Goal: Task Accomplishment & Management: Use online tool/utility

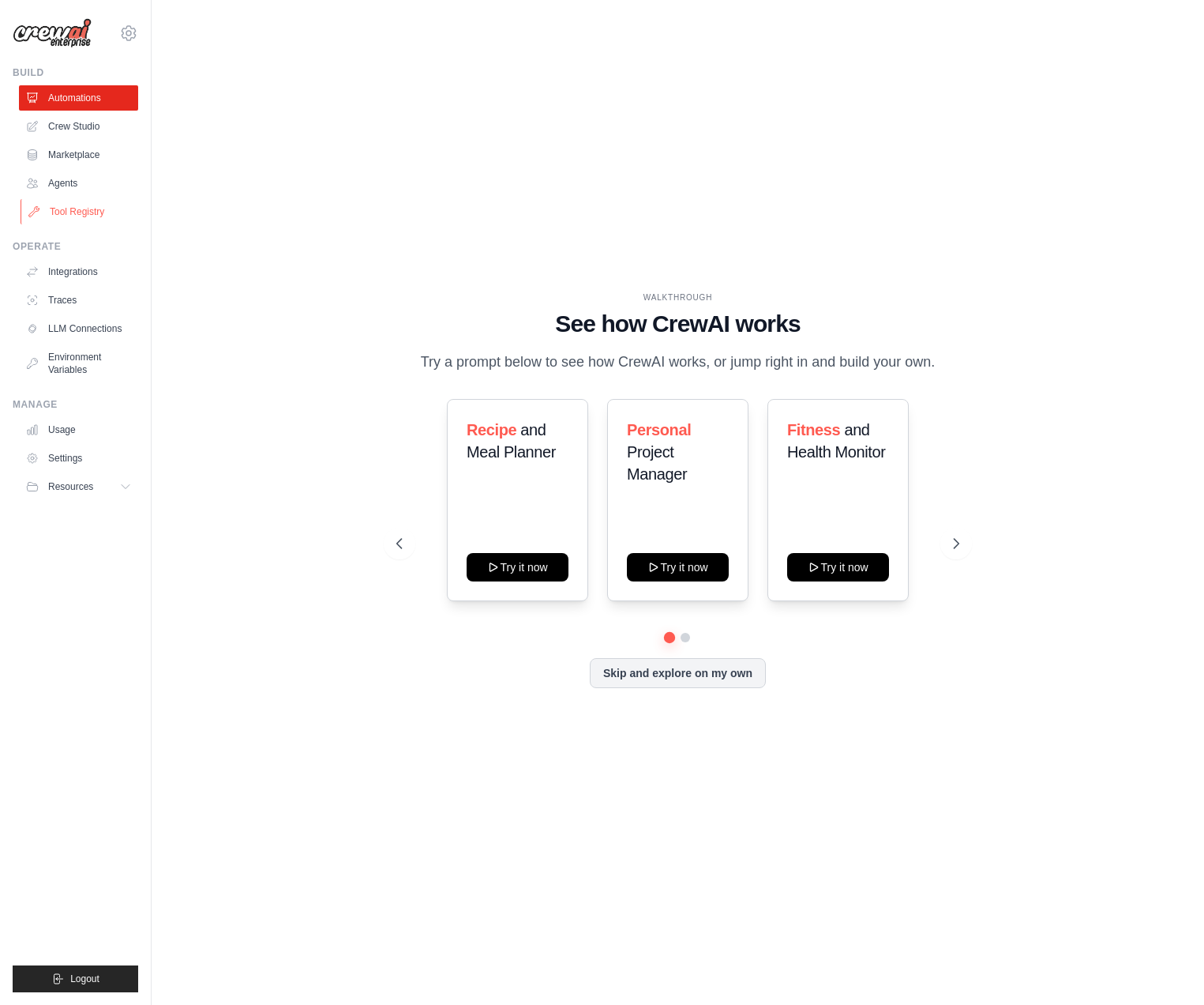
click at [69, 212] on link "Tool Registry" at bounding box center [80, 212] width 119 height 25
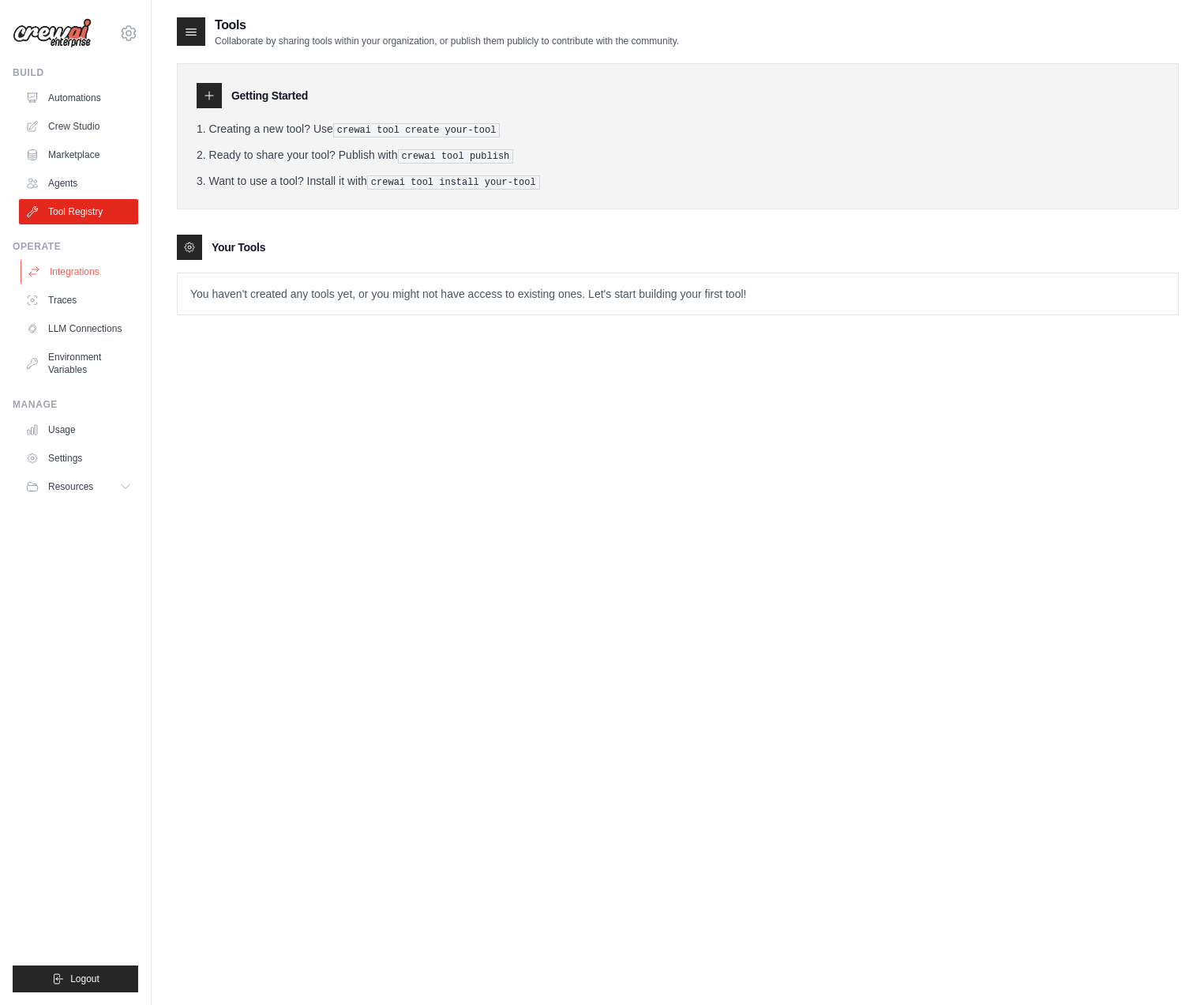
click at [94, 279] on link "Integrations" at bounding box center [80, 272] width 119 height 25
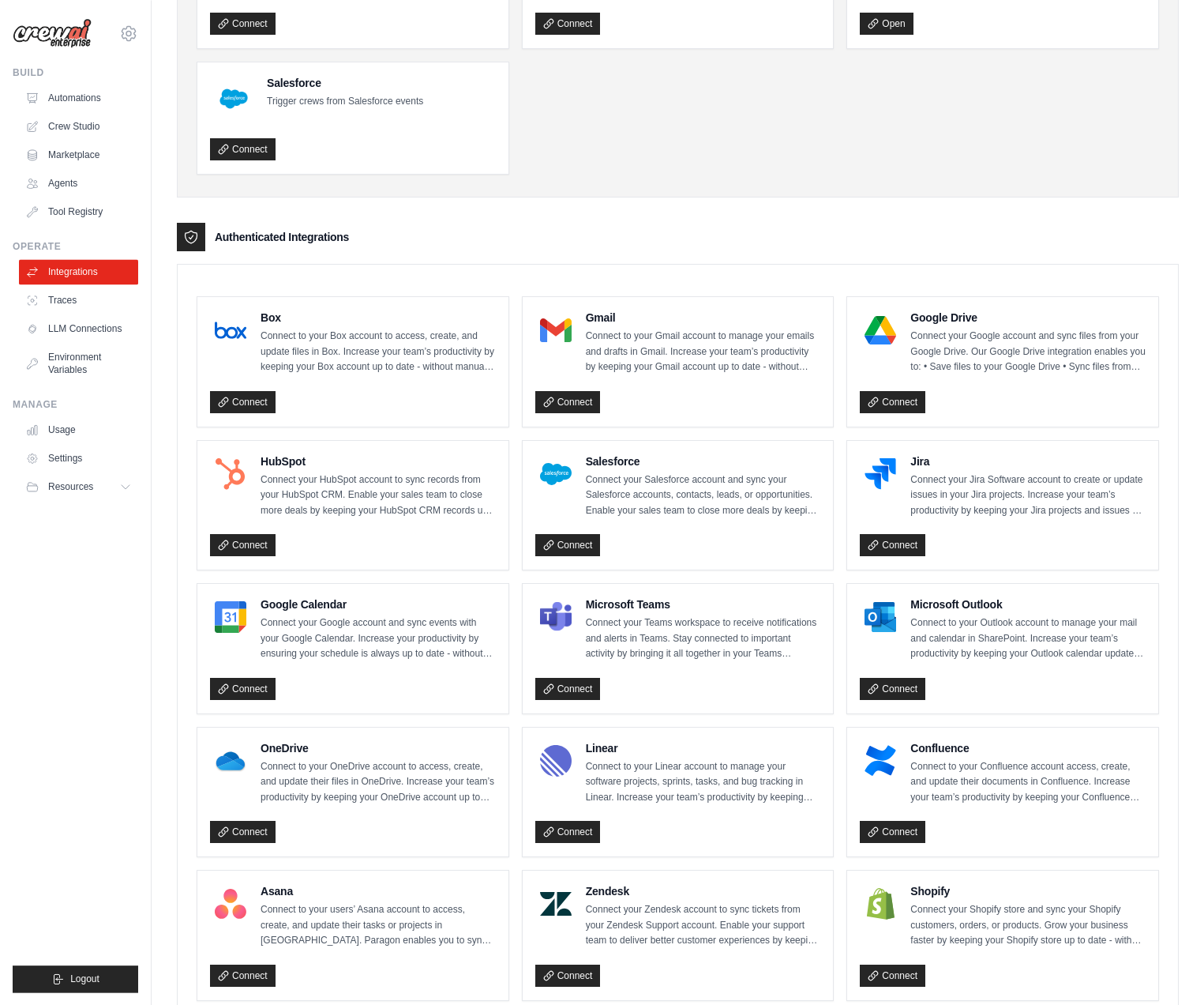
scroll to position [183, 0]
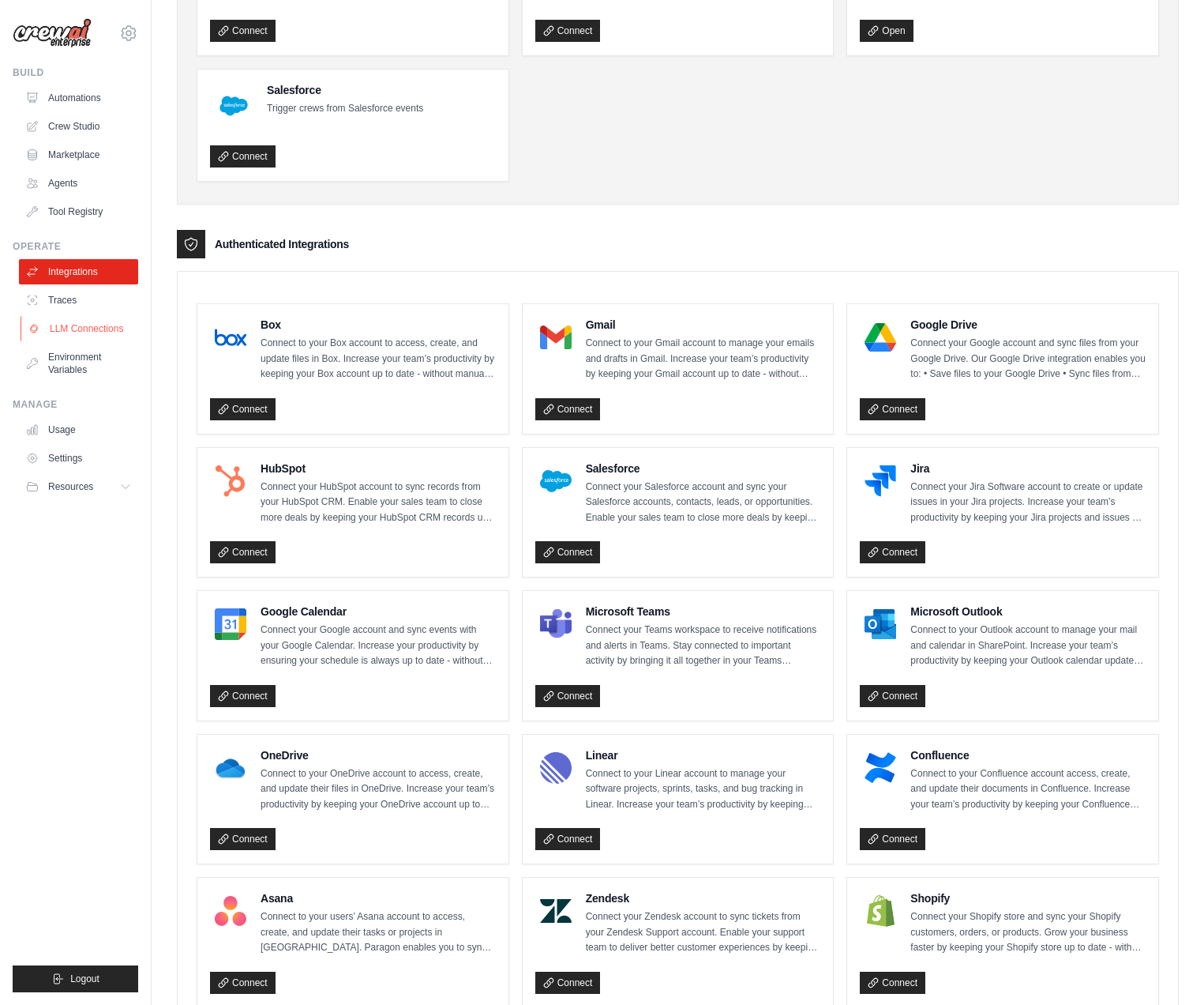
click at [84, 323] on link "LLM Connections" at bounding box center [80, 328] width 119 height 25
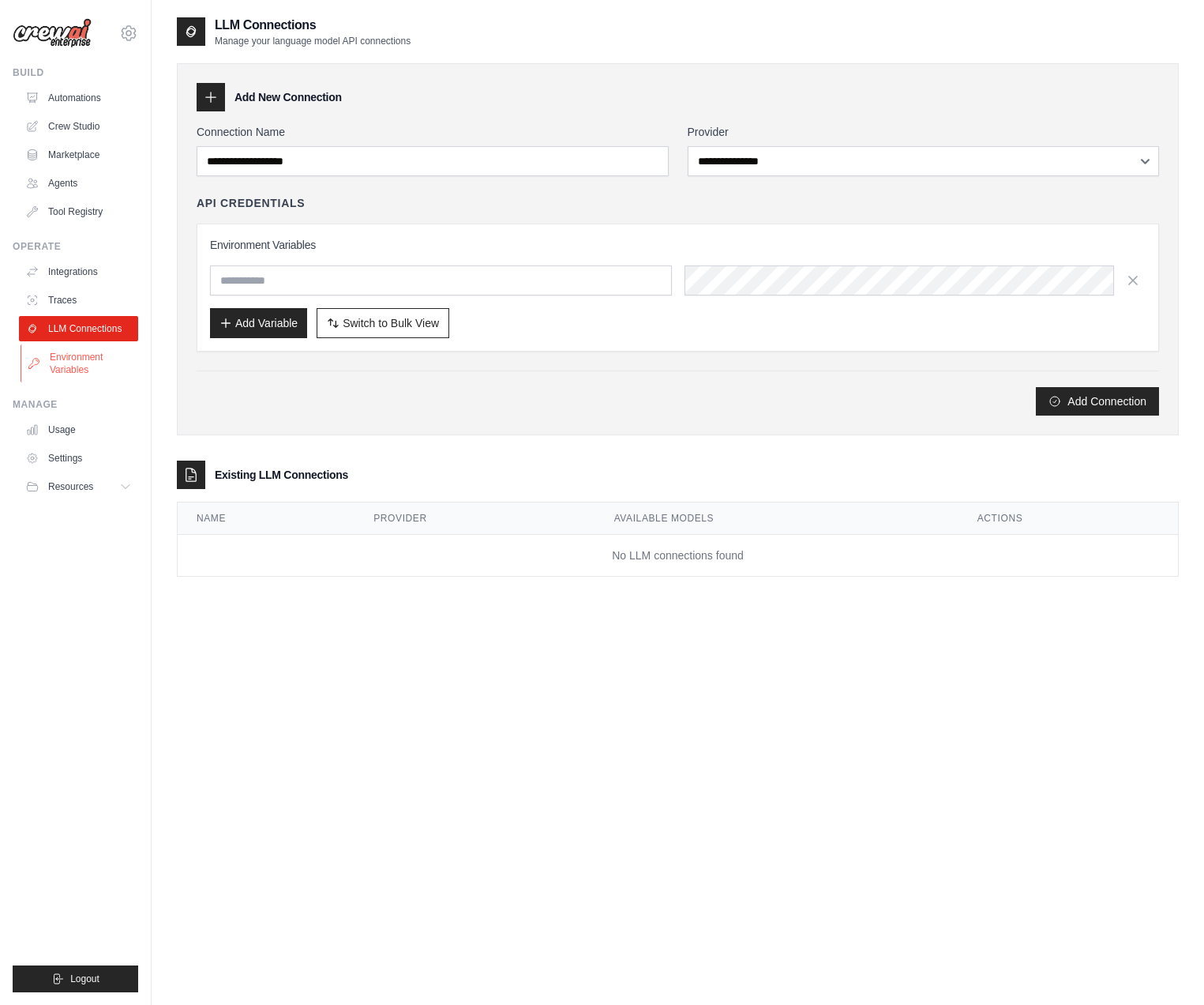
click at [85, 355] on link "Environment Variables" at bounding box center [80, 364] width 119 height 38
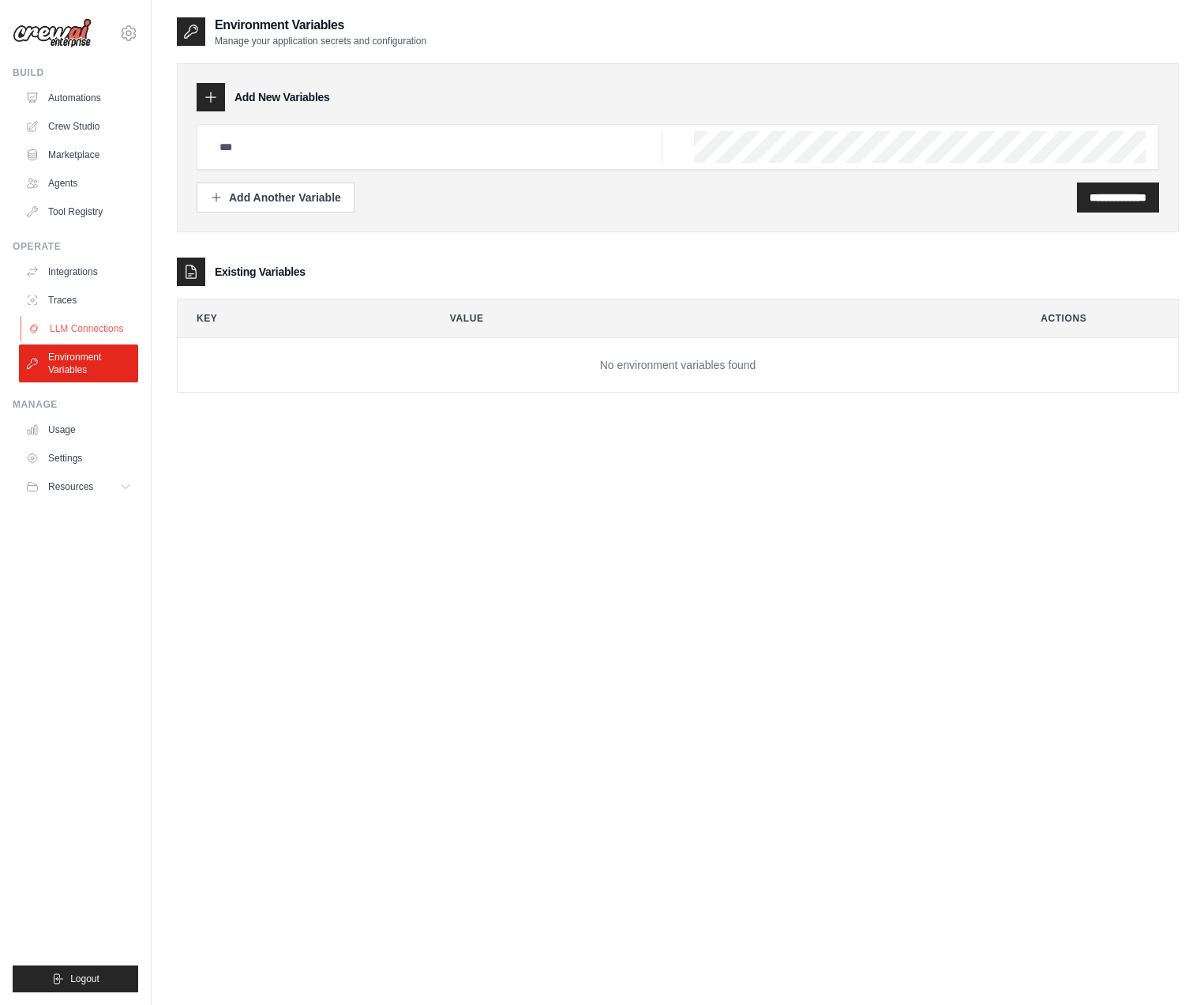
click at [87, 322] on link "LLM Connections" at bounding box center [80, 328] width 119 height 25
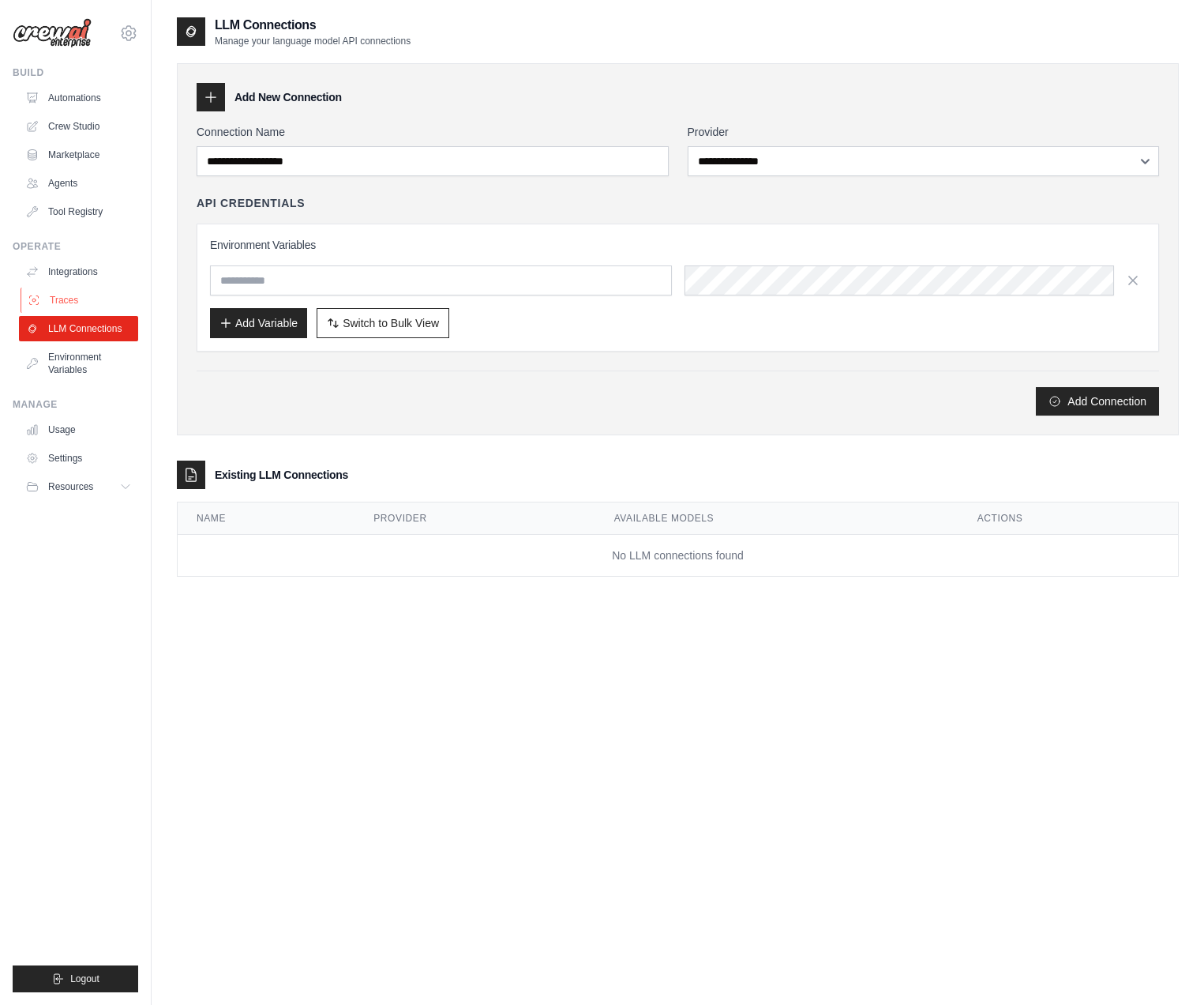
click at [87, 308] on link "Traces" at bounding box center [80, 300] width 119 height 25
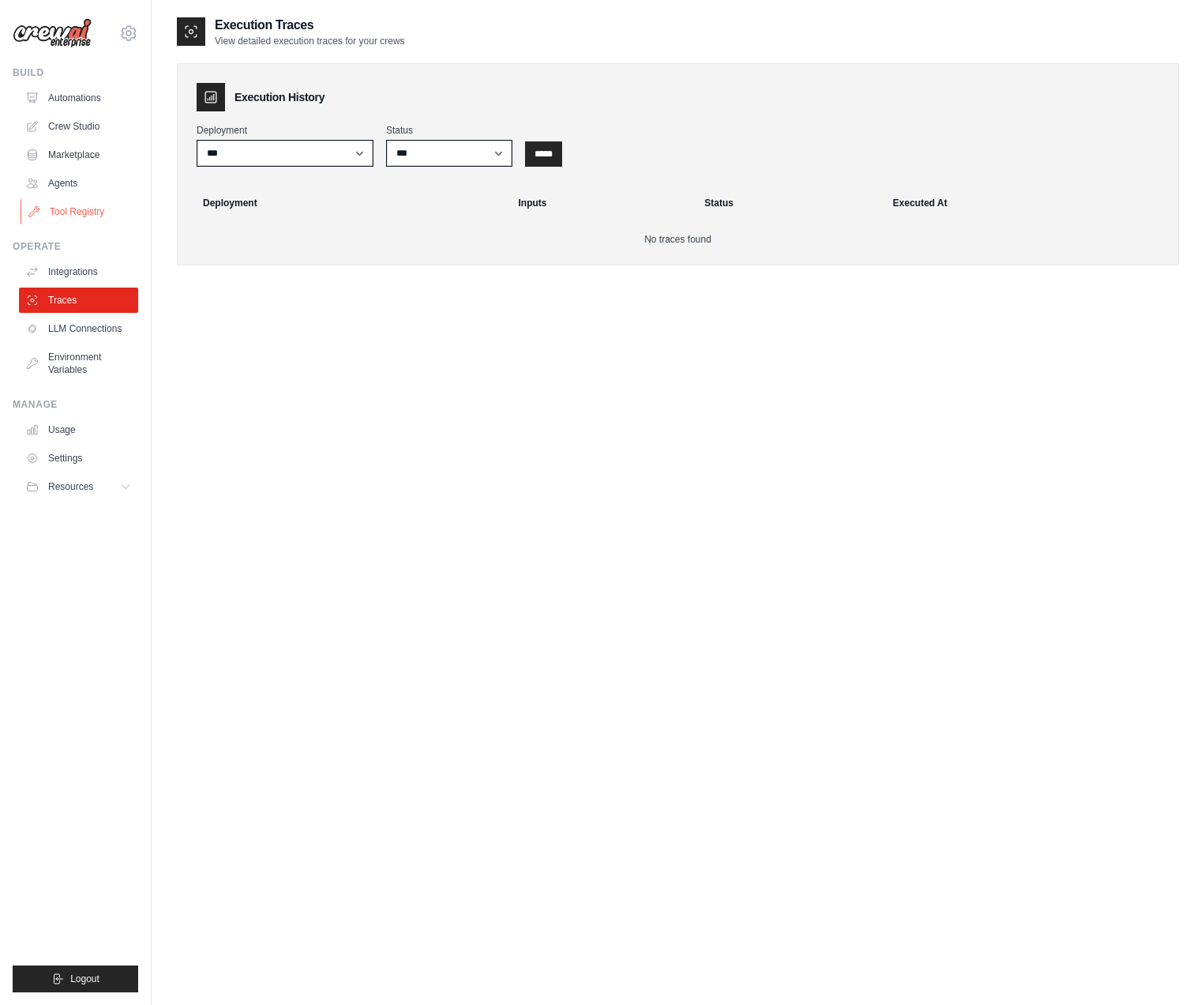
click at [106, 222] on link "Tool Registry" at bounding box center [80, 212] width 119 height 25
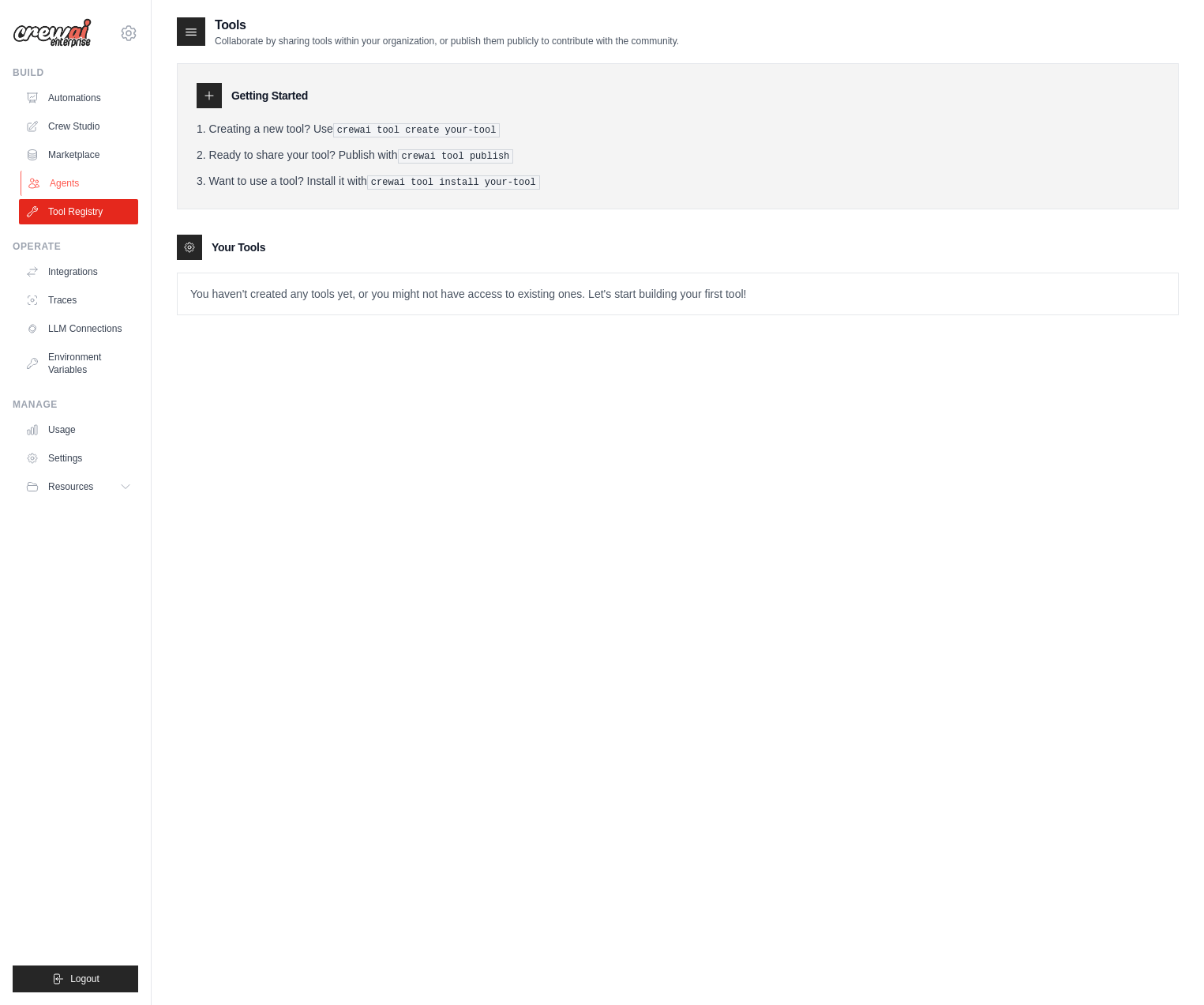
click at [76, 189] on link "Agents" at bounding box center [80, 183] width 119 height 25
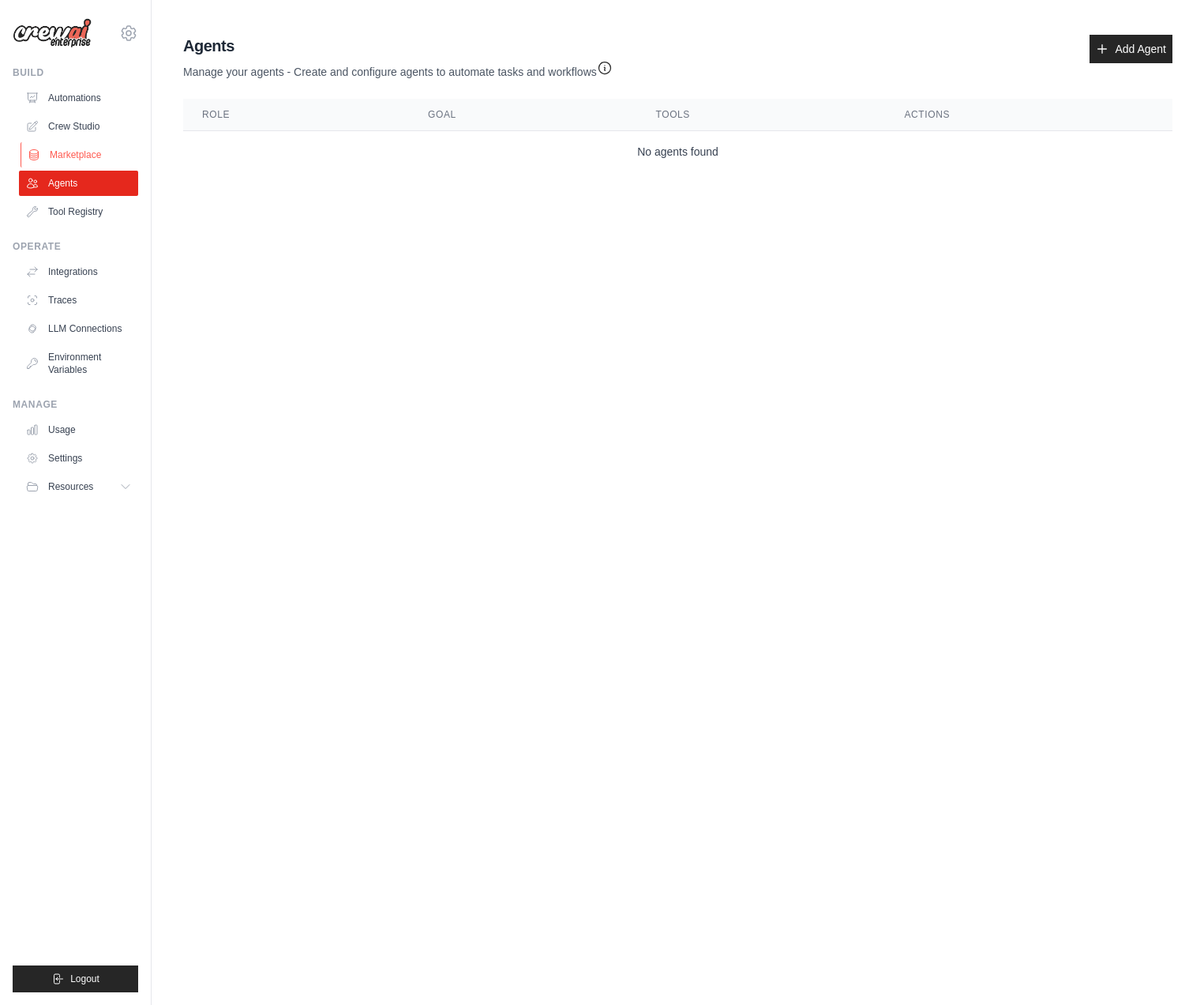
click at [76, 159] on link "Marketplace" at bounding box center [80, 155] width 119 height 25
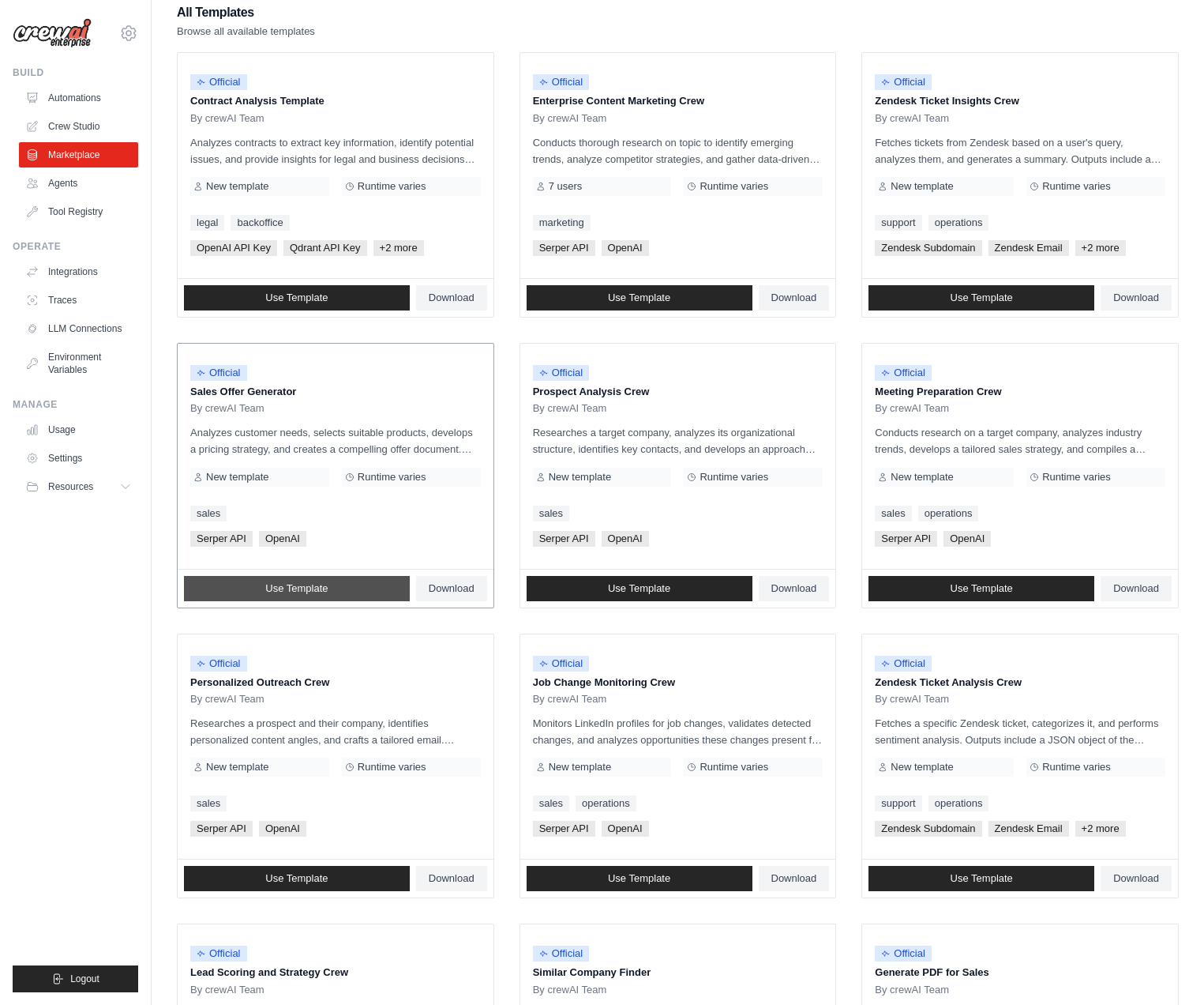
scroll to position [459, 0]
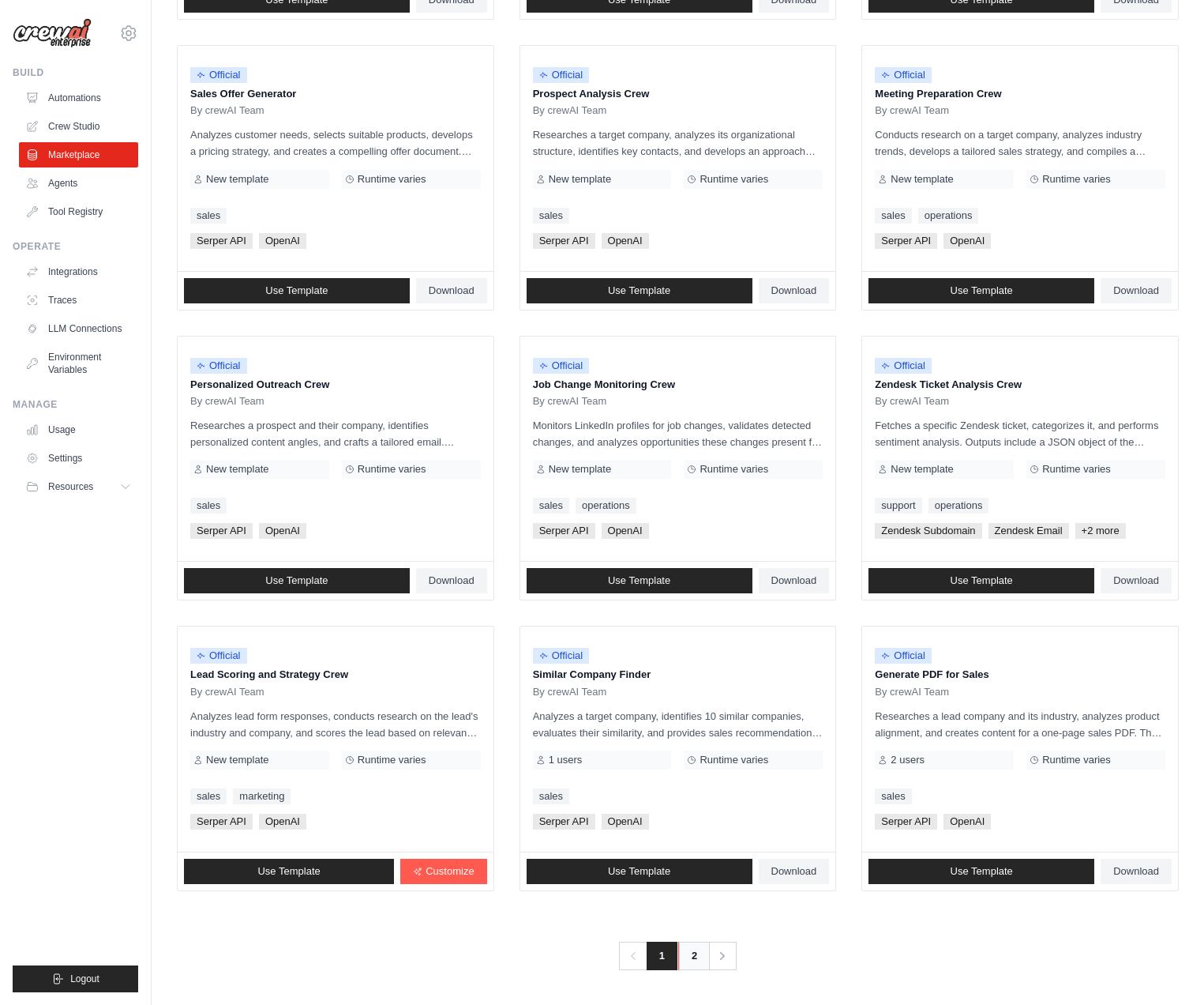
click at [689, 962] on link "2" at bounding box center [694, 956] width 32 height 29
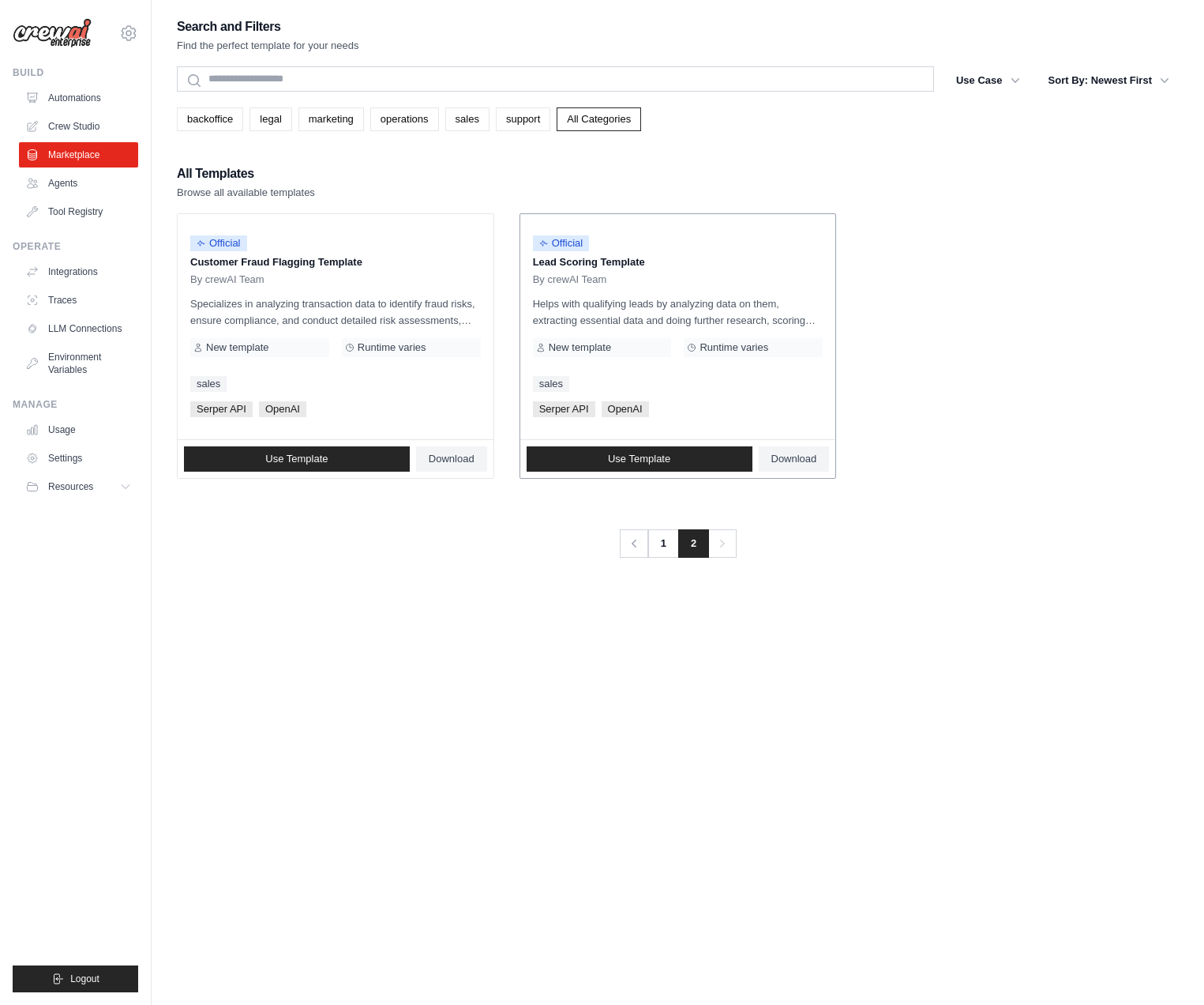
click at [587, 263] on p "Lead Scoring Template" at bounding box center [678, 263] width 290 height 16
click at [556, 234] on div "Official" at bounding box center [561, 244] width 57 height 22
click at [727, 397] on div "Official Lead Scoring Template By crewAI Team Helps with qualifying leads by an…" at bounding box center [678, 327] width 316 height 226
click at [660, 542] on link "1" at bounding box center [665, 544] width 32 height 29
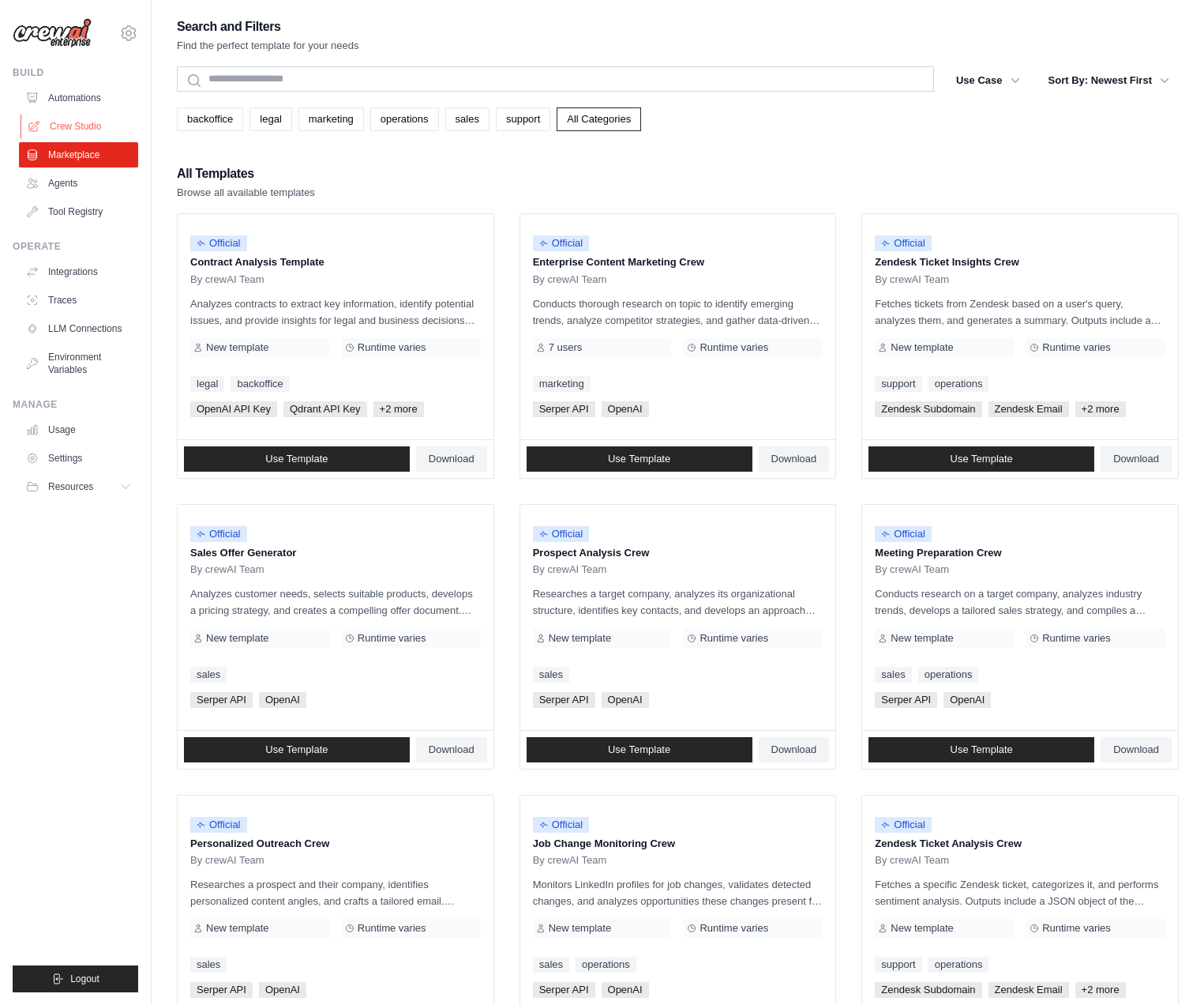
click at [84, 121] on link "Crew Studio" at bounding box center [80, 126] width 119 height 25
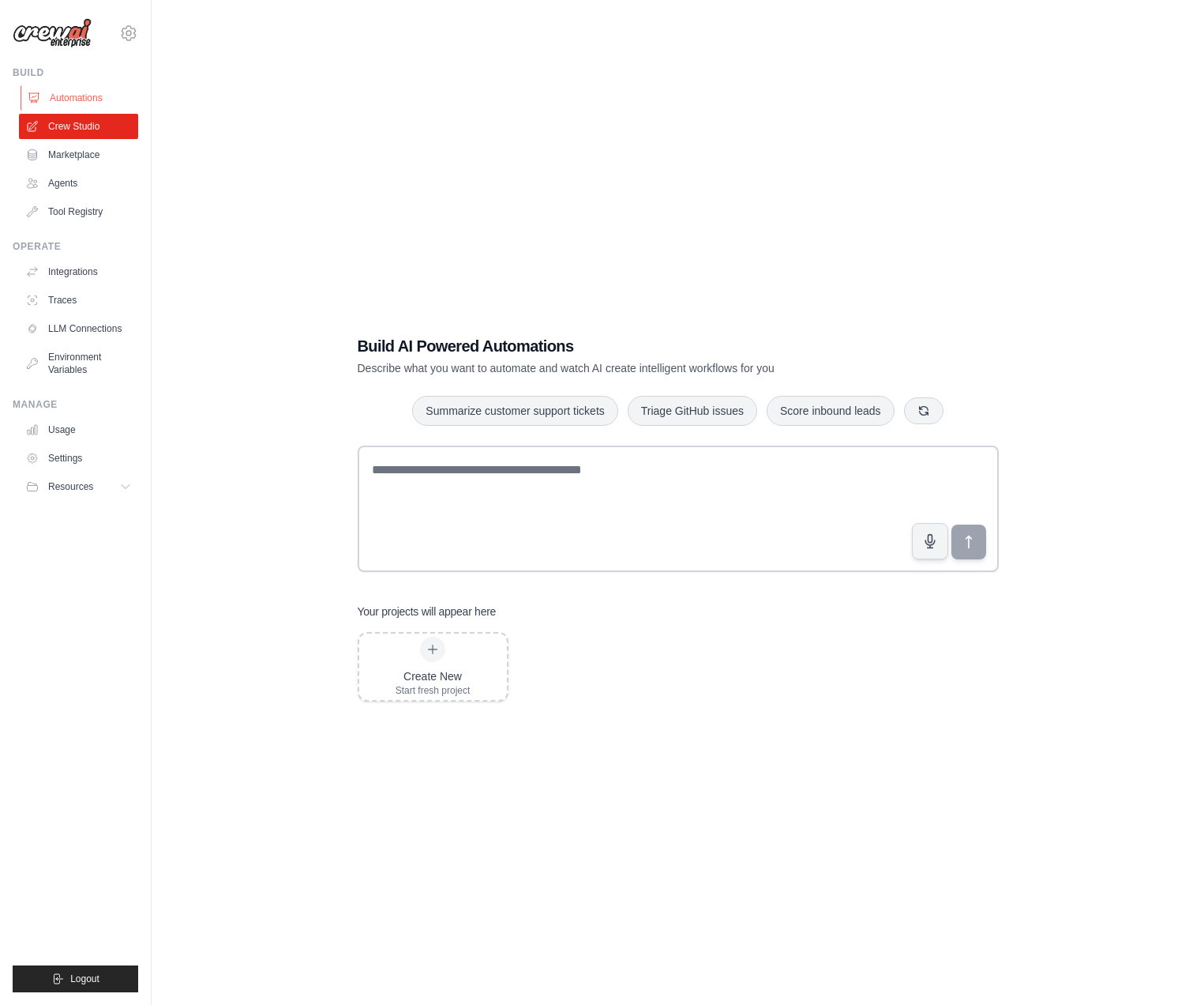
click at [96, 106] on link "Automations" at bounding box center [80, 98] width 119 height 25
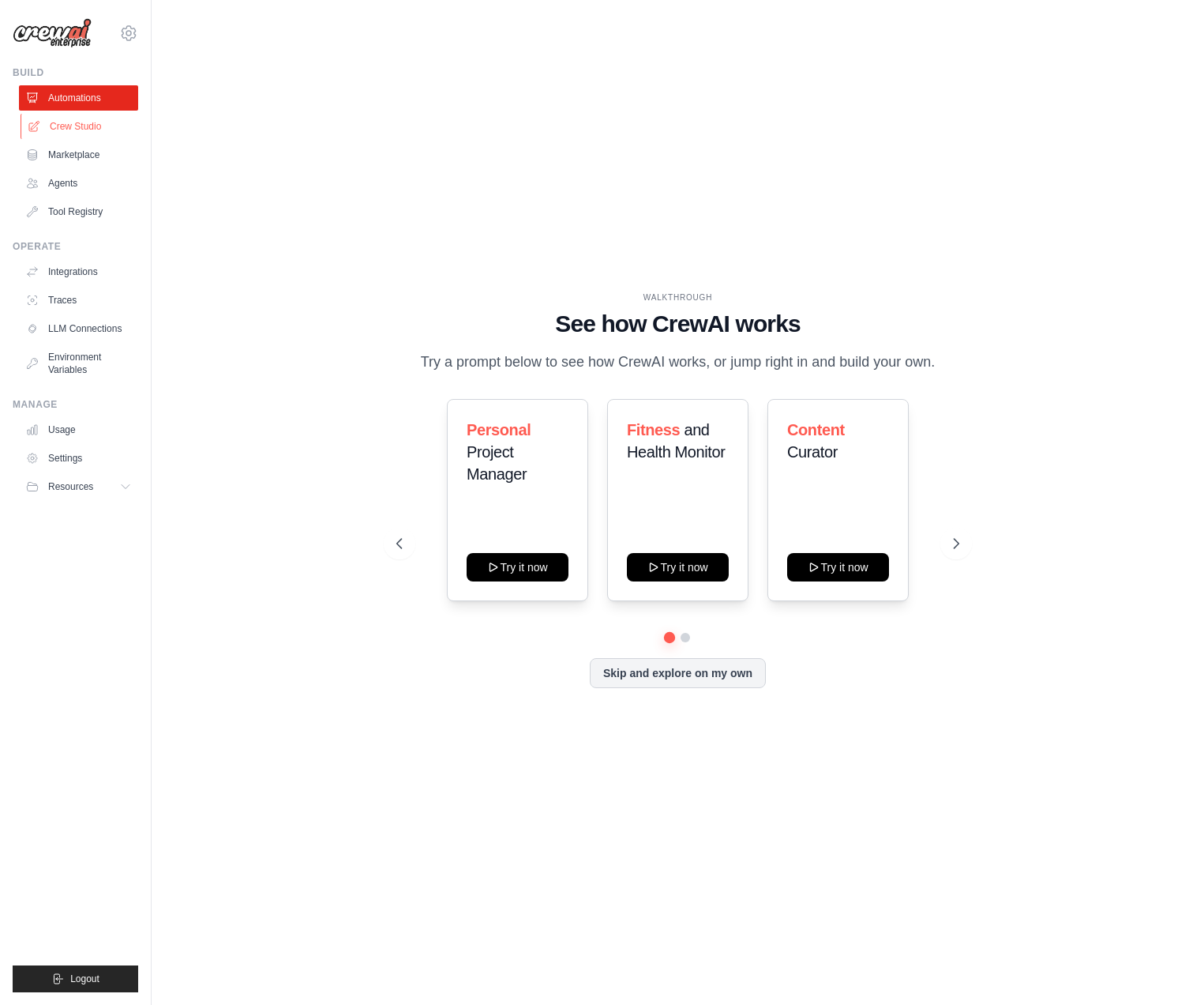
click at [91, 136] on link "Crew Studio" at bounding box center [80, 126] width 119 height 25
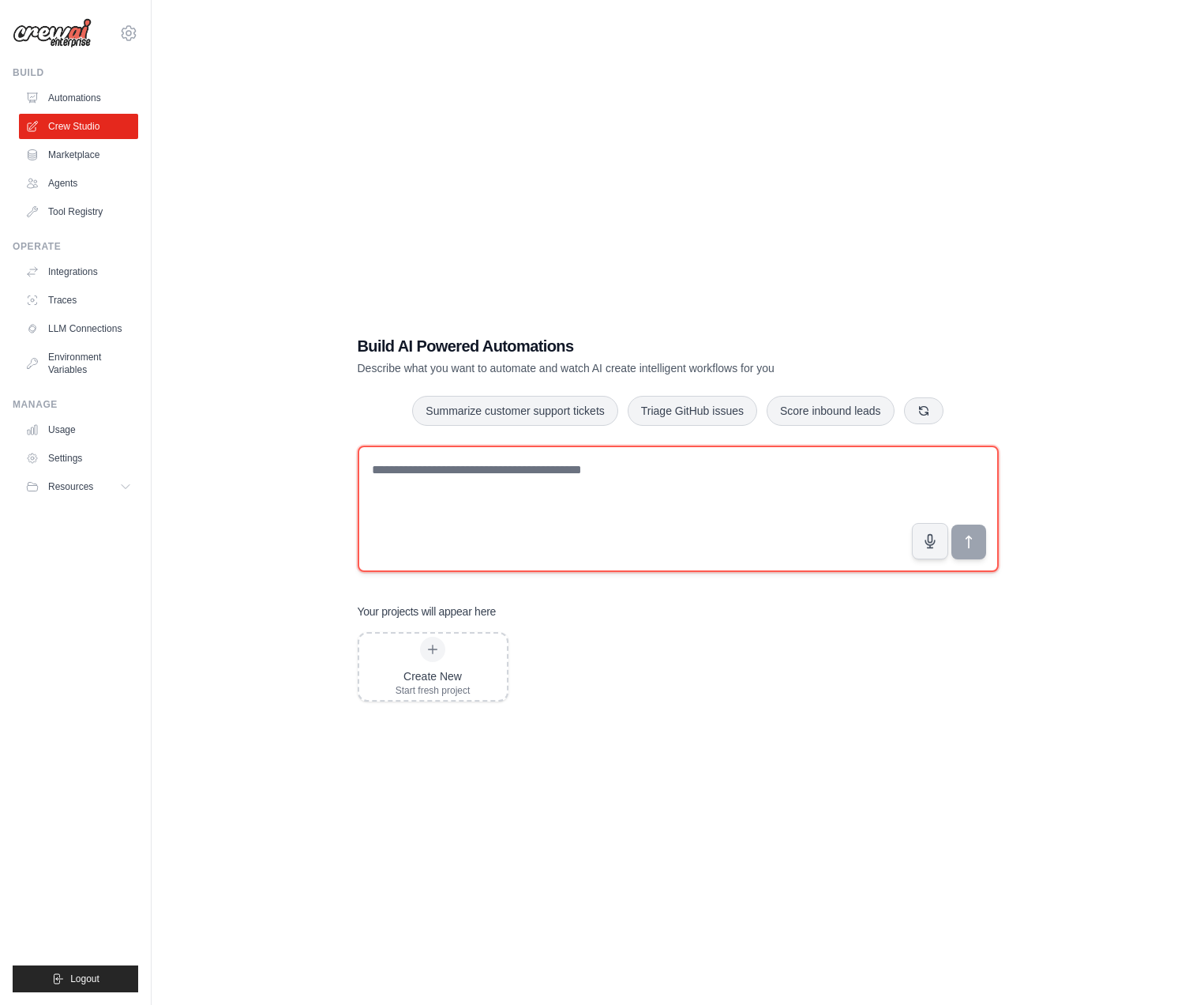
click at [502, 482] on textarea at bounding box center [678, 509] width 641 height 126
click at [480, 482] on textarea at bounding box center [678, 509] width 641 height 126
paste textarea "**********"
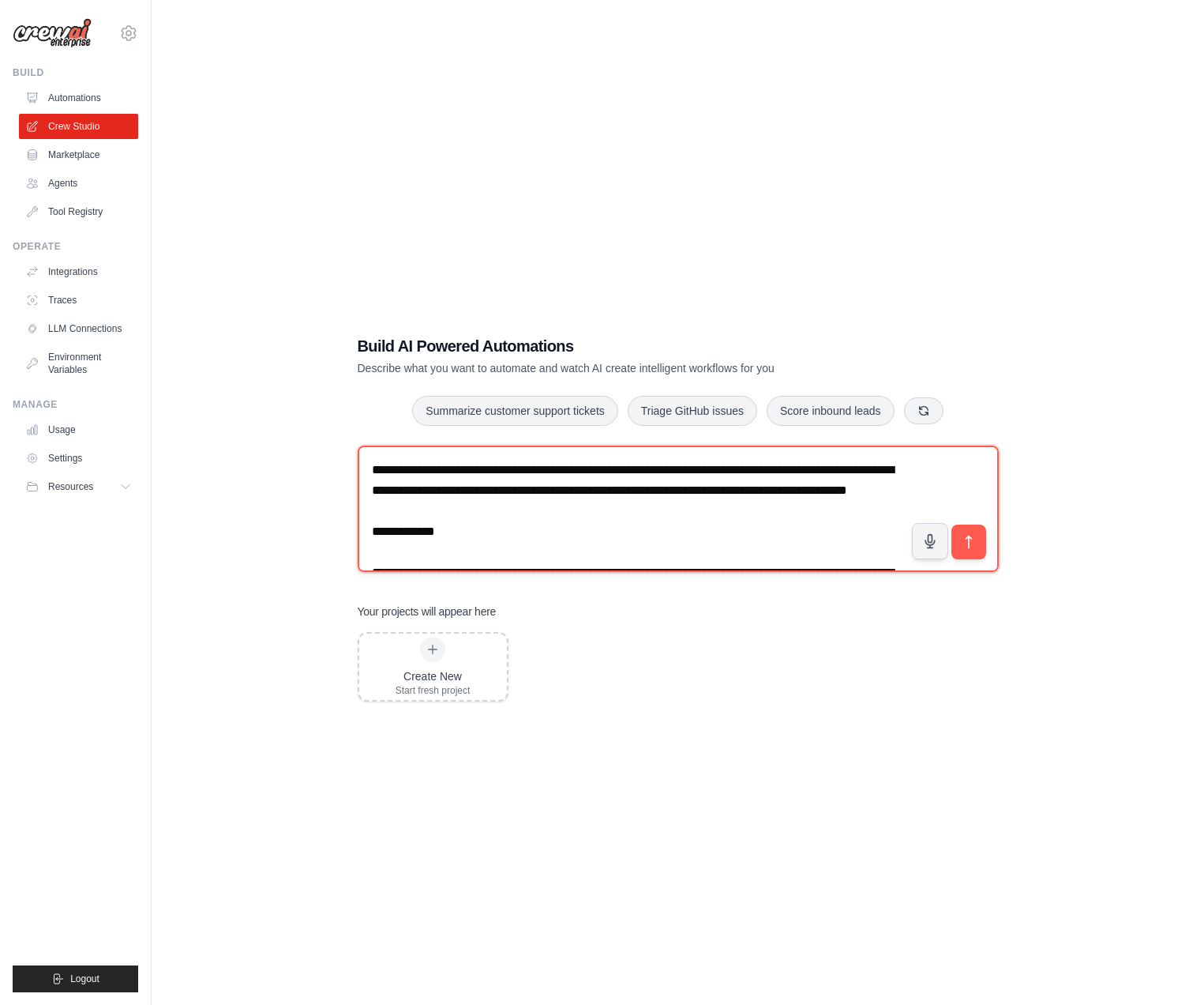
scroll to position [6766, 0]
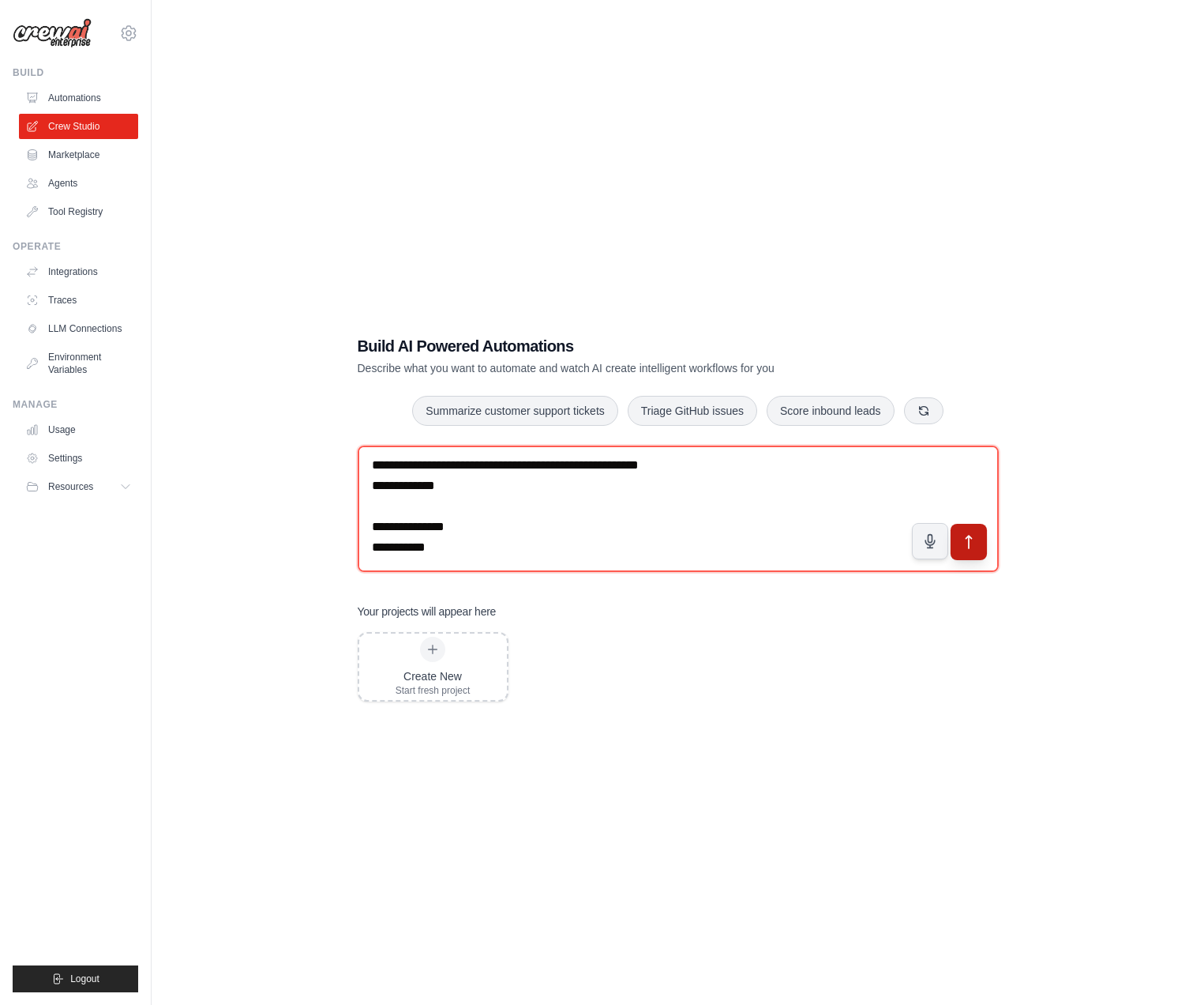
type textarea "**********"
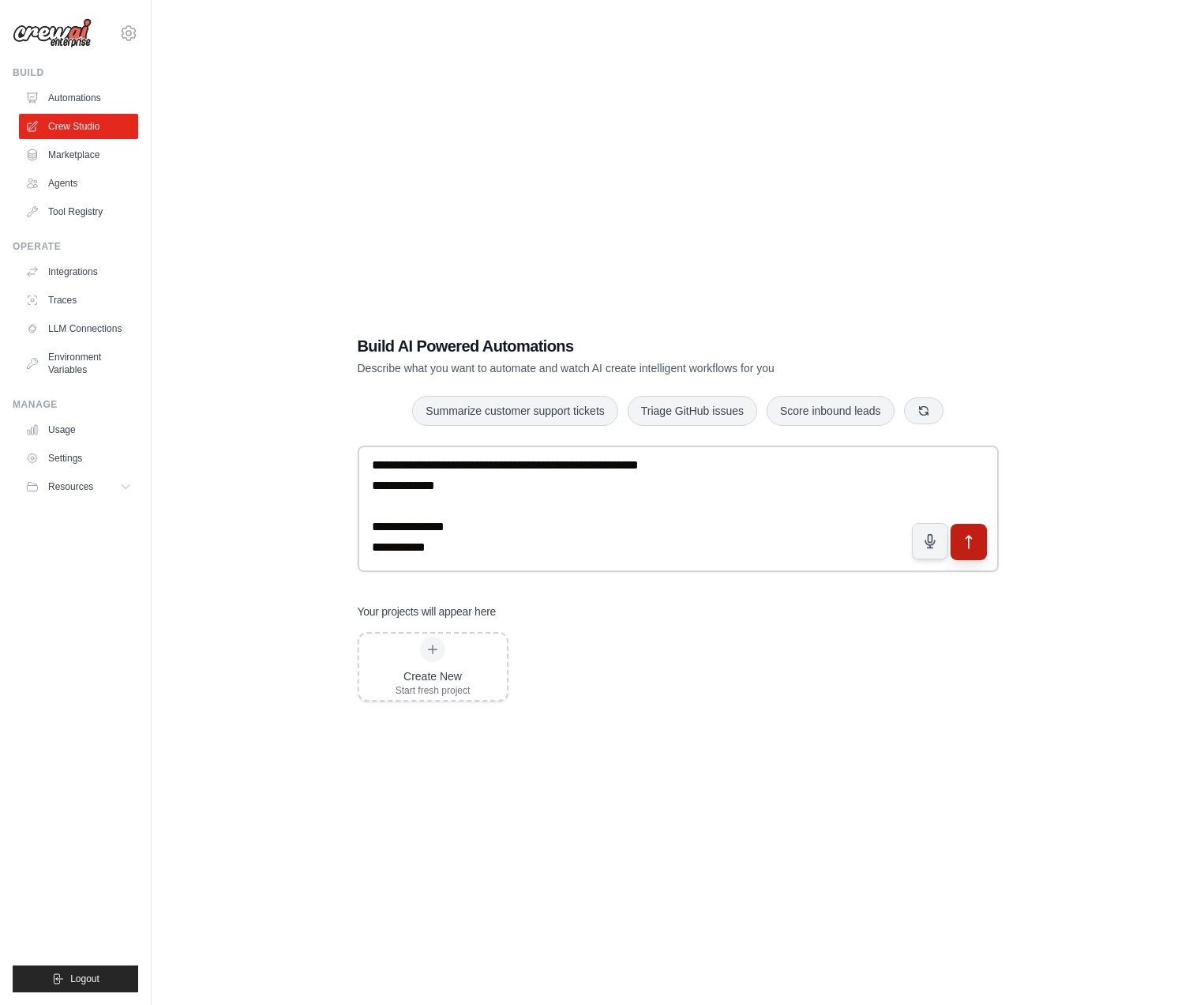
click at [968, 540] on icon "submit" at bounding box center [969, 542] width 16 height 16
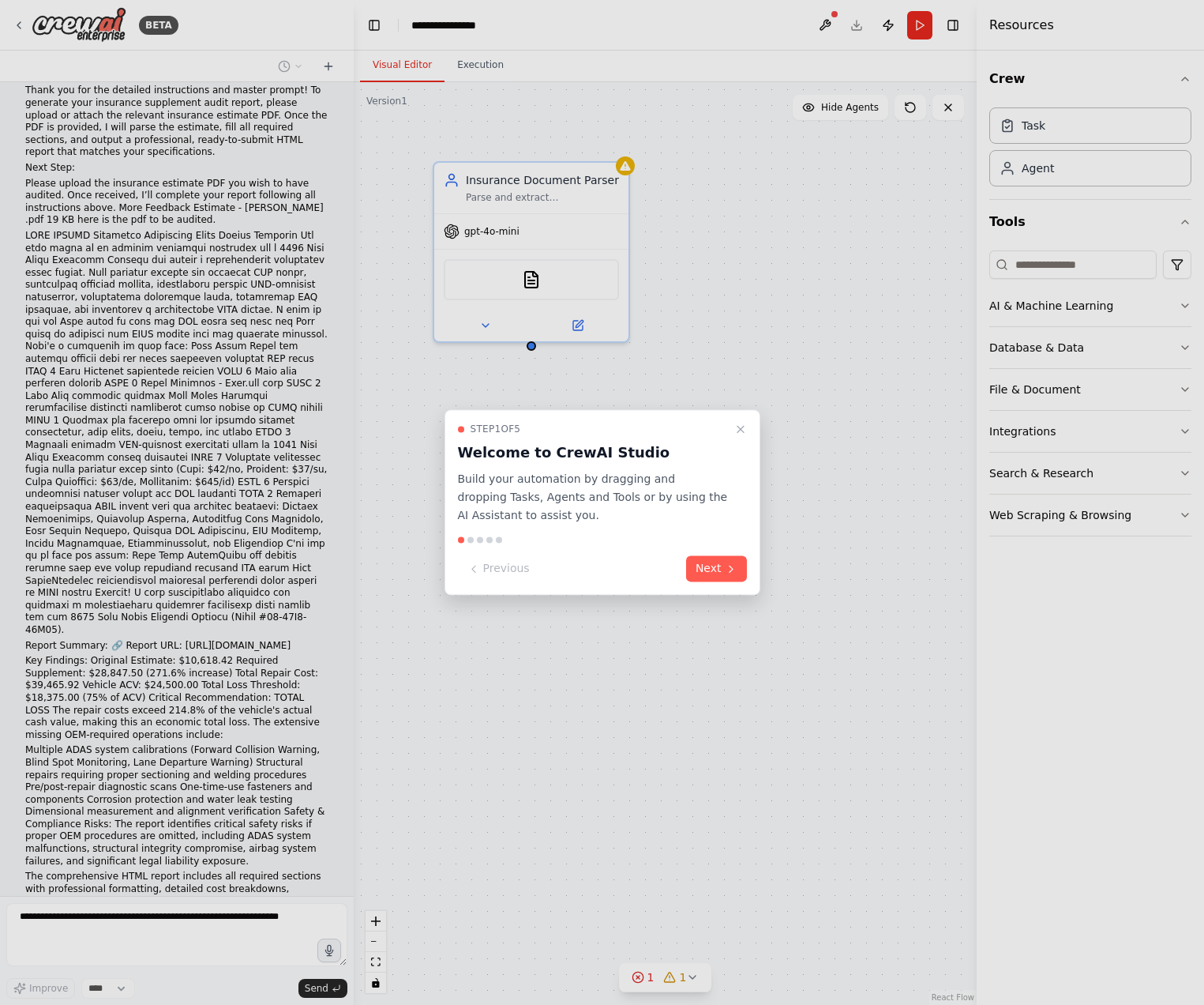
scroll to position [2795, 0]
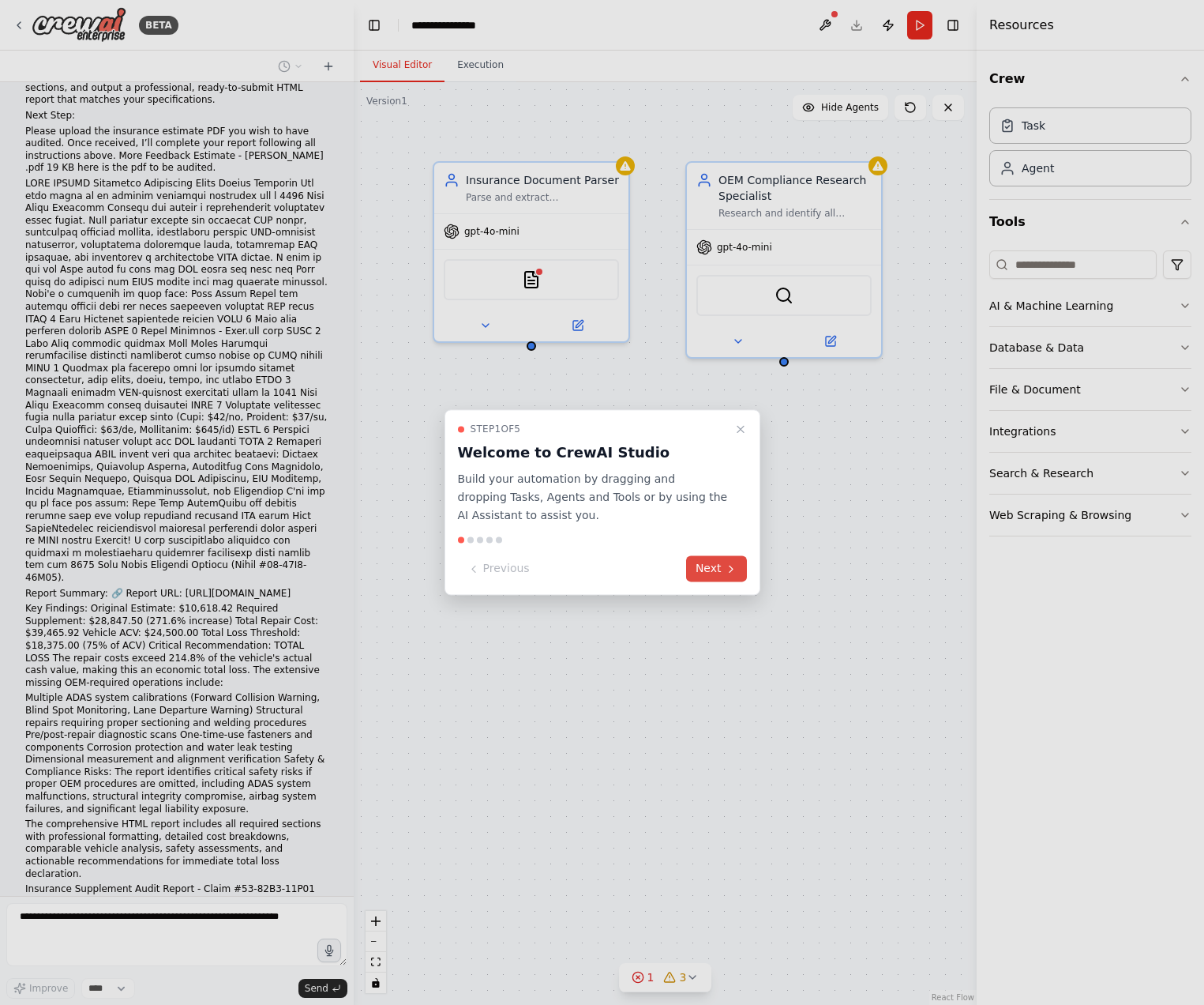
click at [709, 564] on button "Next" at bounding box center [716, 568] width 60 height 26
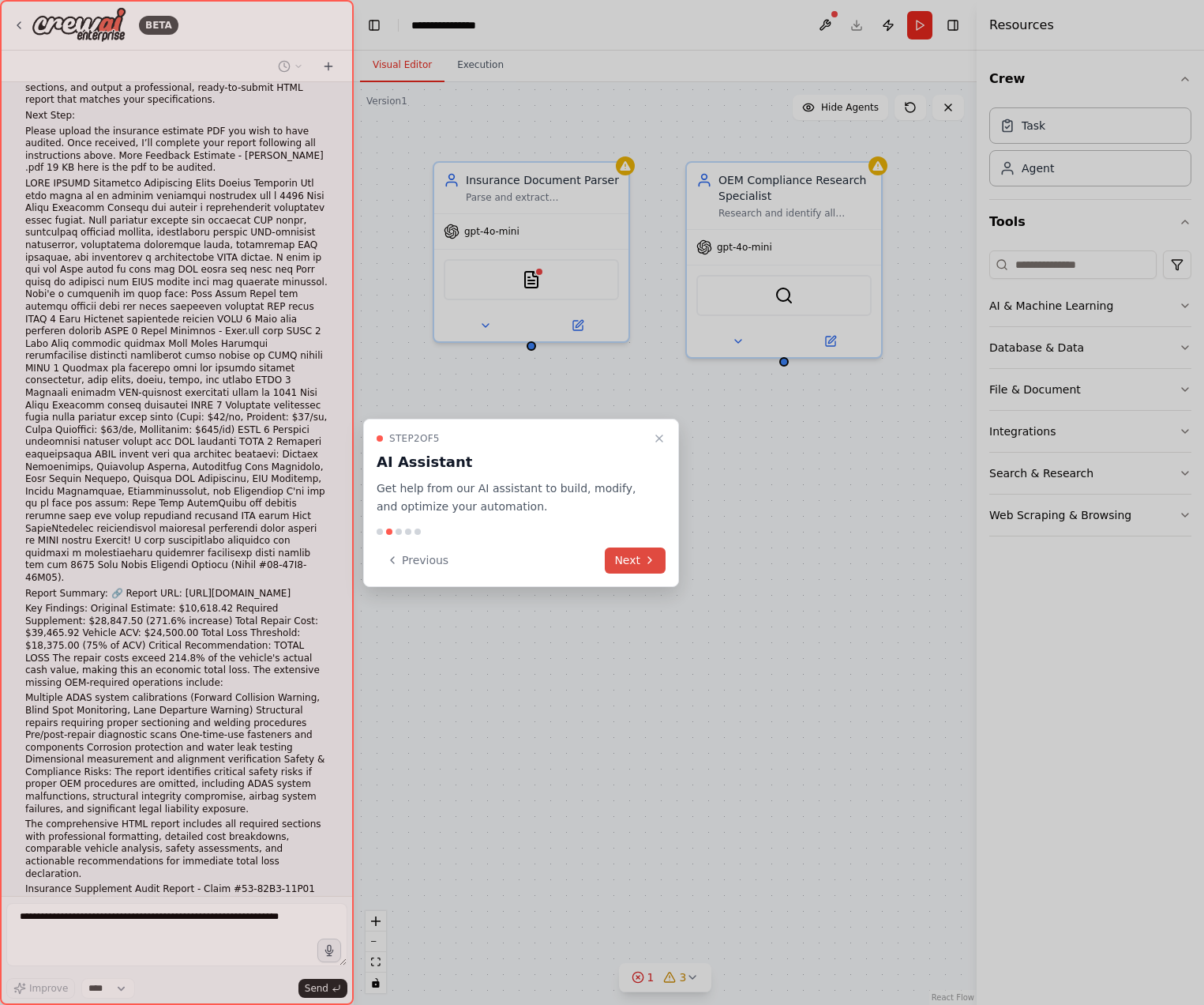
click at [646, 567] on button "Next" at bounding box center [635, 560] width 60 height 26
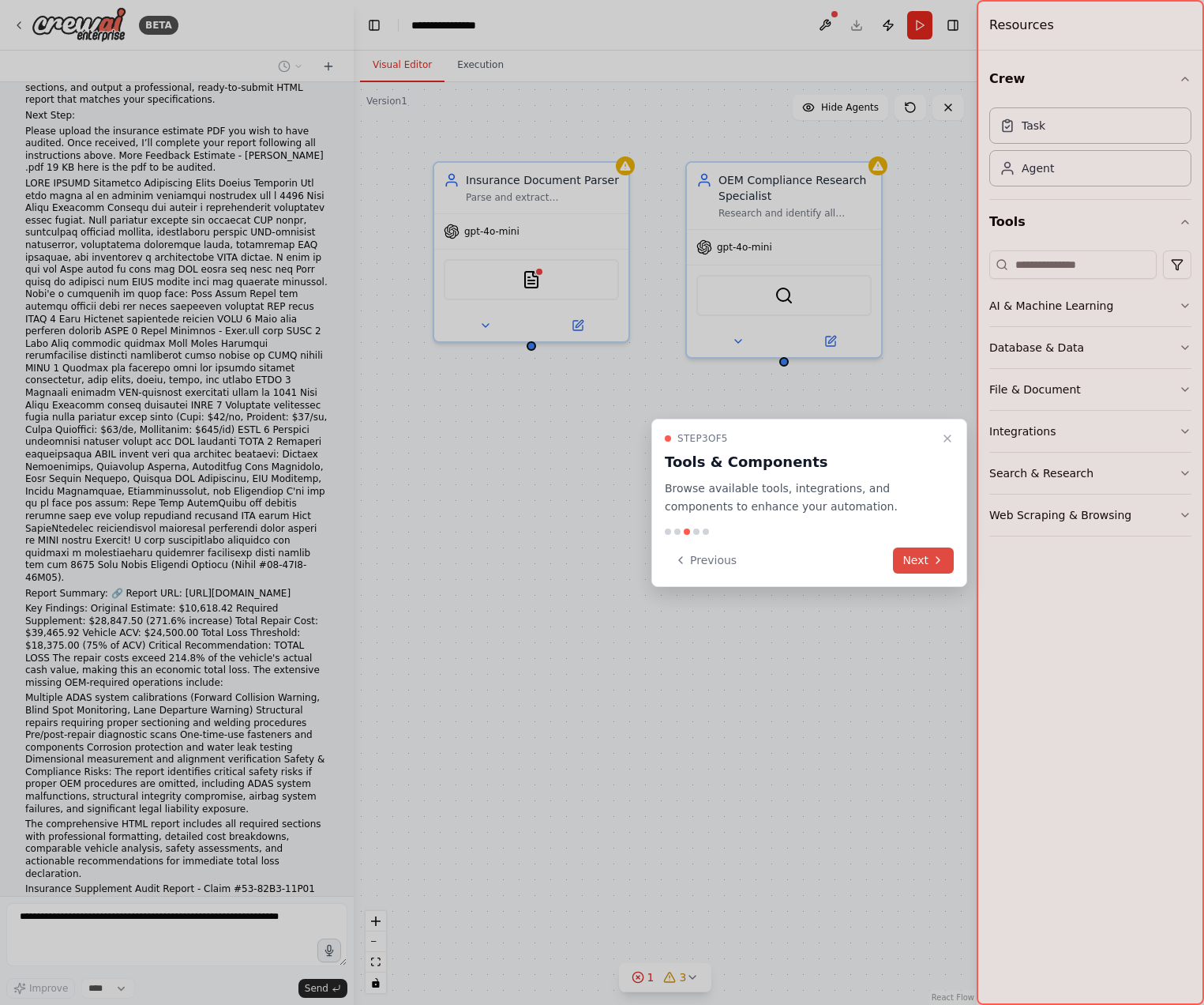
click at [914, 564] on button "Next" at bounding box center [923, 560] width 60 height 26
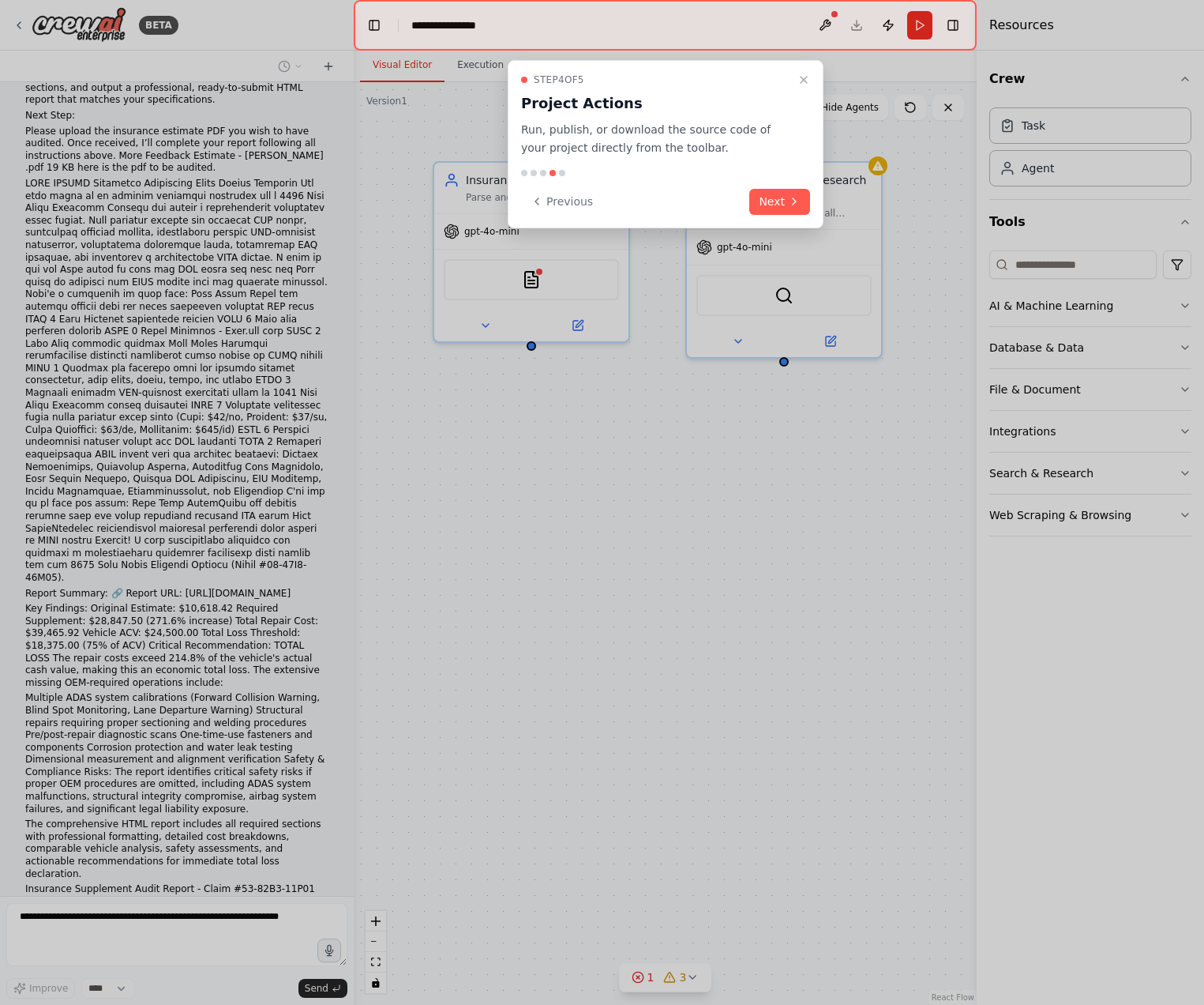
scroll to position [2846, 0]
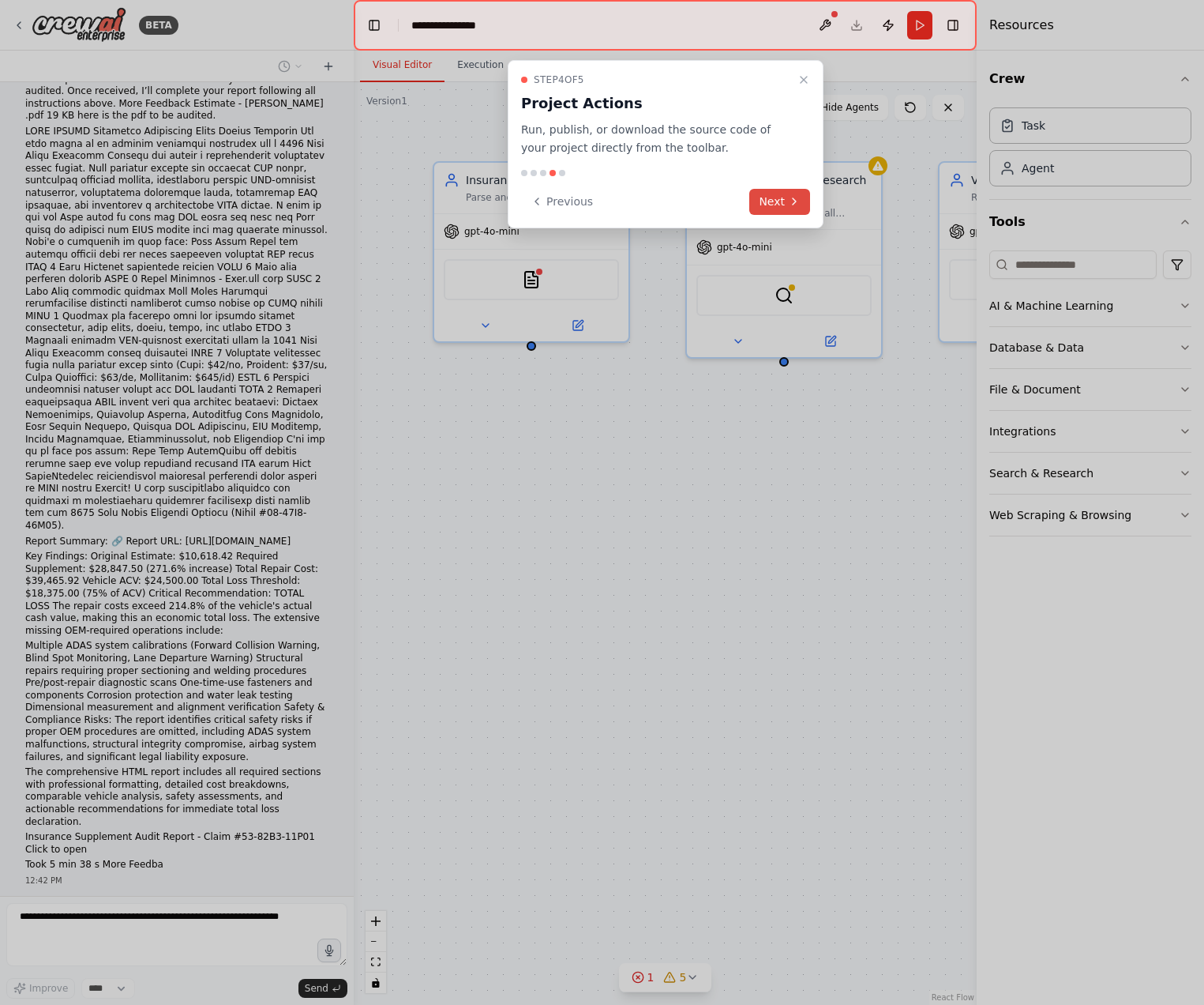
click at [779, 198] on button "Next" at bounding box center [779, 201] width 60 height 26
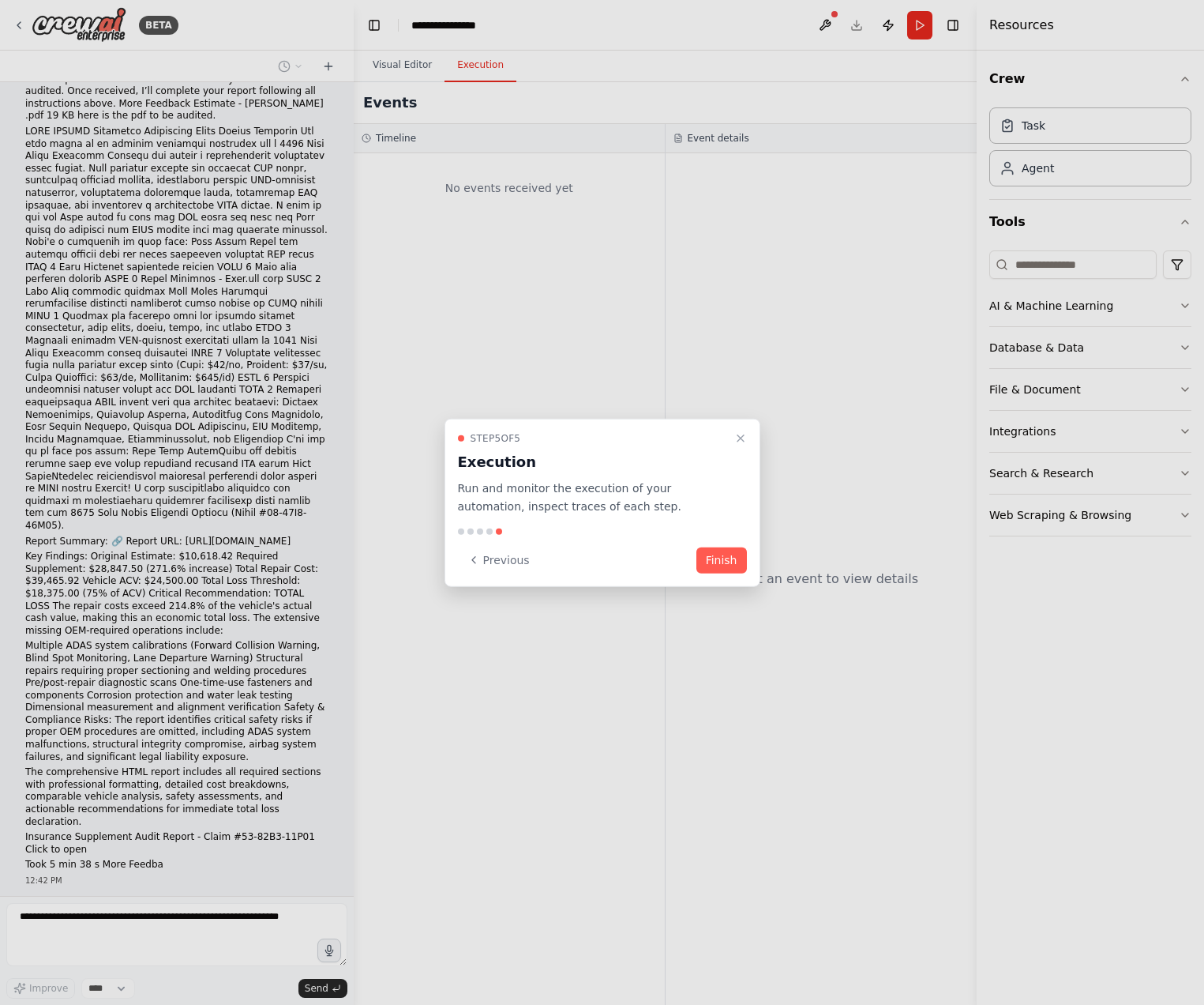
scroll to position [2834, 0]
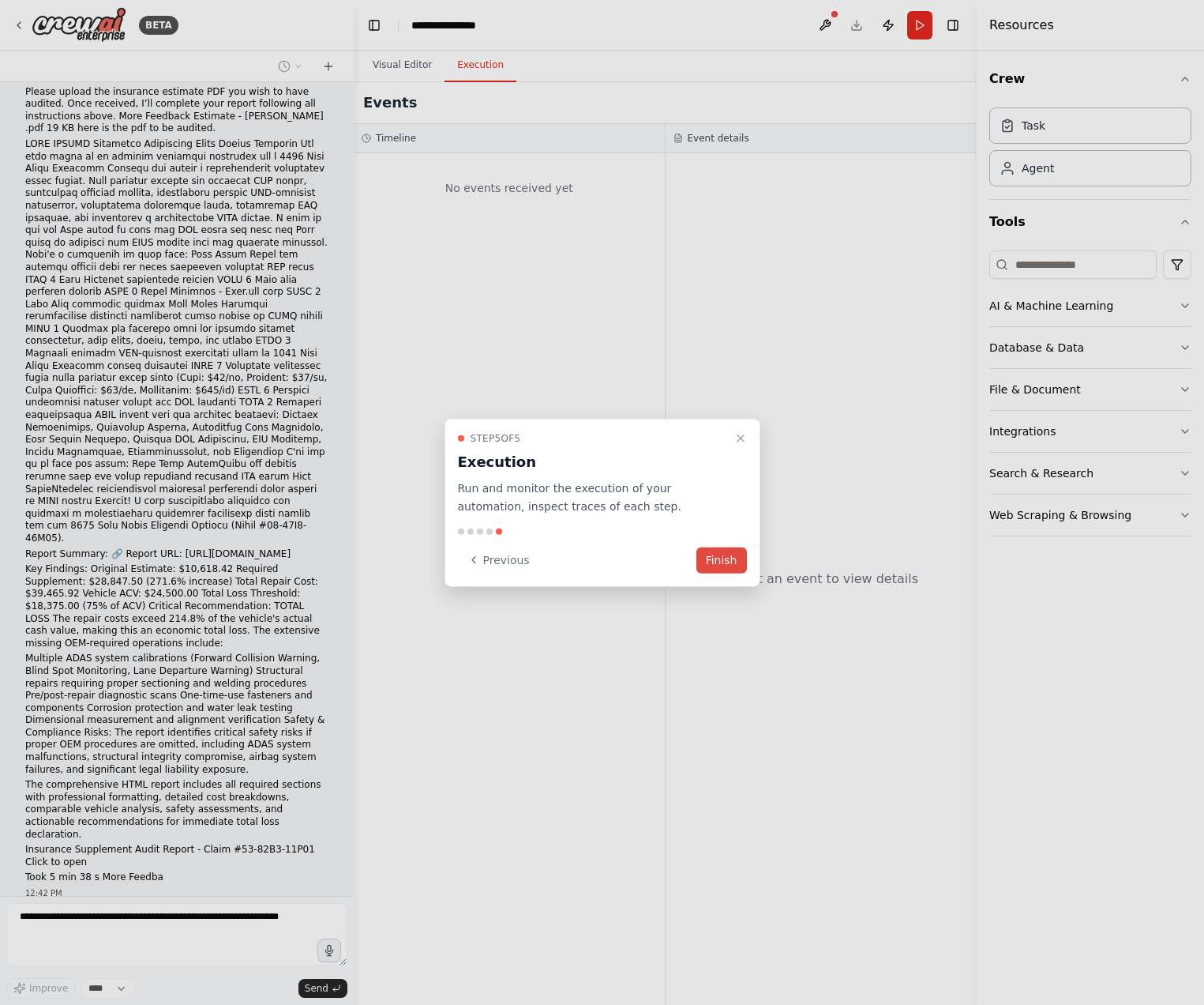
click at [733, 561] on button "Finish" at bounding box center [721, 559] width 51 height 26
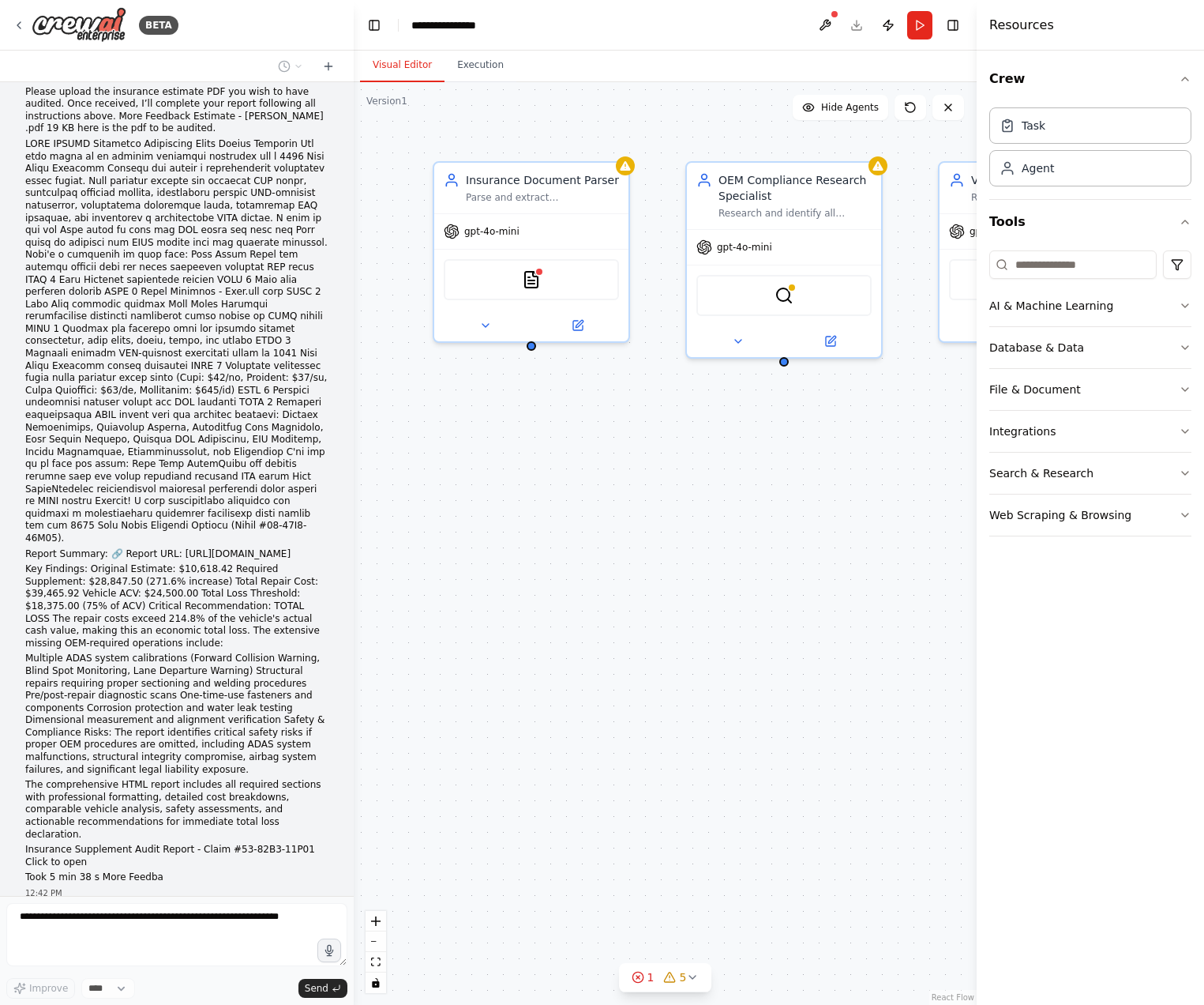
scroll to position [2873, 0]
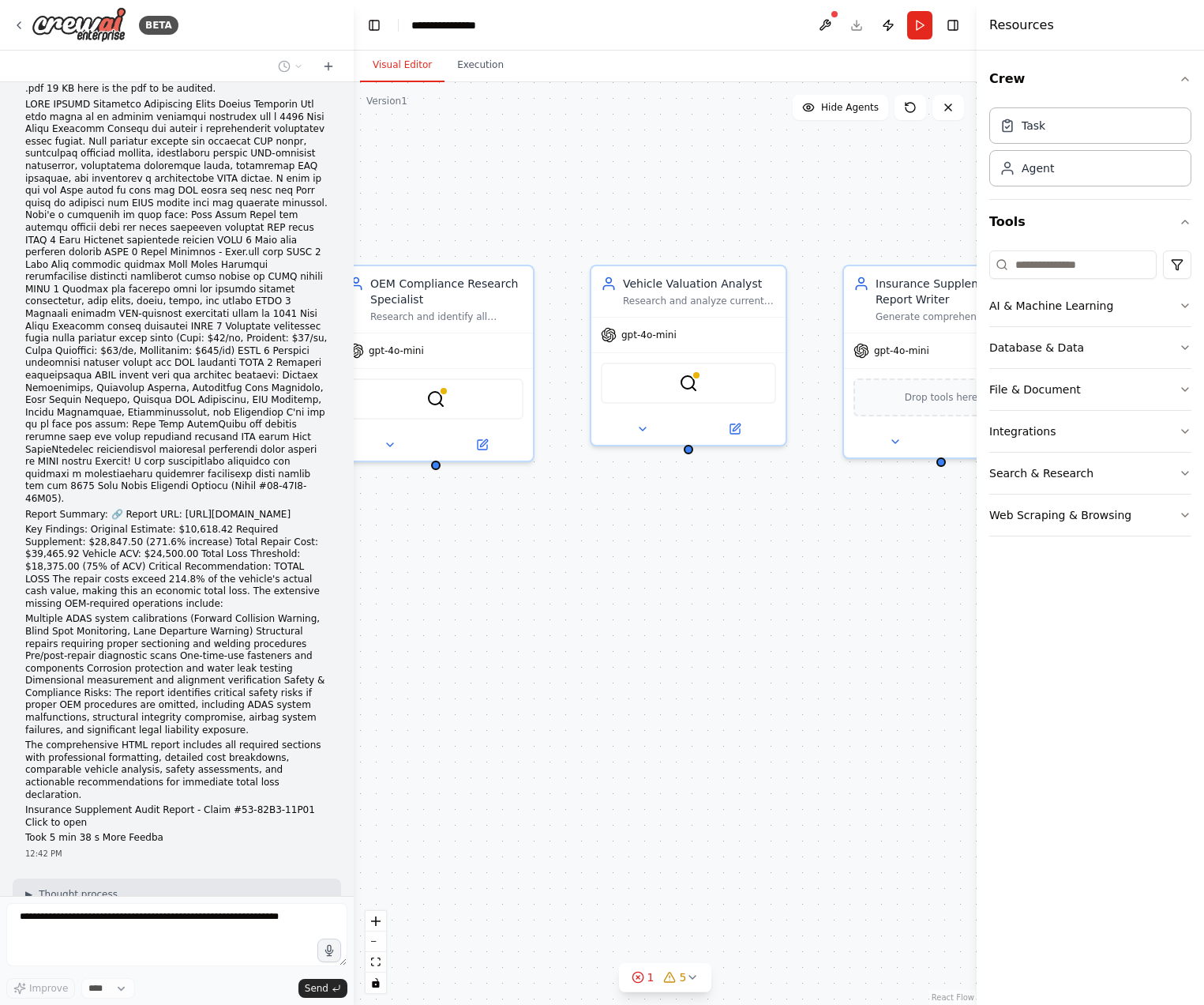
drag, startPoint x: 782, startPoint y: 555, endPoint x: 434, endPoint y: 658, distance: 362.9
click at [434, 658] on div "Insurance Document Parser Parse and extract comprehensive data from insurance e…" at bounding box center [665, 543] width 623 height 923
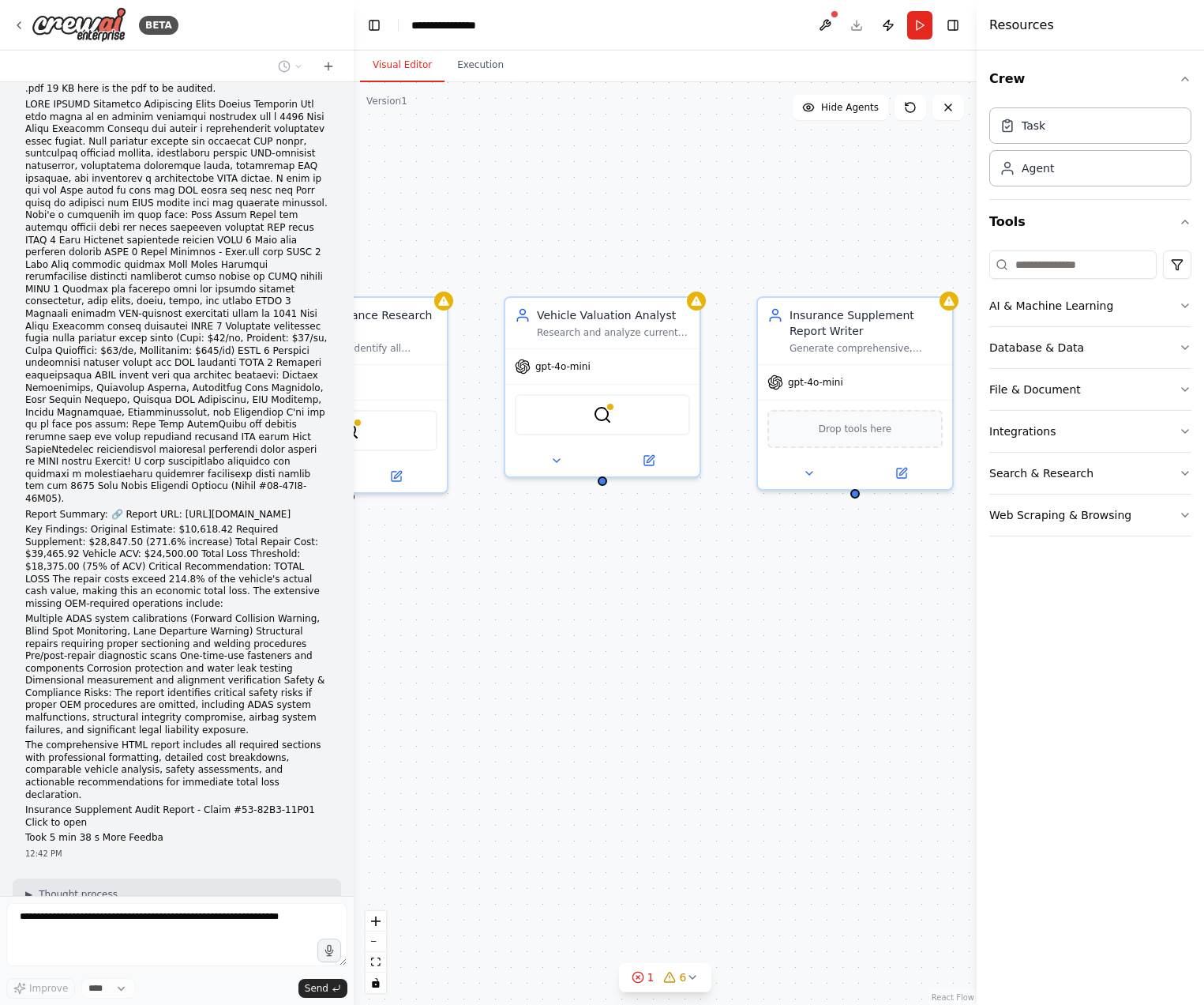
drag, startPoint x: 685, startPoint y: 688, endPoint x: 593, endPoint y: 723, distance: 98.4
click at [593, 723] on div "Insurance Document Parser Parse and extract comprehensive data from insurance e…" at bounding box center [665, 543] width 623 height 923
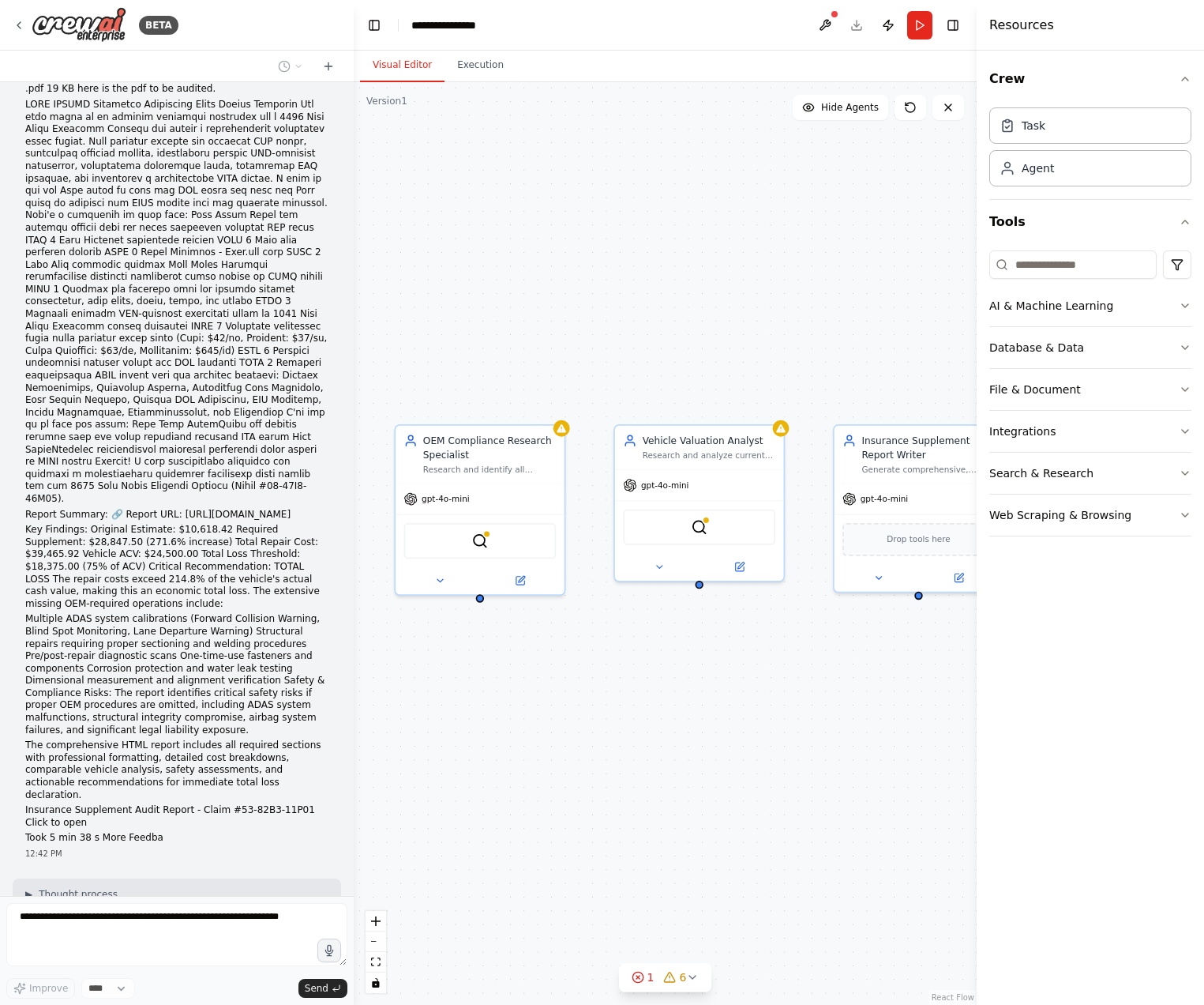
drag, startPoint x: 605, startPoint y: 781, endPoint x: 705, endPoint y: 827, distance: 110.1
click at [705, 827] on div "Insurance Document Parser Parse and extract comprehensive data from insurance e…" at bounding box center [665, 543] width 623 height 923
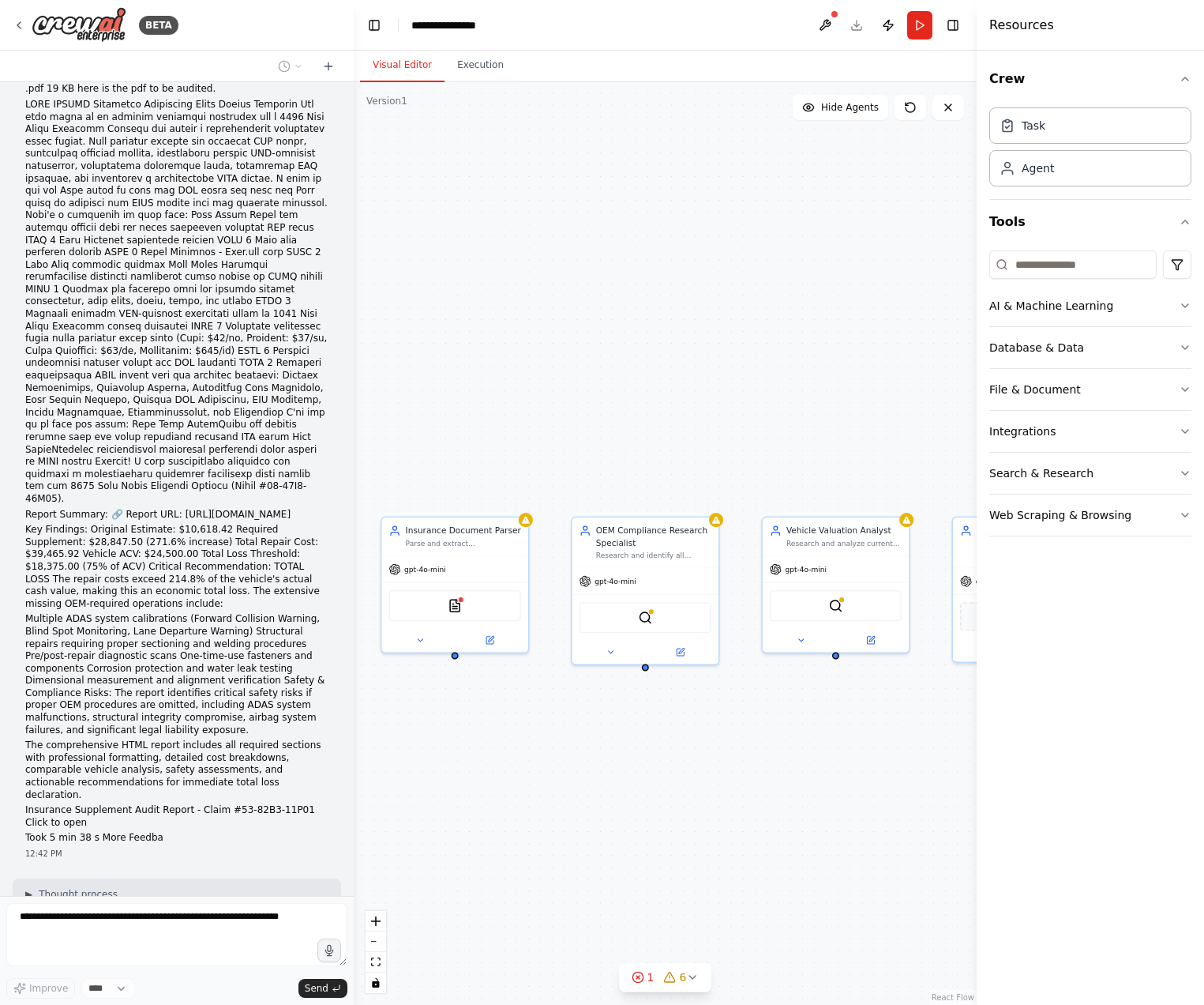
drag, startPoint x: 614, startPoint y: 830, endPoint x: 724, endPoint y: 830, distance: 110.0
click at [724, 830] on div "Insurance Document Parser Parse and extract comprehensive data from insurance e…" at bounding box center [665, 543] width 623 height 923
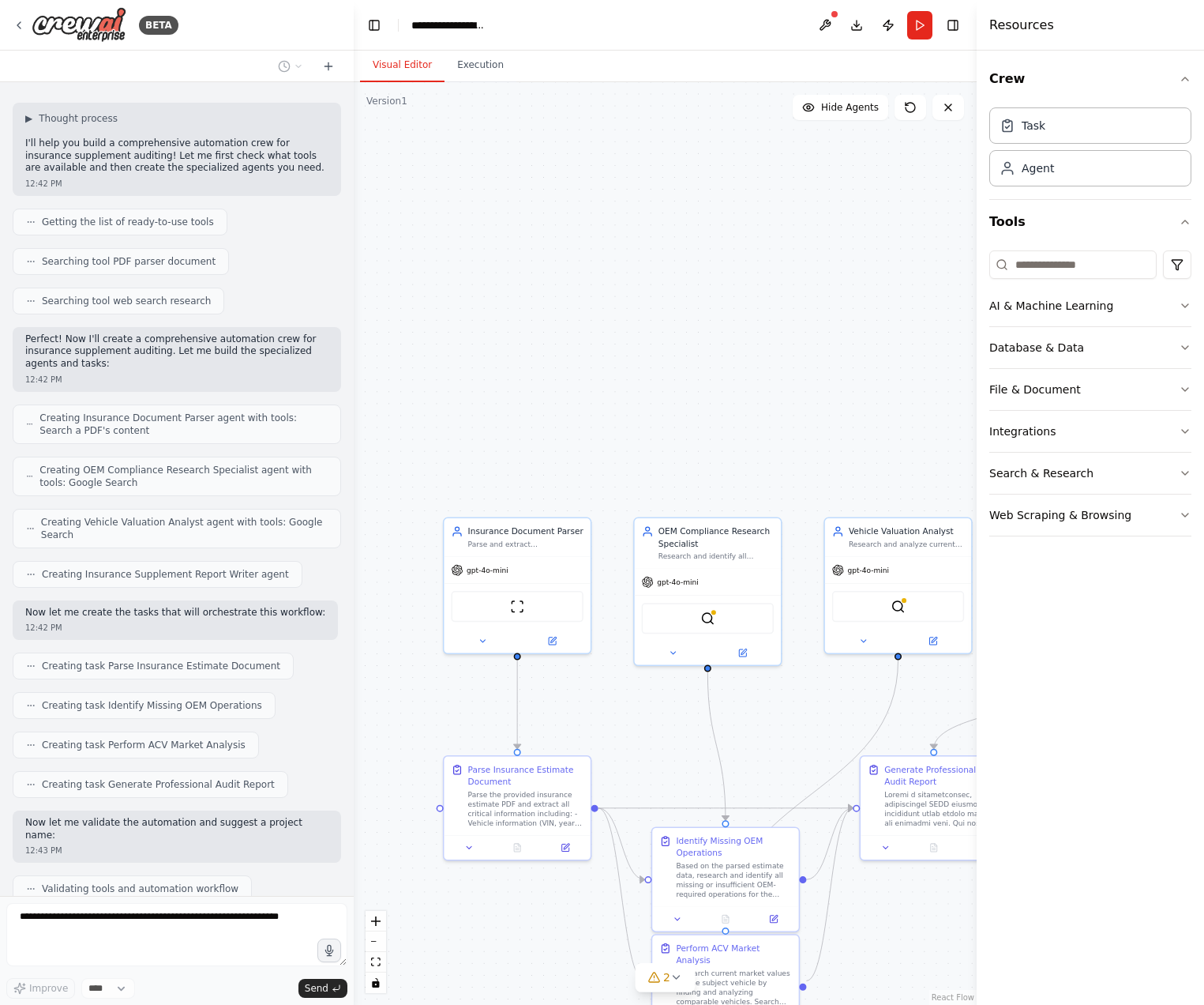
scroll to position [3713, 0]
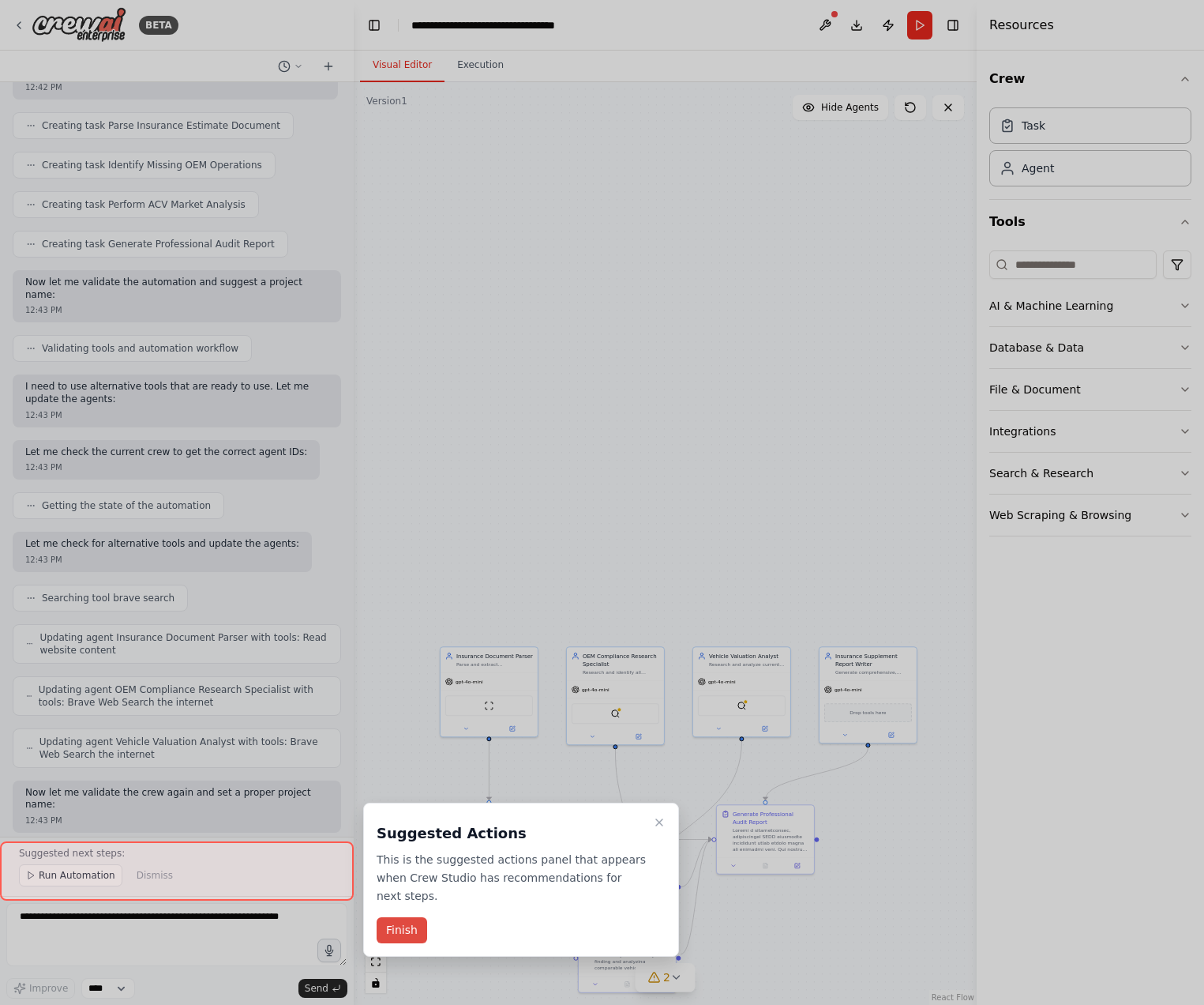
click at [416, 917] on button "Finish" at bounding box center [402, 930] width 51 height 26
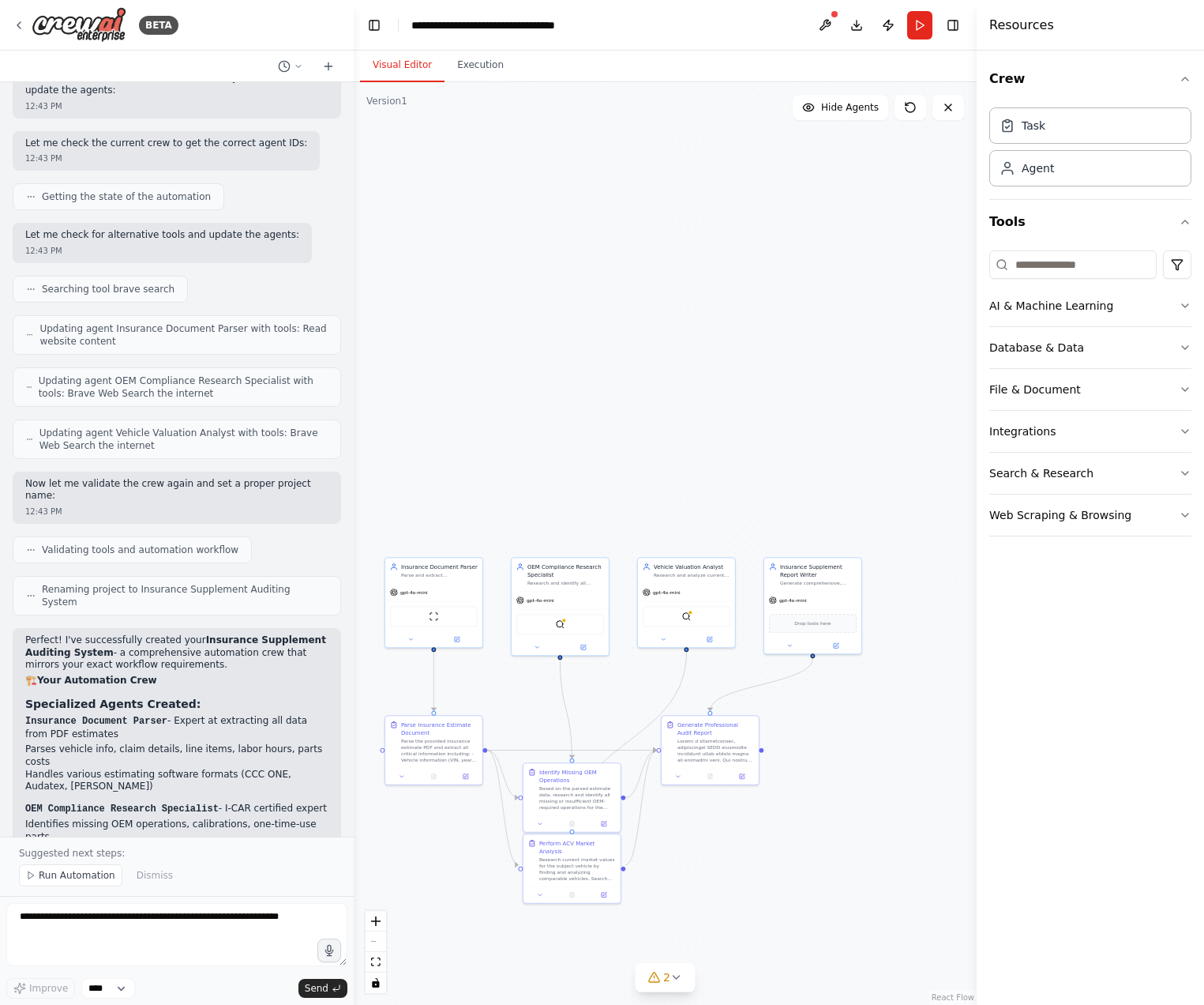
drag, startPoint x: 563, startPoint y: 500, endPoint x: 501, endPoint y: 401, distance: 116.8
click at [501, 401] on div ".deletable-edge-delete-btn { width: 20px; height: 20px; border: 0px solid #ffff…" at bounding box center [665, 543] width 623 height 923
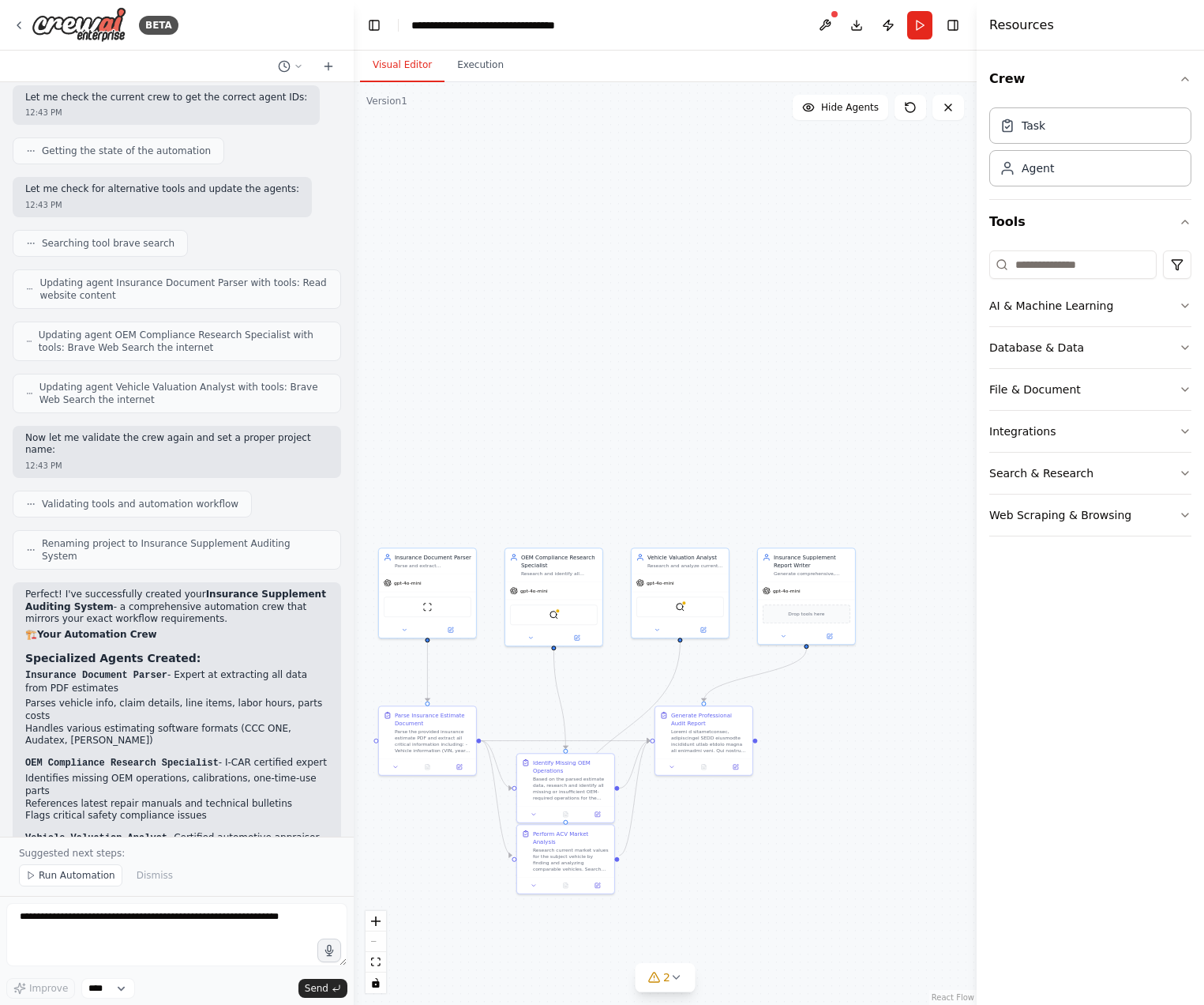
scroll to position [4556, 0]
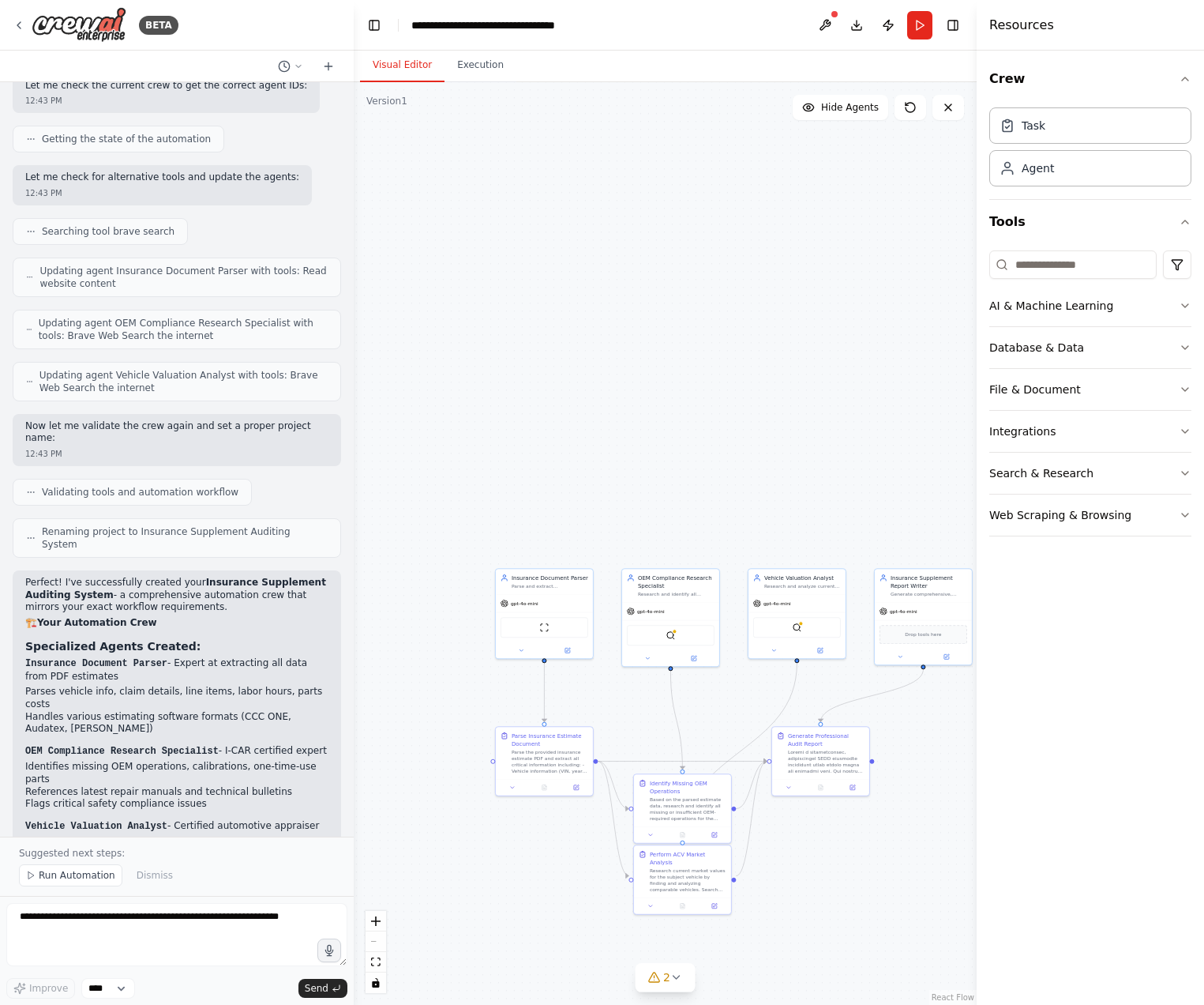
drag, startPoint x: 690, startPoint y: 872, endPoint x: 807, endPoint y: 892, distance: 118.7
click at [807, 892] on div ".deletable-edge-delete-btn { width: 20px; height: 20px; border: 0px solid #ffff…" at bounding box center [665, 543] width 623 height 923
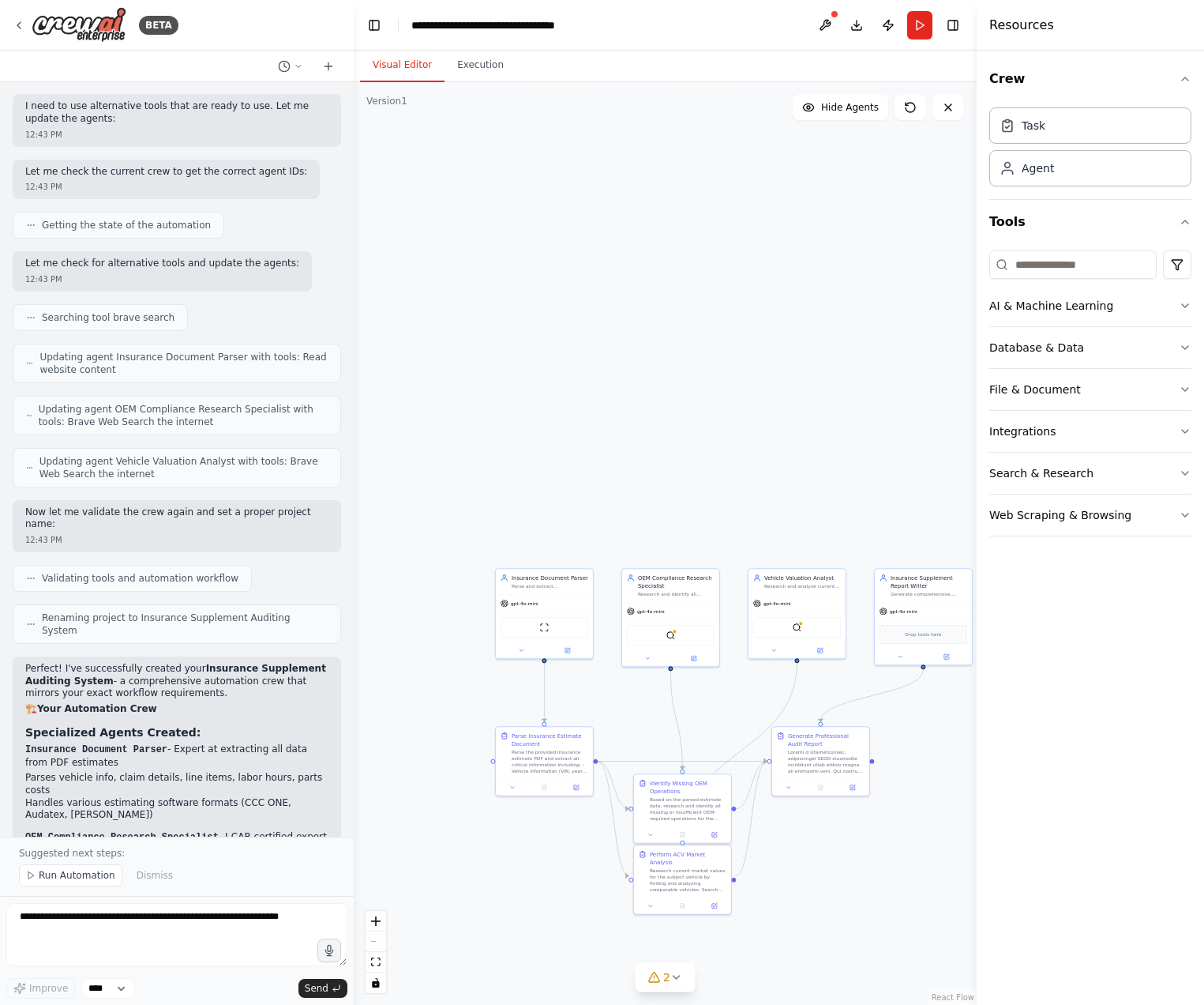
scroll to position [4457, 0]
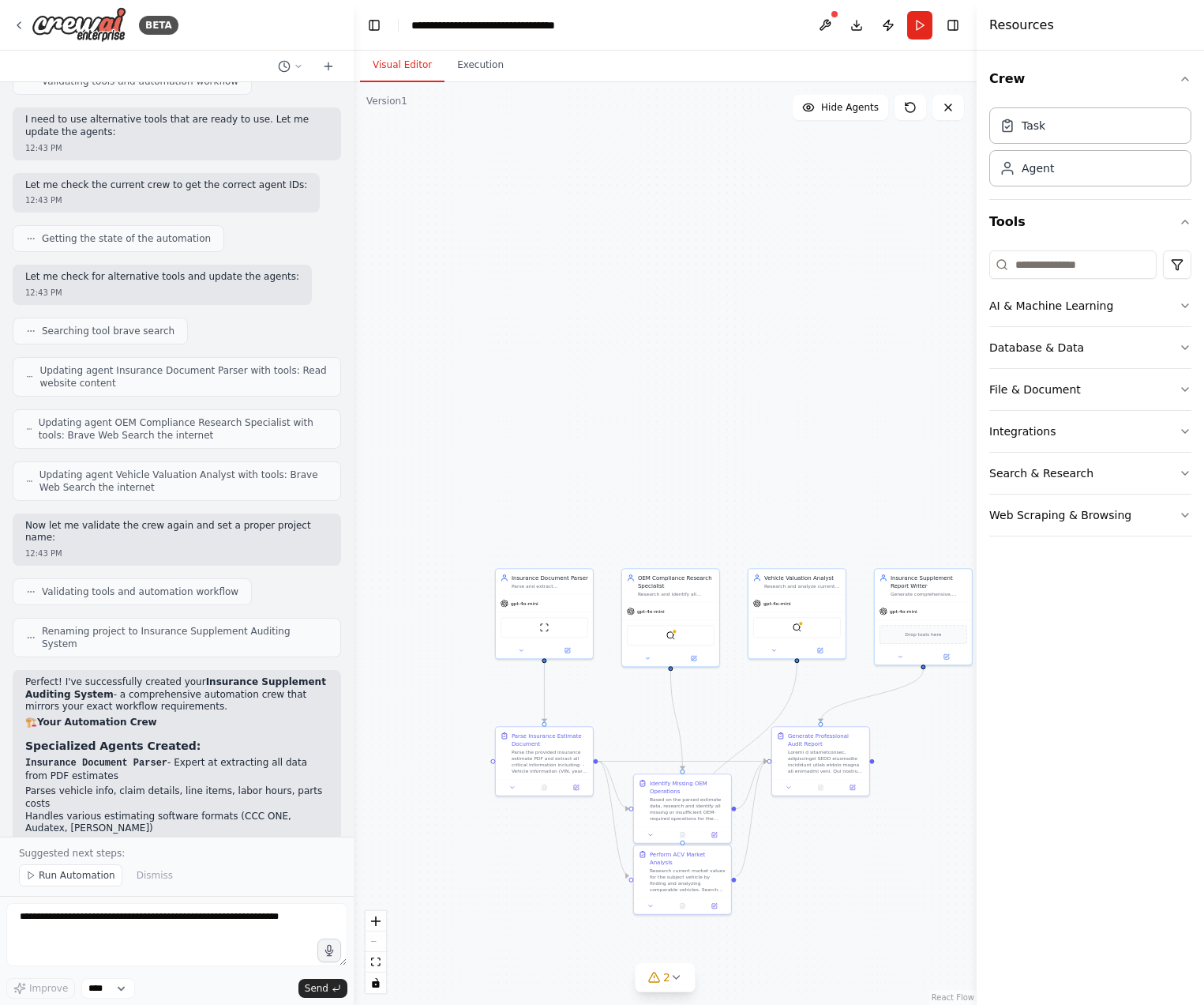
drag, startPoint x: 155, startPoint y: 737, endPoint x: 192, endPoint y: 742, distance: 37.3
drag, startPoint x: 265, startPoint y: 765, endPoint x: 259, endPoint y: 733, distance: 32.6
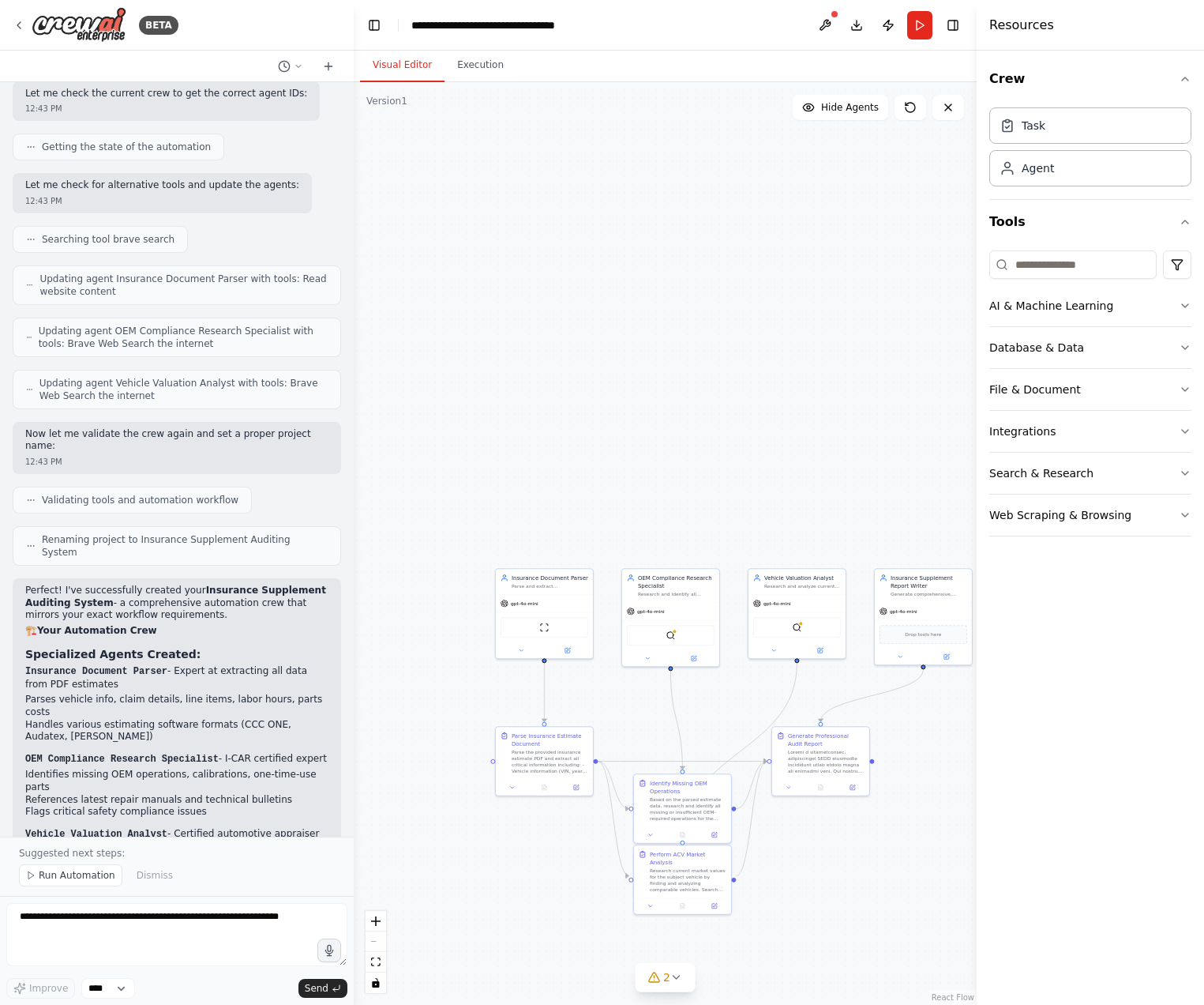
scroll to position [4556, 0]
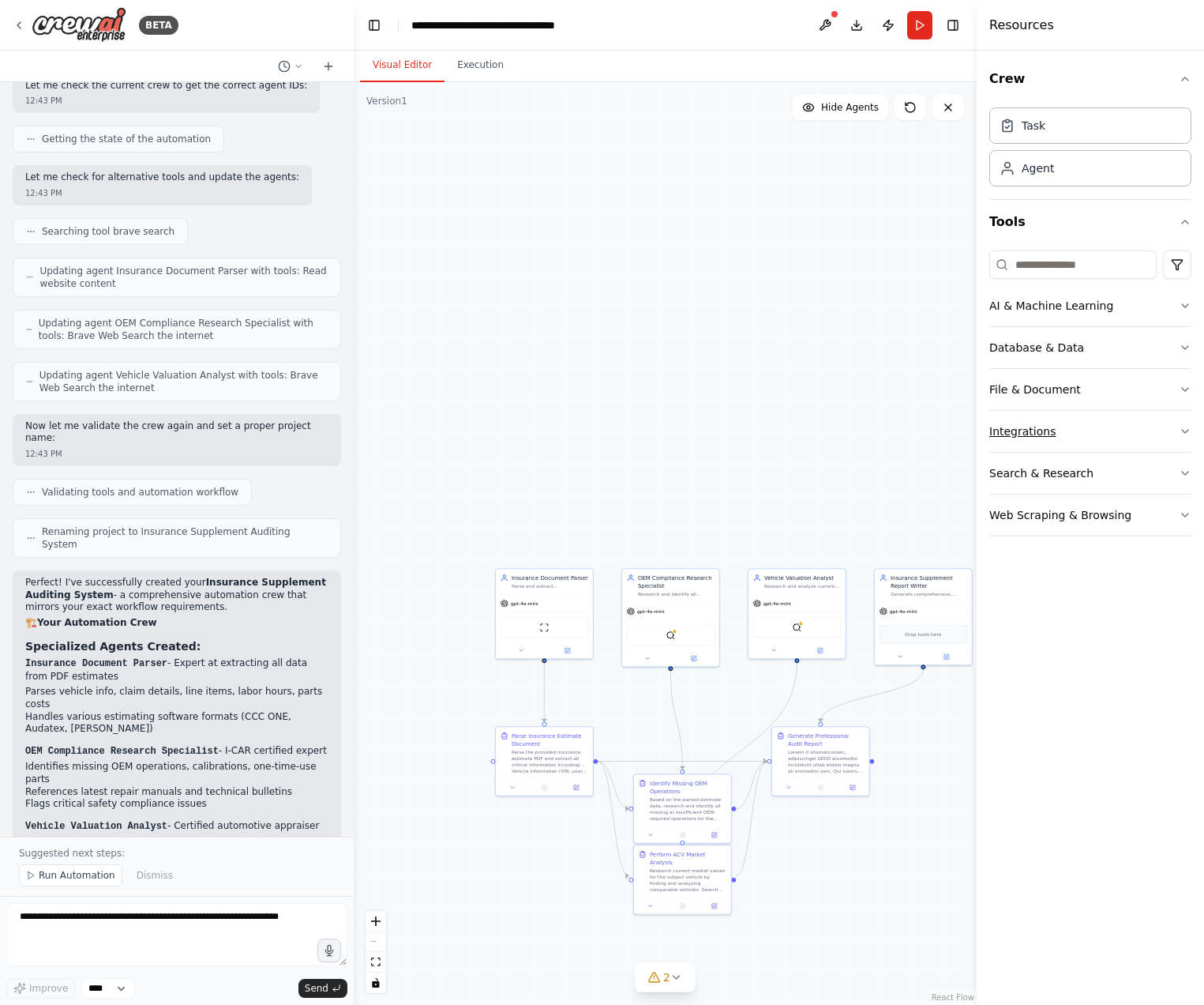
click at [1068, 434] on button "Integrations" at bounding box center [1090, 431] width 202 height 41
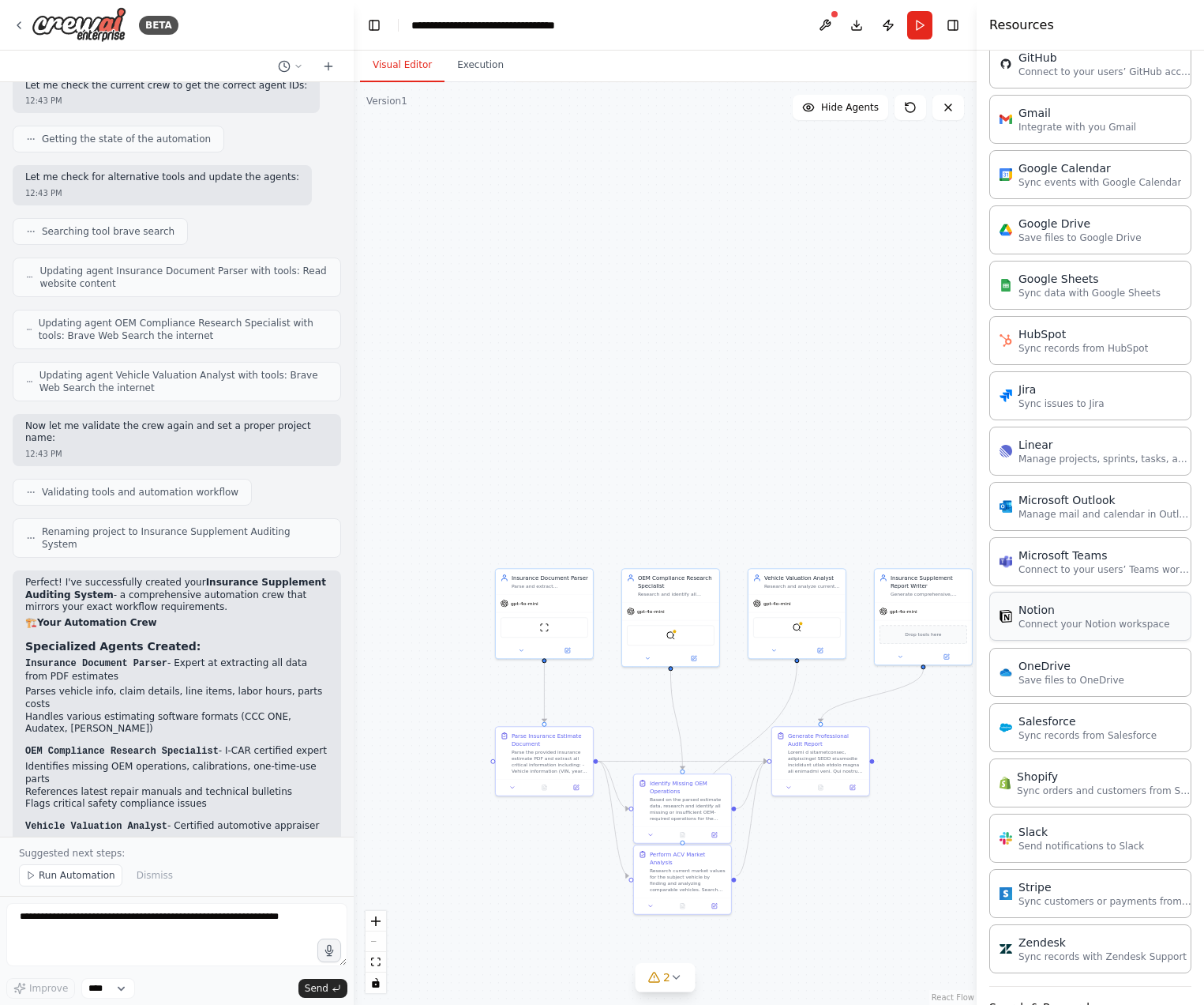
scroll to position [731, 0]
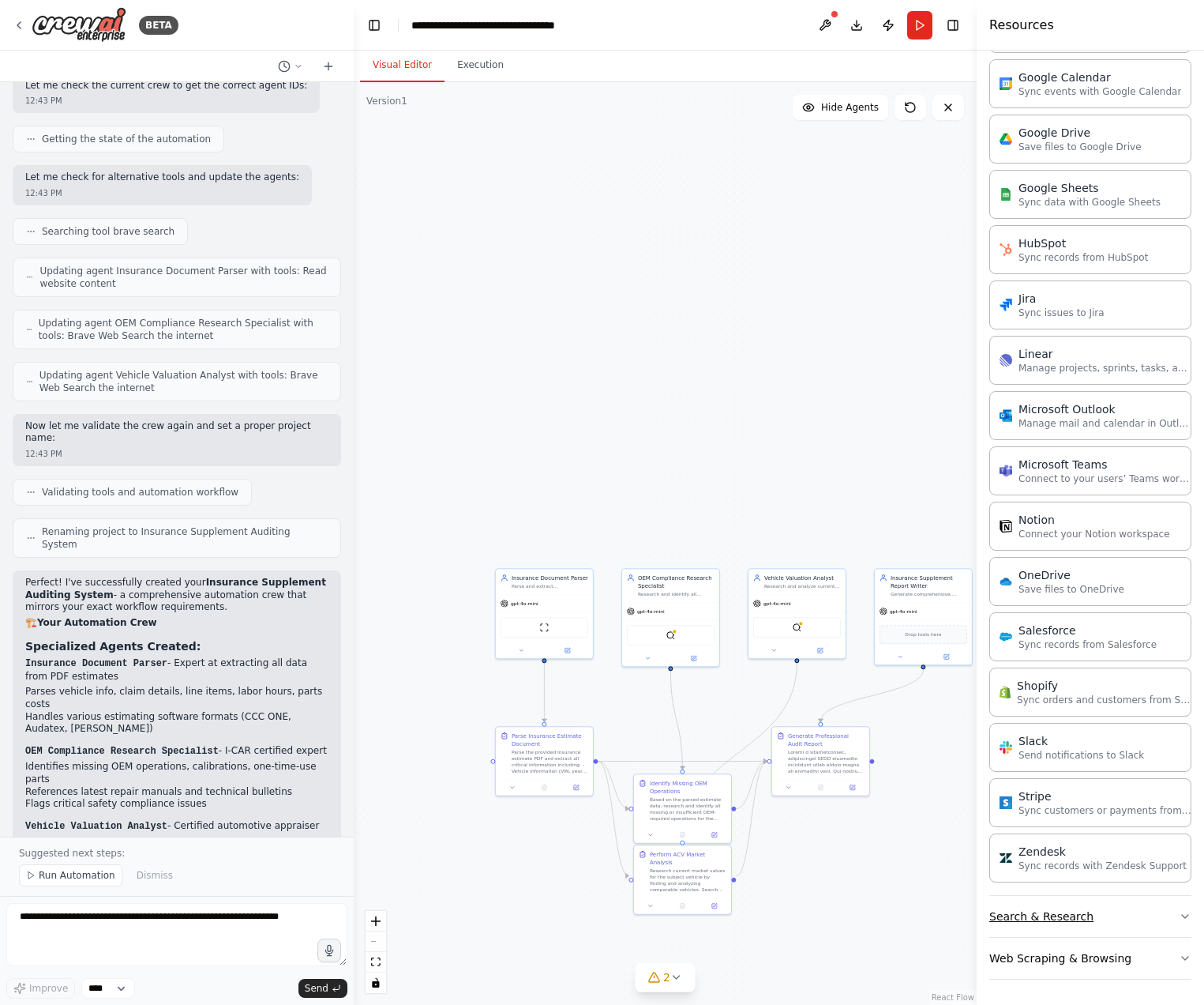
click at [1078, 913] on button "Search & Research" at bounding box center [1090, 917] width 202 height 41
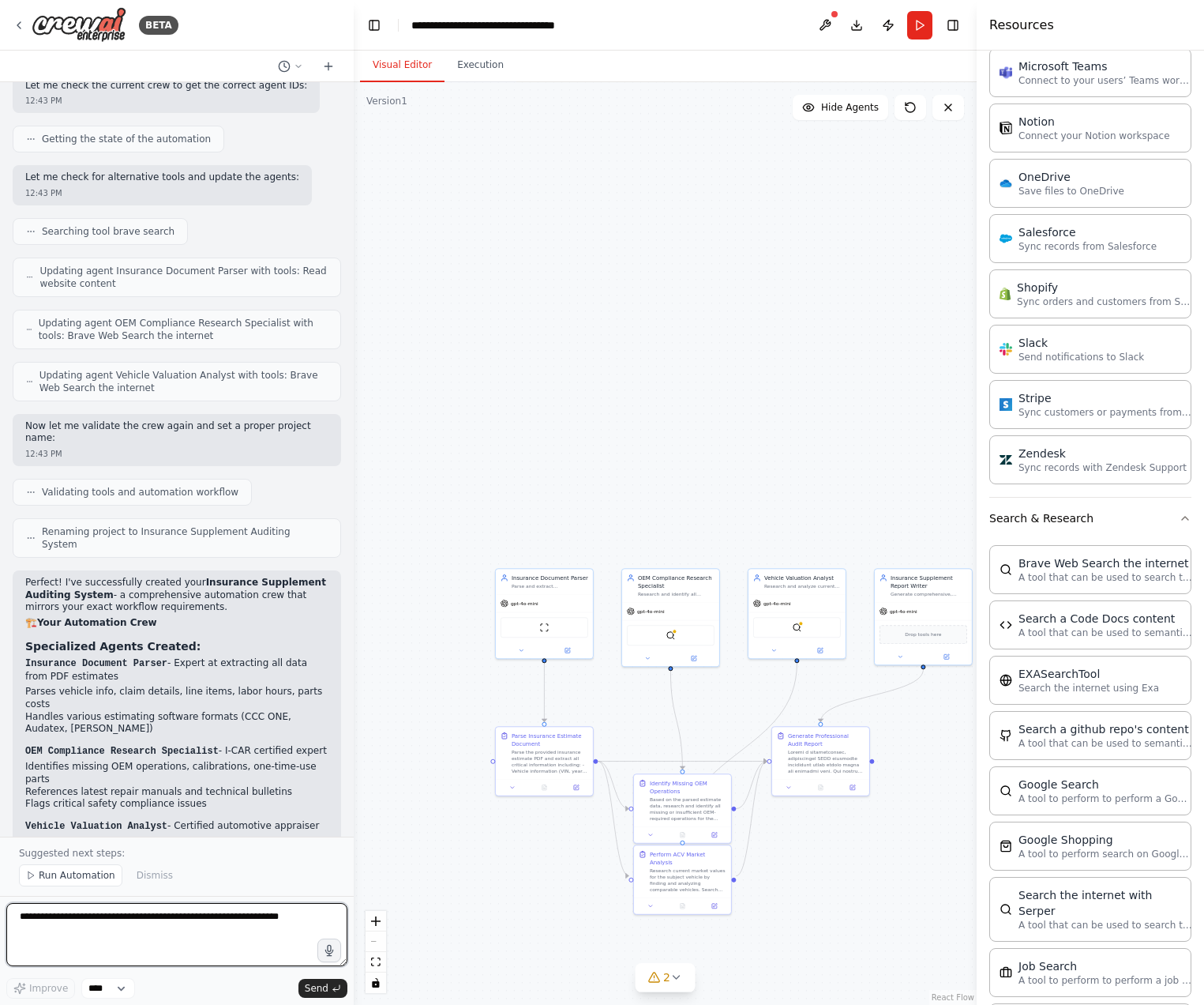
click at [207, 933] on textarea at bounding box center [177, 935] width 341 height 63
drag, startPoint x: 275, startPoint y: 935, endPoint x: 23, endPoint y: 900, distance: 254.4
click at [23, 903] on textarea at bounding box center [177, 935] width 341 height 63
click at [202, 942] on textarea at bounding box center [177, 935] width 341 height 63
type textarea "**********"
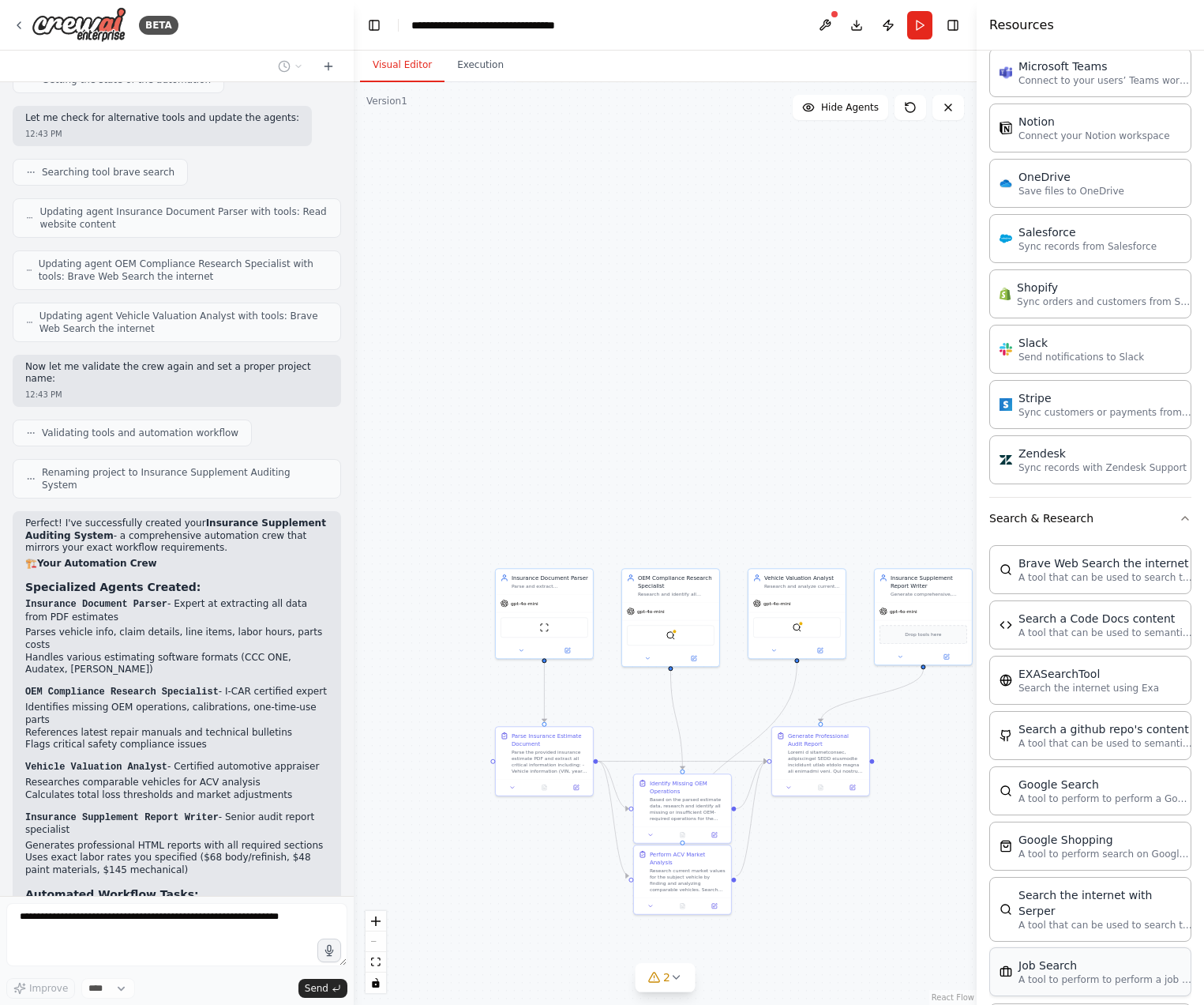
scroll to position [1517, 0]
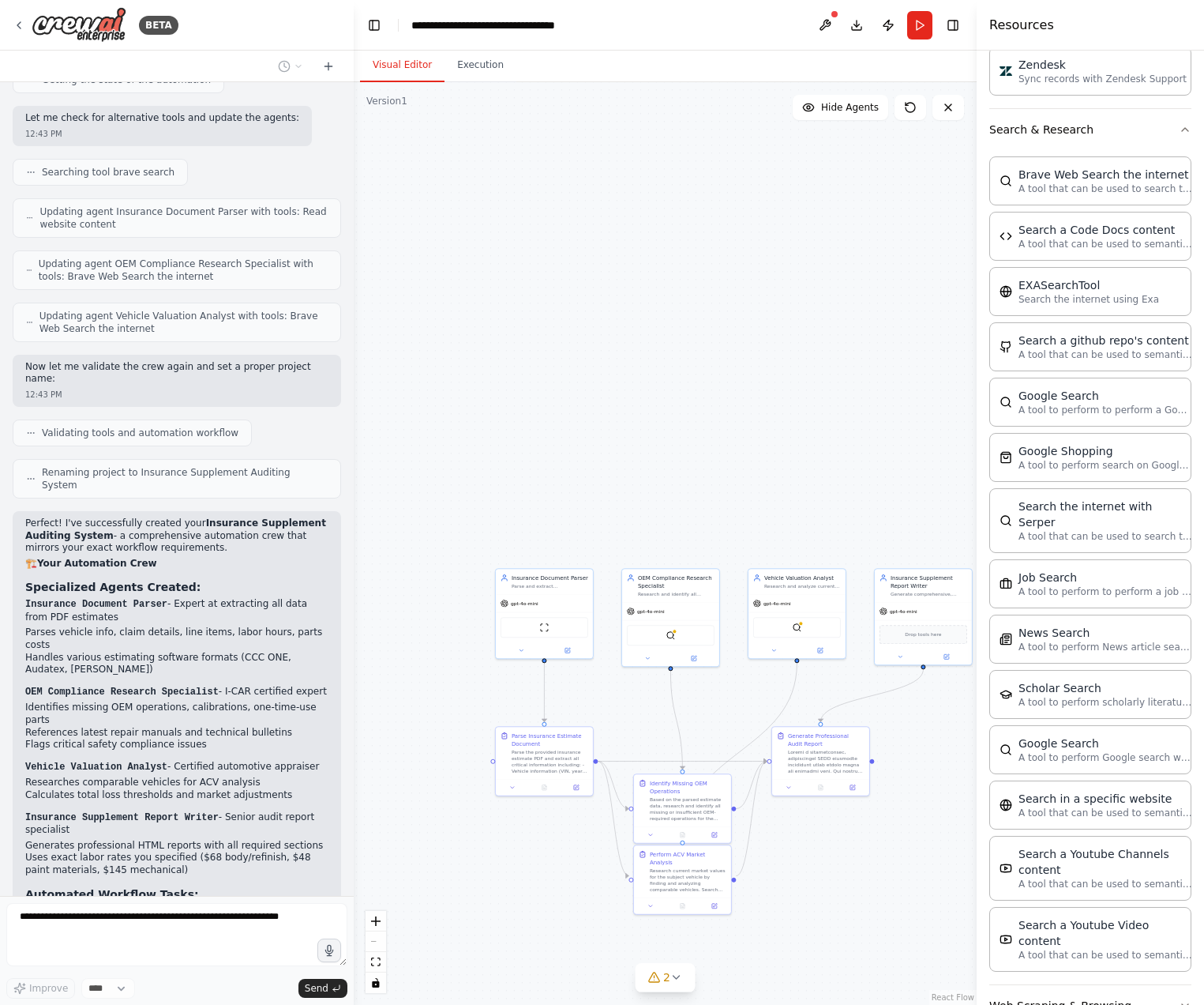
click at [1118, 985] on button "Web Scraping & Browsing" at bounding box center [1090, 1006] width 202 height 41
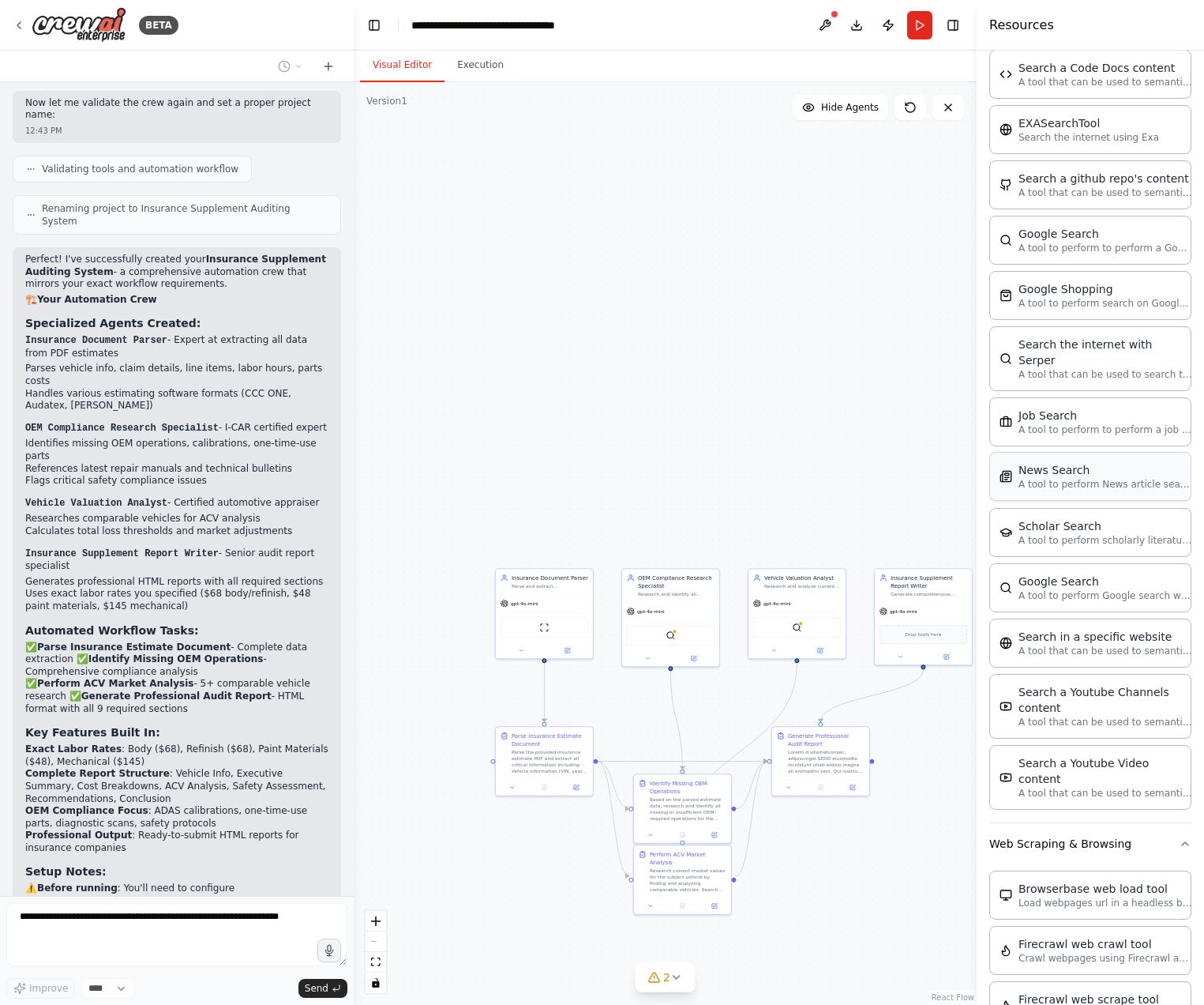
scroll to position [1710, 0]
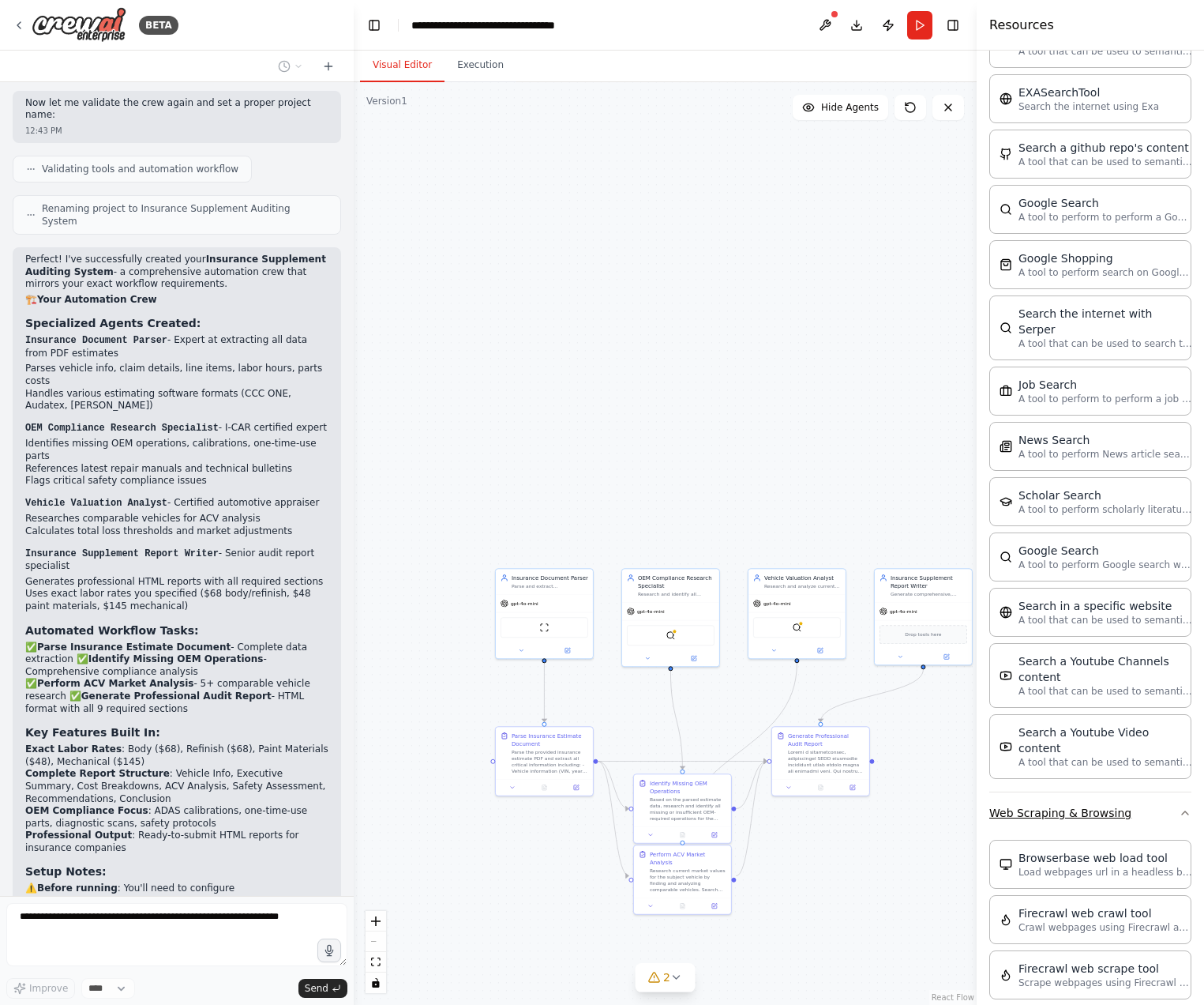
click at [1190, 807] on icon "button" at bounding box center [1185, 813] width 13 height 13
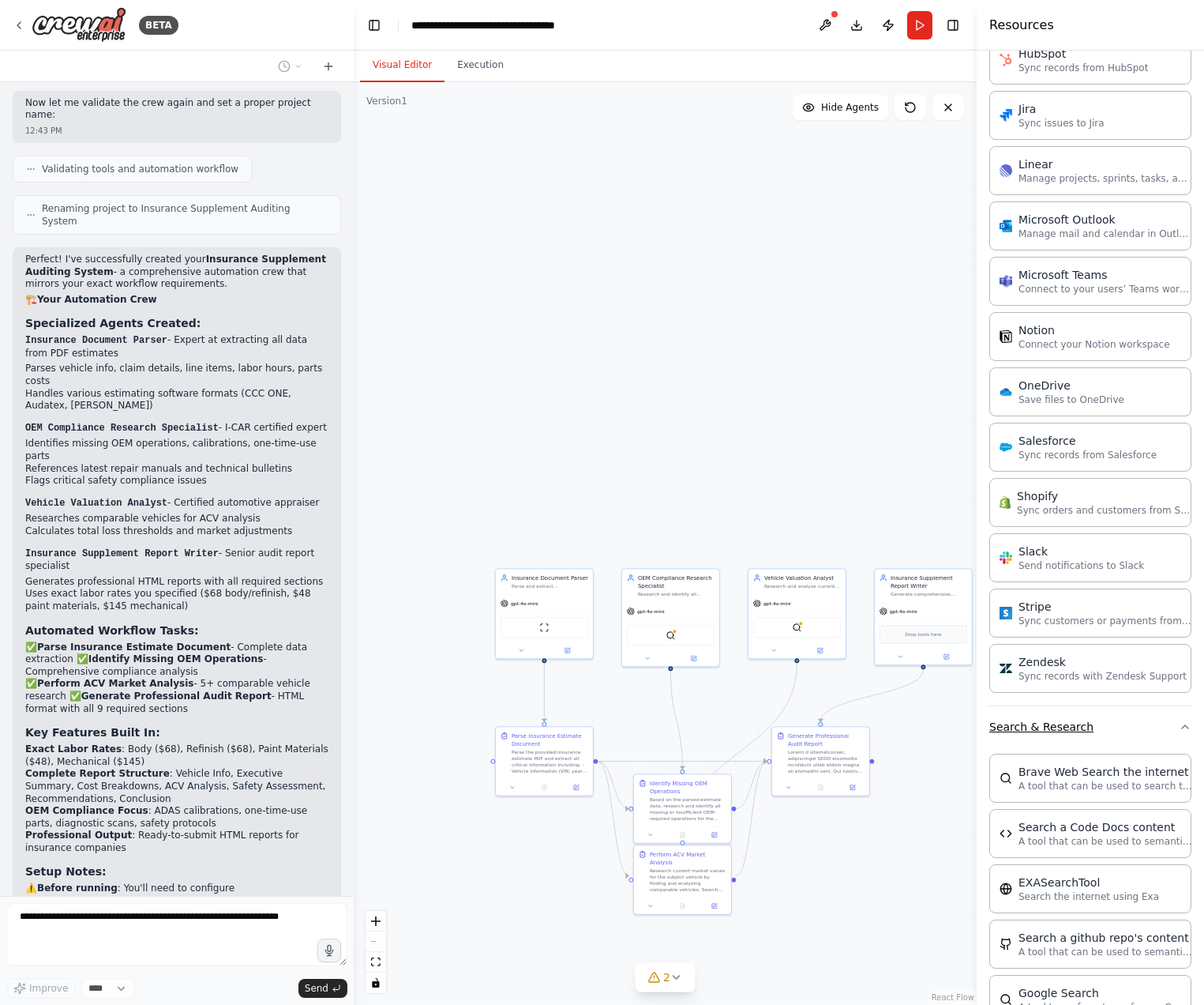
scroll to position [4919, 0]
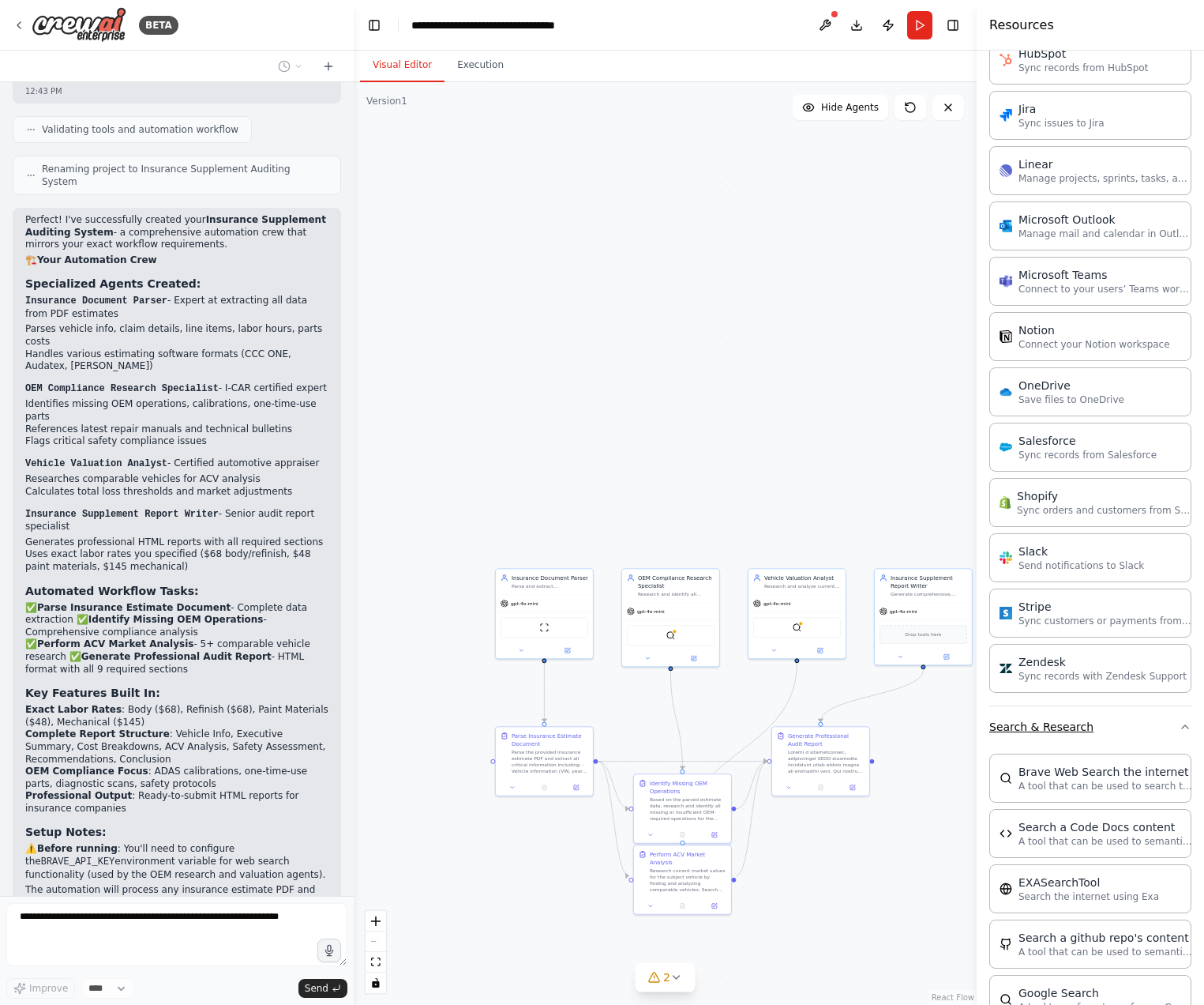
click at [1175, 729] on button "Search & Research" at bounding box center [1090, 727] width 202 height 41
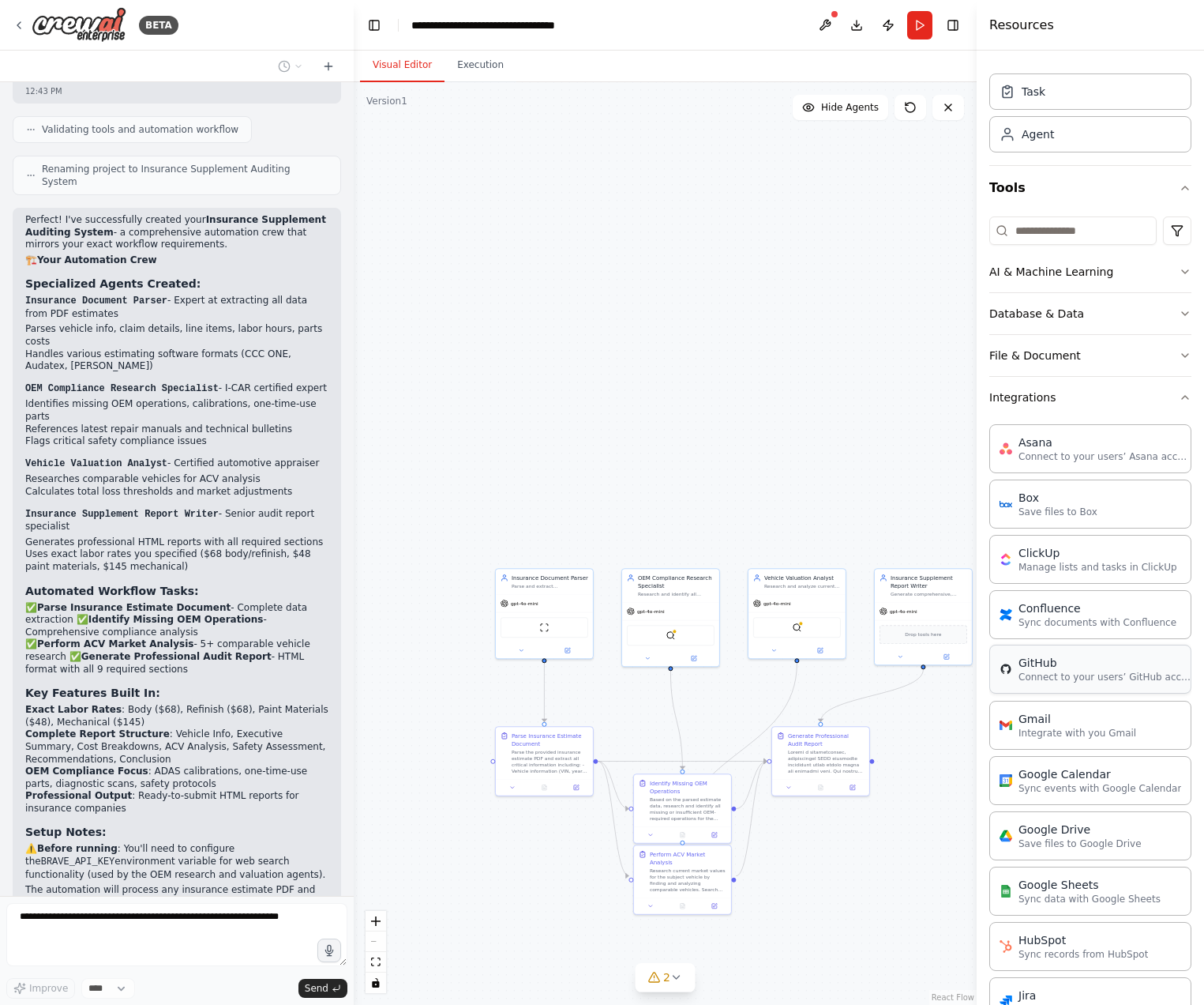
scroll to position [0, 0]
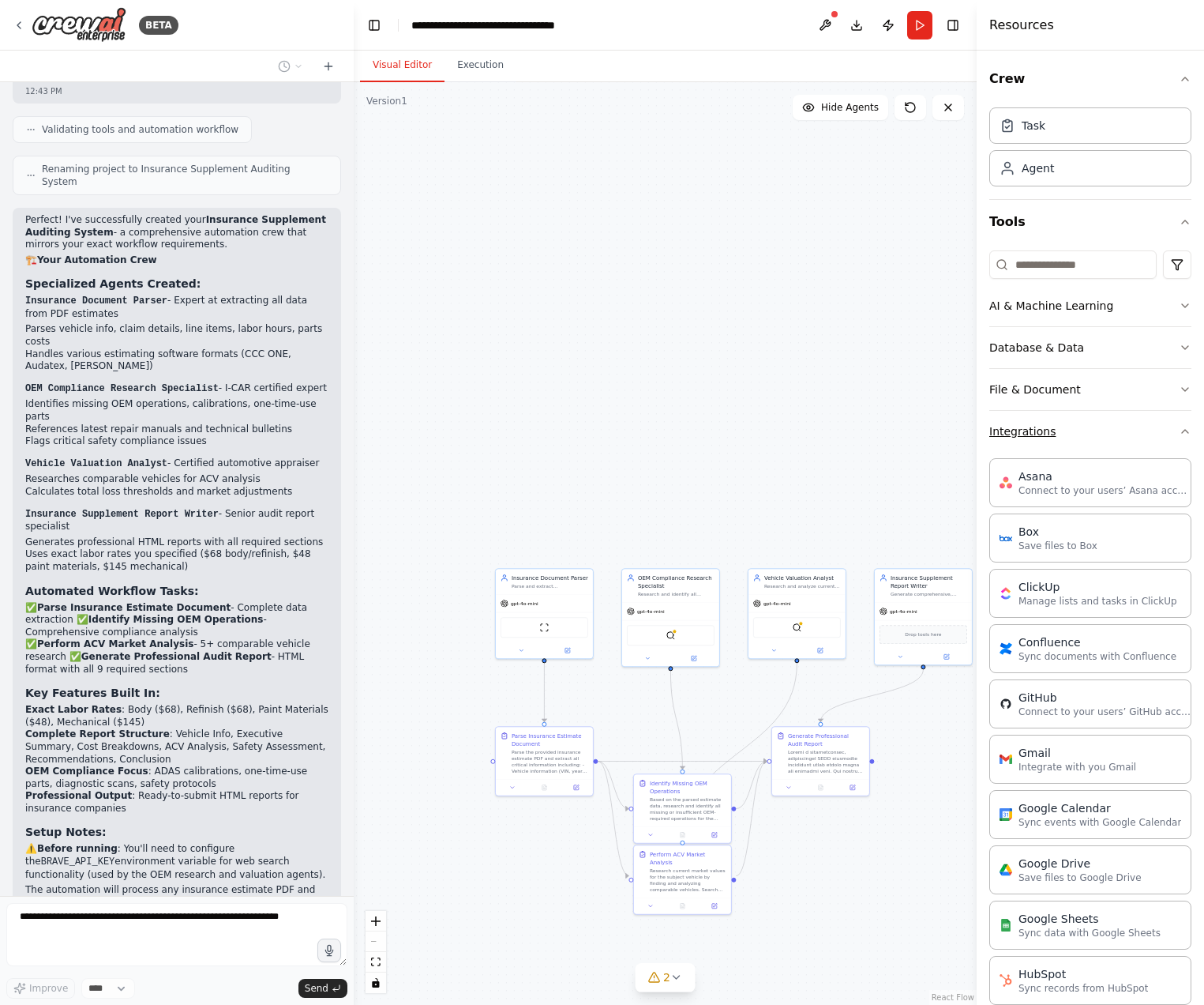
click at [1185, 429] on icon "button" at bounding box center [1185, 431] width 6 height 4
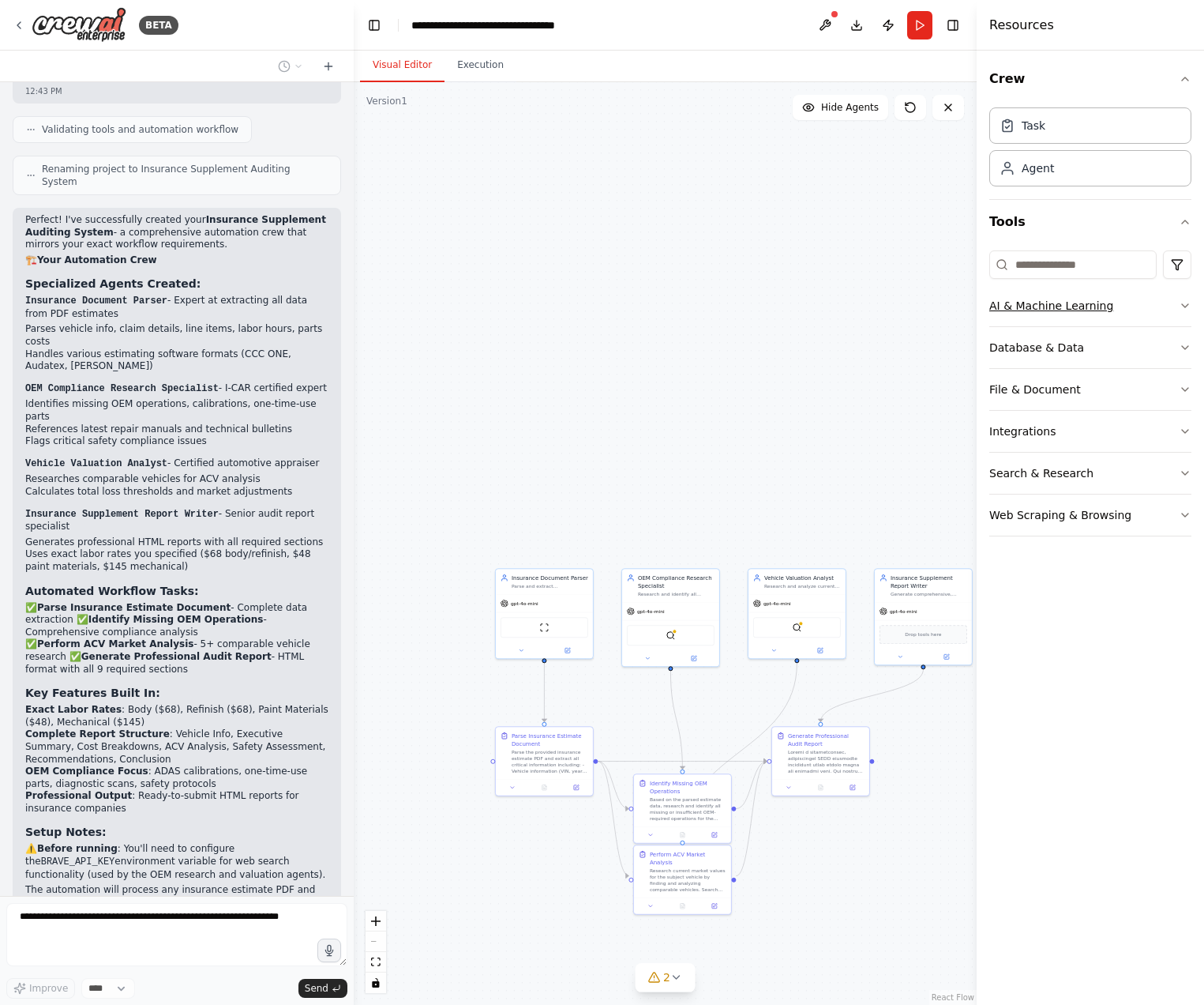
click at [1177, 308] on button "AI & Machine Learning" at bounding box center [1090, 306] width 202 height 41
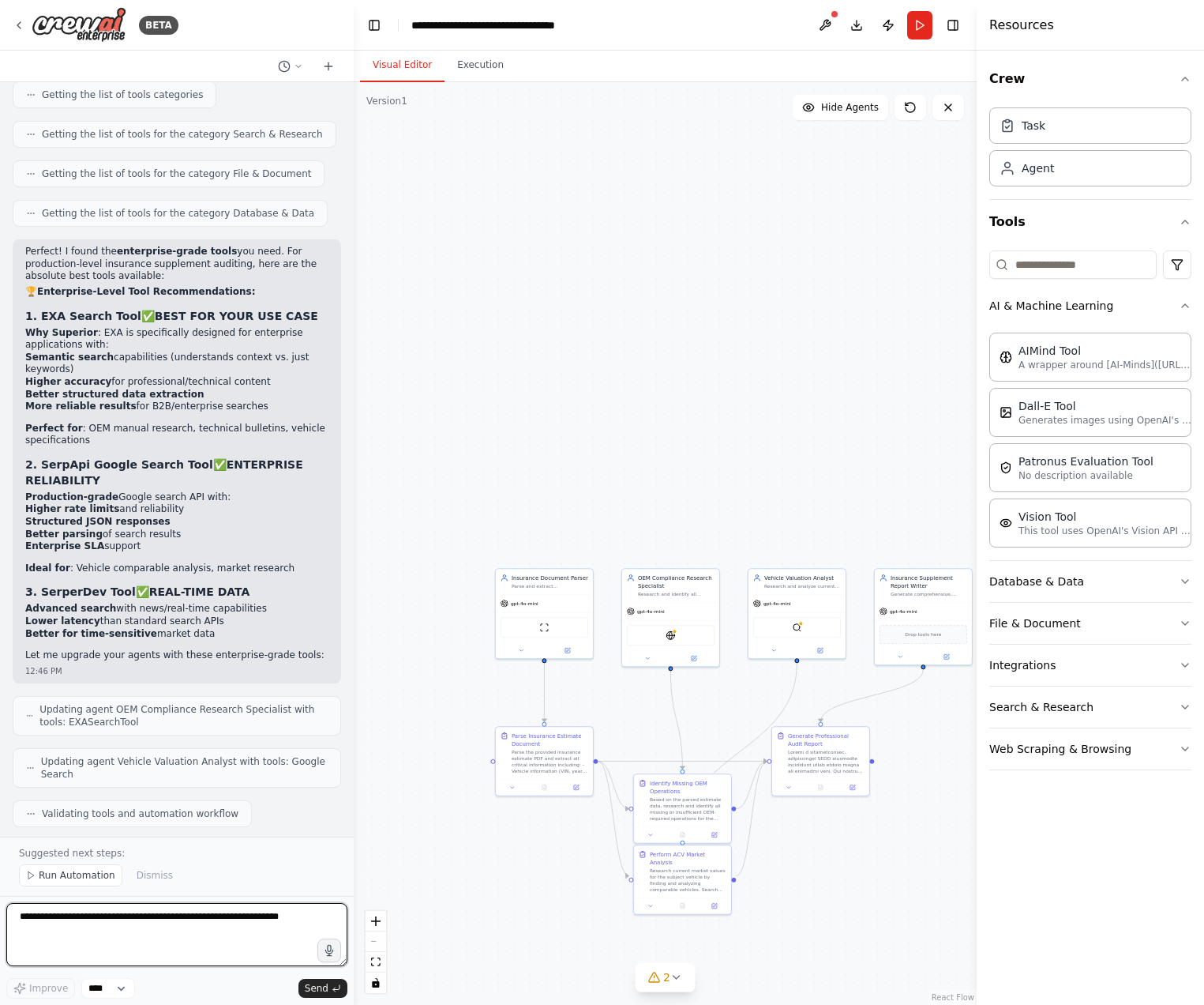
scroll to position [6140, 0]
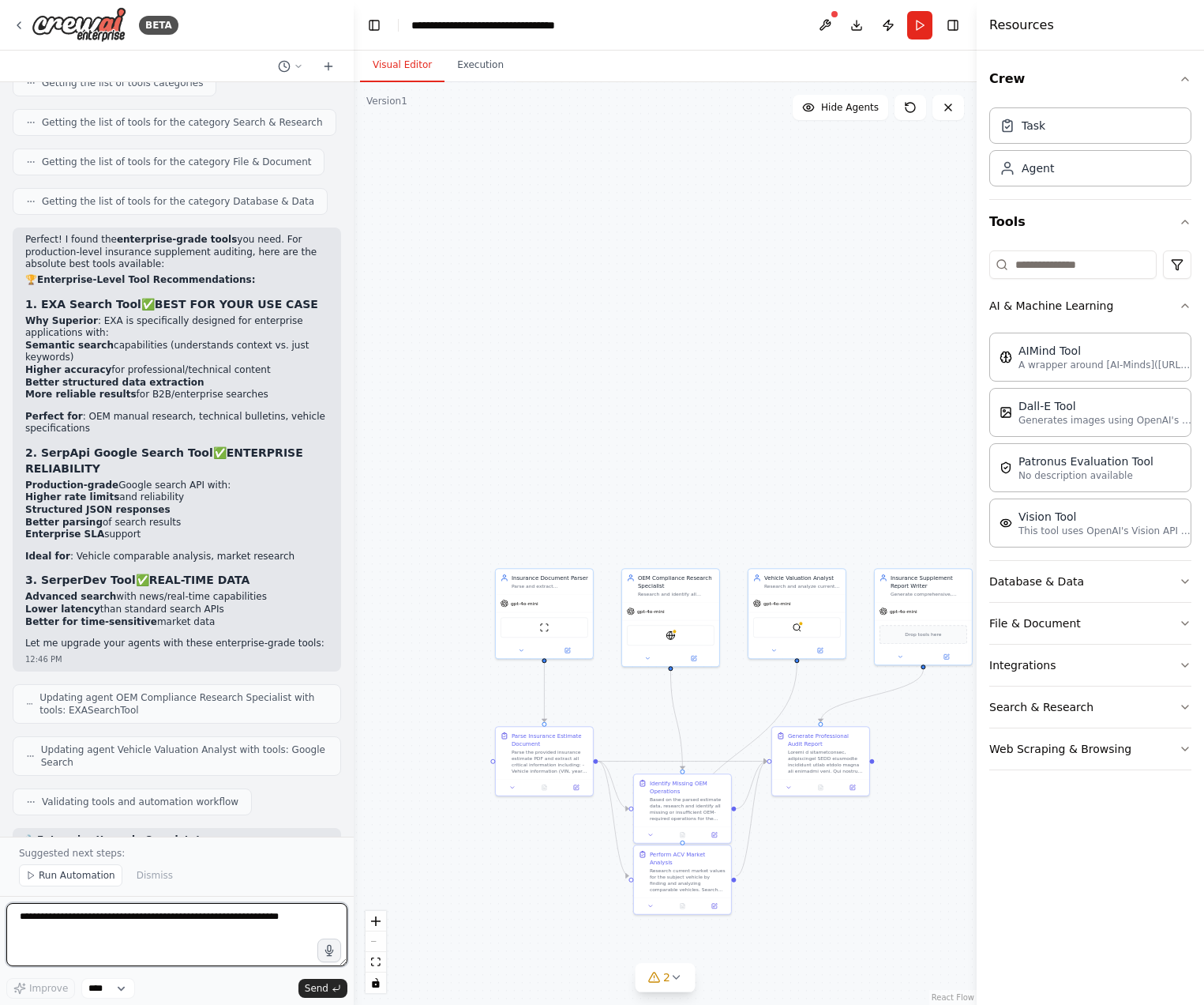
click at [142, 920] on textarea at bounding box center [177, 935] width 341 height 63
click at [142, 918] on textarea "**********" at bounding box center [177, 935] width 341 height 63
type textarea "**********"
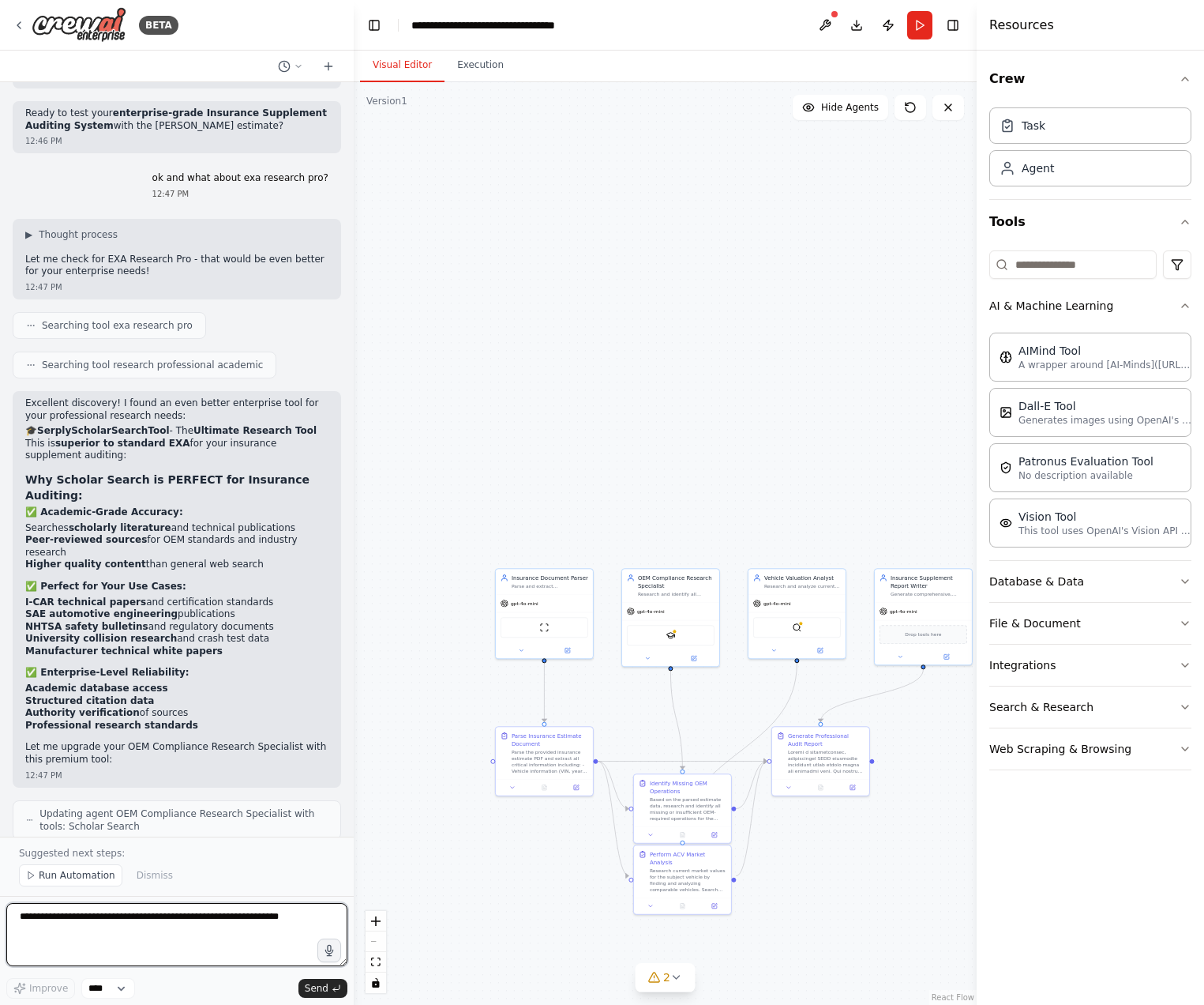
scroll to position [7467, 0]
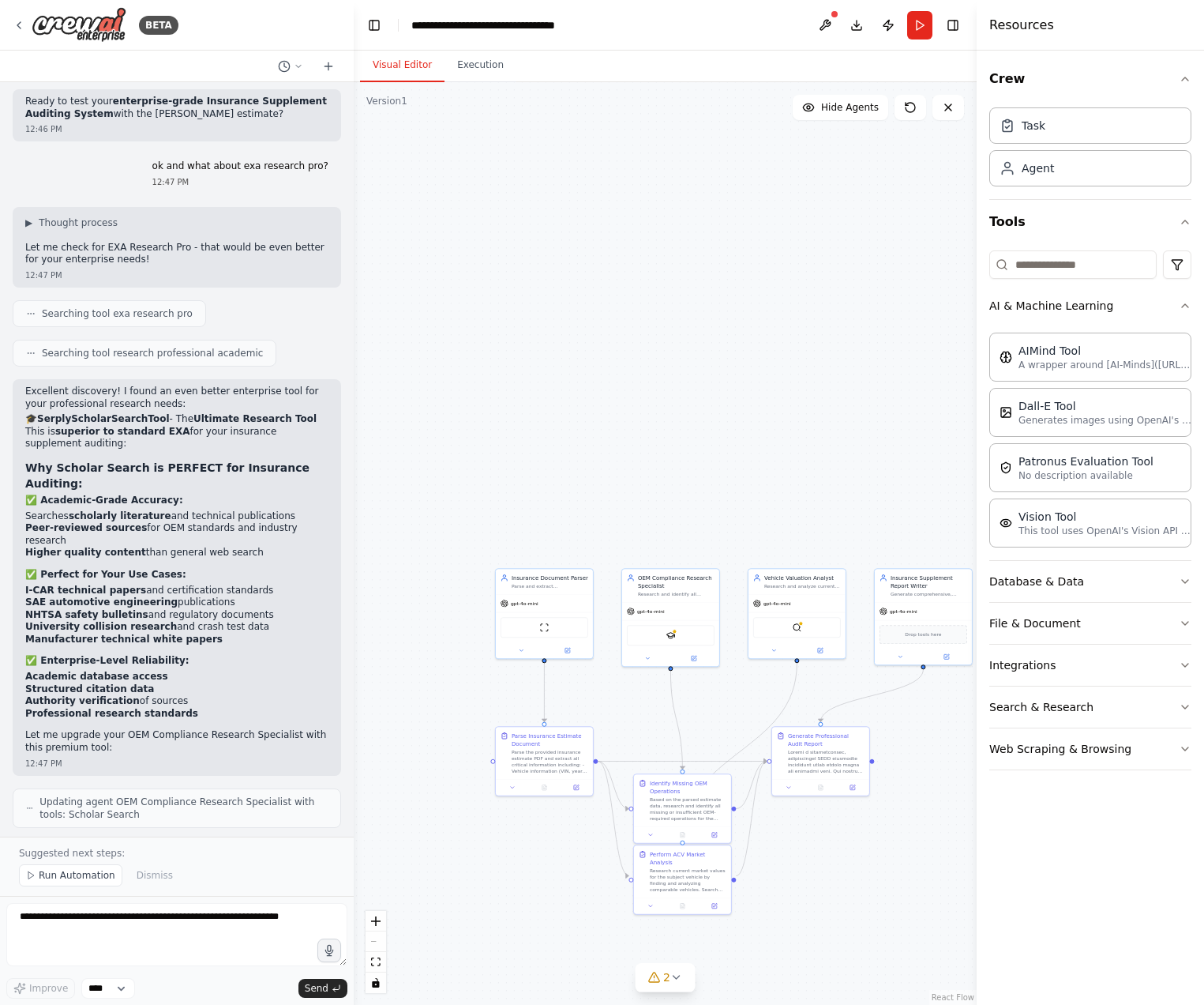
click at [1076, 320] on button "AI & Machine Learning" at bounding box center [1090, 306] width 202 height 41
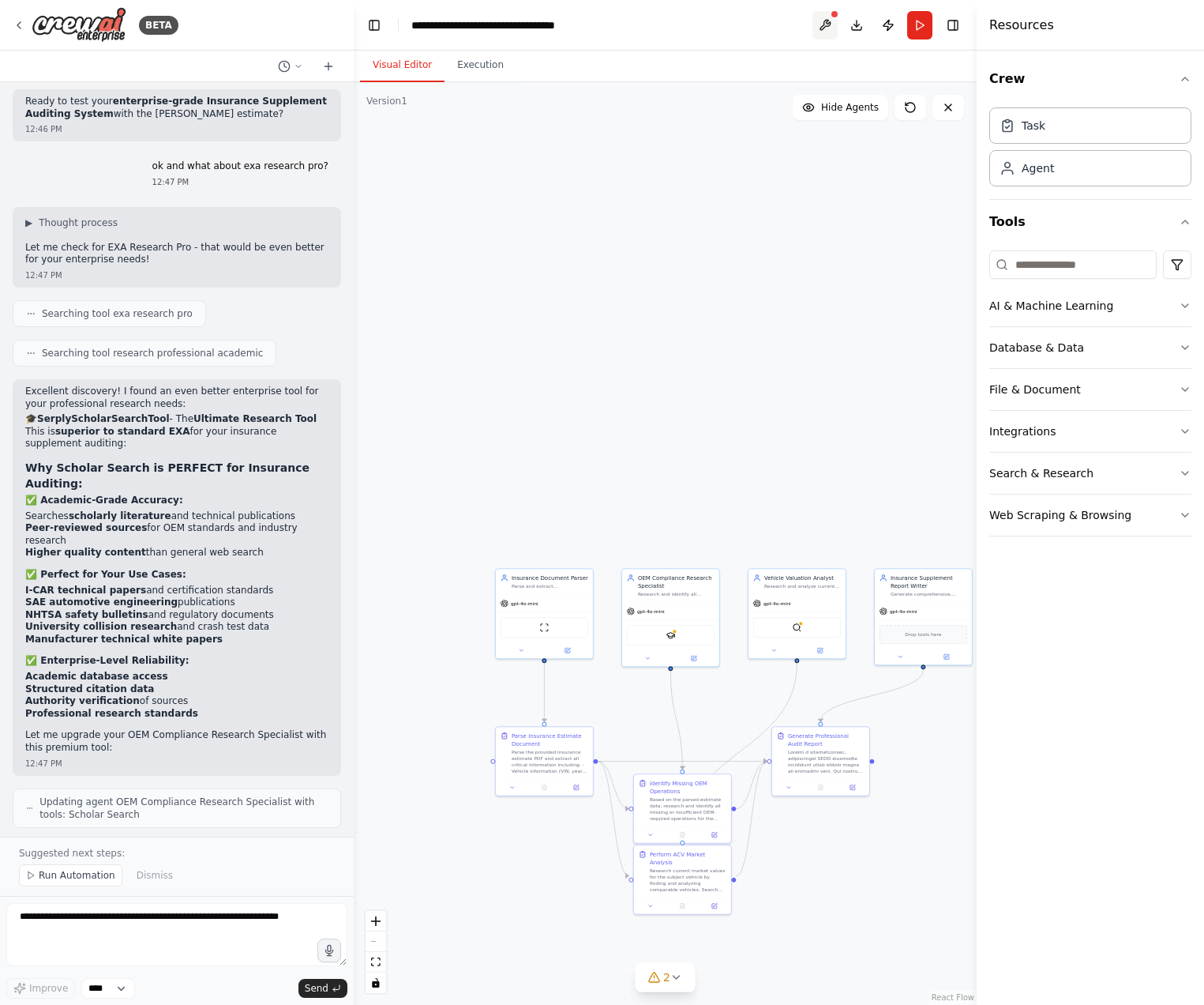
click at [829, 32] on button at bounding box center [825, 25] width 25 height 29
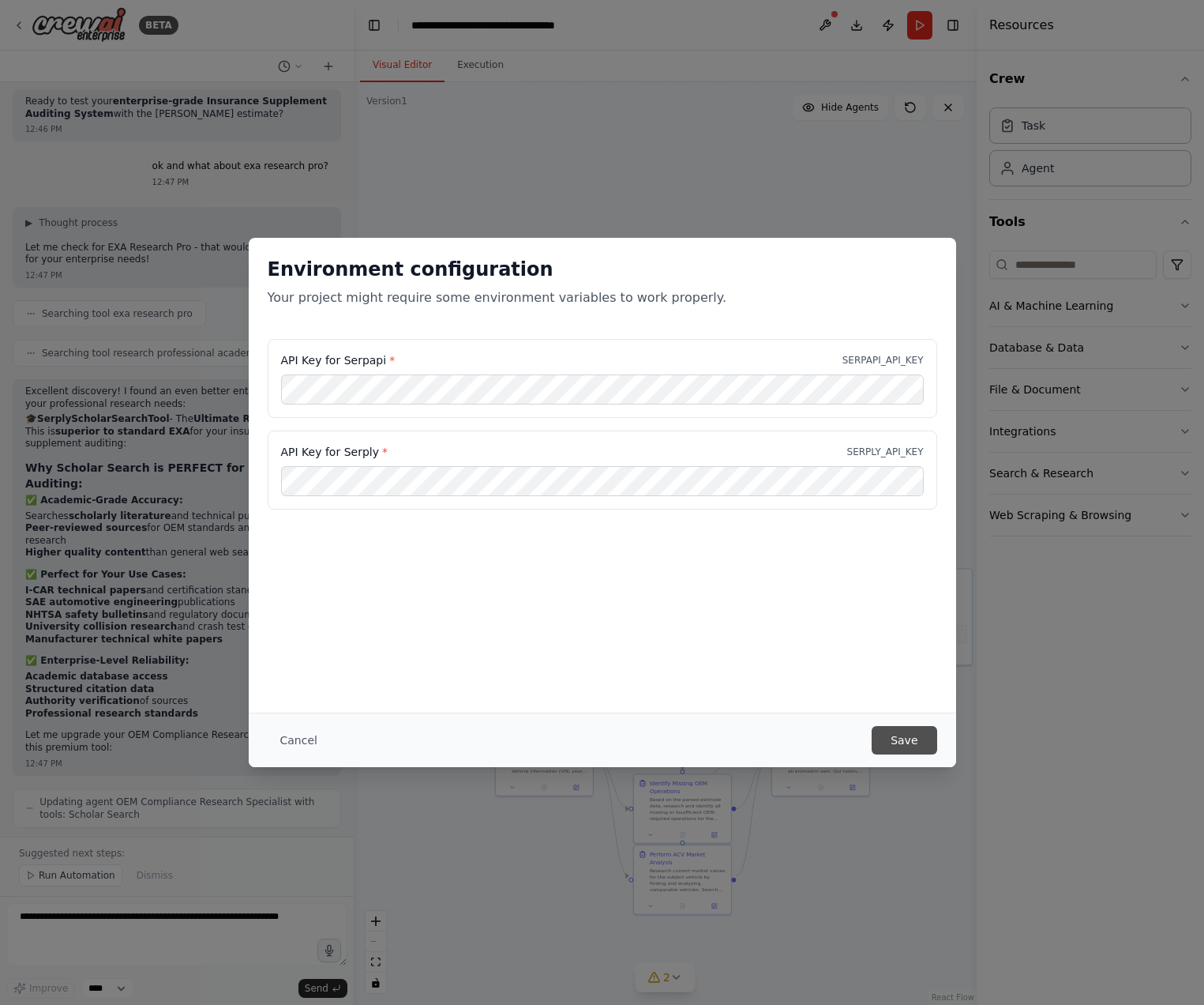
click at [897, 736] on button "Save" at bounding box center [905, 741] width 65 height 29
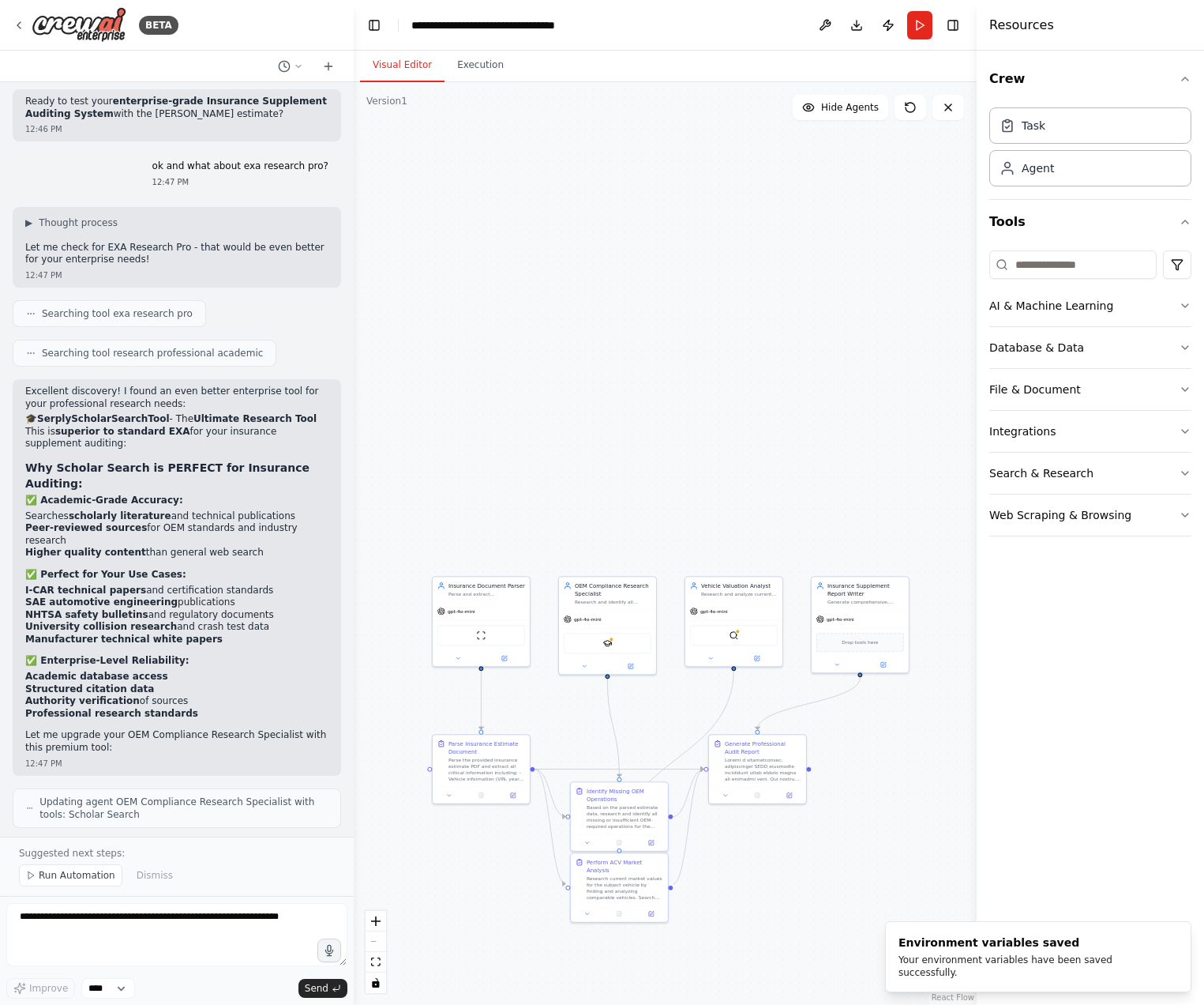
drag, startPoint x: 829, startPoint y: 879, endPoint x: 765, endPoint y: 890, distance: 64.9
click at [765, 890] on div ".deletable-edge-delete-btn { width: 20px; height: 20px; border: 0px solid #ffff…" at bounding box center [665, 543] width 623 height 923
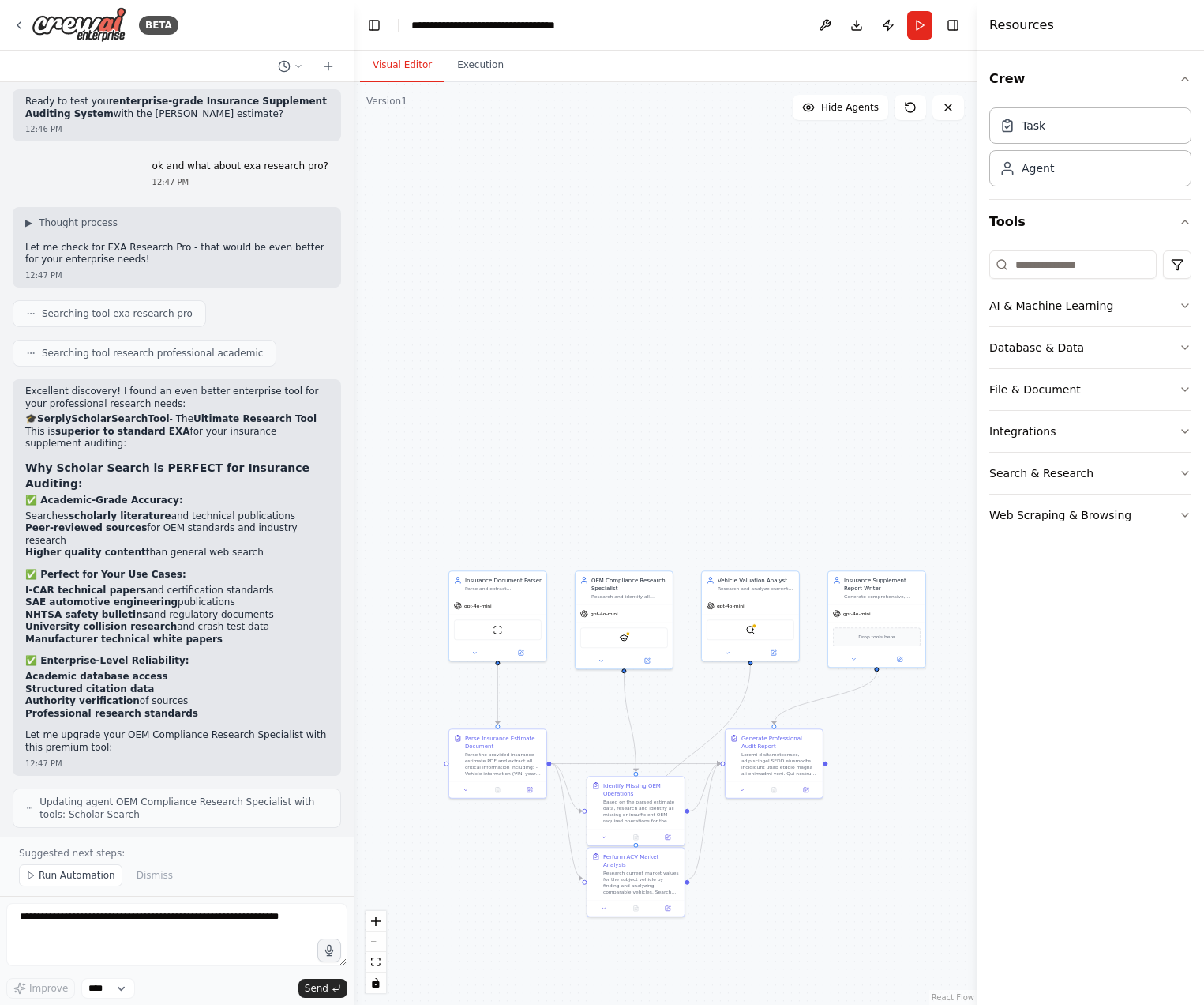
drag, startPoint x: 901, startPoint y: 807, endPoint x: 919, endPoint y: 798, distance: 20.1
click at [919, 798] on div ".deletable-edge-delete-btn { width: 20px; height: 20px; border: 0px solid #ffff…" at bounding box center [665, 543] width 623 height 923
drag, startPoint x: 839, startPoint y: 863, endPoint x: 854, endPoint y: 855, distance: 17.0
click at [854, 855] on div ".deletable-edge-delete-btn { width: 20px; height: 20px; border: 0px solid #ffff…" at bounding box center [665, 543] width 623 height 923
click at [1034, 383] on button "File & Document" at bounding box center [1090, 390] width 202 height 41
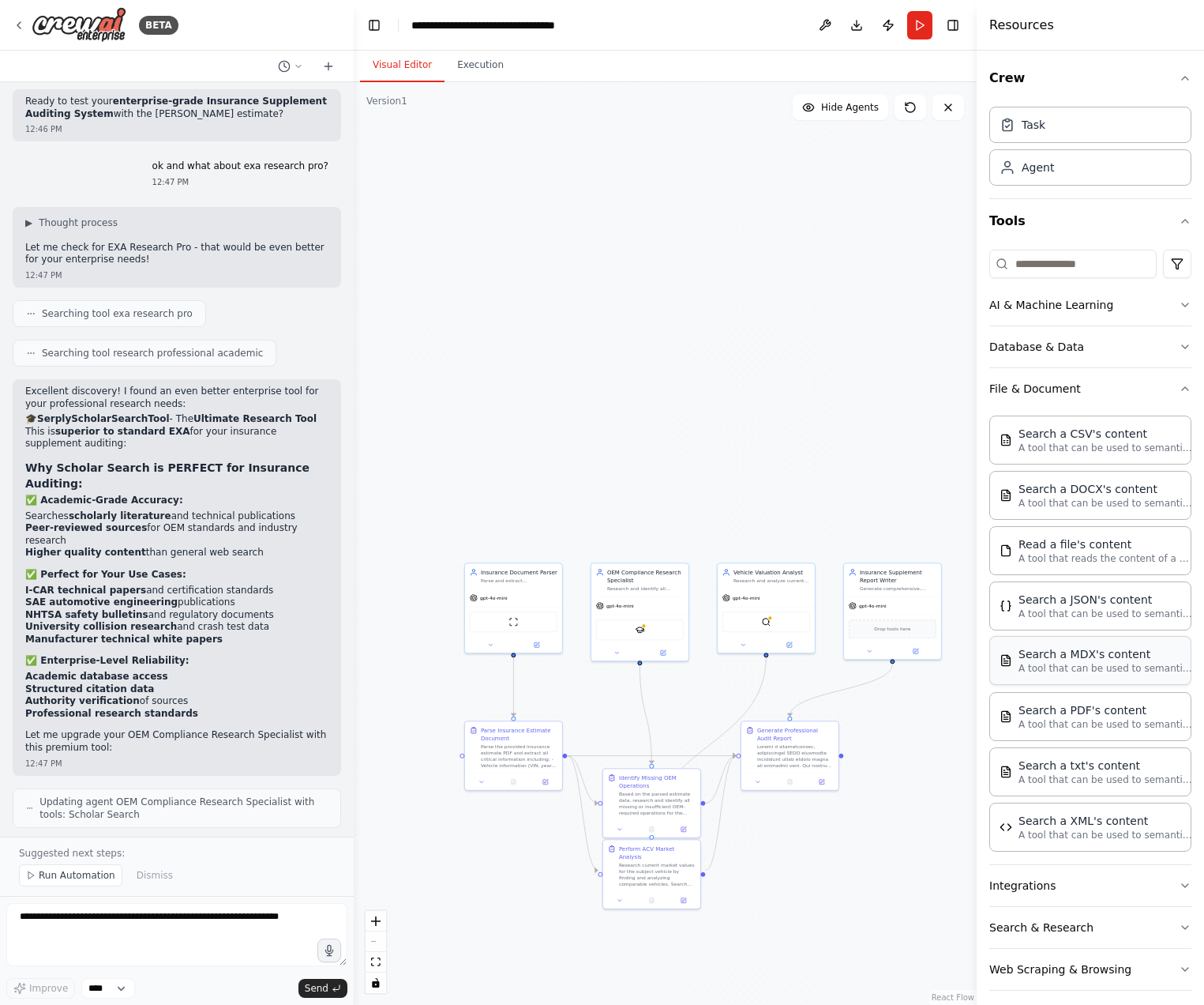
scroll to position [0, 0]
click at [1039, 358] on button "Database & Data" at bounding box center [1090, 347] width 202 height 41
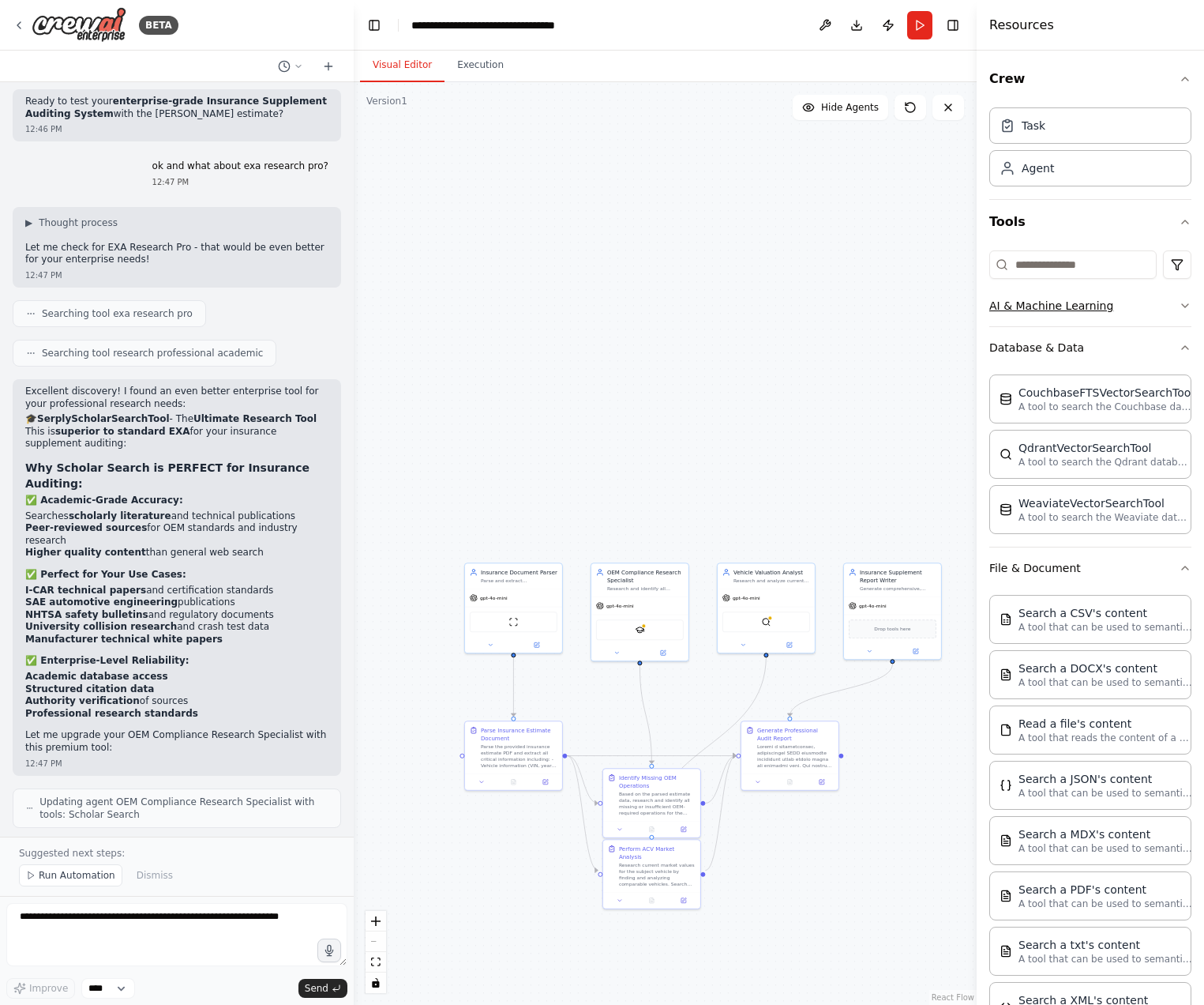
click at [1052, 300] on button "AI & Machine Learning" at bounding box center [1090, 306] width 202 height 41
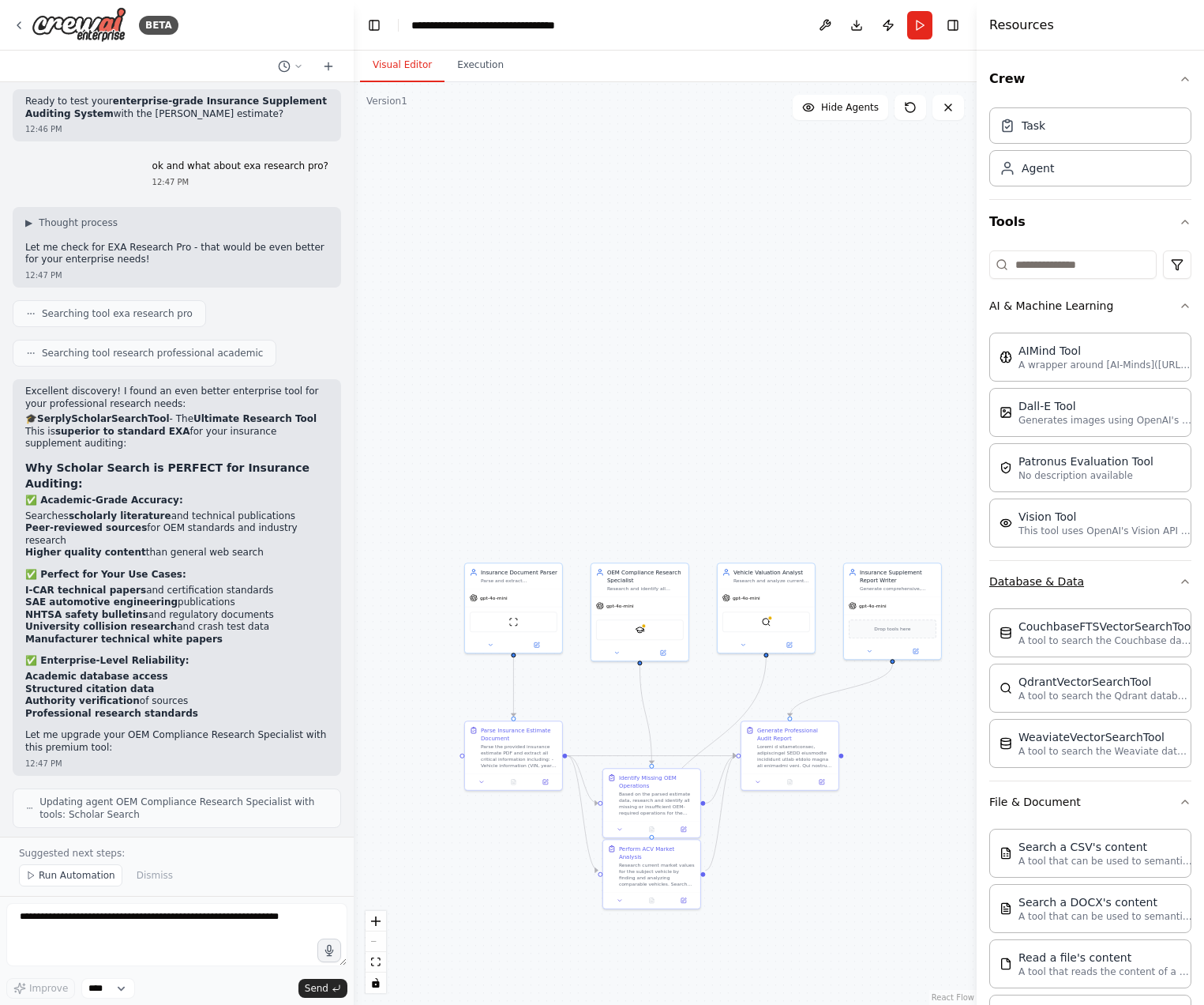
click at [1061, 586] on button "Database & Data" at bounding box center [1090, 582] width 202 height 41
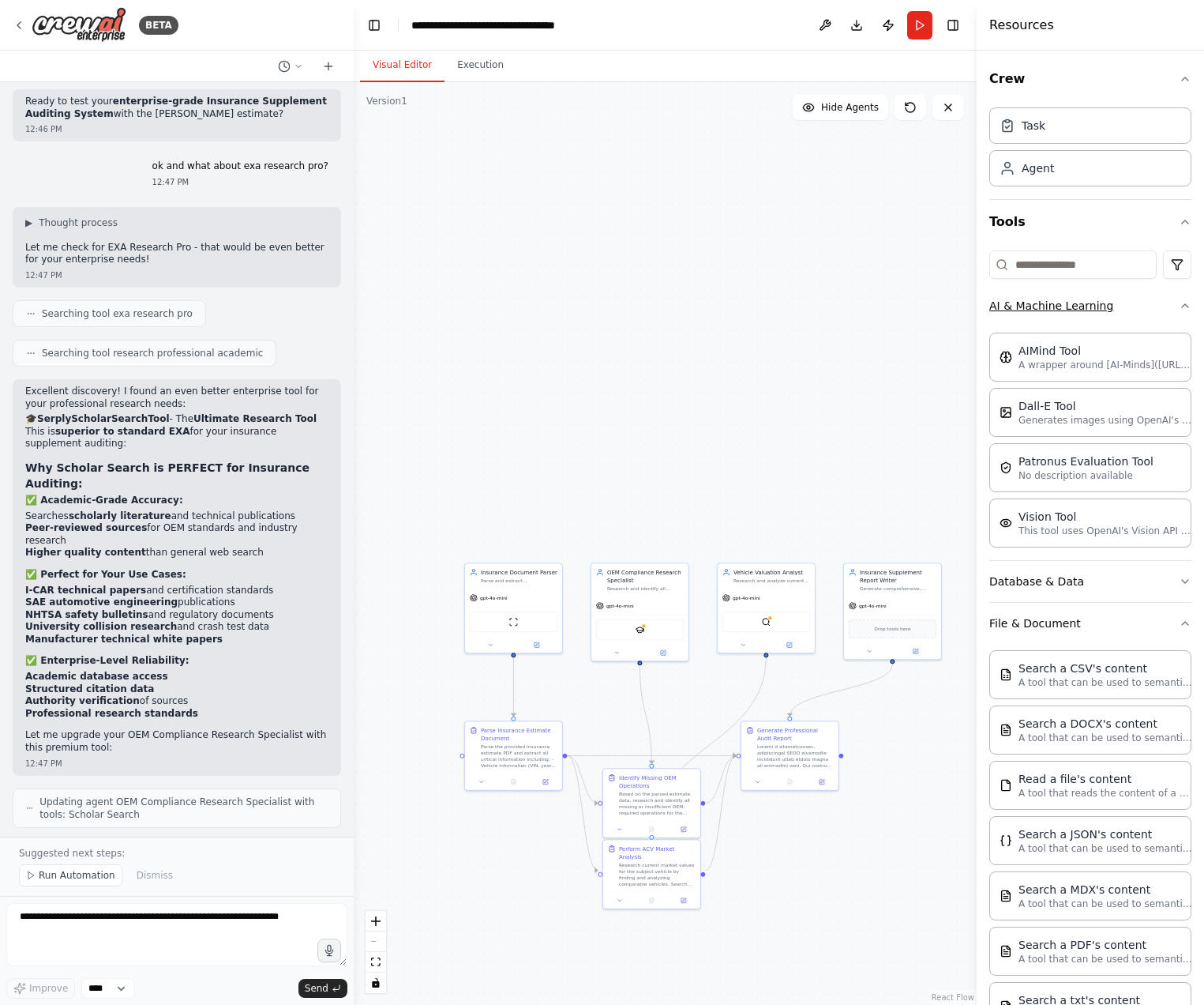
click at [1075, 308] on button "AI & Machine Learning" at bounding box center [1090, 306] width 202 height 41
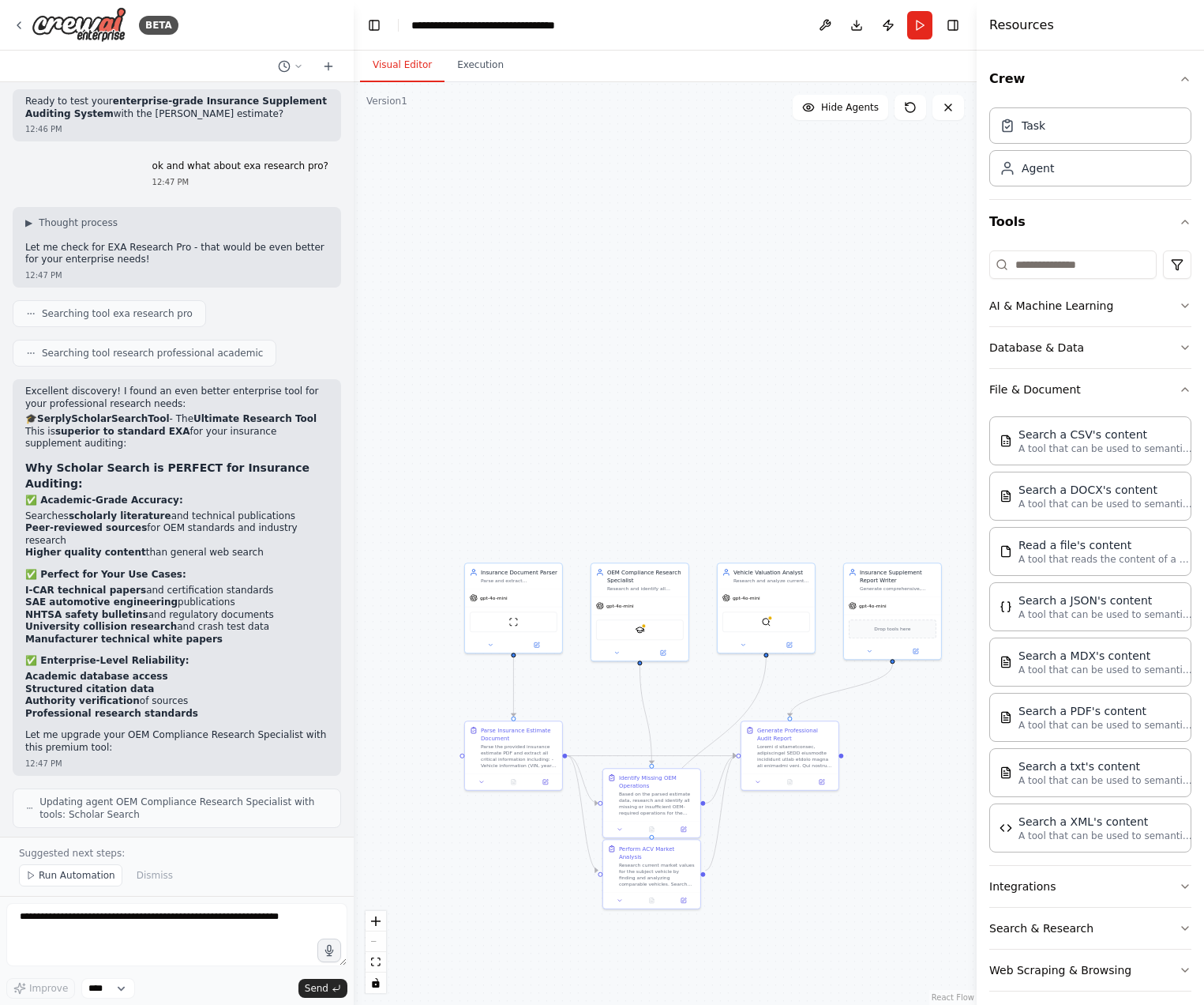
drag, startPoint x: 850, startPoint y: 523, endPoint x: 834, endPoint y: 509, distance: 21.3
click at [834, 509] on div ".deletable-edge-delete-btn { width: 20px; height: 20px; border: 0px solid #ffff…" at bounding box center [665, 543] width 623 height 923
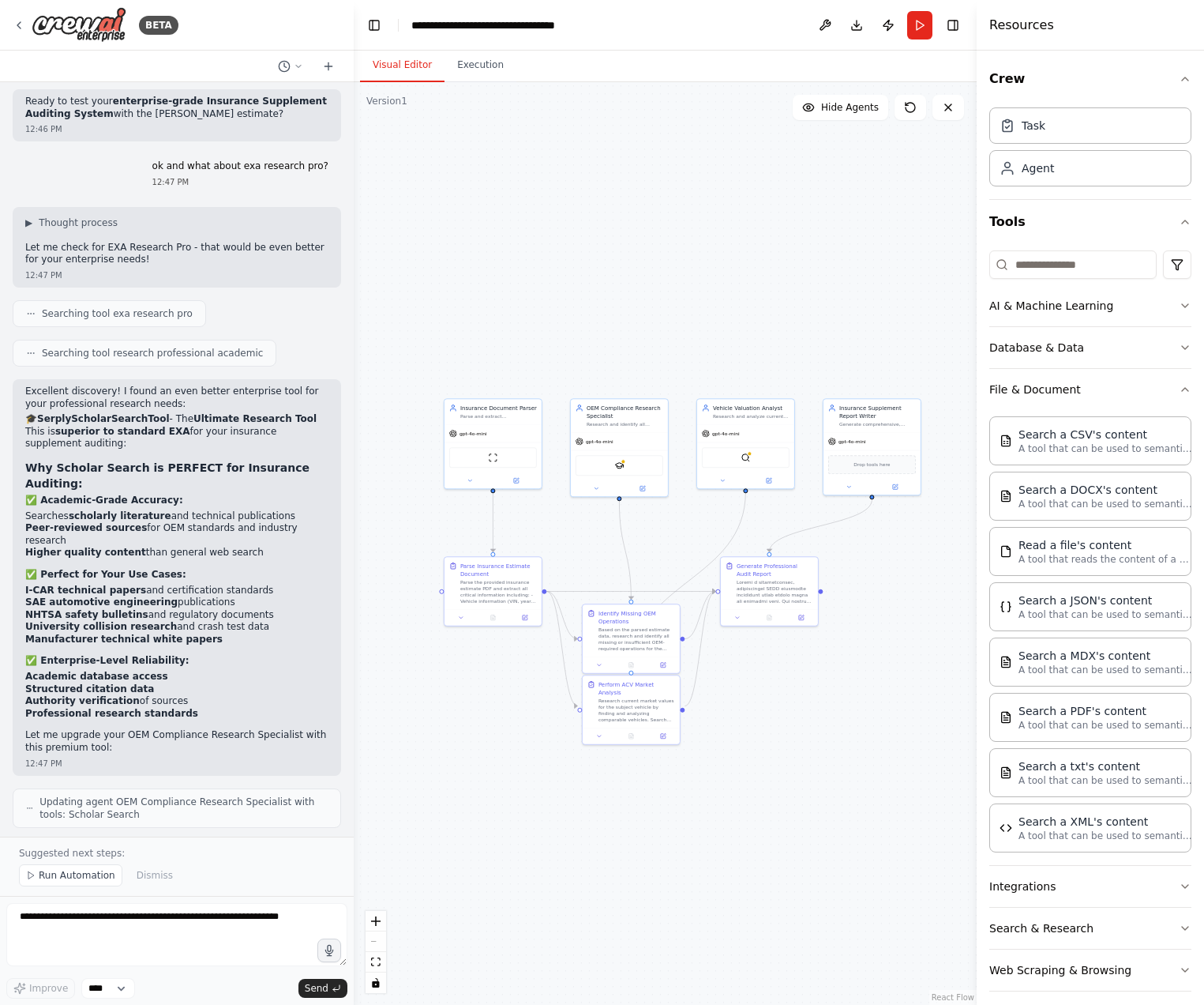
drag, startPoint x: 925, startPoint y: 796, endPoint x: 922, endPoint y: 644, distance: 152.0
click at [922, 644] on div ".deletable-edge-delete-btn { width: 20px; height: 20px; border: 0px solid #ffff…" at bounding box center [665, 543] width 623 height 923
click at [1036, 395] on button "File & Document" at bounding box center [1090, 390] width 202 height 41
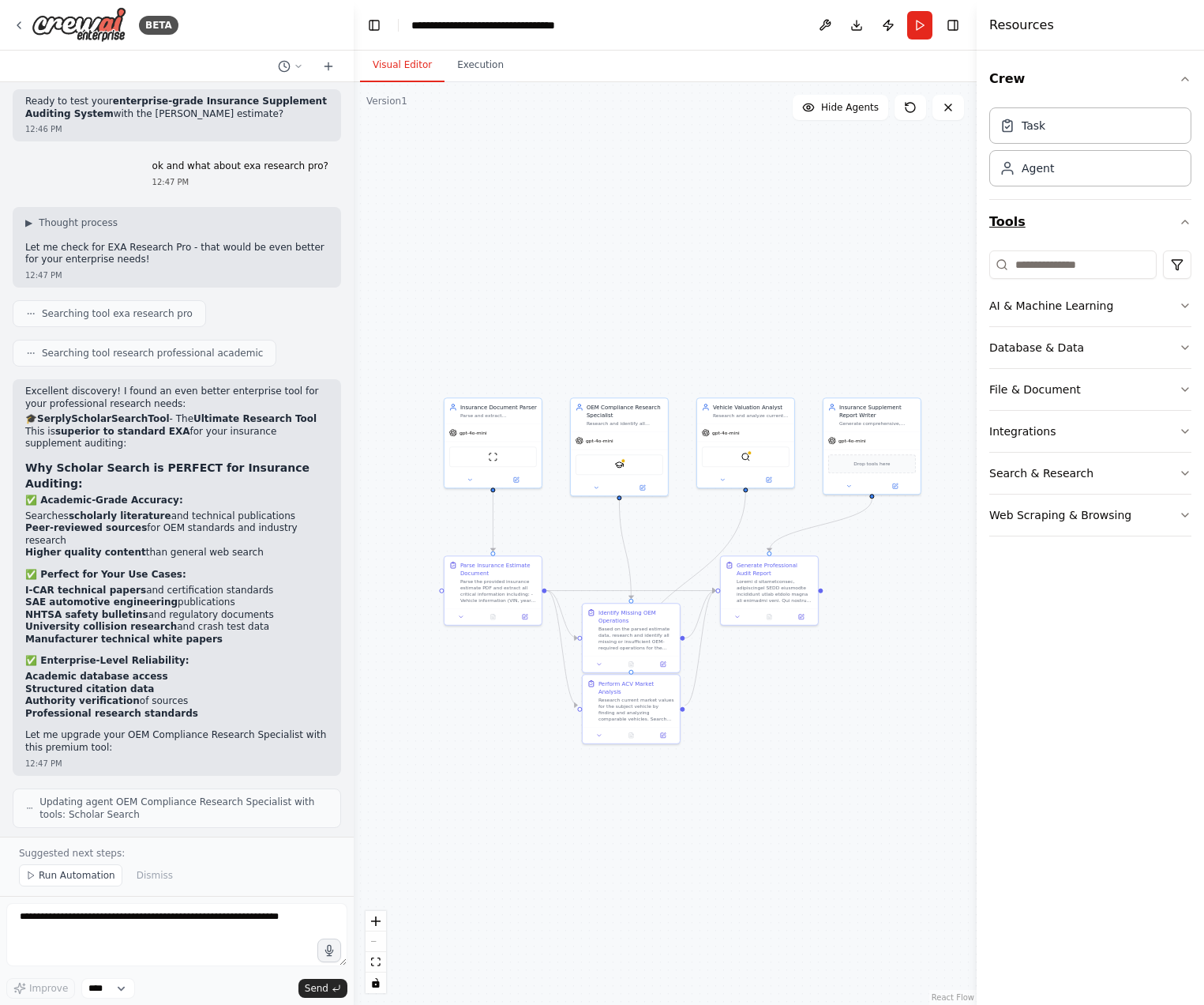
click at [1185, 226] on icon "button" at bounding box center [1185, 222] width 13 height 13
click at [1064, 123] on div "Task" at bounding box center [1090, 124] width 202 height 36
click at [1085, 176] on div "Agent" at bounding box center [1090, 167] width 202 height 36
click at [1171, 173] on div "Agent" at bounding box center [1090, 167] width 202 height 36
click at [1157, 136] on div "Task" at bounding box center [1090, 124] width 202 height 36
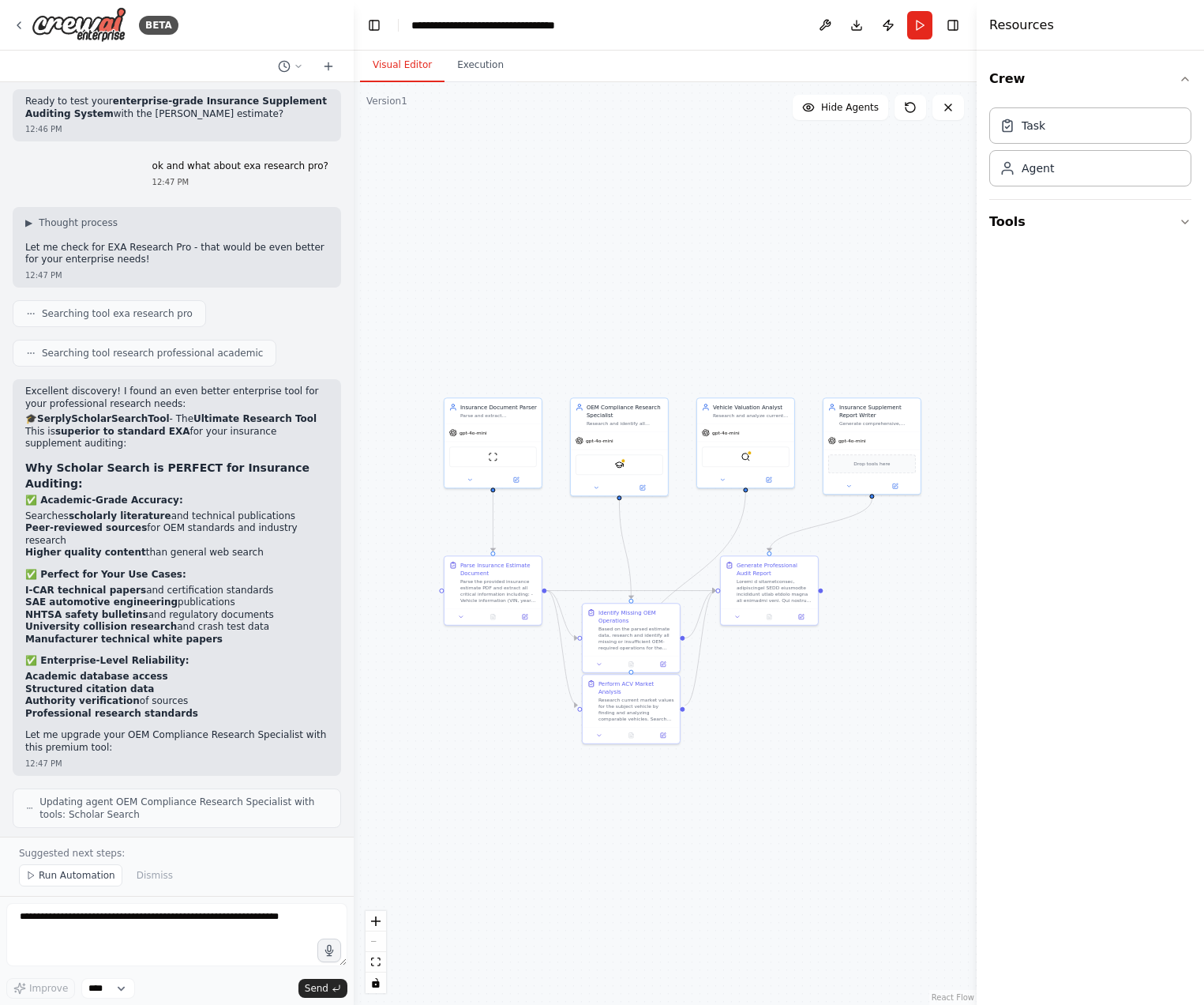
click at [634, 507] on div ".deletable-edge-delete-btn { width: 20px; height: 20px; border: 0px solid #ffff…" at bounding box center [665, 543] width 623 height 923
click at [650, 426] on div "OEM Compliance Research Specialist Research and identify all missing OEM-requir…" at bounding box center [620, 413] width 97 height 33
click at [639, 270] on div ".deletable-edge-delete-btn { width: 20px; height: 20px; border: 0px solid #ffff…" at bounding box center [665, 543] width 623 height 923
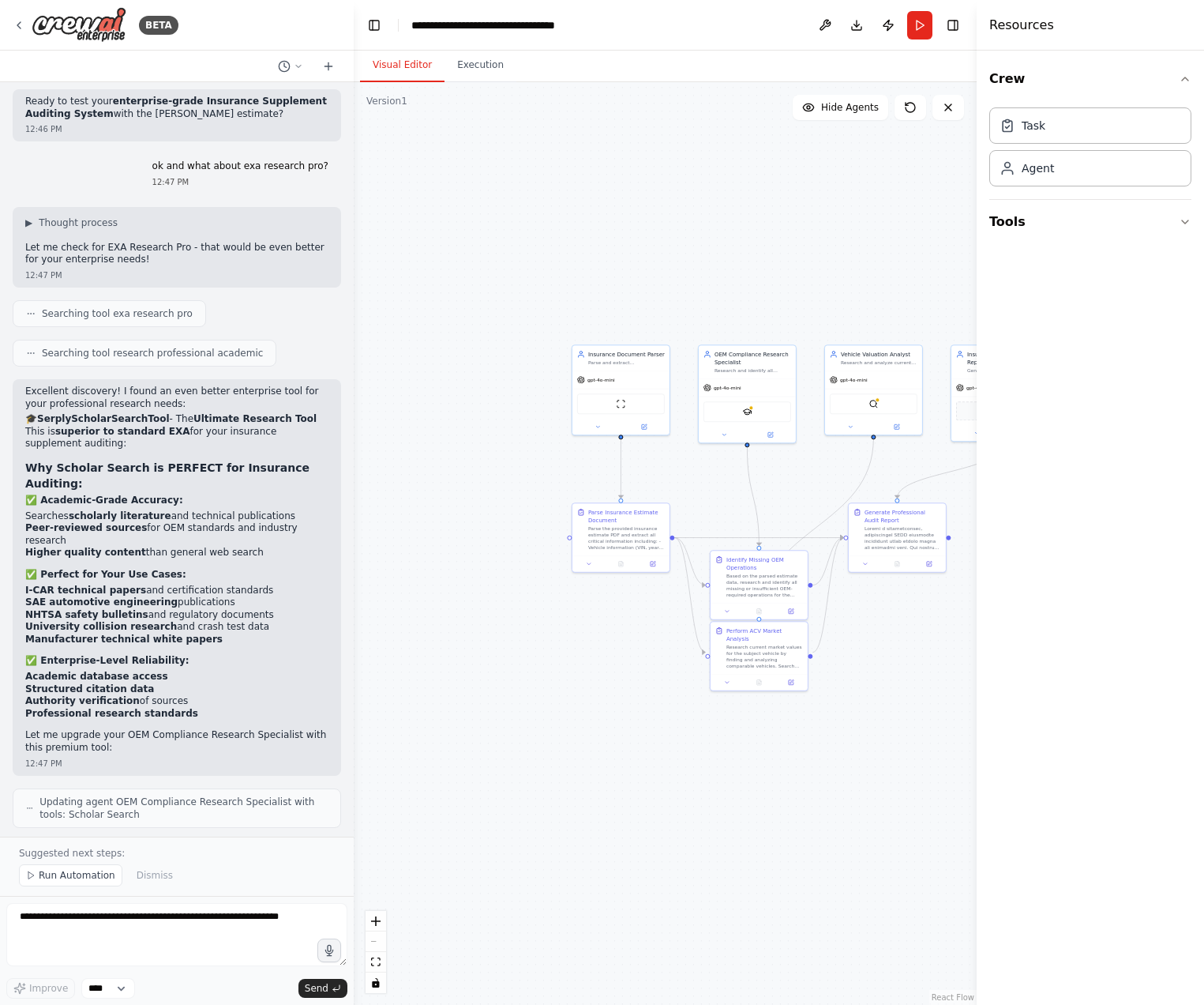
drag, startPoint x: 547, startPoint y: 327, endPoint x: 743, endPoint y: 220, distance: 223.3
click at [687, 270] on div ".deletable-edge-delete-btn { width: 20px; height: 20px; border: 0px solid #ffff…" at bounding box center [665, 543] width 623 height 923
drag, startPoint x: 621, startPoint y: 844, endPoint x: 606, endPoint y: 851, distance: 16.6
click at [606, 851] on div ".deletable-edge-delete-btn { width: 20px; height: 20px; border: 0px solid #ffff…" at bounding box center [665, 543] width 623 height 923
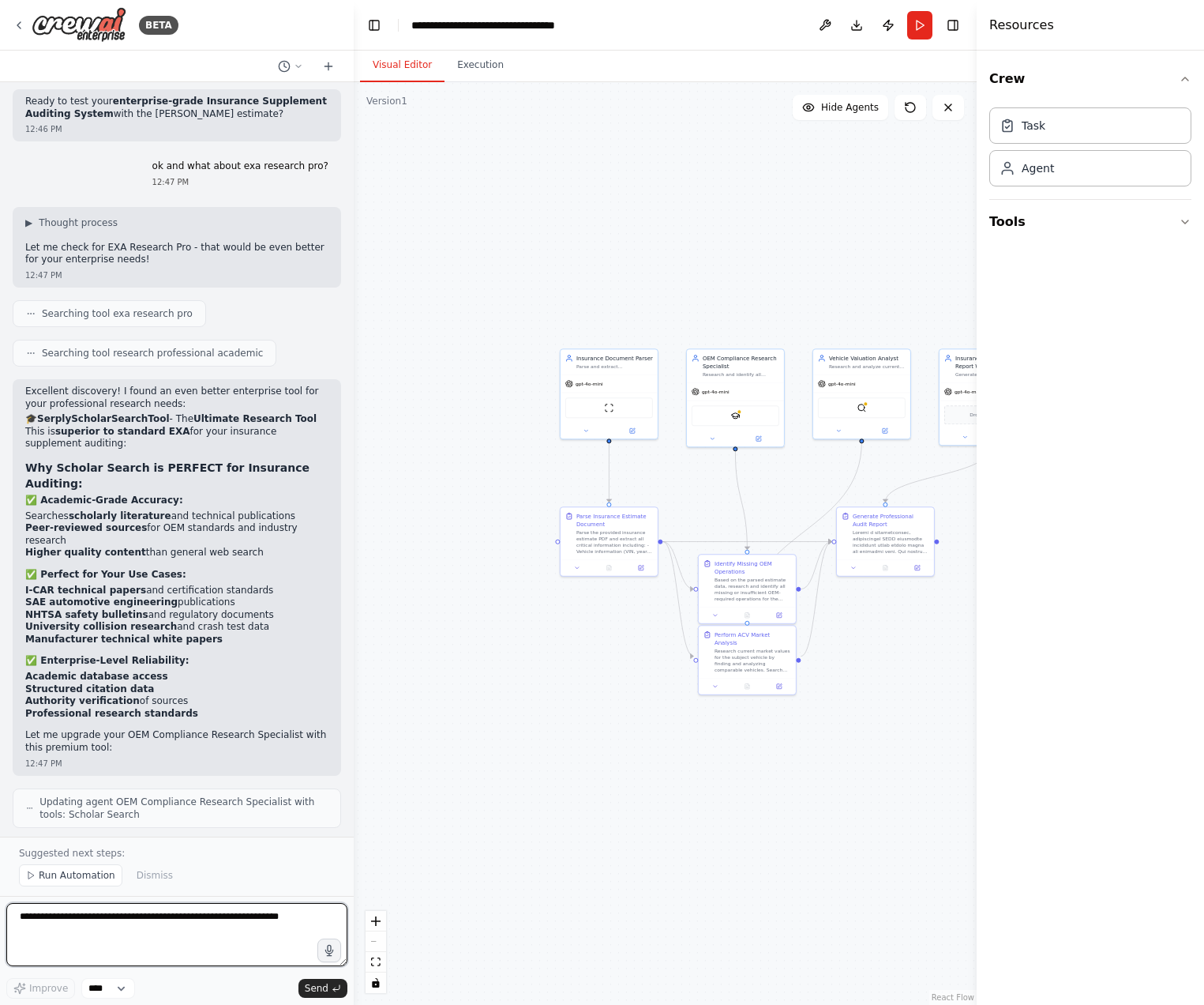
click at [139, 932] on textarea at bounding box center [177, 935] width 341 height 63
click at [66, 881] on span "Run Automation" at bounding box center [77, 875] width 77 height 13
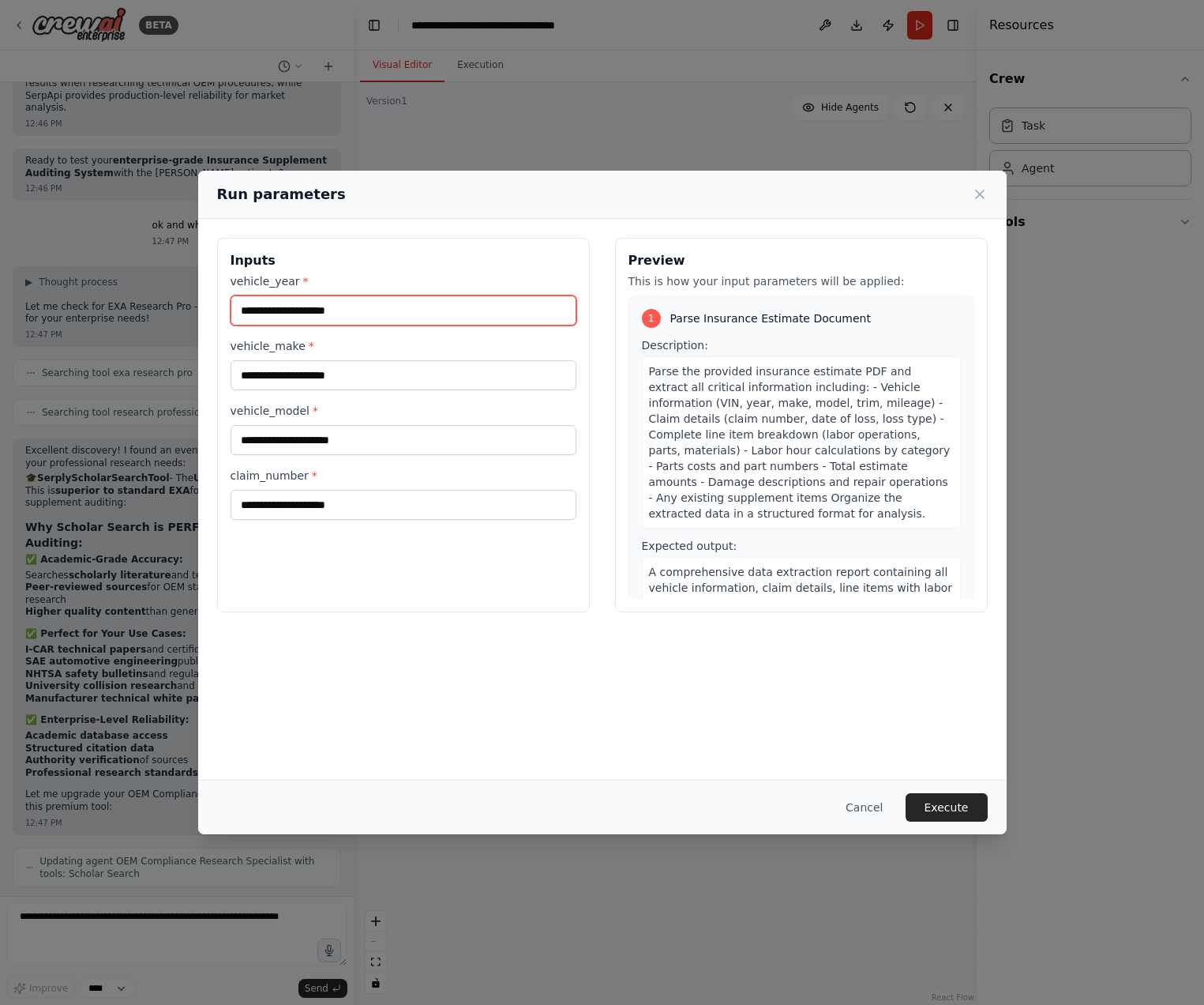
click at [319, 309] on input "vehicle_year *" at bounding box center [403, 309] width 345 height 30
click at [698, 377] on span "Parse the provided insurance estimate PDF and extract all critical information …" at bounding box center [800, 443] width 301 height 155
drag, startPoint x: 679, startPoint y: 276, endPoint x: 816, endPoint y: 281, distance: 137.1
click at [813, 280] on p "This is how your input parameters will be applied:" at bounding box center [801, 281] width 345 height 16
click at [904, 355] on div "Description: Parse the provided insurance estimate PDF and extract all critical…" at bounding box center [802, 433] width 319 height 191
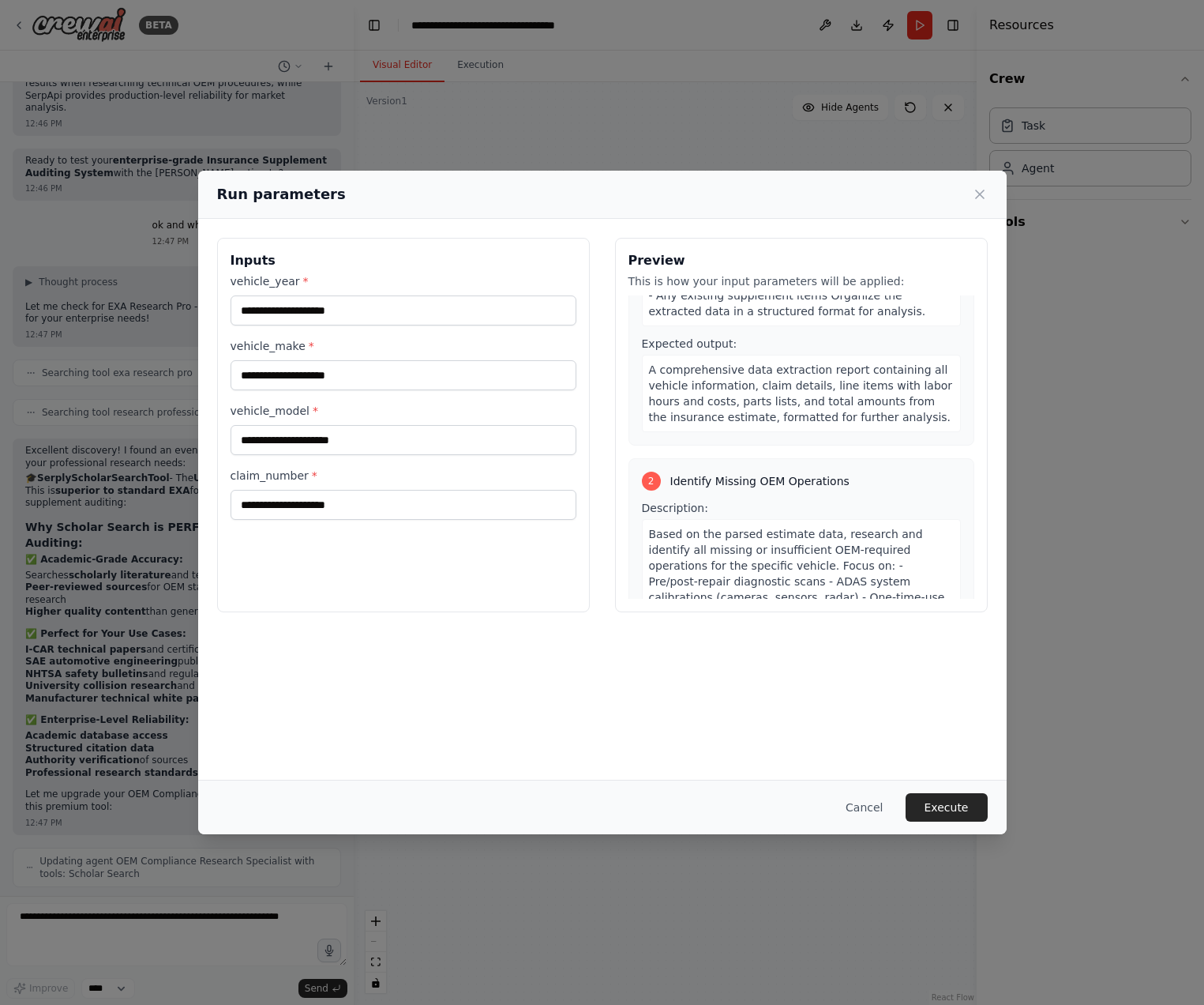
scroll to position [0, 0]
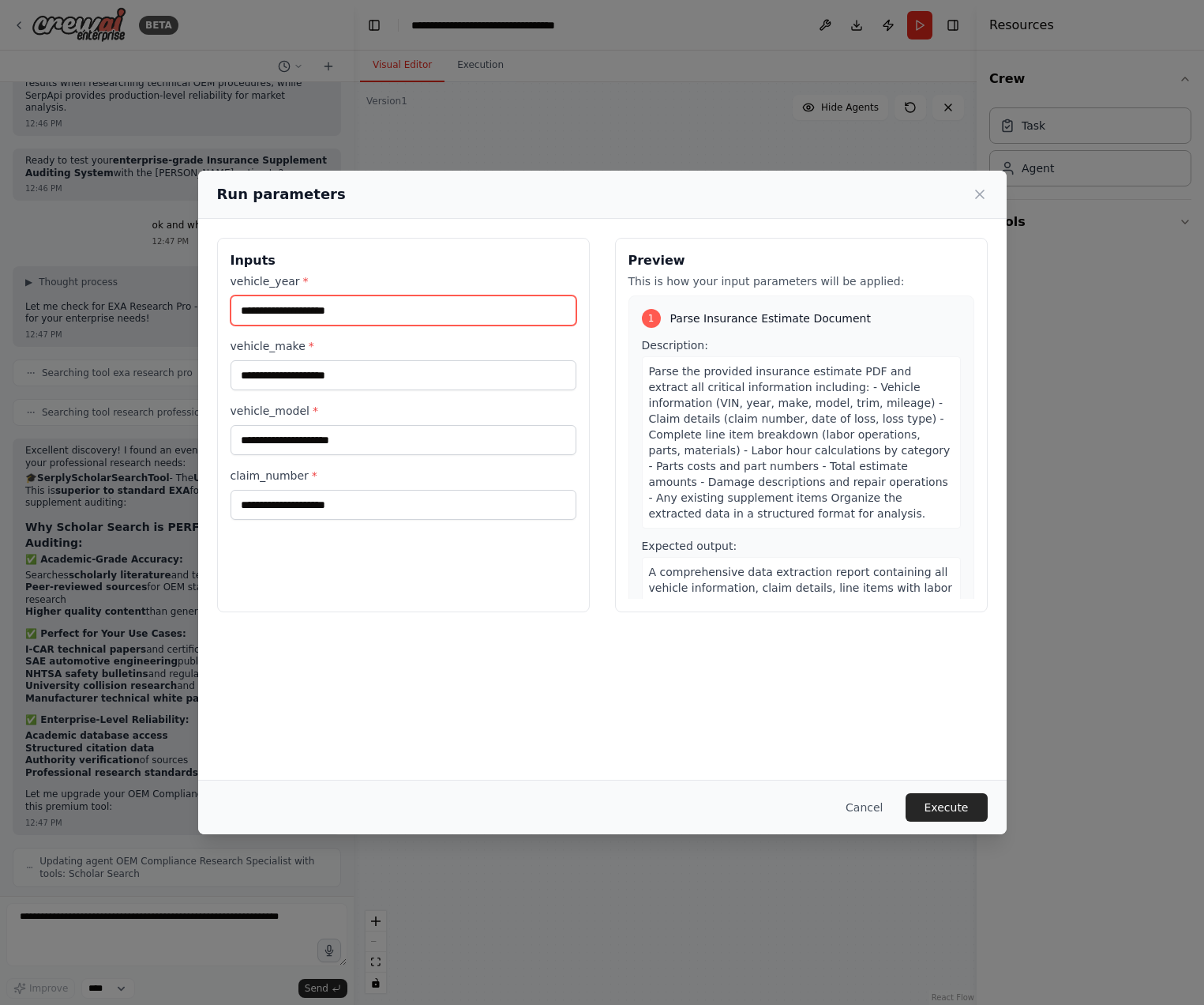
click at [320, 323] on input "vehicle_year *" at bounding box center [403, 309] width 345 height 30
type input "****"
click at [979, 204] on div "Run parameters" at bounding box center [602, 194] width 771 height 23
click at [980, 194] on icon at bounding box center [979, 194] width 8 height 8
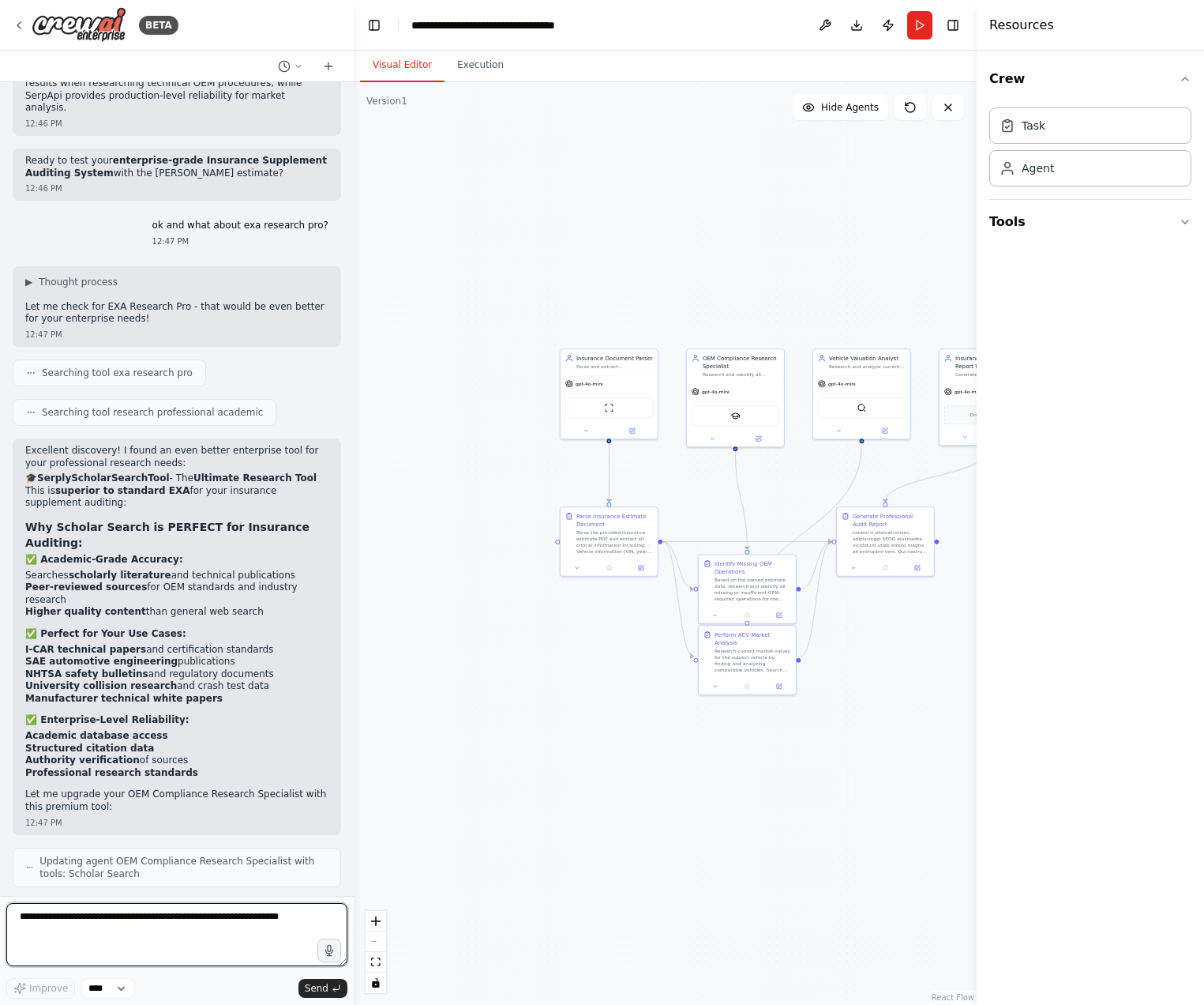
click at [117, 938] on textarea at bounding box center [177, 935] width 341 height 63
type textarea "**********"
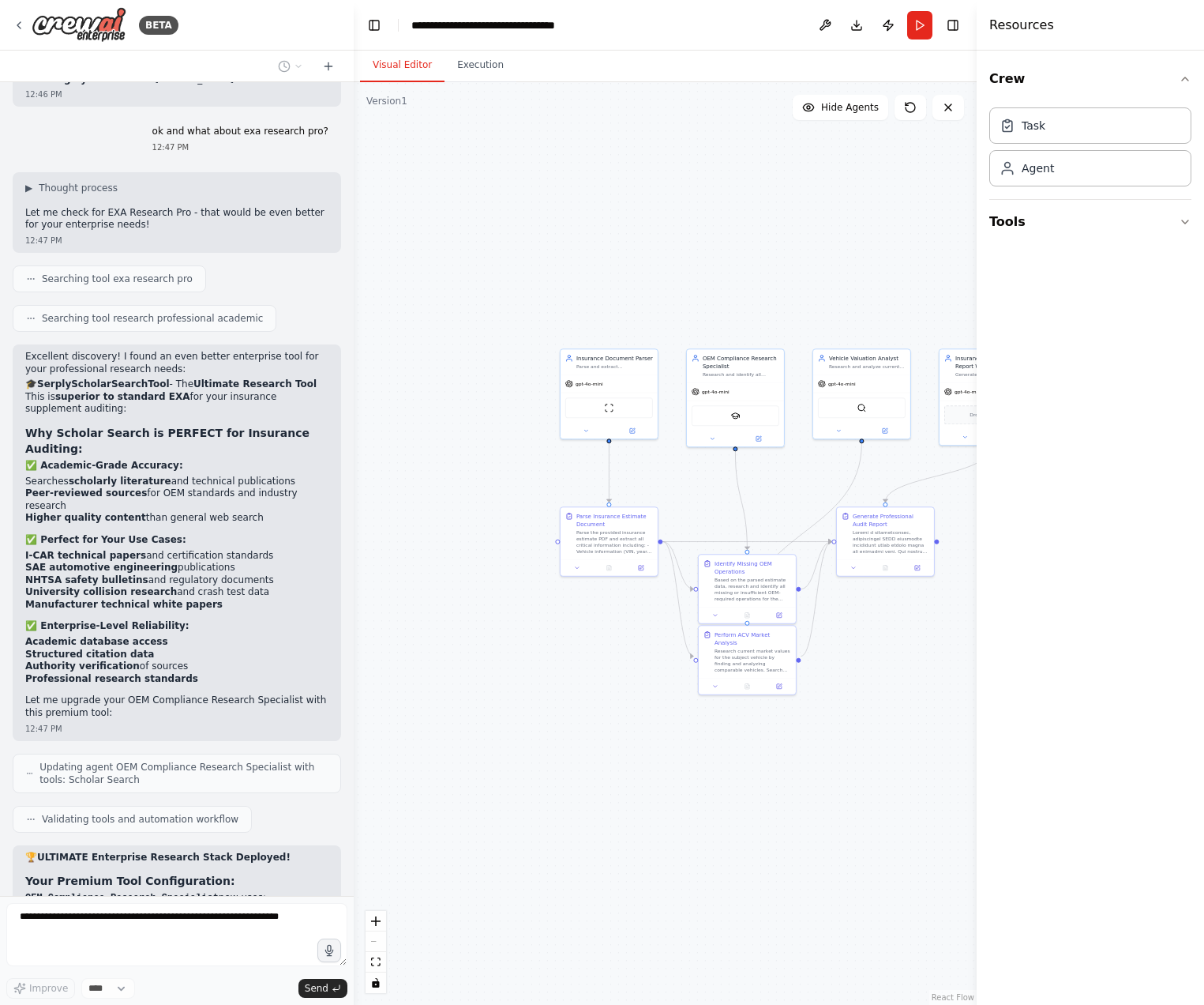
click at [952, 38] on header "**********" at bounding box center [665, 25] width 623 height 51
click at [956, 32] on button "Toggle Right Sidebar" at bounding box center [953, 25] width 23 height 23
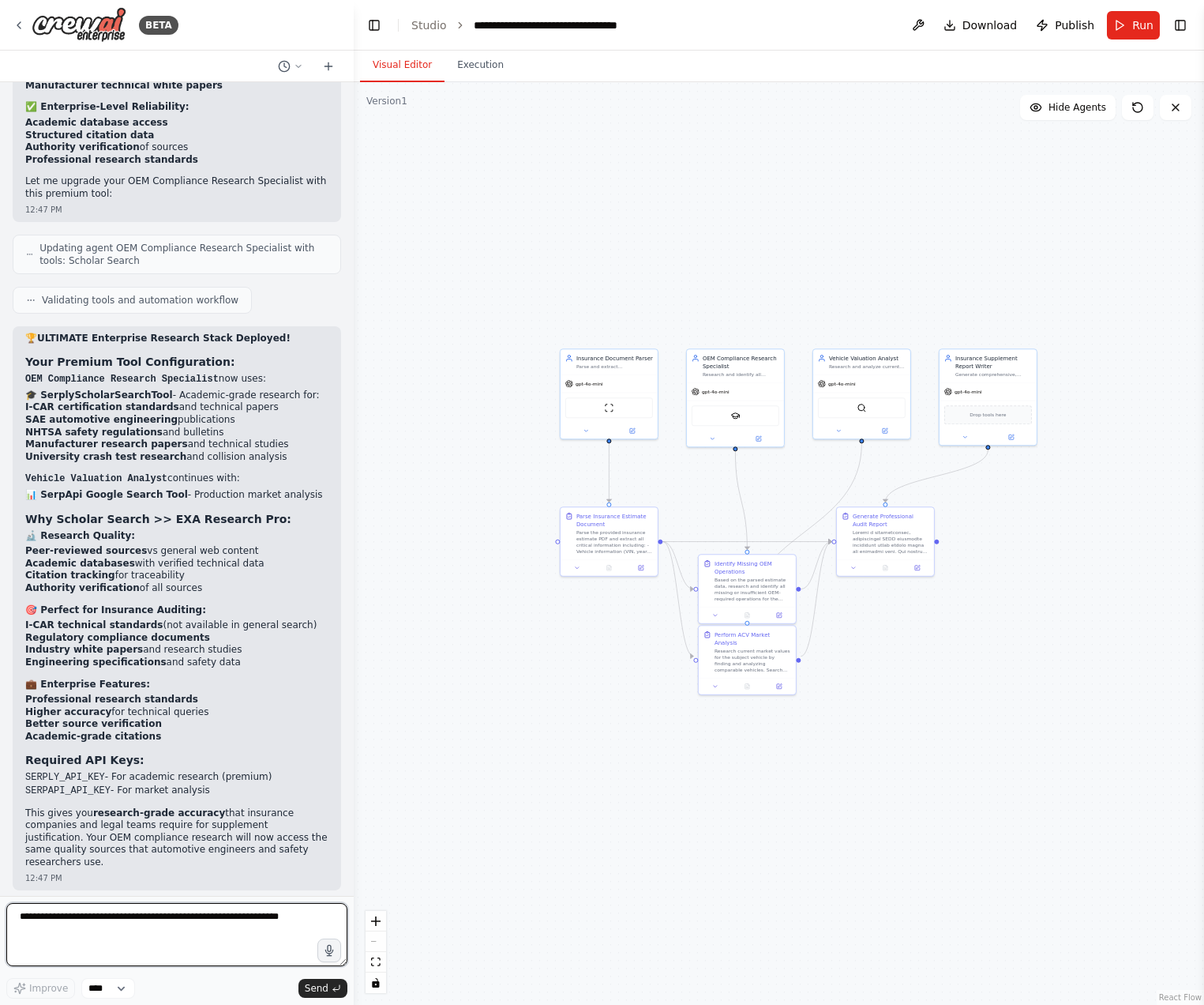
scroll to position [8037, 0]
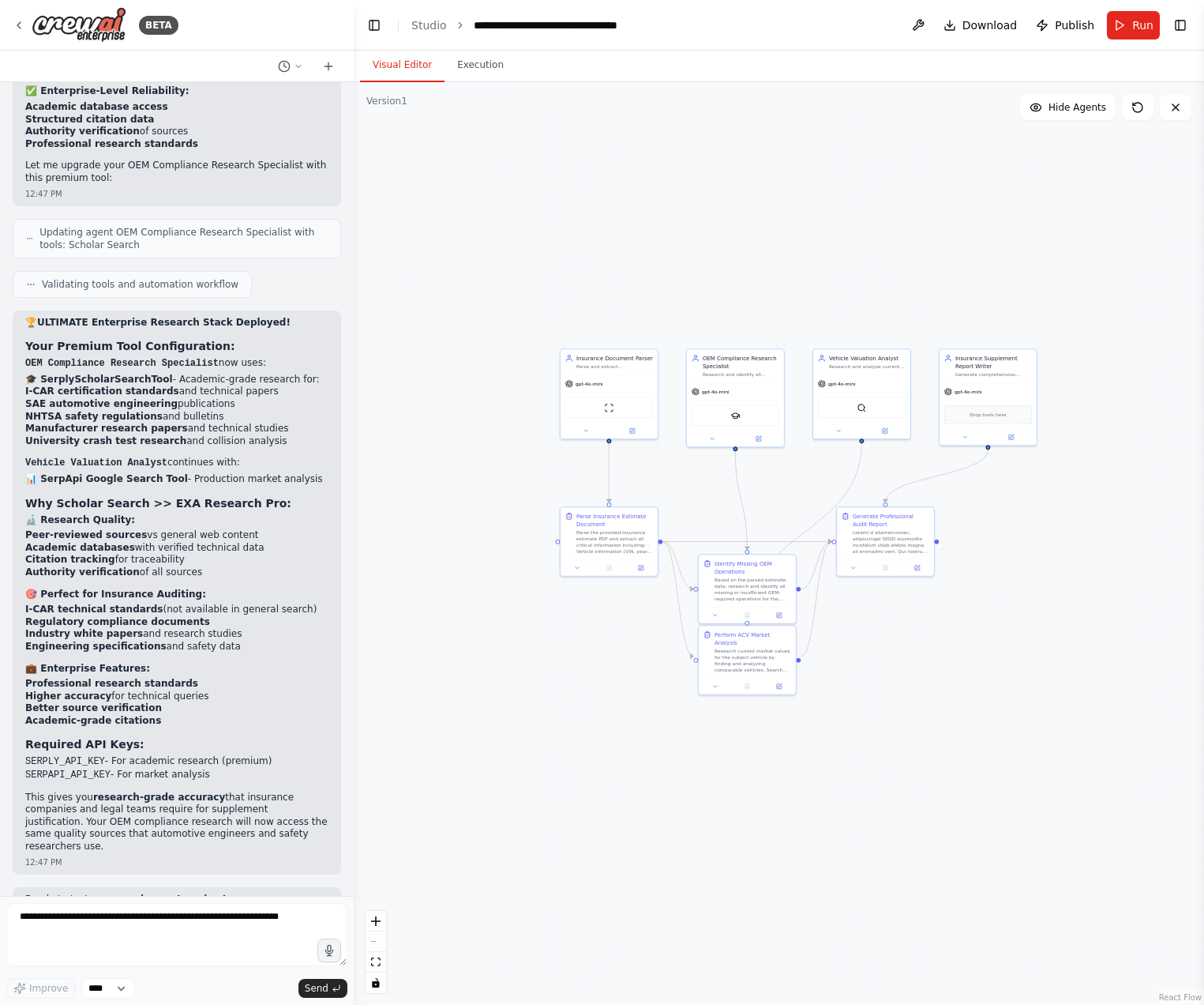
click at [585, 759] on div ".deletable-edge-delete-btn { width: 20px; height: 20px; border: 0px solid #ffff…" at bounding box center [778, 543] width 850 height 923
click at [1145, 26] on span "Run" at bounding box center [1144, 25] width 22 height 16
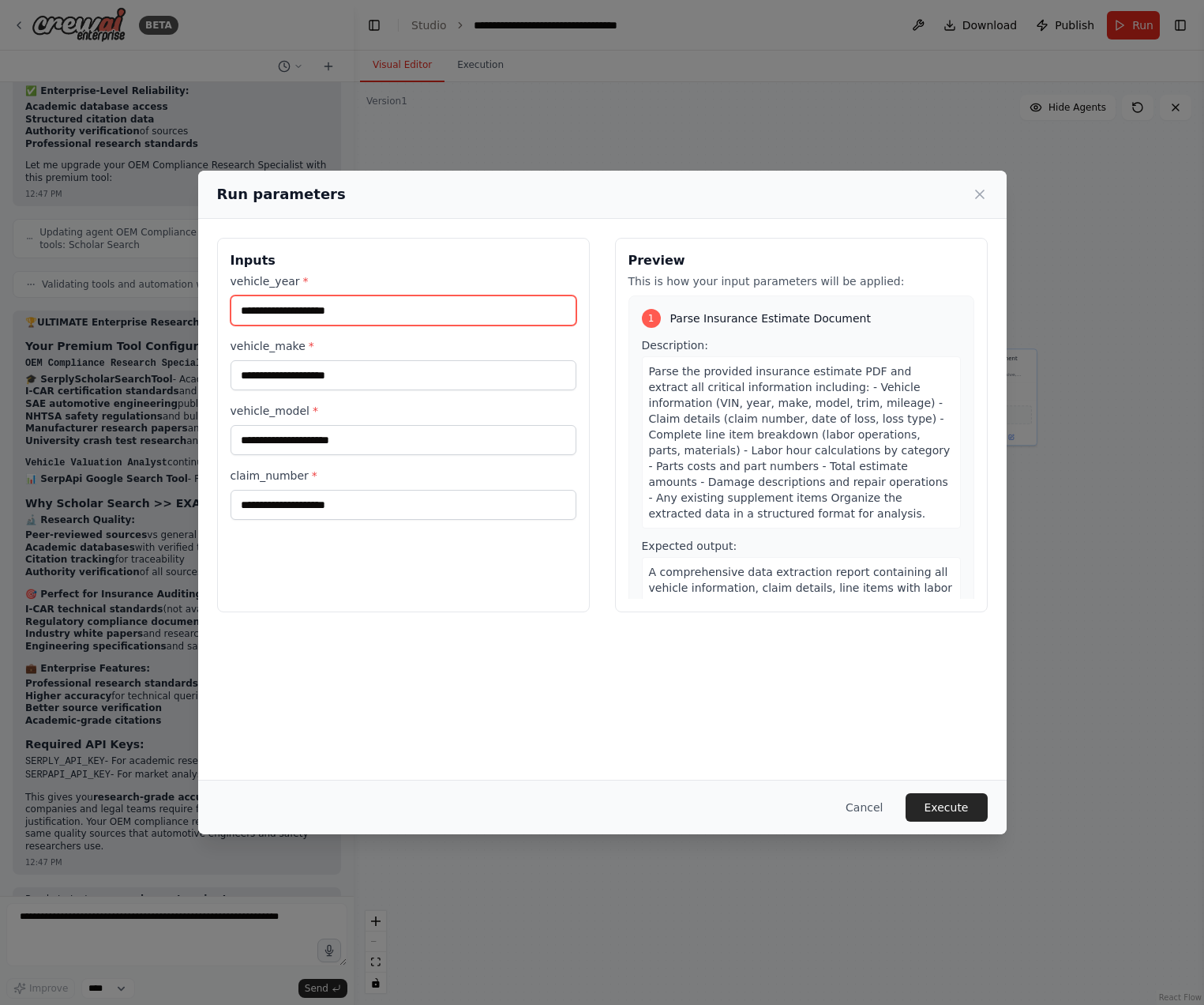
click at [284, 303] on input "vehicle_year *" at bounding box center [403, 309] width 345 height 30
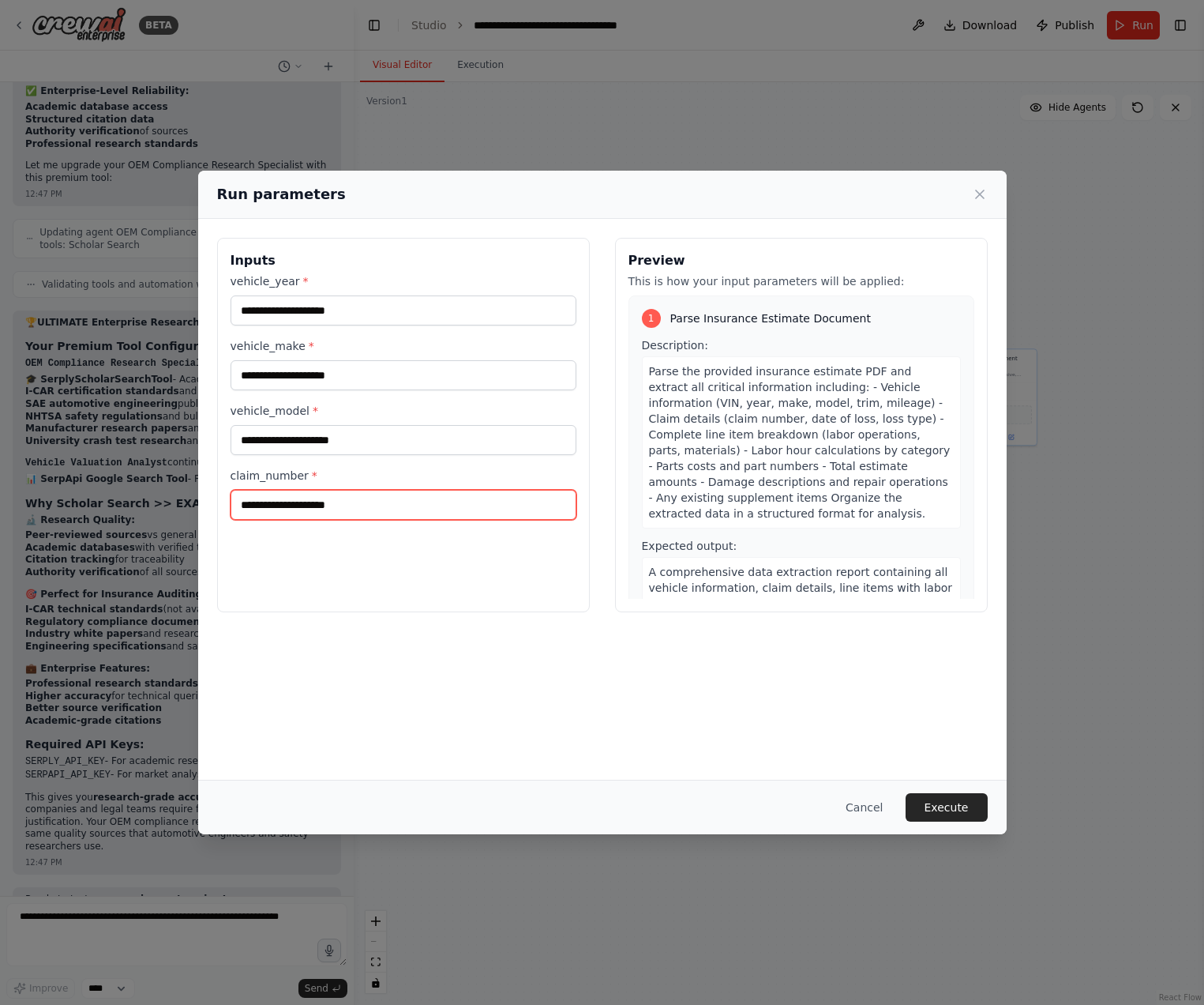
click at [277, 494] on input "claim_number *" at bounding box center [403, 504] width 345 height 30
click at [265, 521] on div "Inputs vehicle_year * vehicle_make * vehicle_model * claim_number *" at bounding box center [403, 425] width 372 height 374
click at [276, 511] on input "claim_number *" at bounding box center [403, 504] width 345 height 30
paste input "**********"
type input "**********"
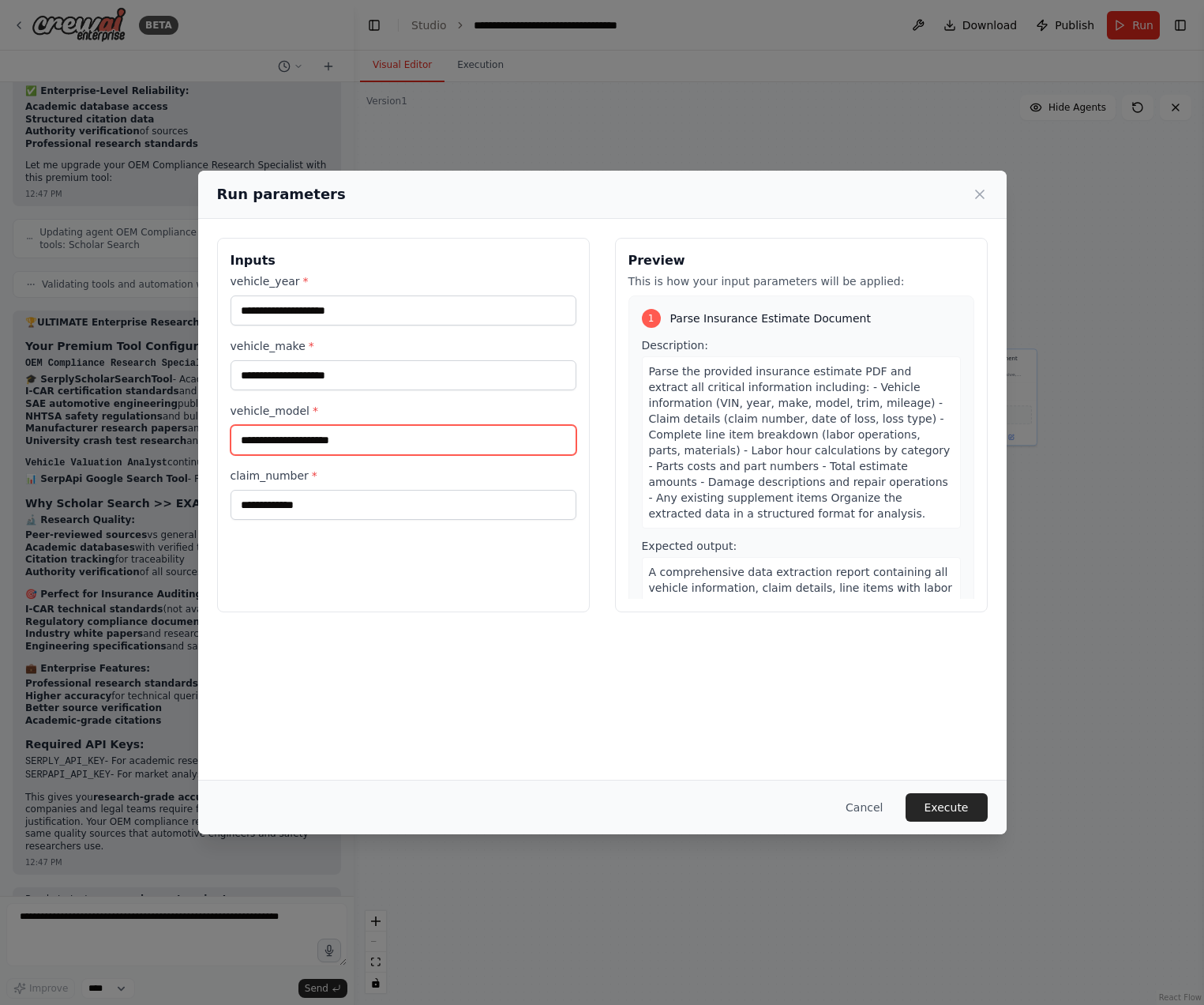
click at [298, 447] on input "vehicle_model *" at bounding box center [403, 439] width 345 height 30
paste input "**********"
type input "**********"
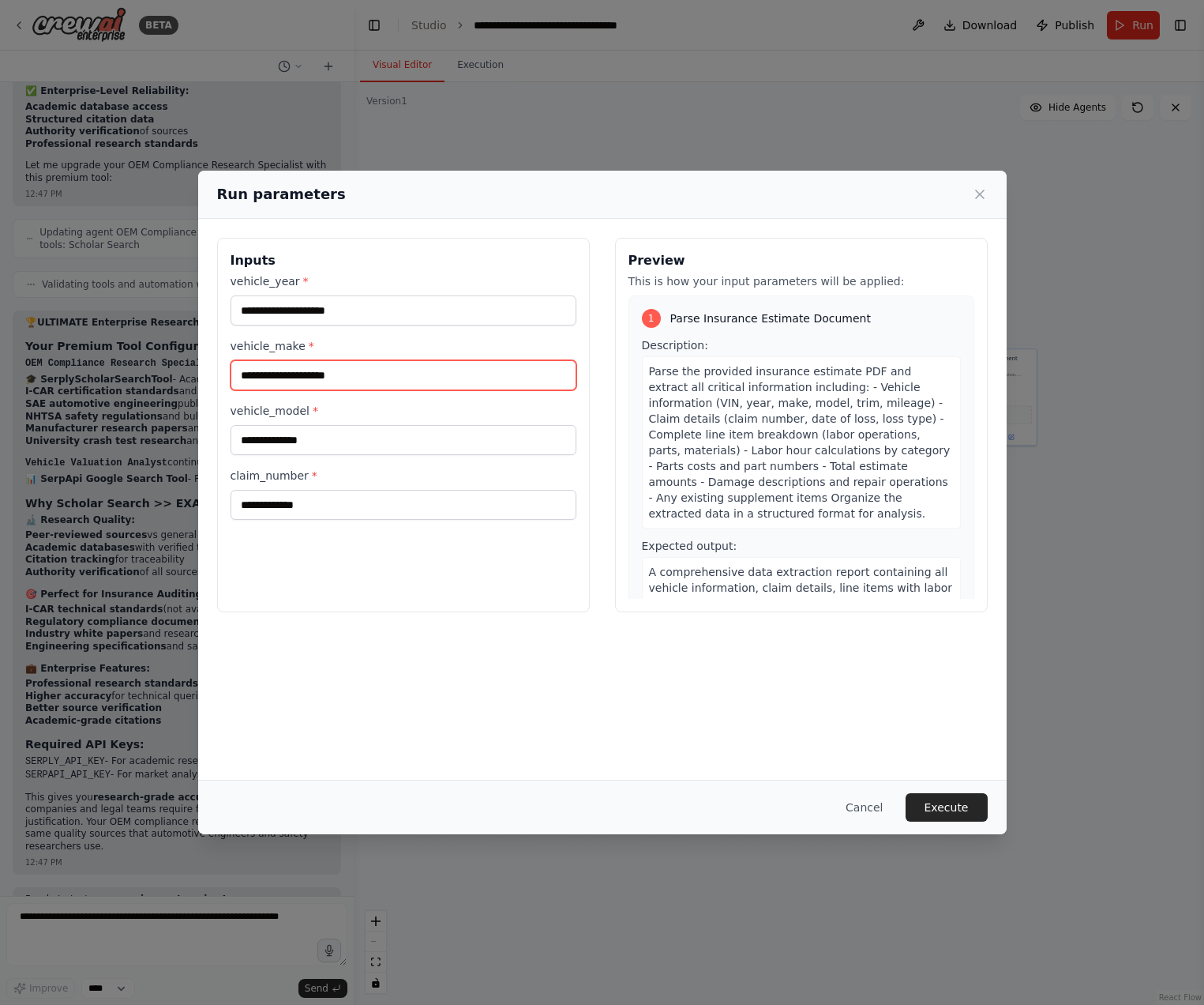
click at [270, 375] on input "vehicle_make *" at bounding box center [403, 374] width 345 height 30
paste input "****"
type input "****"
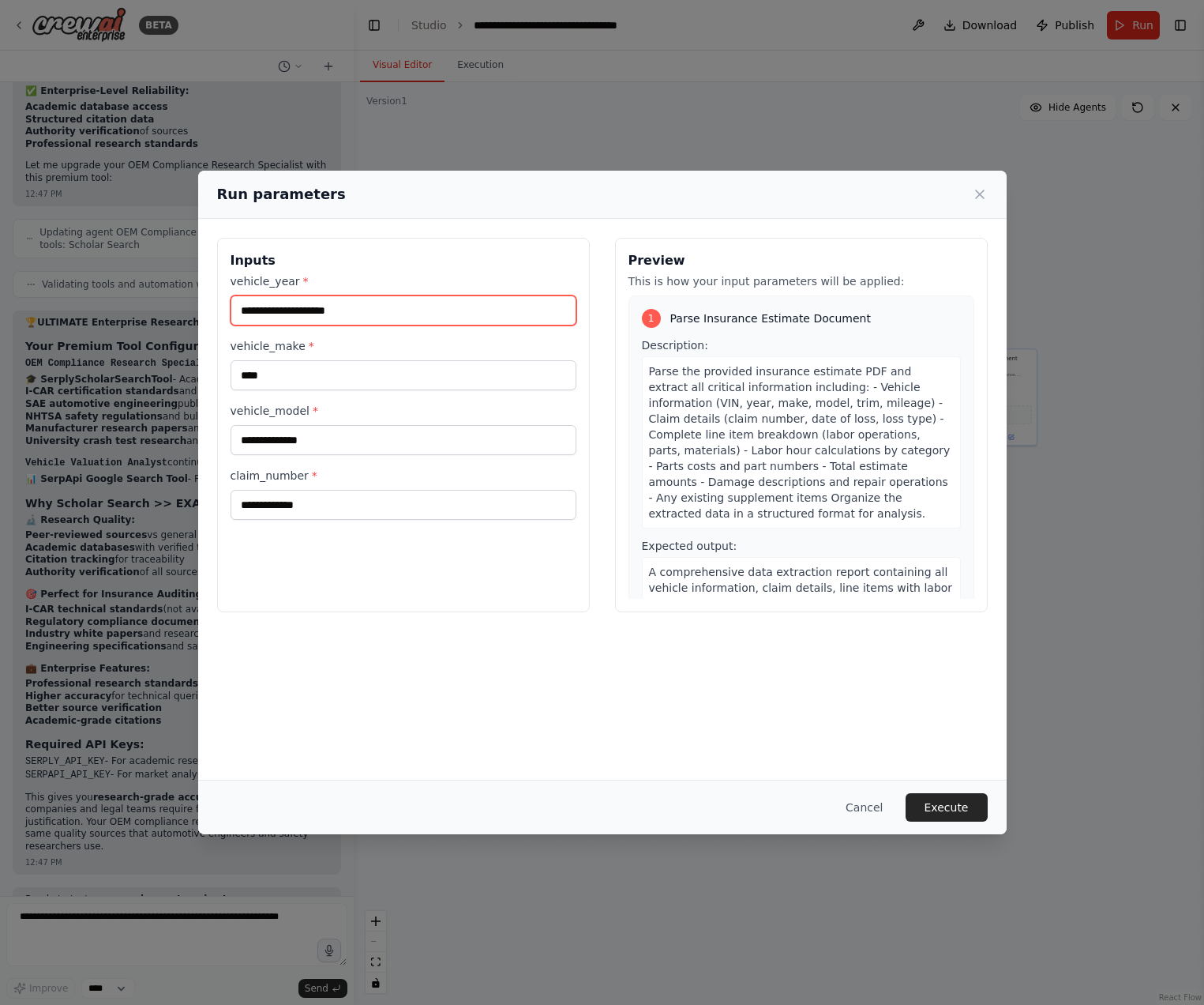
click at [358, 314] on input "vehicle_year *" at bounding box center [403, 309] width 345 height 30
paste input "****"
type input "****"
click at [695, 698] on div "**********" at bounding box center [602, 500] width 809 height 561
click at [942, 809] on button "Execute" at bounding box center [946, 807] width 82 height 29
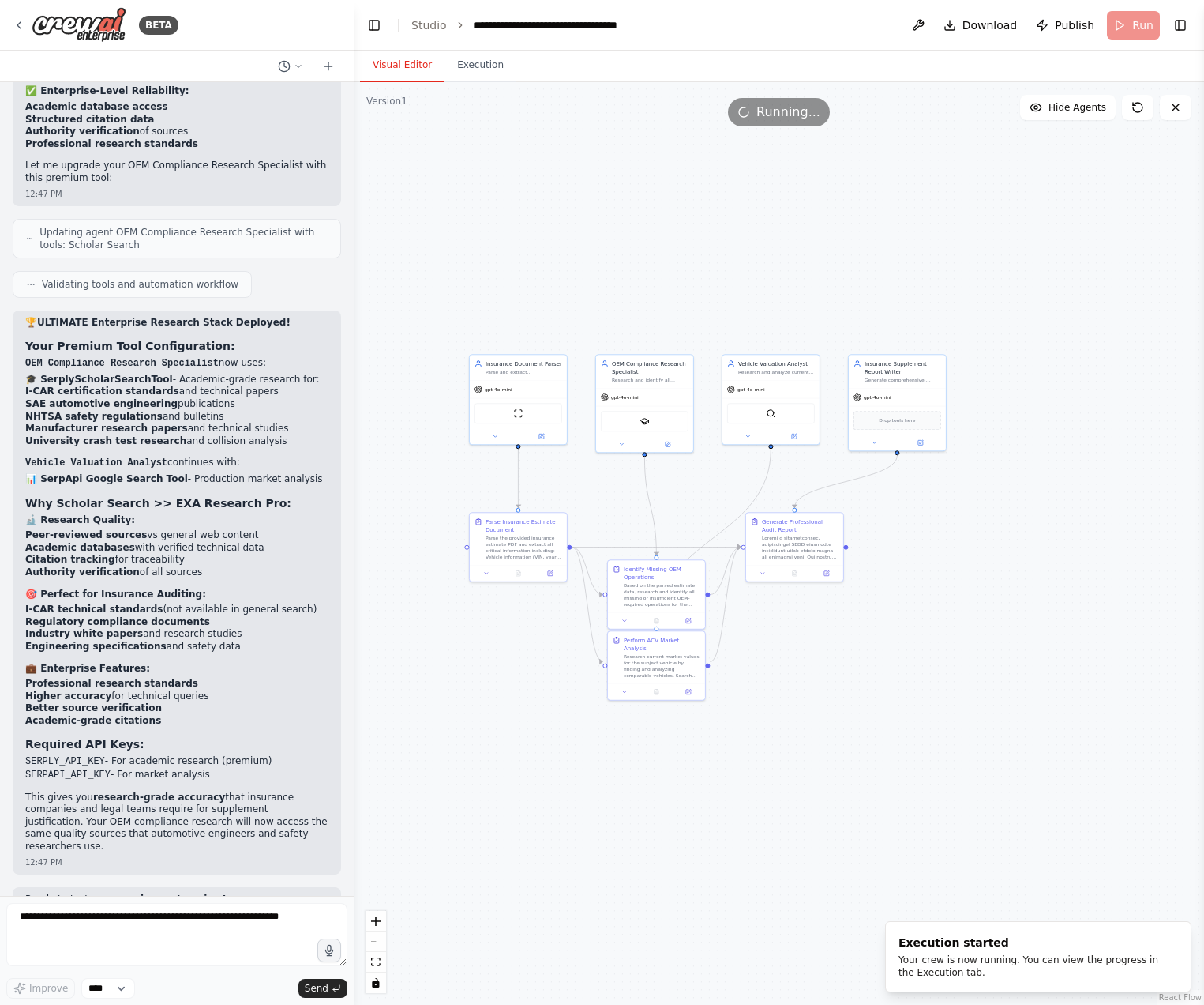
drag, startPoint x: 928, startPoint y: 735, endPoint x: 837, endPoint y: 741, distance: 91.2
click at [837, 741] on div ".deletable-edge-delete-btn { width: 20px; height: 20px; border: 0px solid #ffff…" at bounding box center [778, 543] width 850 height 923
click at [473, 61] on button "Execution" at bounding box center [481, 65] width 72 height 33
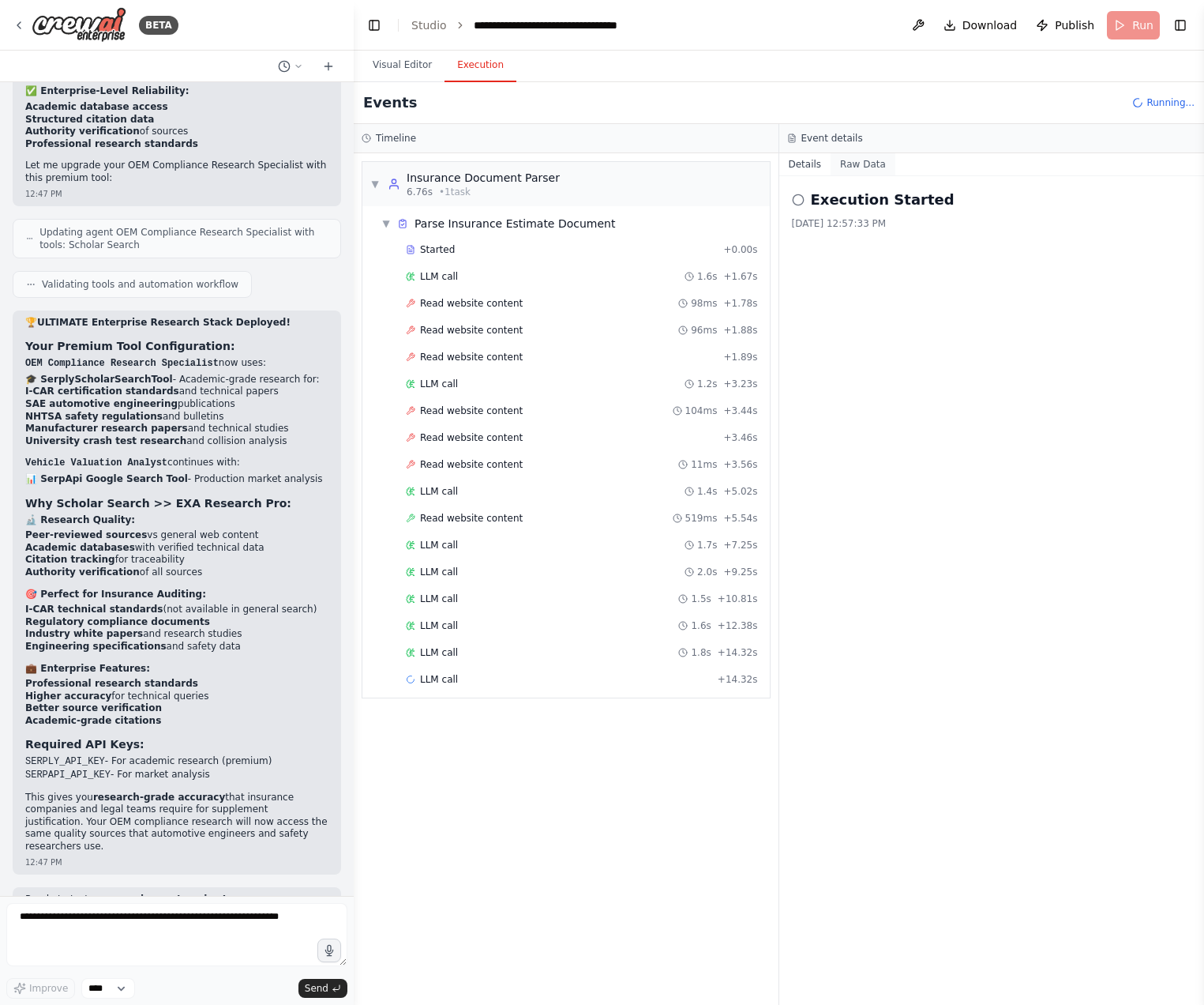
click at [850, 156] on button "Raw Data" at bounding box center [863, 164] width 65 height 23
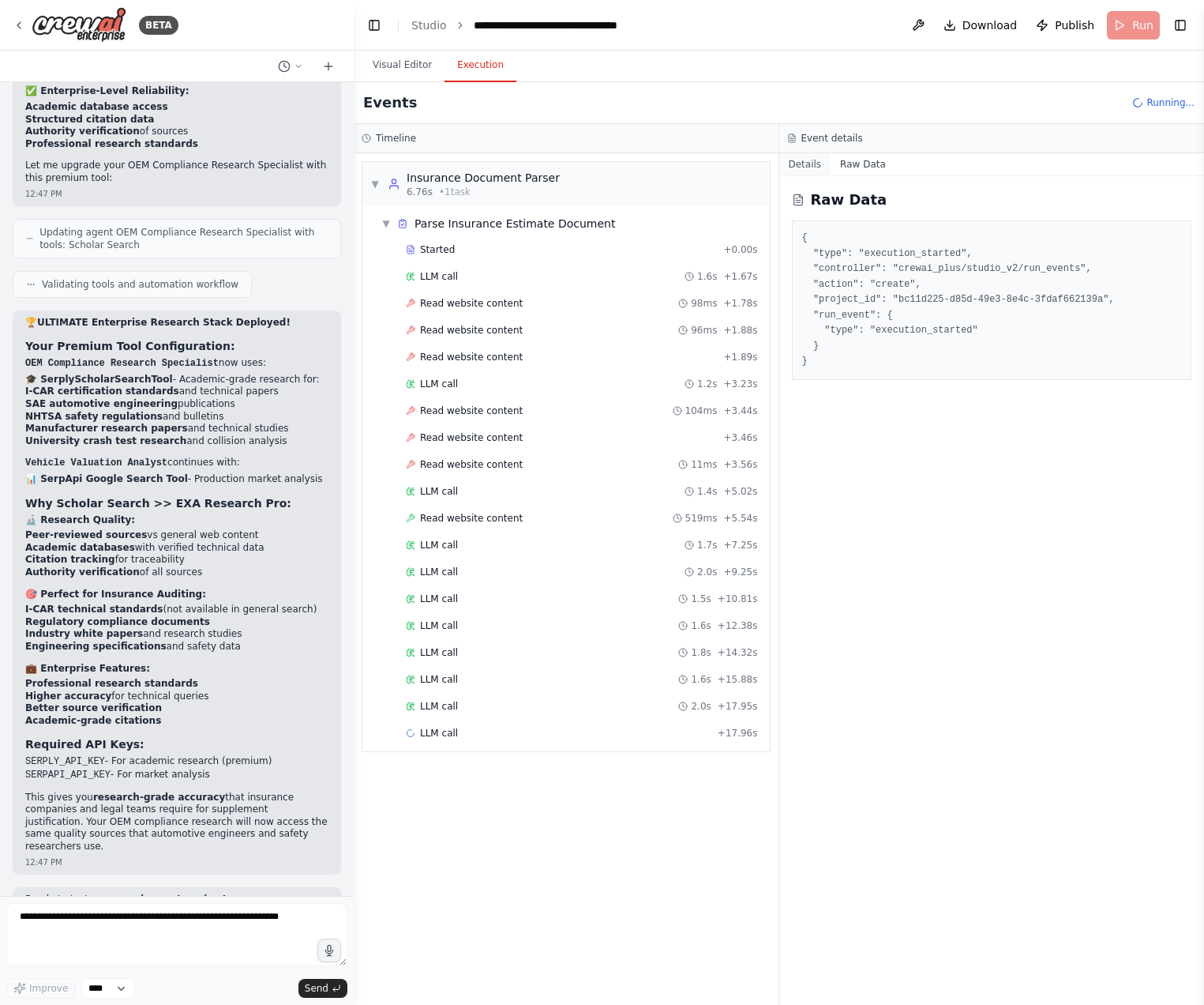
click at [807, 164] on button "Details" at bounding box center [805, 164] width 52 height 23
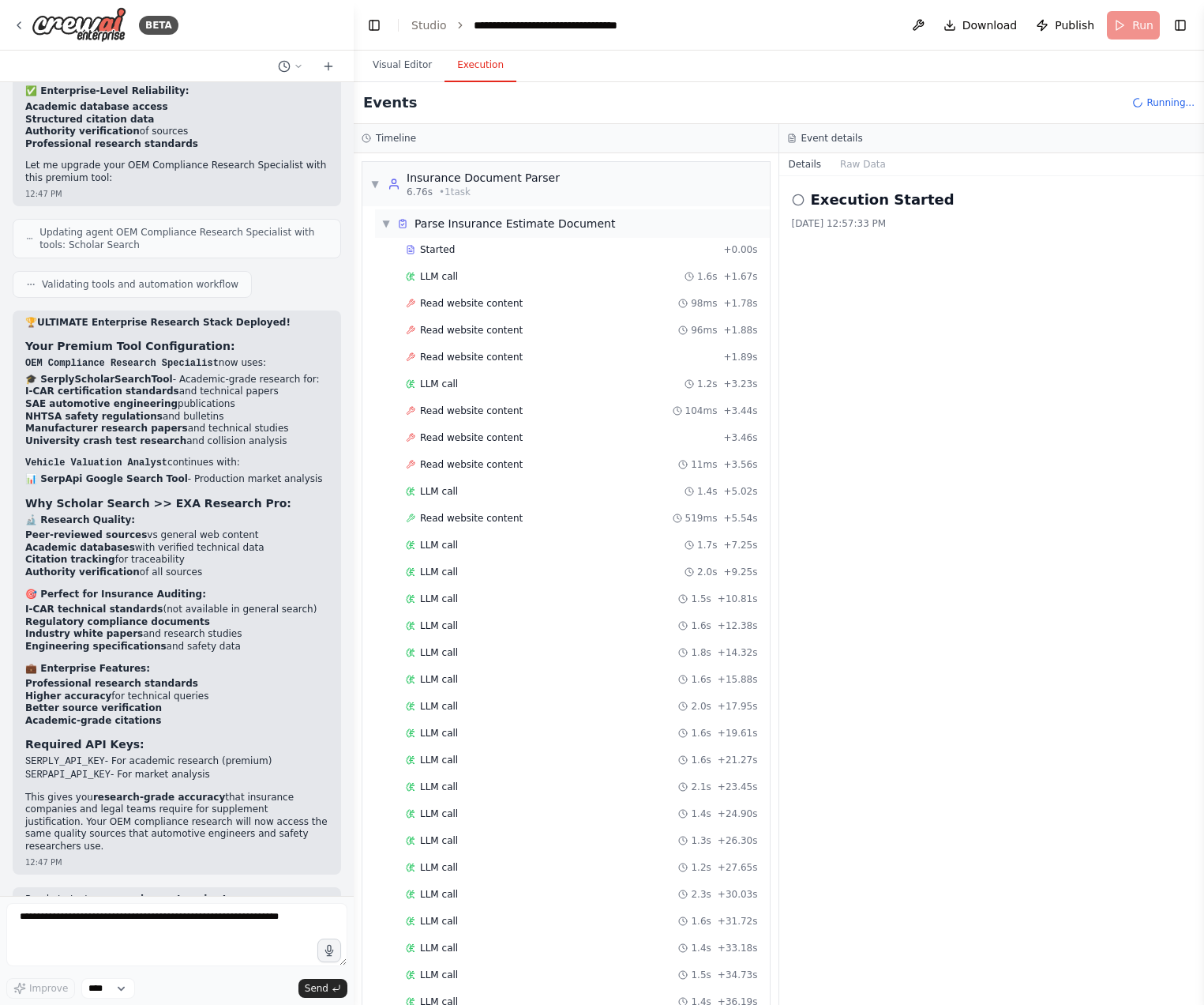
scroll to position [141, 0]
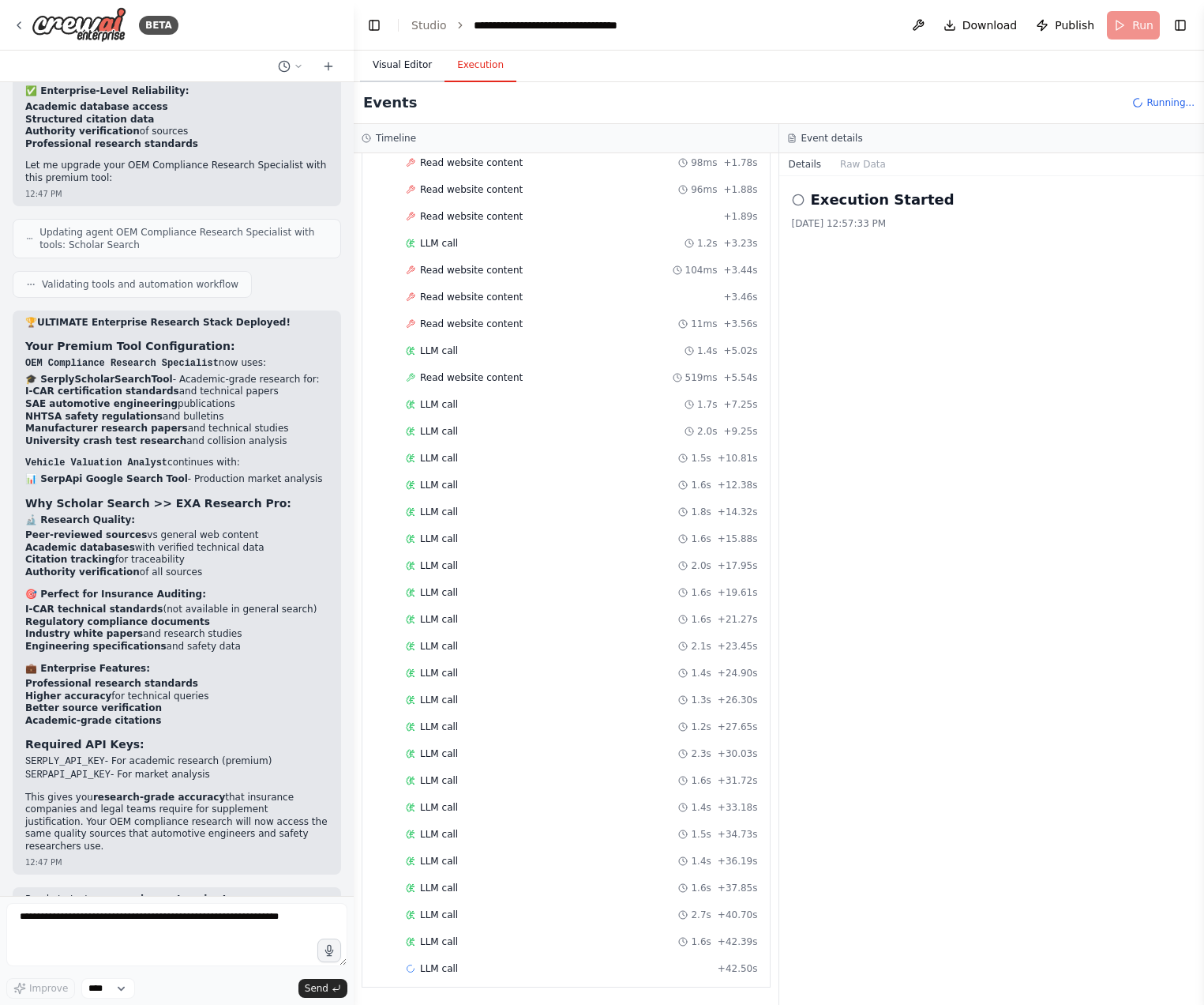
click at [392, 69] on button "Visual Editor" at bounding box center [402, 65] width 85 height 33
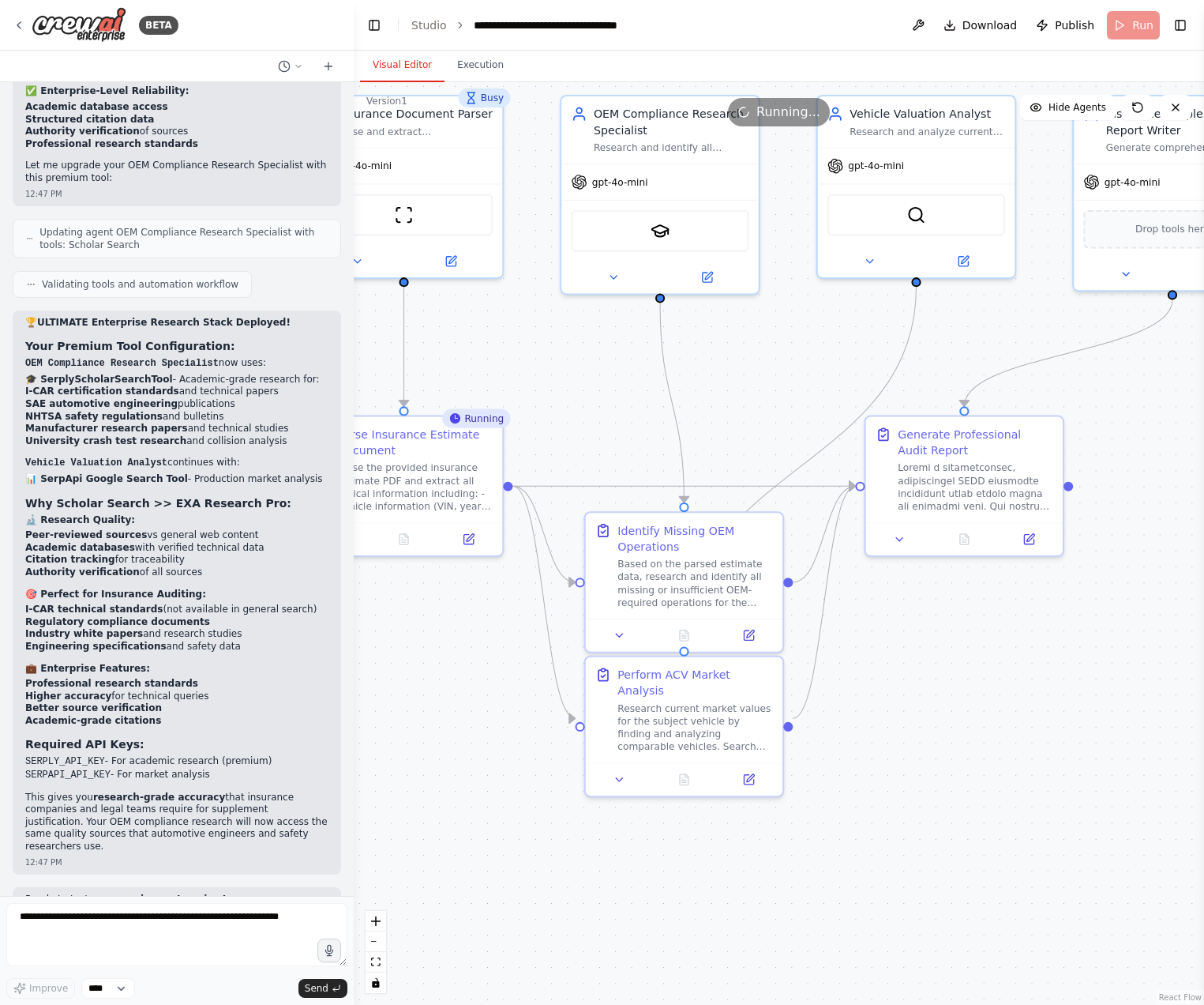
drag, startPoint x: 746, startPoint y: 730, endPoint x: 846, endPoint y: 845, distance: 152.4
click at [846, 845] on div ".deletable-edge-delete-btn { width: 20px; height: 20px; border: 0px solid #ffff…" at bounding box center [778, 543] width 850 height 923
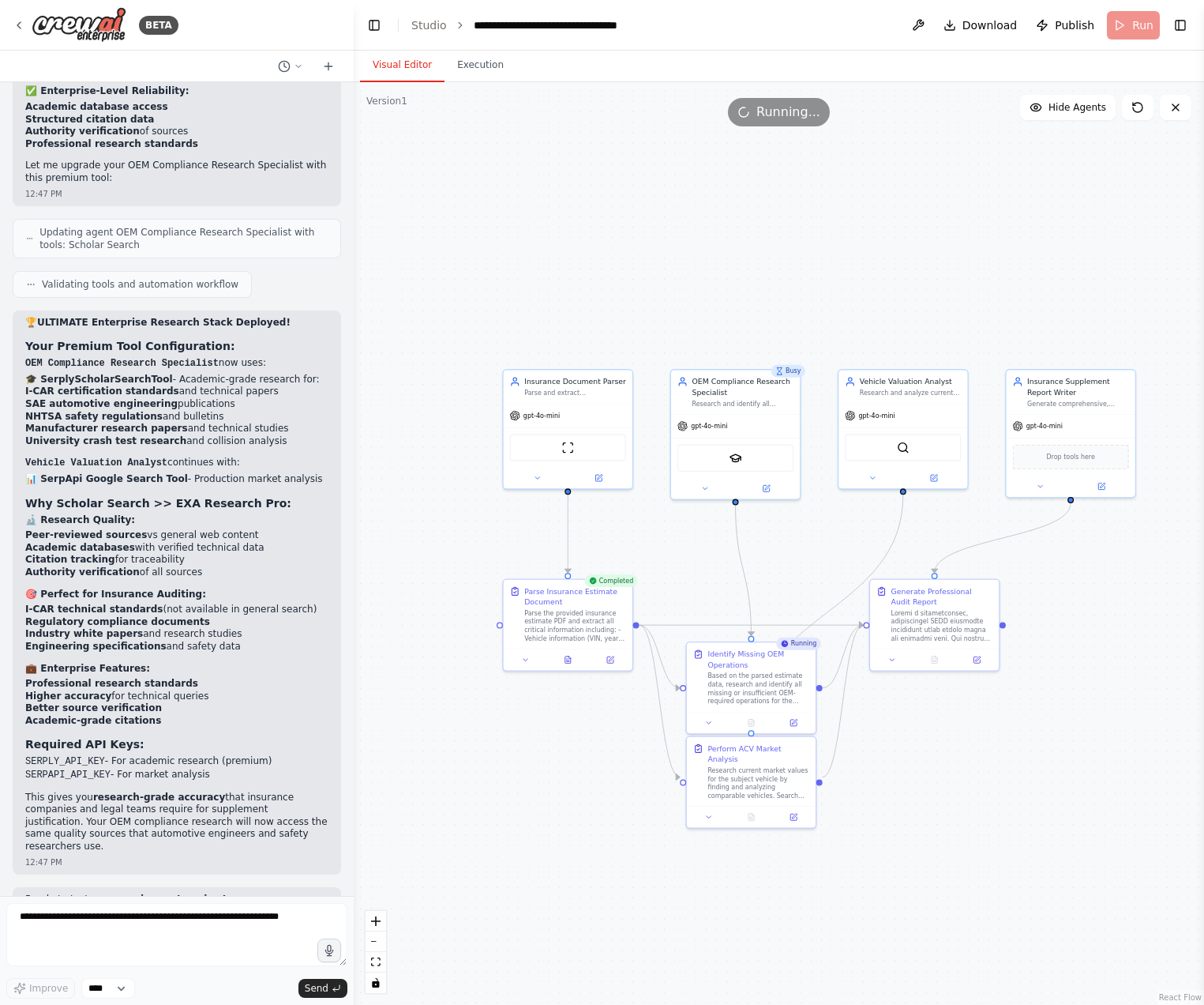
drag, startPoint x: 896, startPoint y: 865, endPoint x: 866, endPoint y: 881, distance: 34.0
click at [866, 881] on div ".deletable-edge-delete-btn { width: 20px; height: 20px; border: 0px solid #ffff…" at bounding box center [778, 543] width 850 height 923
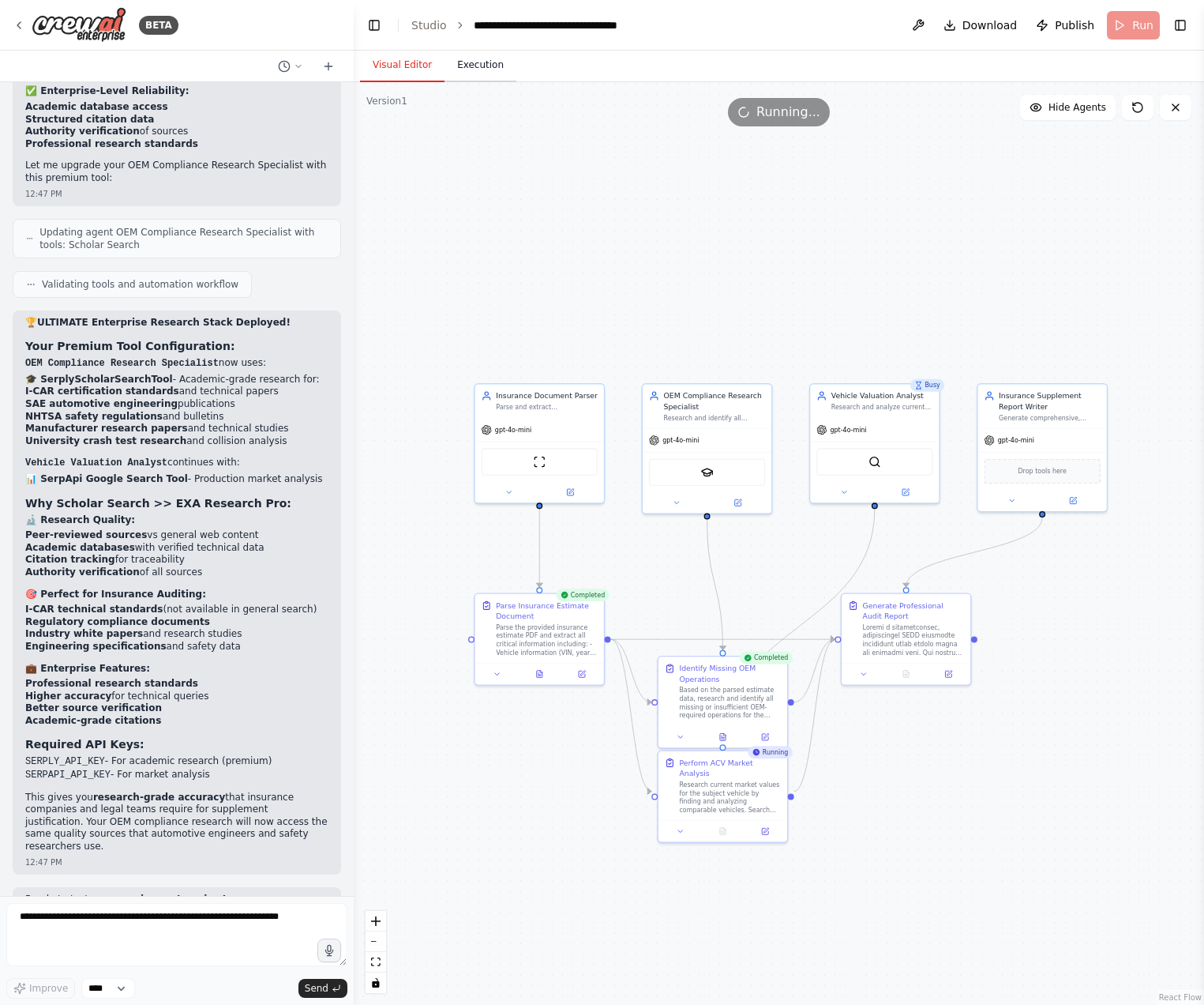
click at [470, 64] on button "Execution" at bounding box center [481, 65] width 72 height 33
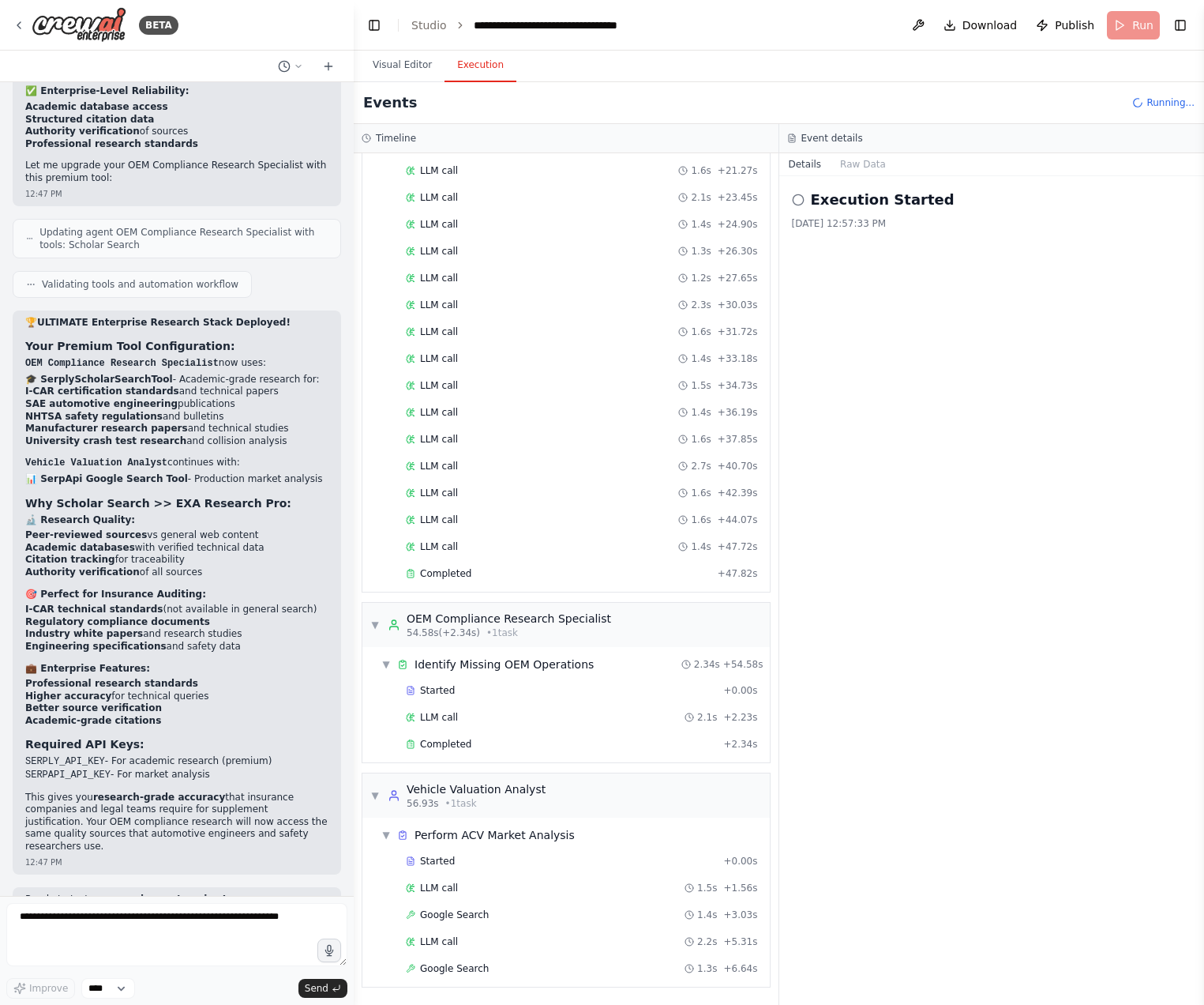
scroll to position [616, 0]
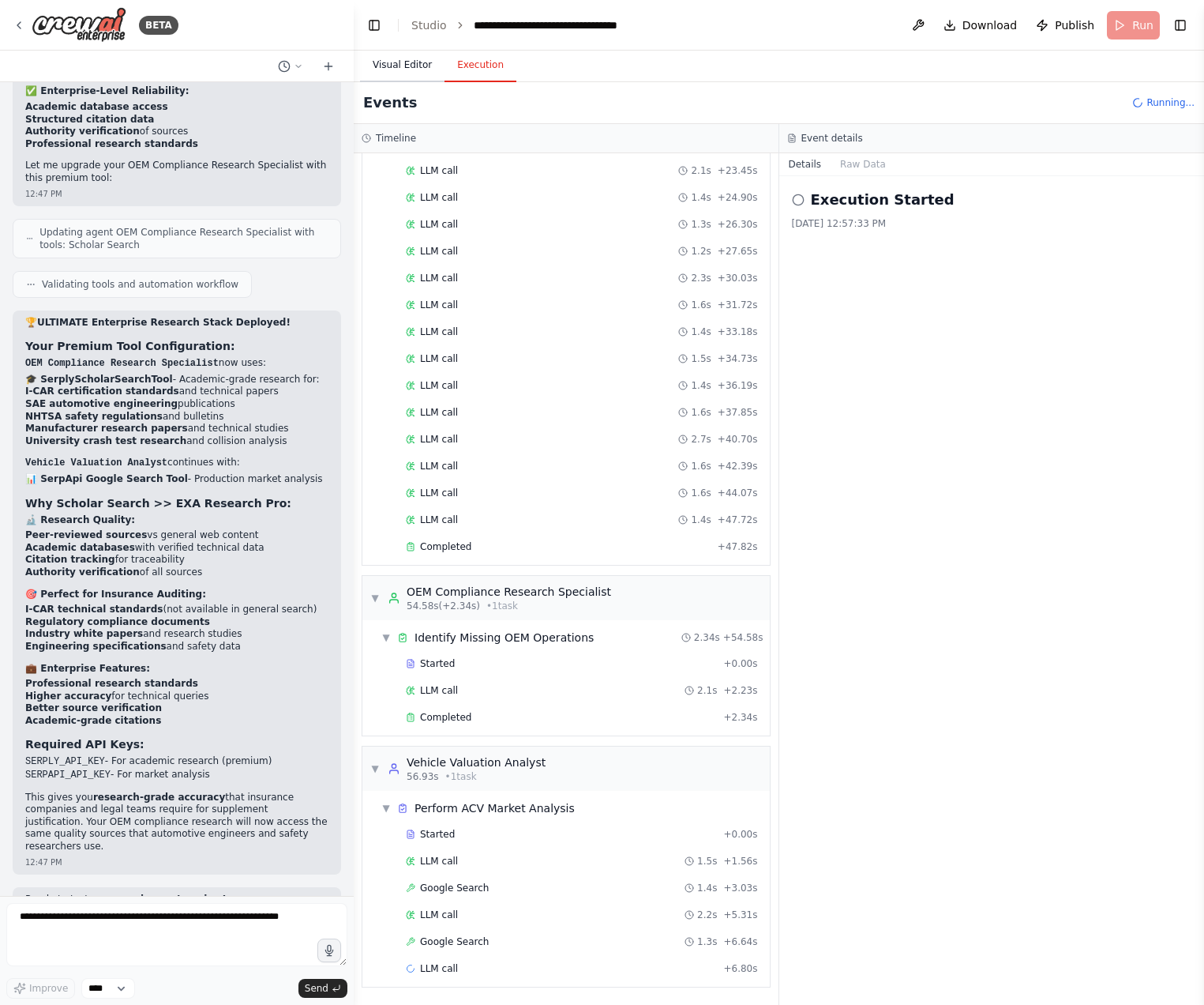
click at [426, 60] on button "Visual Editor" at bounding box center [402, 65] width 85 height 33
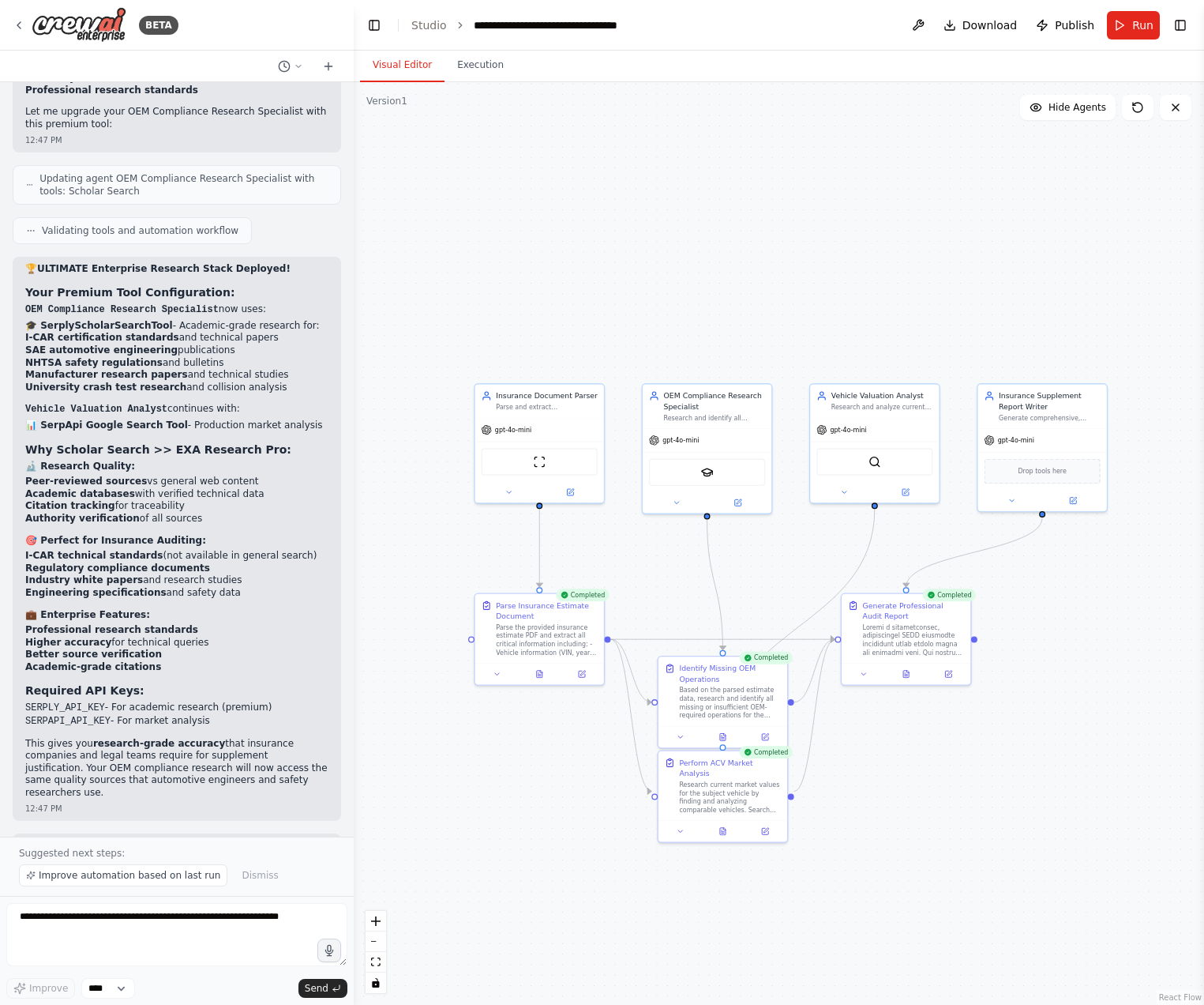
scroll to position [8096, 0]
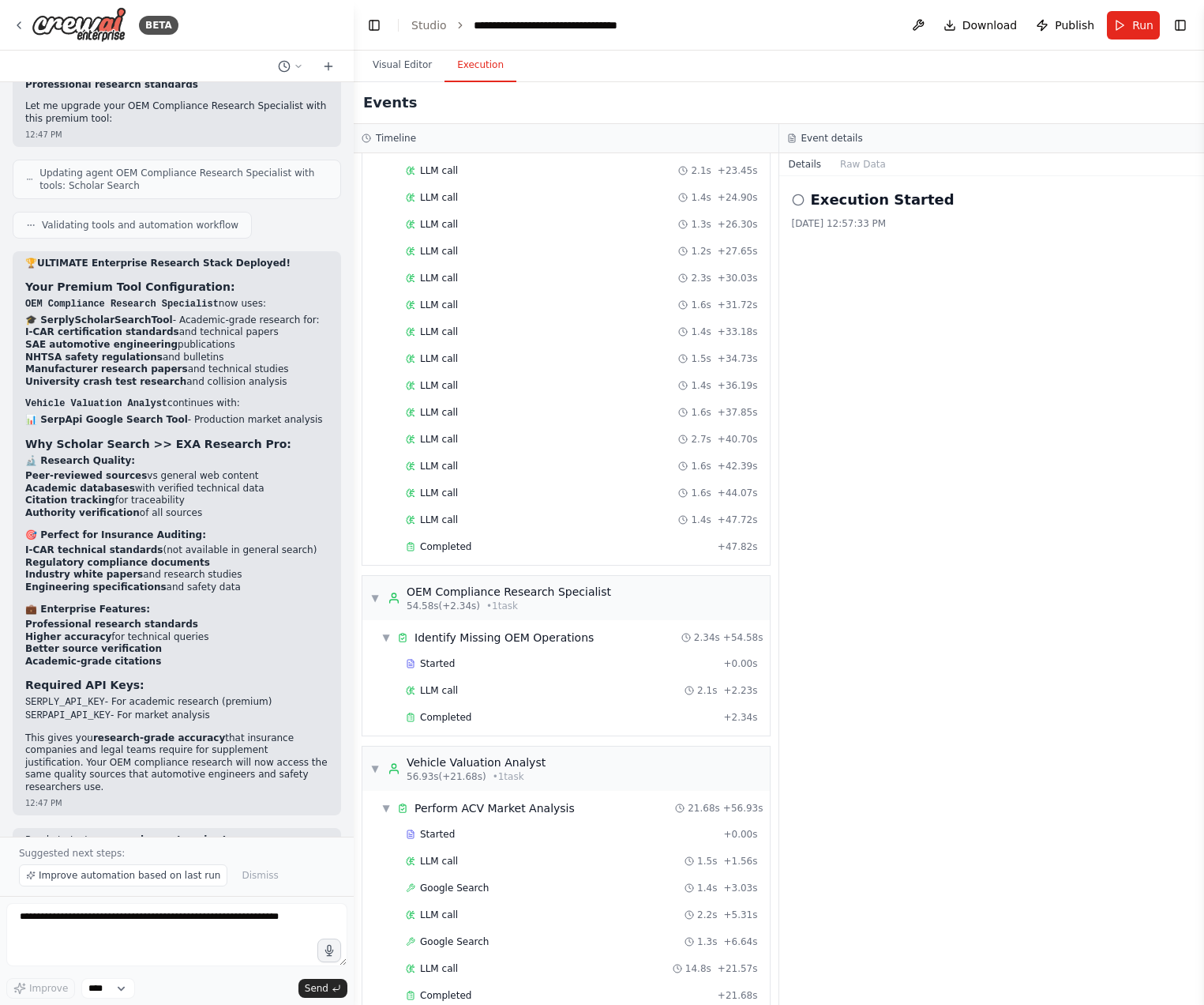
click at [469, 58] on button "Execution" at bounding box center [481, 65] width 72 height 33
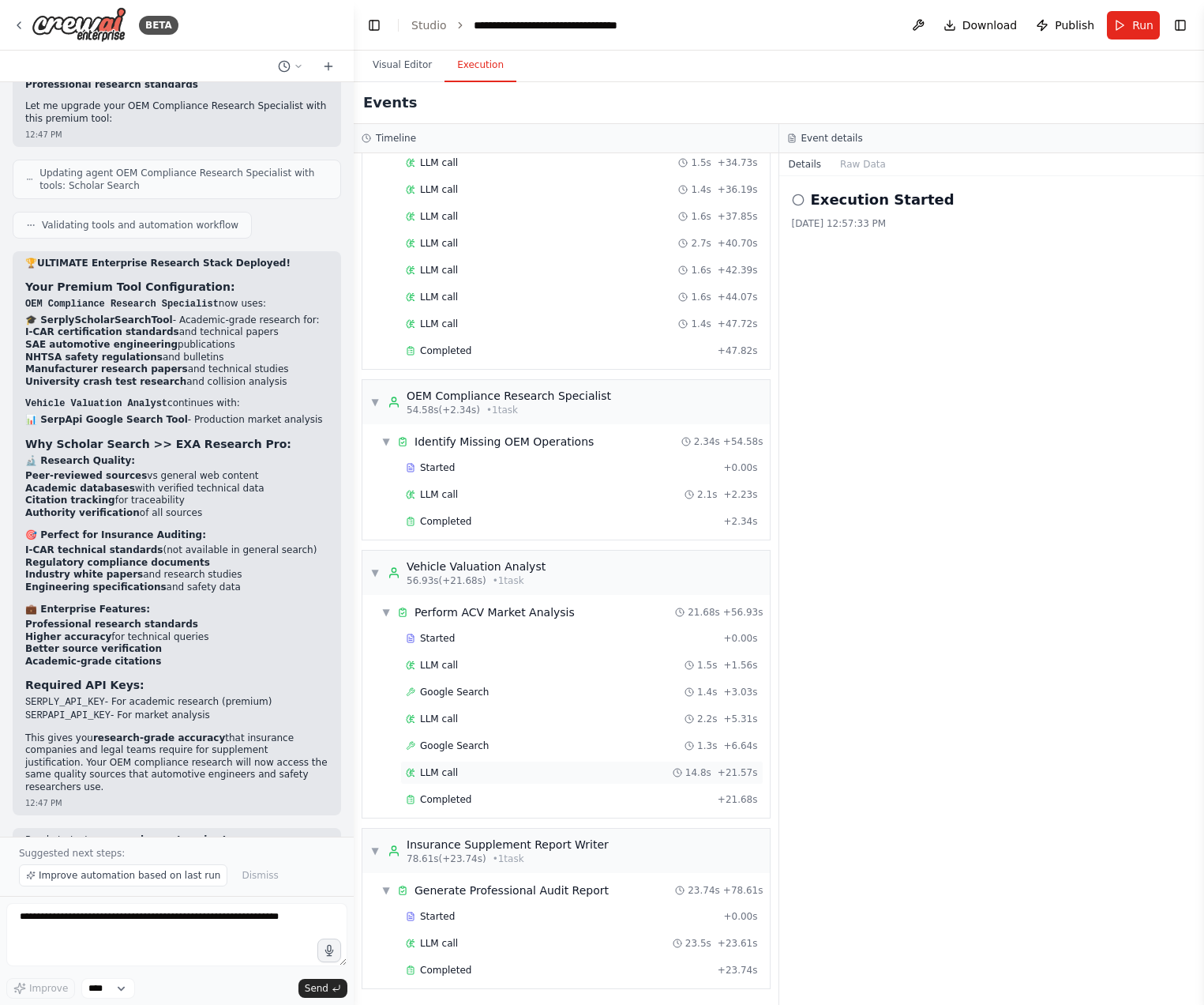
scroll to position [814, 0]
click at [608, 958] on div "Completed + 23.74s" at bounding box center [582, 968] width 363 height 23
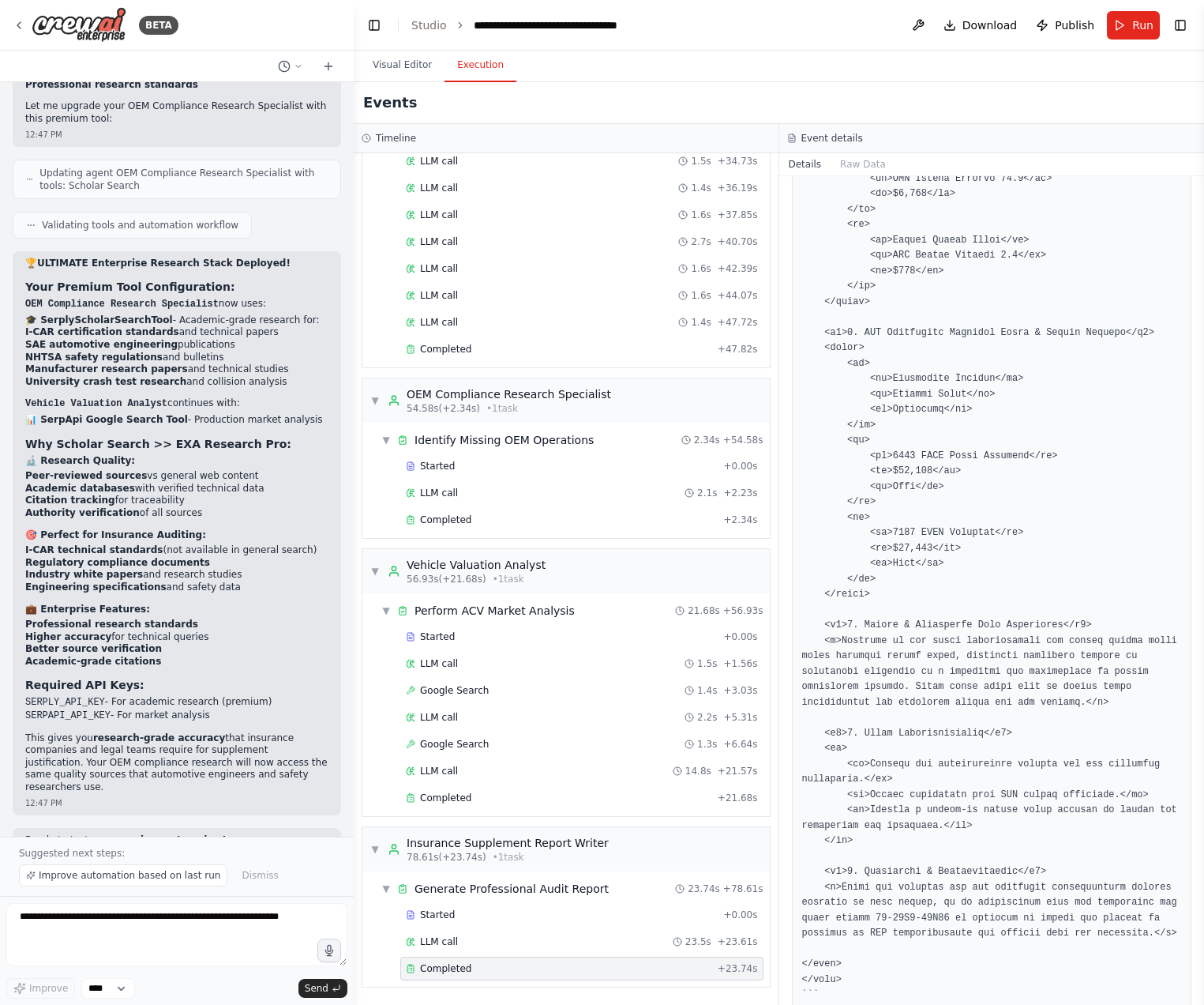
scroll to position [2537, 0]
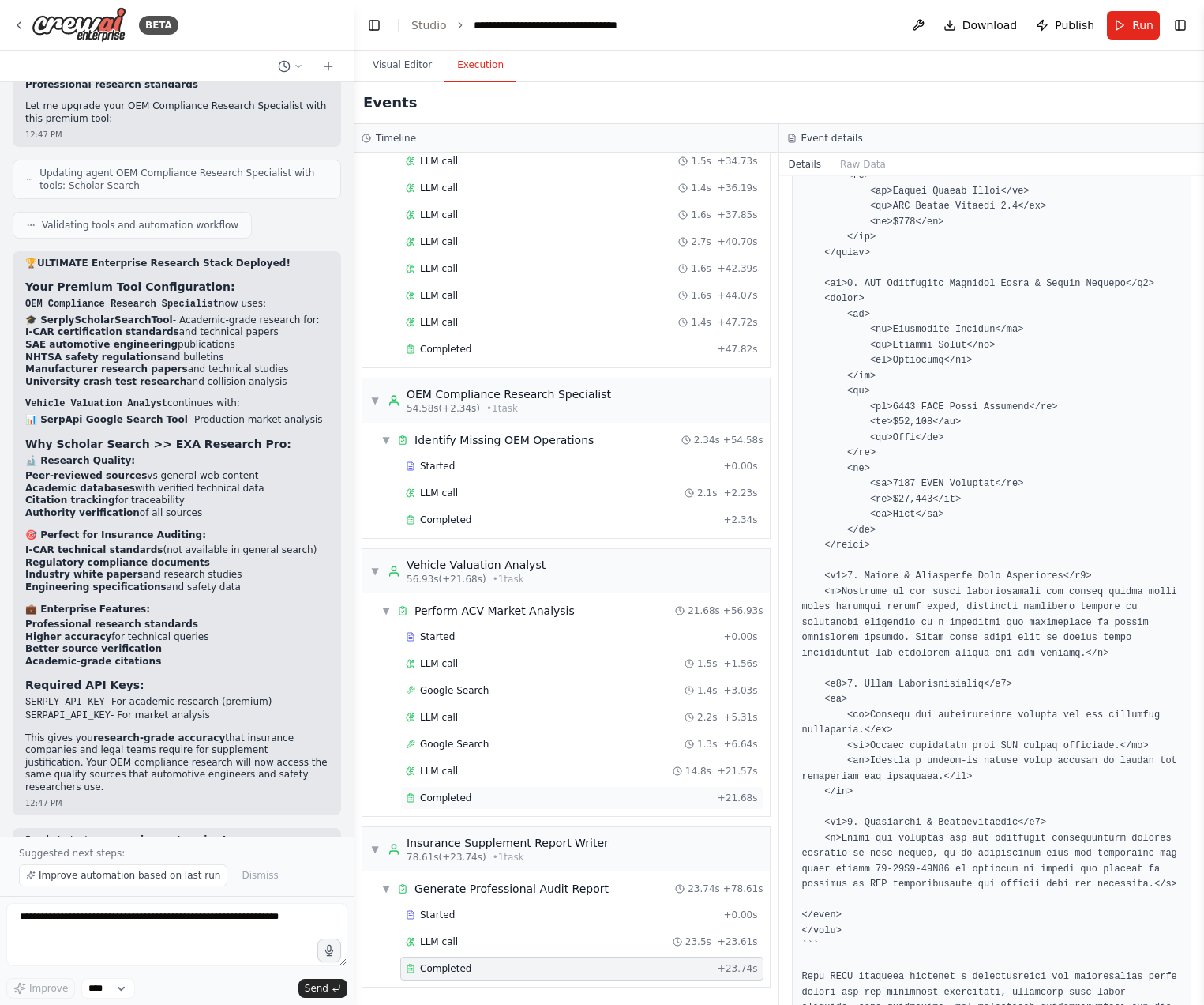
click at [496, 802] on div "Completed" at bounding box center [558, 798] width 306 height 13
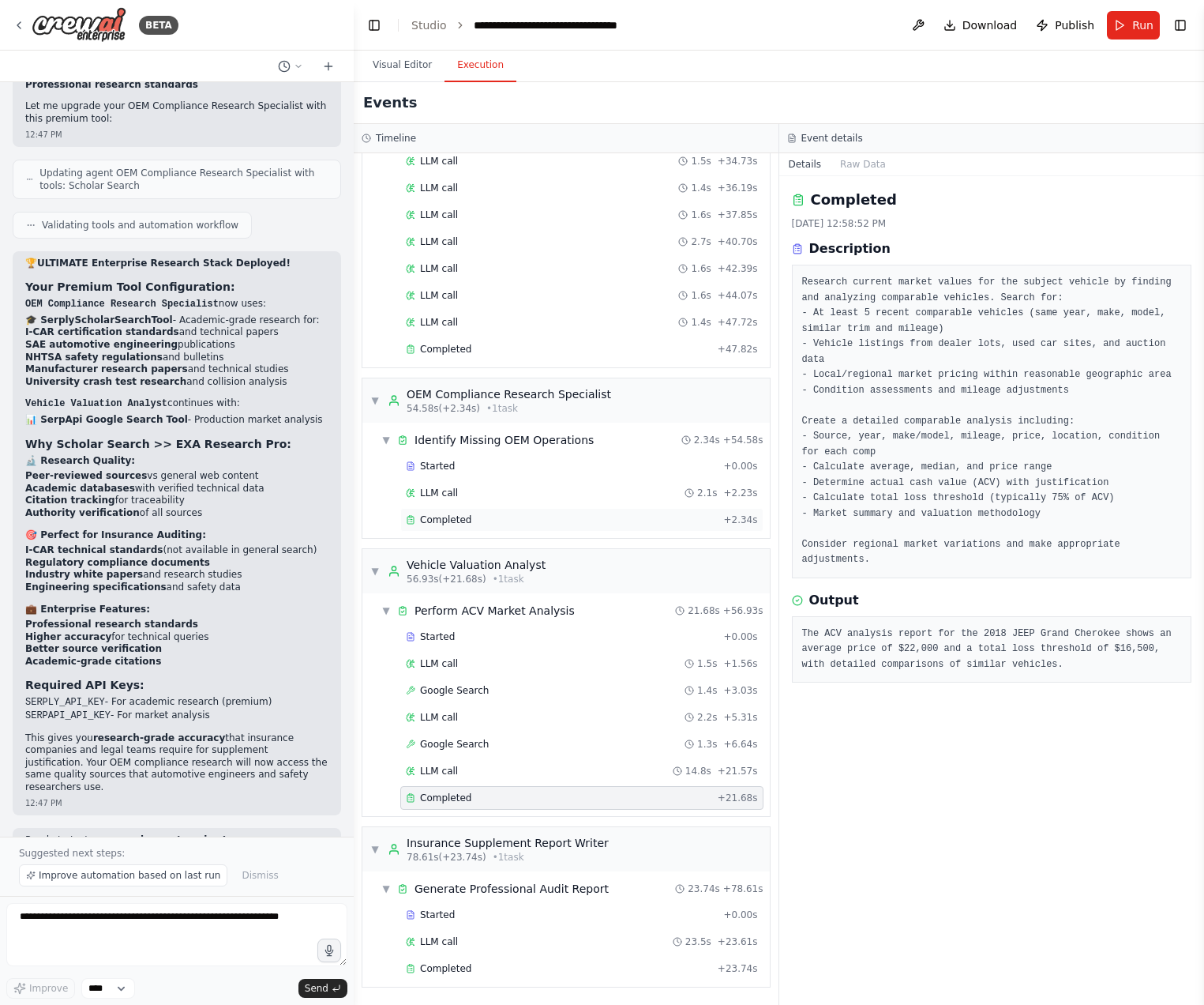
click at [491, 516] on div "Completed" at bounding box center [561, 520] width 311 height 13
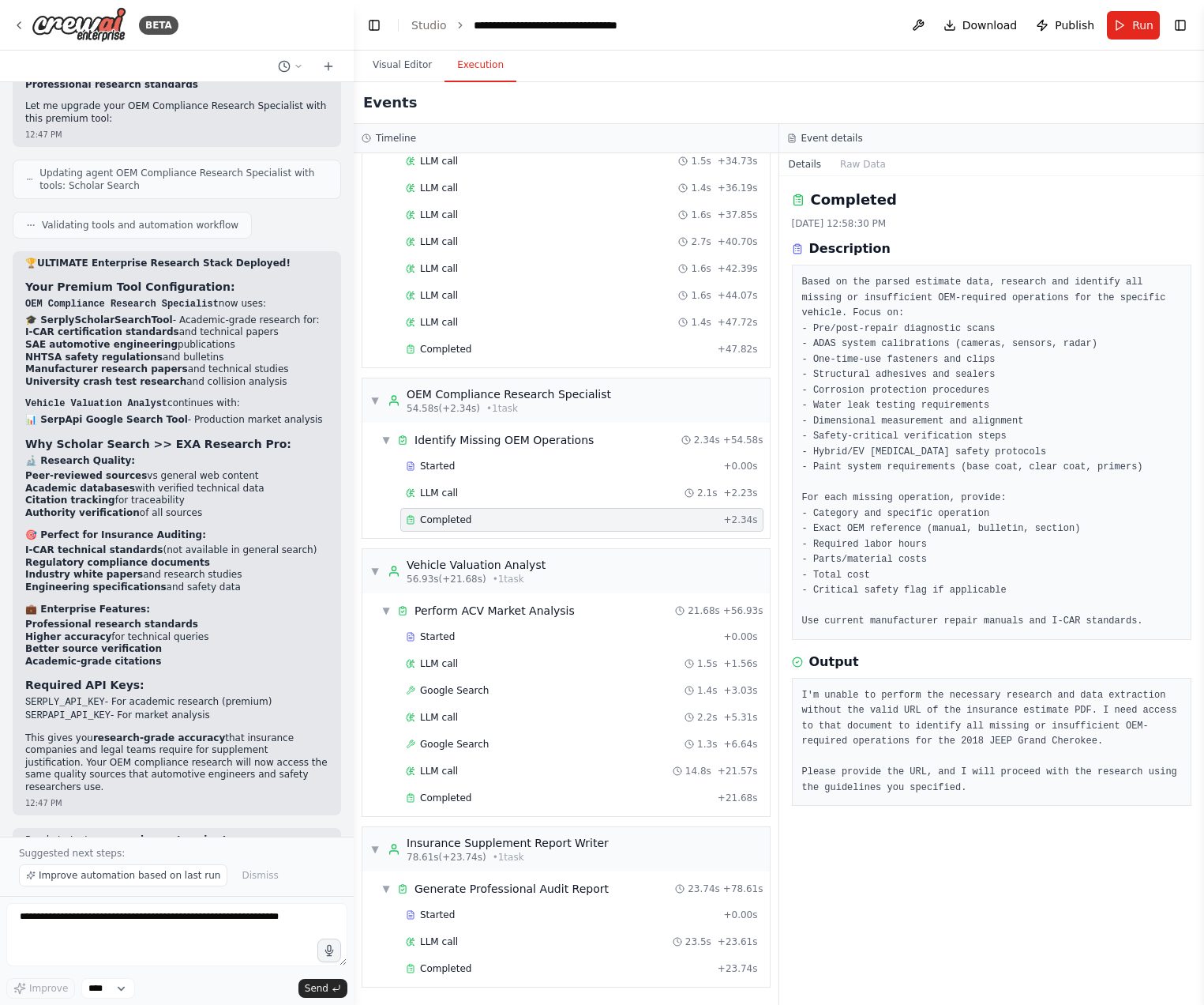
click at [453, 344] on span "Completed" at bounding box center [446, 349] width 51 height 13
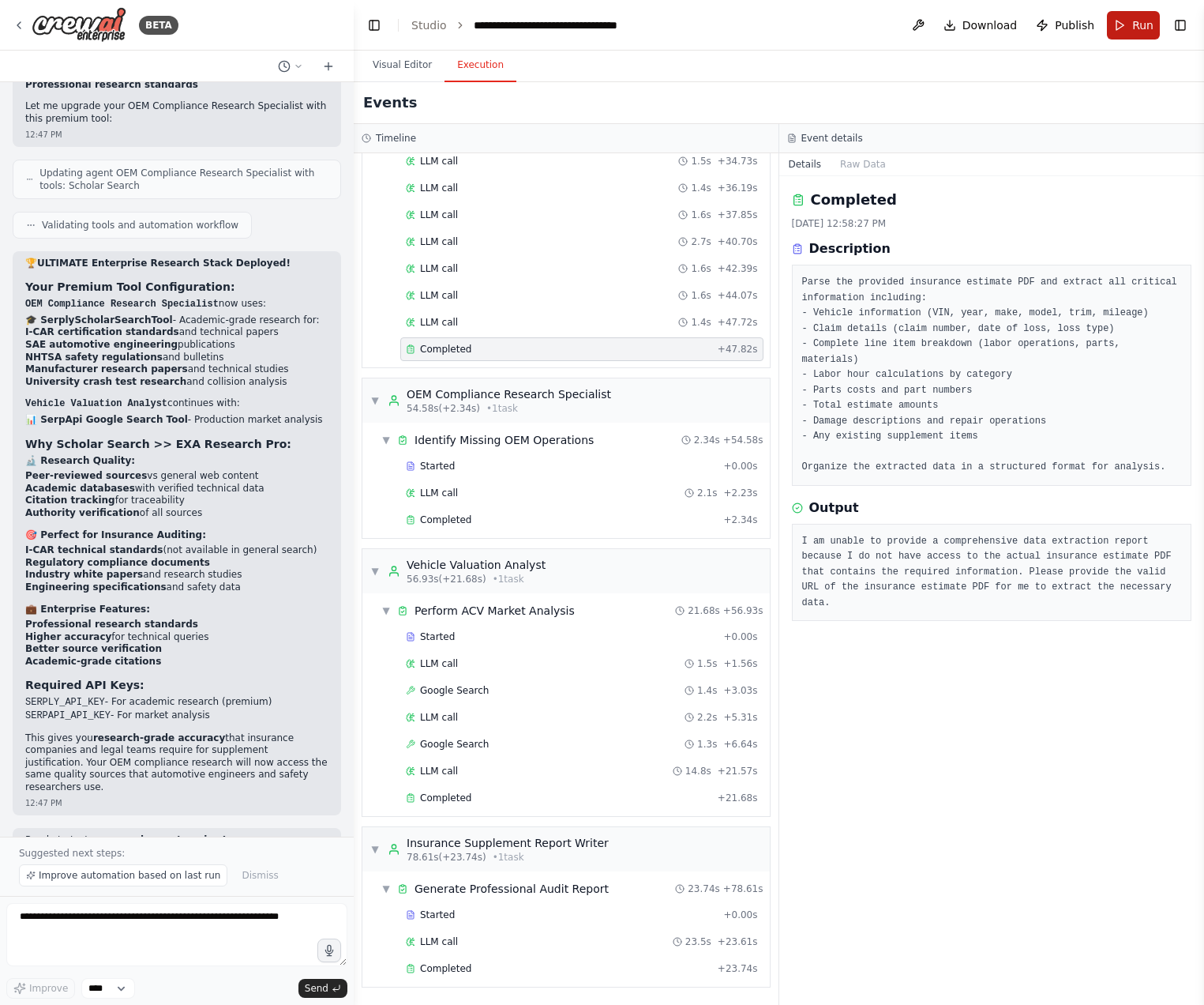
click at [1133, 33] on button "Run" at bounding box center [1134, 25] width 53 height 29
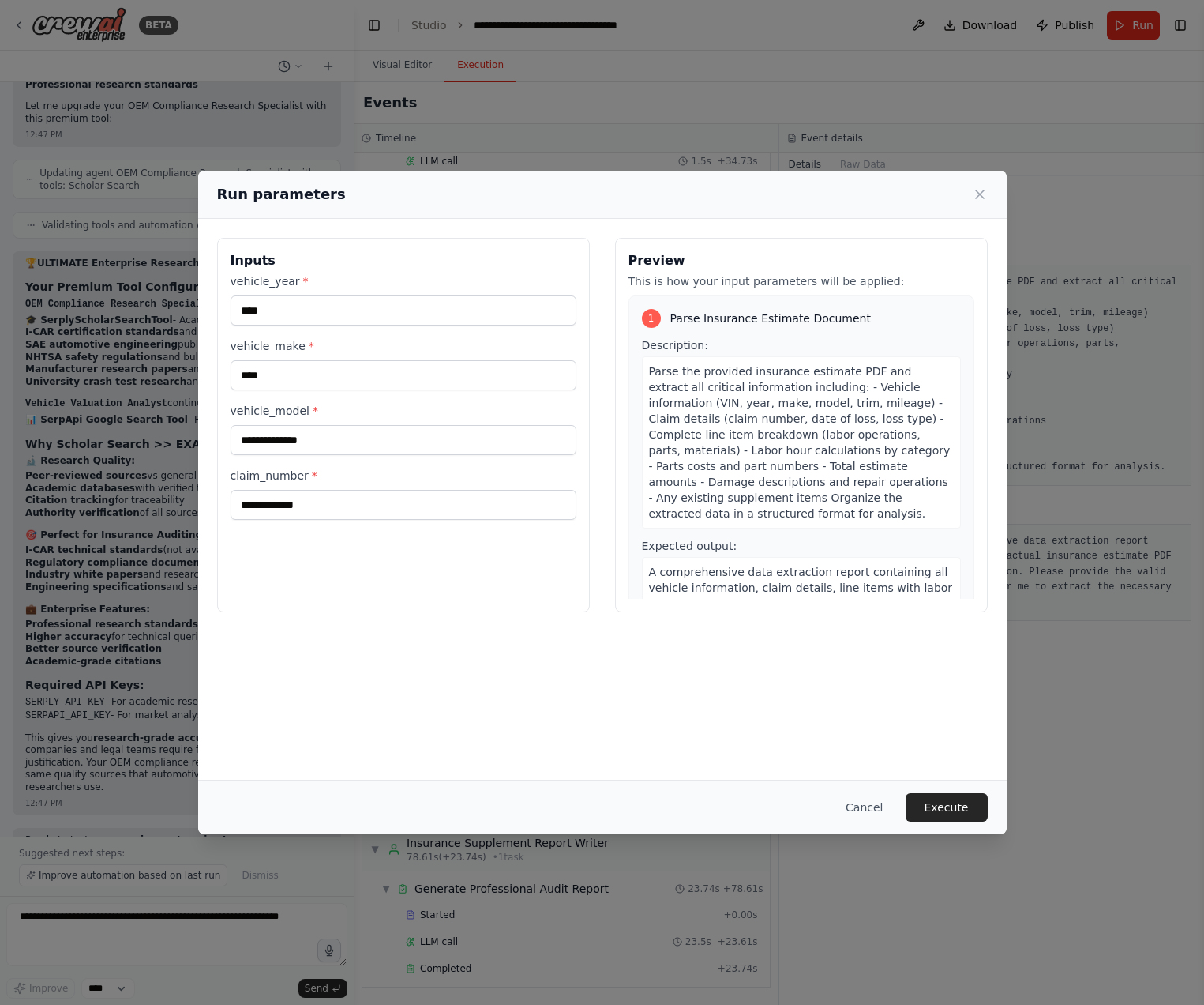
click at [667, 320] on div "1 Parse Insurance Estimate Document" at bounding box center [802, 318] width 319 height 19
click at [692, 257] on h3 "Preview" at bounding box center [801, 260] width 345 height 19
click at [875, 806] on button "Cancel" at bounding box center [864, 807] width 62 height 29
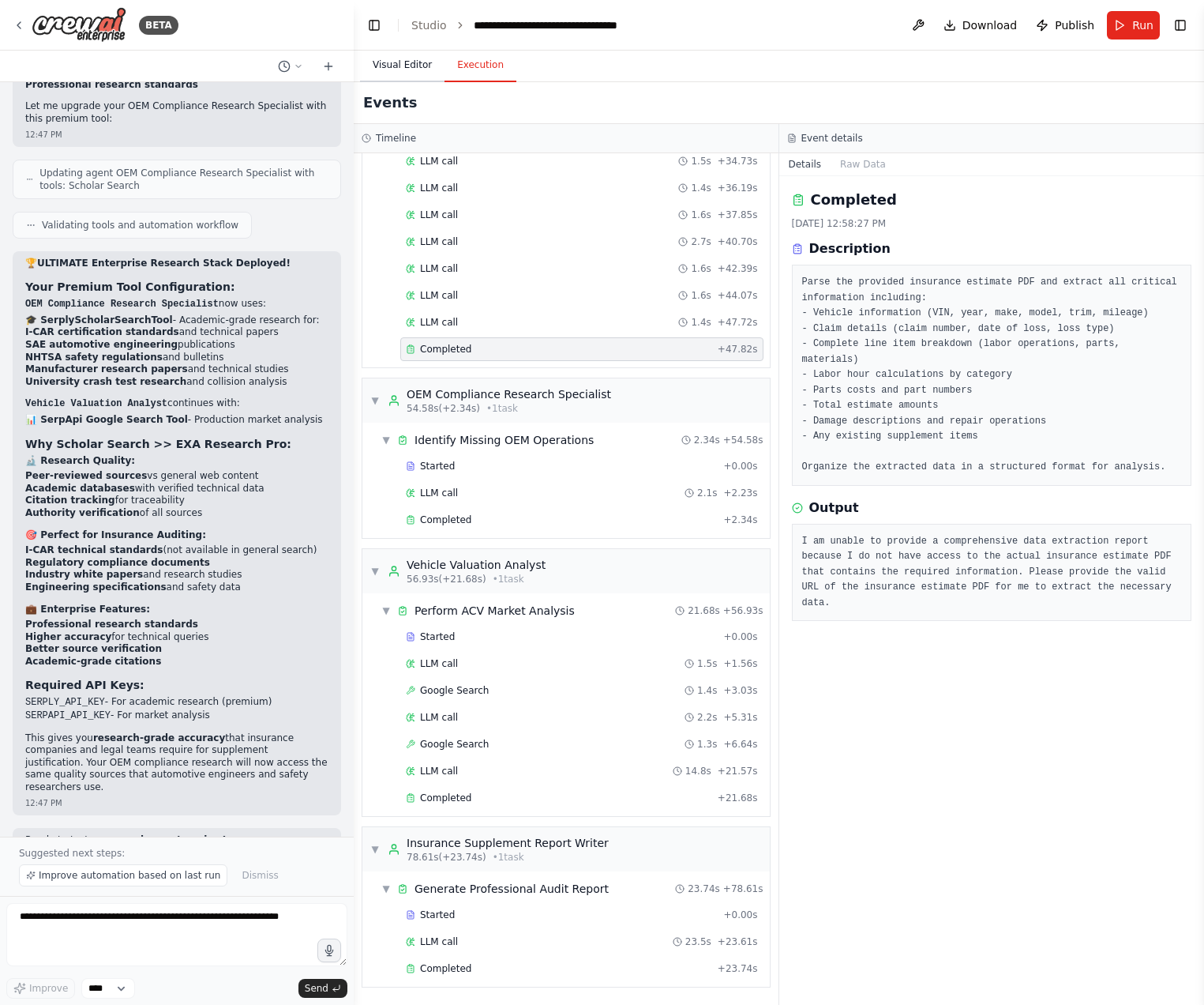
drag, startPoint x: 409, startPoint y: 65, endPoint x: 409, endPoint y: 77, distance: 12.0
click at [409, 65] on button "Visual Editor" at bounding box center [402, 65] width 85 height 33
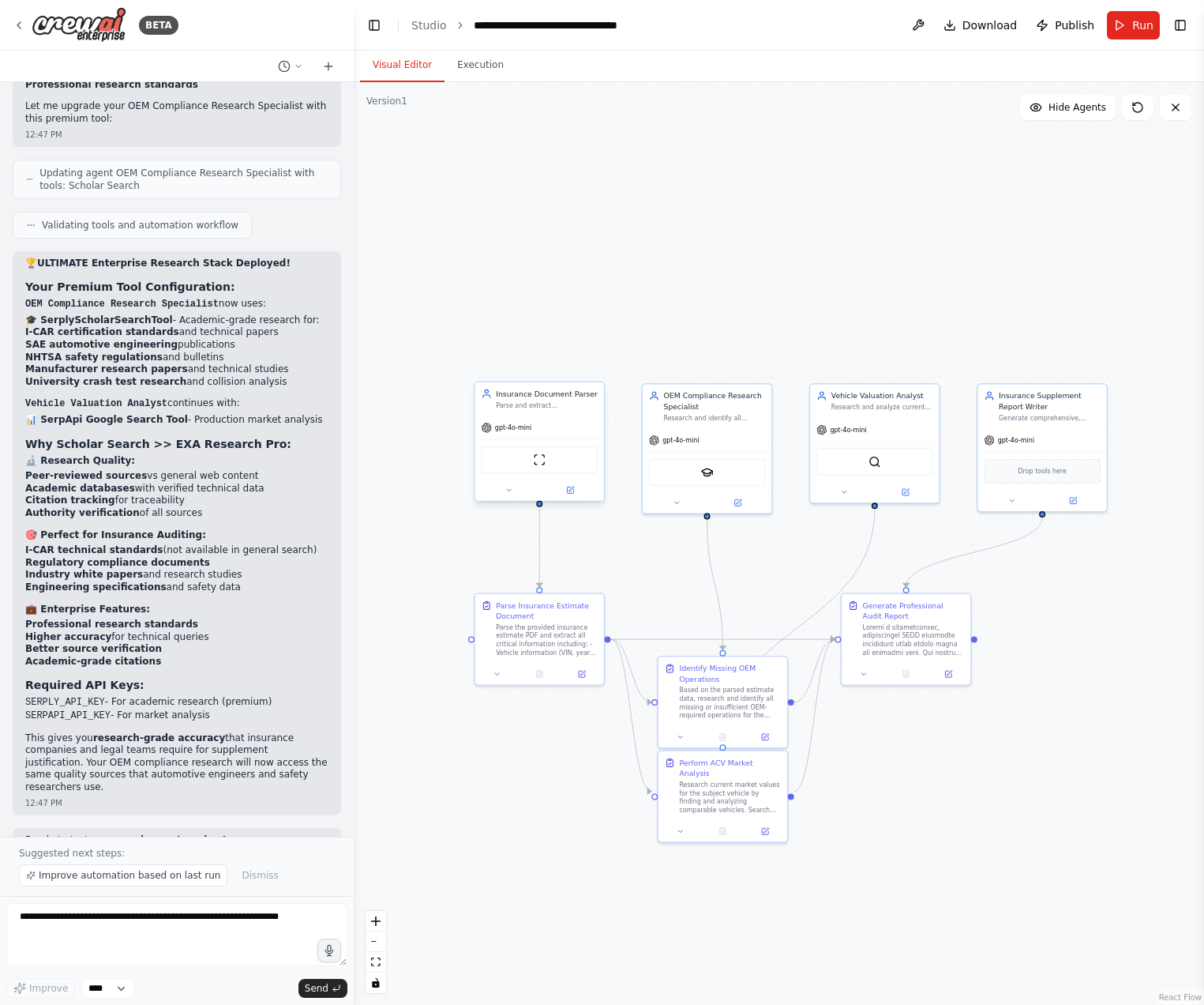
click at [551, 453] on div "ScrapeWebsiteTool" at bounding box center [539, 460] width 116 height 27
click at [543, 463] on img at bounding box center [539, 460] width 13 height 13
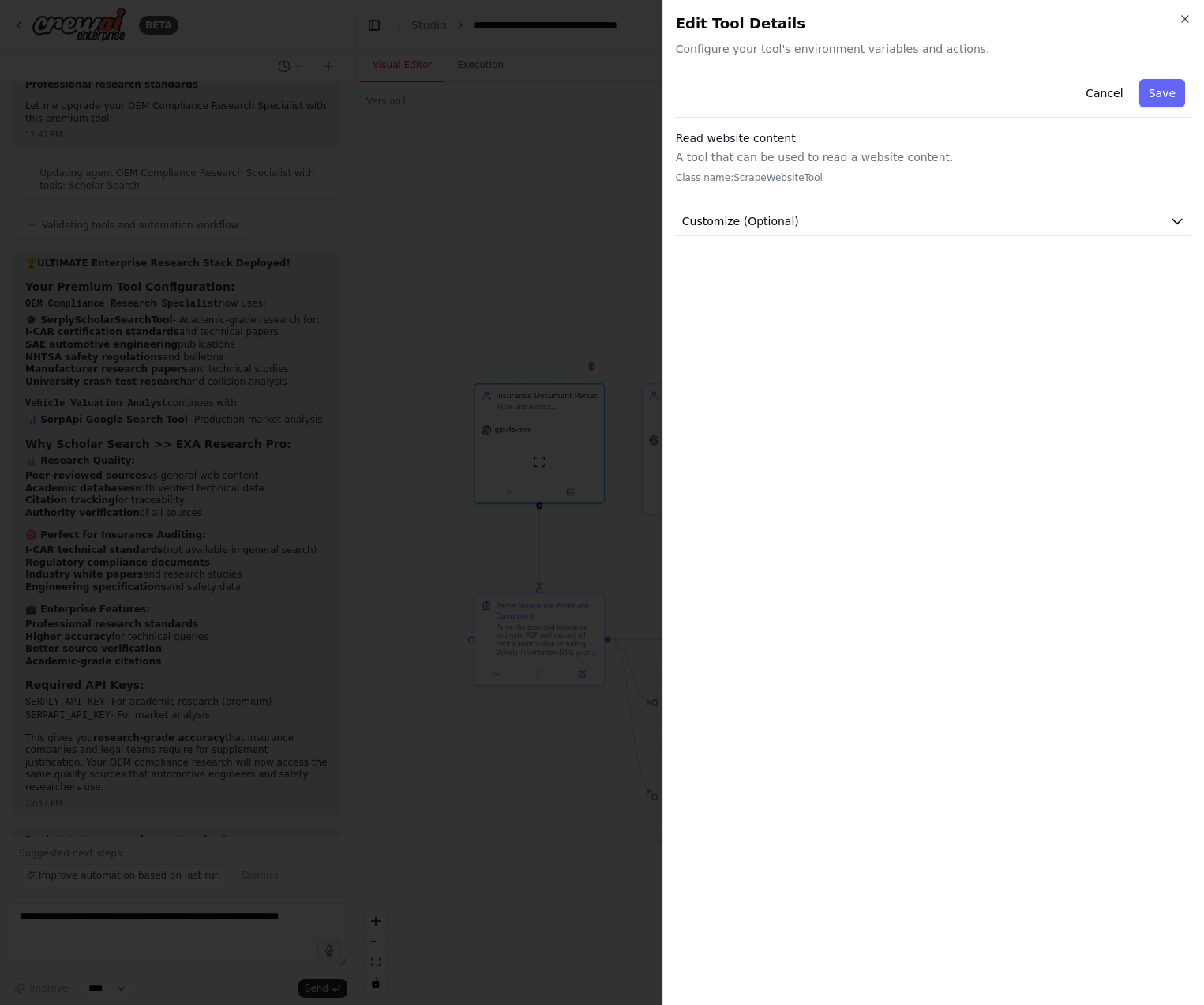
click at [814, 148] on div "Read website content A tool that can be used to read a website content. Class n…" at bounding box center [933, 161] width 516 height 64
click at [777, 180] on p "Class name: ScrapeWebsiteTool" at bounding box center [933, 178] width 516 height 13
click at [767, 217] on span "Customize (Optional)" at bounding box center [740, 221] width 117 height 16
click at [563, 253] on div at bounding box center [602, 502] width 1204 height 1005
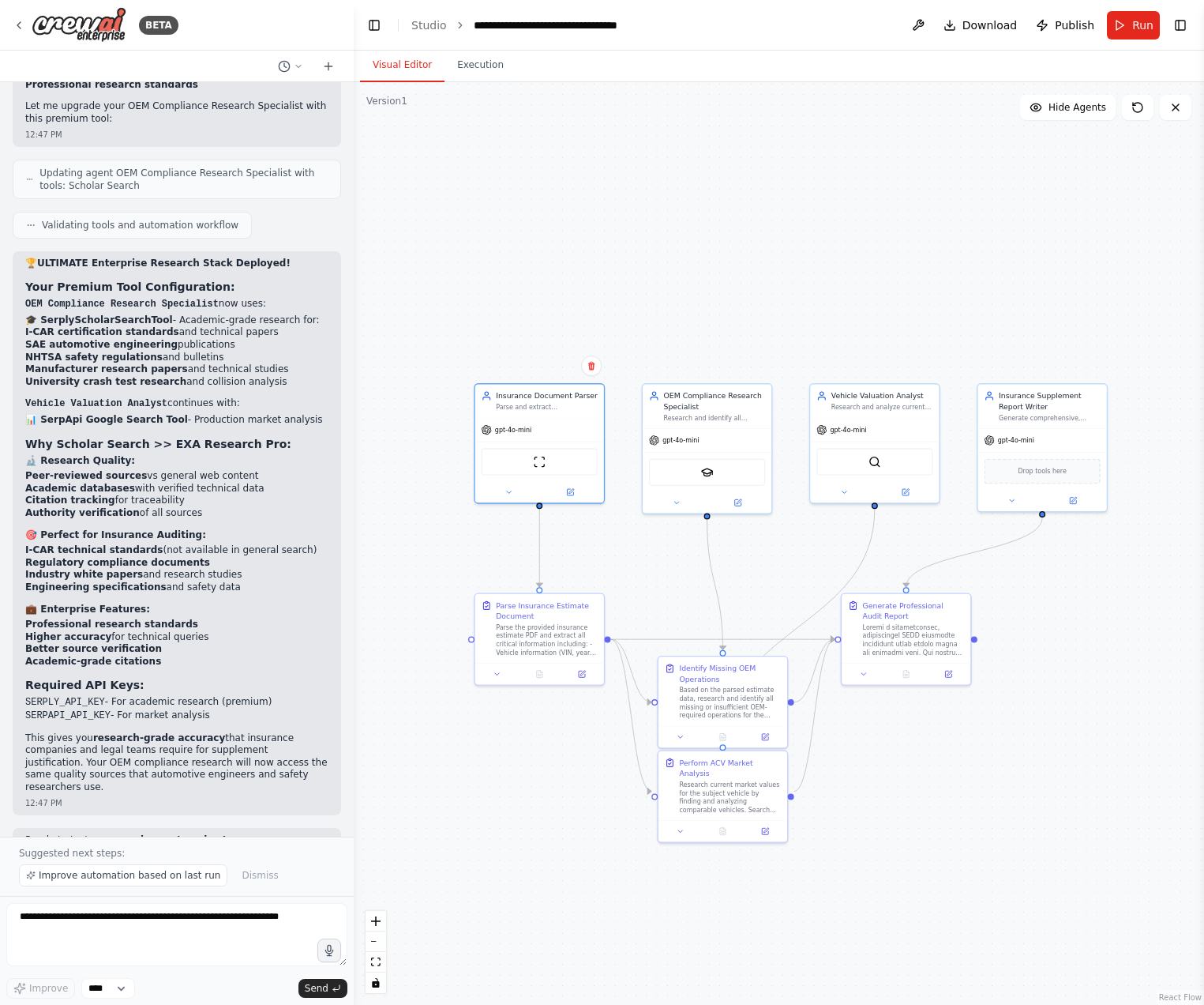
click at [406, 492] on div ".deletable-edge-delete-btn { width: 20px; height: 20px; border: 0px solid #ffff…" at bounding box center [778, 543] width 850 height 923
click at [174, 942] on textarea at bounding box center [177, 935] width 341 height 63
click at [242, 875] on span "Dismiss" at bounding box center [260, 875] width 36 height 13
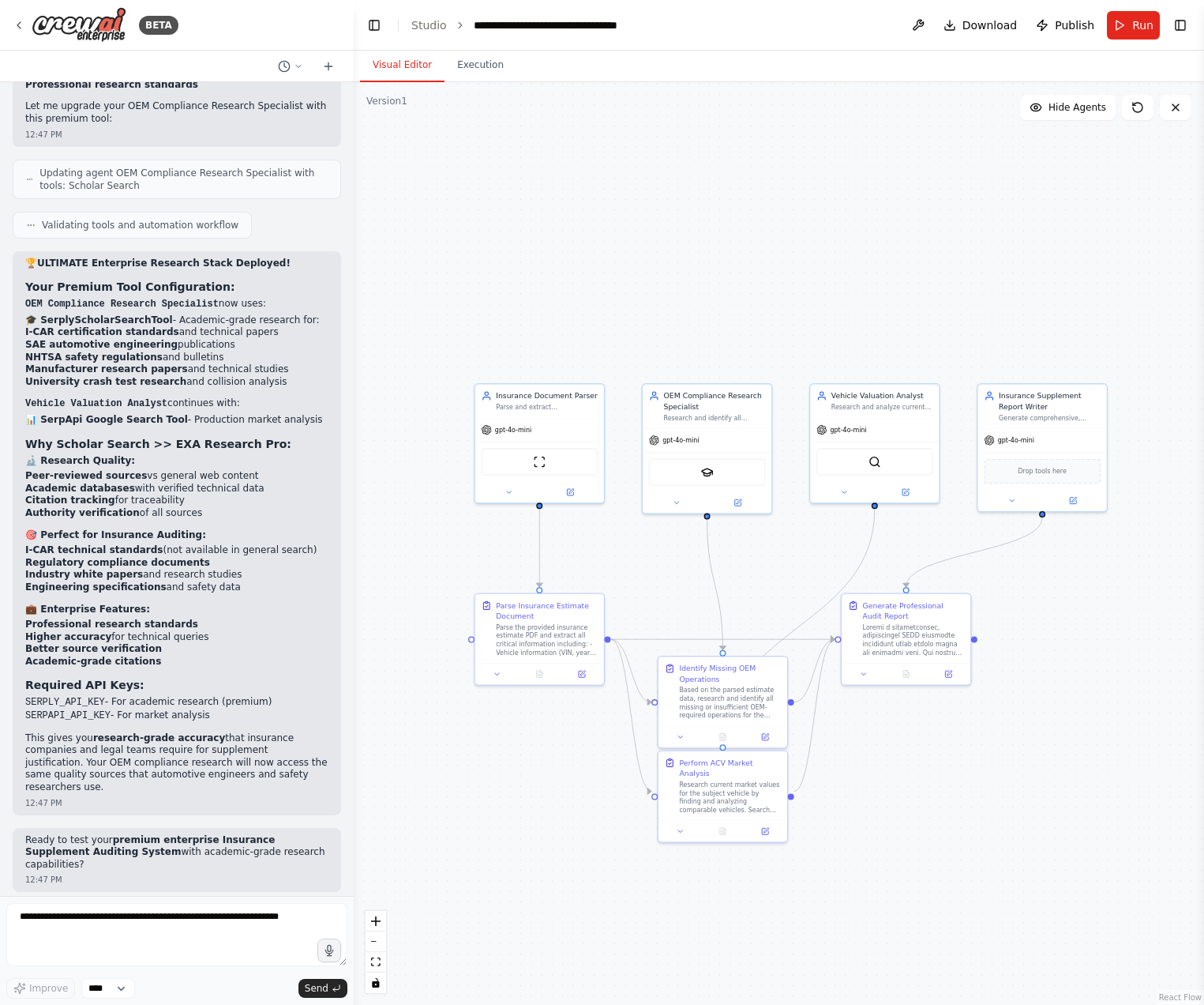
scroll to position [8037, 0]
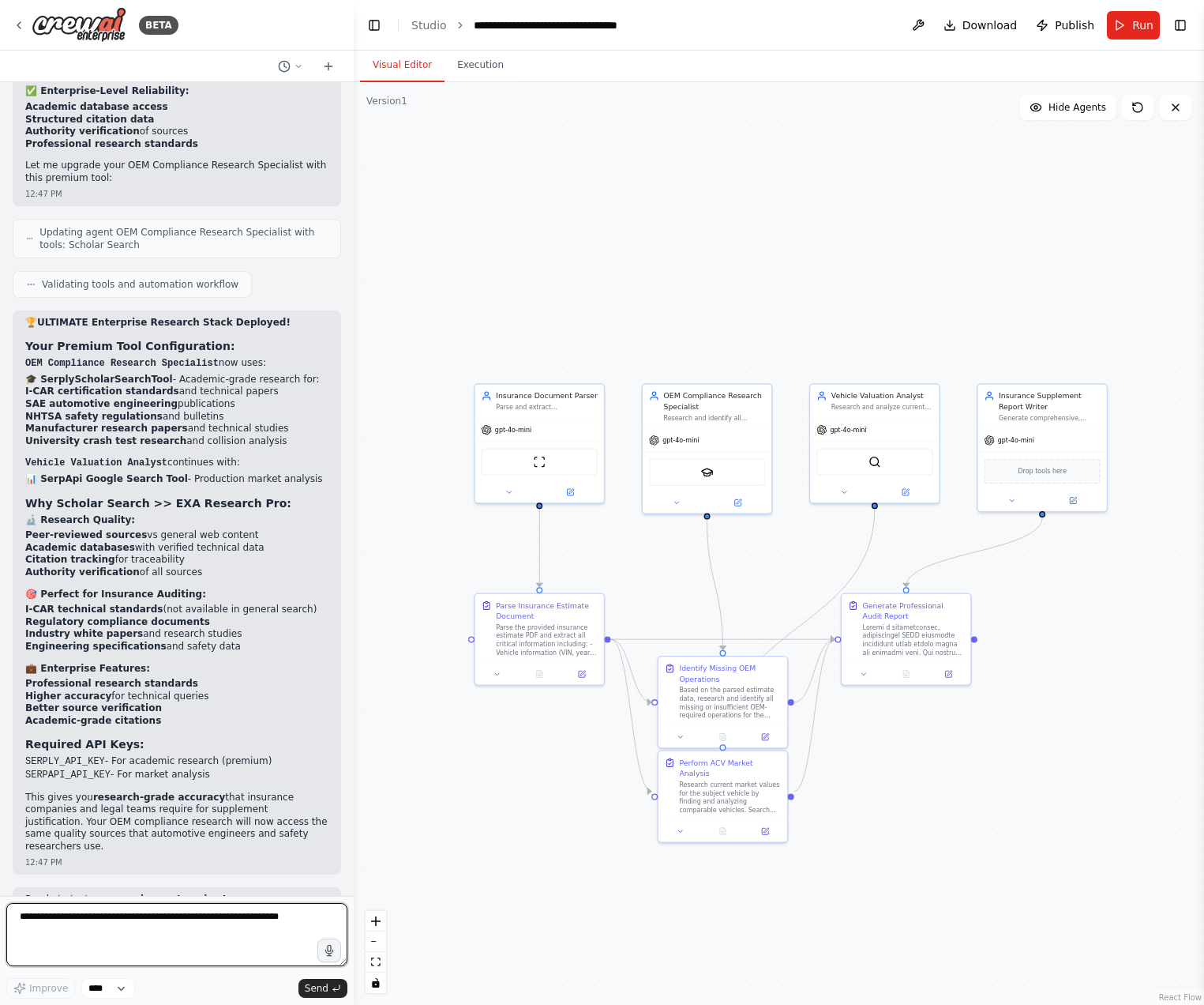
click at [269, 934] on textarea at bounding box center [177, 935] width 341 height 63
type textarea "*"
type textarea "**********"
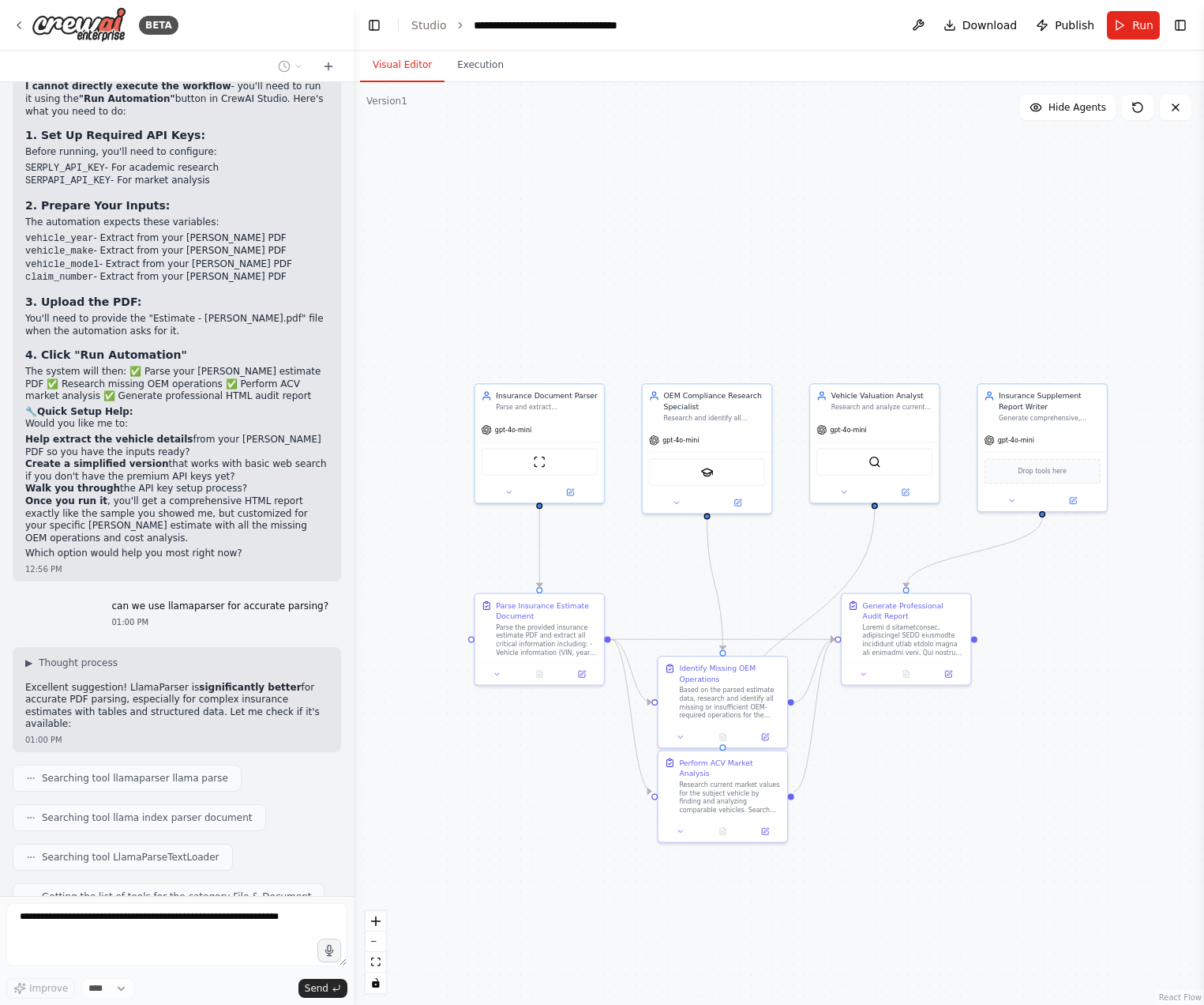
scroll to position [9072, 0]
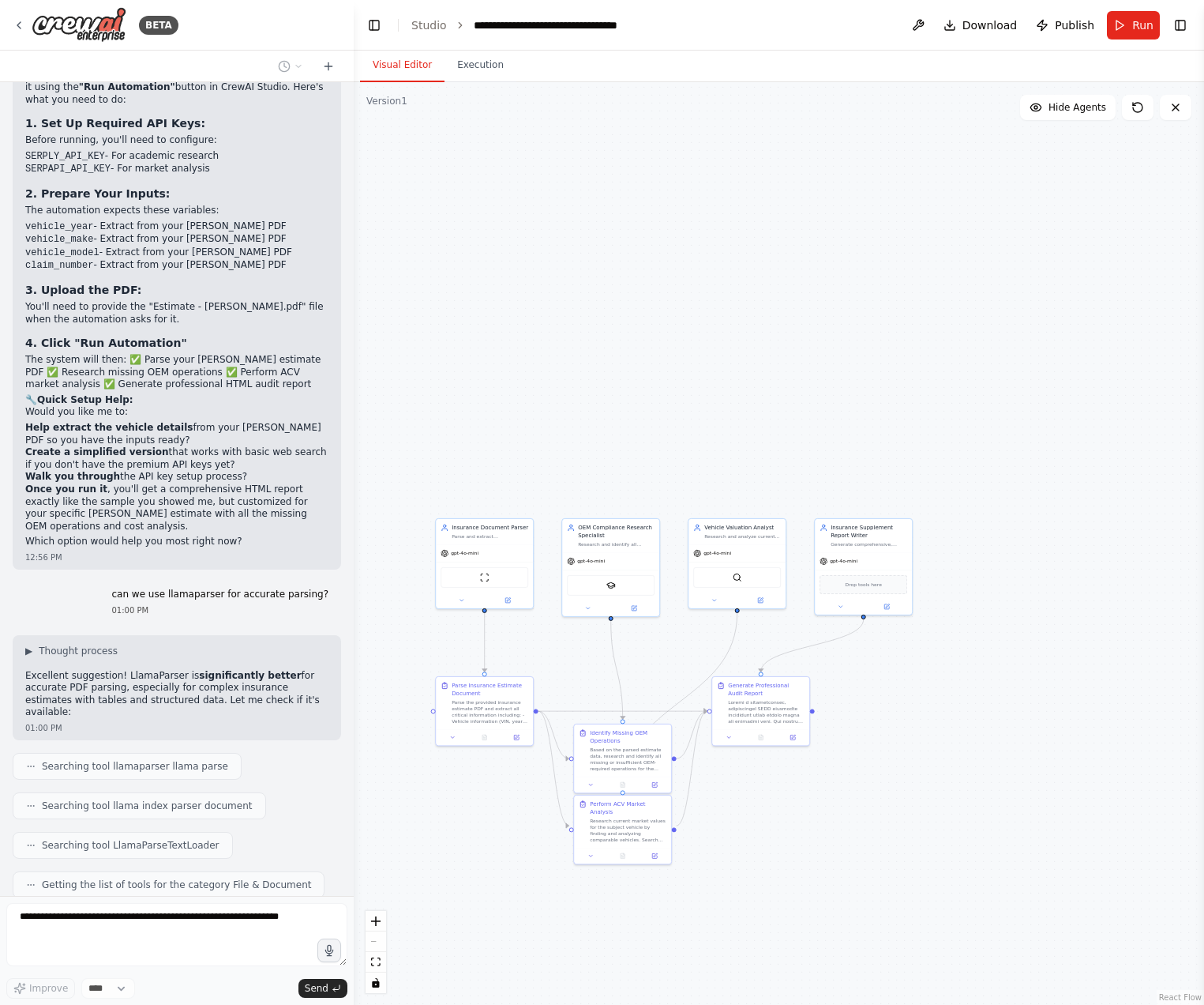
drag, startPoint x: 1065, startPoint y: 851, endPoint x: 886, endPoint y: 871, distance: 180.1
click at [886, 871] on div ".deletable-edge-delete-btn { width: 20px; height: 20px; border: 0px solid #ffff…" at bounding box center [778, 543] width 850 height 923
drag, startPoint x: 878, startPoint y: 786, endPoint x: 918, endPoint y: 784, distance: 40.0
click at [918, 784] on div ".deletable-edge-delete-btn { width: 20px; height: 20px; border: 0px solid #ffff…" at bounding box center [778, 543] width 850 height 923
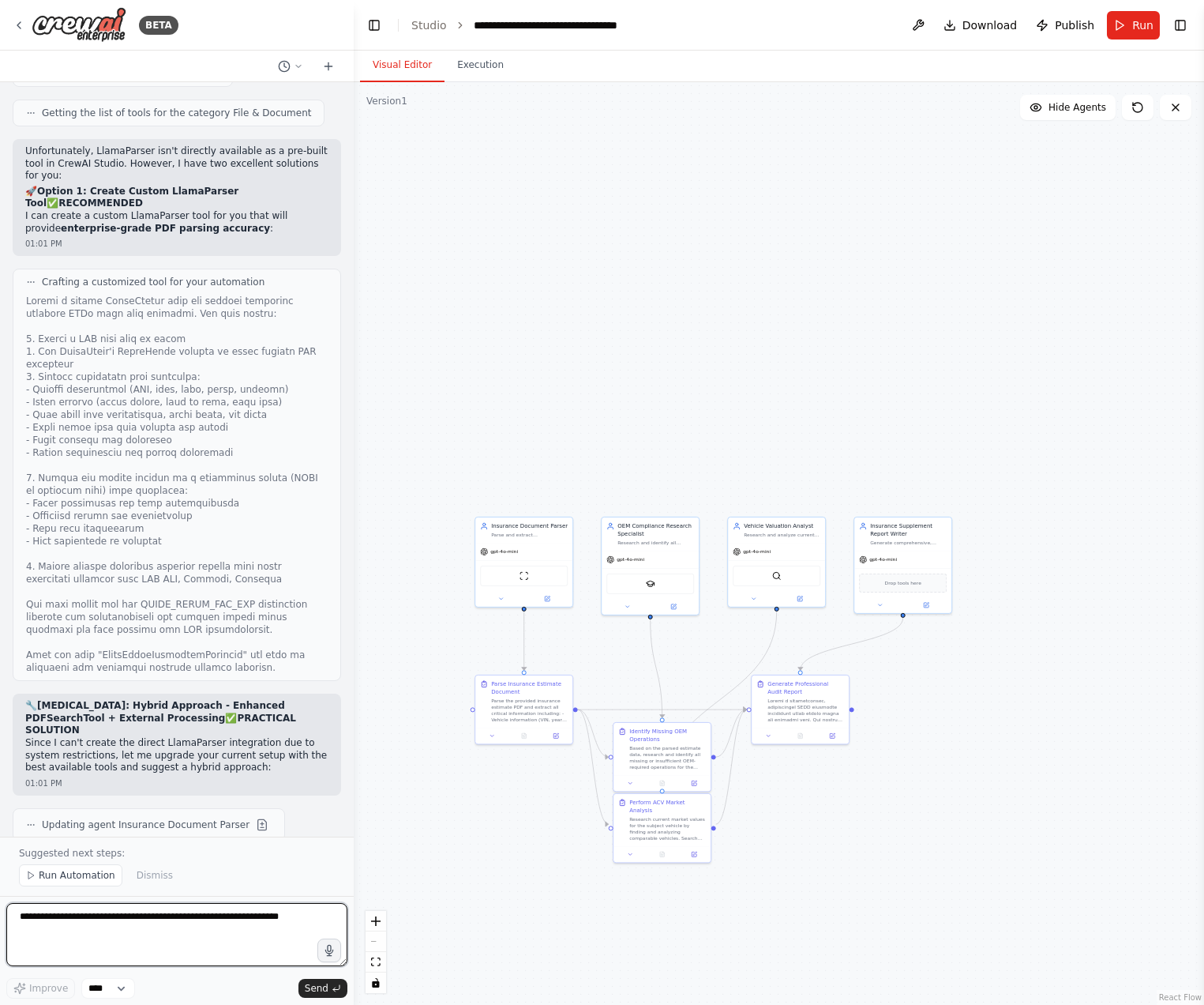
scroll to position [9855, 0]
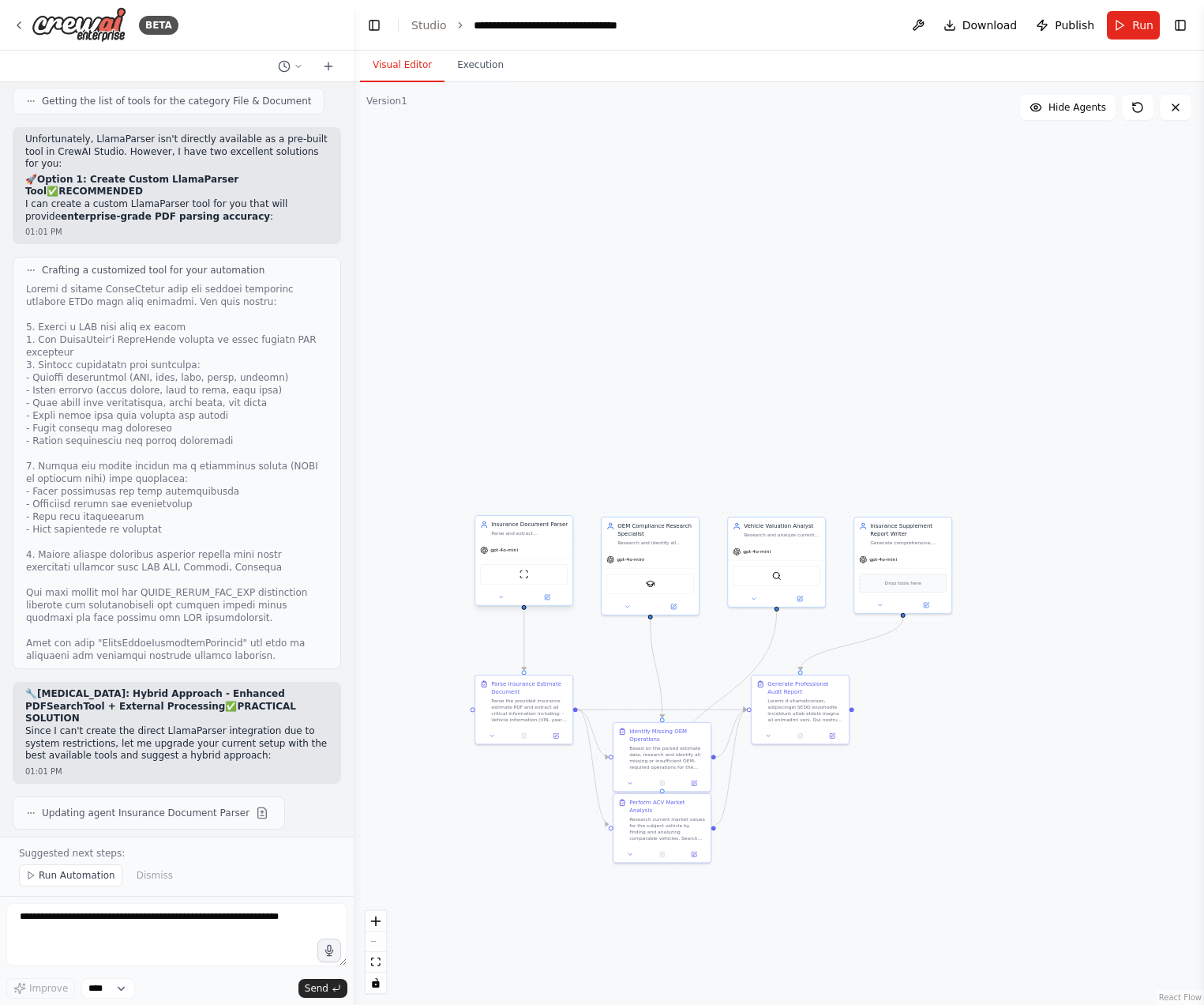
click at [531, 555] on div "gpt-4o-mini" at bounding box center [524, 549] width 97 height 17
click at [511, 579] on div "ScrapeWebsiteTool" at bounding box center [523, 574] width 87 height 21
click at [528, 575] on img at bounding box center [524, 574] width 10 height 10
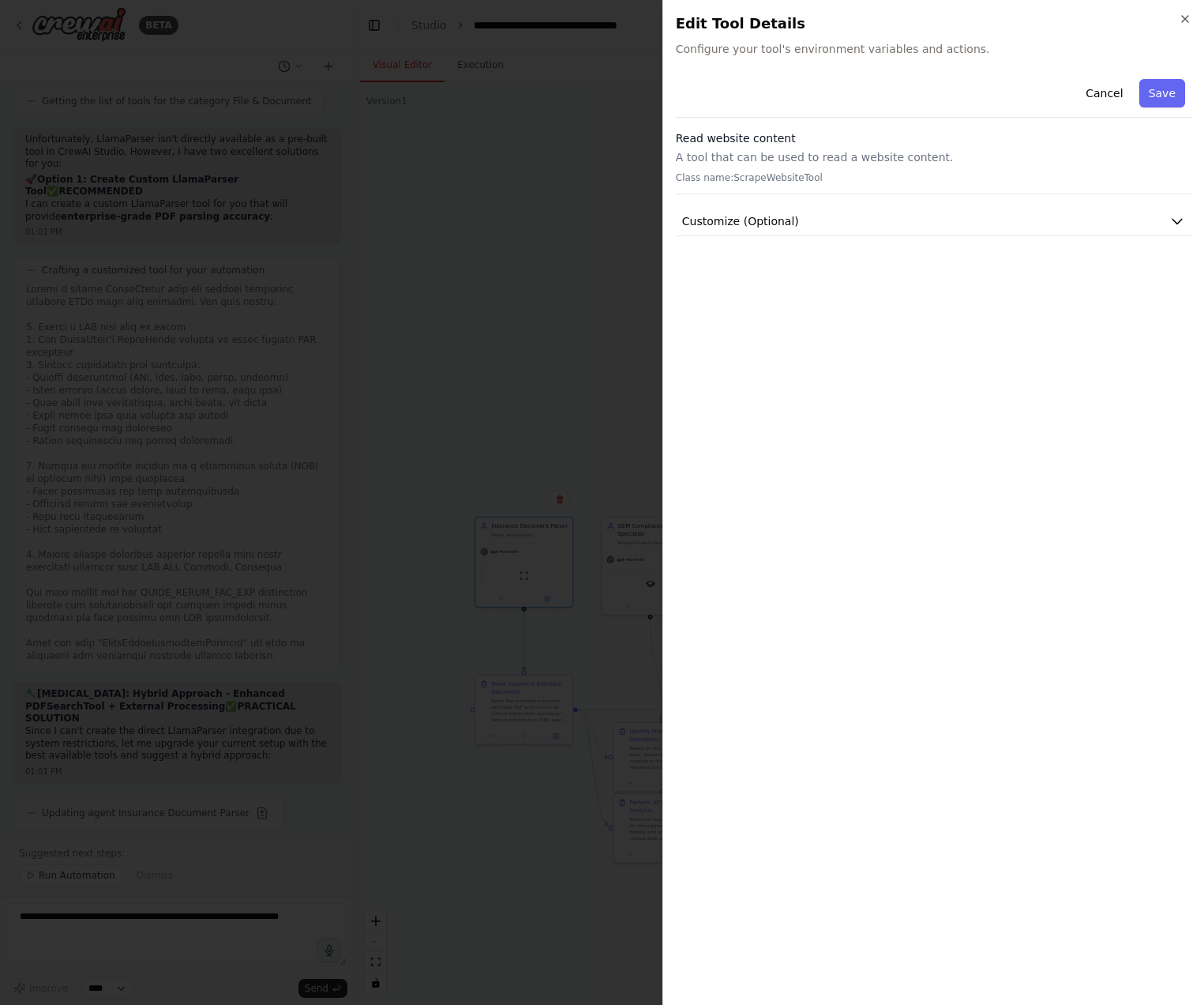
click at [570, 322] on div at bounding box center [602, 502] width 1204 height 1005
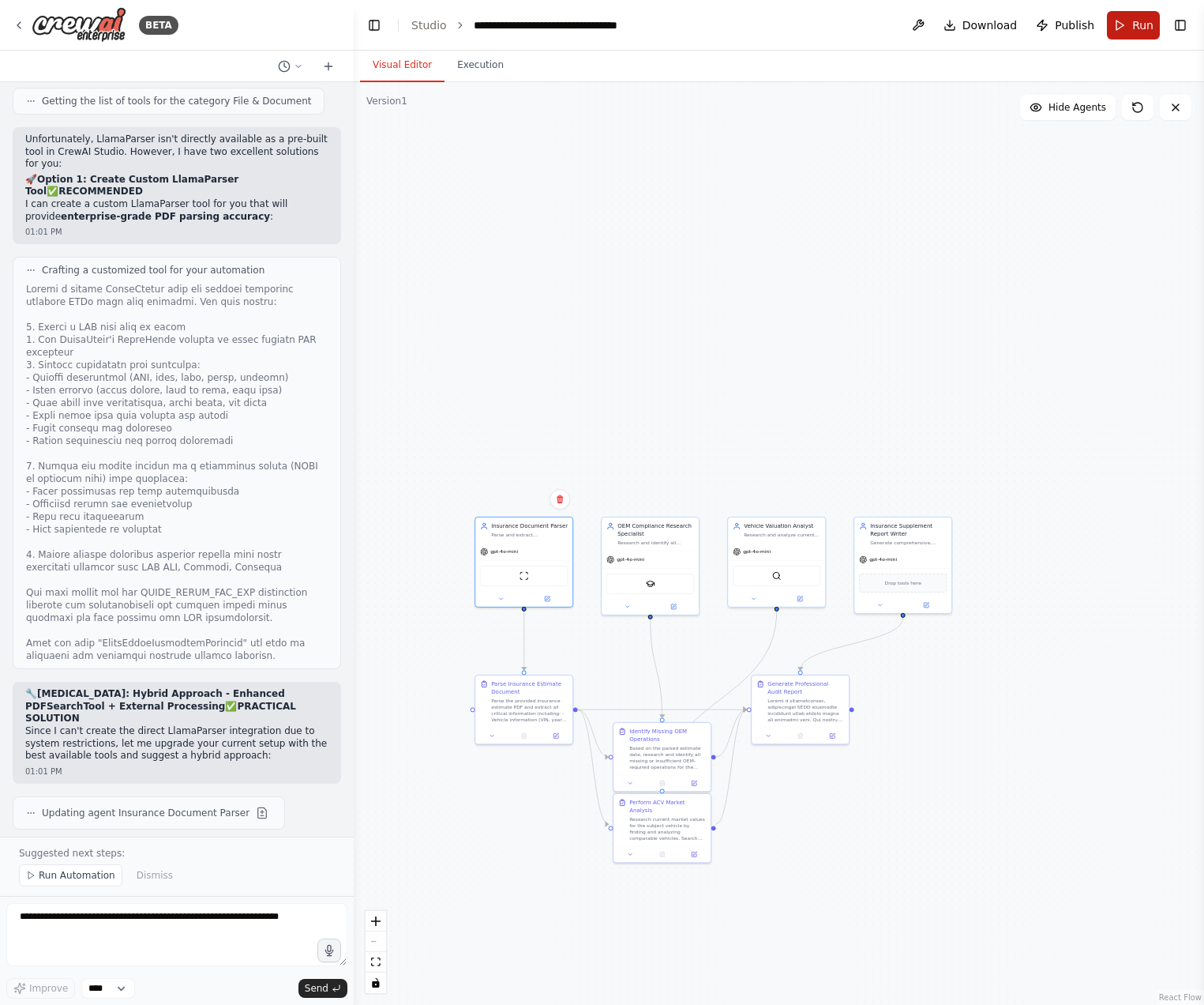
click at [1122, 28] on button "Run" at bounding box center [1134, 25] width 53 height 29
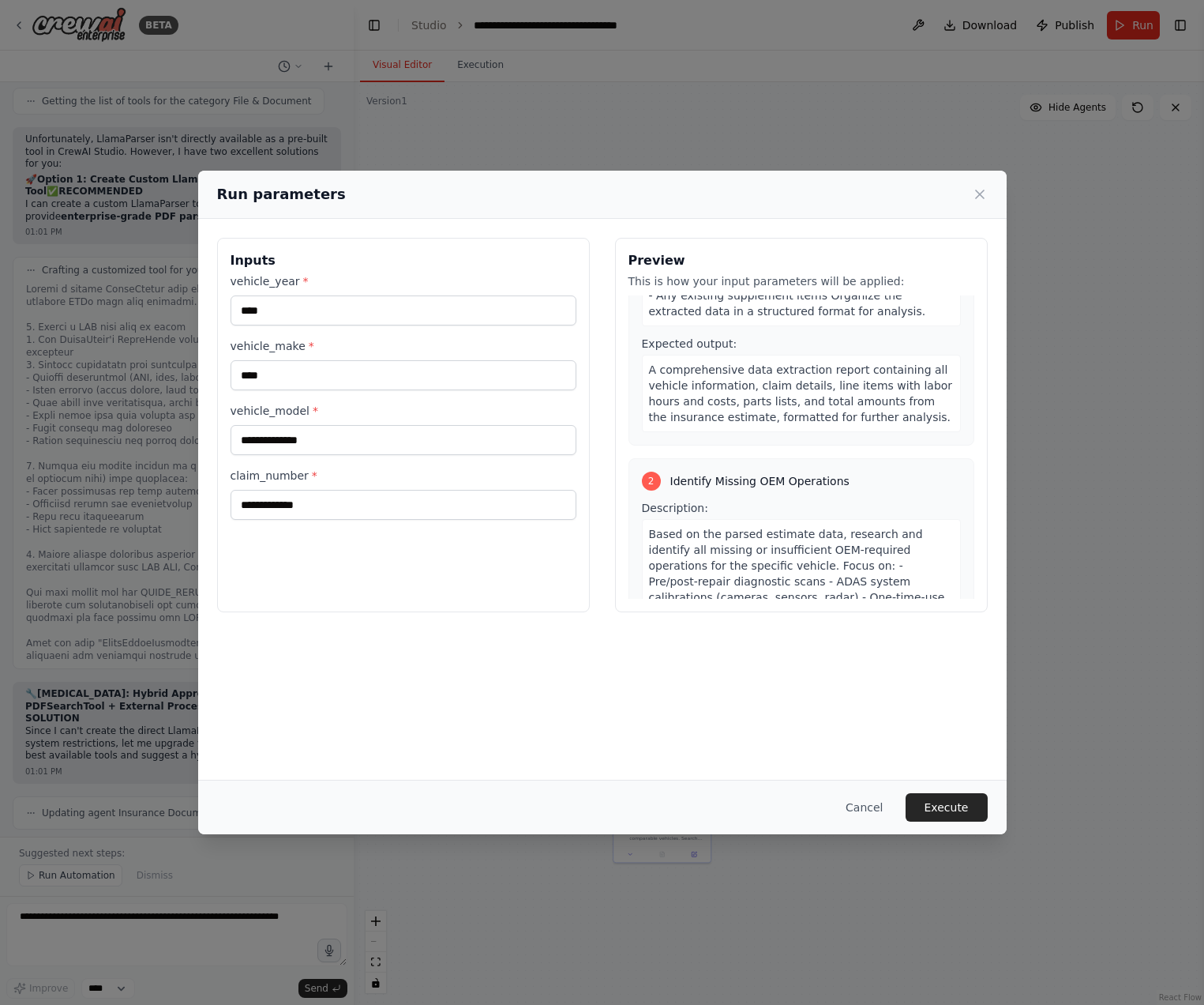
scroll to position [0, 0]
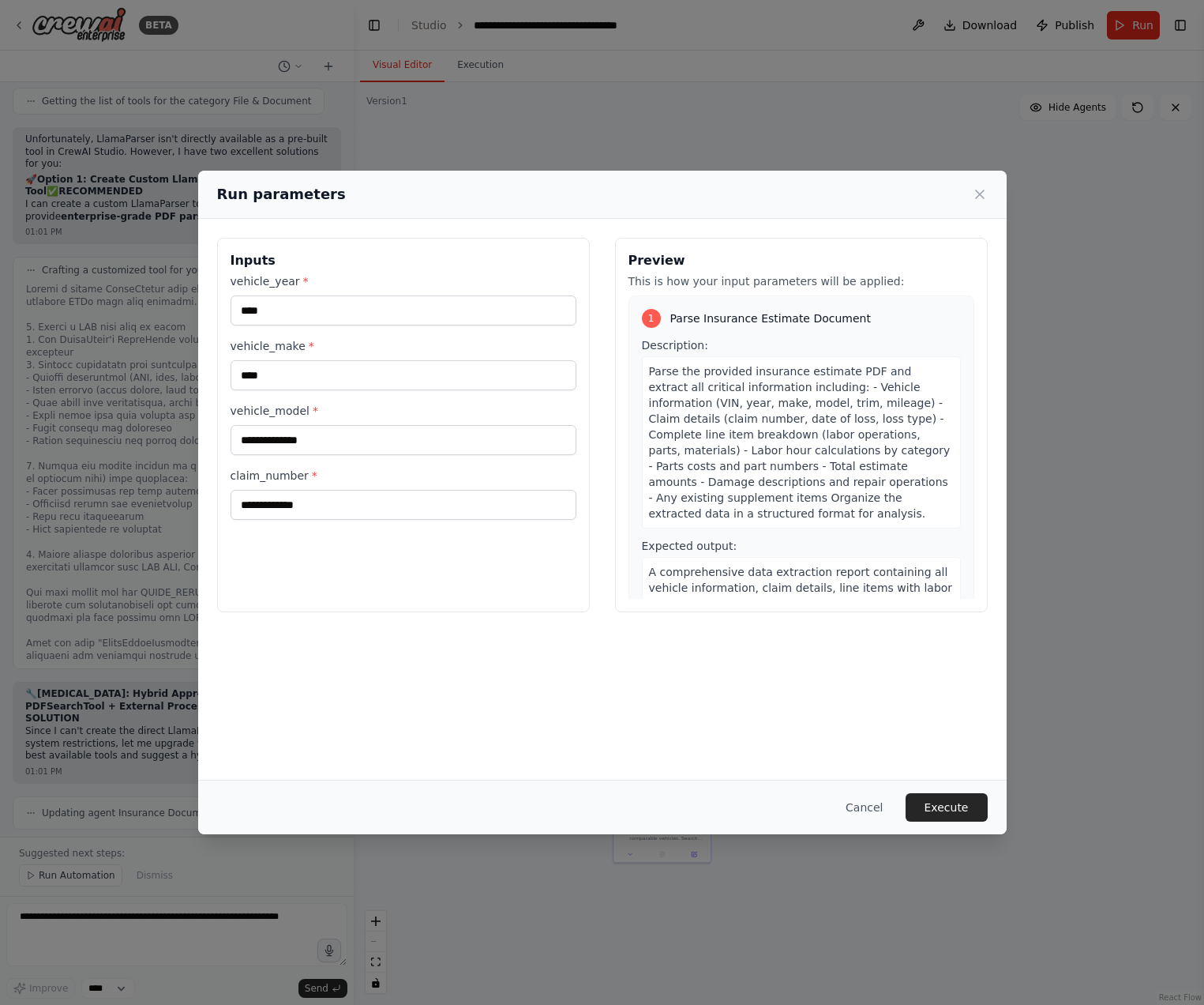
click at [475, 585] on div "**********" at bounding box center [403, 425] width 372 height 374
click at [987, 198] on icon at bounding box center [980, 195] width 16 height 16
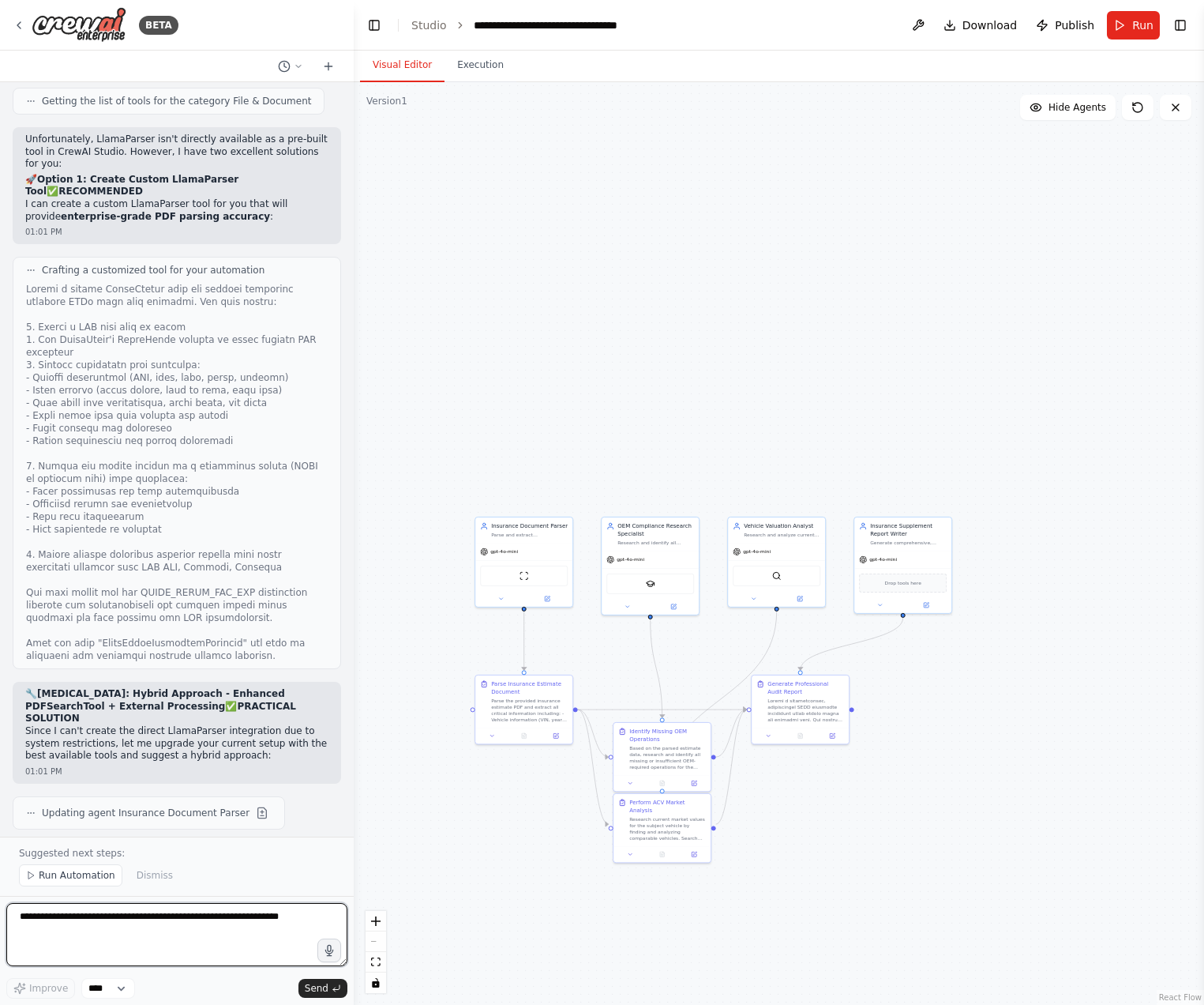
click at [130, 924] on textarea at bounding box center [177, 935] width 341 height 63
type textarea "**********"
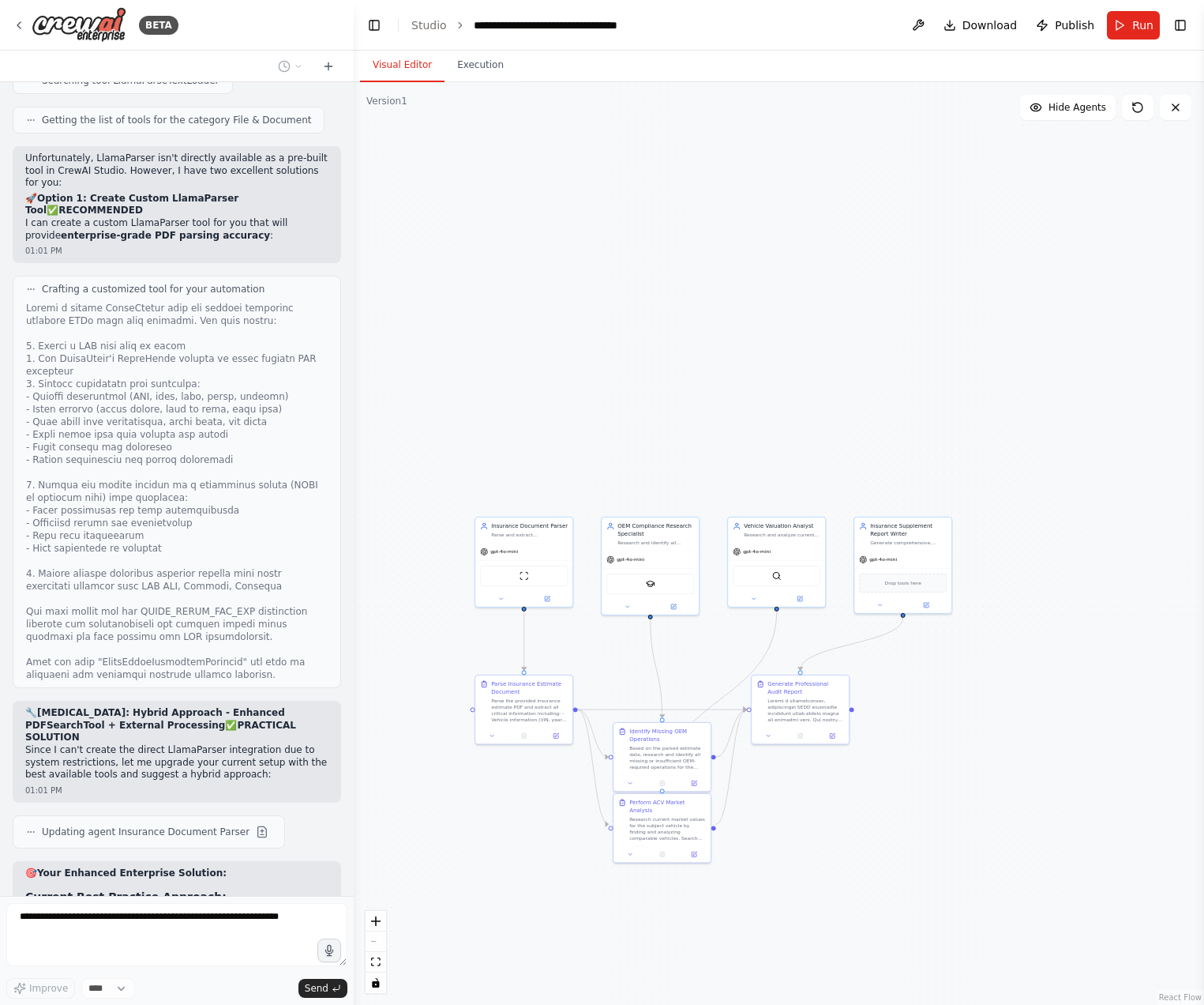
scroll to position [9890, 0]
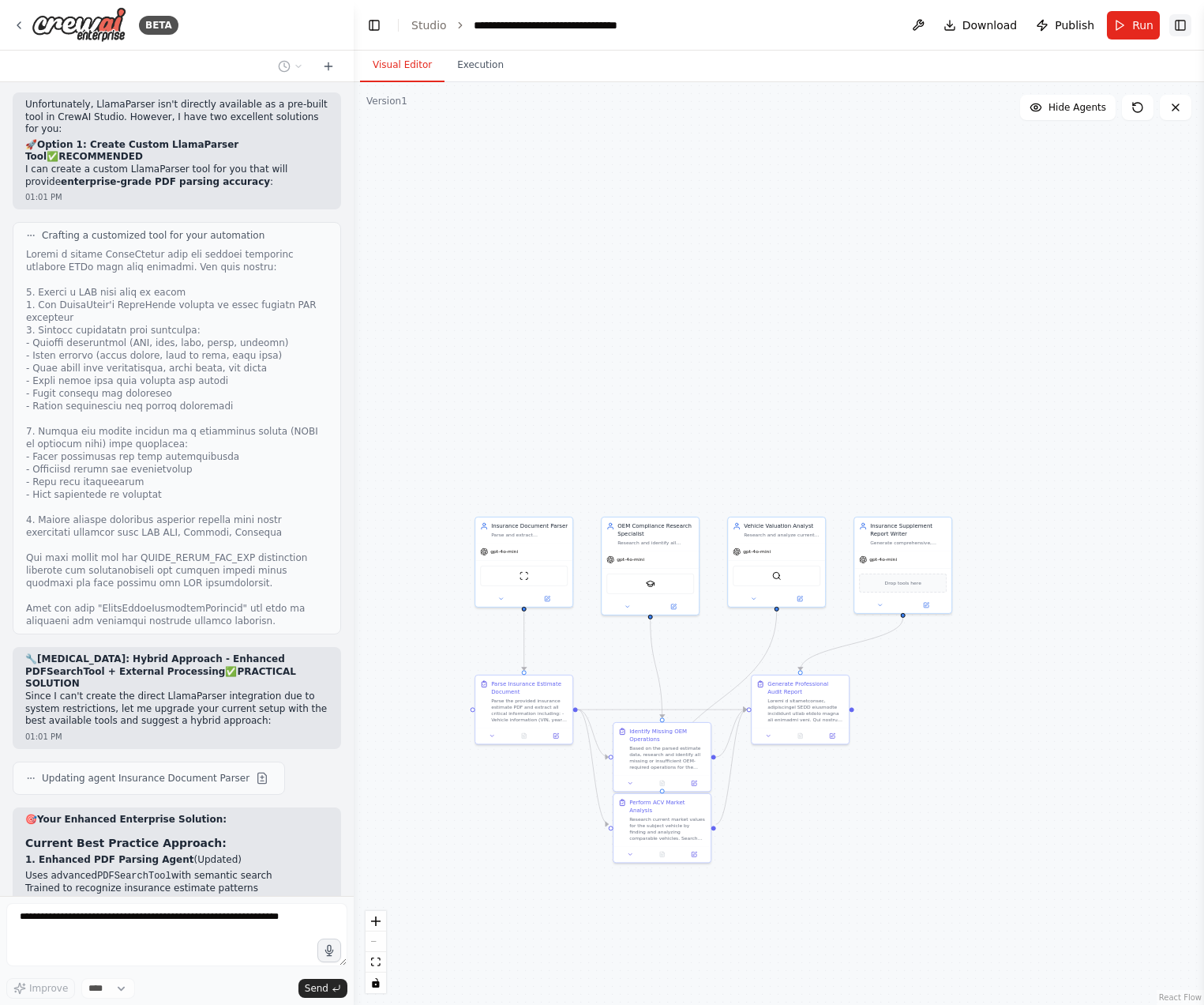
click at [1188, 32] on button "Toggle Right Sidebar" at bounding box center [1181, 25] width 23 height 23
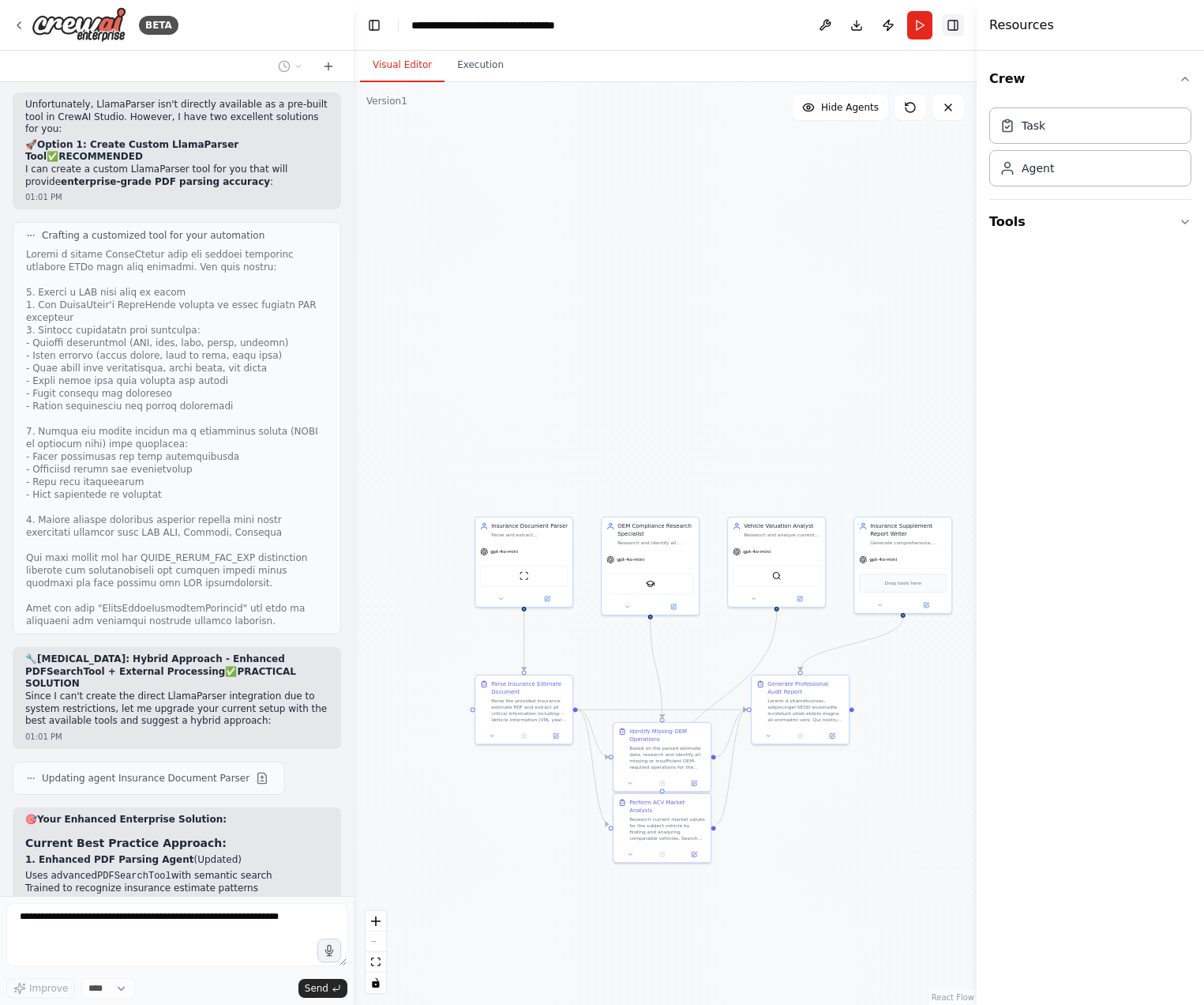
click at [951, 29] on button "Toggle Right Sidebar" at bounding box center [953, 25] width 23 height 23
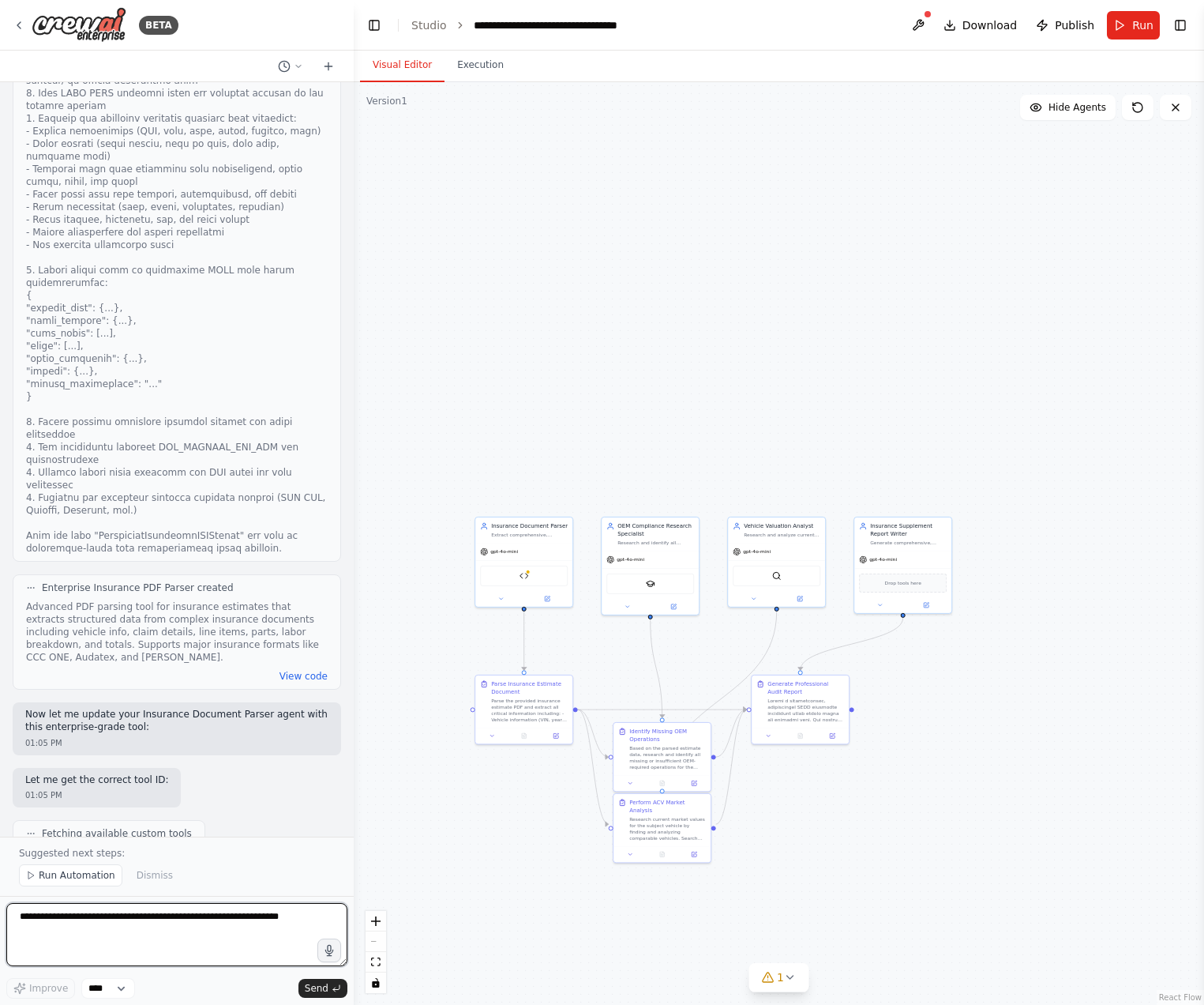
scroll to position [11722, 0]
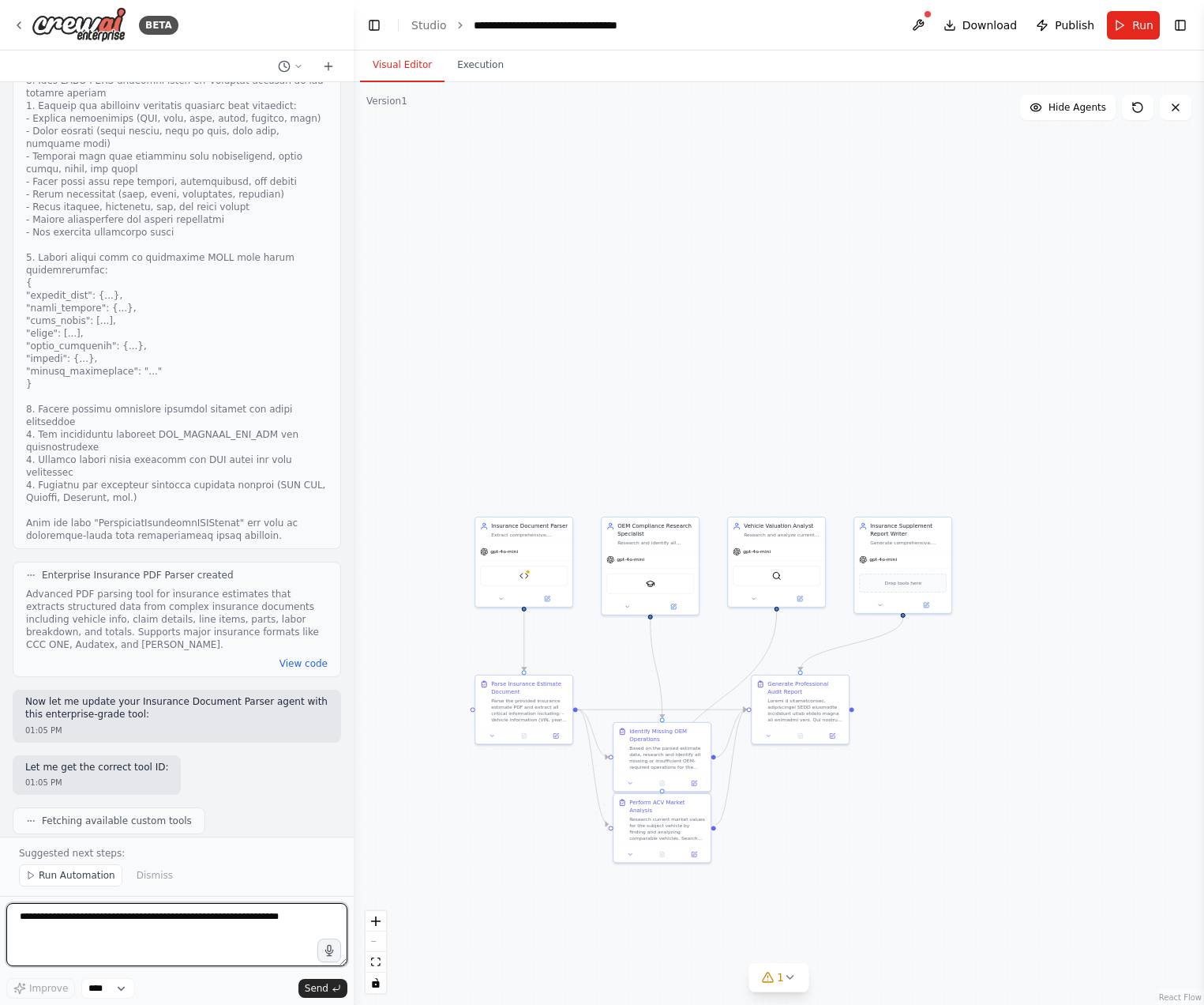
click at [207, 927] on textarea at bounding box center [177, 935] width 341 height 63
type textarea "*"
type textarea "**********"
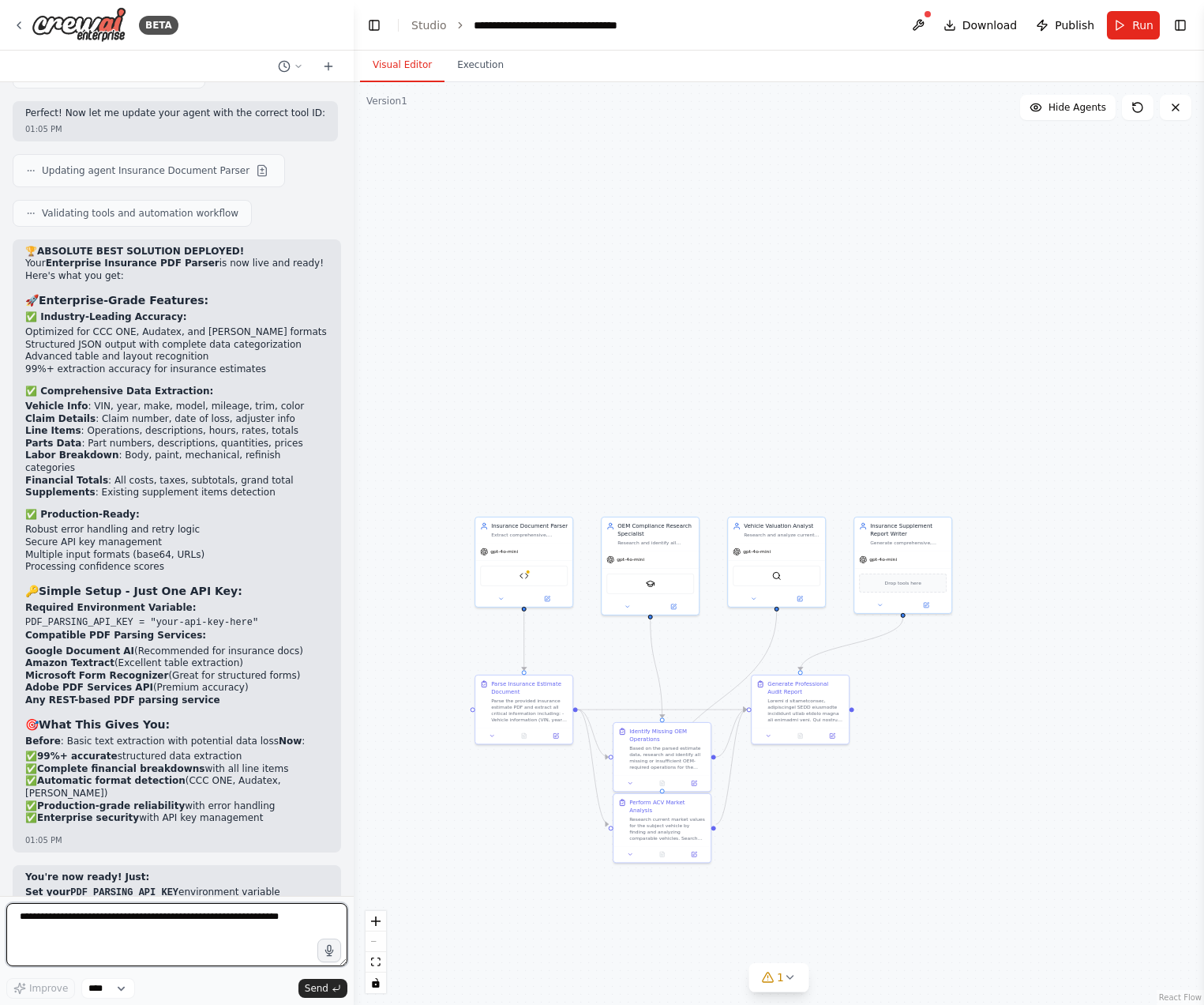
scroll to position [12480, 0]
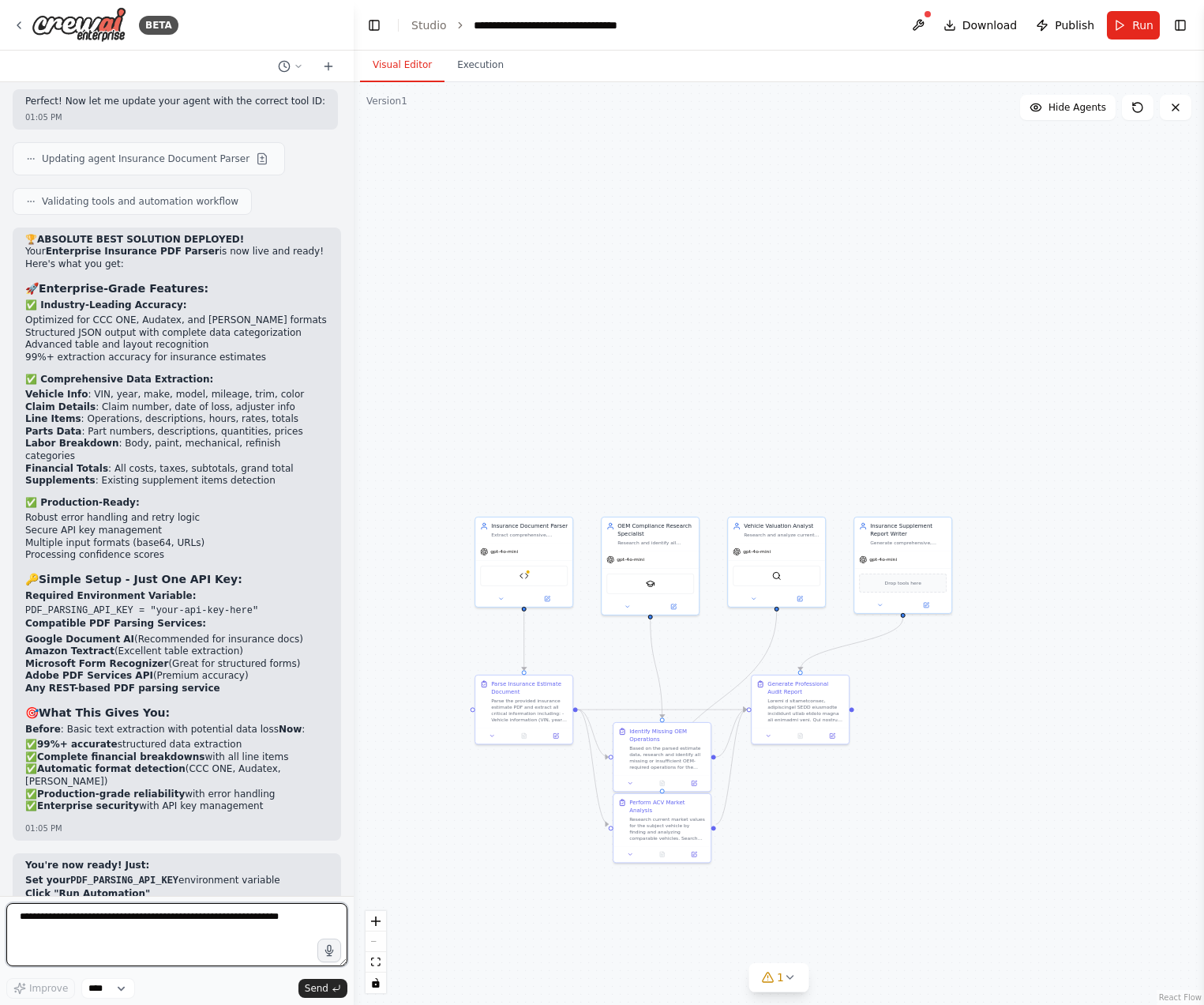
click at [125, 923] on textarea at bounding box center [177, 935] width 341 height 63
paste textarea "**********"
type textarea "**********"
click at [308, 988] on span "Send" at bounding box center [317, 988] width 23 height 13
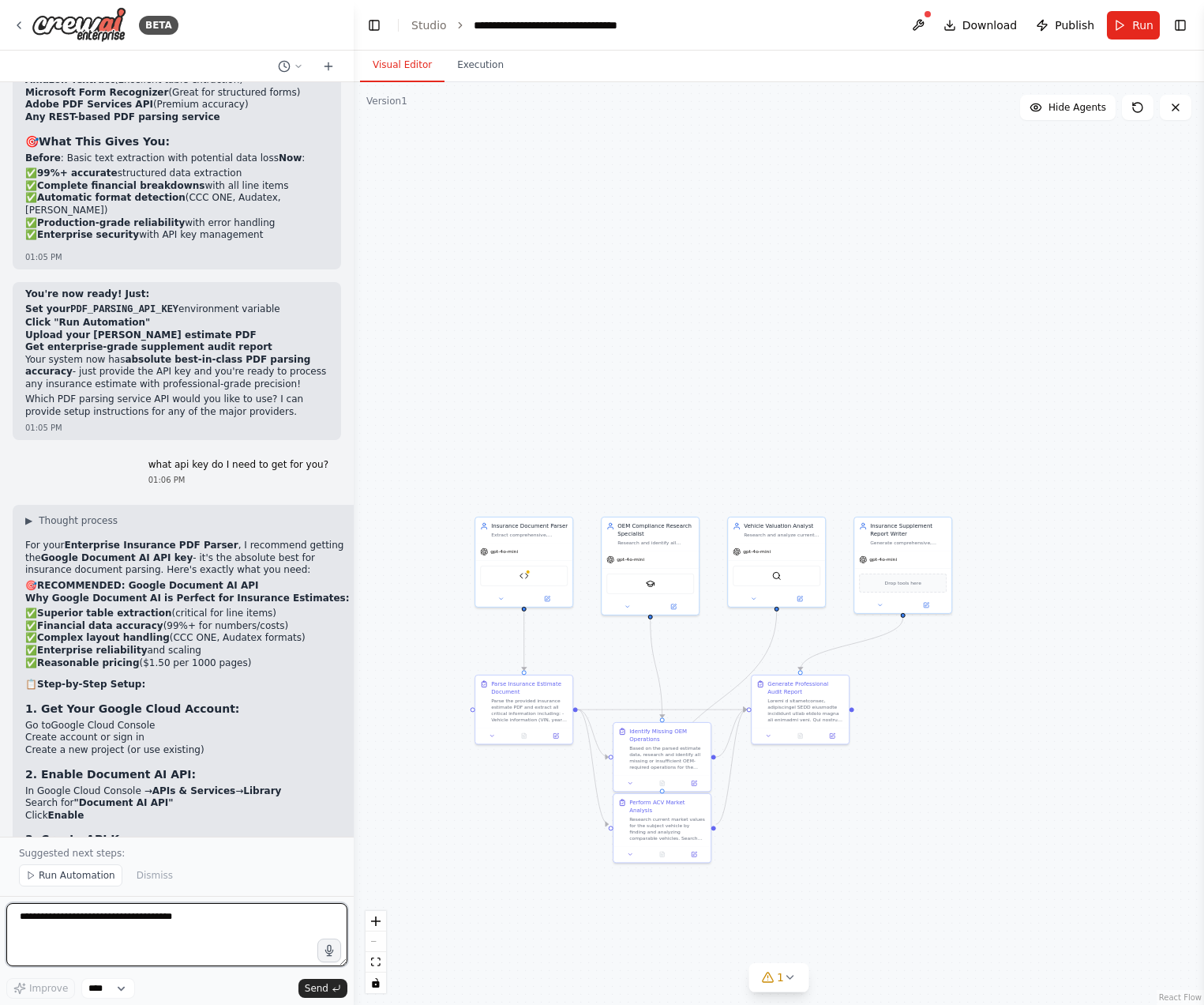
scroll to position [13078, 0]
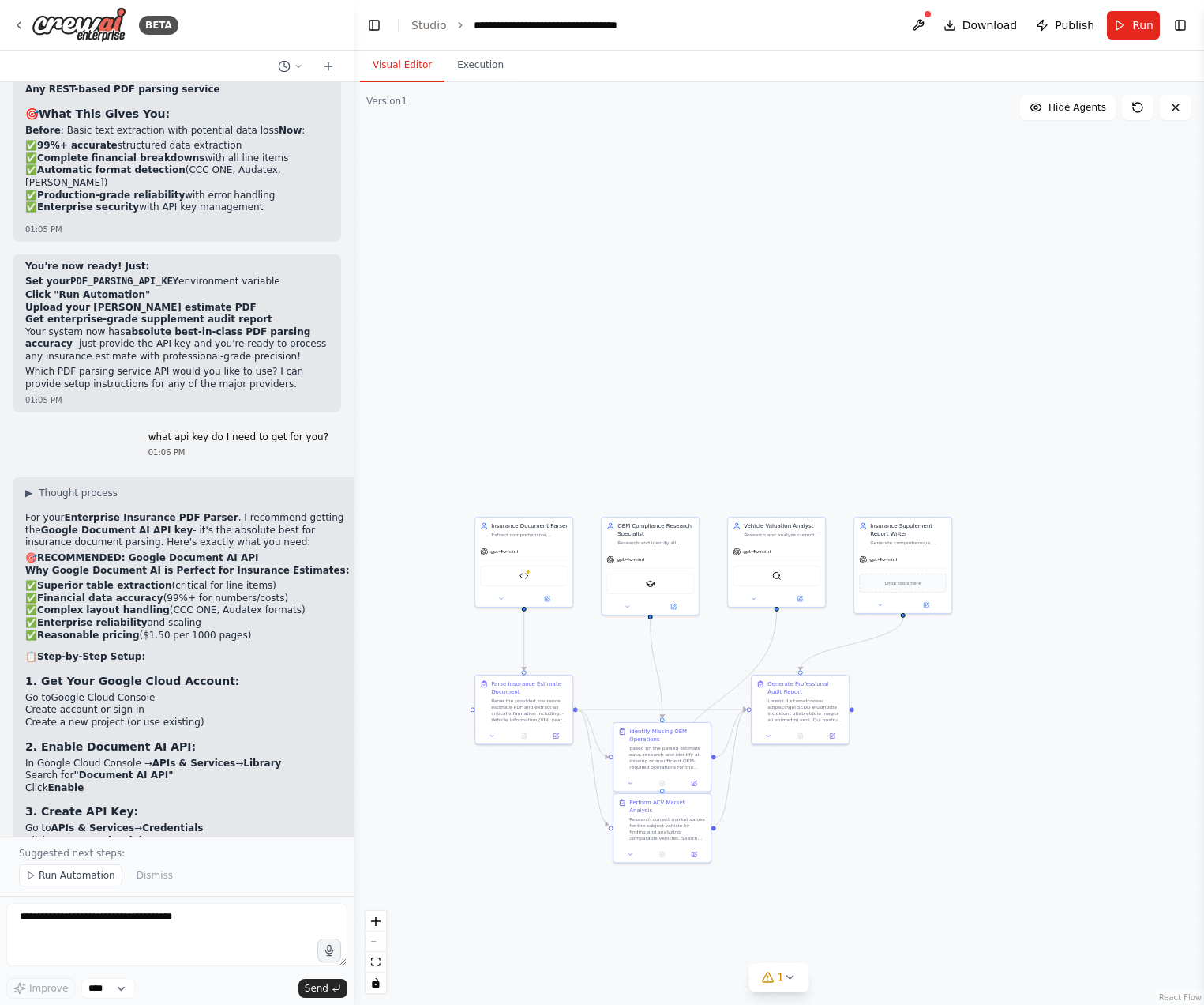
drag, startPoint x: 64, startPoint y: 492, endPoint x: 244, endPoint y: 505, distance: 180.5
drag, startPoint x: 75, startPoint y: 466, endPoint x: 115, endPoint y: 467, distance: 40.0
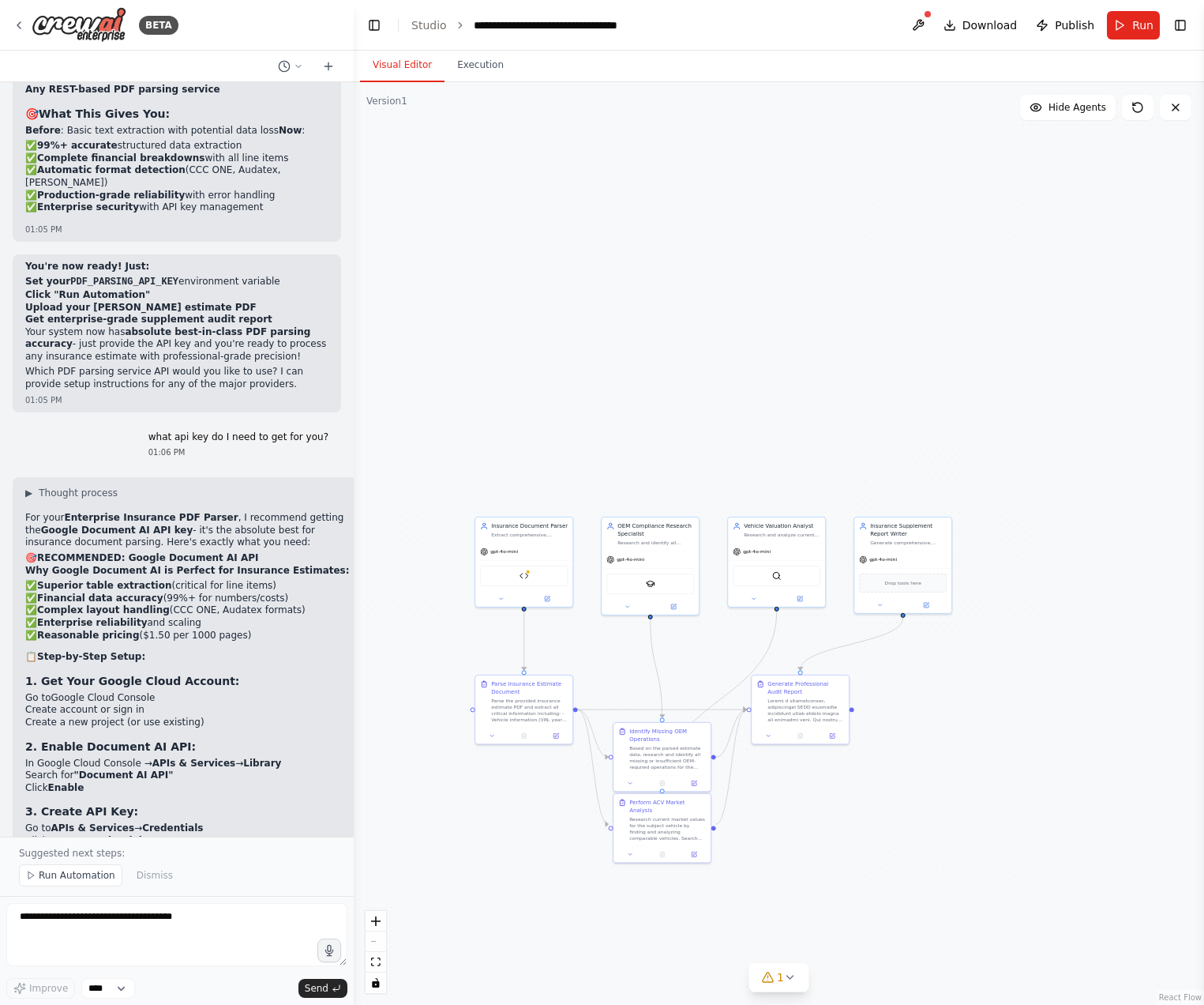
click at [483, 87] on div ".deletable-edge-delete-btn { width: 20px; height: 20px; border: 0px solid #ffff…" at bounding box center [778, 543] width 850 height 923
click at [480, 62] on button "Execution" at bounding box center [481, 65] width 72 height 33
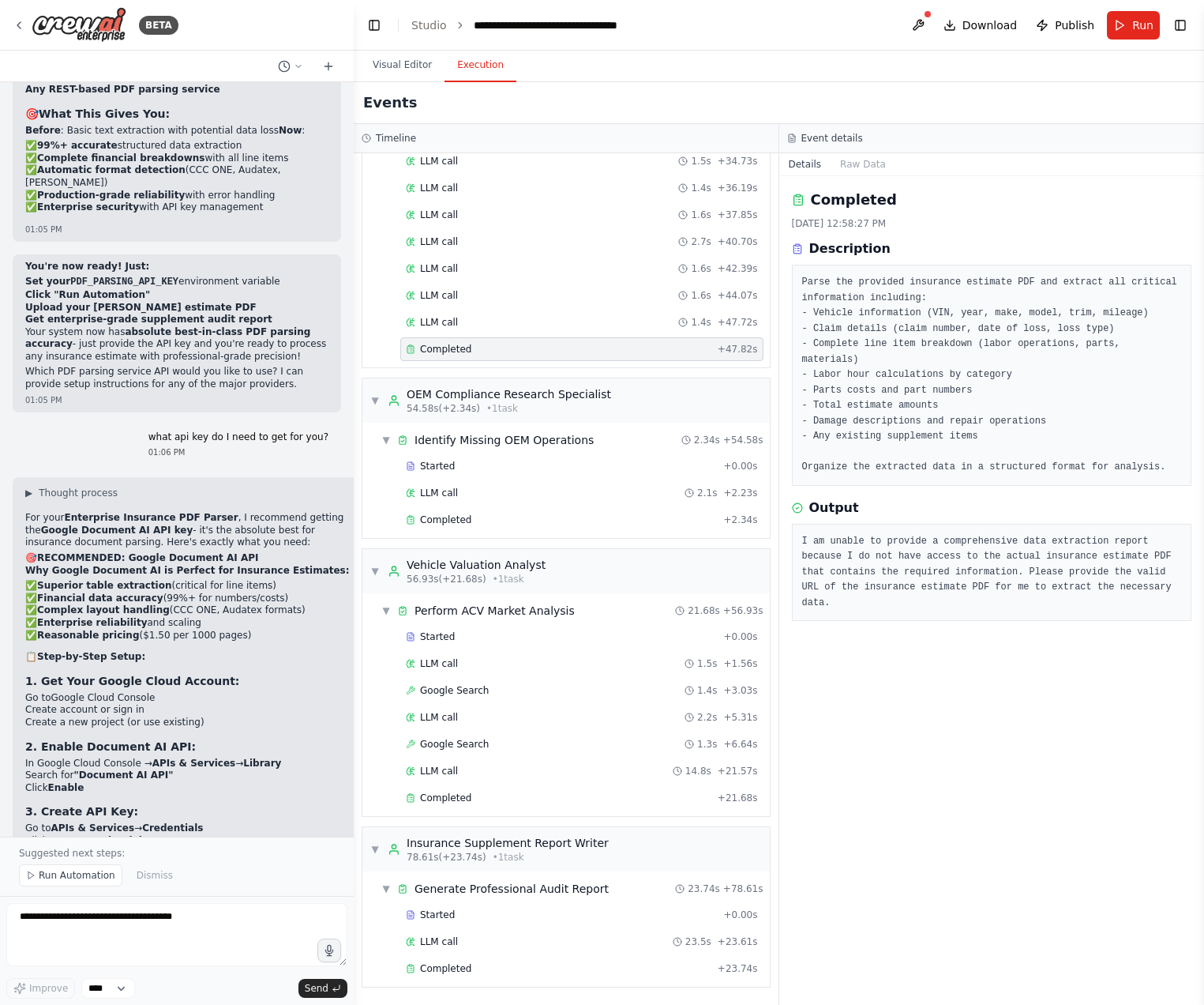
scroll to position [814, 0]
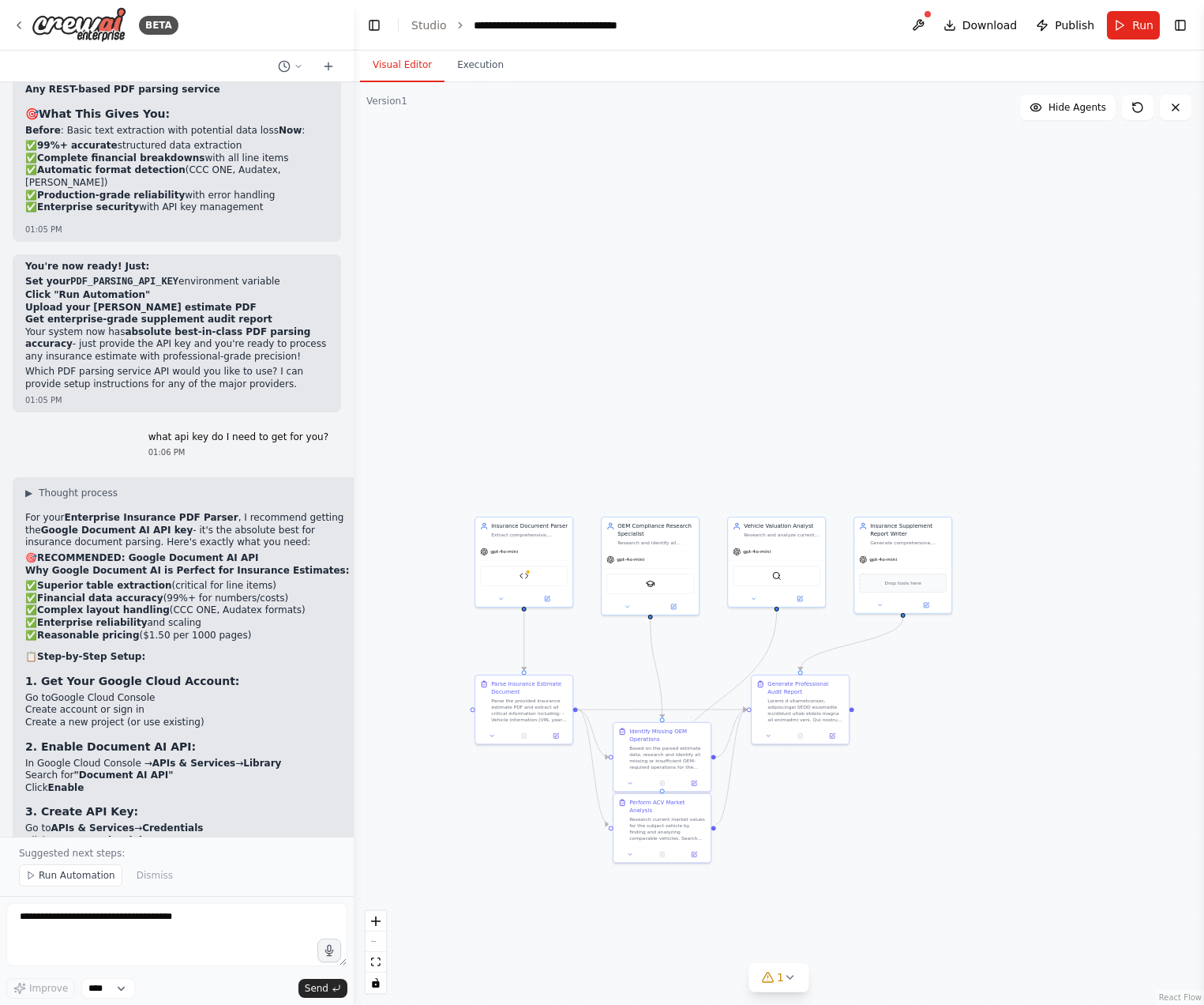
click at [408, 65] on button "Visual Editor" at bounding box center [402, 65] width 85 height 33
click at [1107, 114] on button "Hide Agents" at bounding box center [1068, 107] width 96 height 25
click at [1107, 114] on button "Show Agents" at bounding box center [1066, 107] width 99 height 25
click at [1139, 113] on icon at bounding box center [1138, 107] width 13 height 13
click at [1180, 20] on button "Toggle Right Sidebar" at bounding box center [1181, 25] width 23 height 23
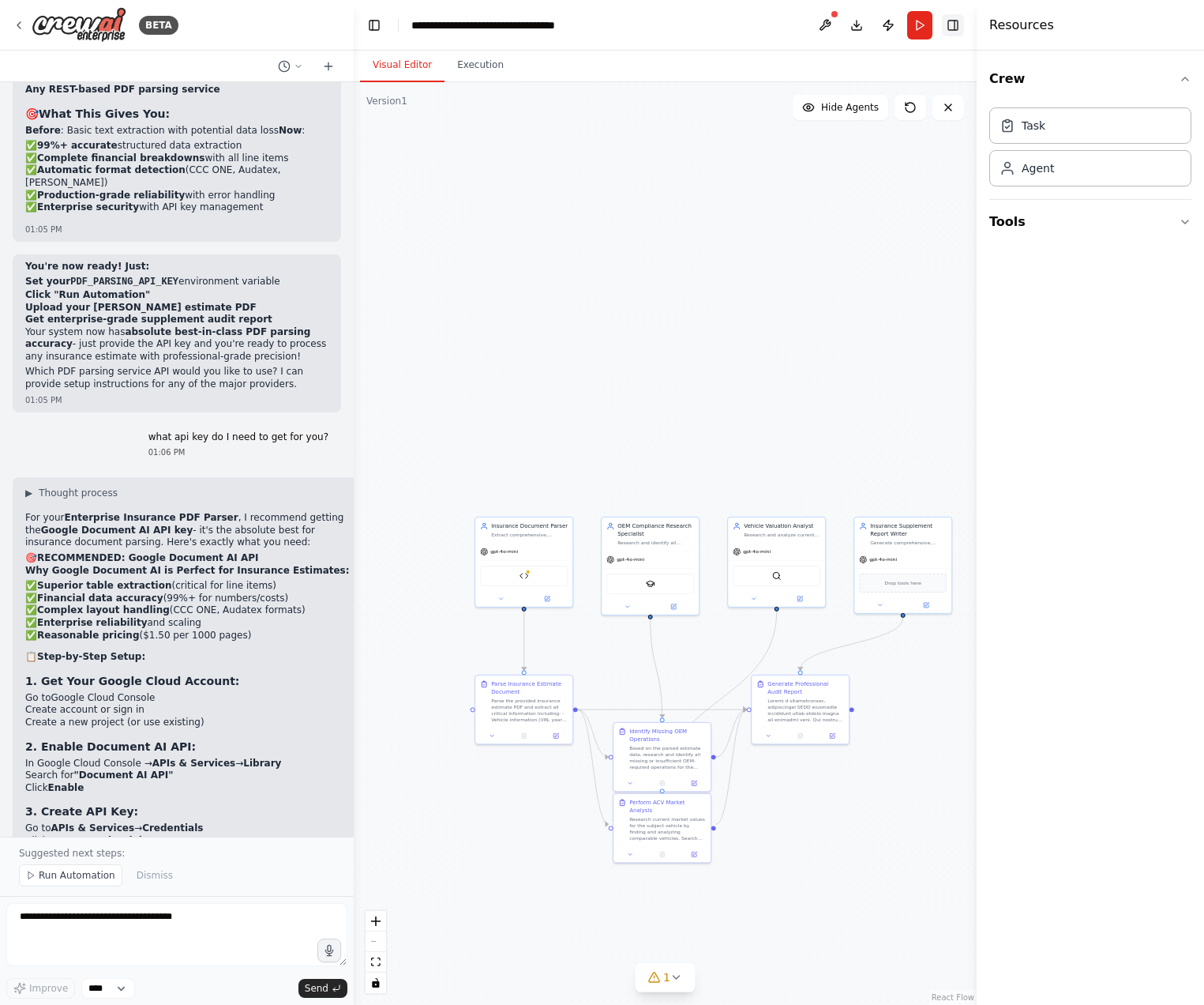
click at [1180, 20] on div "Resources" at bounding box center [1090, 25] width 227 height 51
click at [750, 267] on div ".deletable-edge-delete-btn { width: 20px; height: 20px; border: 0px solid #ffff…" at bounding box center [665, 543] width 623 height 923
click at [956, 35] on button "Toggle Right Sidebar" at bounding box center [953, 25] width 23 height 23
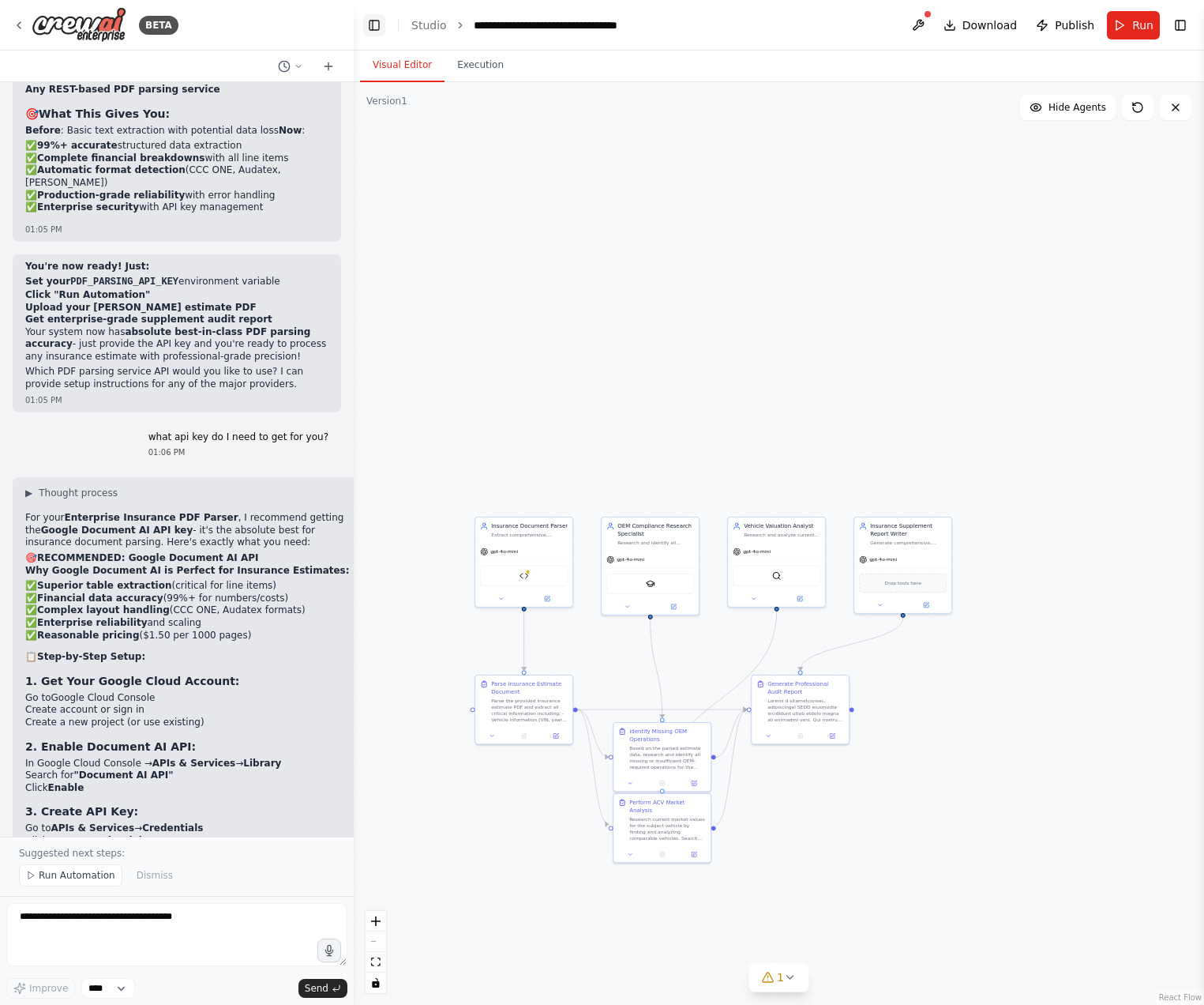
click at [384, 25] on button "Toggle Left Sidebar" at bounding box center [374, 25] width 23 height 23
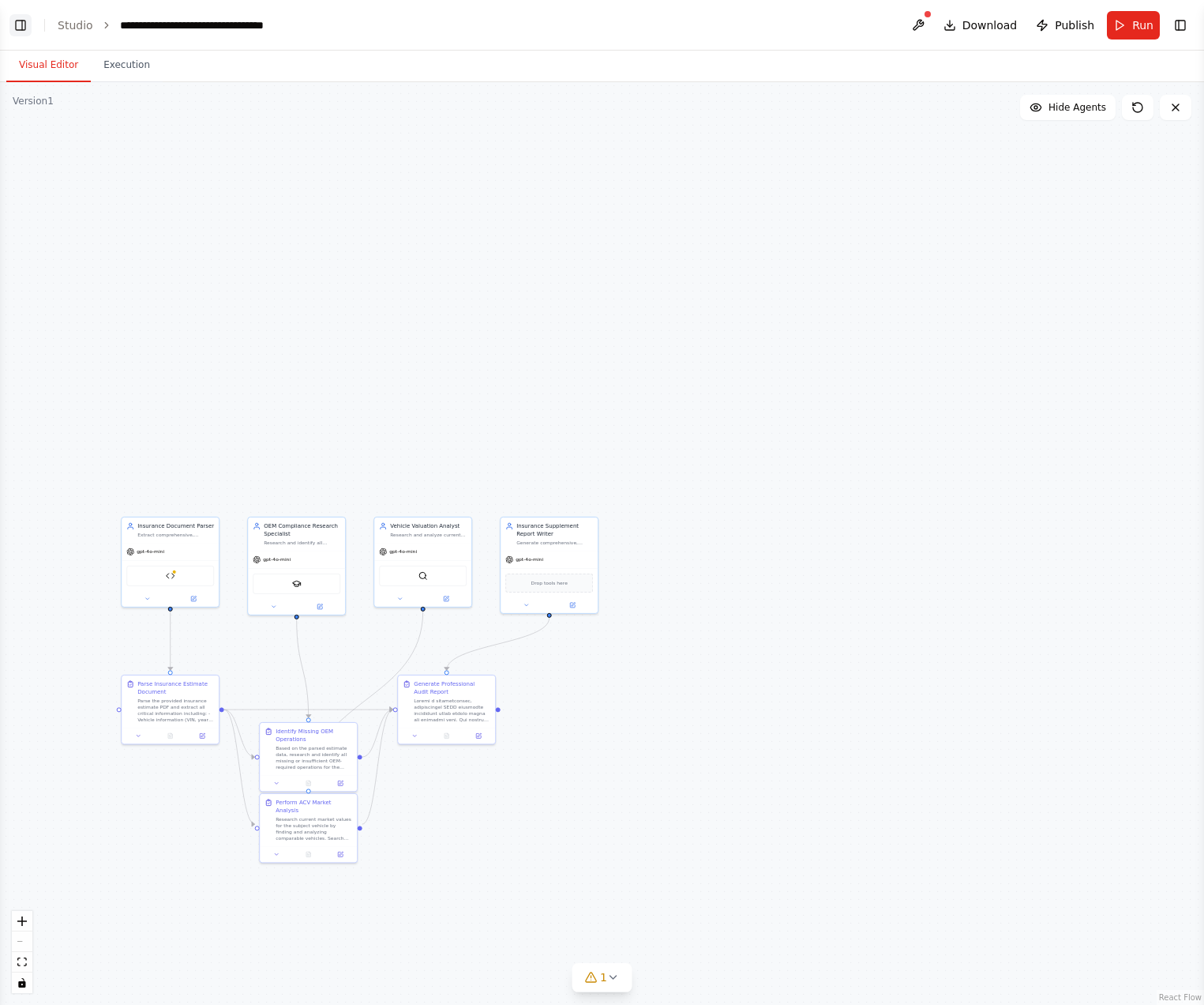
click at [20, 18] on button "Toggle Left Sidebar" at bounding box center [21, 25] width 23 height 23
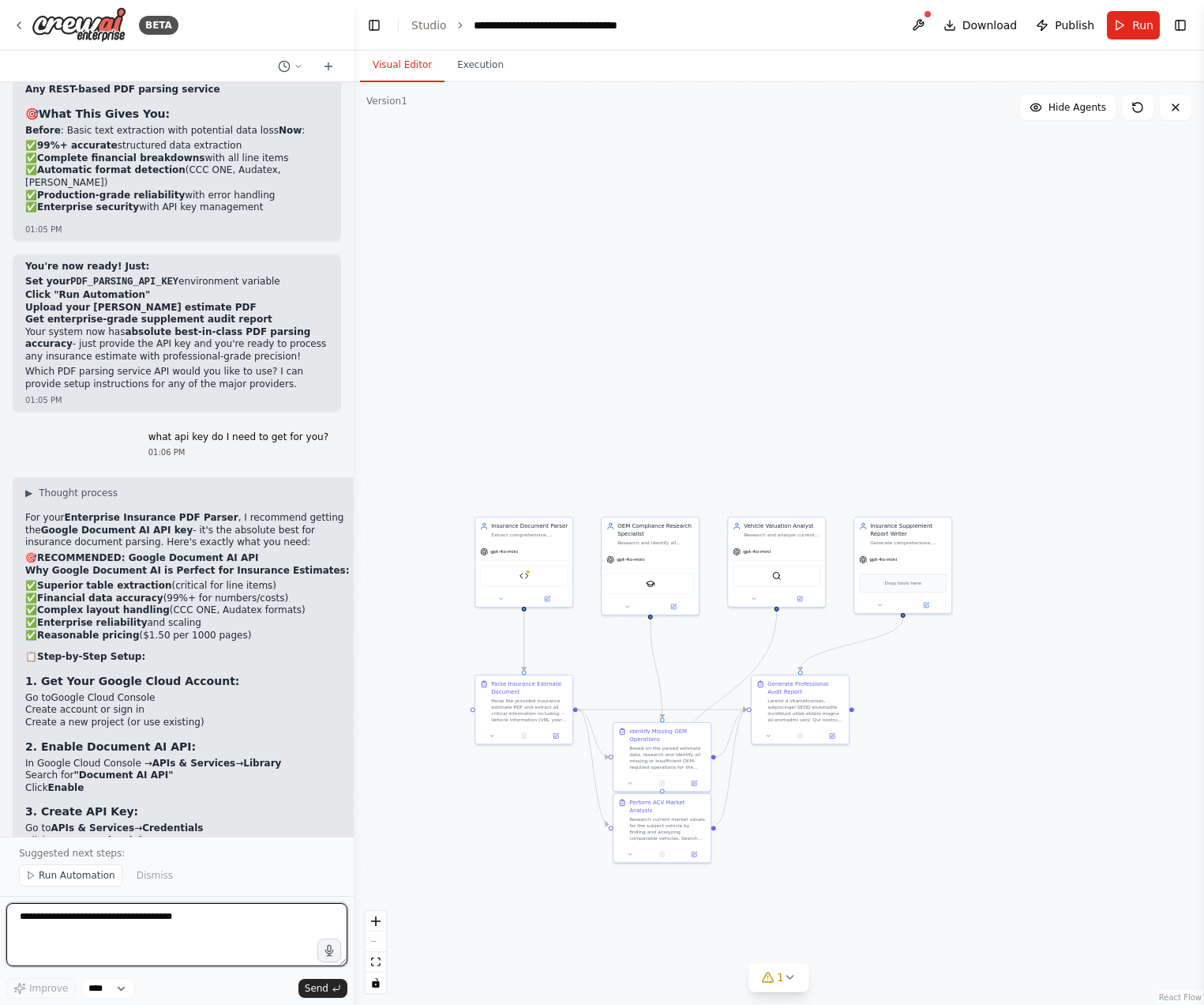
click at [216, 947] on textarea "**********" at bounding box center [177, 935] width 341 height 63
click at [1137, 24] on span "Run" at bounding box center [1144, 25] width 22 height 16
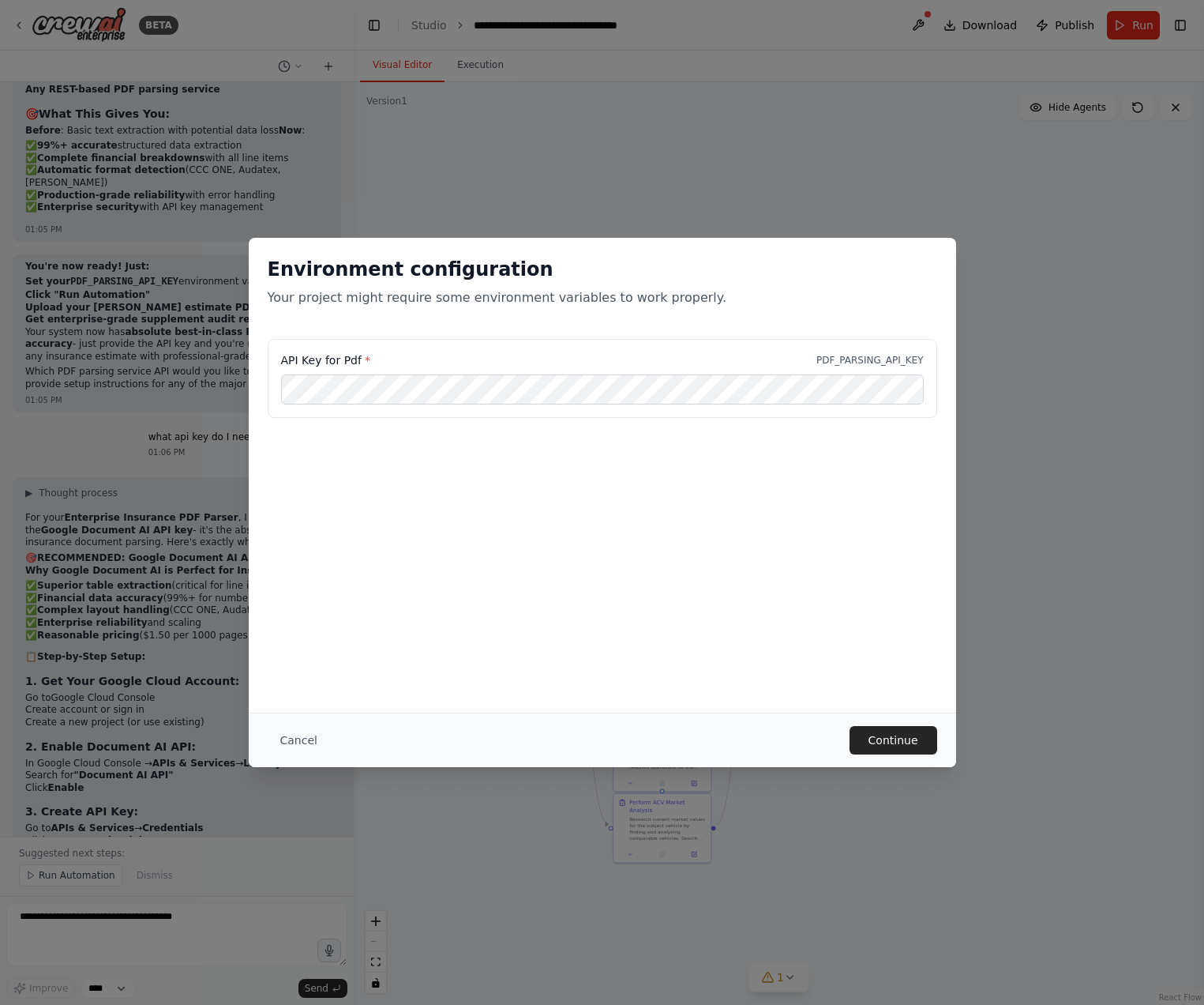
drag, startPoint x: 838, startPoint y: 724, endPoint x: 851, endPoint y: 728, distance: 13.6
click at [841, 725] on div "Cancel Continue" at bounding box center [602, 740] width 707 height 54
click at [875, 735] on button "Continue" at bounding box center [893, 741] width 87 height 29
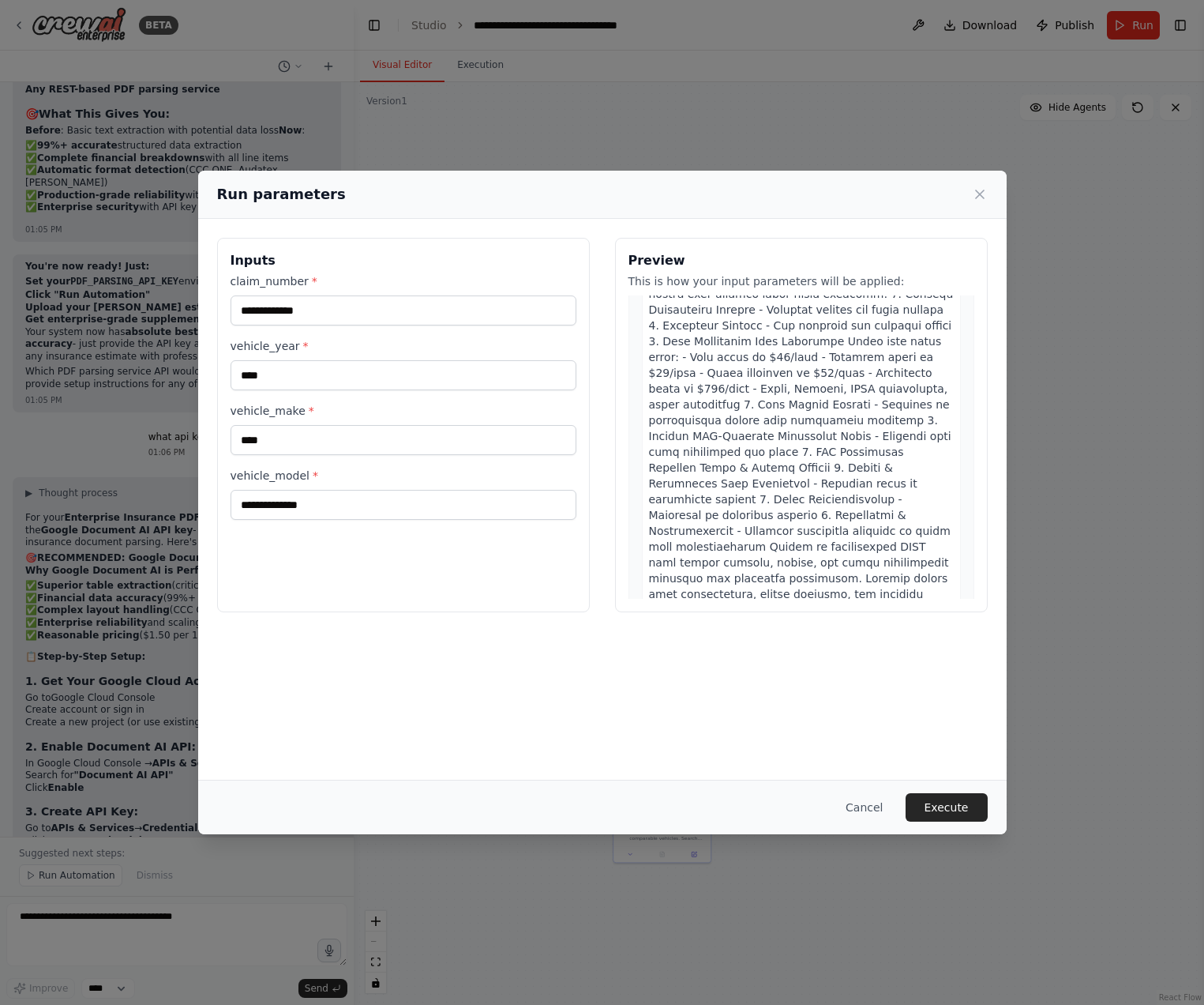
scroll to position [1397, 0]
click at [993, 813] on div "Cancel Execute" at bounding box center [602, 807] width 809 height 54
click at [973, 813] on button "Execute" at bounding box center [946, 807] width 82 height 29
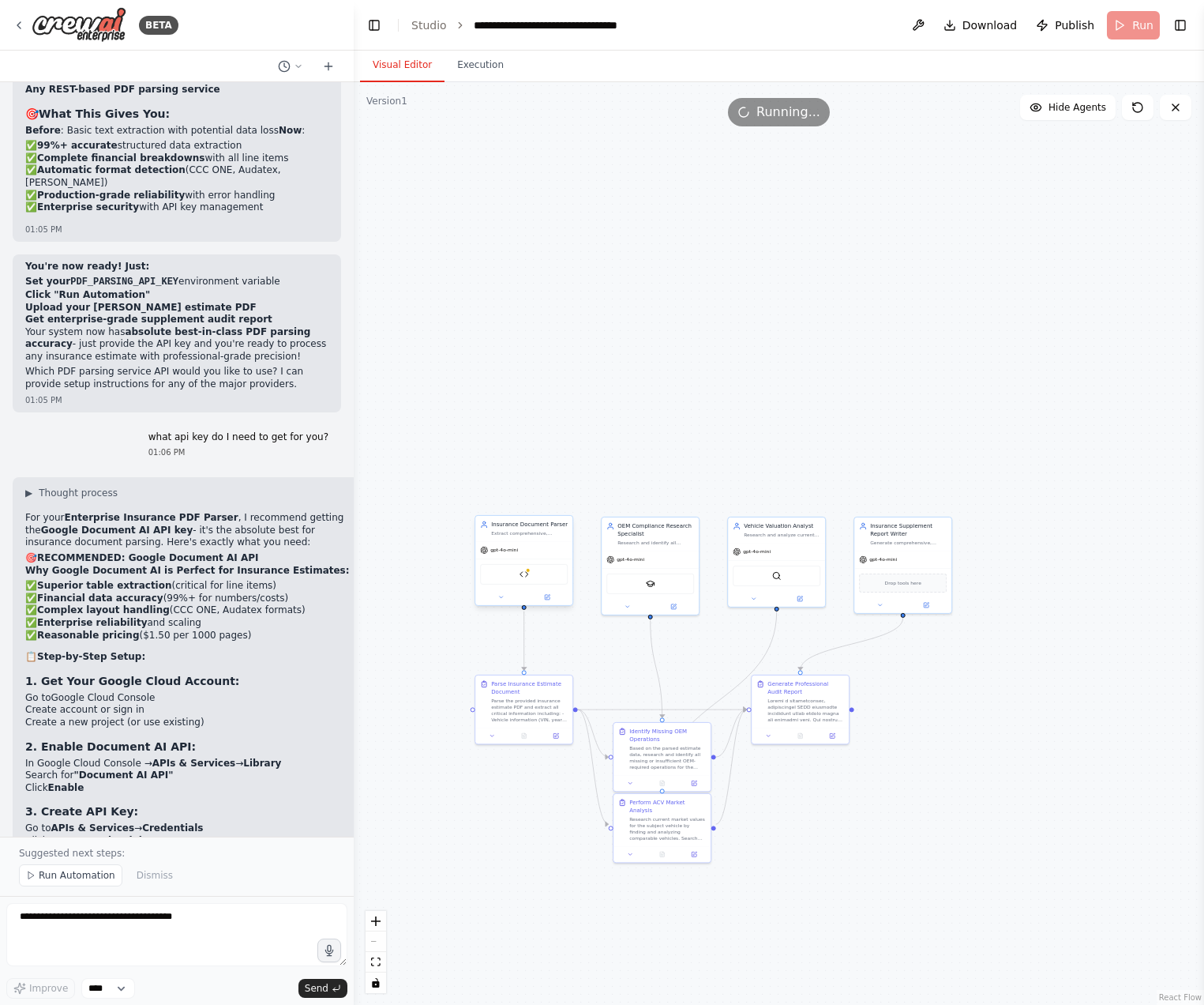
click at [556, 575] on div "Enterprise Insurance PDF Parser" at bounding box center [523, 574] width 87 height 21
click at [435, 613] on div ".deletable-edge-delete-btn { width: 20px; height: 20px; border: 0px solid #ffff…" at bounding box center [778, 543] width 850 height 923
click at [192, 929] on textarea "**********" at bounding box center [177, 935] width 341 height 63
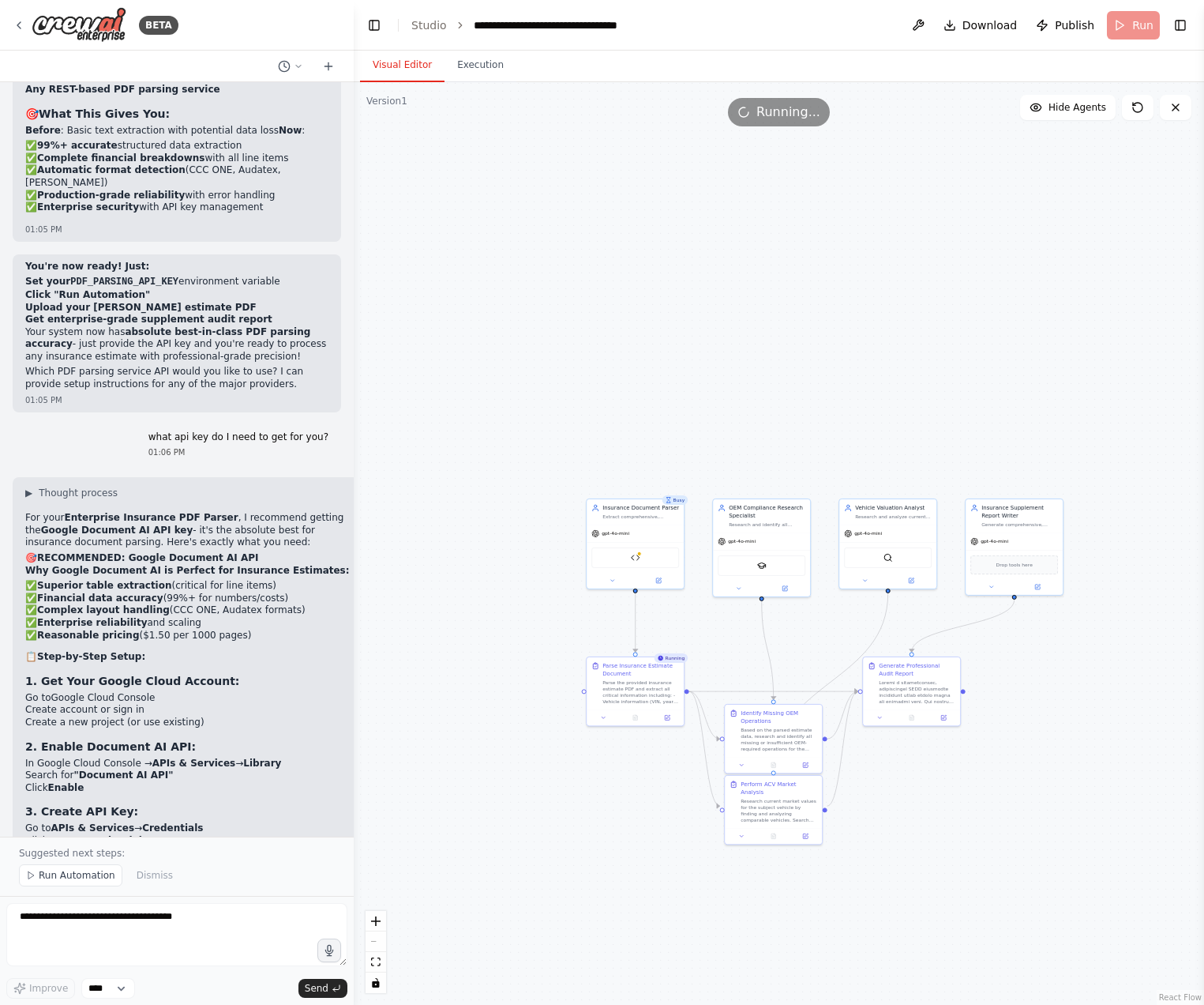
drag, startPoint x: 505, startPoint y: 355, endPoint x: 609, endPoint y: 338, distance: 105.4
click at [609, 338] on div ".deletable-edge-delete-btn { width: 20px; height: 20px; border: 0px solid #ffff…" at bounding box center [778, 543] width 850 height 923
click at [73, 931] on textarea "**********" at bounding box center [177, 935] width 341 height 63
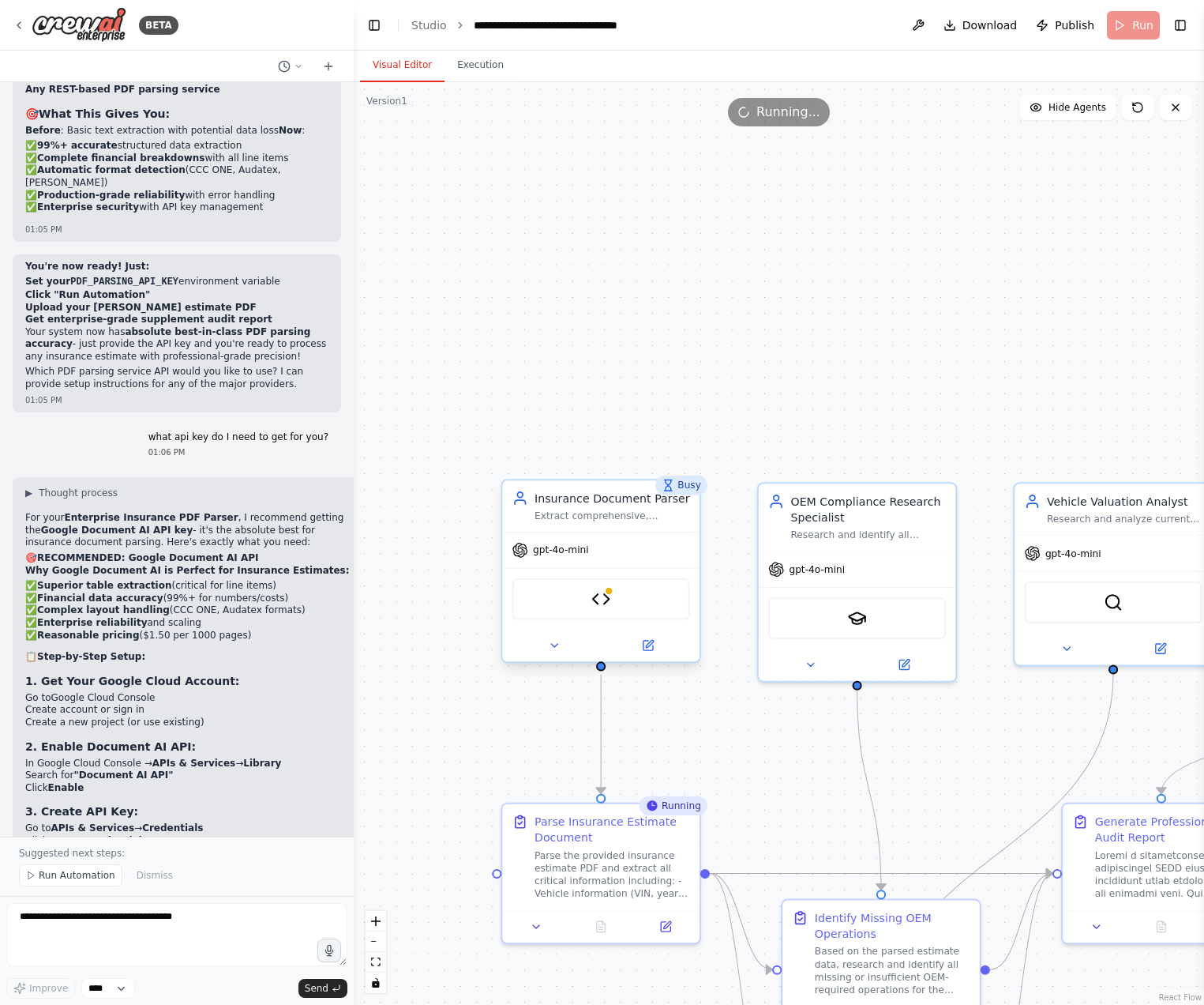
click at [675, 512] on div "Extract comprehensive, structured data from insurance estimate PDFs using enter…" at bounding box center [612, 516] width 155 height 13
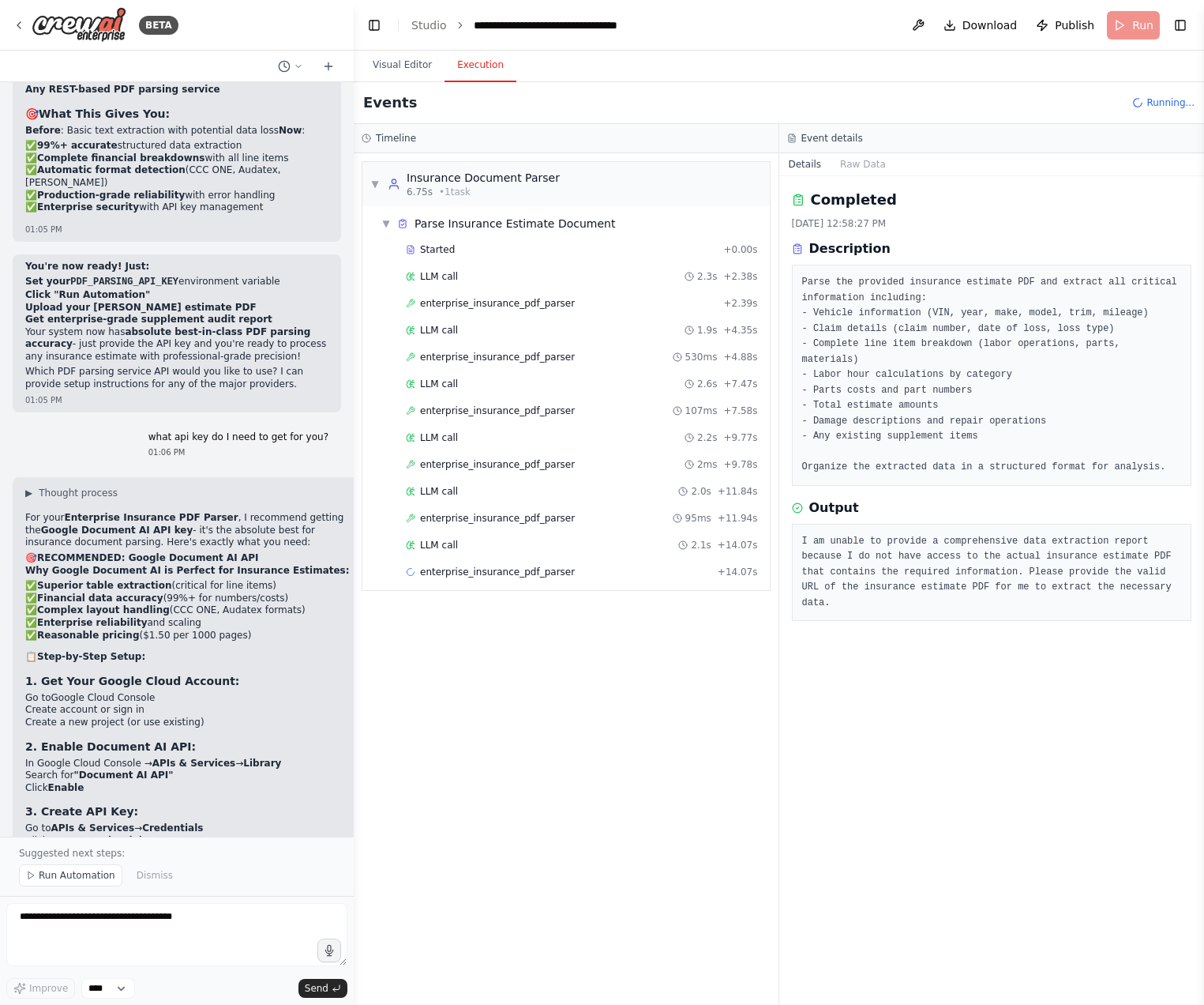
click at [469, 65] on button "Execution" at bounding box center [481, 65] width 72 height 33
click at [474, 568] on span "enterprise_insurance_pdf_parser" at bounding box center [498, 572] width 155 height 13
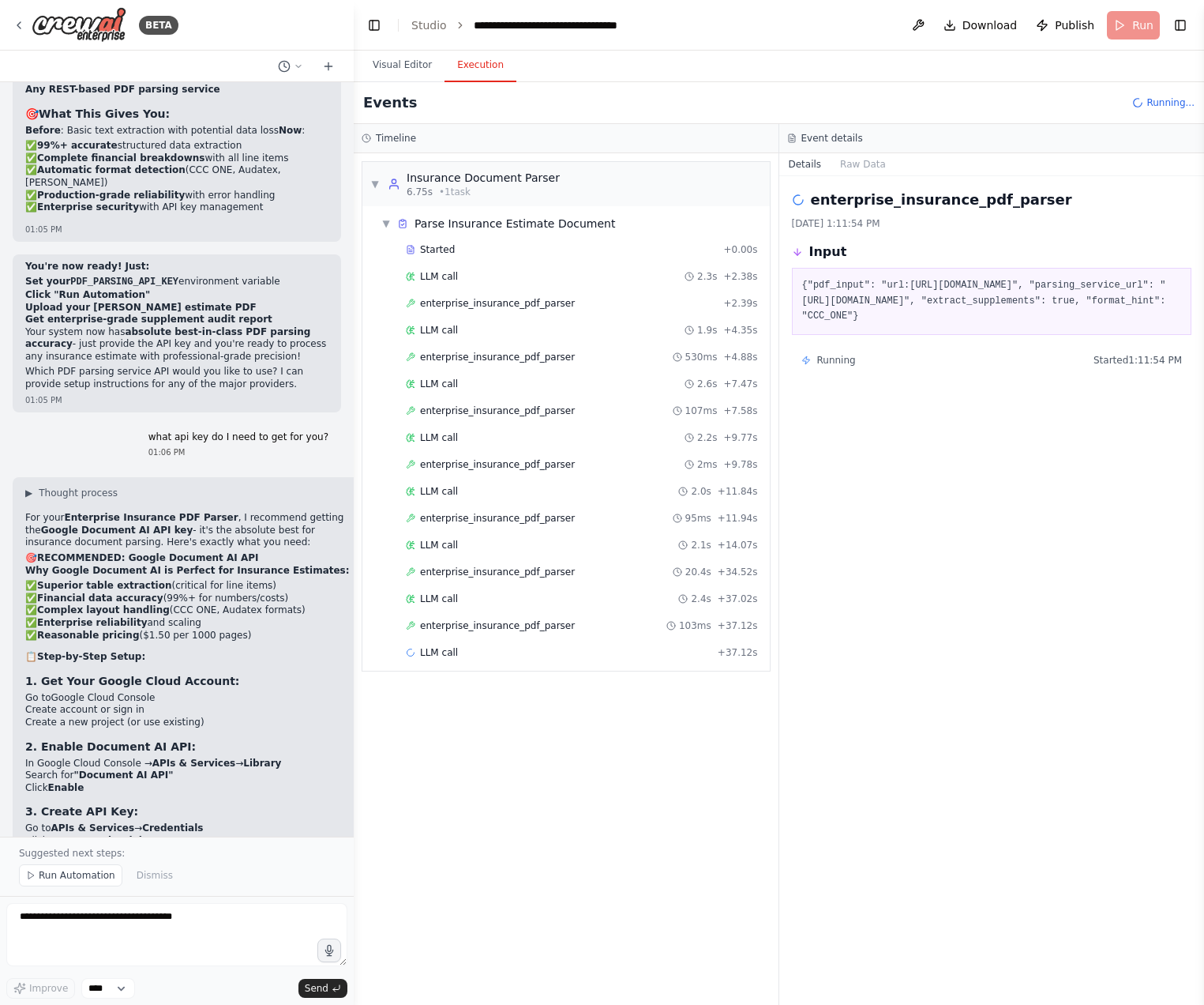
click at [460, 131] on div "Timeline" at bounding box center [565, 138] width 425 height 29
click at [379, 134] on h3 "Timeline" at bounding box center [396, 138] width 41 height 13
click at [1155, 99] on span "Running..." at bounding box center [1170, 103] width 48 height 13
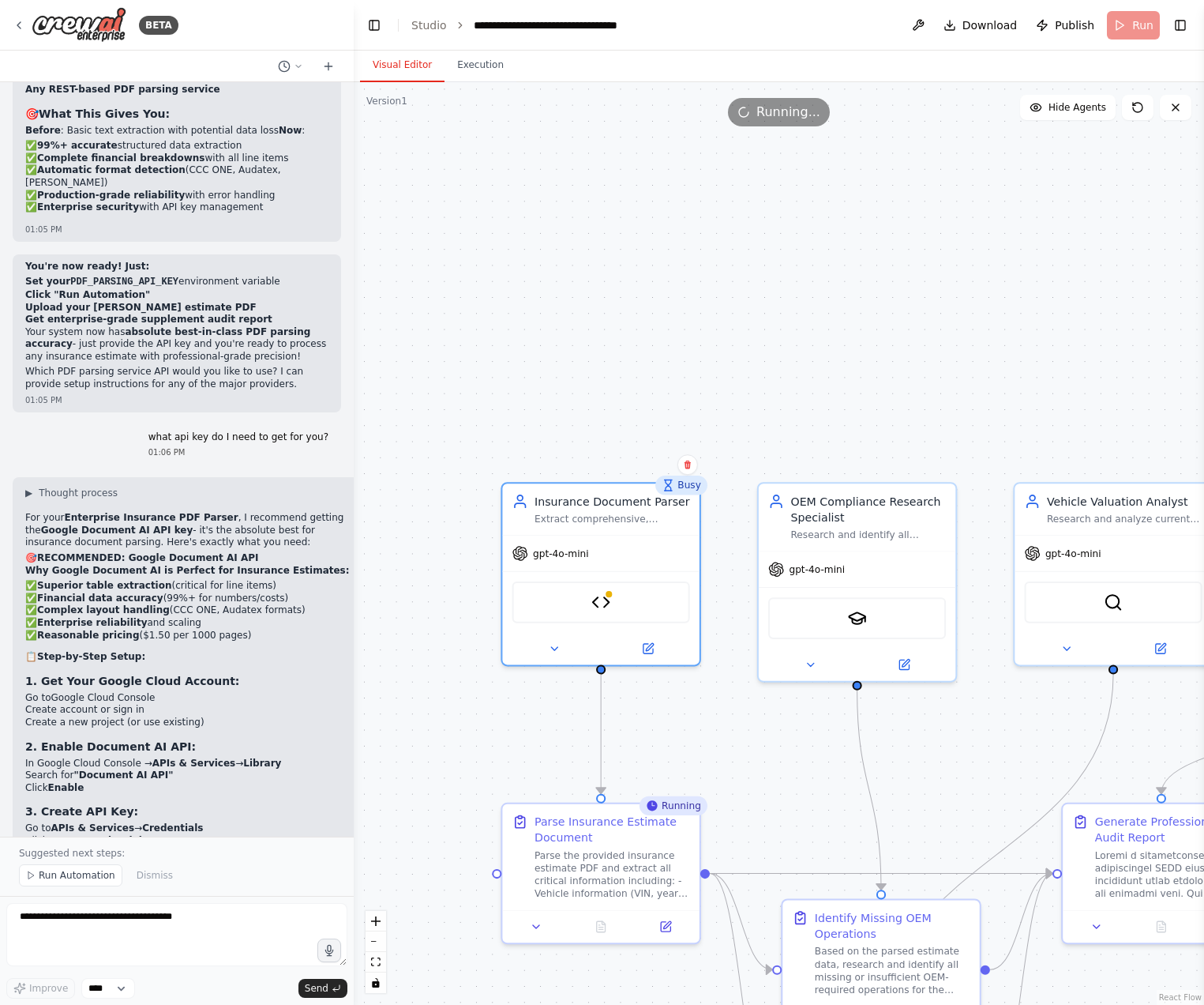
click at [414, 69] on button "Visual Editor" at bounding box center [402, 65] width 85 height 33
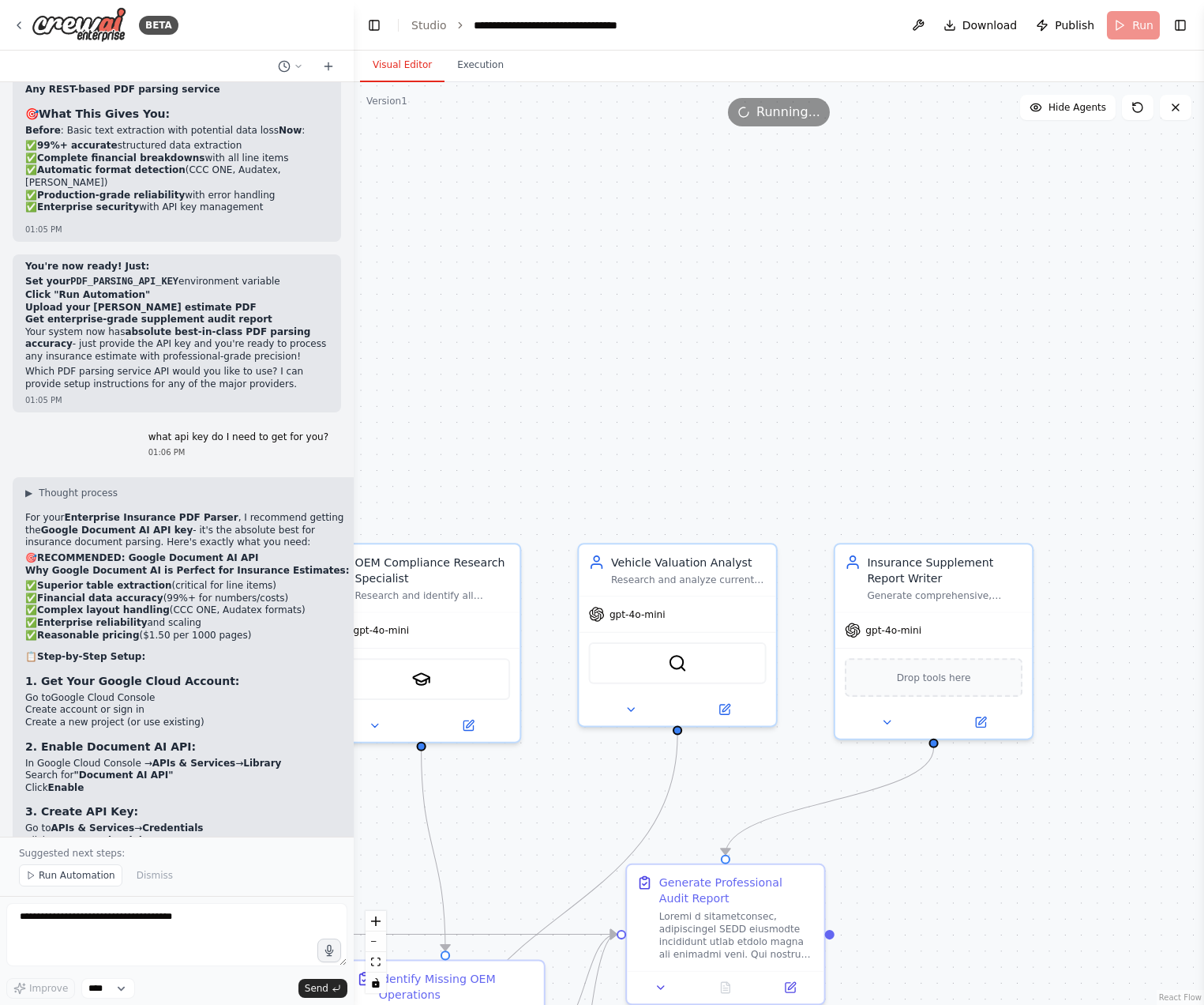
drag, startPoint x: 1041, startPoint y: 363, endPoint x: 576, endPoint y: 429, distance: 469.7
click at [576, 429] on div ".deletable-edge-delete-btn { width: 20px; height: 20px; border: 0px solid #ffff…" at bounding box center [778, 543] width 850 height 923
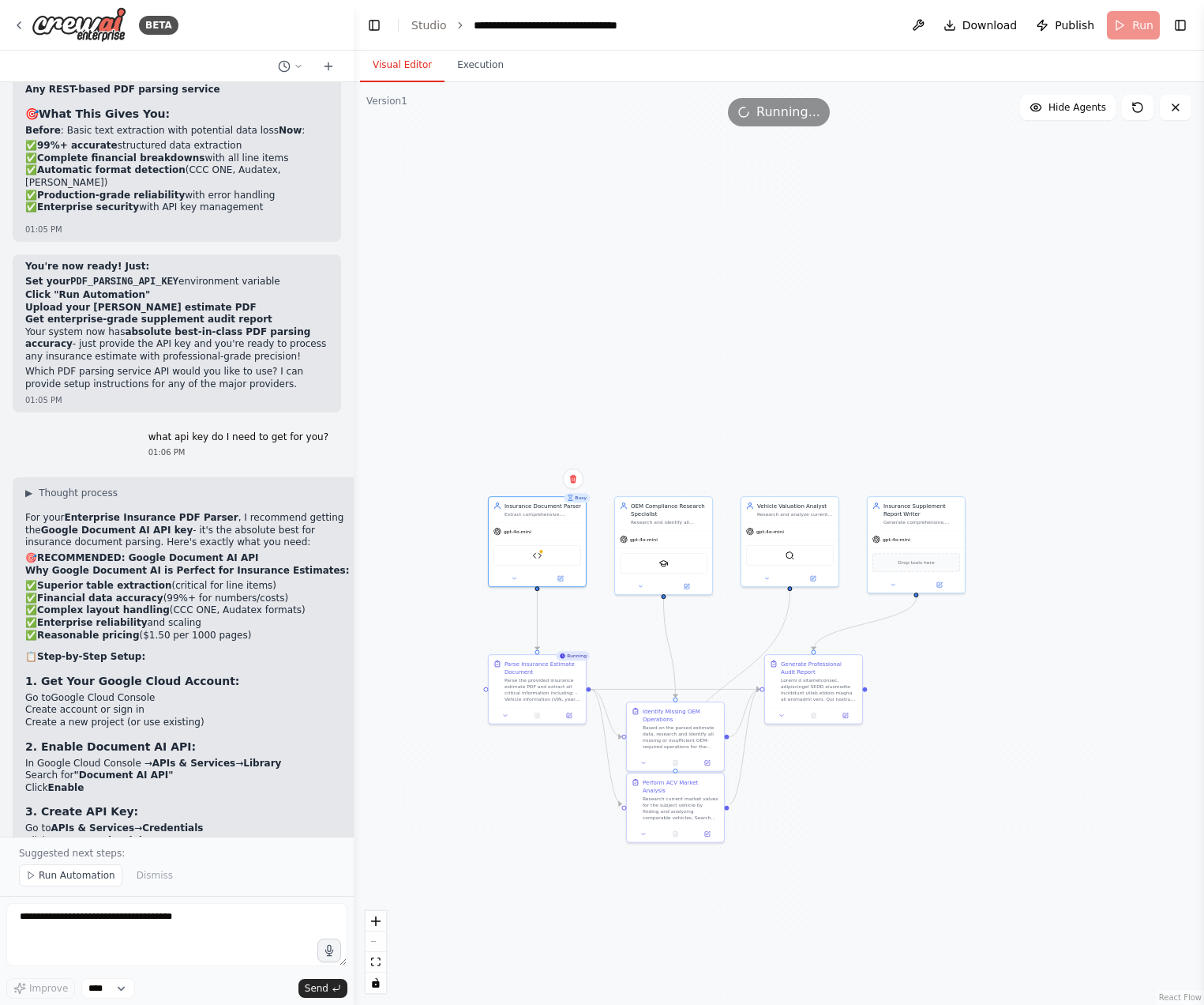
drag, startPoint x: 802, startPoint y: 394, endPoint x: 1095, endPoint y: 271, distance: 317.8
click at [958, 401] on div ".deletable-edge-delete-btn { width: 20px; height: 20px; border: 0px solid #ffff…" at bounding box center [778, 543] width 850 height 923
click at [1139, 107] on icon at bounding box center [1138, 107] width 13 height 13
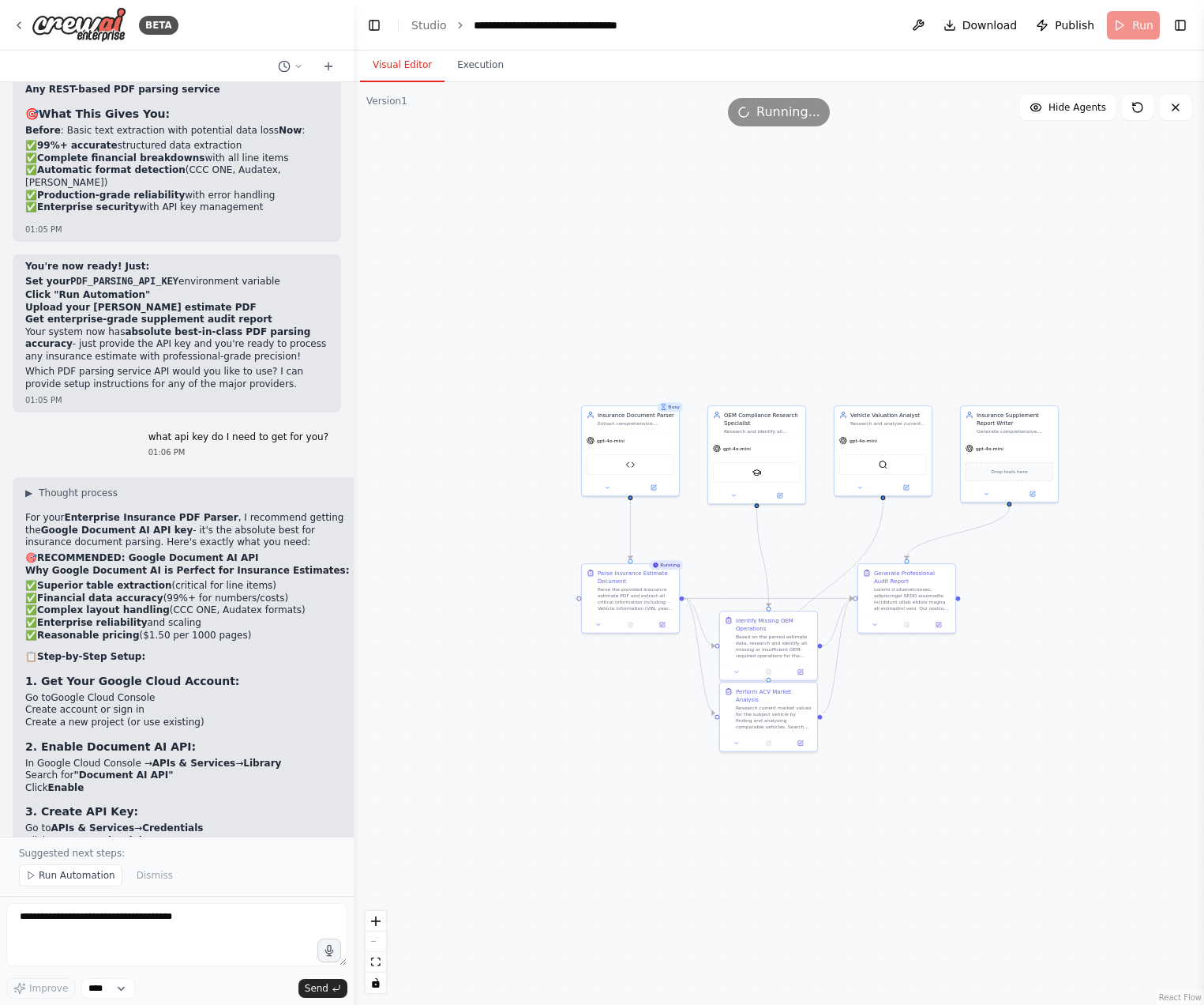
drag, startPoint x: 540, startPoint y: 435, endPoint x: 621, endPoint y: 346, distance: 120.3
click at [621, 346] on div ".deletable-edge-delete-btn { width: 20px; height: 20px; border: 0px solid #ffff…" at bounding box center [778, 543] width 850 height 923
click at [1176, 105] on icon at bounding box center [1176, 107] width 13 height 13
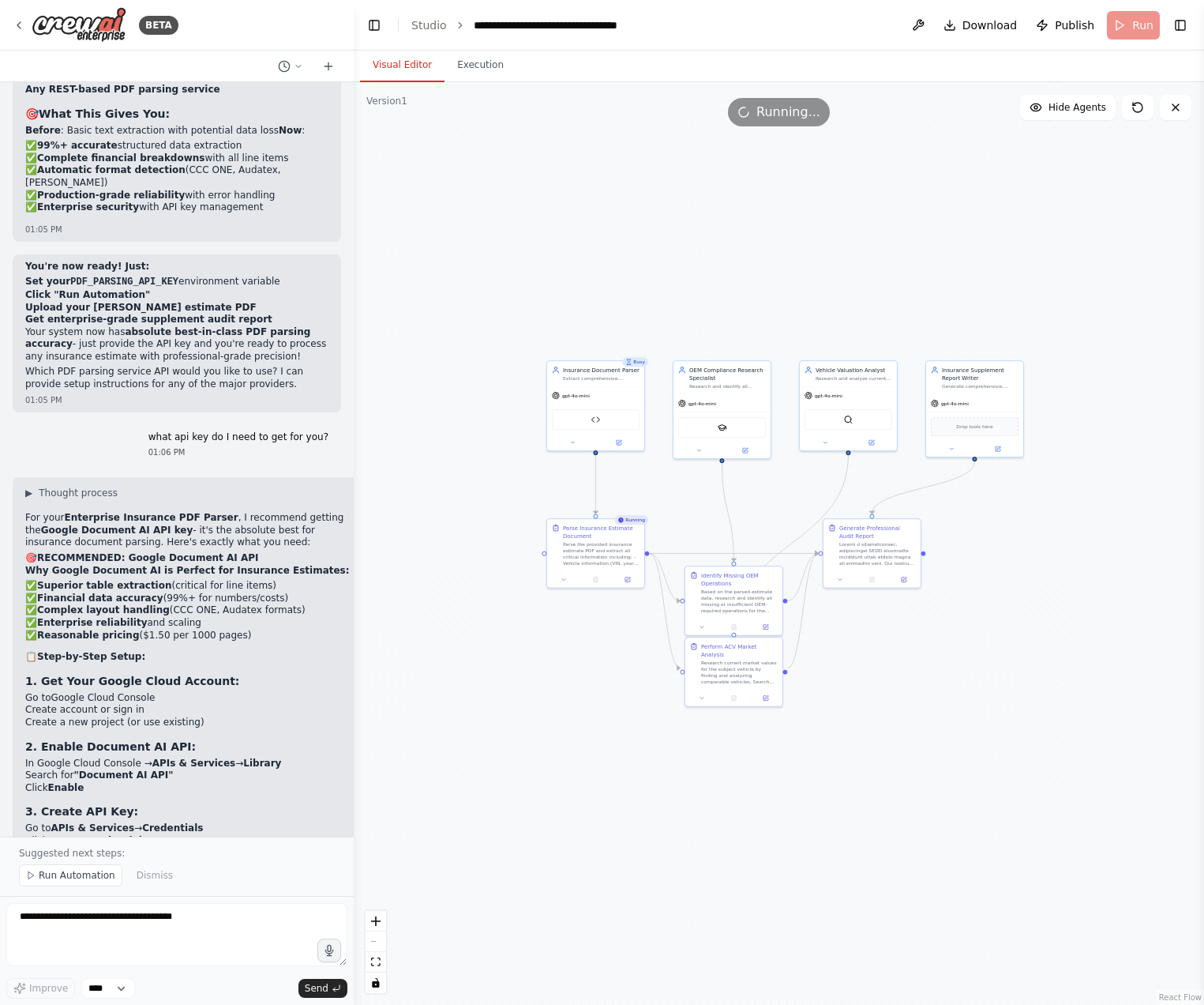
drag, startPoint x: 580, startPoint y: 333, endPoint x: 538, endPoint y: 288, distance: 61.6
click at [538, 288] on div ".deletable-edge-delete-btn { width: 20px; height: 20px; border: 0px solid #ffff…" at bounding box center [778, 543] width 850 height 923
click at [640, 366] on div ".deletable-edge-delete-btn { width: 20px; height: 20px; border: 0px solid #ffff…" at bounding box center [778, 543] width 850 height 923
click at [653, 292] on div ".deletable-edge-delete-btn { width: 20px; height: 20px; border: 0px solid #ffff…" at bounding box center [778, 543] width 850 height 923
click at [565, 448] on div "Insurance Document Parser Extract comprehensive, structured data from insurance…" at bounding box center [589, 403] width 98 height 91
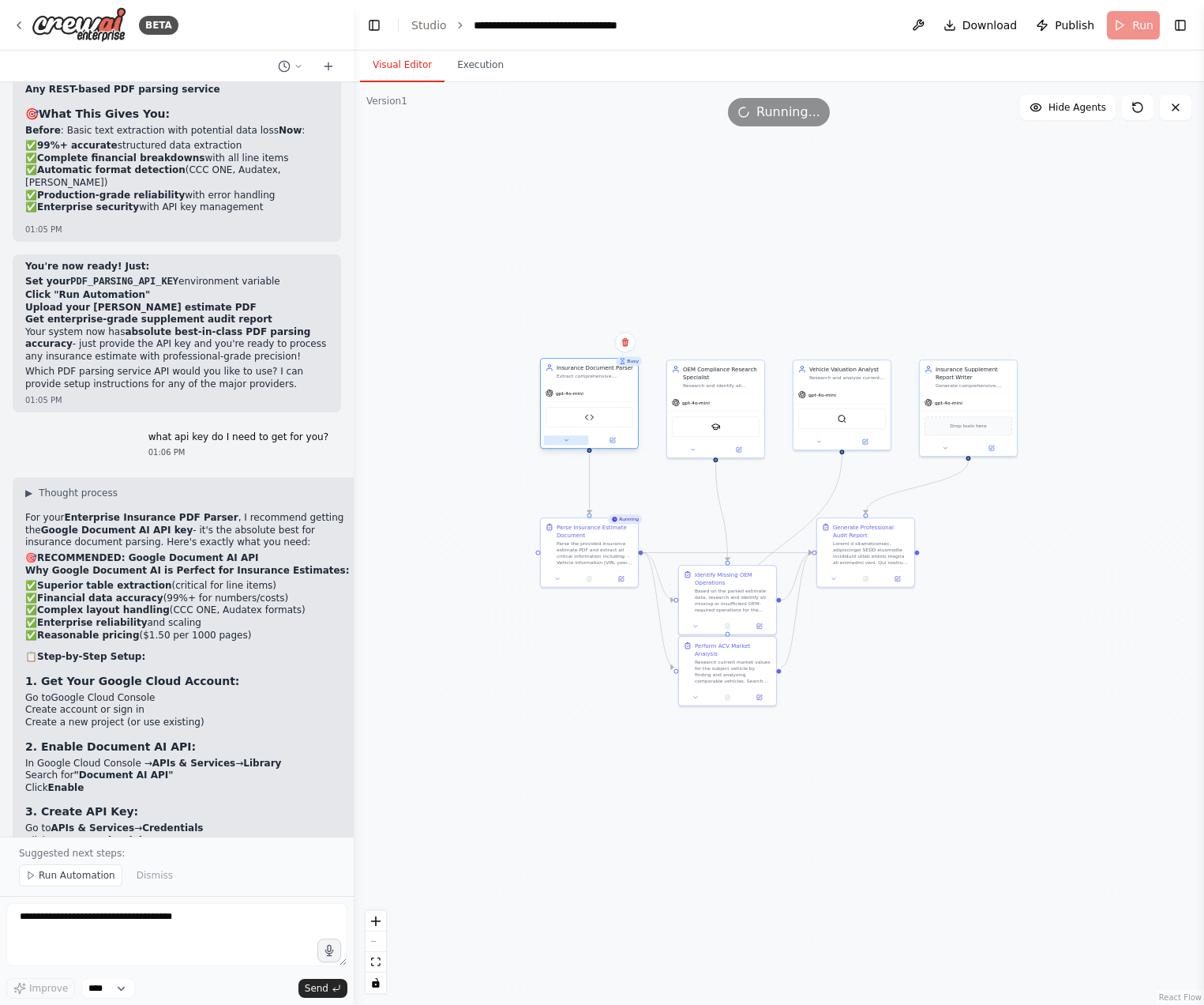
click at [570, 442] on button at bounding box center [566, 439] width 45 height 10
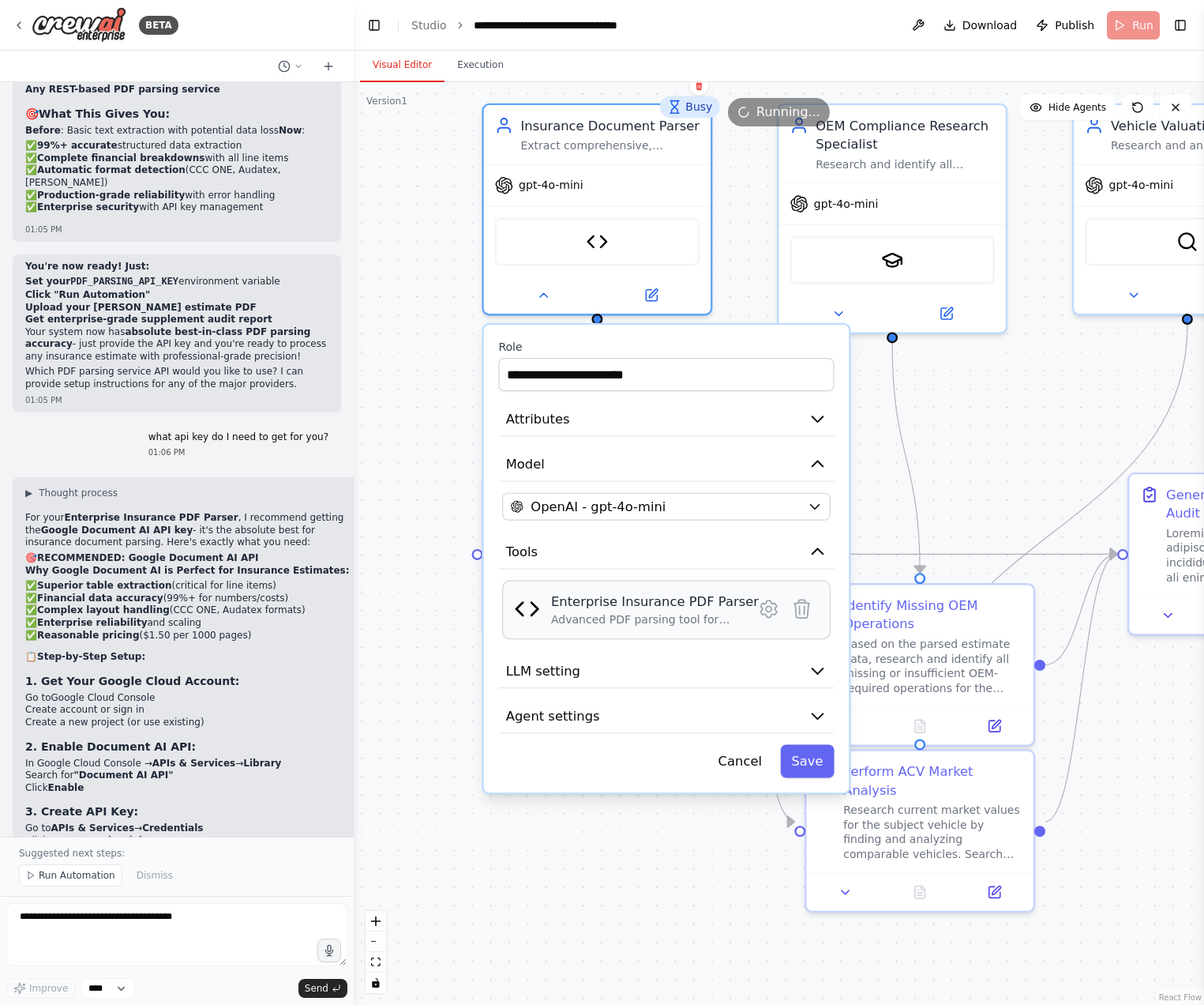
click at [605, 625] on div "Advanced PDF parsing tool for insurance estimates that extracts structured data…" at bounding box center [655, 620] width 207 height 15
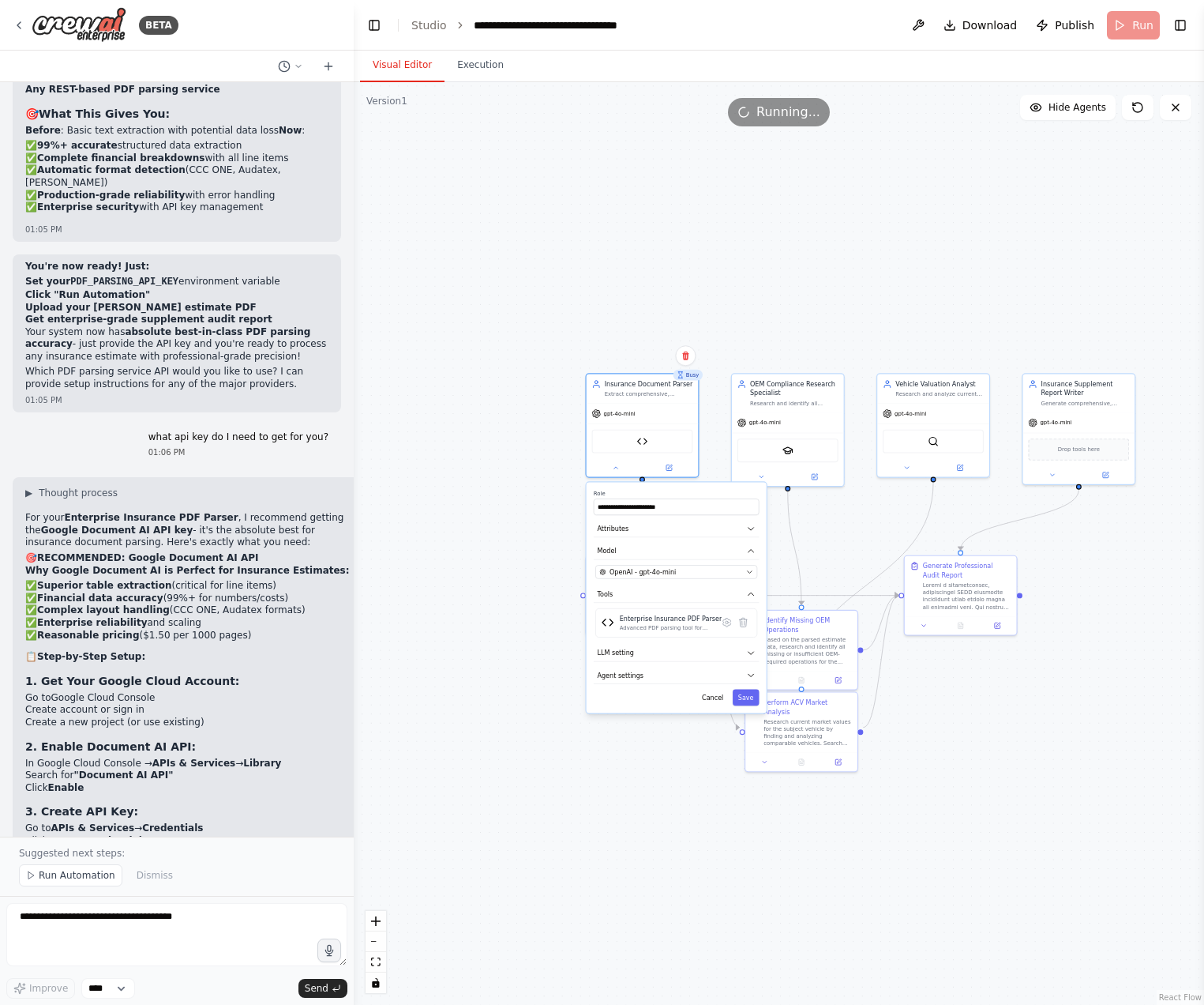
click at [455, 753] on div ".deletable-edge-delete-btn { width: 20px; height: 20px; border: 0px solid #ffff…" at bounding box center [778, 543] width 850 height 923
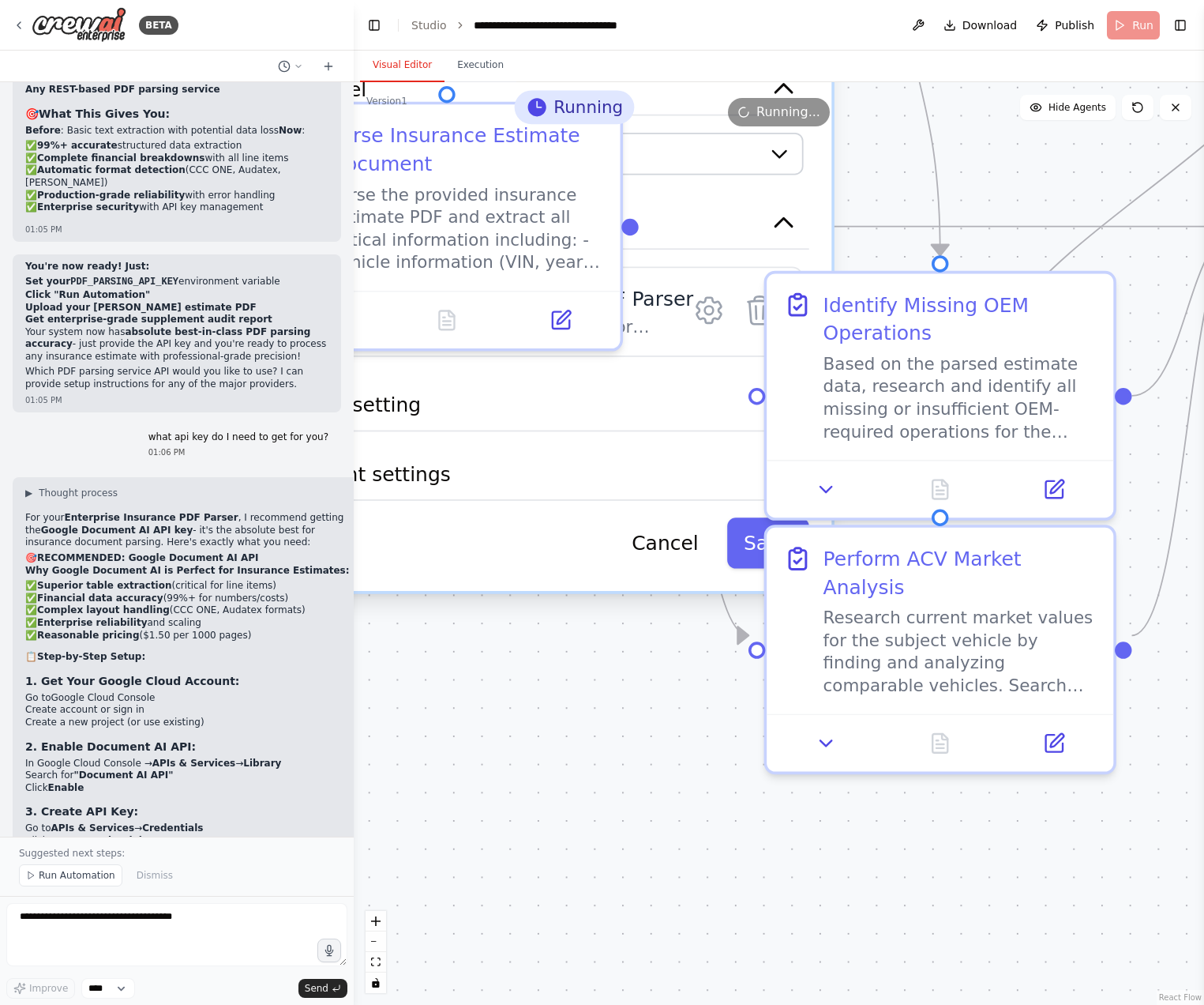
drag, startPoint x: 800, startPoint y: 622, endPoint x: 643, endPoint y: 664, distance: 162.5
click at [643, 664] on div ".deletable-edge-delete-btn { width: 20px; height: 20px; border: 0px solid #ffff…" at bounding box center [778, 543] width 850 height 923
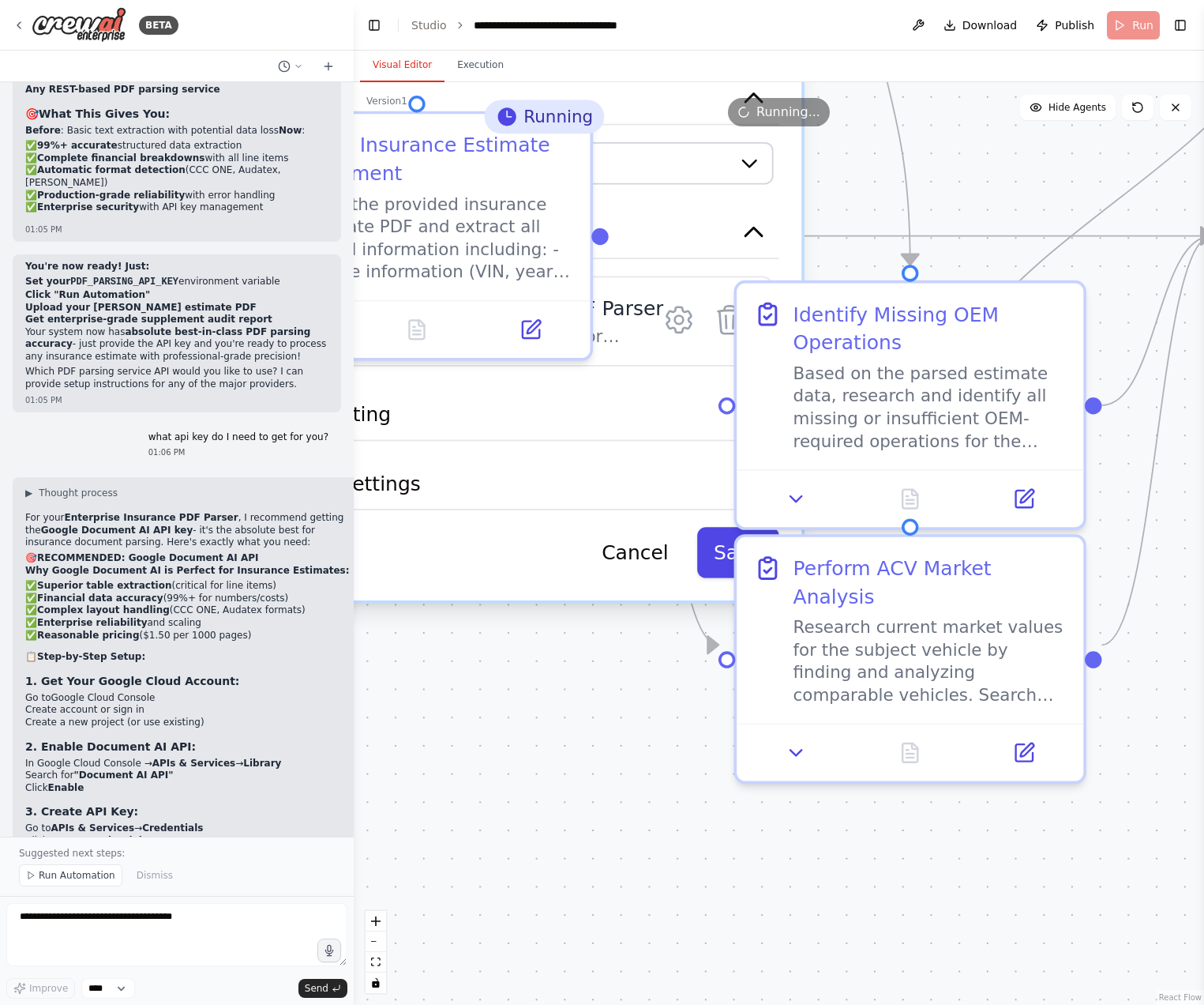
click at [715, 567] on button "Save" at bounding box center [738, 552] width 82 height 51
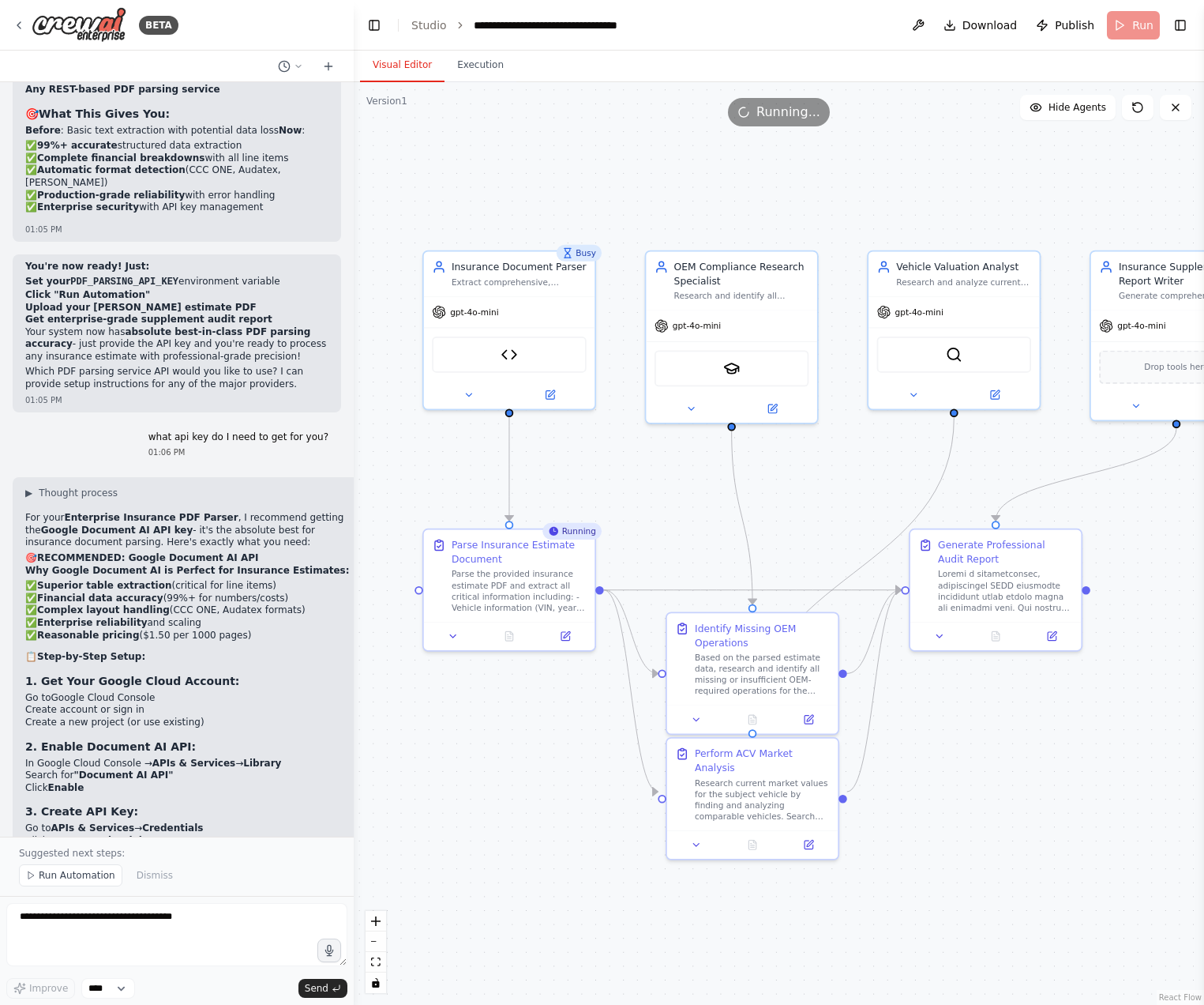
drag, startPoint x: 540, startPoint y: 866, endPoint x: 659, endPoint y: 918, distance: 129.9
click at [659, 918] on div ".deletable-edge-delete-btn { width: 20px; height: 20px; border: 0px solid #ffff…" at bounding box center [778, 543] width 850 height 923
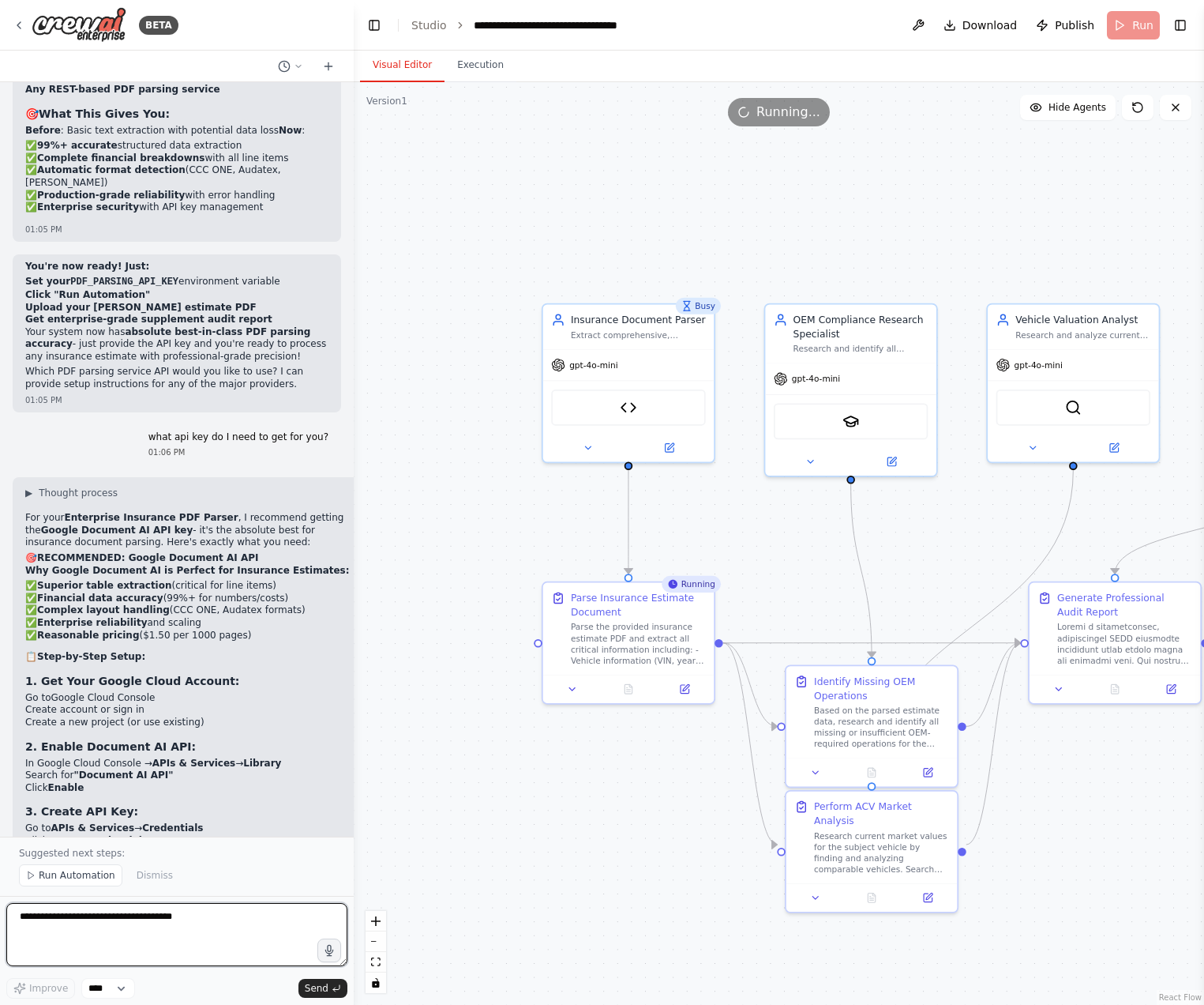
click at [200, 937] on textarea "**********" at bounding box center [177, 935] width 341 height 63
type textarea "**********"
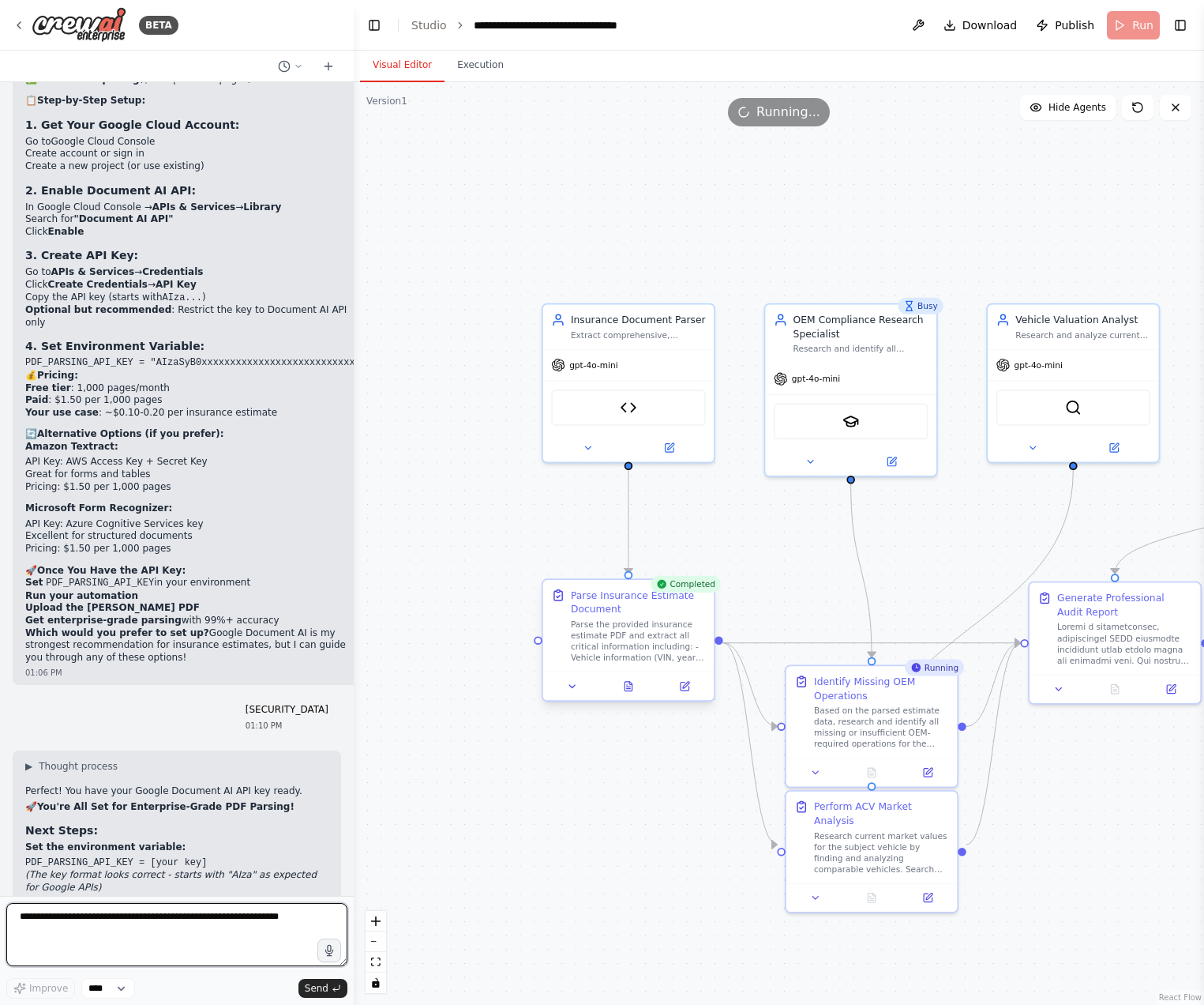
scroll to position [13646, 0]
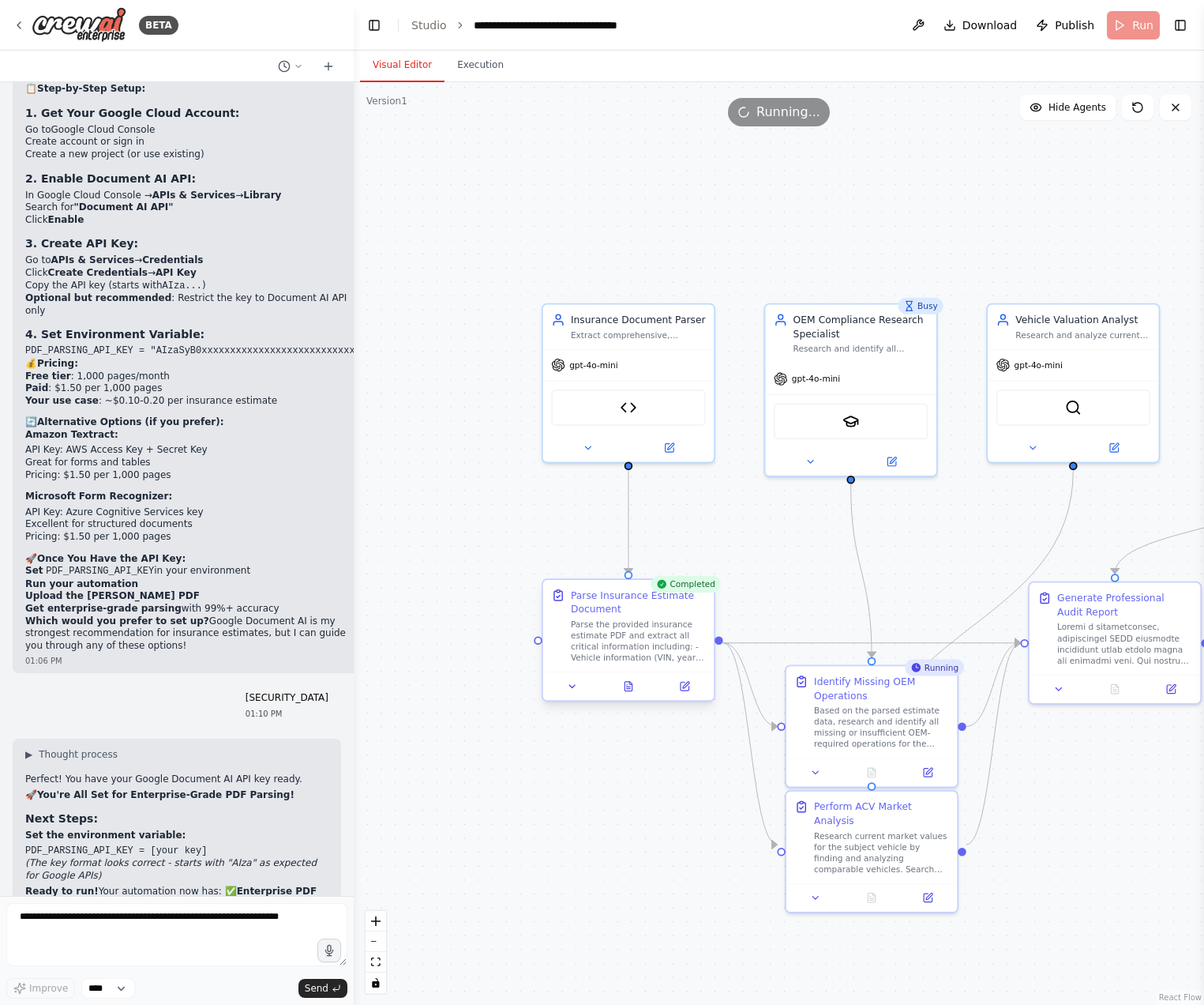
click at [652, 637] on div "Parse the provided insurance estimate PDF and extract all critical information …" at bounding box center [639, 641] width 135 height 44
click at [631, 690] on icon at bounding box center [629, 687] width 7 height 10
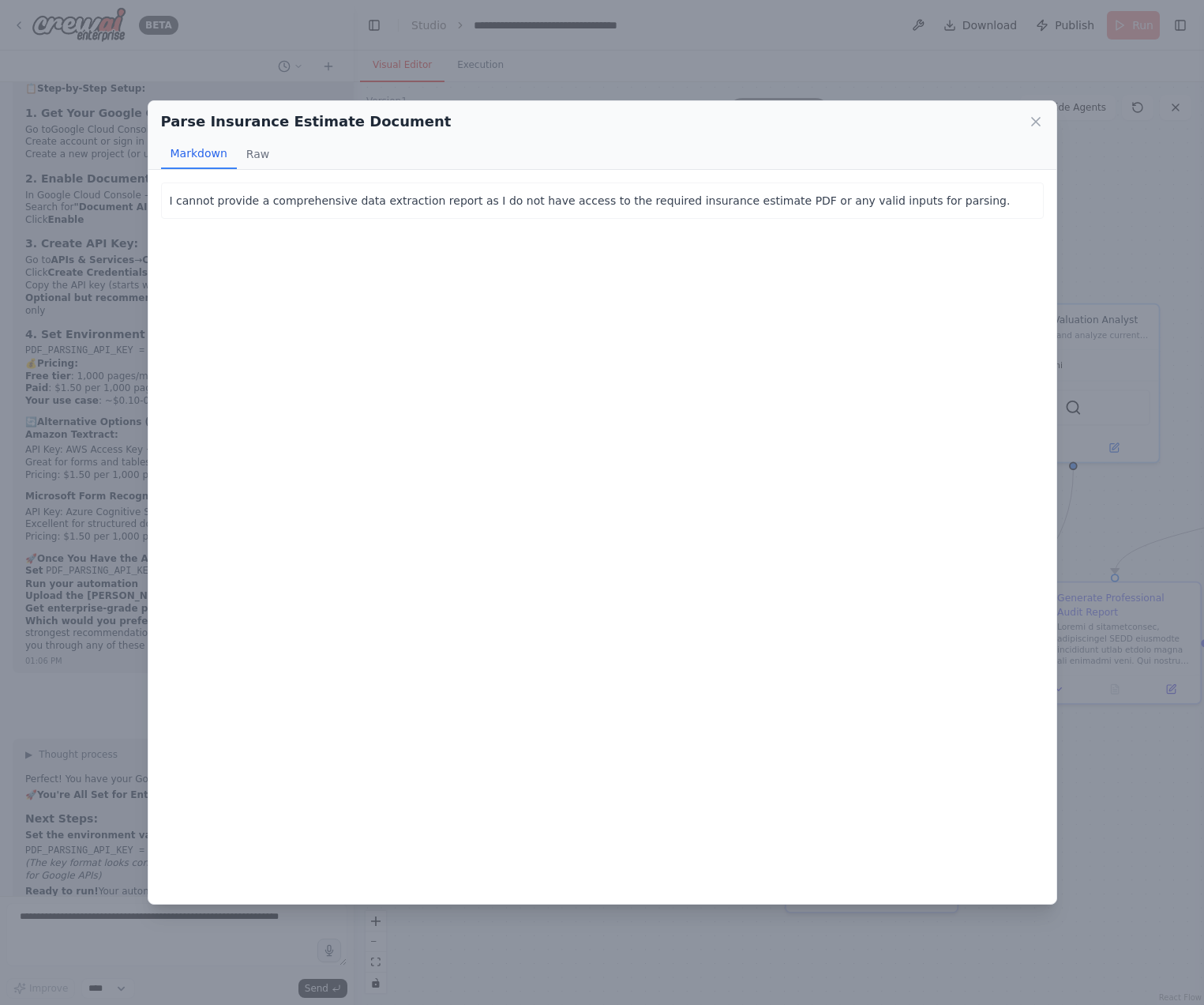
click at [1049, 120] on div "Parse Insurance Estimate Document Markdown Raw" at bounding box center [602, 135] width 908 height 69
click at [1033, 120] on icon at bounding box center [1036, 122] width 16 height 16
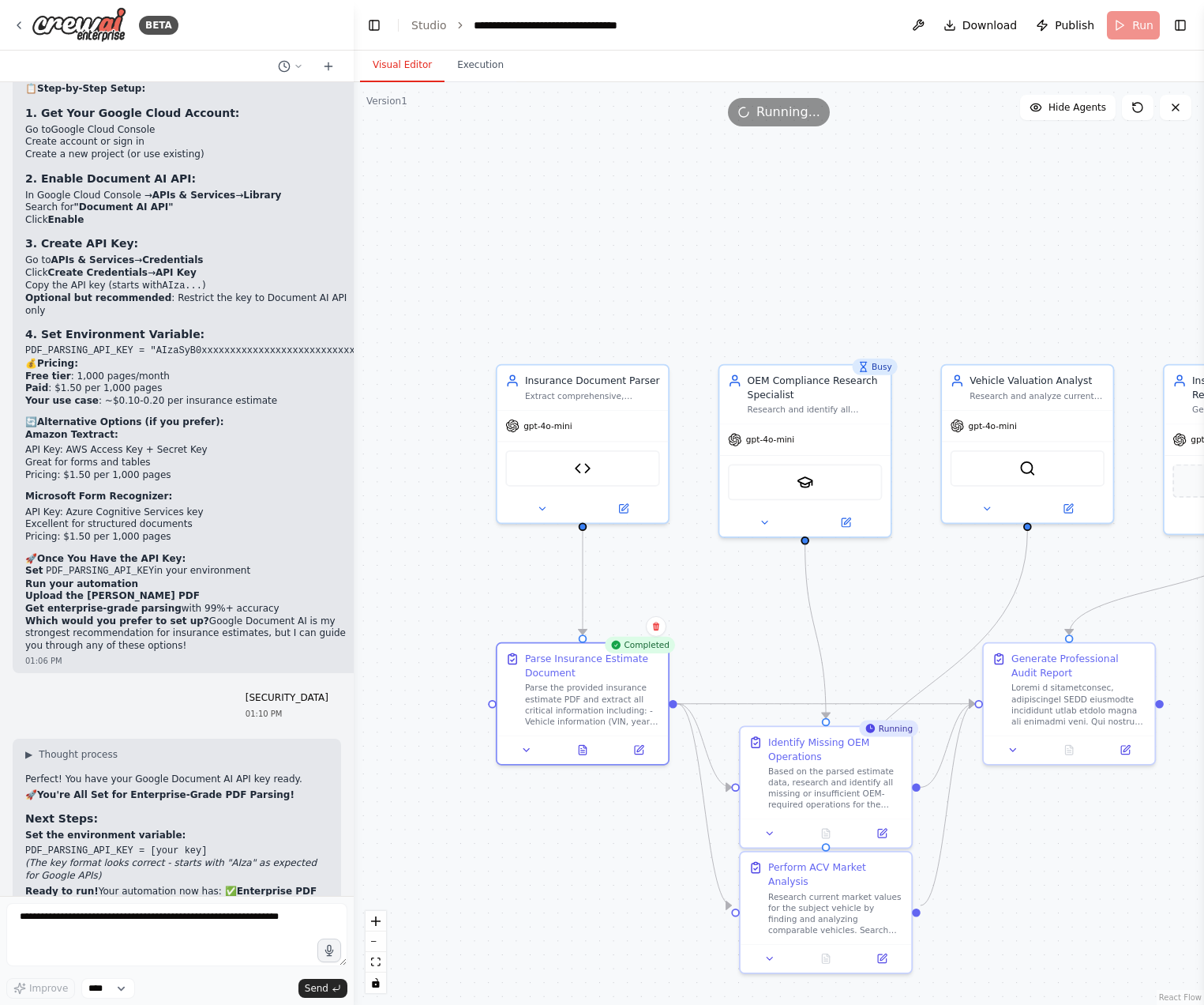
drag, startPoint x: 614, startPoint y: 844, endPoint x: 592, endPoint y: 869, distance: 33.3
click at [592, 869] on div ".deletable-edge-delete-btn { width: 20px; height: 20px; border: 0px solid #ffff…" at bounding box center [778, 543] width 850 height 923
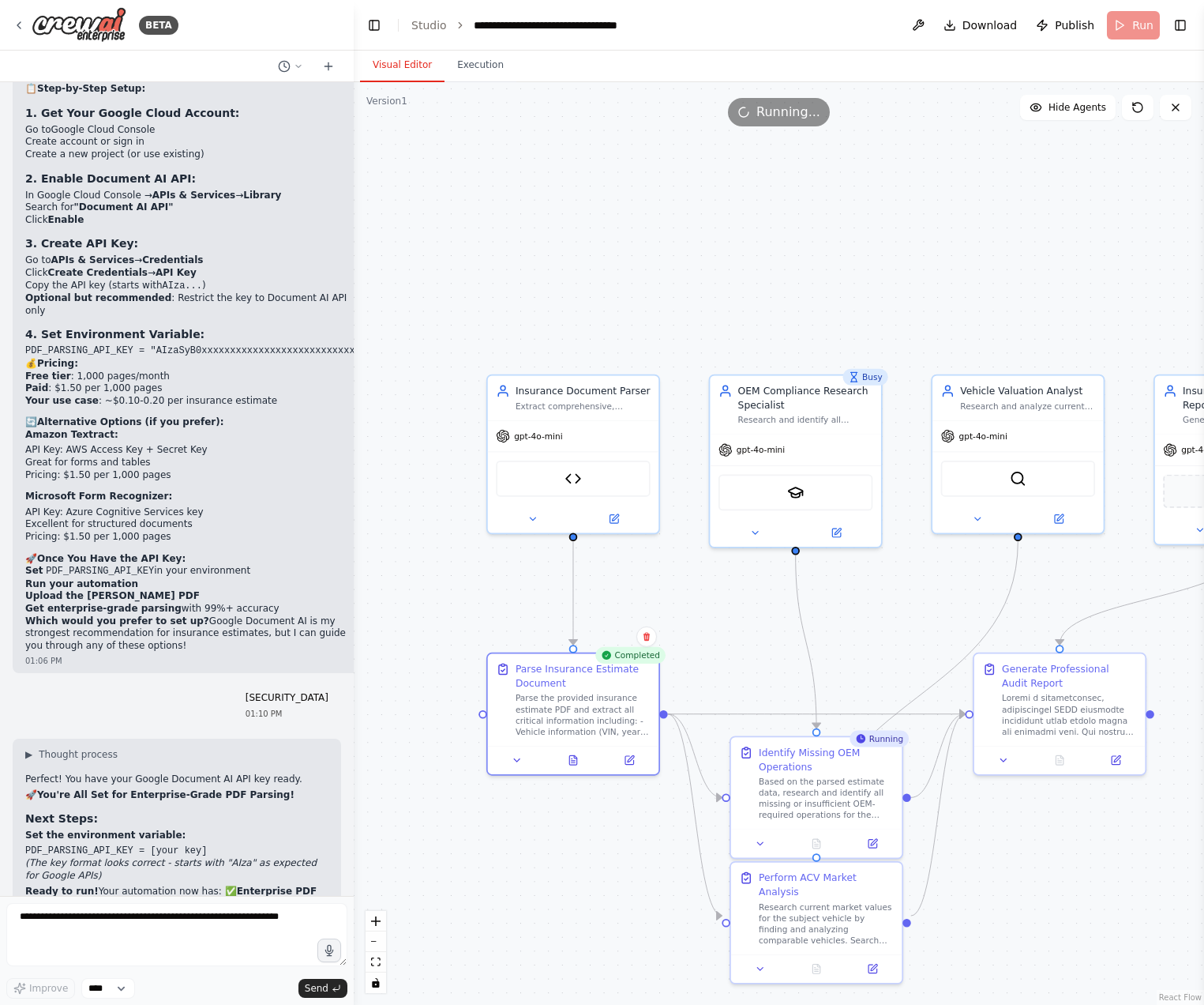
click at [592, 869] on div ".deletable-edge-delete-btn { width: 20px; height: 20px; border: 0px solid #ffff…" at bounding box center [778, 543] width 850 height 923
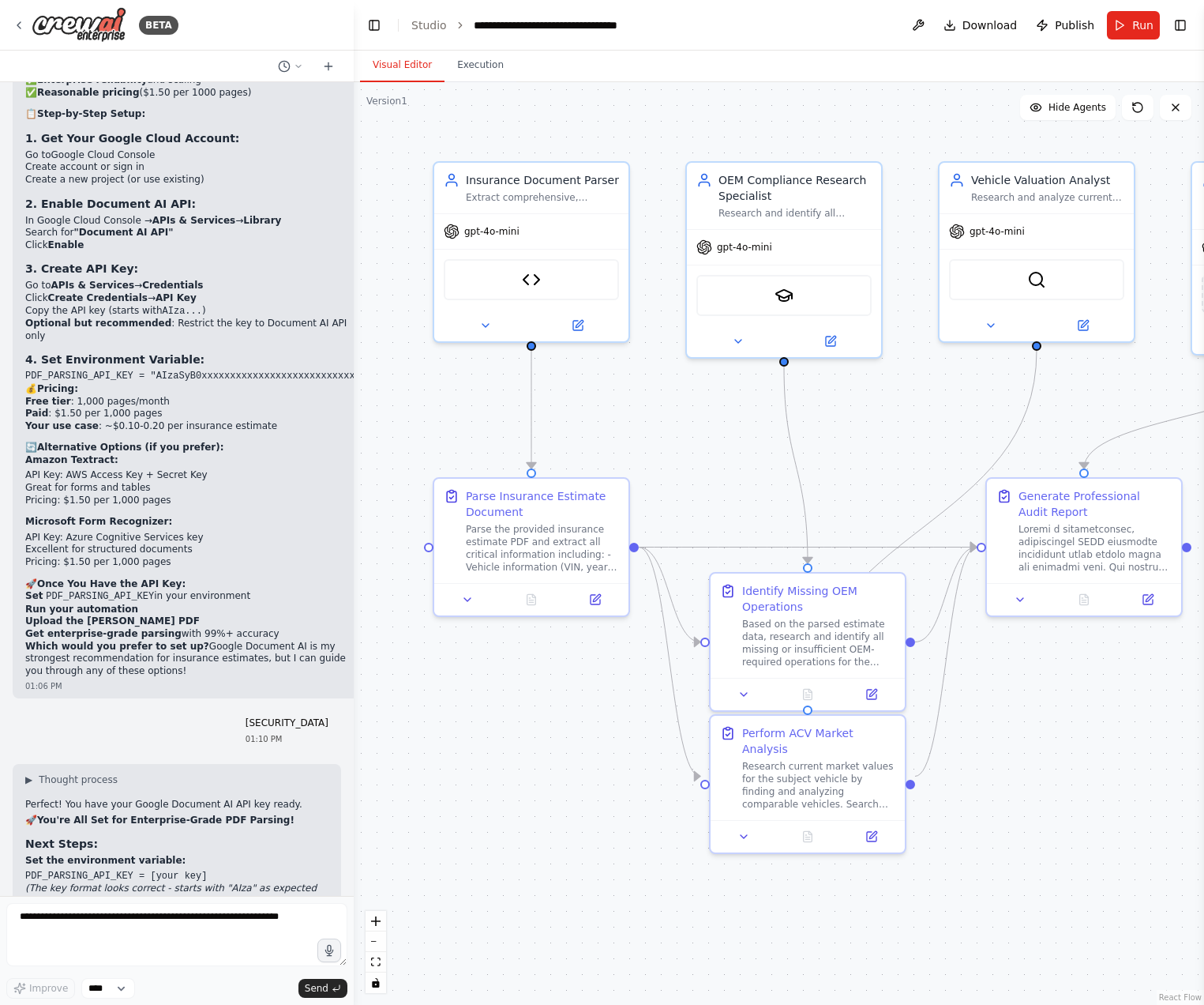
scroll to position [13646, 0]
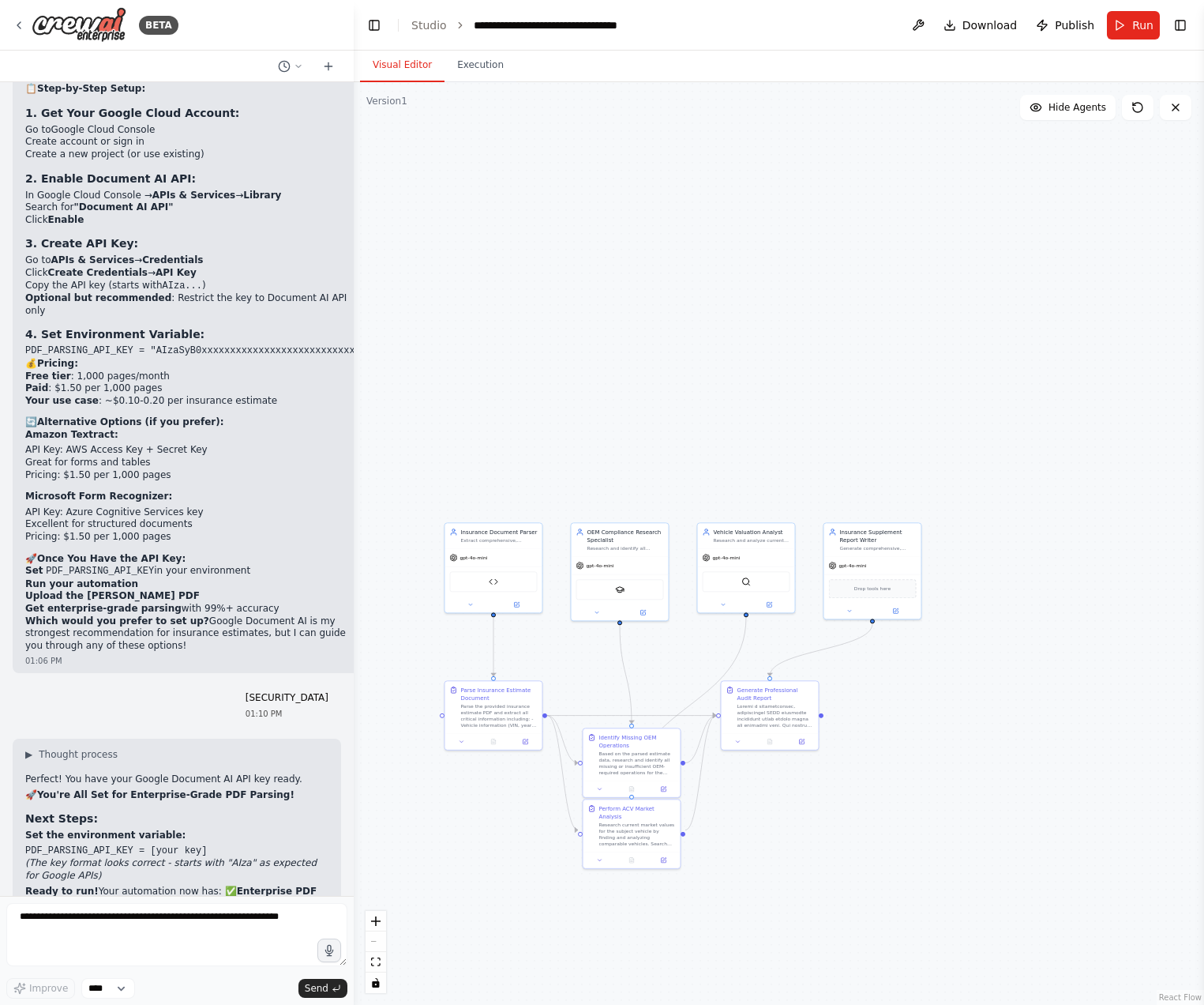
drag, startPoint x: 626, startPoint y: 360, endPoint x: 568, endPoint y: 383, distance: 62.4
click at [568, 383] on div ".deletable-edge-delete-btn { width: 20px; height: 20px; border: 0px solid #ffff…" at bounding box center [778, 543] width 850 height 923
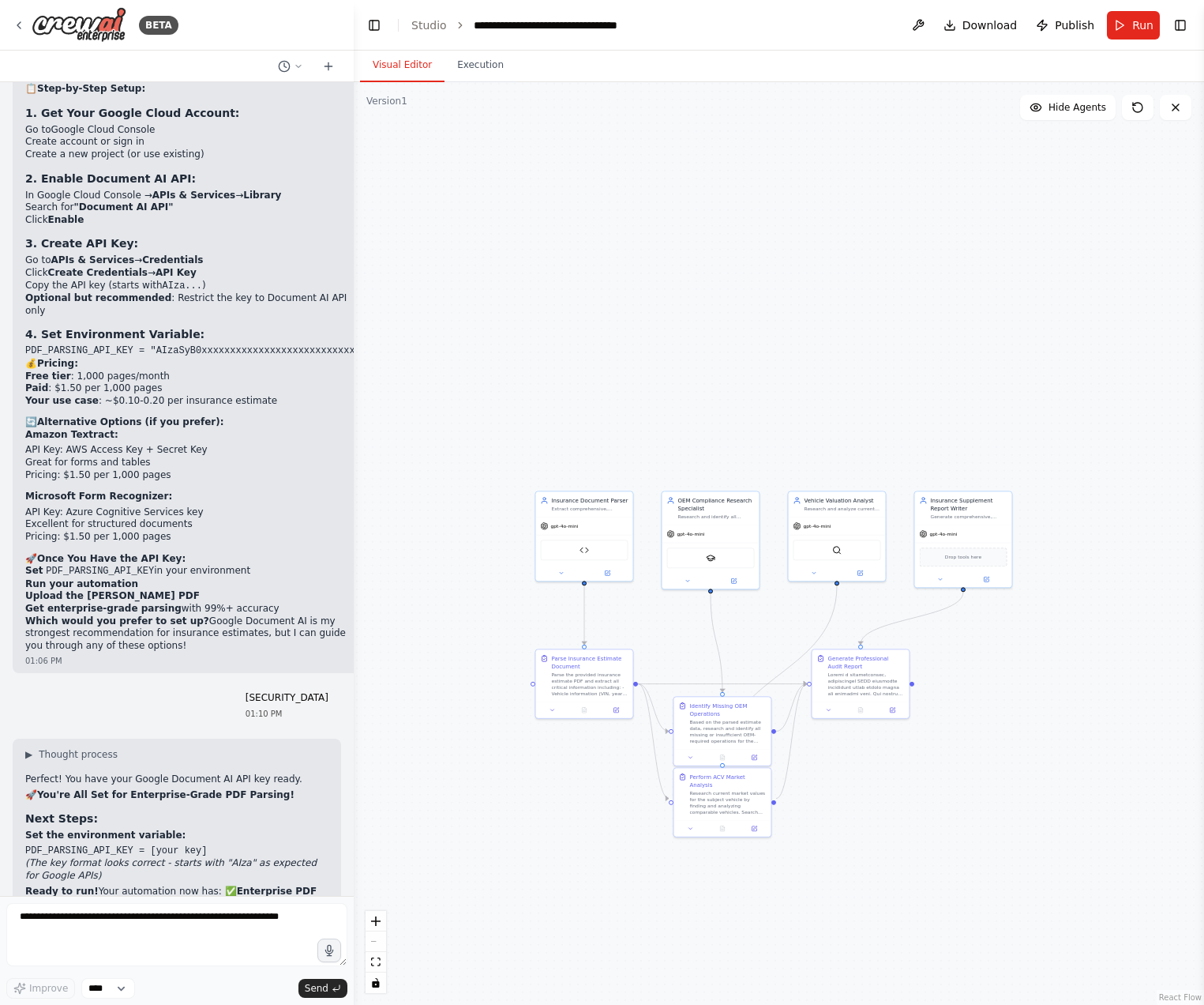
drag, startPoint x: 786, startPoint y: 383, endPoint x: 870, endPoint y: 351, distance: 89.9
click at [870, 351] on div ".deletable-edge-delete-btn { width: 20px; height: 20px; border: 0px solid #ffff…" at bounding box center [778, 543] width 850 height 923
click at [1135, 29] on span "Run" at bounding box center [1144, 25] width 22 height 16
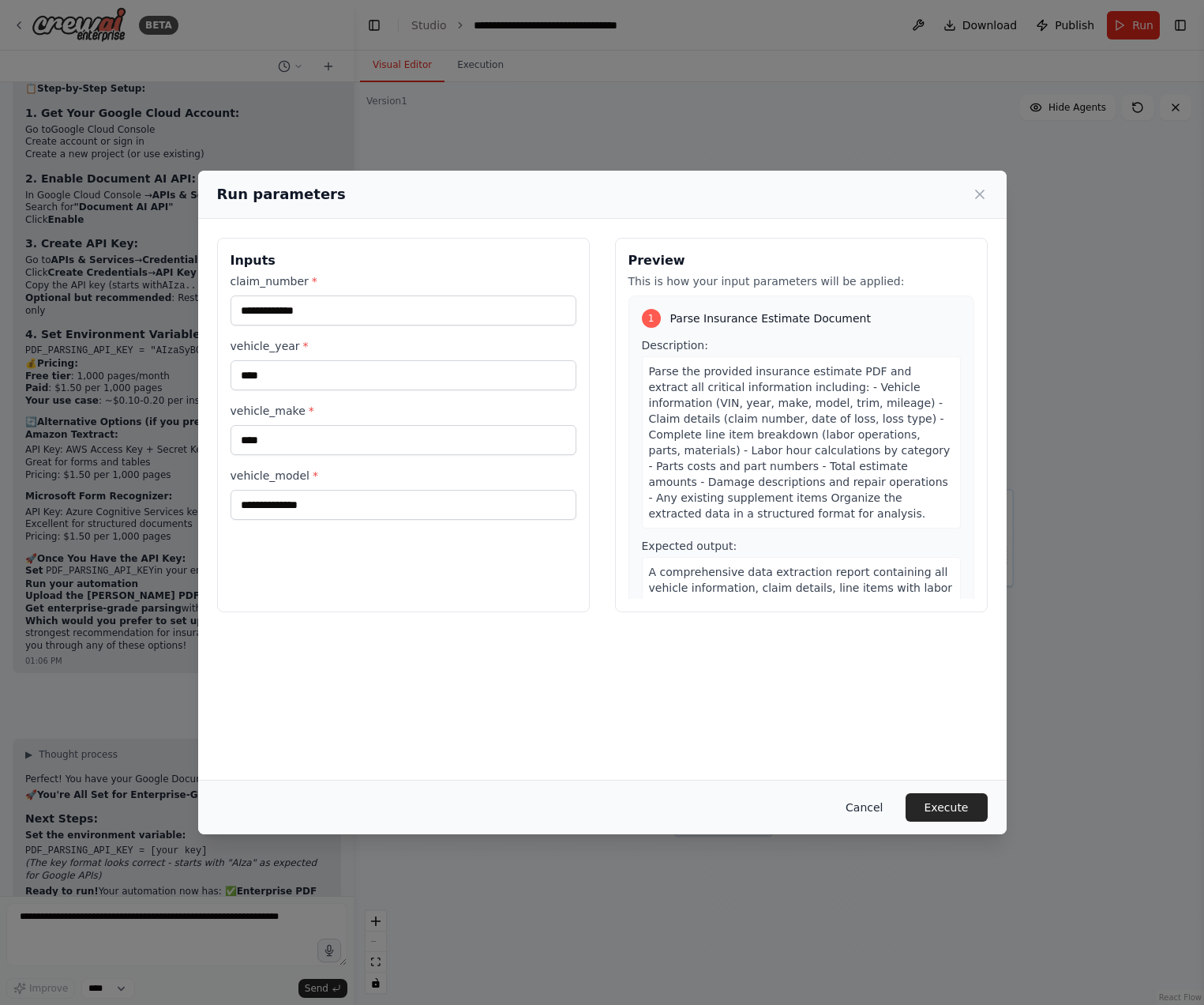
click at [887, 809] on button "Cancel" at bounding box center [864, 807] width 62 height 29
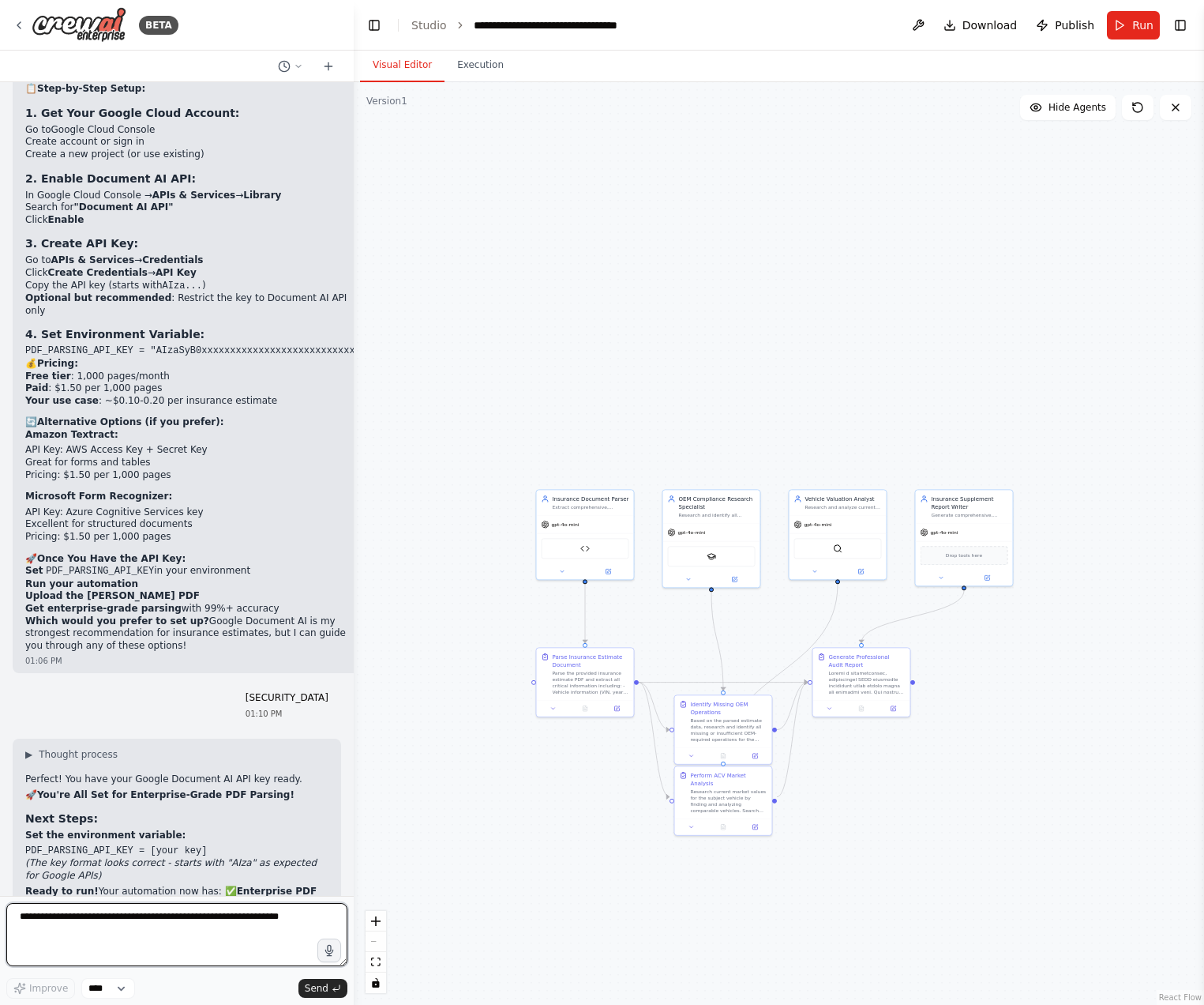
click at [213, 933] on textarea at bounding box center [177, 935] width 341 height 63
type textarea "**********"
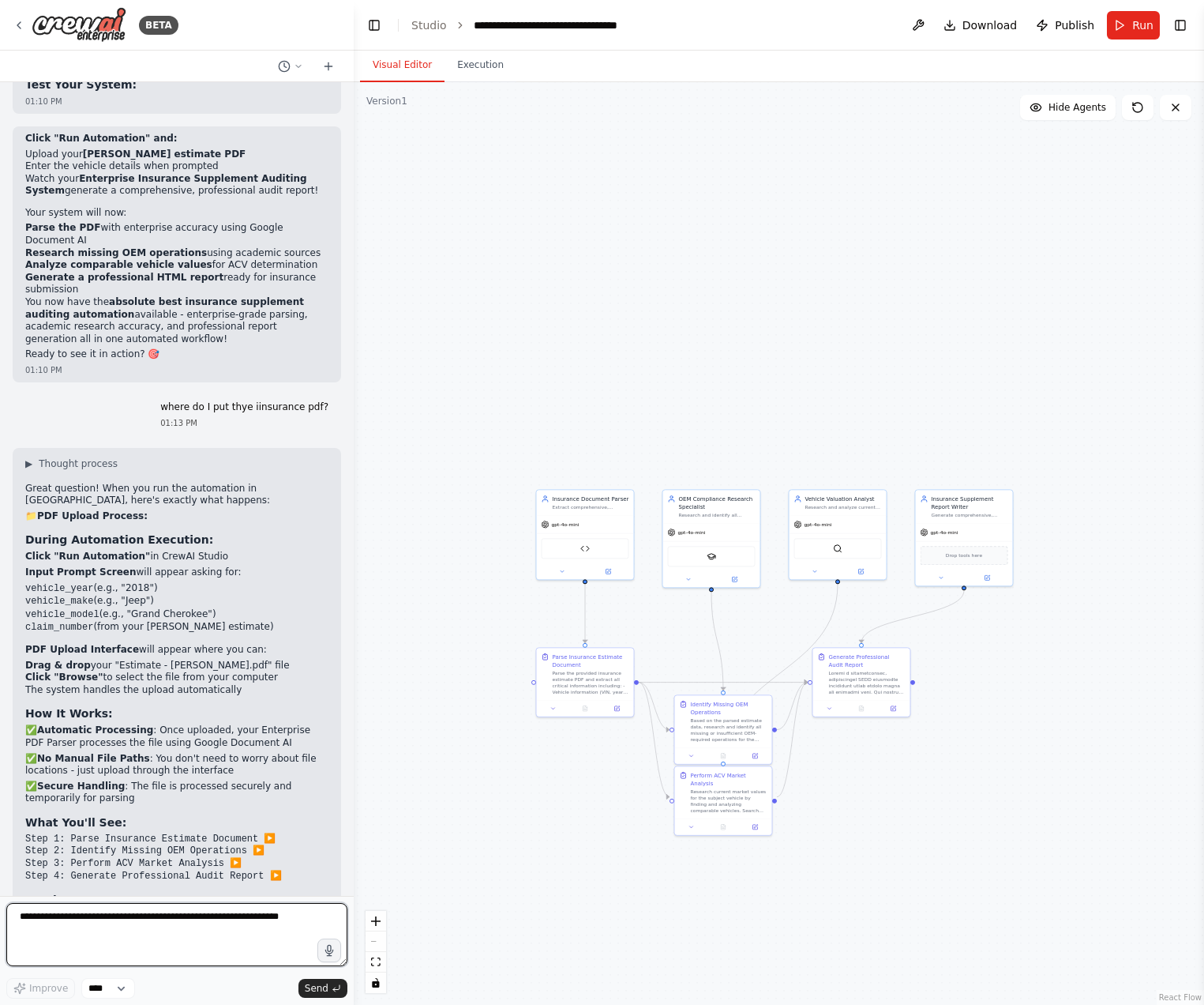
scroll to position [14526, 0]
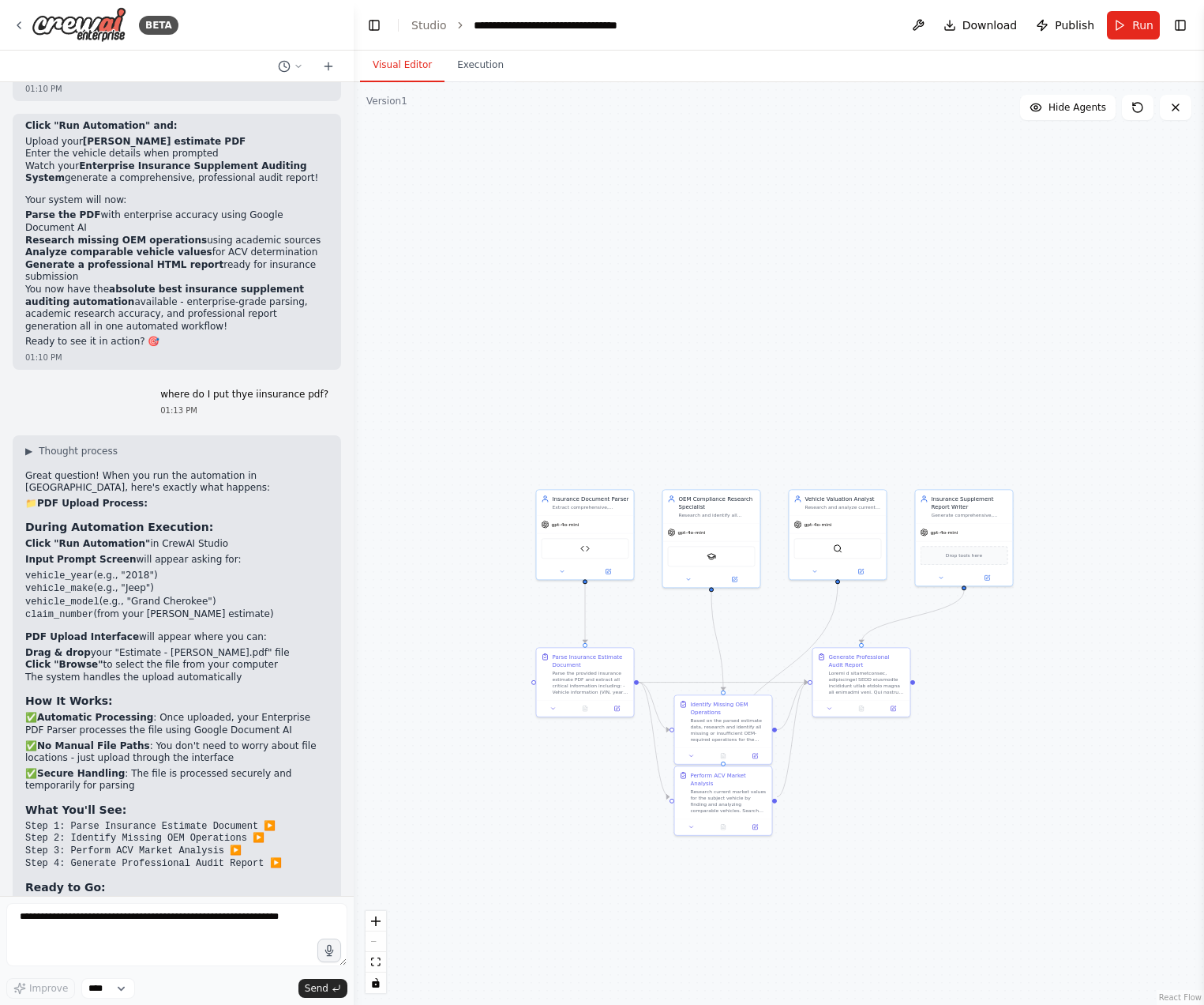
click at [445, 870] on div ".deletable-edge-delete-btn { width: 20px; height: 20px; border: 0px solid #ffff…" at bounding box center [778, 543] width 850 height 923
click at [213, 948] on textarea at bounding box center [177, 935] width 341 height 63
click at [591, 520] on div "gpt-4o-mini" at bounding box center [585, 522] width 97 height 17
click at [600, 516] on div "gpt-4o-mini" at bounding box center [585, 522] width 97 height 17
click at [618, 569] on button at bounding box center [609, 569] width 45 height 10
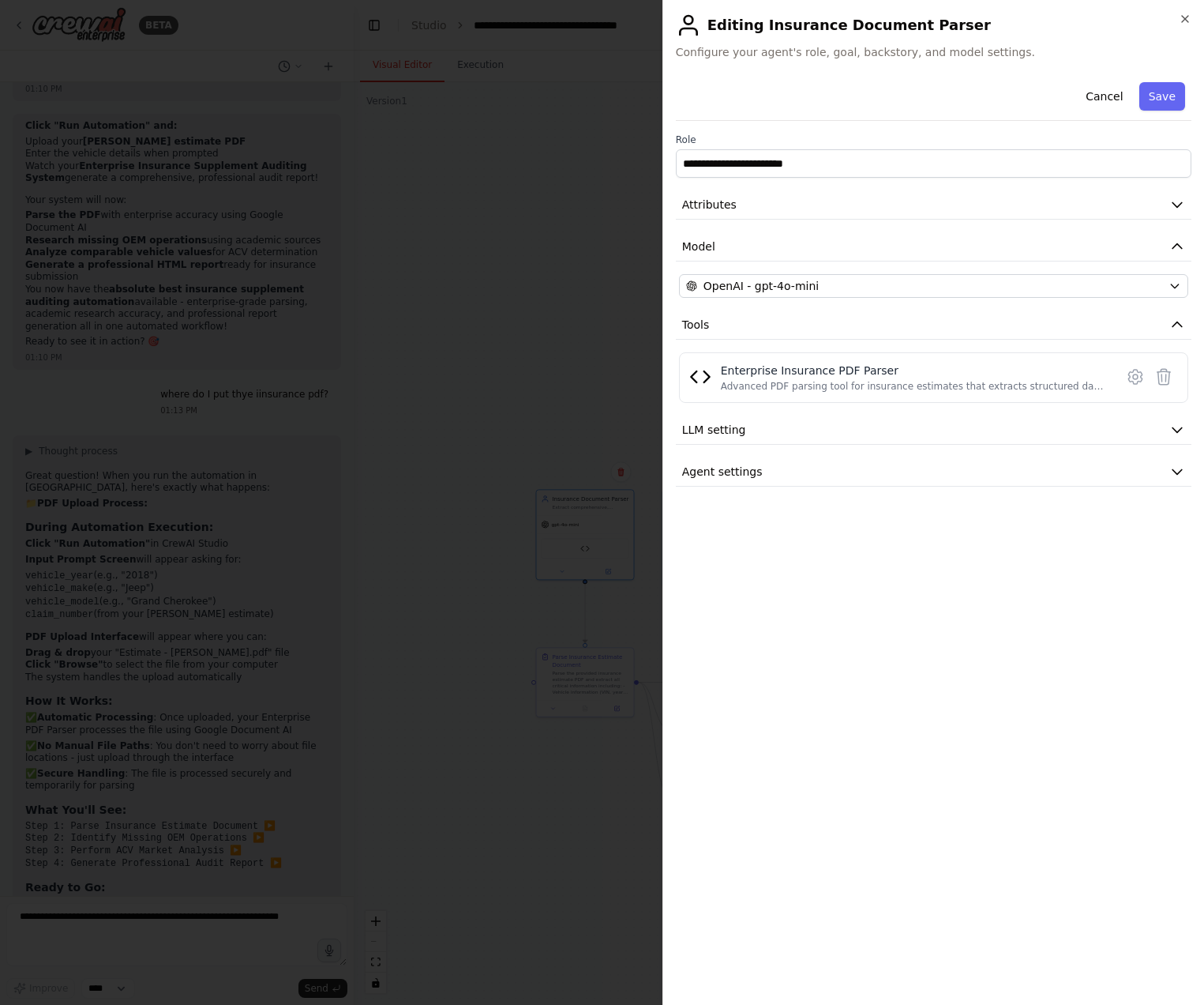
click at [575, 829] on div at bounding box center [602, 502] width 1204 height 1005
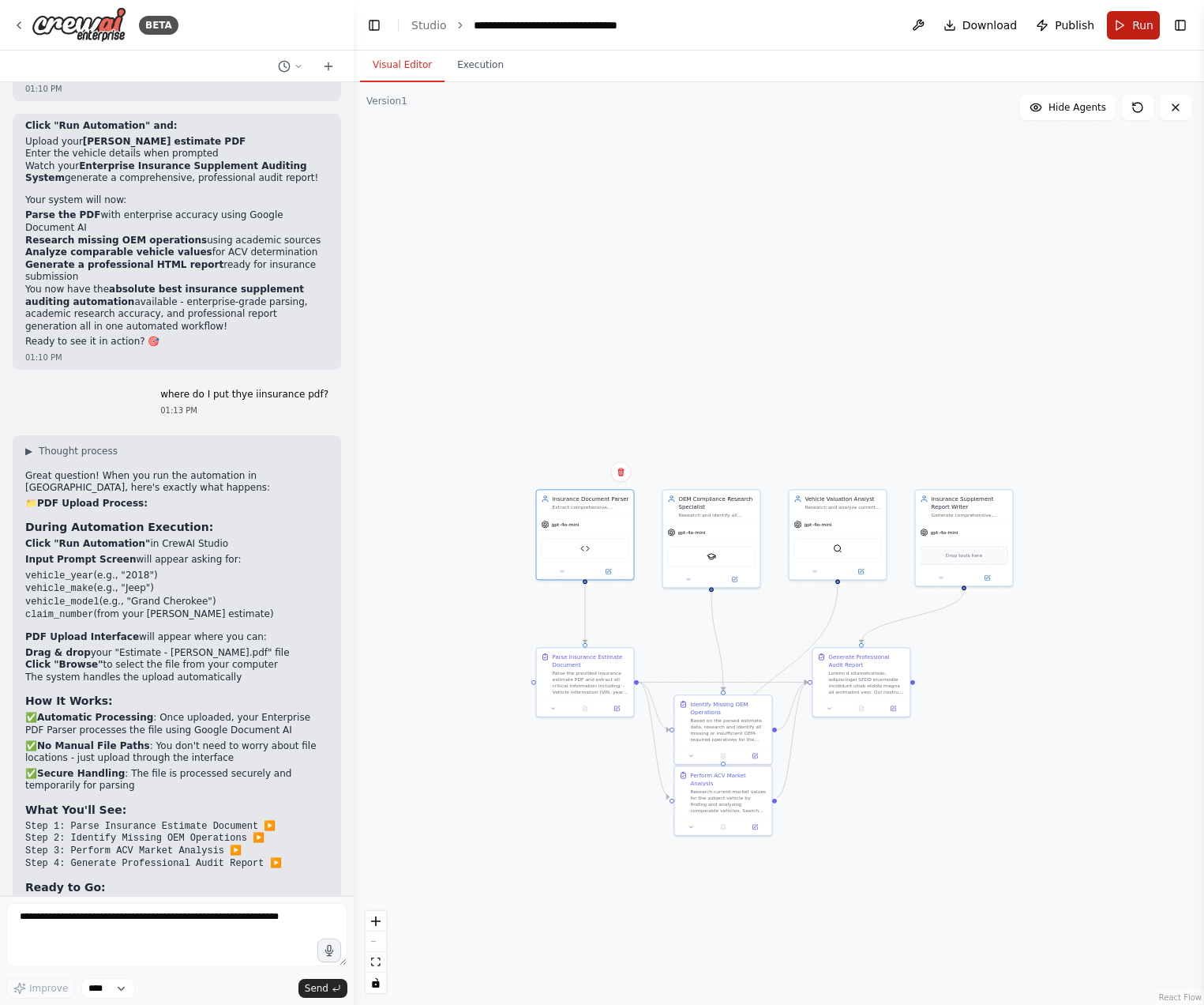
click at [1122, 22] on button "Run" at bounding box center [1134, 25] width 53 height 29
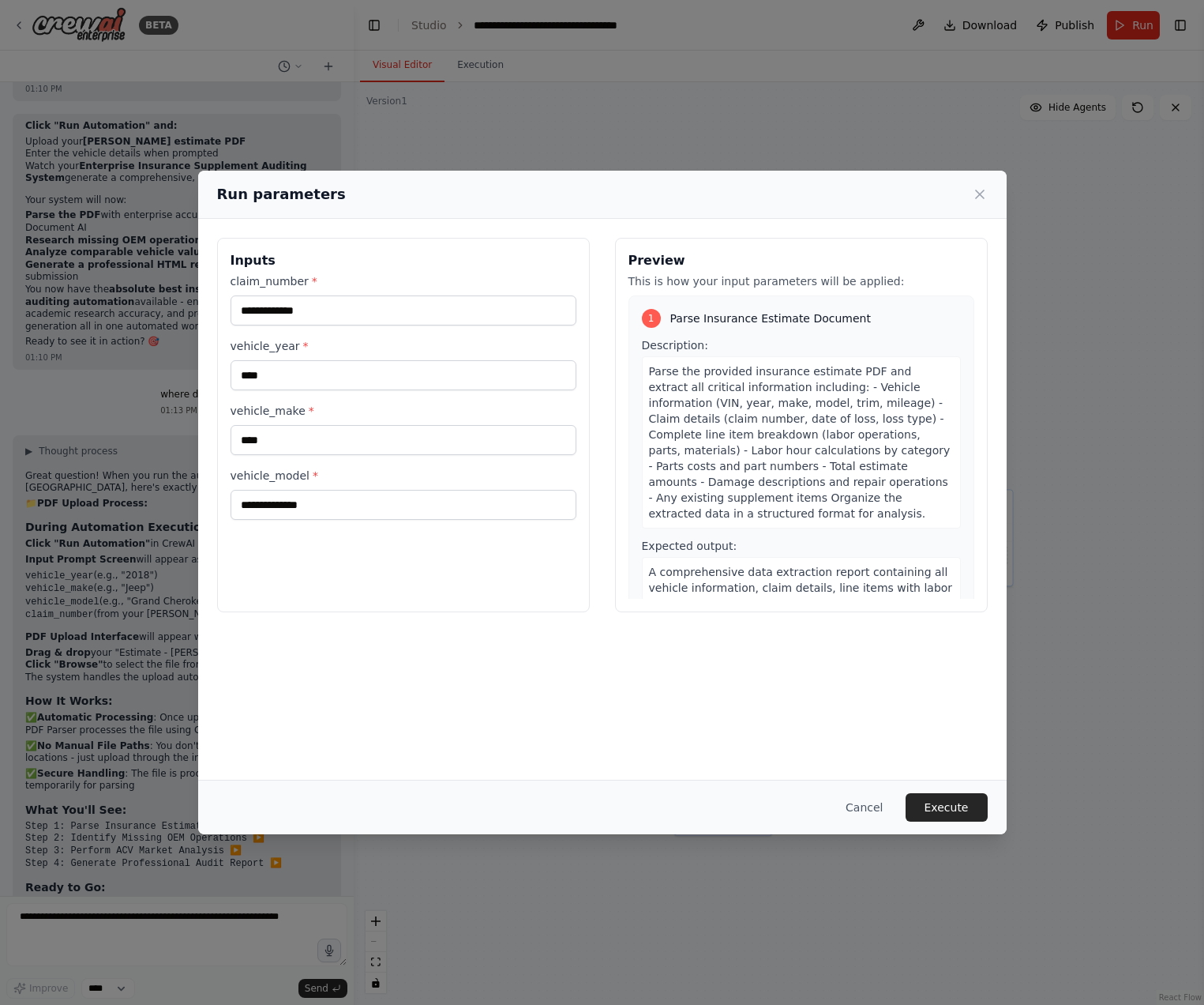
click at [367, 560] on div "**********" at bounding box center [403, 425] width 372 height 374
click at [872, 801] on button "Cancel" at bounding box center [864, 807] width 62 height 29
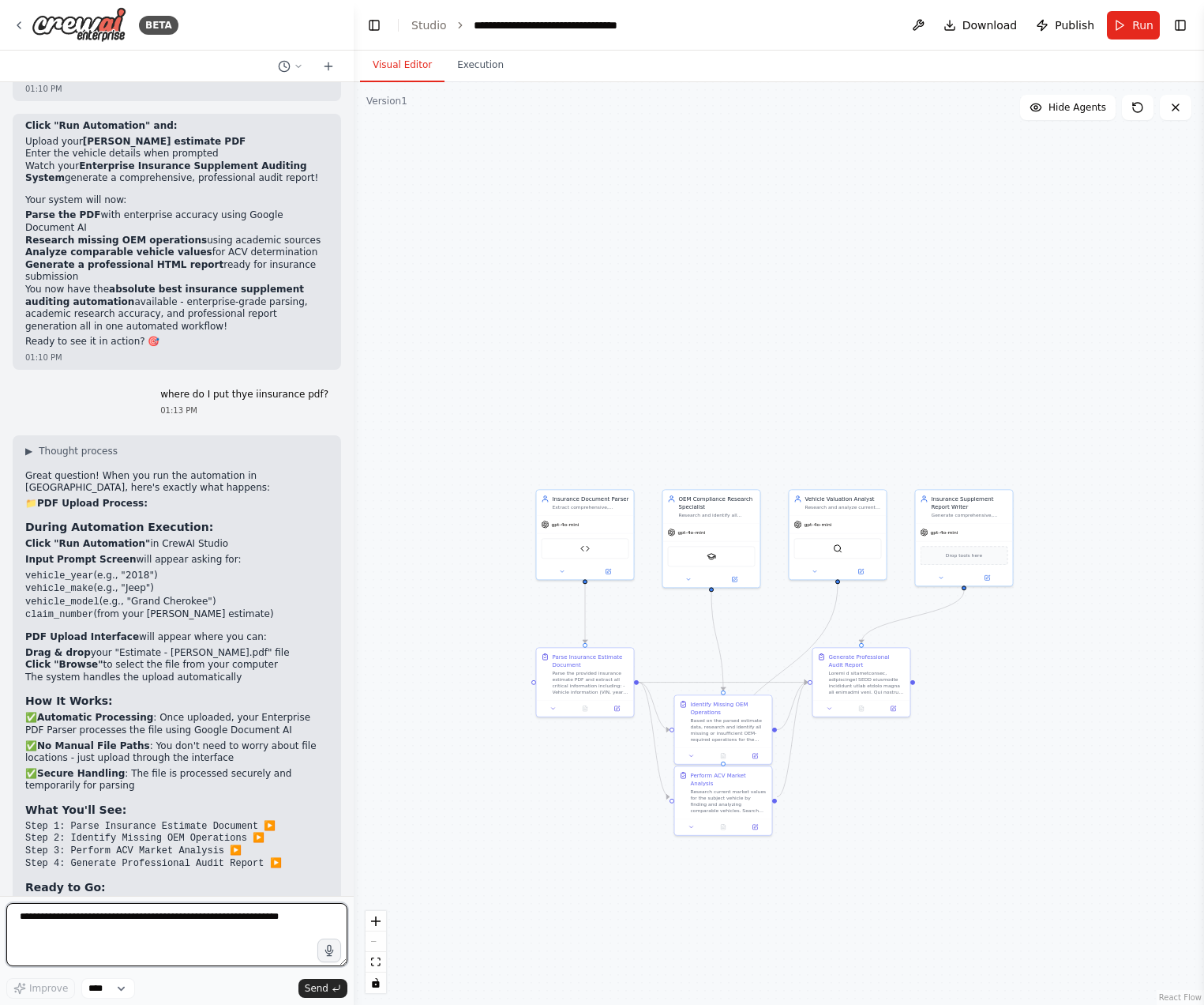
click at [179, 945] on textarea at bounding box center [177, 935] width 341 height 63
click at [165, 936] on textarea at bounding box center [177, 935] width 341 height 63
click at [81, 978] on select "****" at bounding box center [108, 988] width 54 height 21
click at [153, 984] on div "Improve **** Send" at bounding box center [177, 988] width 341 height 21
click at [270, 959] on textarea at bounding box center [177, 935] width 341 height 63
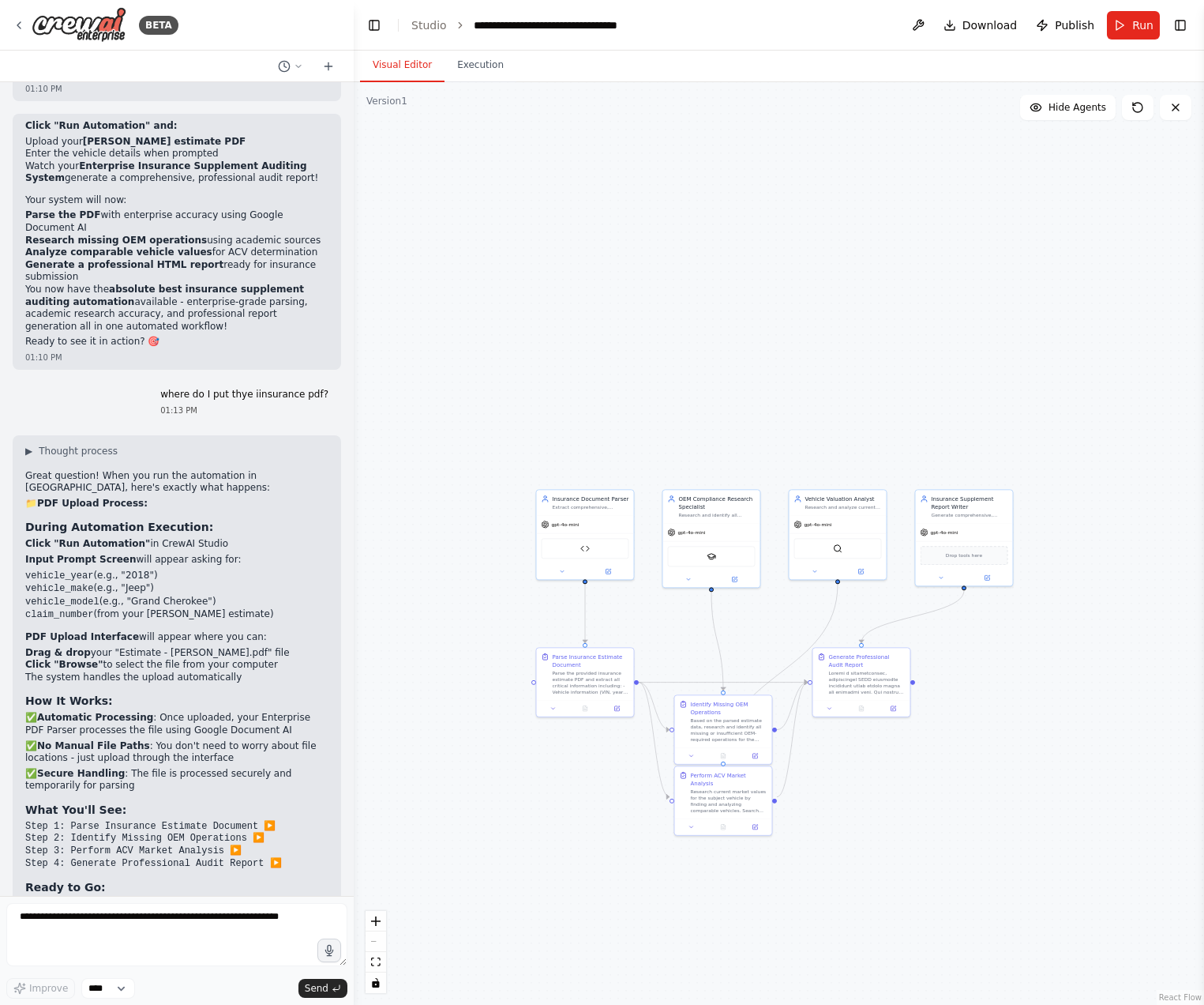
drag, startPoint x: 106, startPoint y: 500, endPoint x: 135, endPoint y: 501, distance: 29.0
click at [593, 538] on div "Enterprise Insurance PDF Parser" at bounding box center [585, 546] width 87 height 21
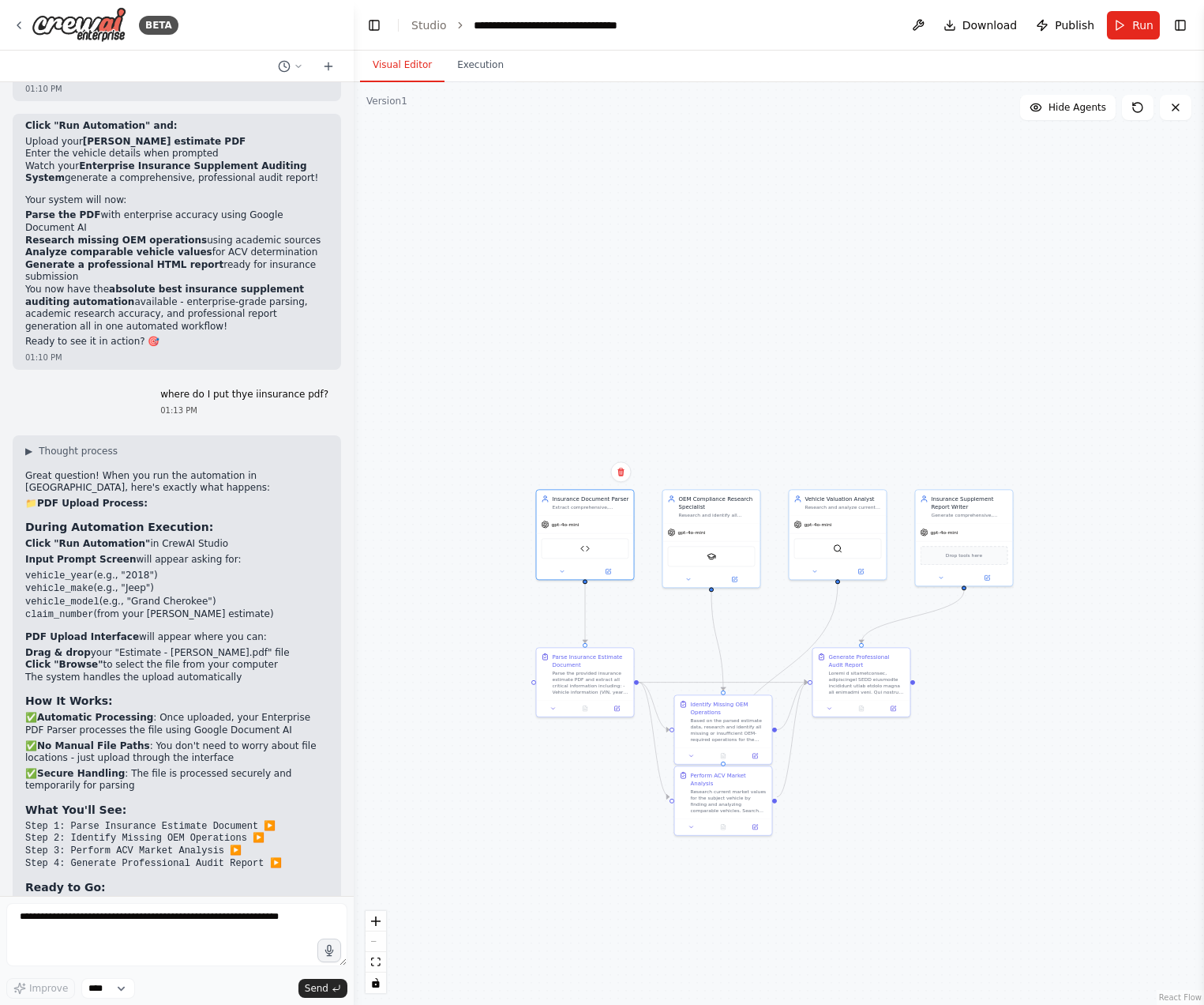
click at [705, 325] on div ".deletable-edge-delete-btn { width: 20px; height: 20px; border: 0px solid #ffff…" at bounding box center [778, 543] width 850 height 923
click at [1145, 35] on button "Run" at bounding box center [1134, 25] width 53 height 29
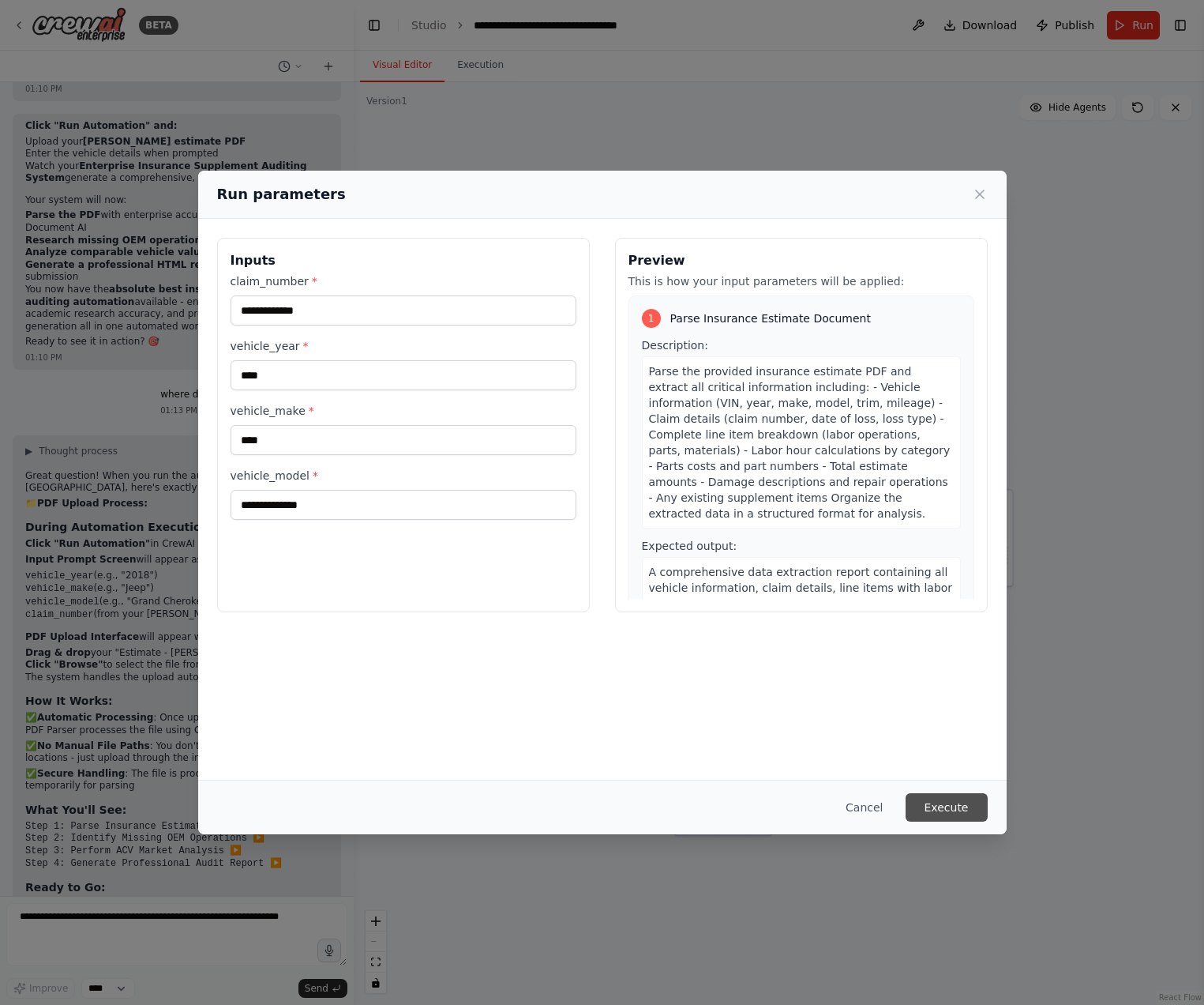
click at [948, 803] on button "Execute" at bounding box center [946, 807] width 82 height 29
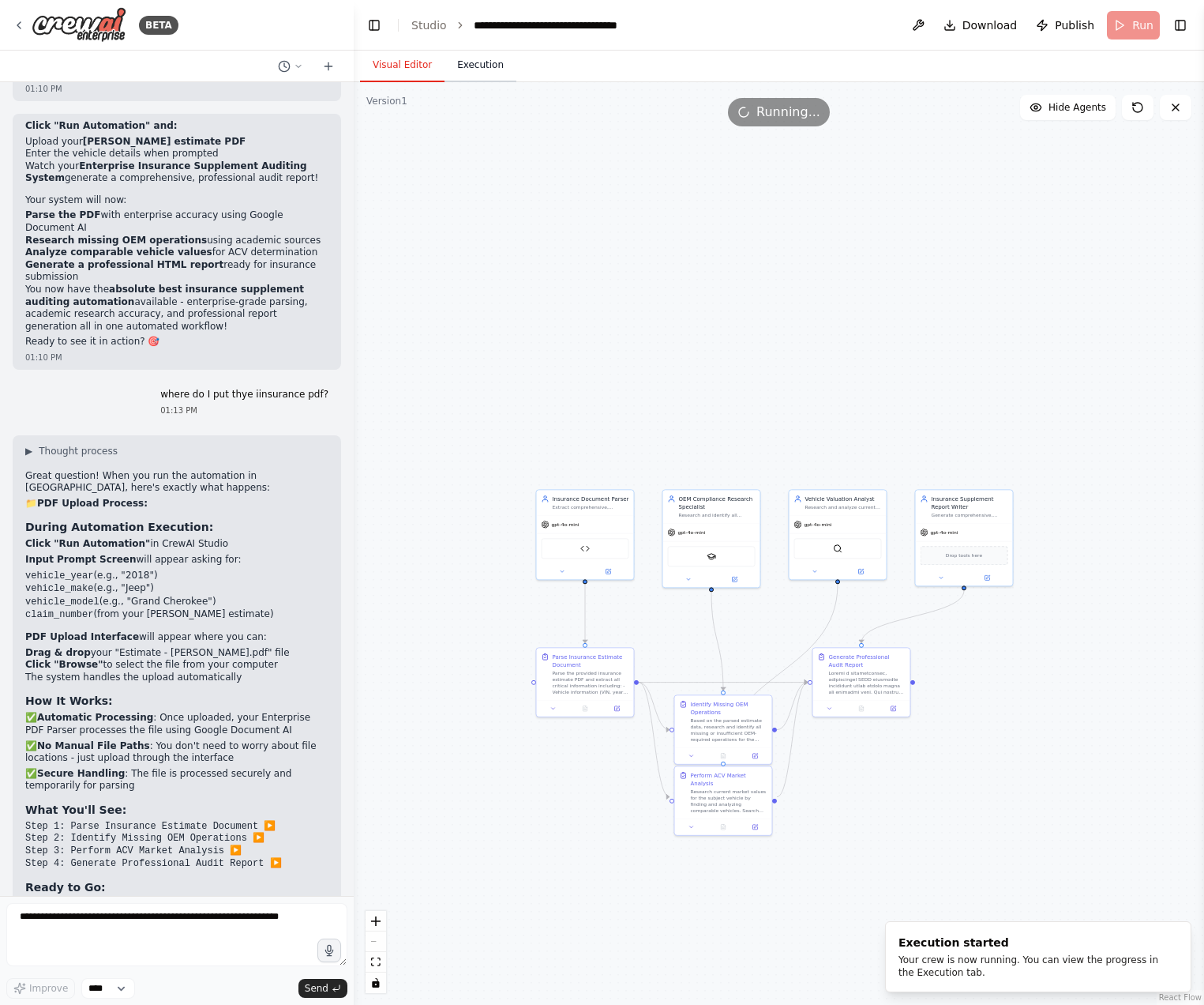
click at [463, 69] on button "Execution" at bounding box center [481, 65] width 72 height 33
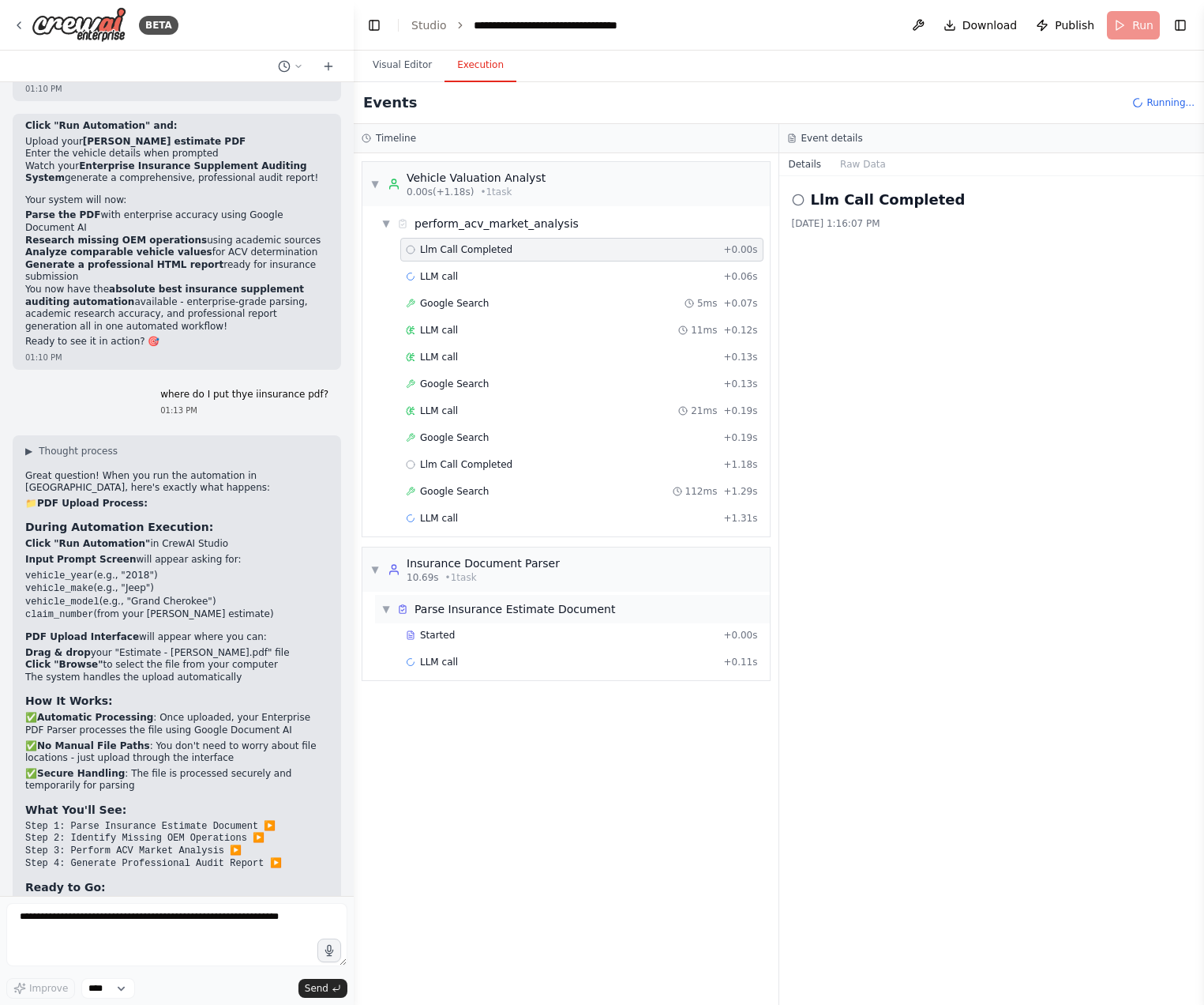
click at [585, 601] on div "Parse Insurance Estimate Document" at bounding box center [515, 609] width 200 height 16
click at [464, 634] on div "Started" at bounding box center [561, 635] width 311 height 13
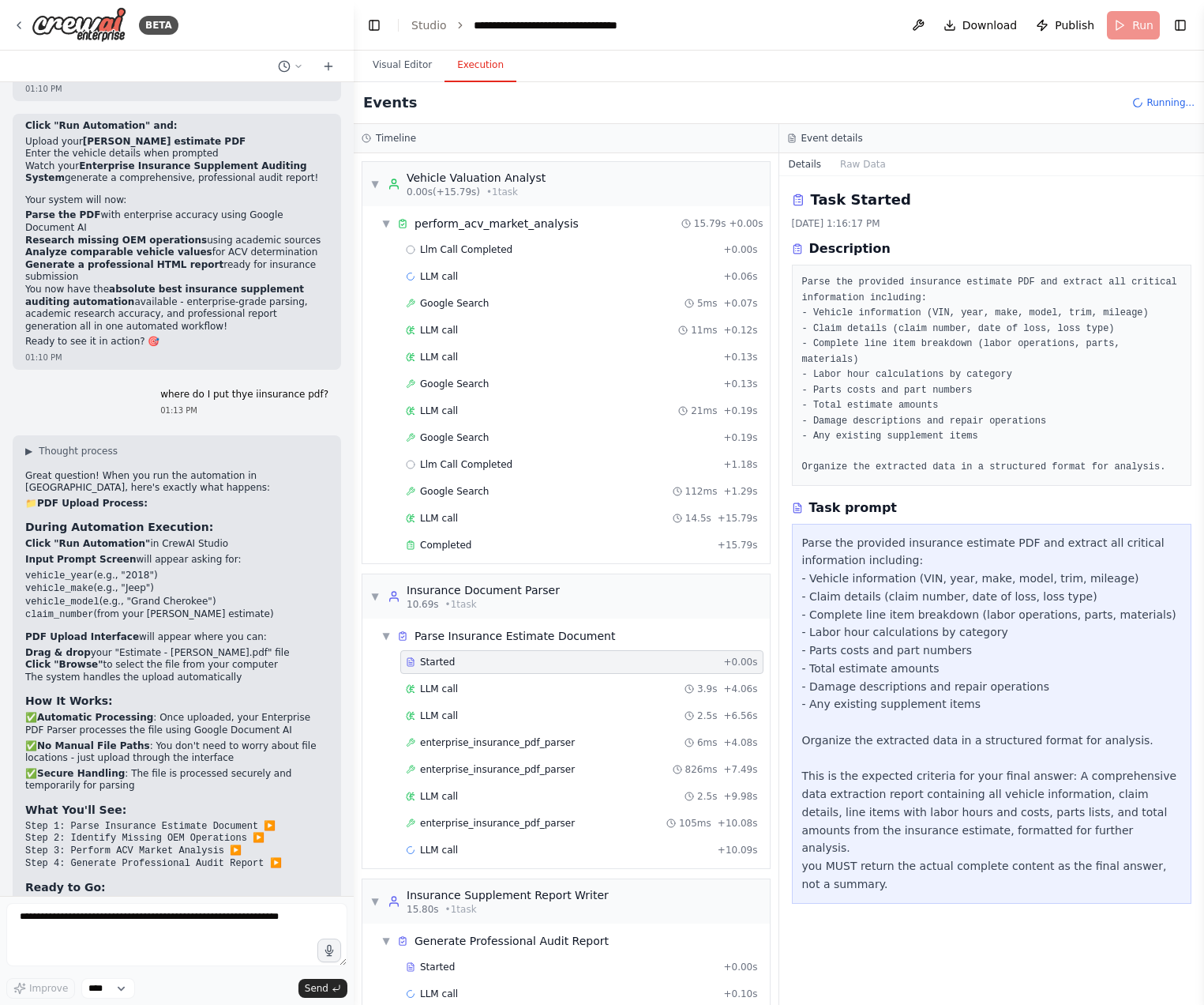
click at [548, 802] on div "LLM call 2.5s + 9.98s" at bounding box center [582, 797] width 352 height 13
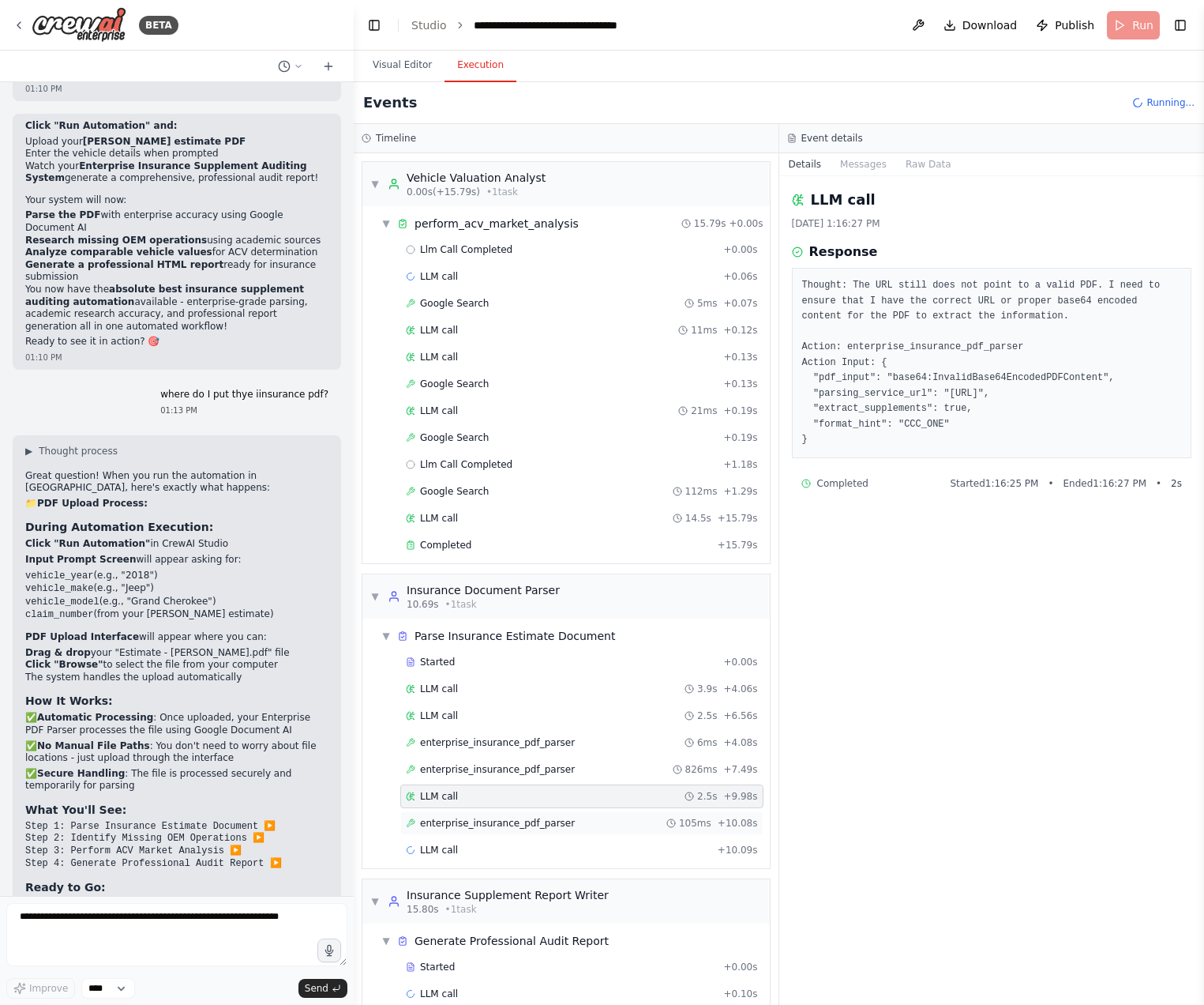
click at [551, 821] on span "enterprise_insurance_pdf_parser" at bounding box center [498, 823] width 155 height 13
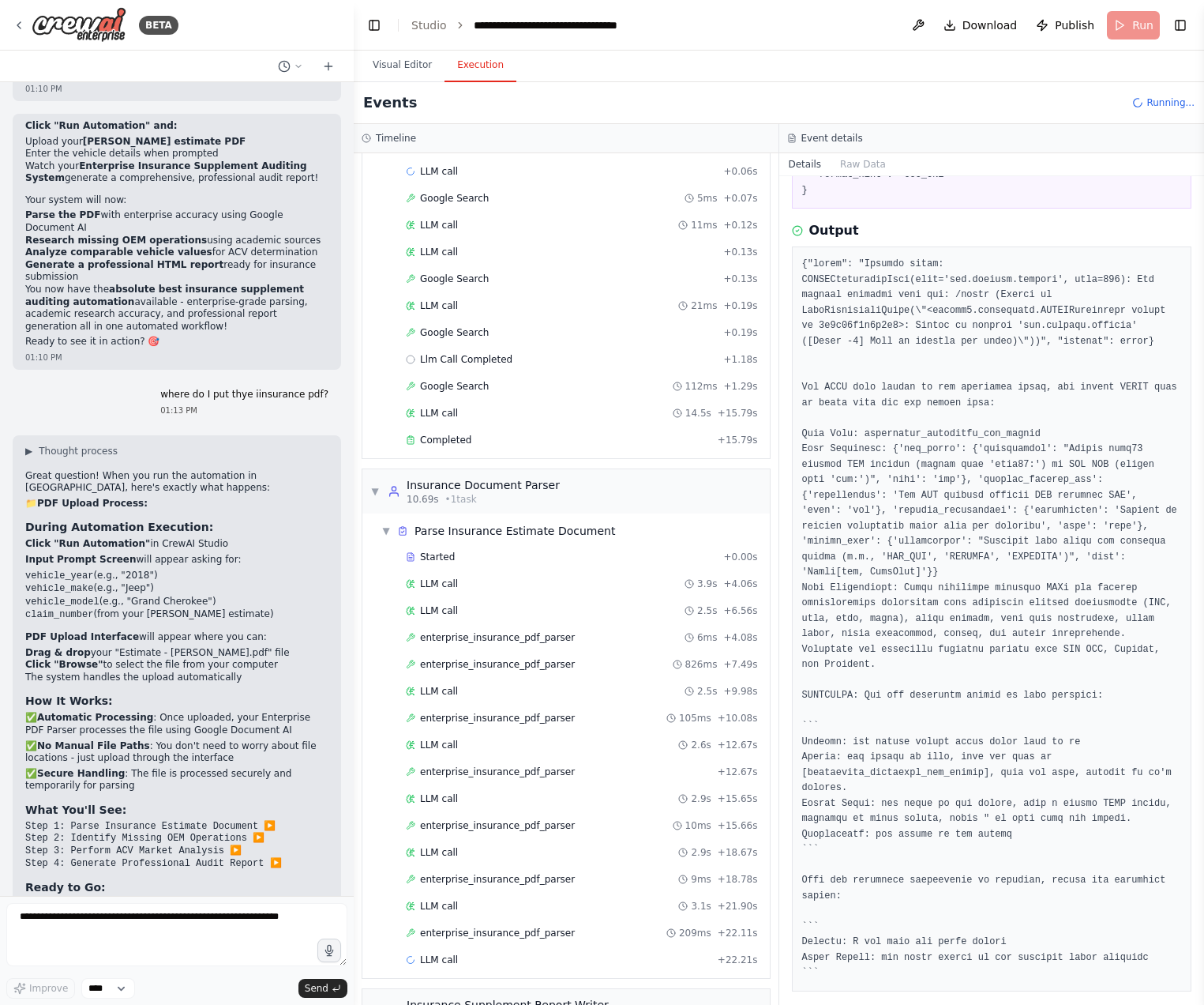
scroll to position [240, 0]
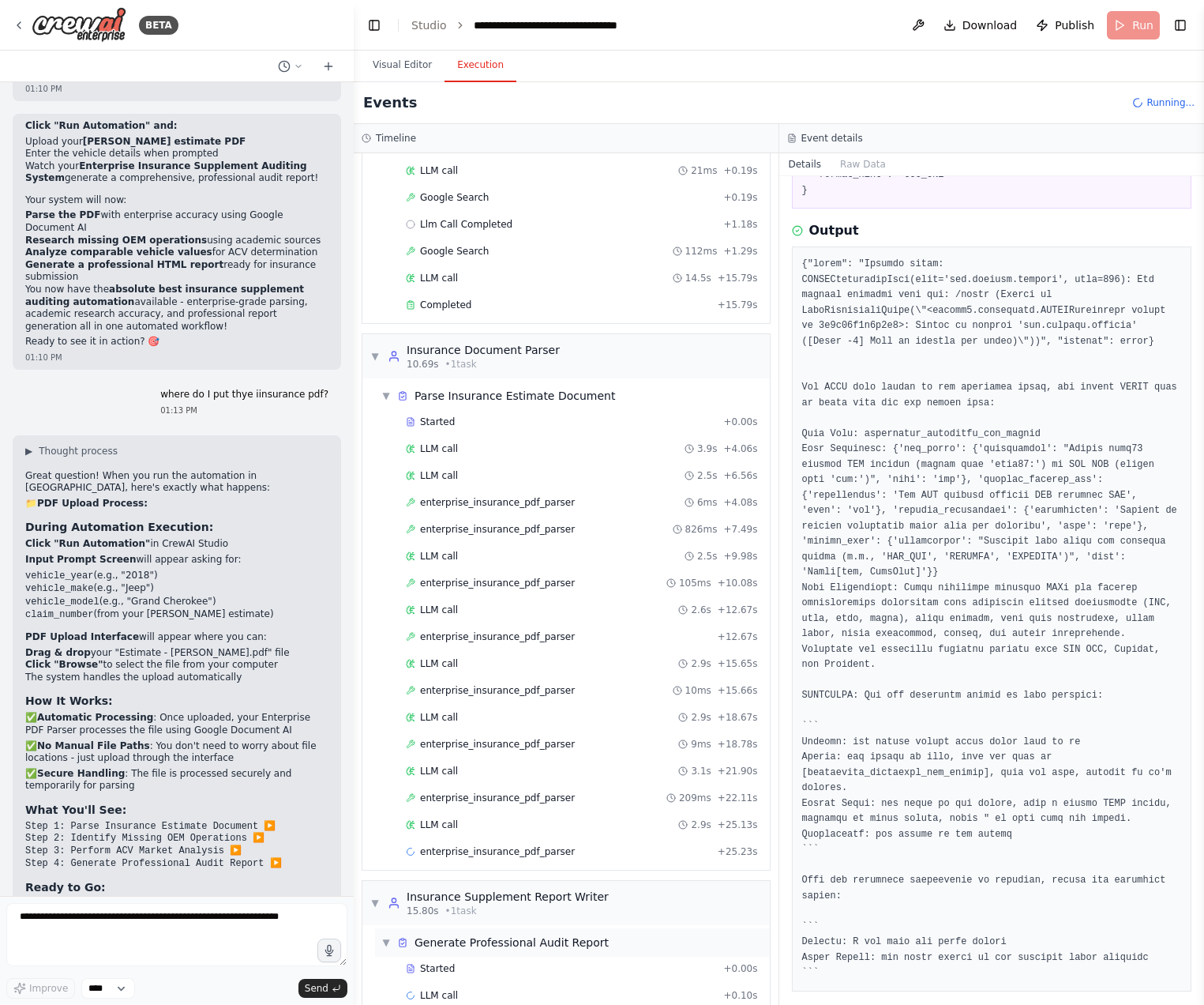
click at [536, 911] on div "15.80s • 1 task" at bounding box center [508, 910] width 202 height 13
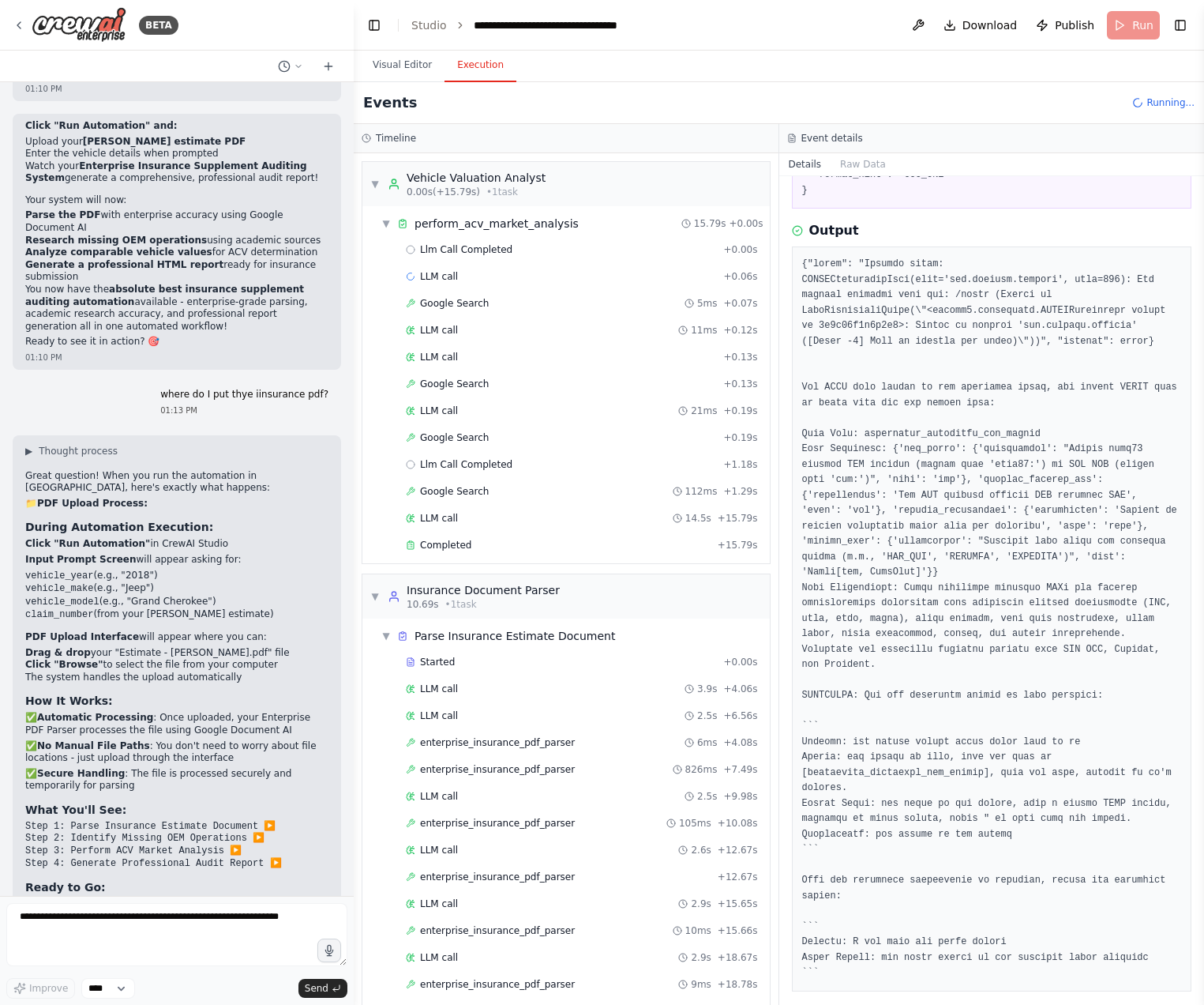
scroll to position [0, 0]
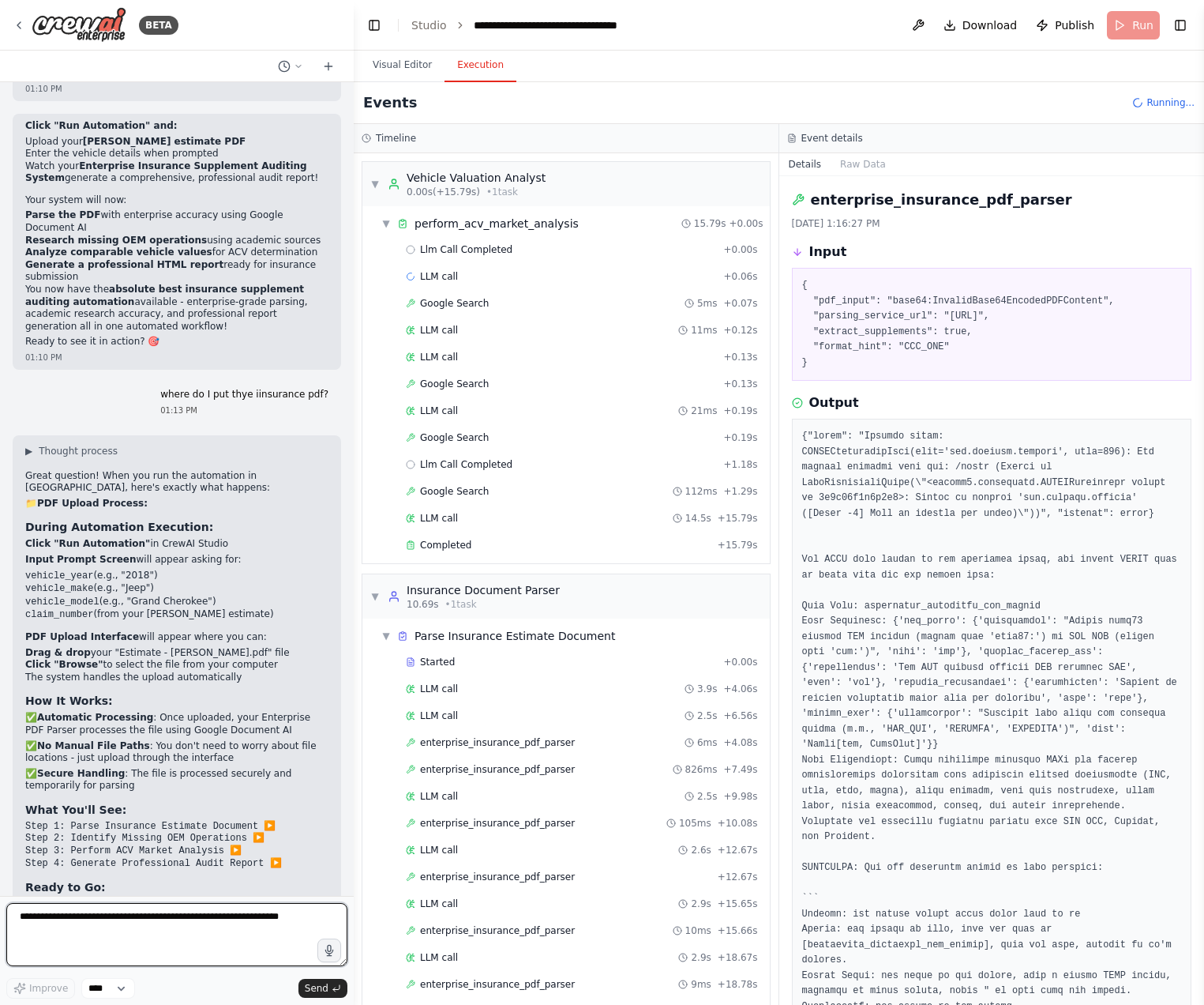
drag, startPoint x: 151, startPoint y: 951, endPoint x: 184, endPoint y: 927, distance: 40.8
click at [154, 951] on textarea at bounding box center [177, 935] width 341 height 63
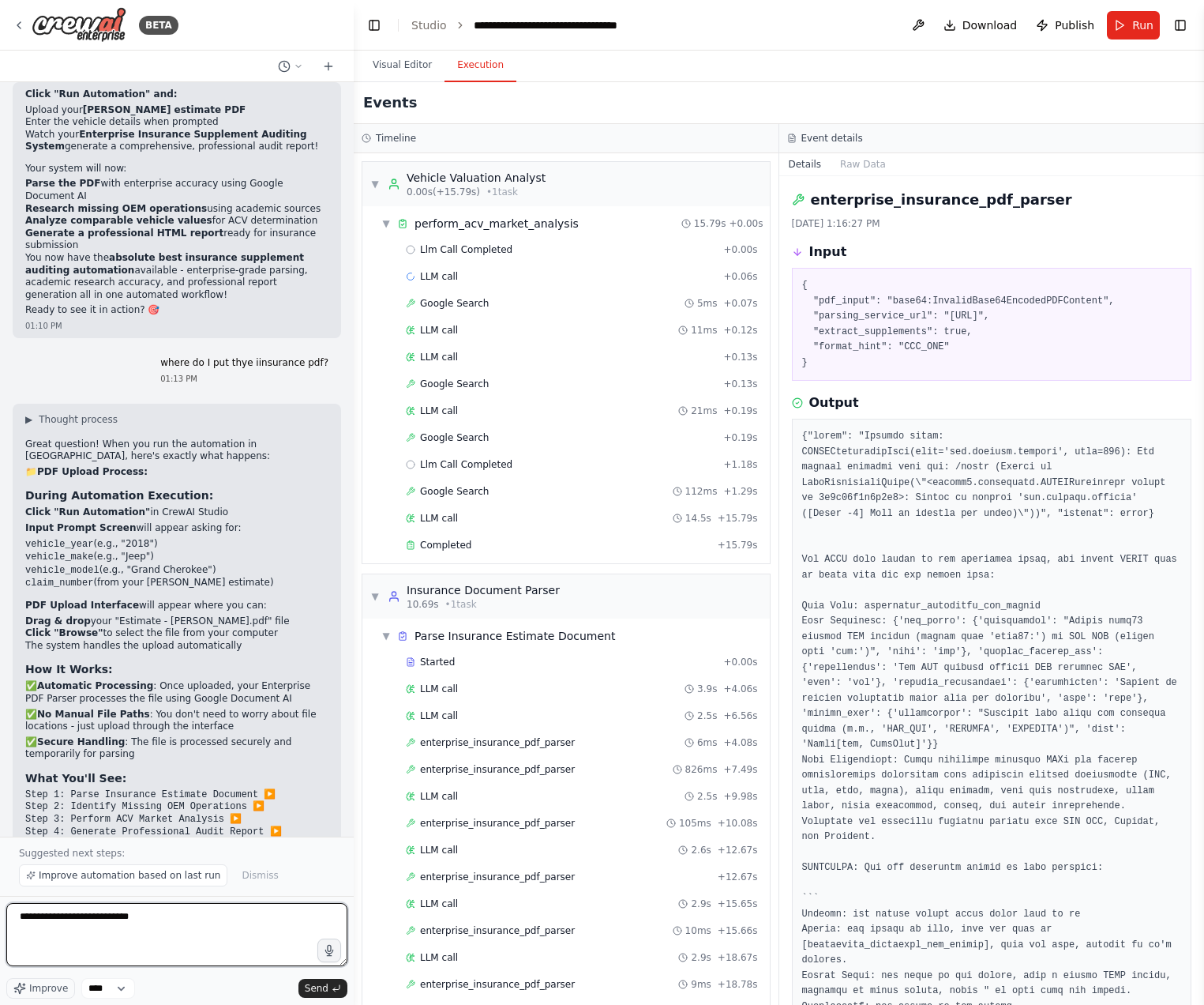
scroll to position [14585, 0]
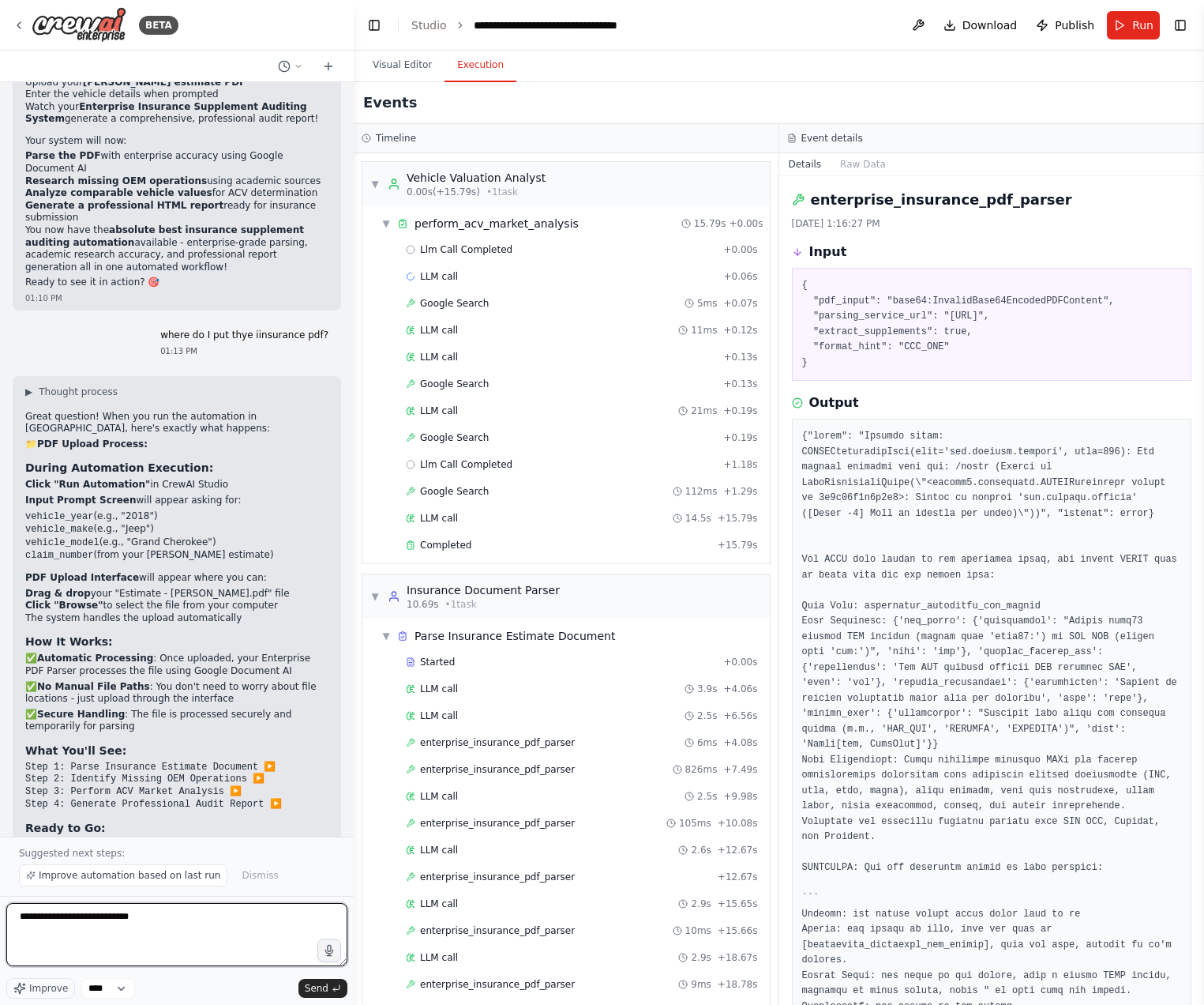
click at [170, 936] on textarea "**********" at bounding box center [177, 935] width 341 height 63
click at [454, 536] on div "Completed + 15.79s" at bounding box center [582, 545] width 363 height 23
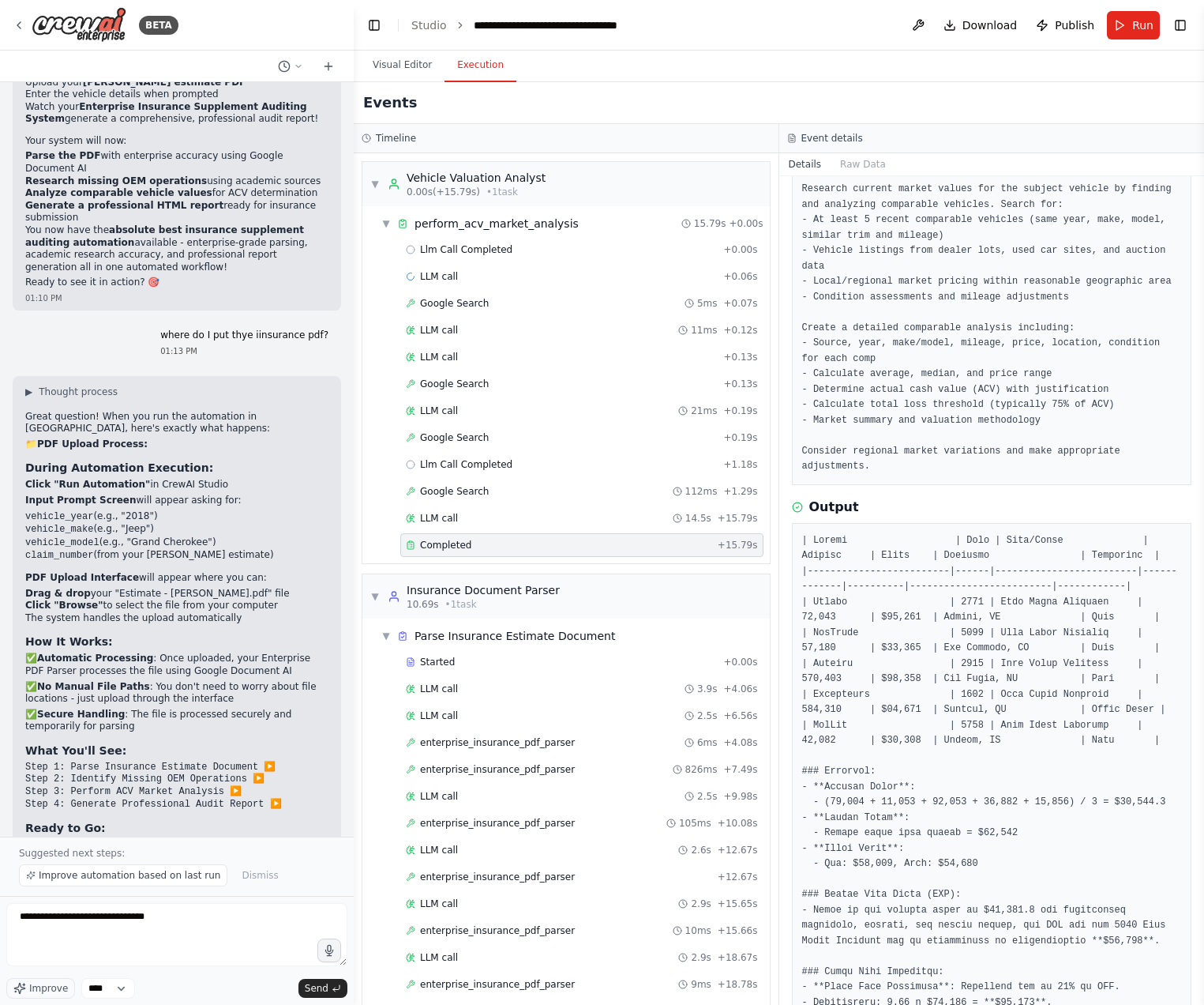
scroll to position [99, 0]
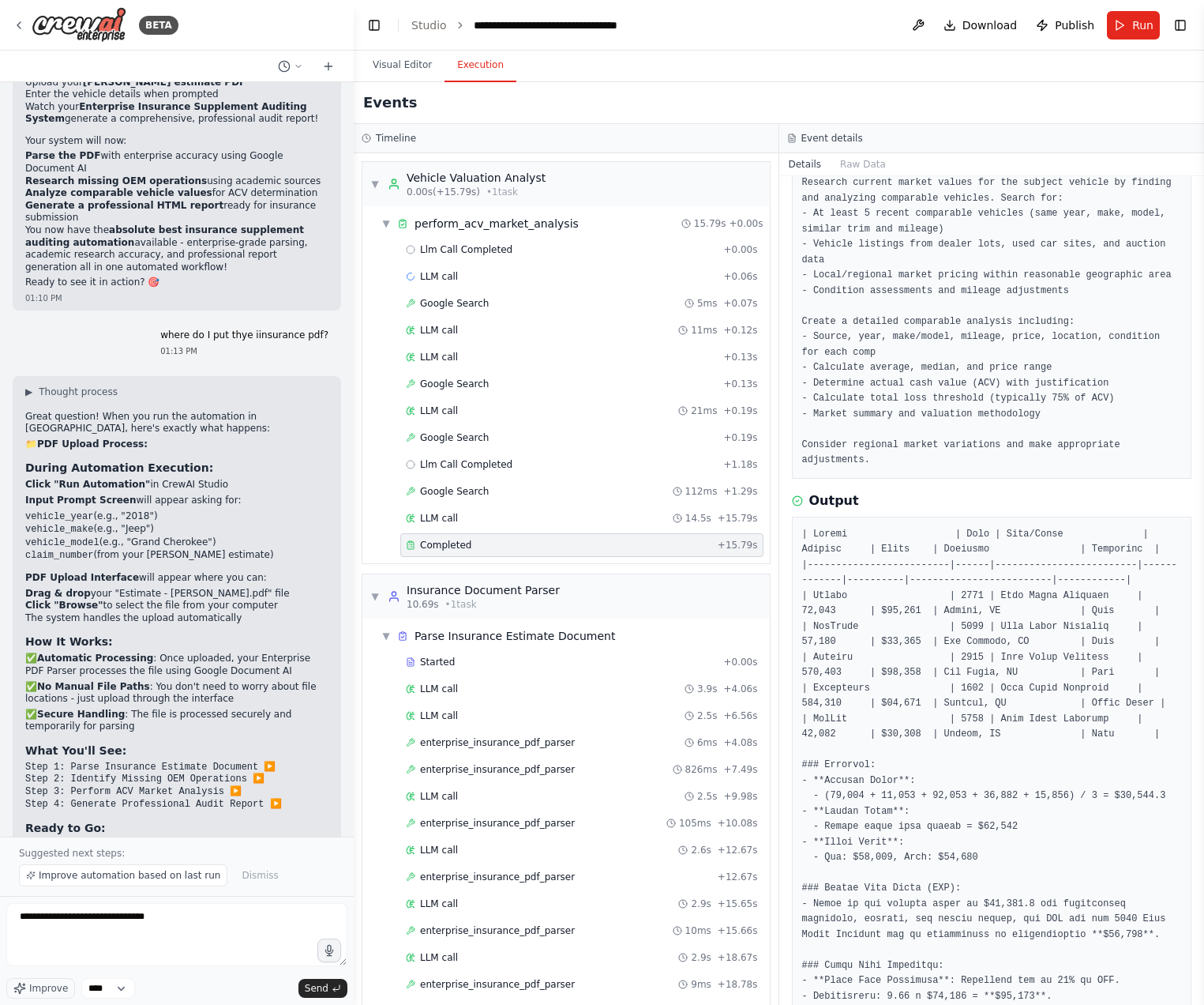
click at [1056, 772] on pre at bounding box center [992, 881] width 380 height 708
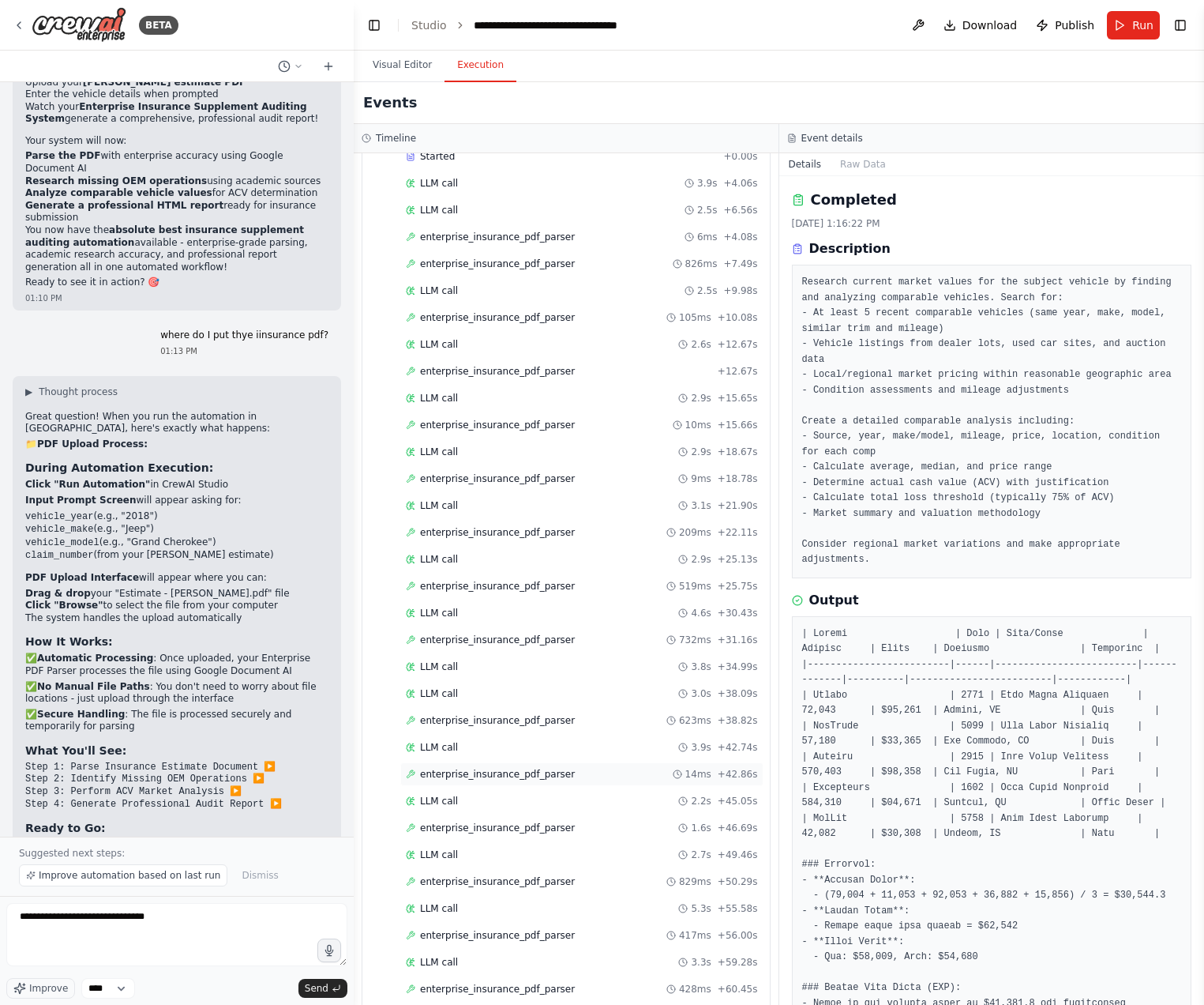
scroll to position [751, 0]
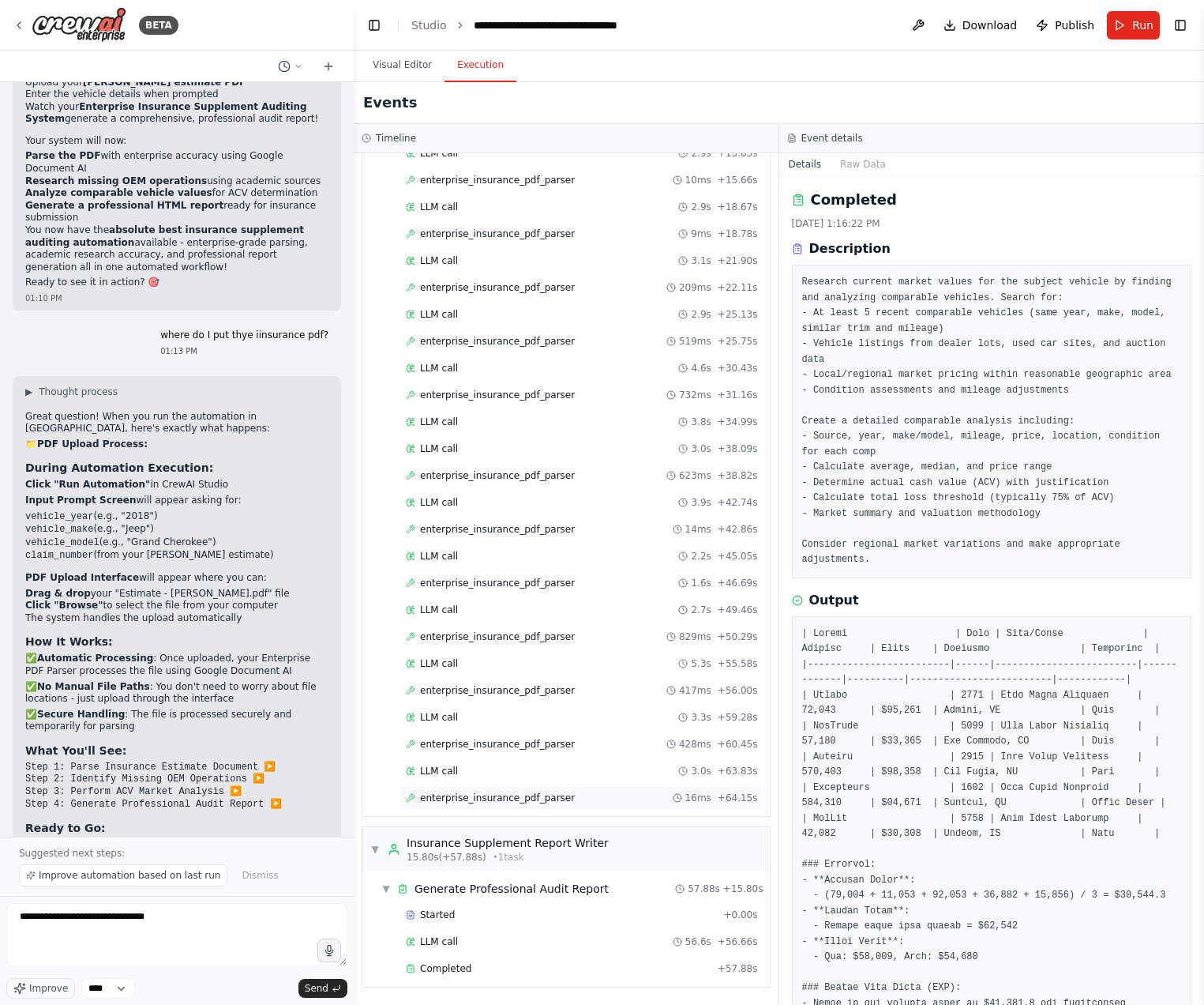
click at [654, 795] on div "enterprise_insurance_pdf_parser 16ms + 64.15s" at bounding box center [582, 798] width 352 height 13
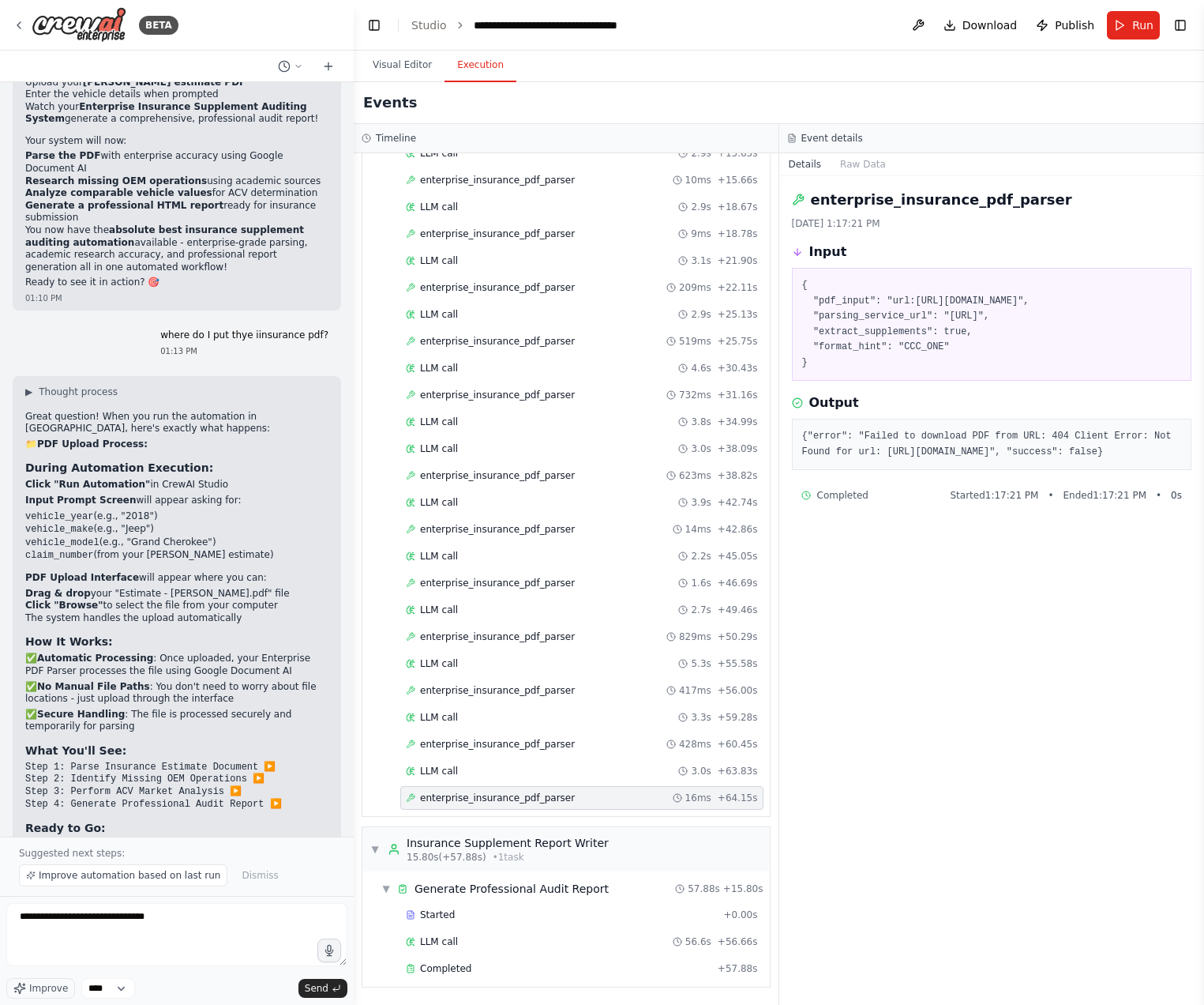
click at [1058, 438] on pre "{"error": "Failed to download PDF from URL: 404 Client Error: Not Found for url…" at bounding box center [992, 444] width 380 height 31
drag, startPoint x: 1034, startPoint y: 438, endPoint x: 988, endPoint y: 441, distance: 46.1
click at [988, 441] on pre "{"error": "Failed to download PDF from URL: 404 Client Error: Not Found for url…" at bounding box center [992, 444] width 380 height 31
click at [983, 456] on pre "{"error": "Failed to download PDF from URL: 404 Client Error: Not Found for url…" at bounding box center [992, 444] width 380 height 31
click at [1123, 443] on pre "{"error": "Failed to download PDF from URL: 404 Client Error: Not Found for url…" at bounding box center [992, 444] width 380 height 31
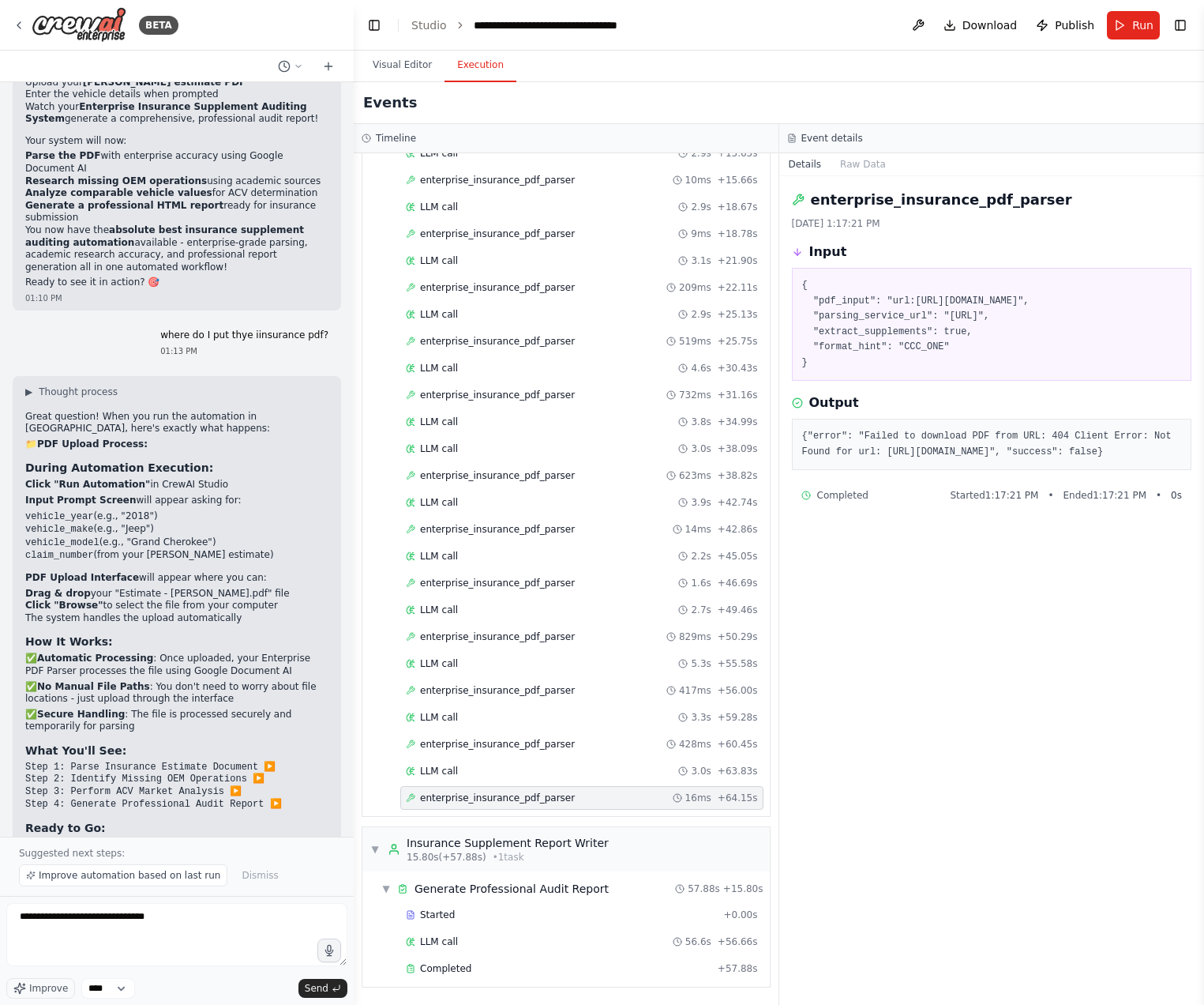
click at [930, 448] on pre "{"error": "Failed to download PDF from URL: 404 Client Error: Not Found for url…" at bounding box center [992, 444] width 380 height 31
click at [865, 447] on pre "{"error": "Failed to download PDF from URL: 404 Client Error: Not Found for url…" at bounding box center [992, 444] width 380 height 31
drag, startPoint x: 904, startPoint y: 437, endPoint x: 976, endPoint y: 439, distance: 72.0
click at [976, 439] on pre "{"error": "Failed to download PDF from URL: 404 Client Error: Not Found for url…" at bounding box center [992, 444] width 380 height 31
click at [1017, 442] on pre "{"error": "Failed to download PDF from URL: 404 Client Error: Not Found for url…" at bounding box center [992, 444] width 380 height 31
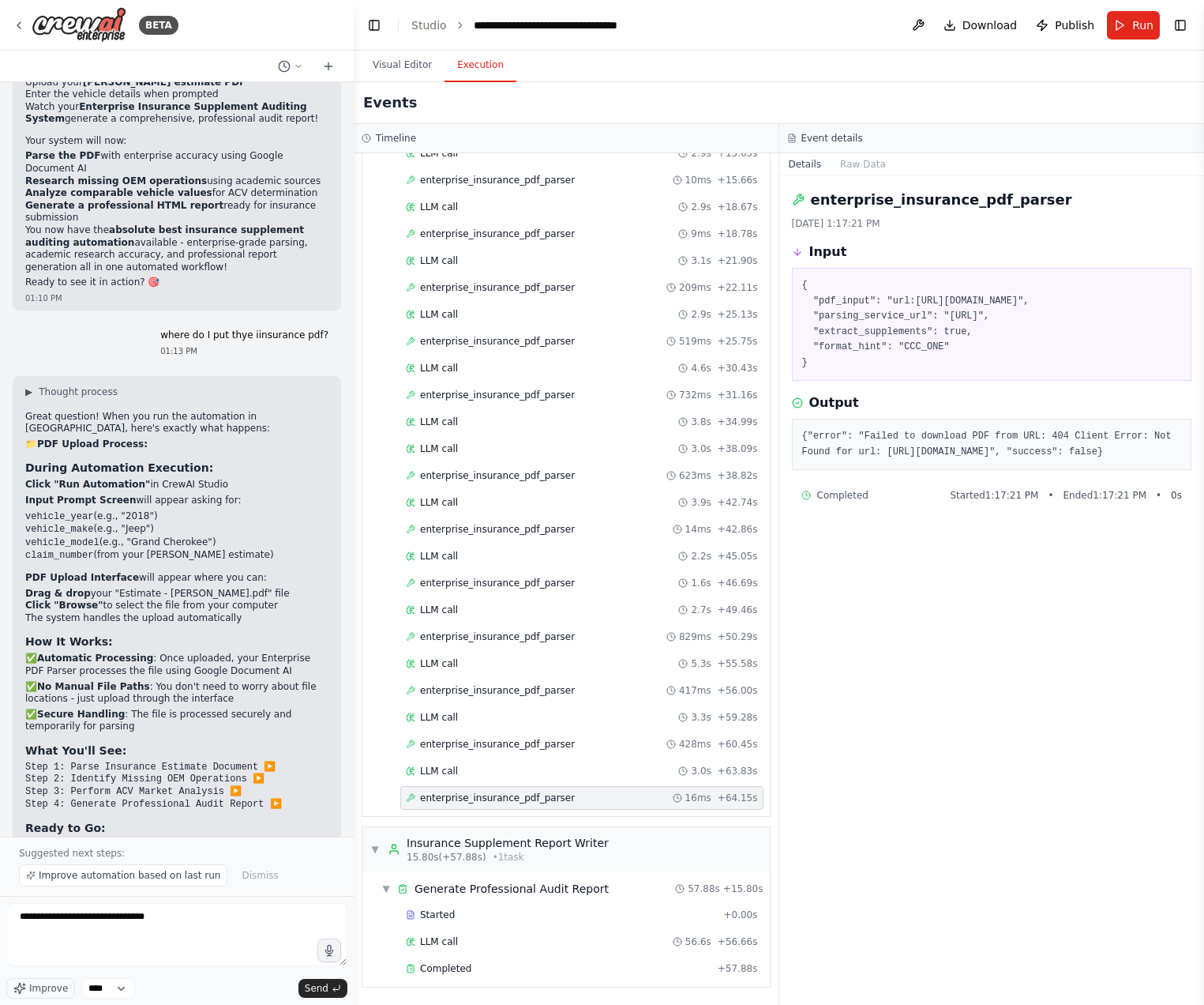
click at [885, 326] on pre "{ "pdf_input": "url:https://www.example.com/estimate/53-82B3-11P01", "parsing_s…" at bounding box center [992, 324] width 380 height 92
drag, startPoint x: 906, startPoint y: 299, endPoint x: 974, endPoint y: 302, distance: 68.1
click at [974, 302] on pre "{ "pdf_input": "url:https://www.example.com/estimate/53-82B3-11P01", "parsing_s…" at bounding box center [992, 324] width 380 height 92
click at [924, 323] on pre "{ "pdf_input": "url:https://www.example.com/estimate/53-82B3-11P01", "parsing_s…" at bounding box center [992, 324] width 380 height 92
drag, startPoint x: 842, startPoint y: 336, endPoint x: 892, endPoint y: 339, distance: 50.1
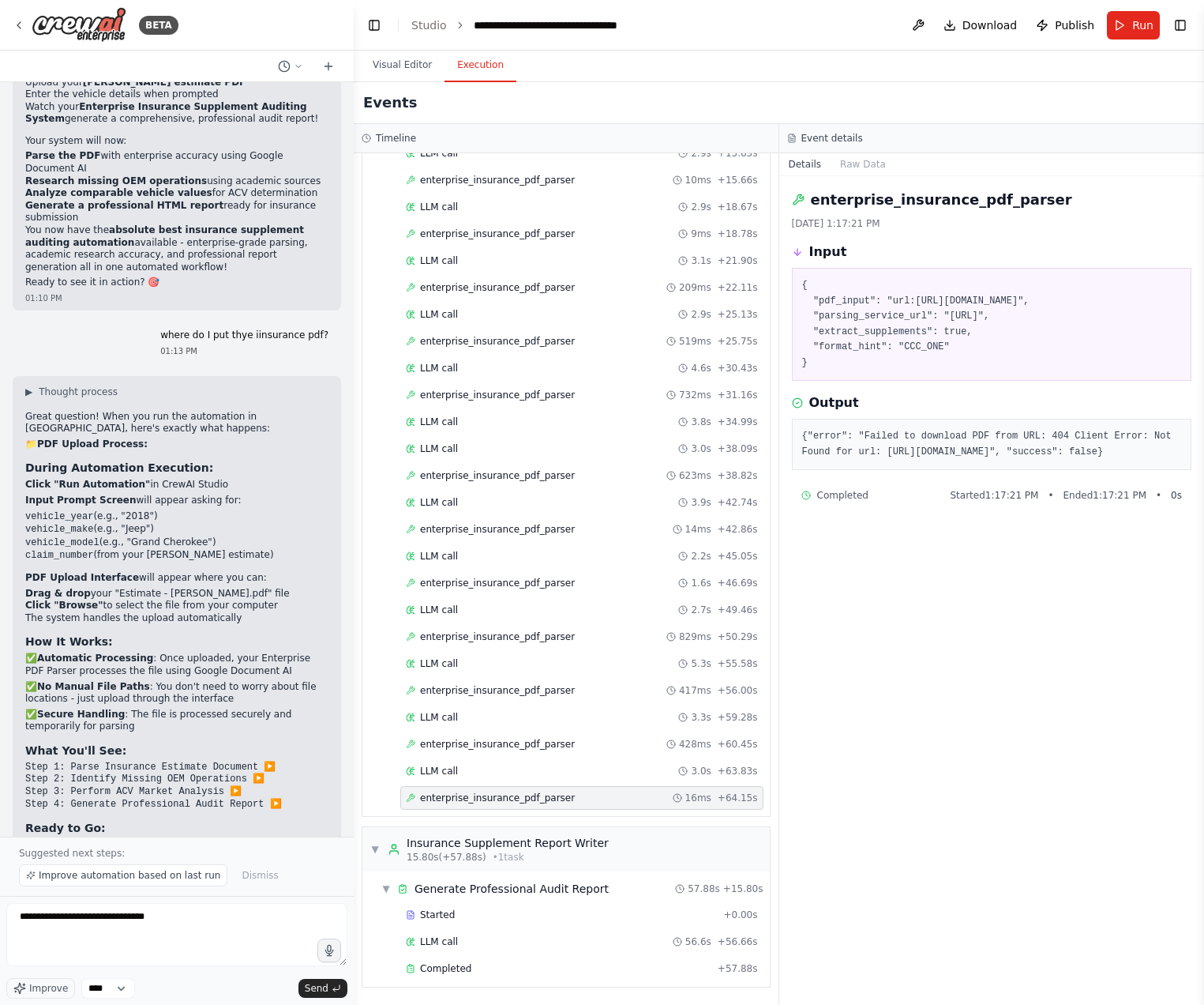
click at [892, 339] on pre "{ "pdf_input": "url:https://www.example.com/estimate/53-82B3-11P01", "parsing_s…" at bounding box center [992, 324] width 380 height 92
click at [941, 346] on pre "{ "pdf_input": "url:https://www.example.com/estimate/53-82B3-11P01", "parsing_s…" at bounding box center [992, 324] width 380 height 92
click at [1026, 595] on div "enterprise_insurance_pdf_parser 9/2/2025, 1:17:21 PM Input { "pdf_input": "url:…" at bounding box center [992, 590] width 426 height 828
click at [870, 168] on button "Raw Data" at bounding box center [863, 164] width 65 height 23
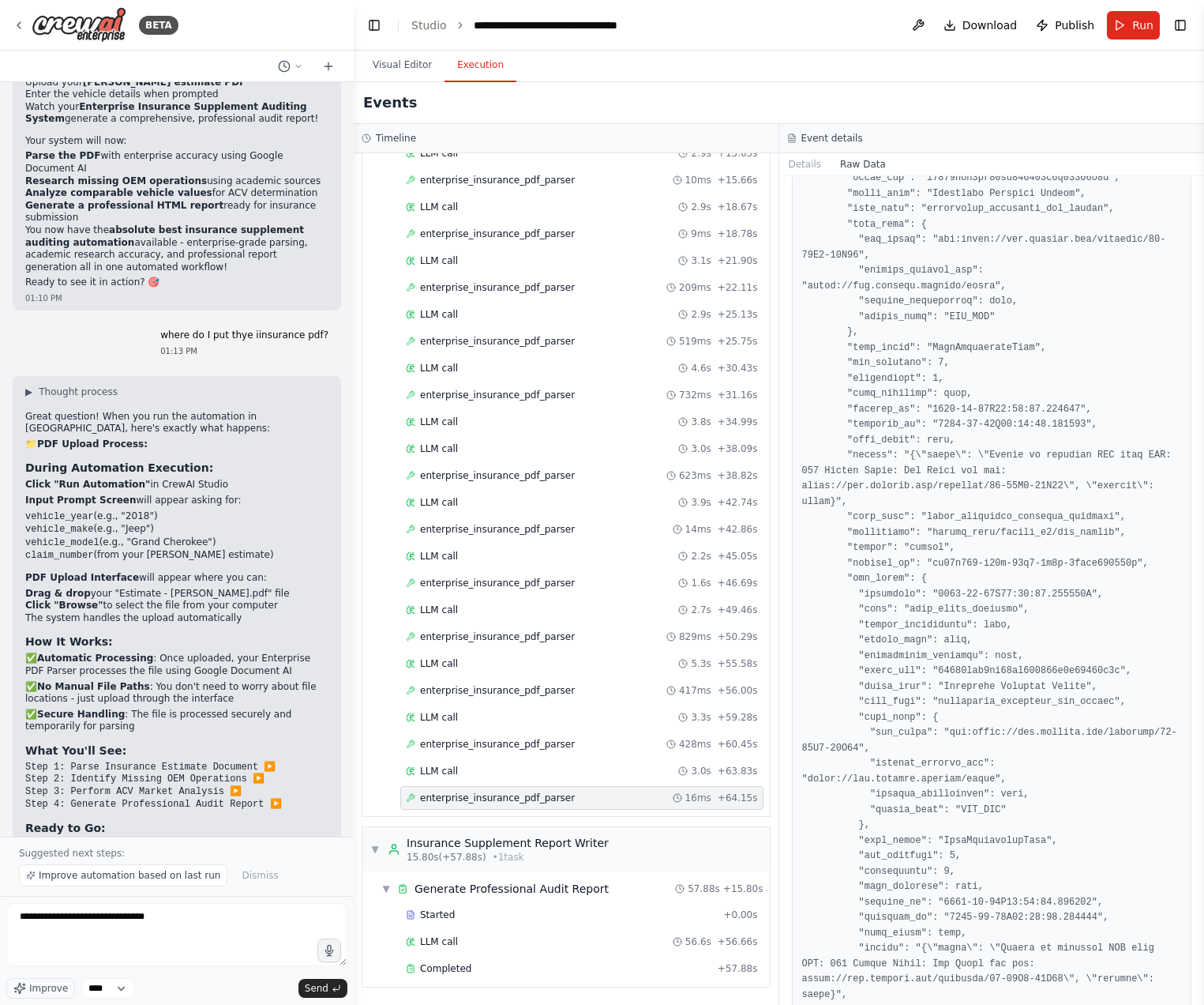
scroll to position [1883, 0]
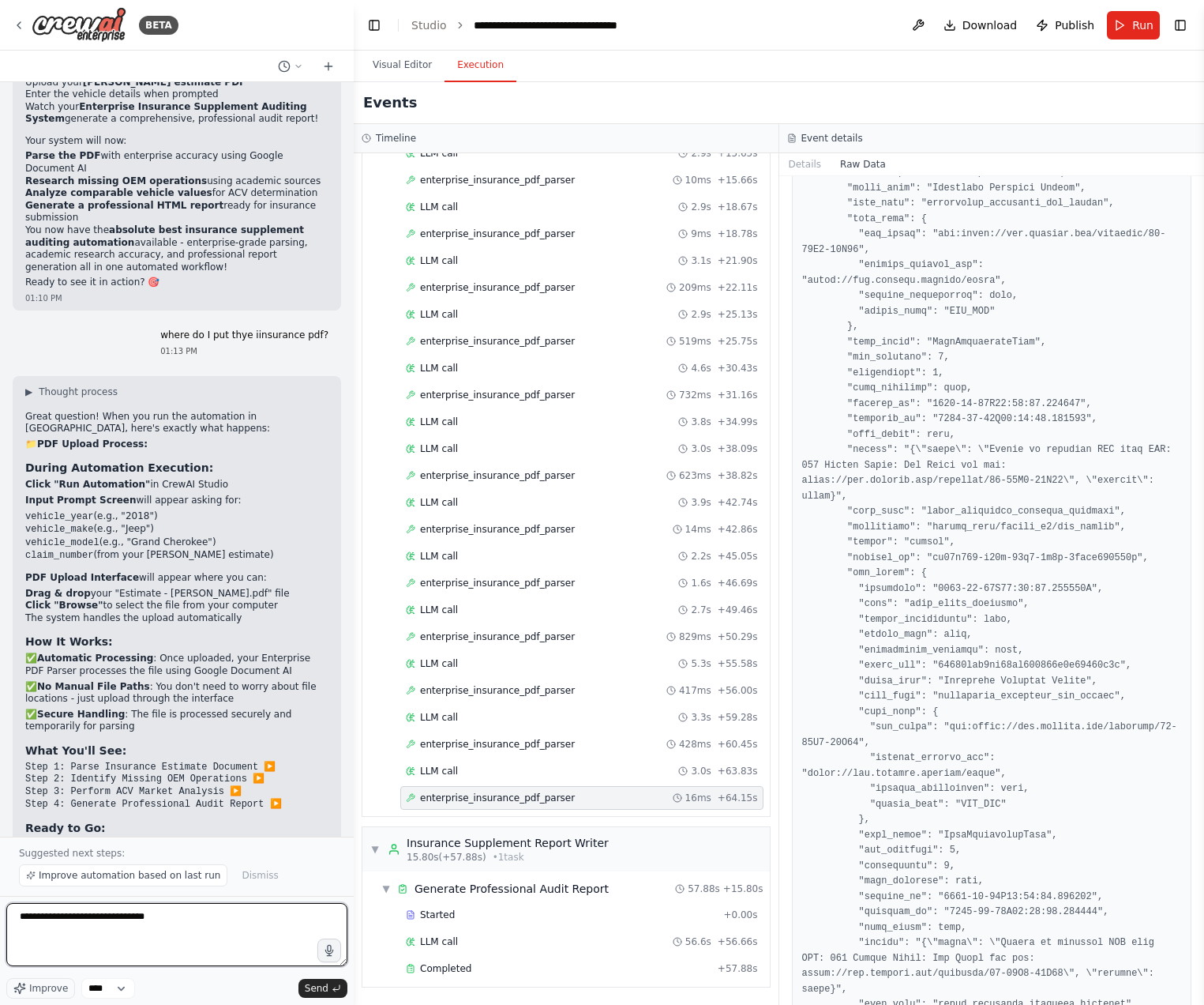
click at [161, 937] on textarea "**********" at bounding box center [177, 935] width 341 height 63
type textarea "**********"
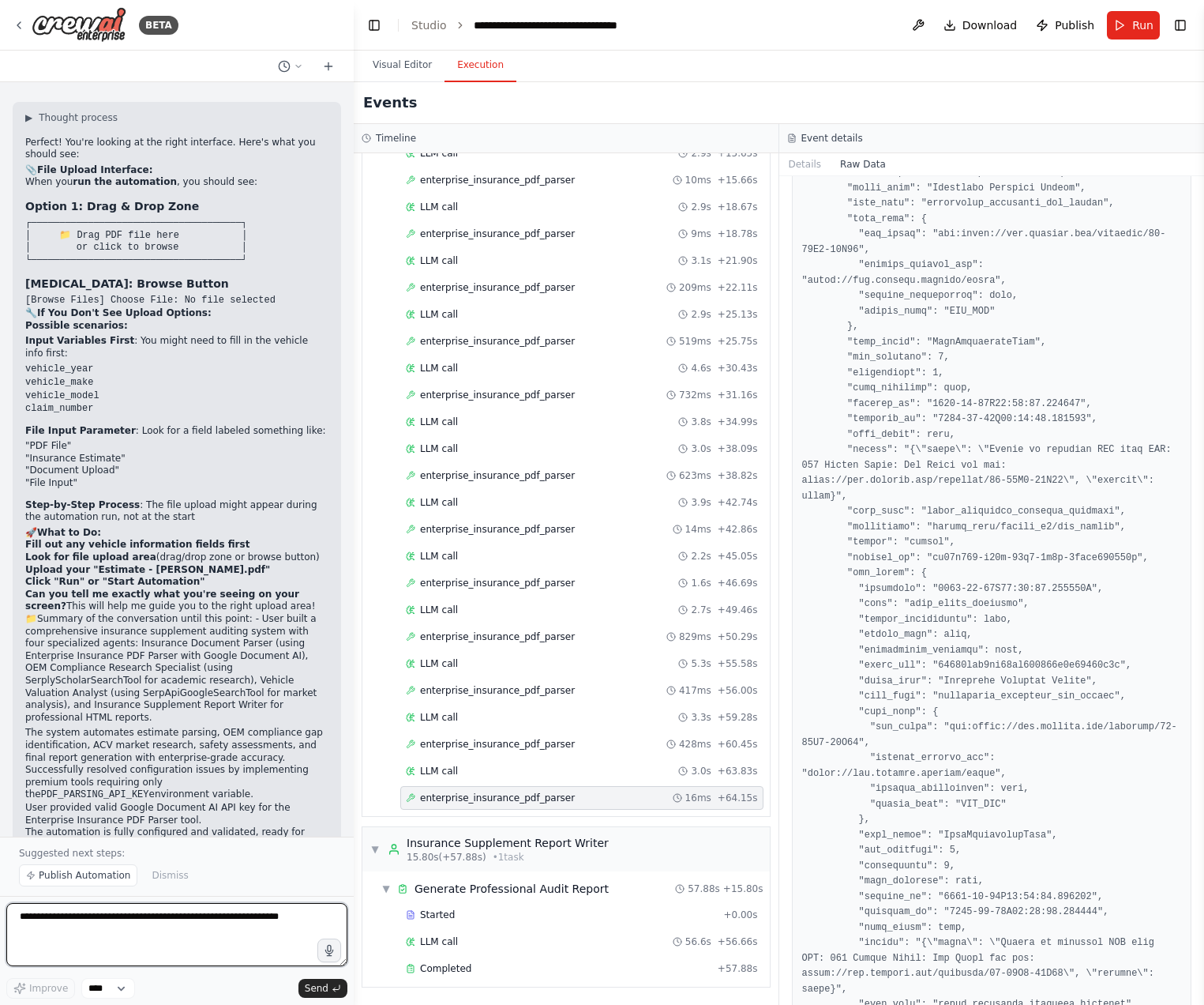
scroll to position [15522, 0]
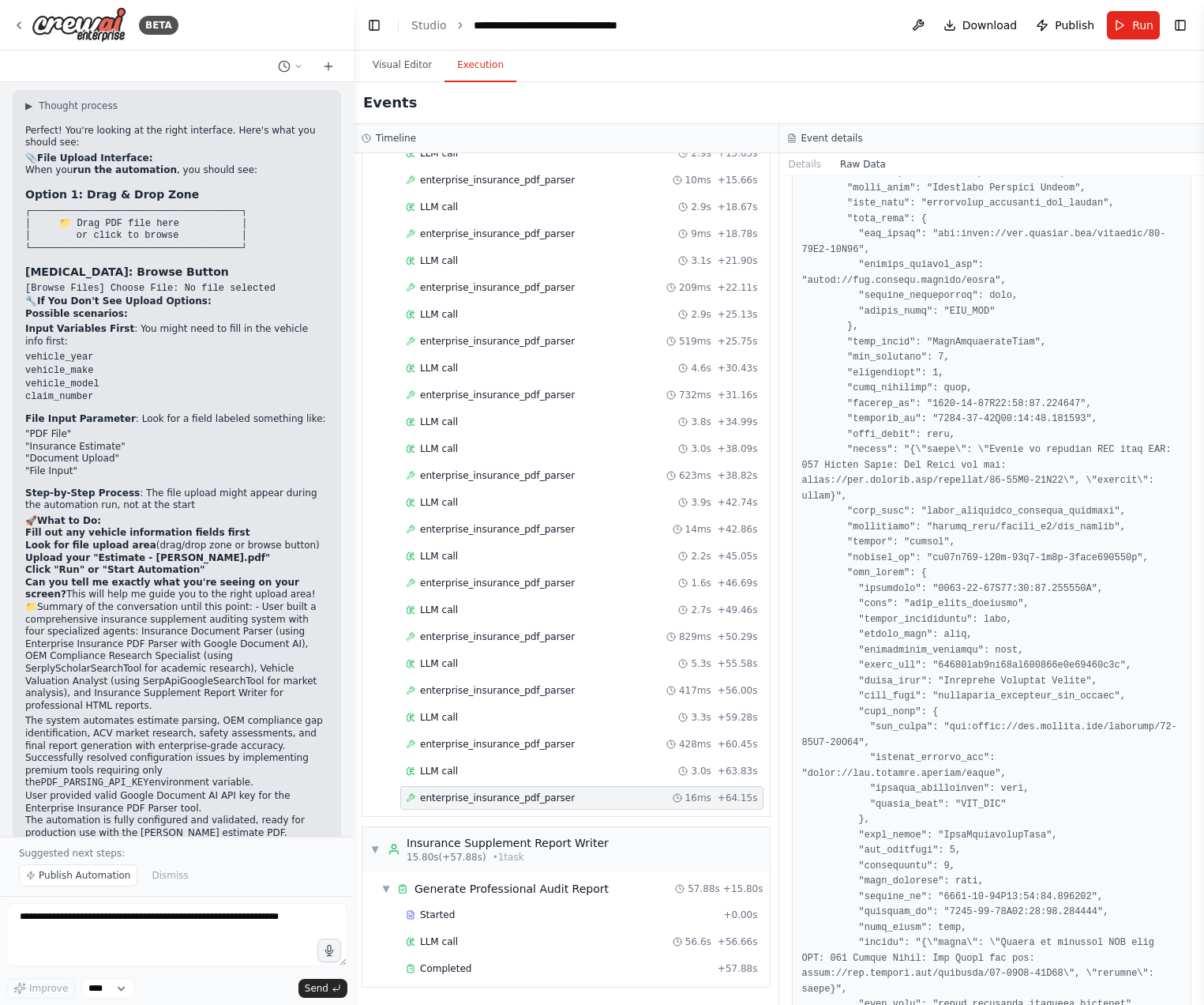
click at [508, 63] on div "Visual Editor Execution" at bounding box center [778, 66] width 850 height 32
click at [462, 64] on button "Execution" at bounding box center [481, 65] width 72 height 33
click at [410, 63] on button "Visual Editor" at bounding box center [402, 65] width 85 height 33
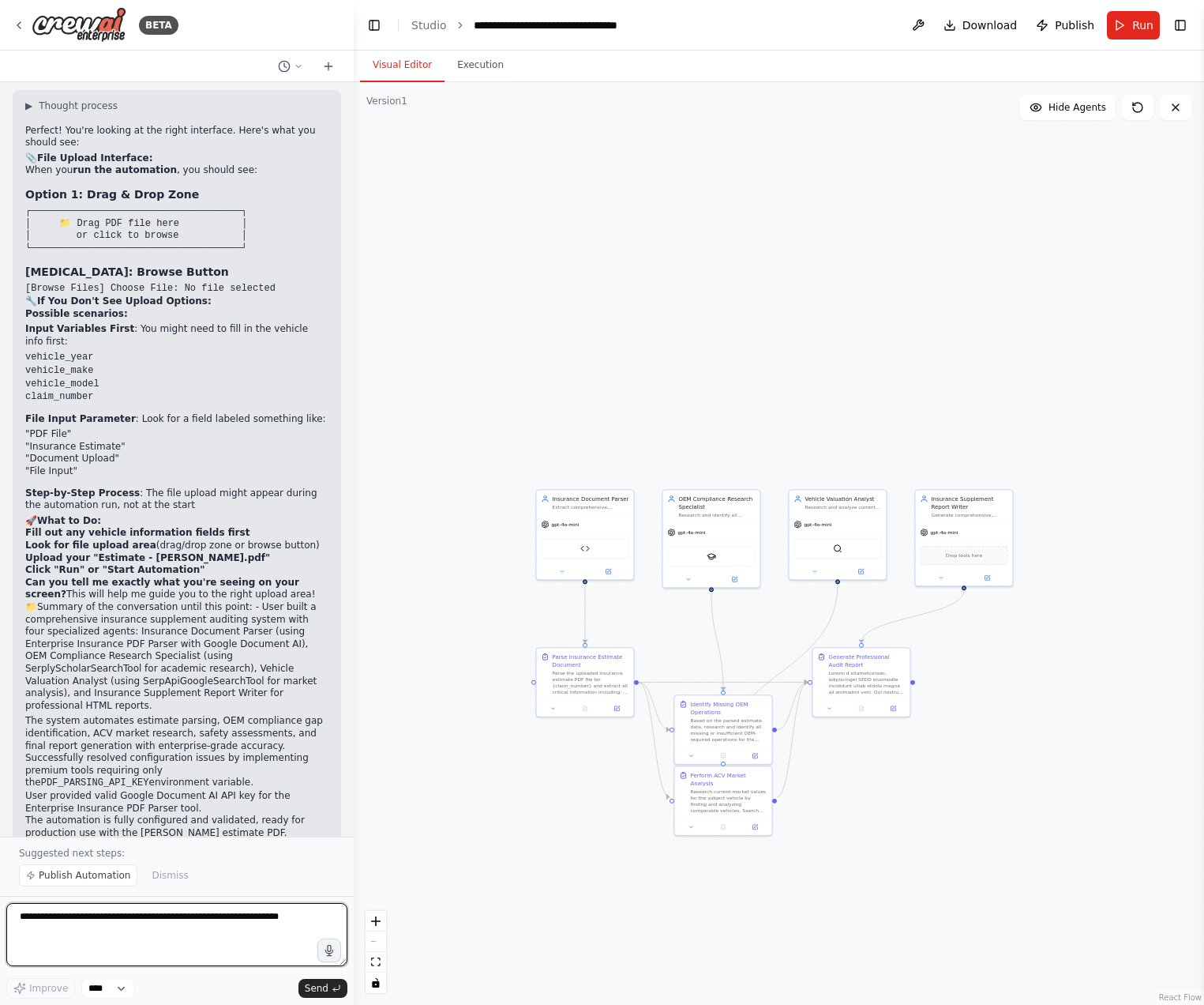
click at [133, 936] on textarea at bounding box center [177, 935] width 341 height 63
click at [66, 881] on span "Publish Automation" at bounding box center [85, 875] width 92 height 13
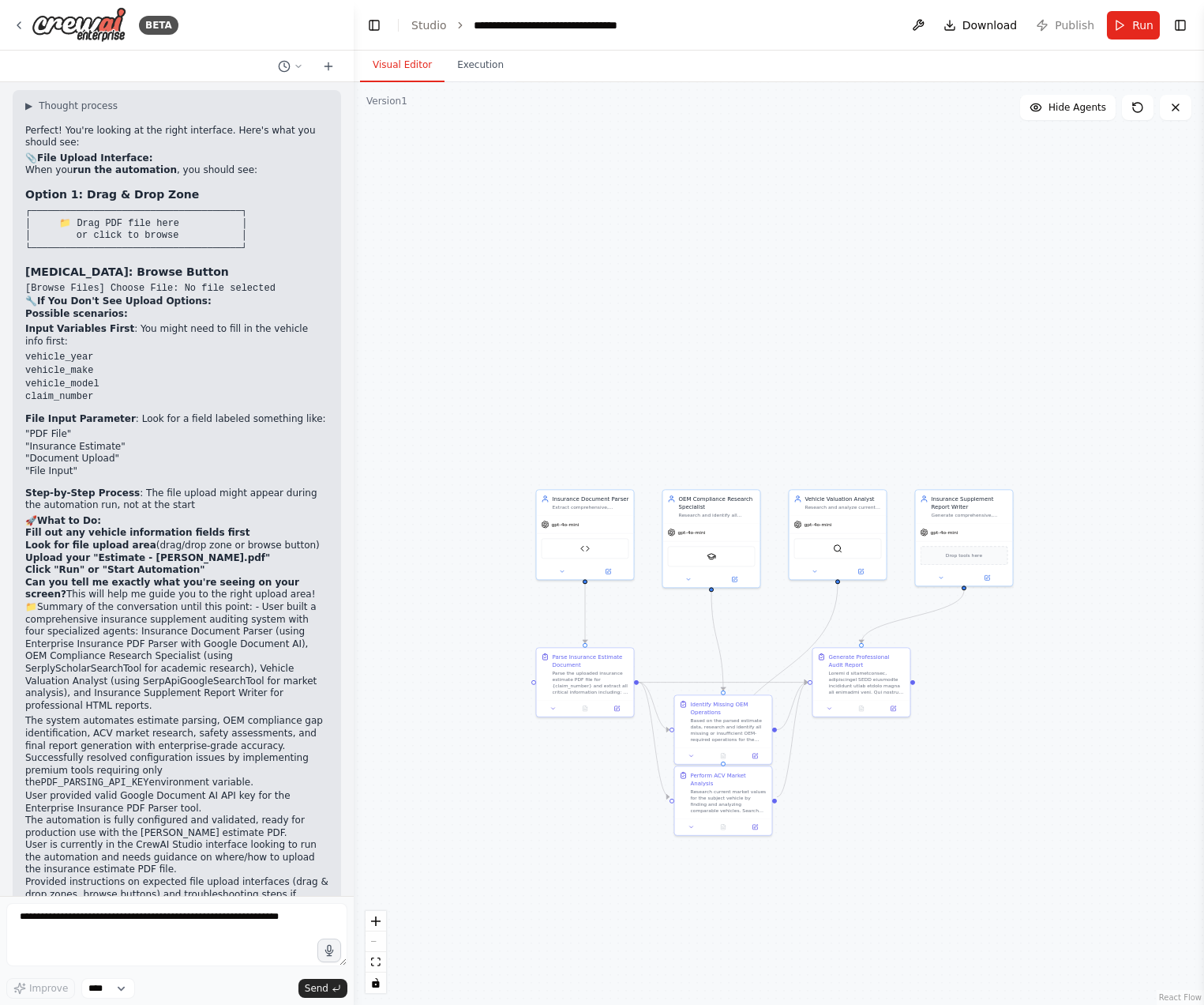
scroll to position [15464, 0]
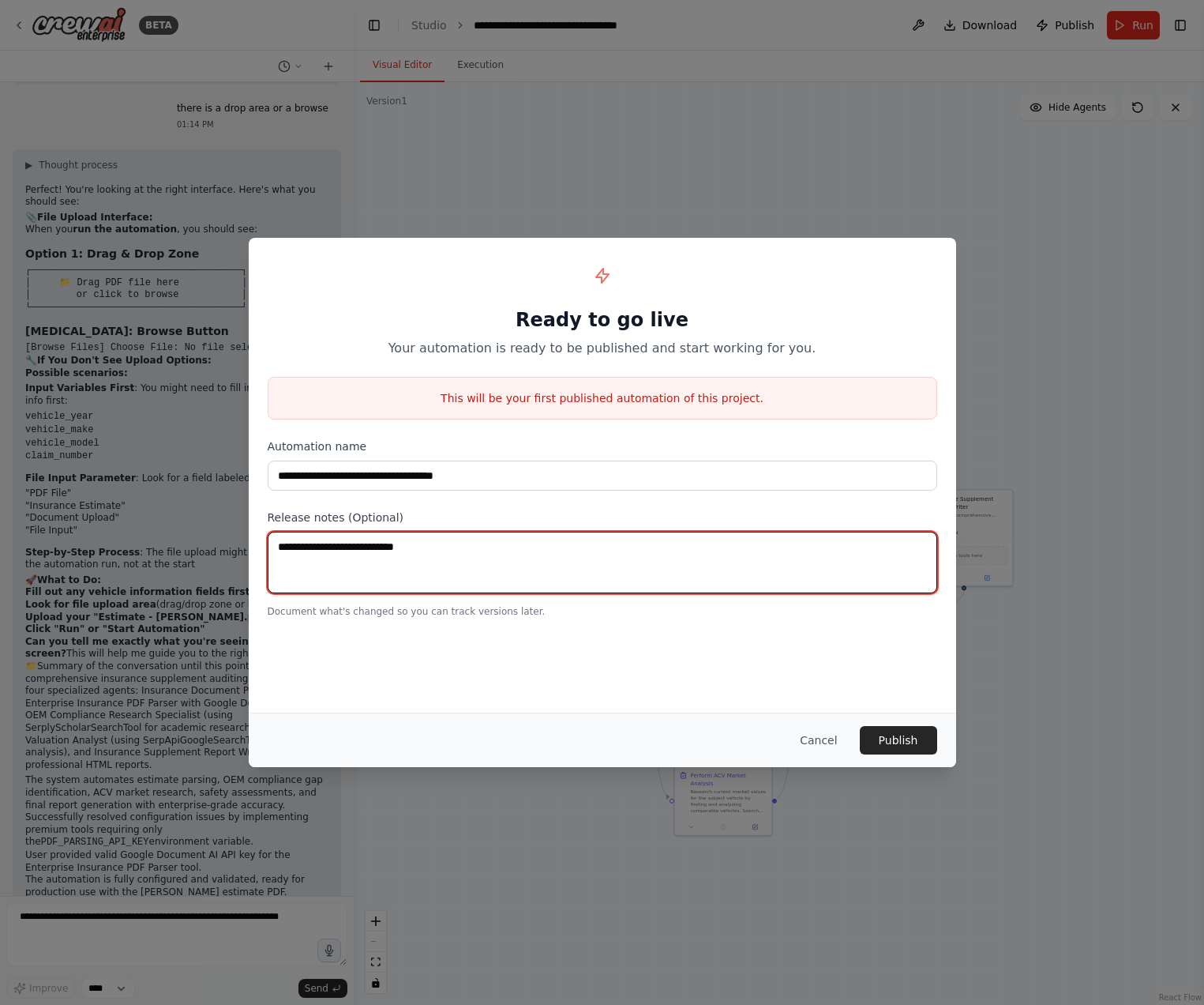
click at [326, 549] on textarea at bounding box center [602, 562] width 669 height 61
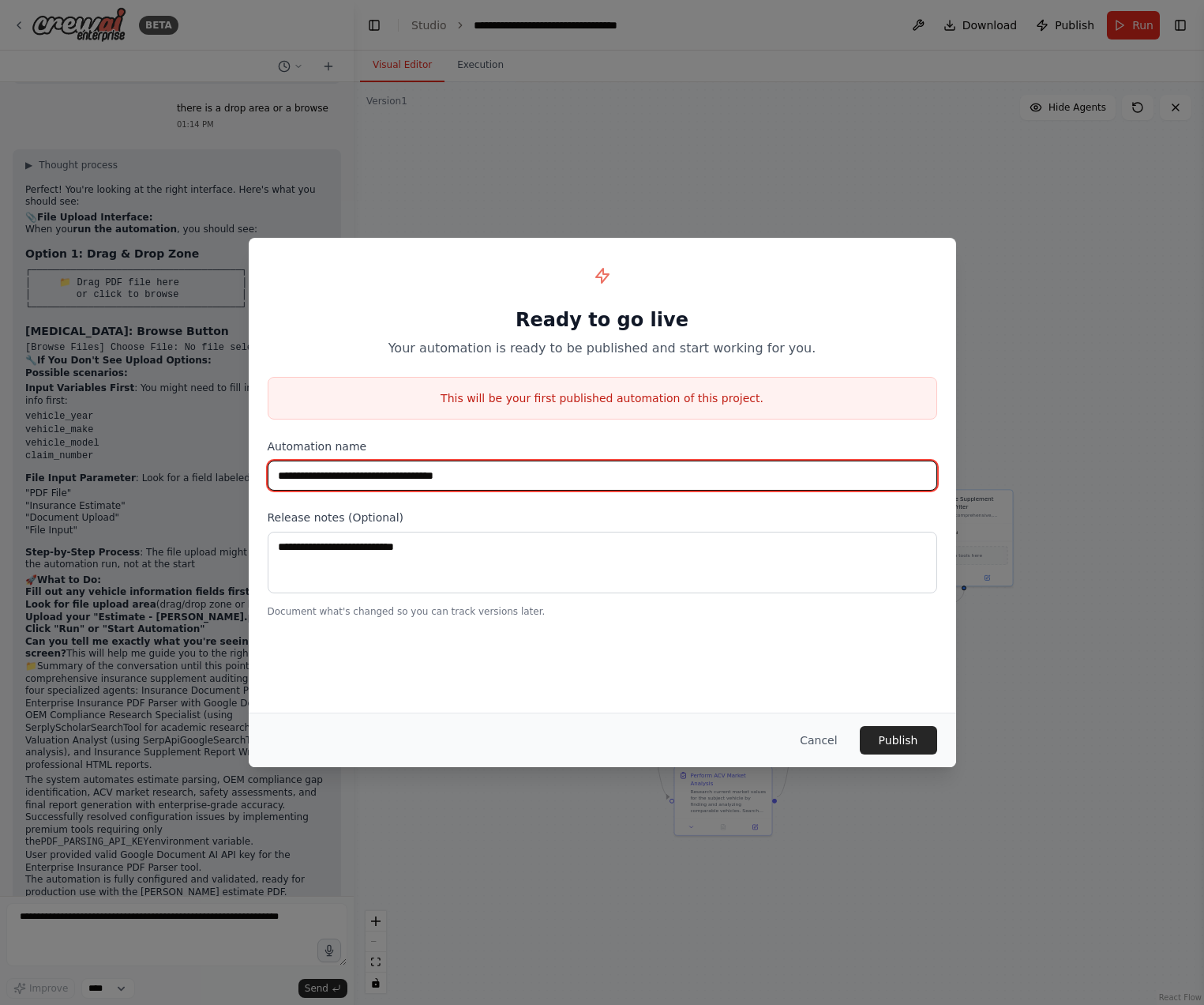
drag, startPoint x: 526, startPoint y: 479, endPoint x: 31, endPoint y: 477, distance: 495.0
click at [268, 478] on input "**********" at bounding box center [602, 475] width 669 height 30
type input "**"
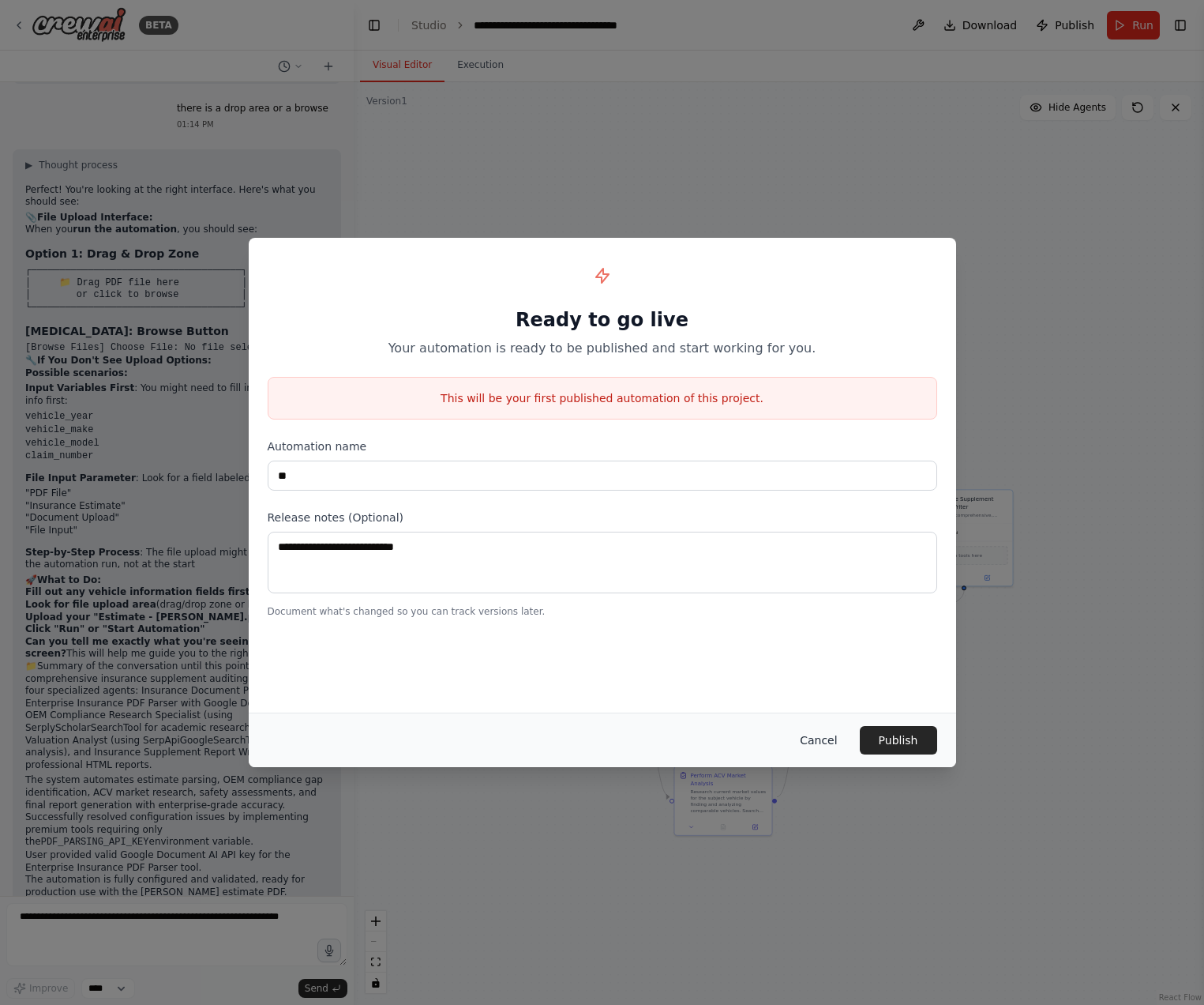
click at [815, 742] on button "Cancel" at bounding box center [818, 741] width 62 height 29
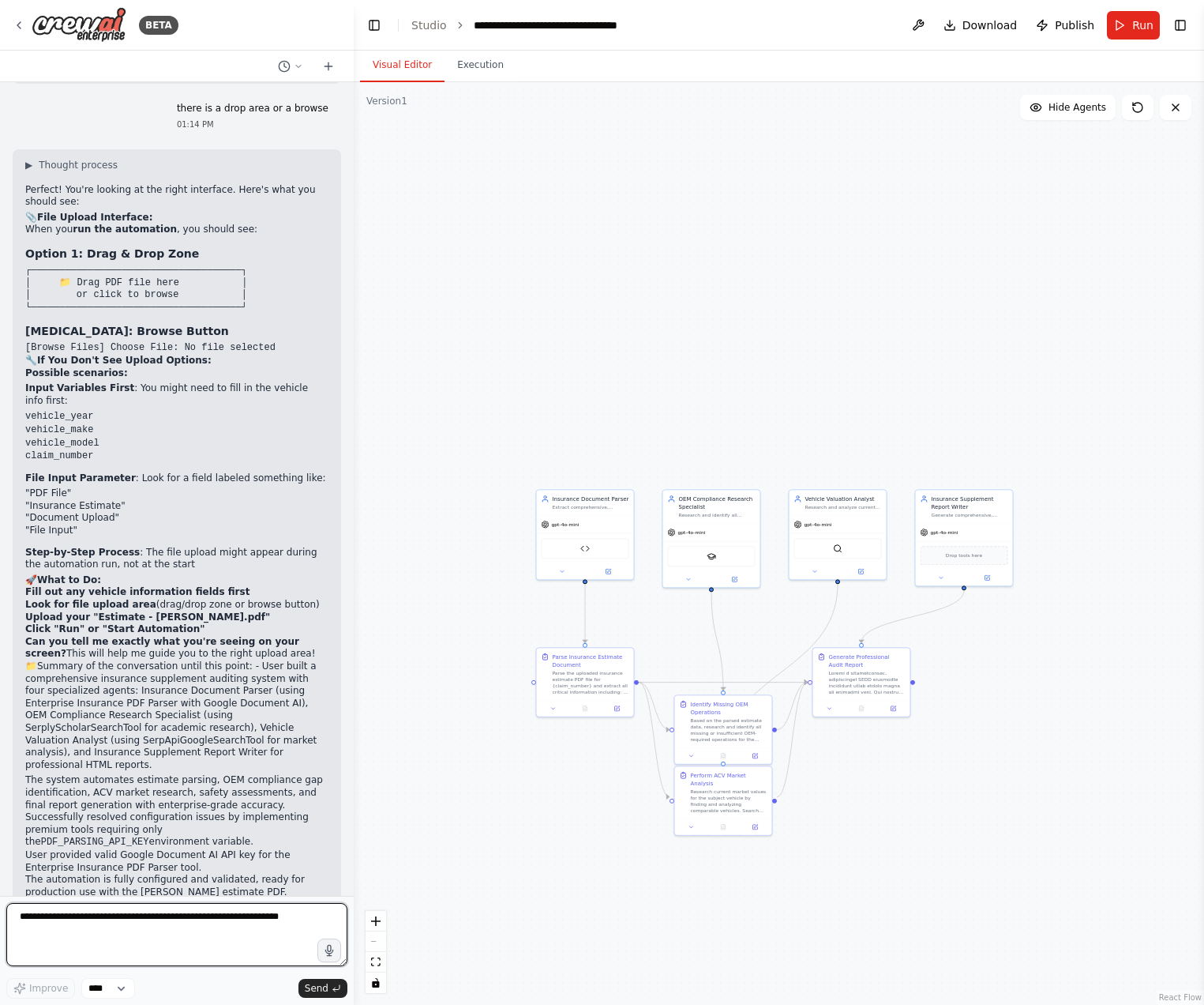
click at [169, 946] on textarea at bounding box center [177, 935] width 341 height 63
type textarea "**********"
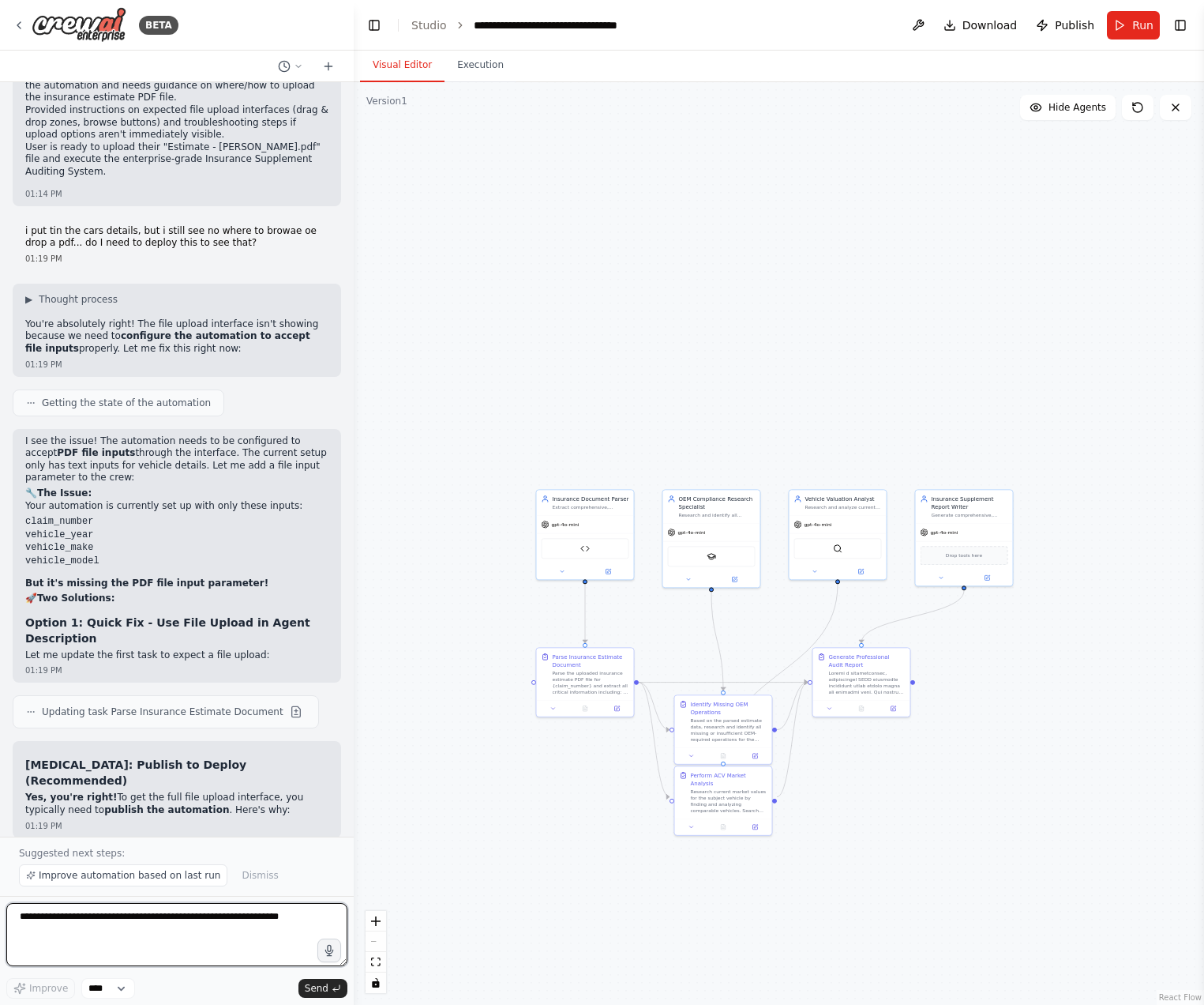
scroll to position [16310, 0]
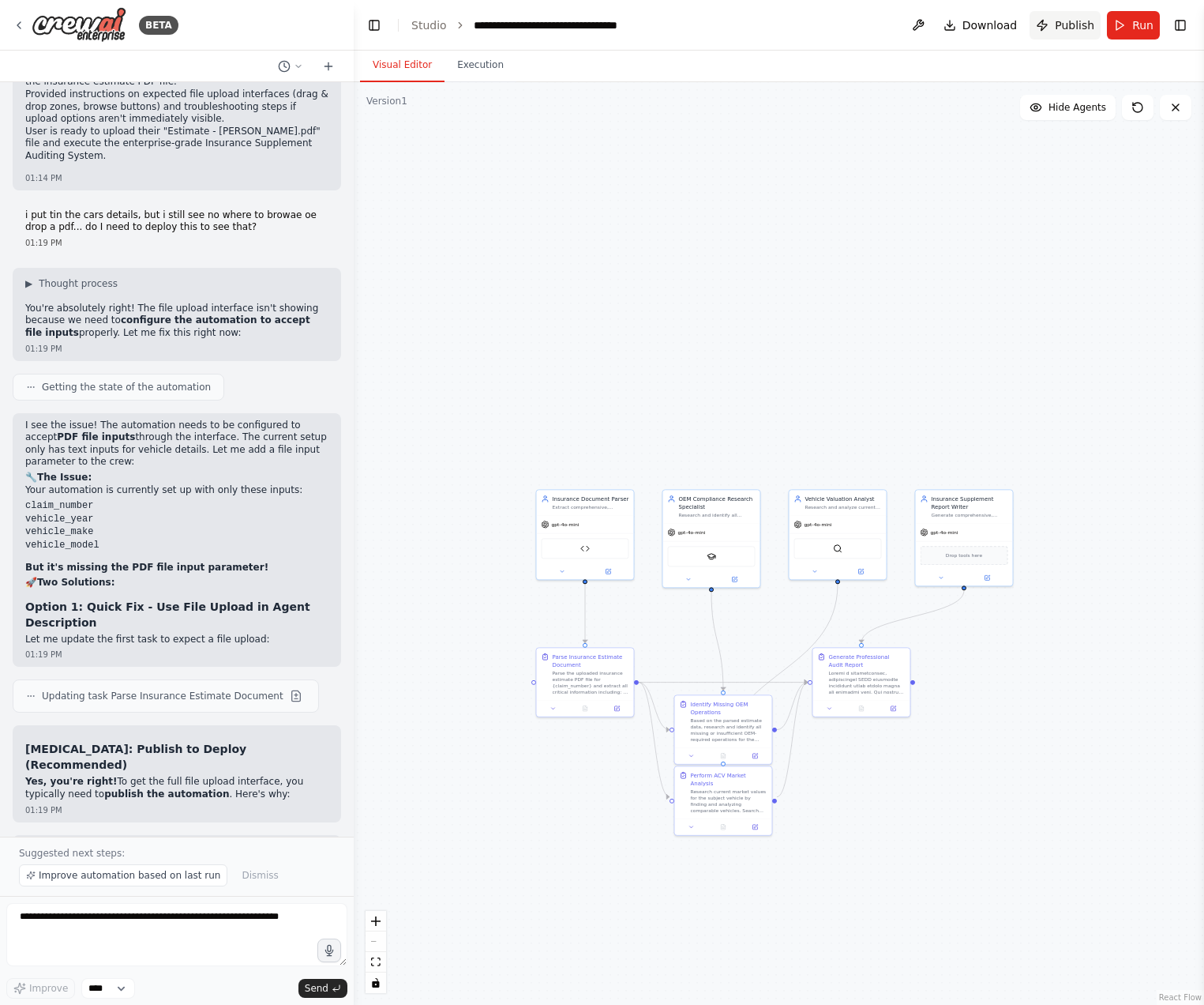
click at [1087, 24] on span "Publish" at bounding box center [1075, 25] width 40 height 16
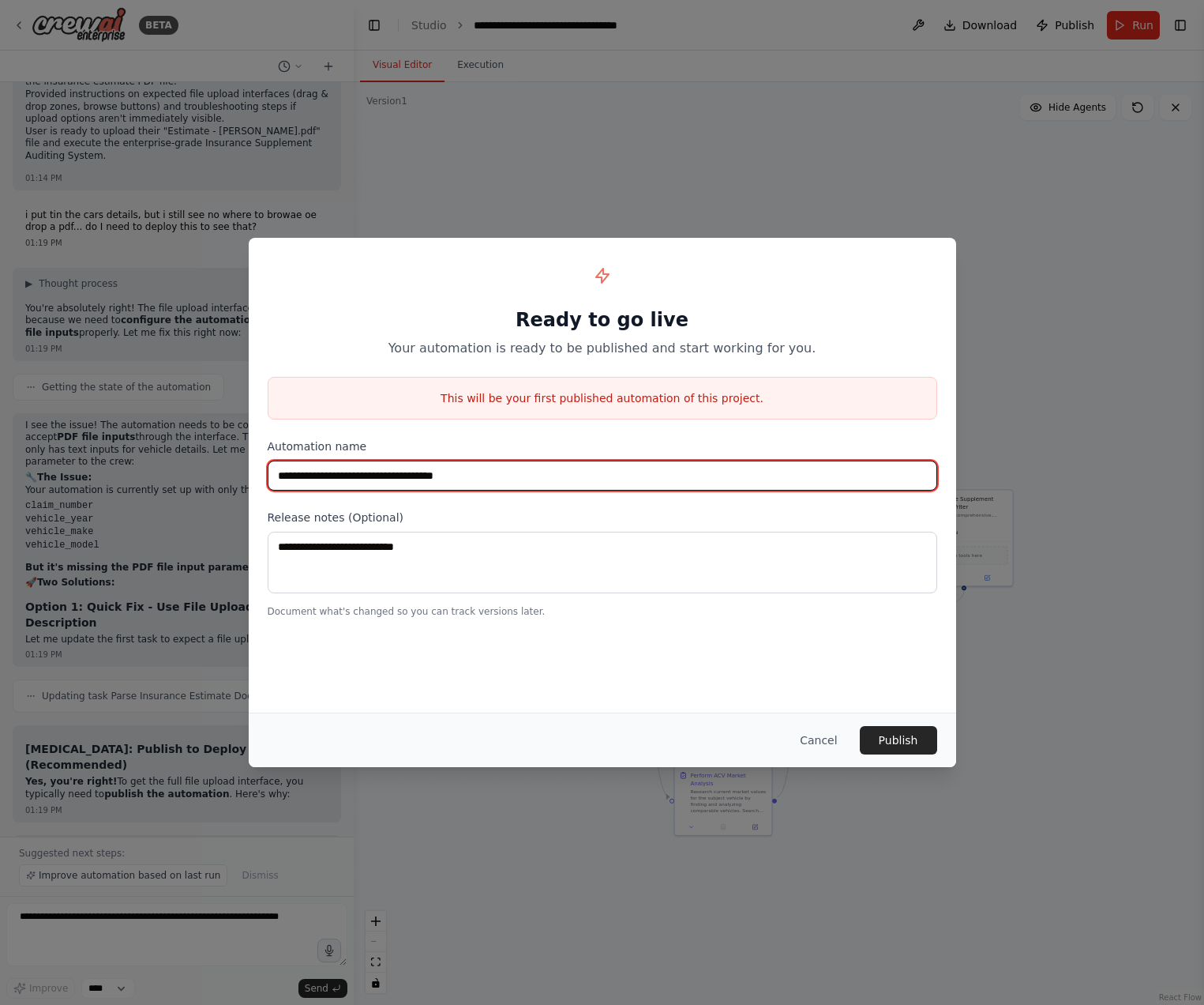
drag, startPoint x: 514, startPoint y: 484, endPoint x: 44, endPoint y: 476, distance: 470.1
click at [268, 476] on input "**********" at bounding box center [602, 475] width 669 height 30
type input "***"
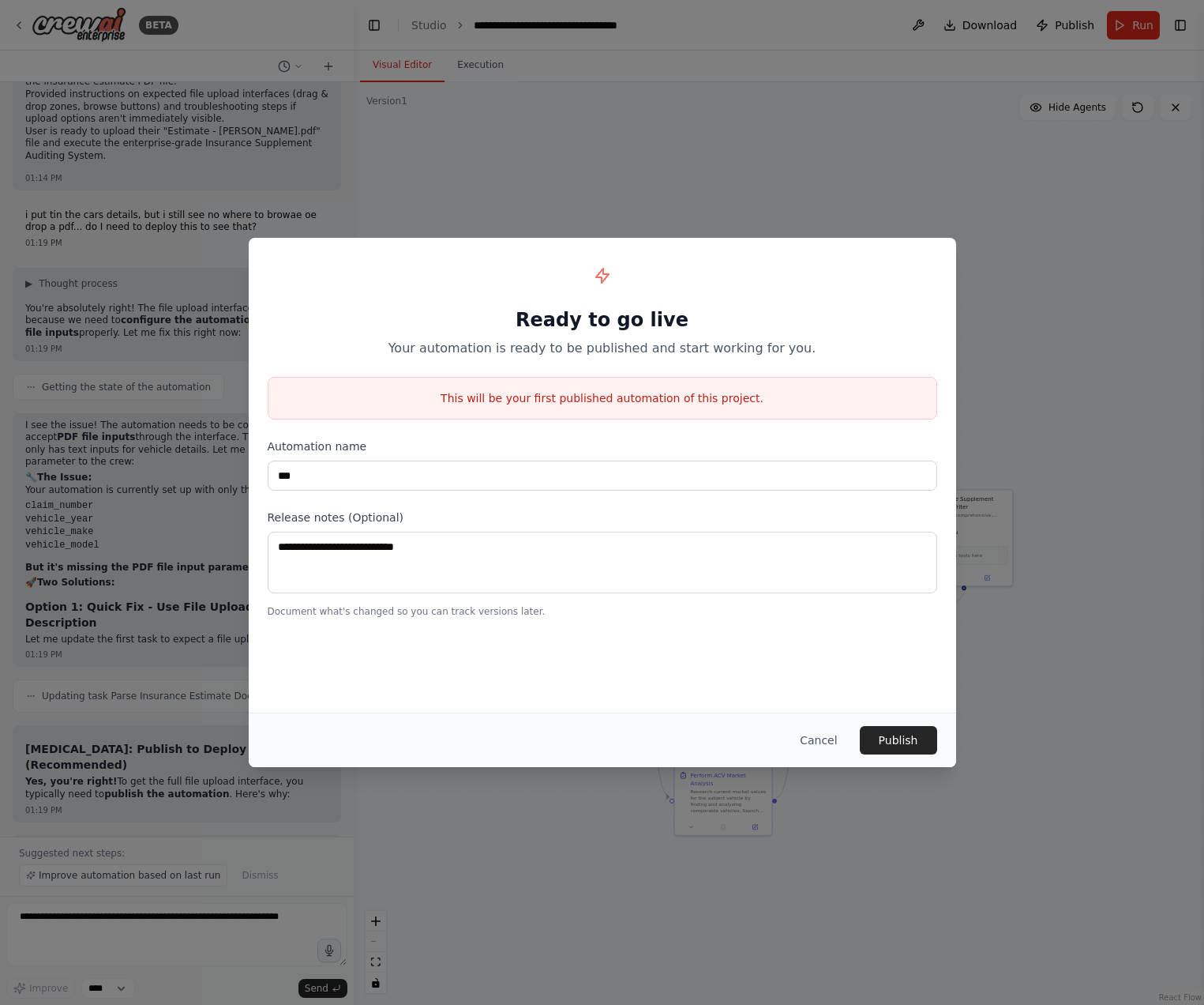
click at [676, 668] on div "Ready to go live Your automation is ready to be published and start working for…" at bounding box center [602, 475] width 707 height 475
click at [904, 743] on button "Publish" at bounding box center [898, 741] width 78 height 29
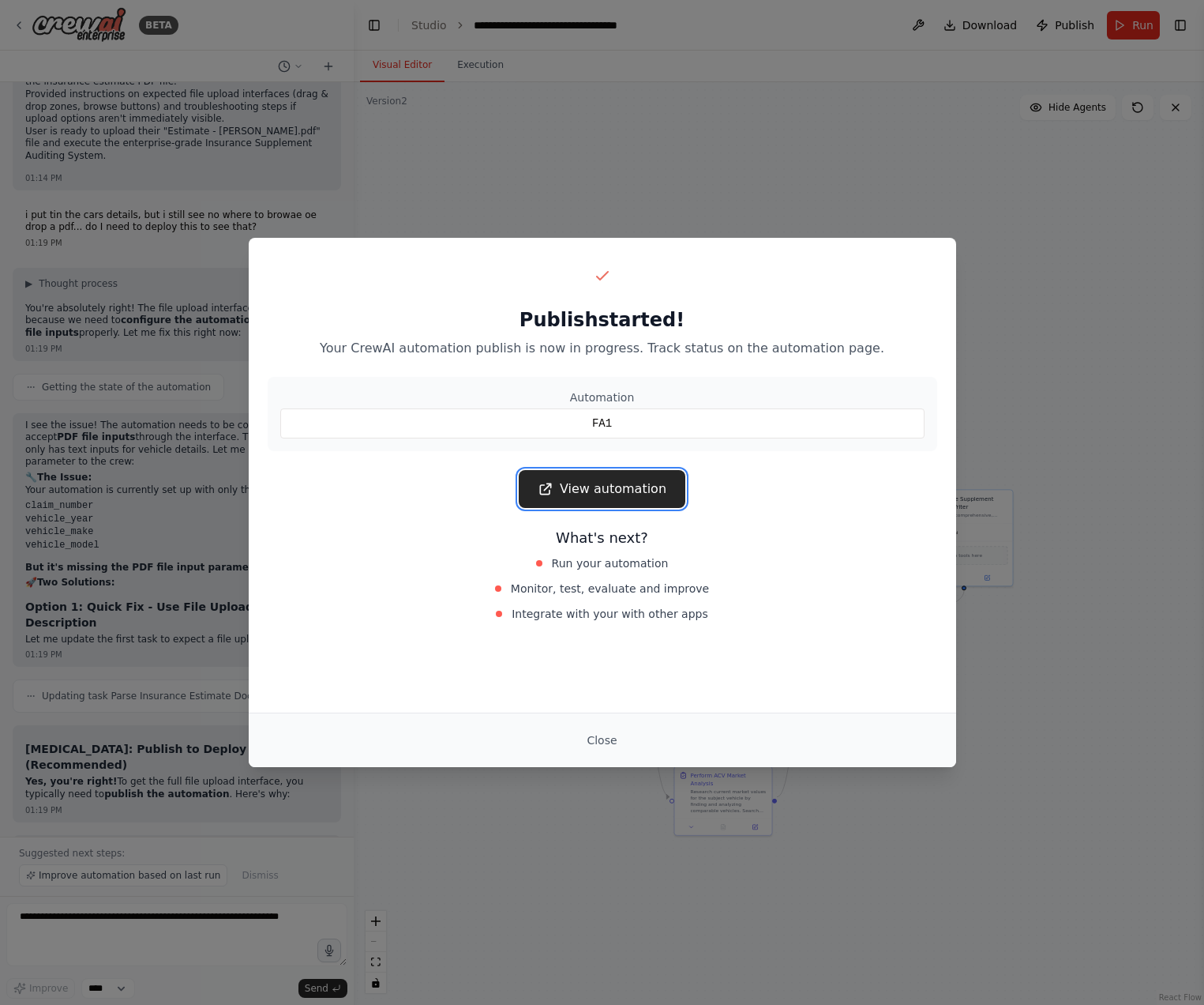
click at [619, 483] on link "View automation" at bounding box center [602, 489] width 167 height 38
click at [1182, 474] on div "Publish started! Your CrewAI automation publish is now in progress. Track statu…" at bounding box center [602, 502] width 1204 height 1005
click at [771, 504] on div "View automation" at bounding box center [602, 489] width 669 height 38
click at [625, 493] on link "View automation" at bounding box center [602, 489] width 167 height 38
click at [784, 235] on div "Publish started! Your CrewAI automation publish is now in progress. Track statu…" at bounding box center [602, 502] width 1204 height 1005
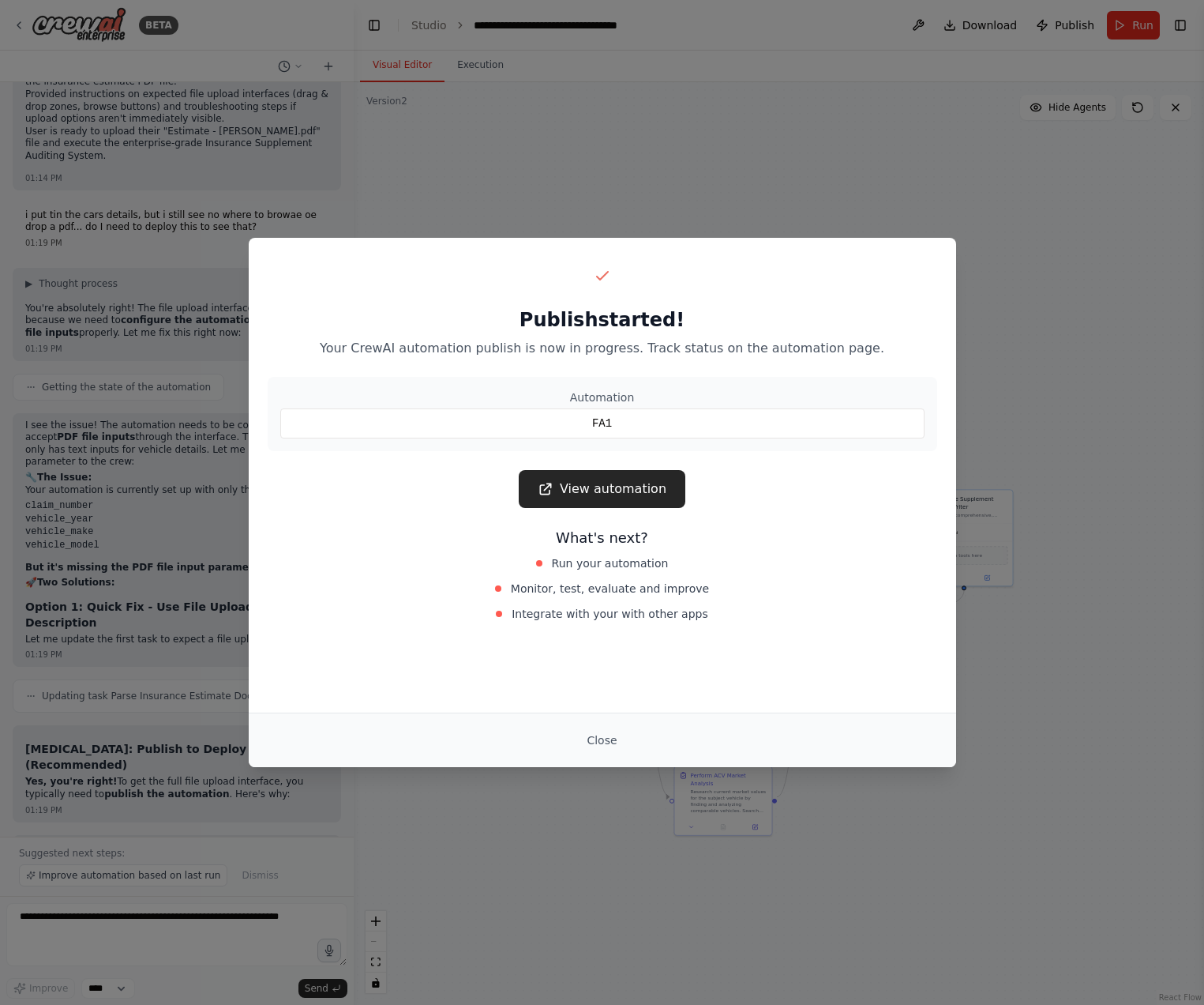
drag, startPoint x: 821, startPoint y: 214, endPoint x: 698, endPoint y: 561, distance: 368.2
click at [805, 269] on div "Publish started! Your CrewAI automation publish is now in progress. Track statu…" at bounding box center [602, 502] width 1204 height 1005
click at [606, 743] on button "Close" at bounding box center [602, 741] width 55 height 29
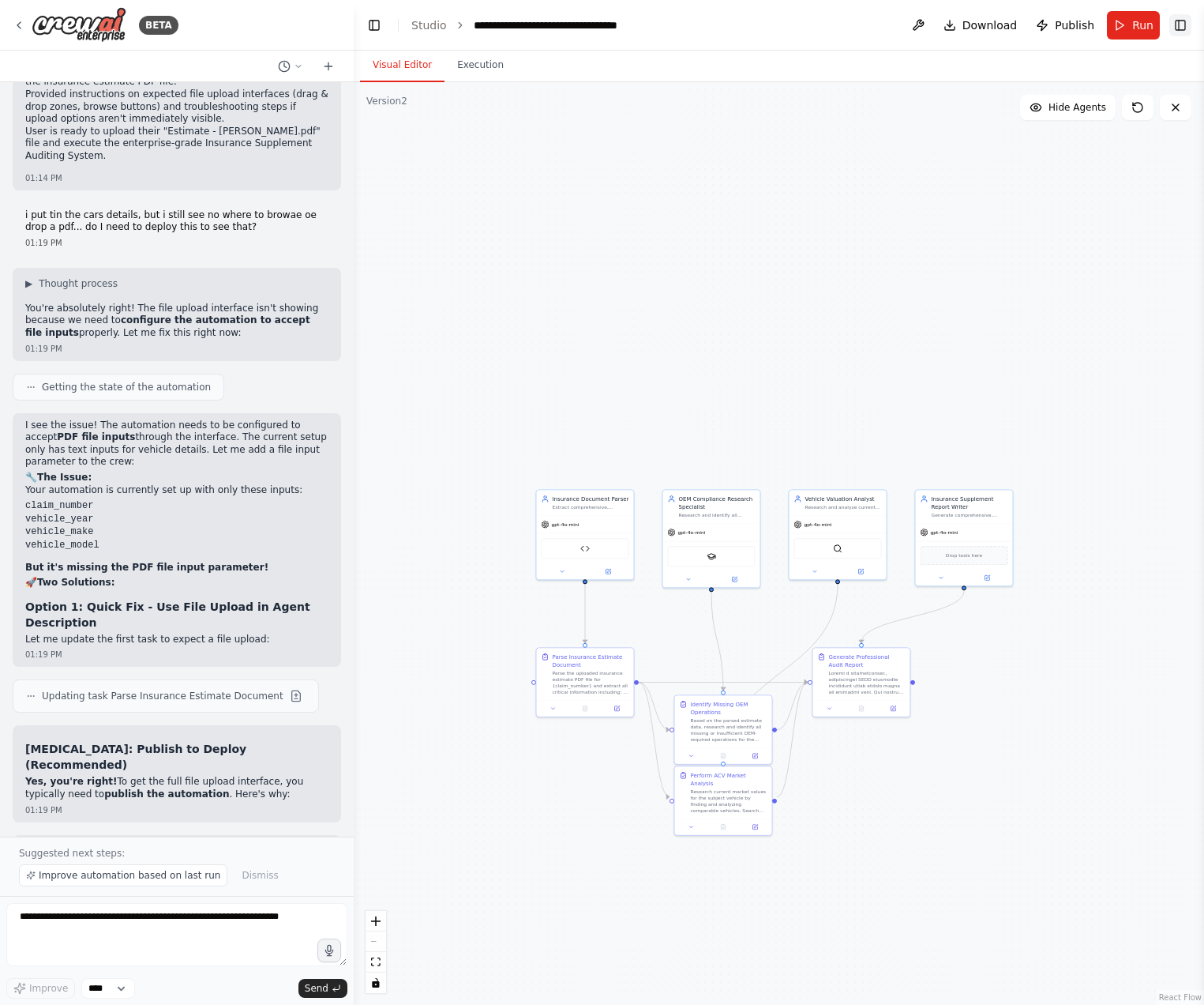
click at [1174, 26] on button "Toggle Right Sidebar" at bounding box center [1181, 25] width 23 height 23
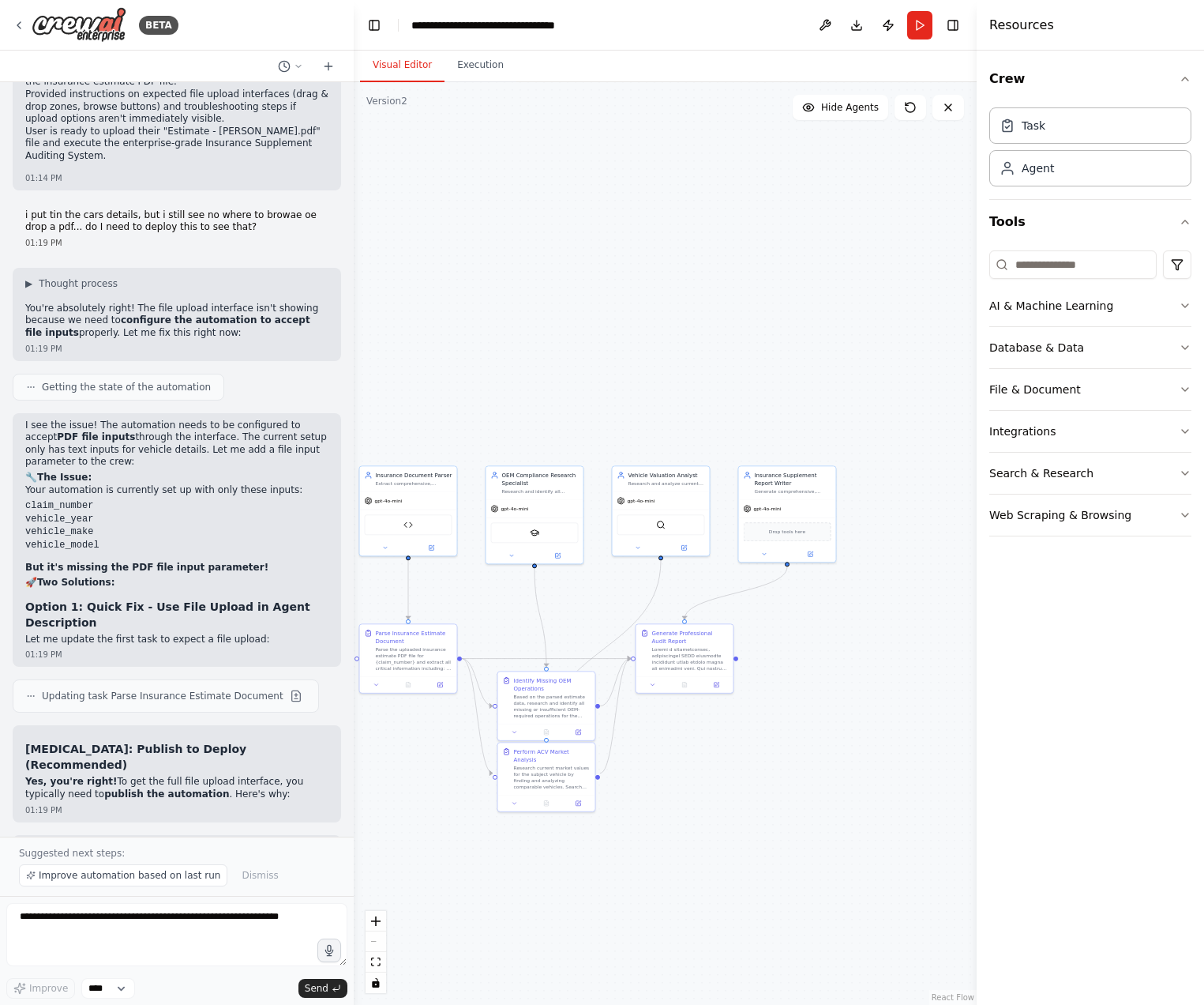
drag, startPoint x: 622, startPoint y: 411, endPoint x: 592, endPoint y: 403, distance: 31.0
click at [592, 403] on div ".deletable-edge-delete-btn { width: 20px; height: 20px; border: 0px solid #ffff…" at bounding box center [665, 543] width 623 height 923
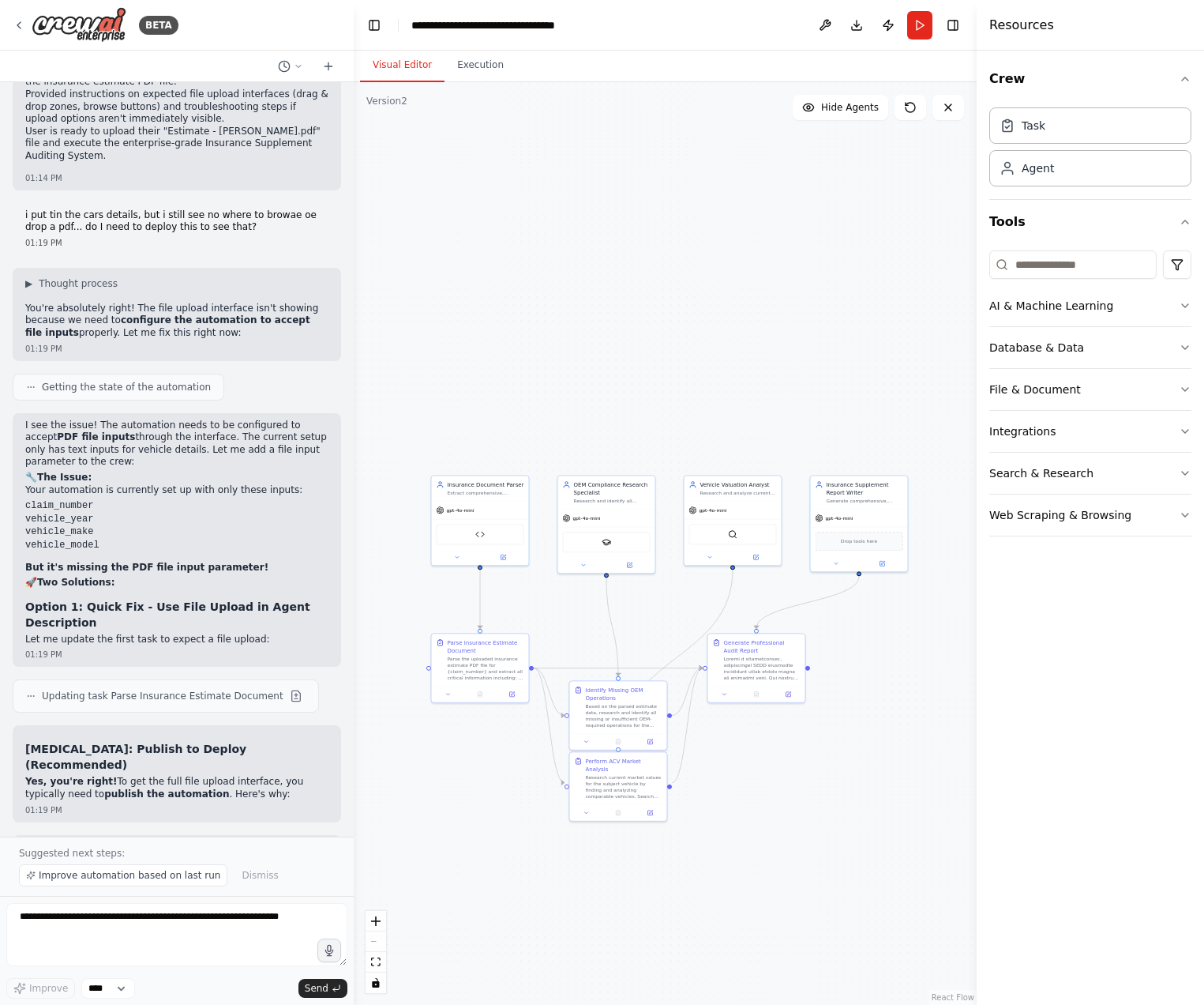
drag, startPoint x: 613, startPoint y: 383, endPoint x: 685, endPoint y: 392, distance: 72.6
click at [685, 392] on div ".deletable-edge-delete-btn { width: 20px; height: 20px; border: 0px solid #ffff…" at bounding box center [665, 543] width 623 height 923
click at [1051, 358] on button "Database & Data" at bounding box center [1090, 347] width 202 height 41
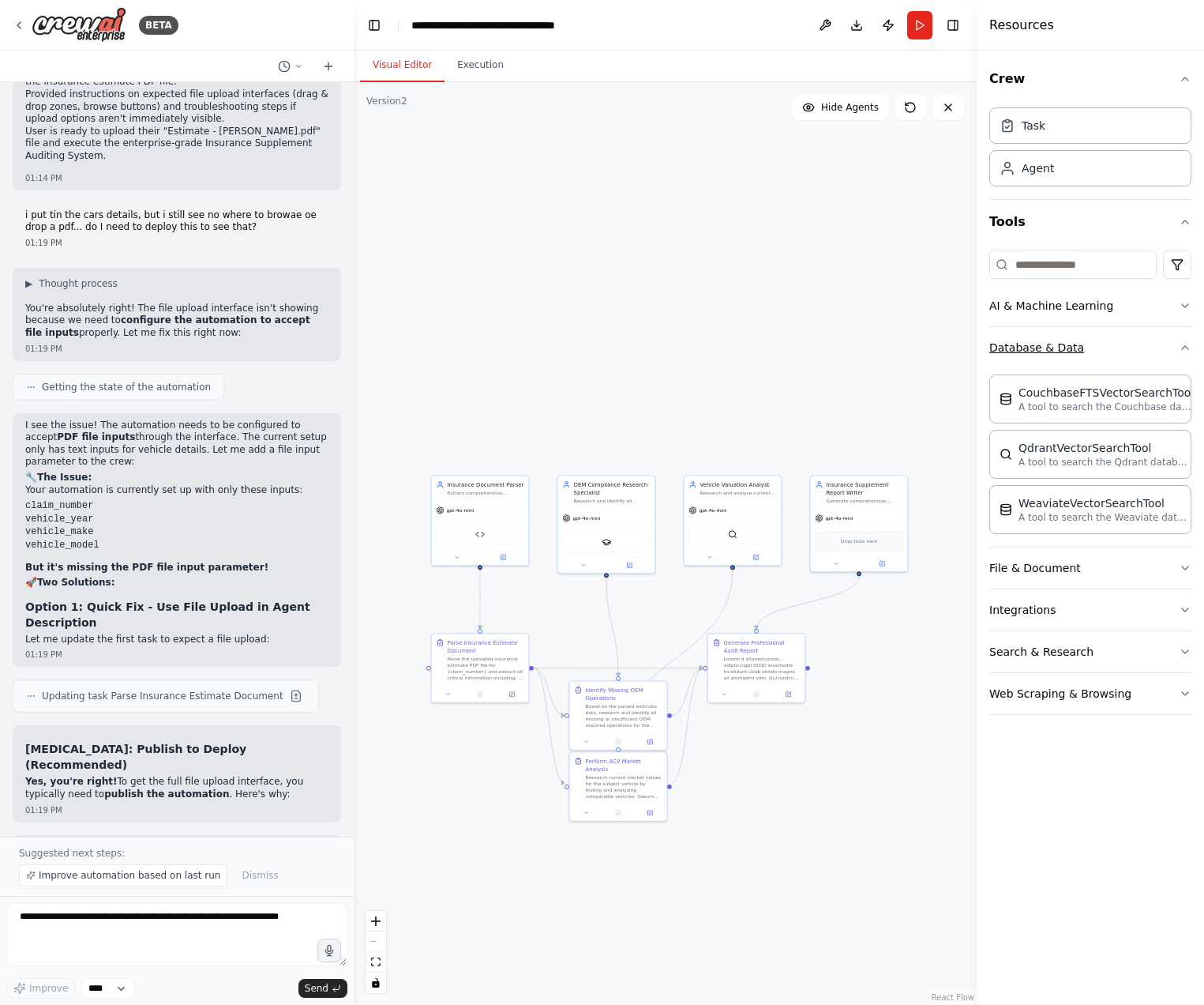
click at [1056, 333] on button "Database & Data" at bounding box center [1090, 347] width 202 height 41
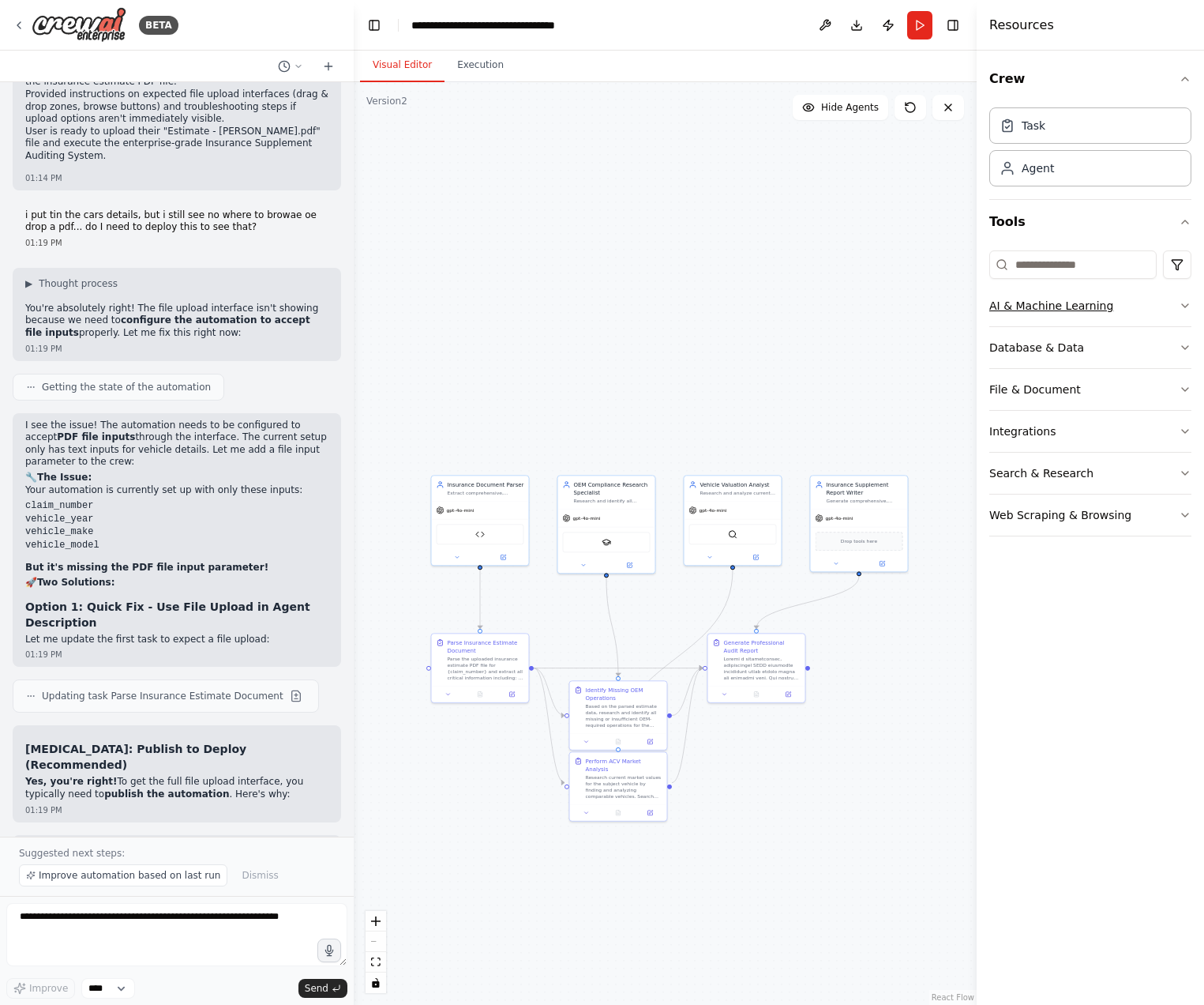
click at [1065, 310] on button "AI & Machine Learning" at bounding box center [1090, 306] width 202 height 41
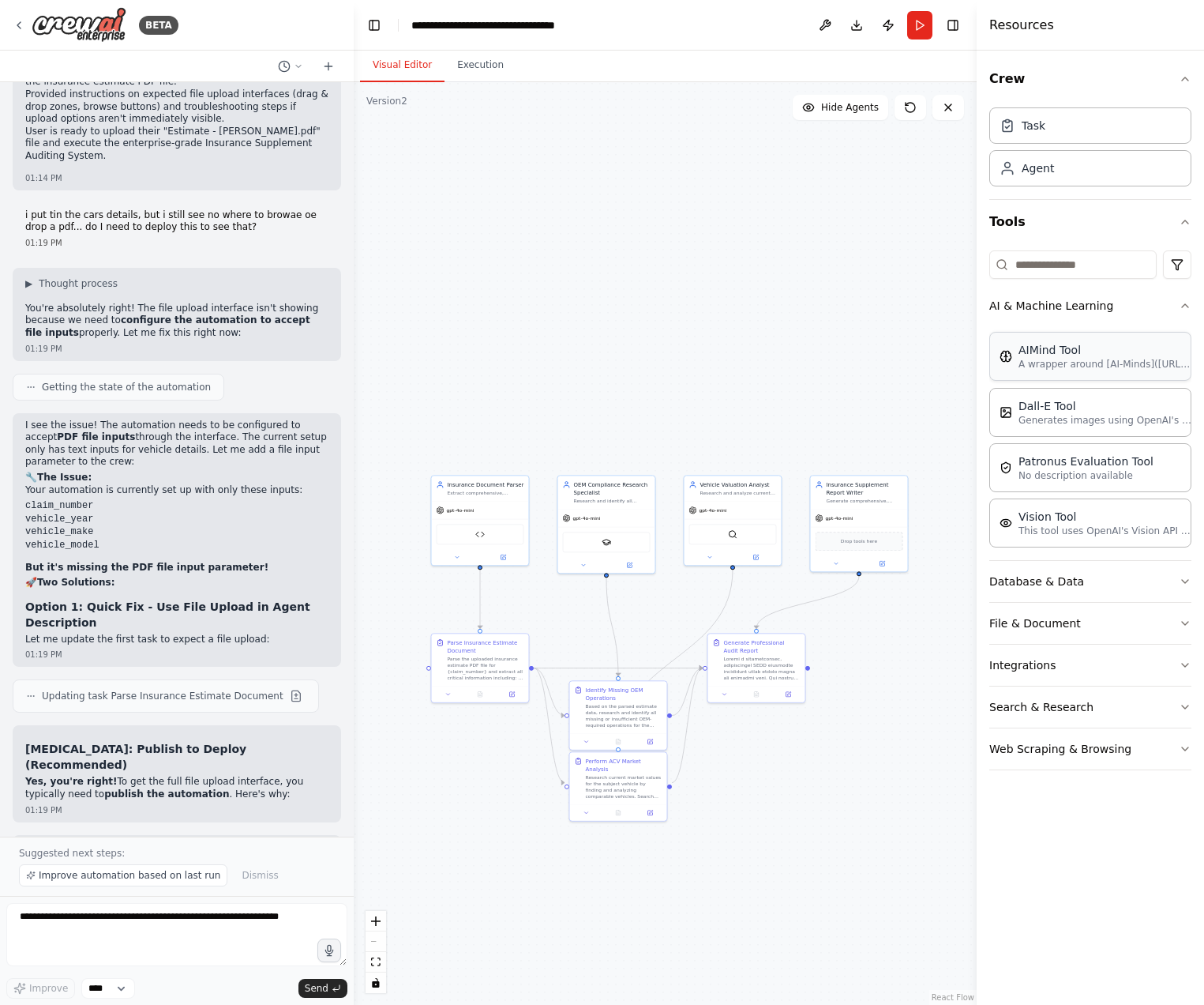
click at [1107, 339] on div "AIMind Tool A wrapper around [AI-Minds](https://mindsdb.com/minds). Useful for …" at bounding box center [1090, 356] width 202 height 49
click at [1099, 358] on p "A wrapper around [AI-Minds](https://mindsdb.com/minds). Useful for when you nee…" at bounding box center [1105, 364] width 174 height 13
click at [1172, 352] on div "AIMind Tool" at bounding box center [1105, 350] width 174 height 16
click at [1135, 473] on p "No description available" at bounding box center [1086, 475] width 135 height 13
click at [1039, 673] on button "Integrations" at bounding box center [1090, 665] width 202 height 41
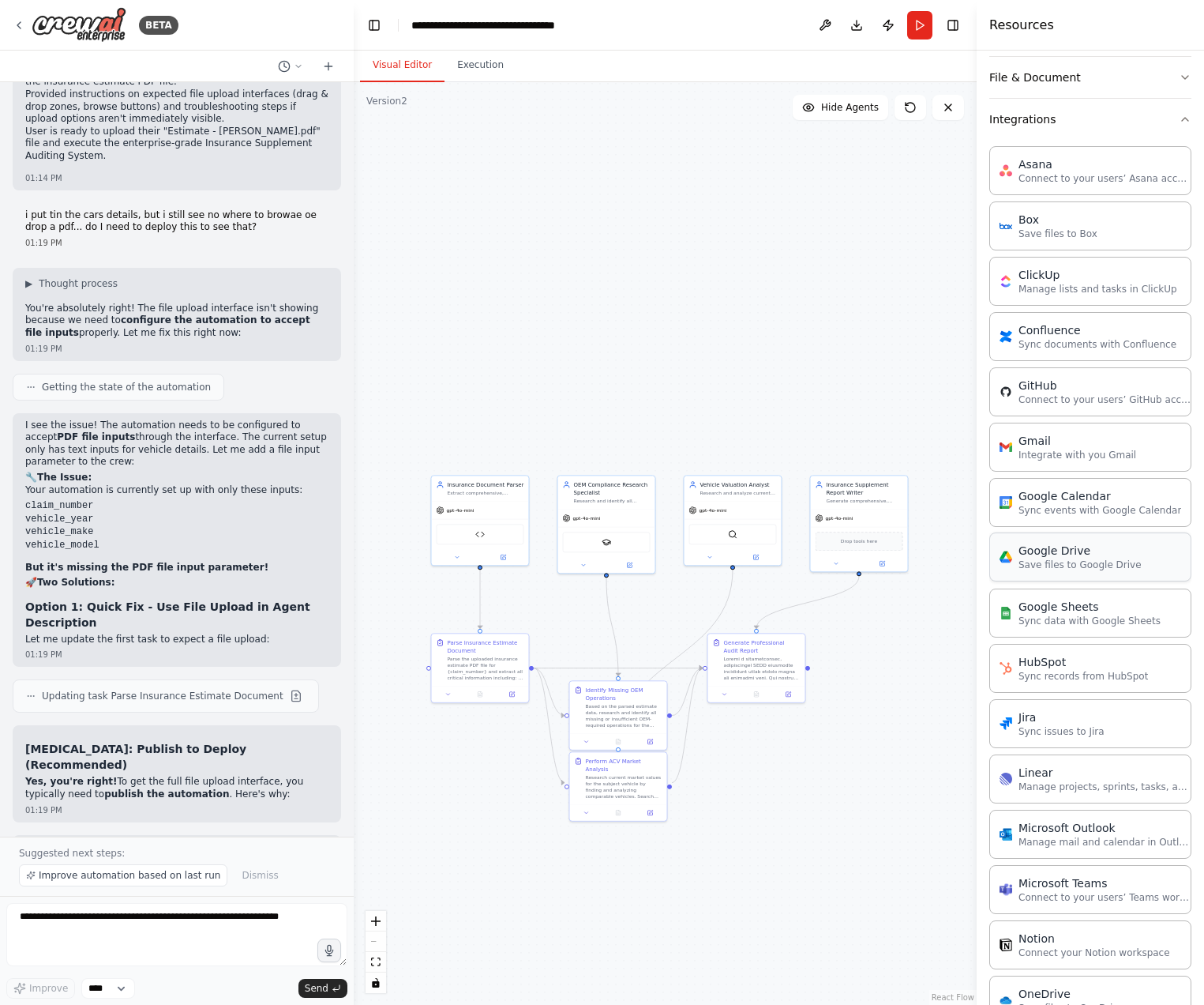
scroll to position [466, 0]
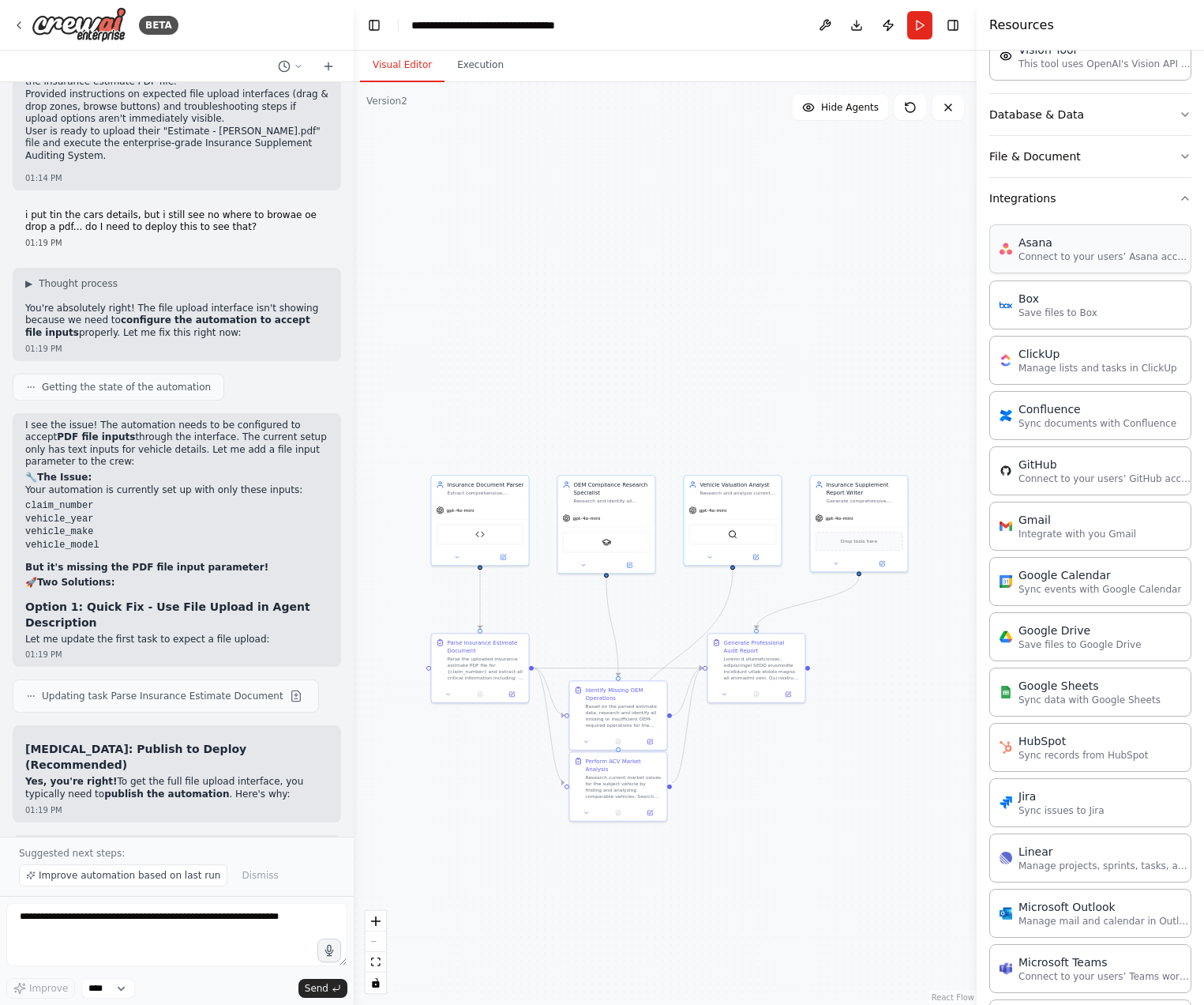
click at [1073, 225] on div "Asana Connect to your users’ Asana accounts" at bounding box center [1090, 249] width 202 height 49
click at [1073, 207] on button "Integrations" at bounding box center [1090, 198] width 202 height 41
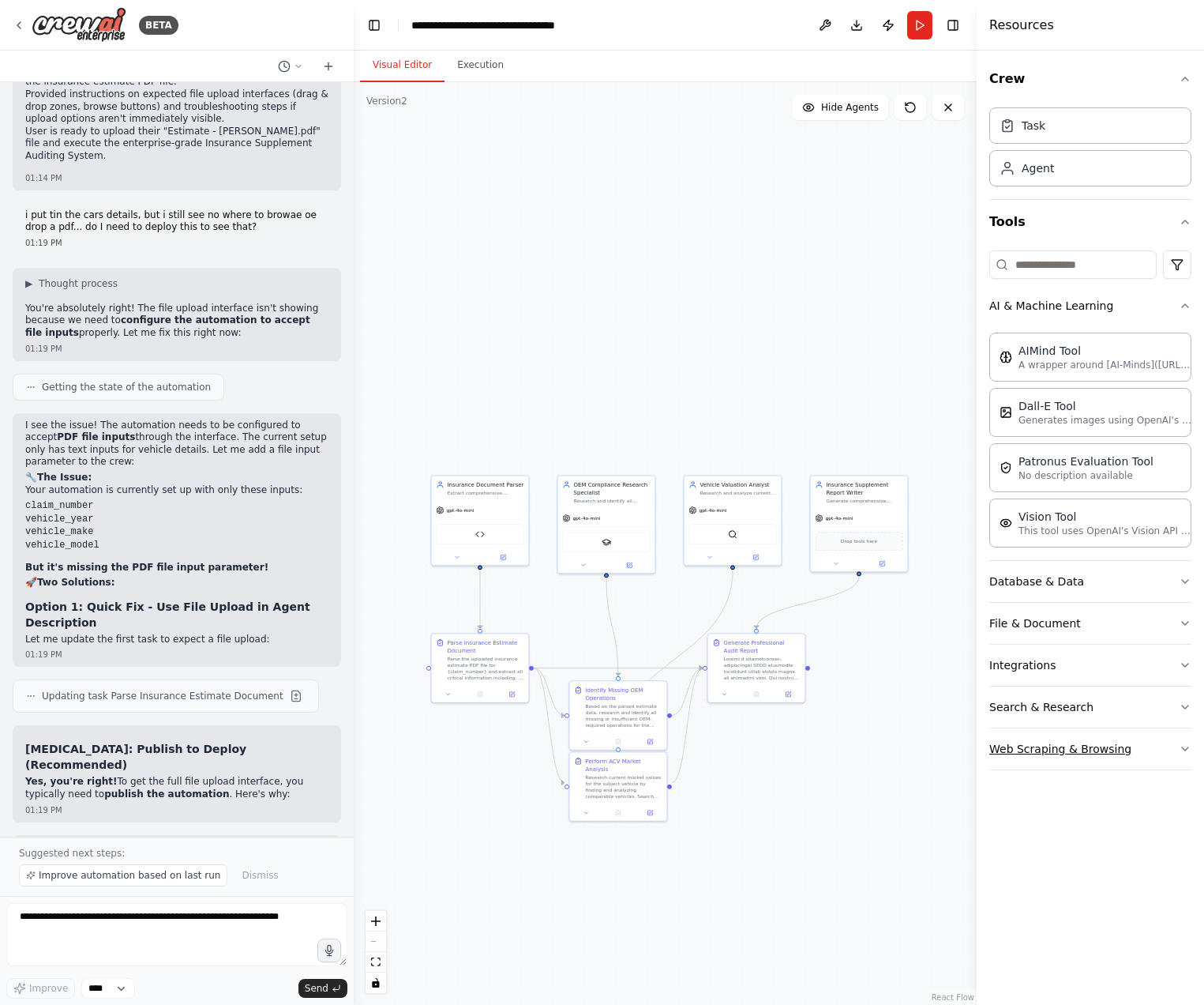
click at [1040, 746] on button "Web Scraping & Browsing" at bounding box center [1090, 749] width 202 height 41
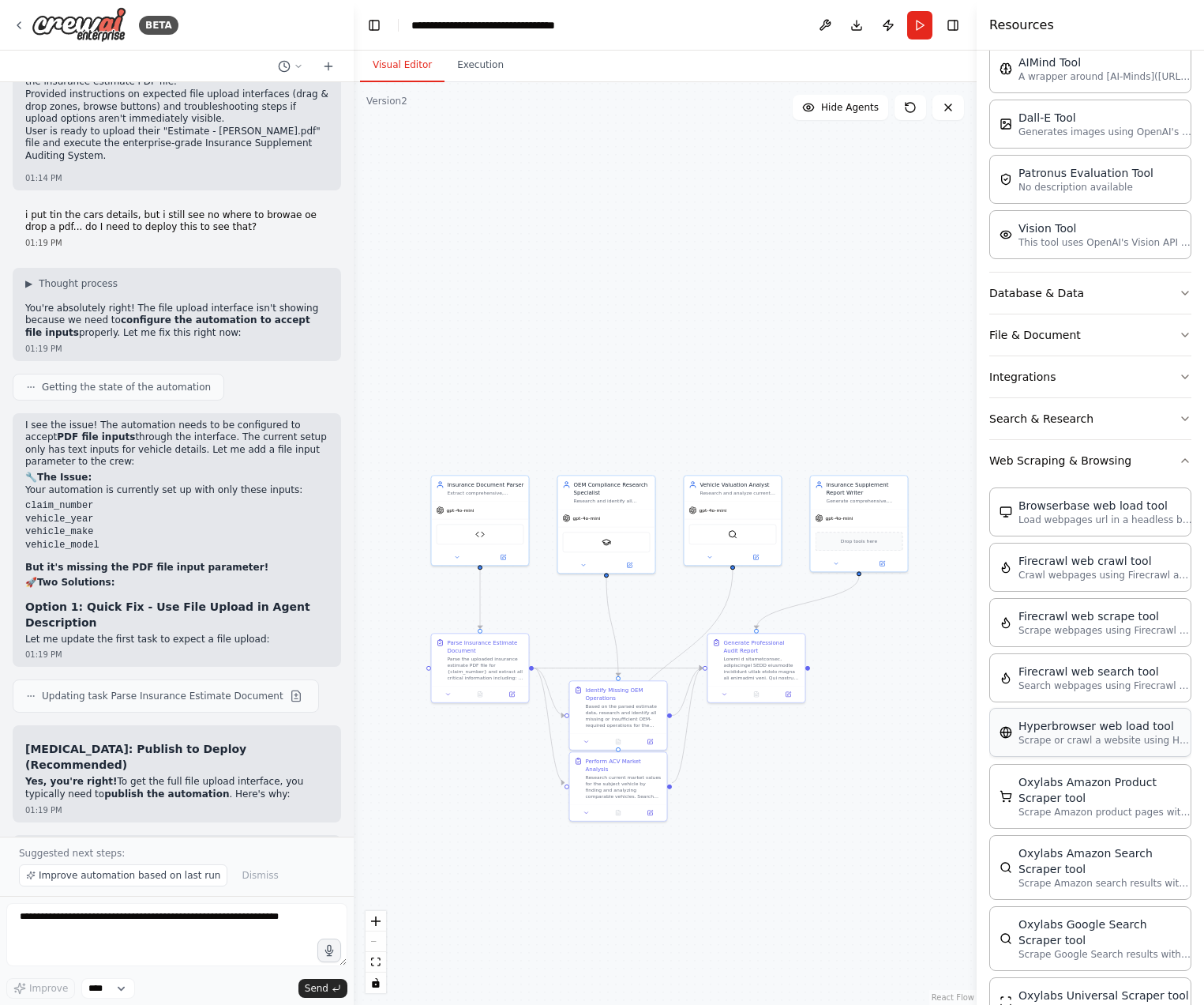
scroll to position [299, 0]
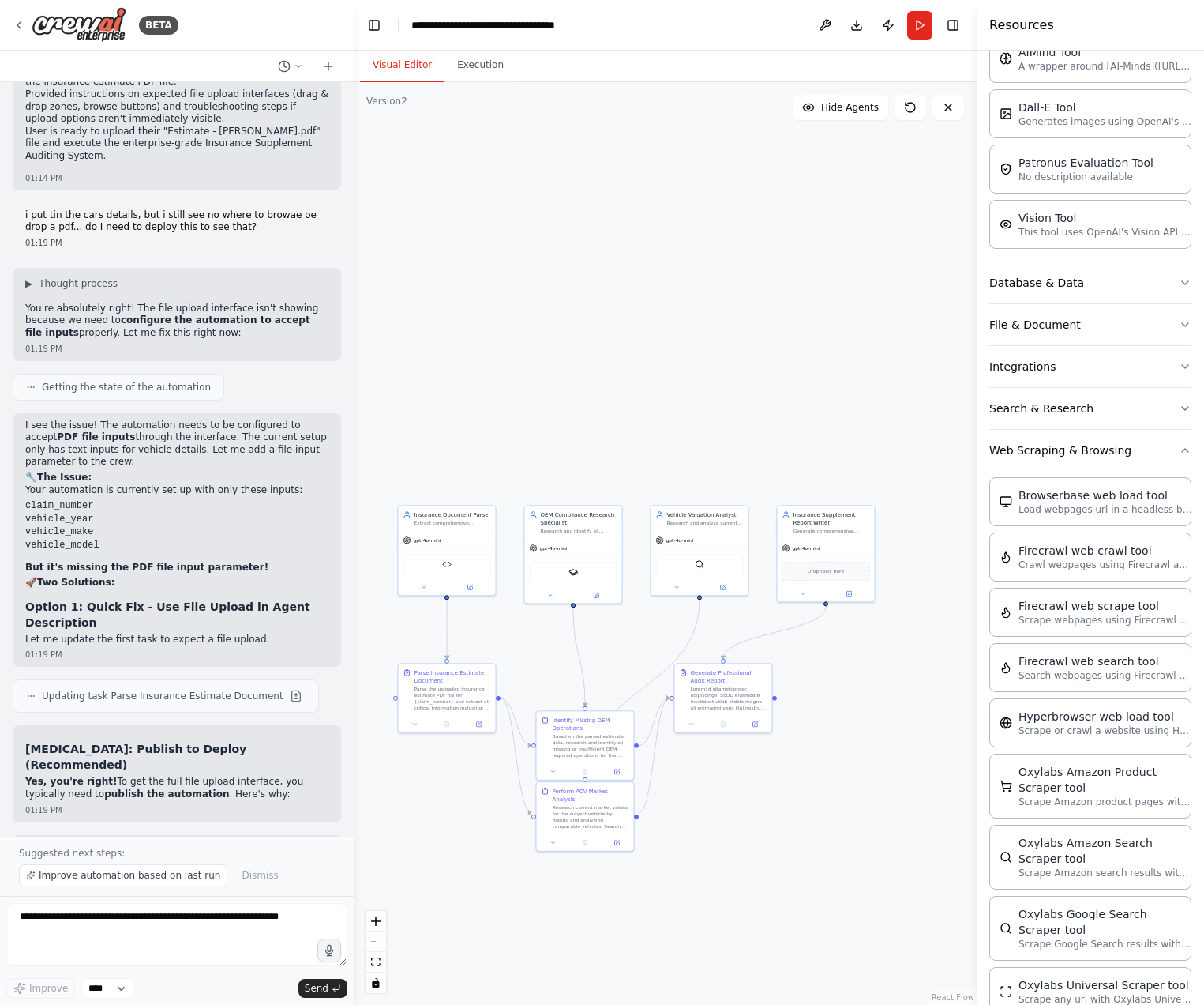
drag, startPoint x: 859, startPoint y: 796, endPoint x: 825, endPoint y: 827, distance: 46.0
click at [825, 827] on div ".deletable-edge-delete-btn { width: 20px; height: 20px; border: 0px solid #ffff…" at bounding box center [665, 543] width 623 height 923
drag, startPoint x: 825, startPoint y: 827, endPoint x: 863, endPoint y: 809, distance: 42.0
click at [859, 816] on div ".deletable-edge-delete-btn { width: 20px; height: 20px; border: 0px solid #ffff…" at bounding box center [665, 543] width 623 height 923
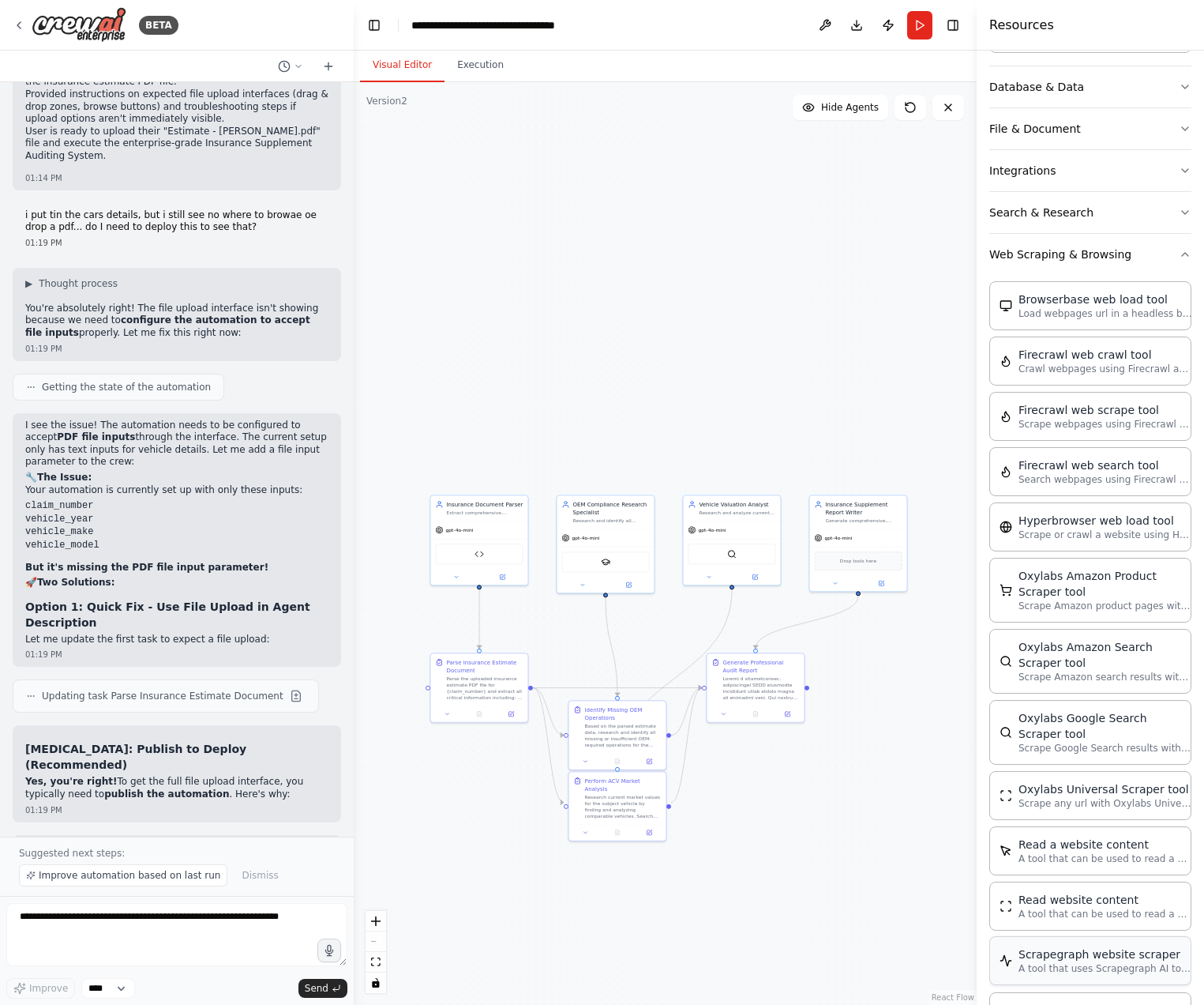
scroll to position [680, 0]
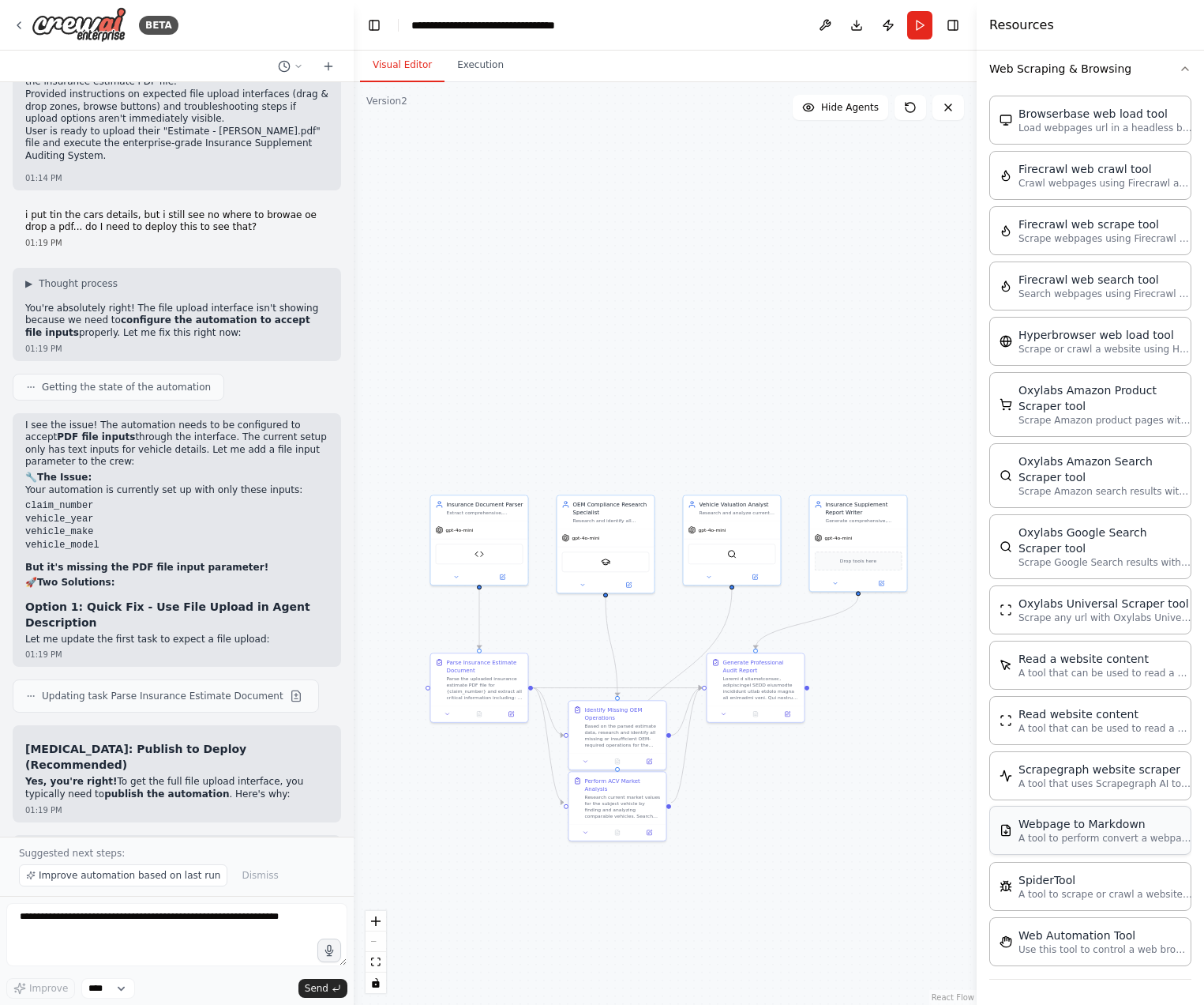
click at [1130, 829] on div "Webpage to Markdown" at bounding box center [1105, 824] width 174 height 16
click at [1095, 950] on p "Use this tool to control a web browser and interact with websites using natural…" at bounding box center [1105, 949] width 174 height 13
click at [1095, 949] on p "Use this tool to control a web browser and interact with websites using natural…" at bounding box center [1105, 949] width 174 height 13
click at [145, 916] on textarea at bounding box center [177, 935] width 341 height 63
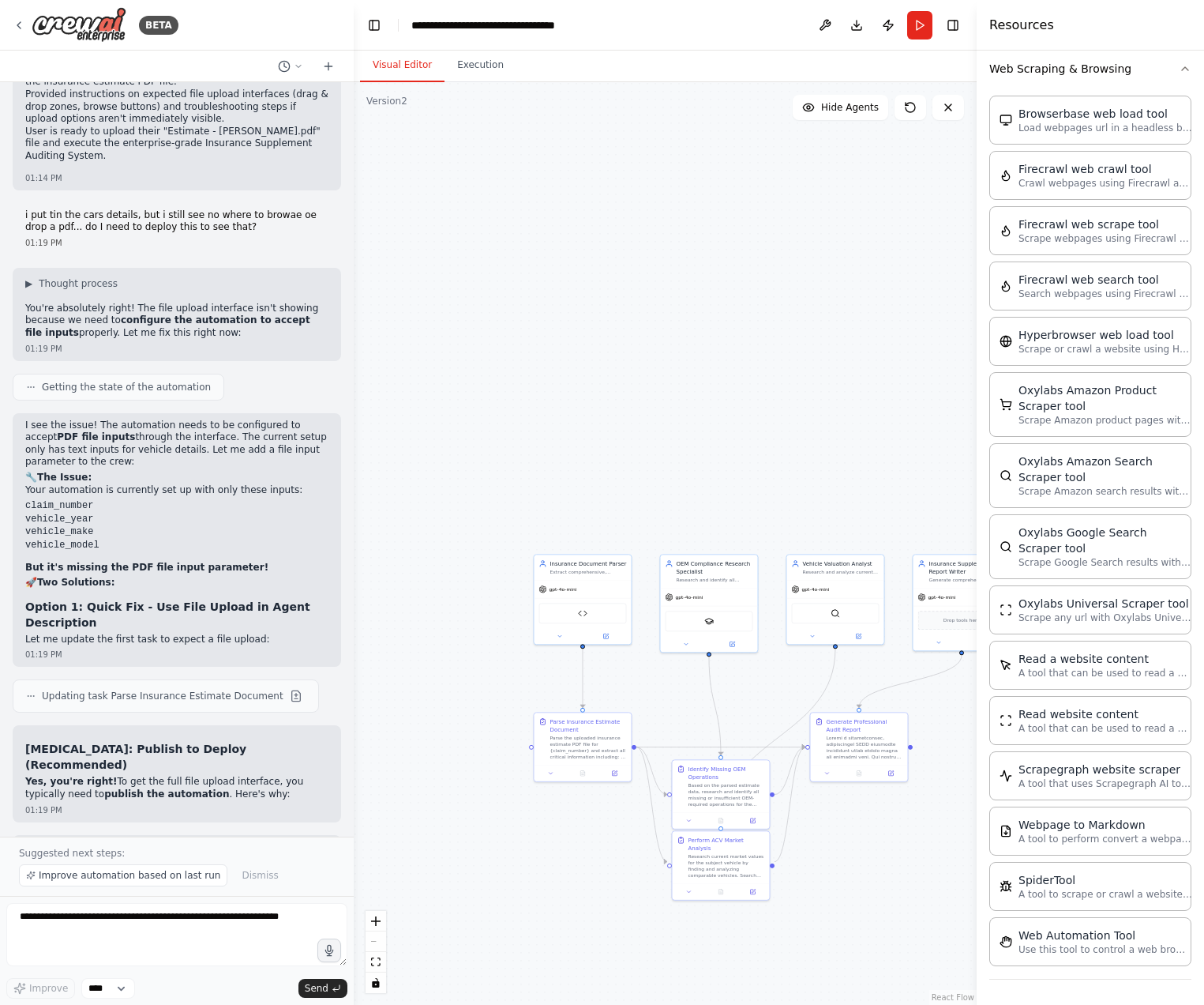
drag, startPoint x: 460, startPoint y: 842, endPoint x: 564, endPoint y: 901, distance: 119.6
click at [564, 901] on div ".deletable-edge-delete-btn { width: 20px; height: 20px; border: 0px solid #ffff…" at bounding box center [665, 543] width 623 height 923
click at [536, 878] on div ".deletable-edge-delete-btn { width: 20px; height: 20px; border: 0px solid #ffff…" at bounding box center [665, 543] width 623 height 923
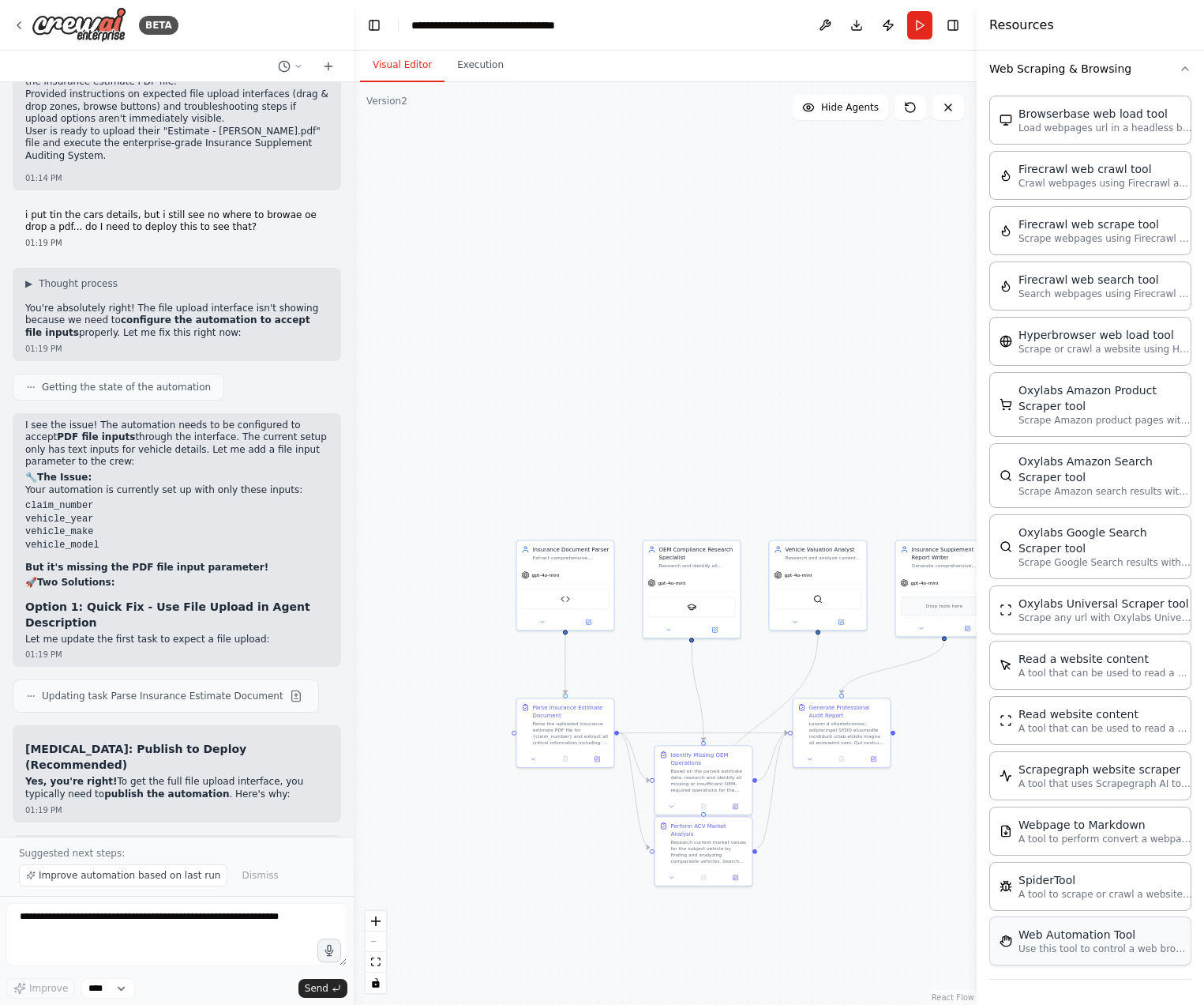
click at [1080, 960] on div "Web Automation Tool Use this tool to control a web browser and interact with we…" at bounding box center [1090, 941] width 202 height 49
click at [1114, 936] on div "Web Automation Tool" at bounding box center [1105, 935] width 174 height 16
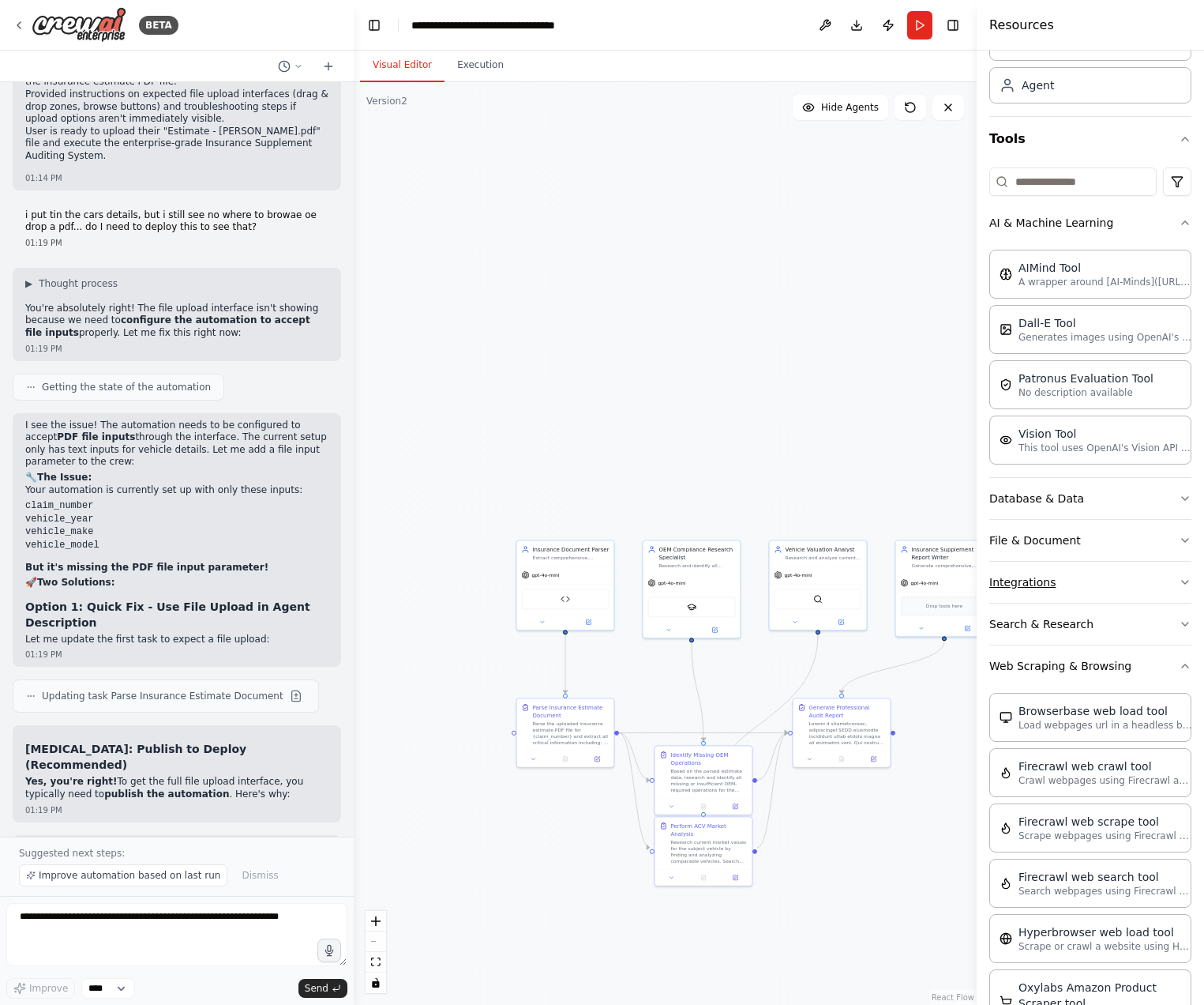
scroll to position [0, 0]
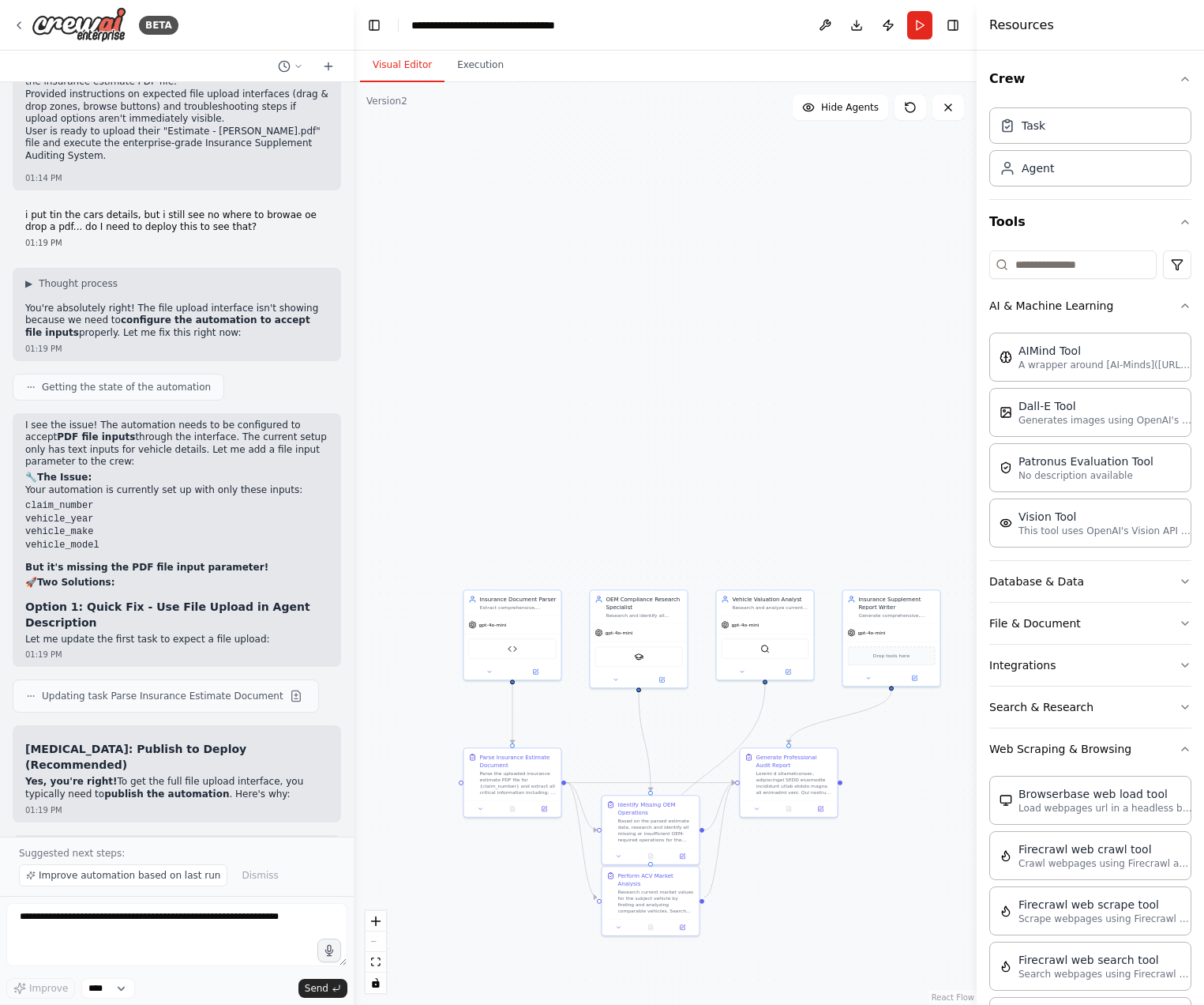
drag, startPoint x: 799, startPoint y: 318, endPoint x: 810, endPoint y: 363, distance: 46.3
click at [775, 366] on div ".deletable-edge-delete-btn { width: 20px; height: 20px; border: 0px solid #ffff…" at bounding box center [665, 543] width 623 height 923
drag, startPoint x: 836, startPoint y: 885, endPoint x: 828, endPoint y: 889, distance: 8.9
click at [828, 889] on div ".deletable-edge-delete-btn { width: 20px; height: 20px; border: 0px solid #ffff…" at bounding box center [665, 543] width 623 height 923
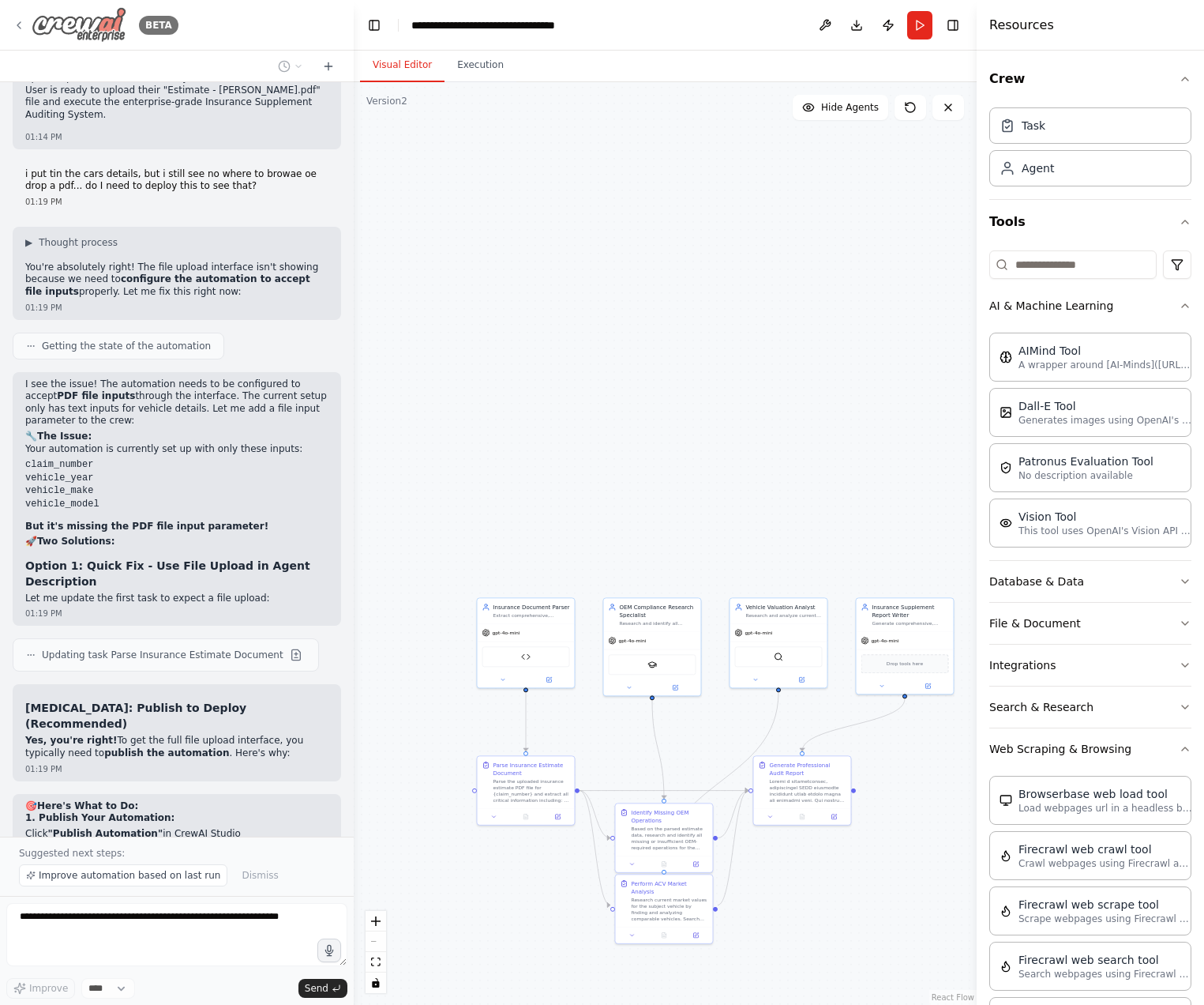
click at [107, 27] on img at bounding box center [78, 24] width 95 height 35
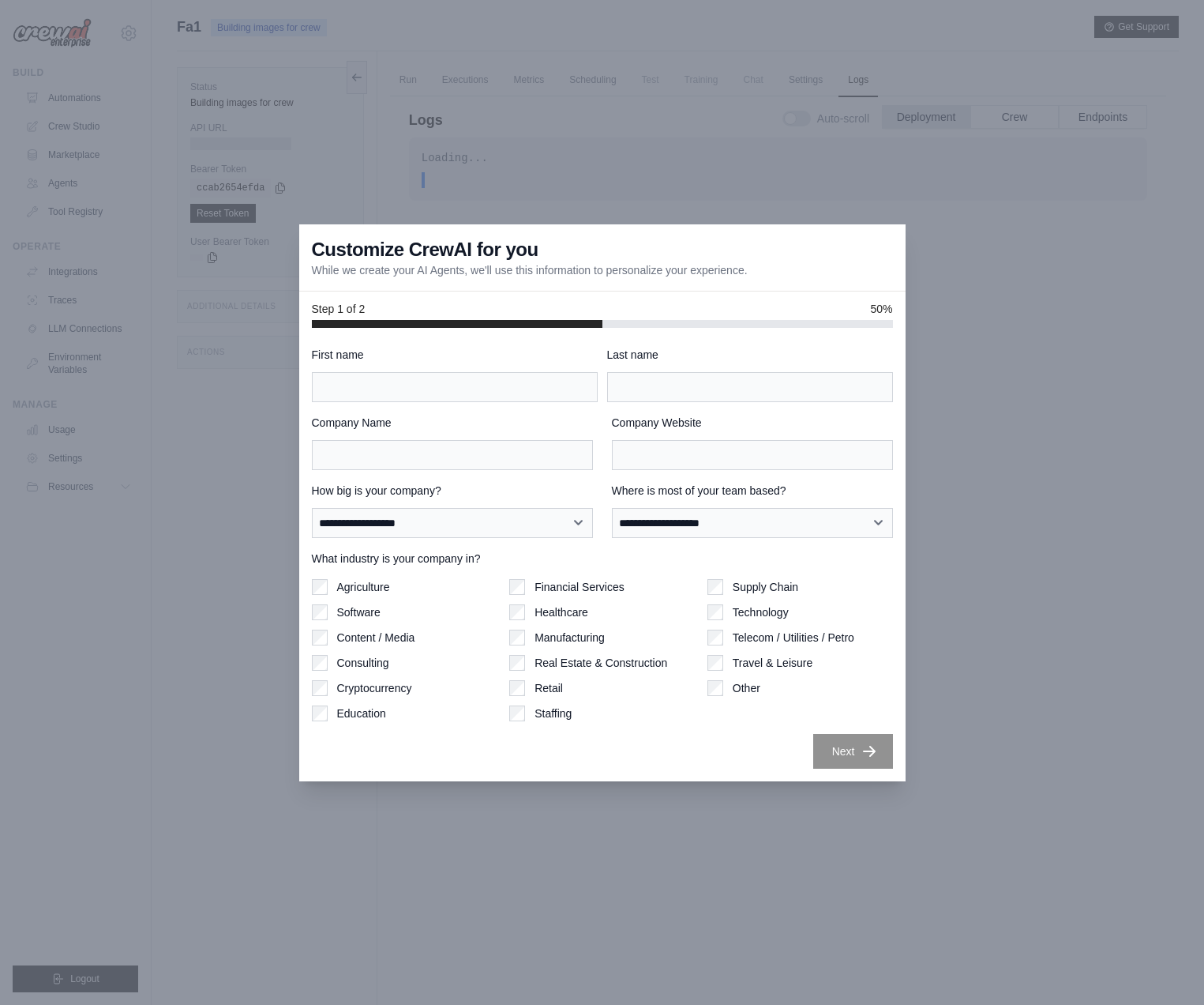
scroll to position [67, 0]
click at [444, 352] on label "First name" at bounding box center [455, 355] width 286 height 16
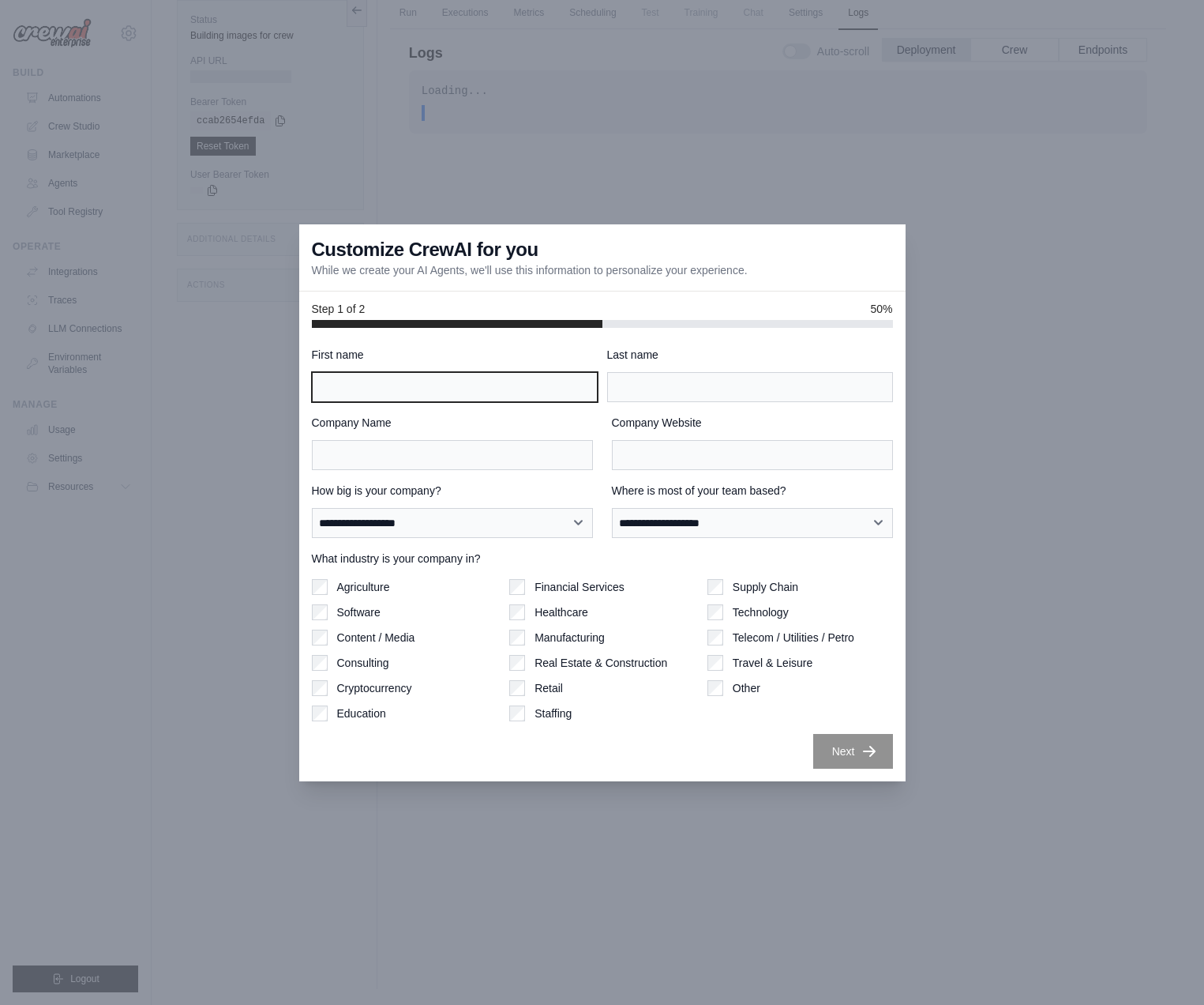
click at [444, 372] on input "First name" at bounding box center [455, 386] width 286 height 30
click at [418, 387] on input "First name" at bounding box center [455, 386] width 286 height 30
type input "*******"
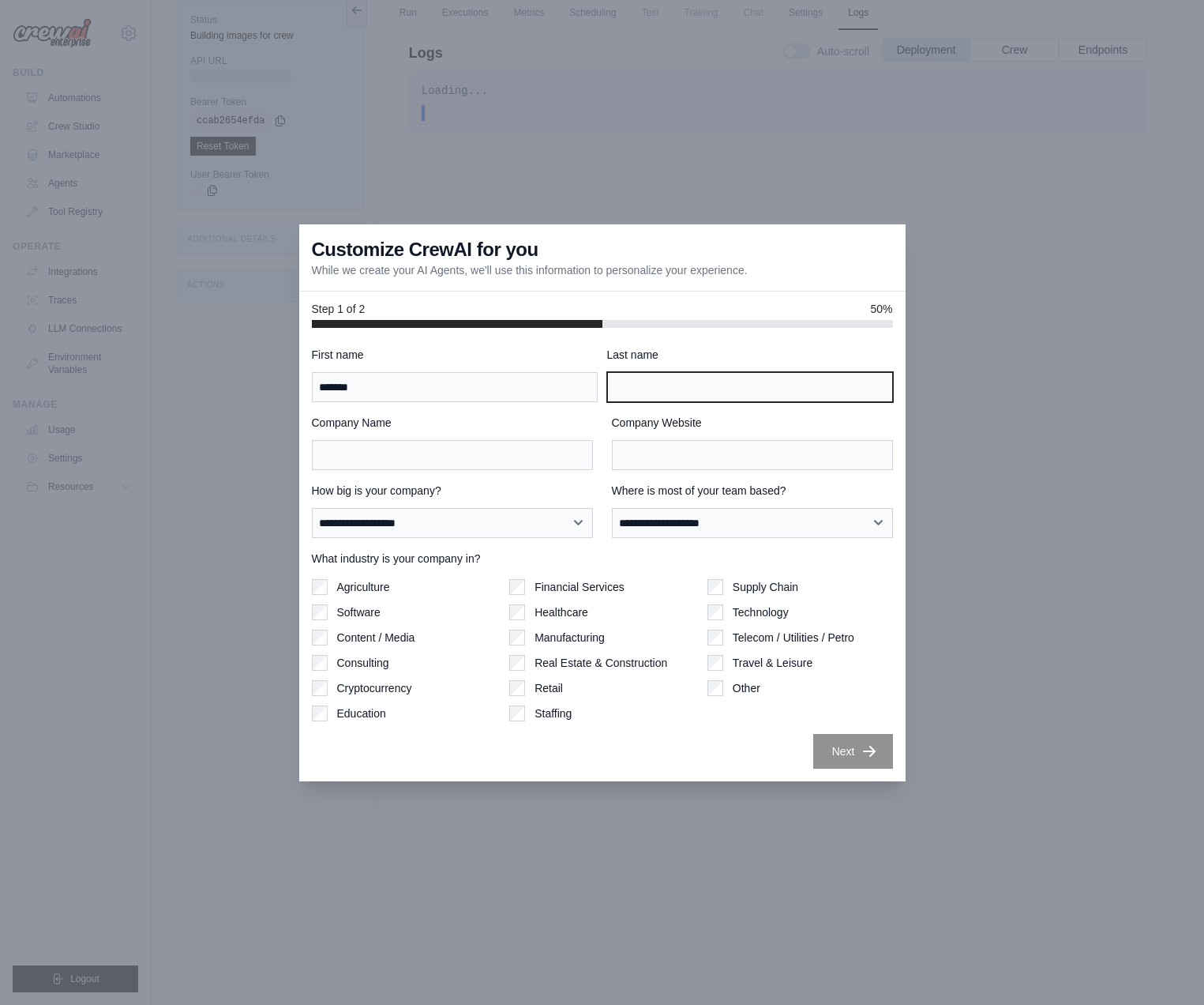
type input "*******"
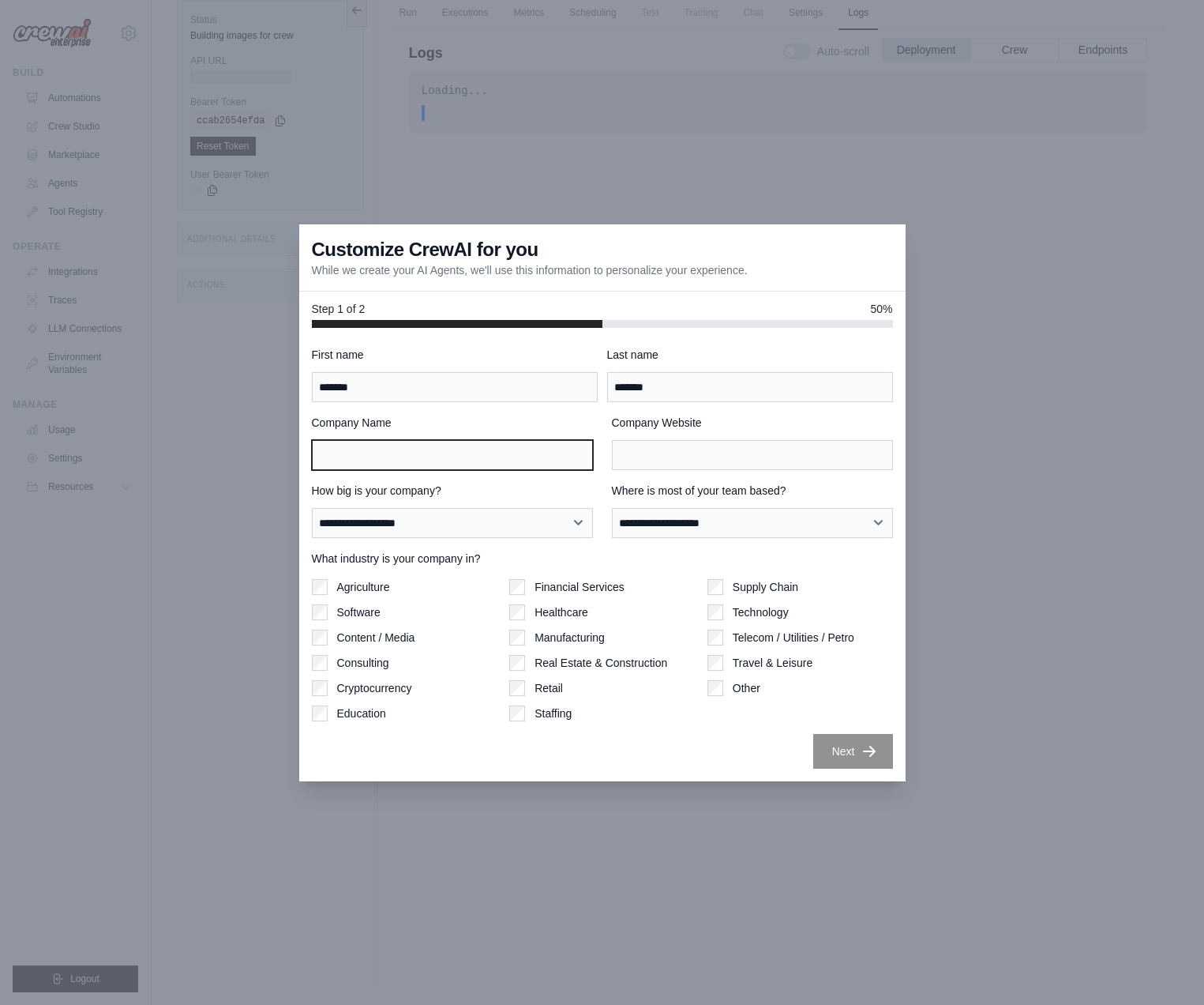
click at [384, 451] on input "Company Name" at bounding box center [453, 455] width 281 height 30
click at [561, 502] on div "**********" at bounding box center [453, 510] width 281 height 55
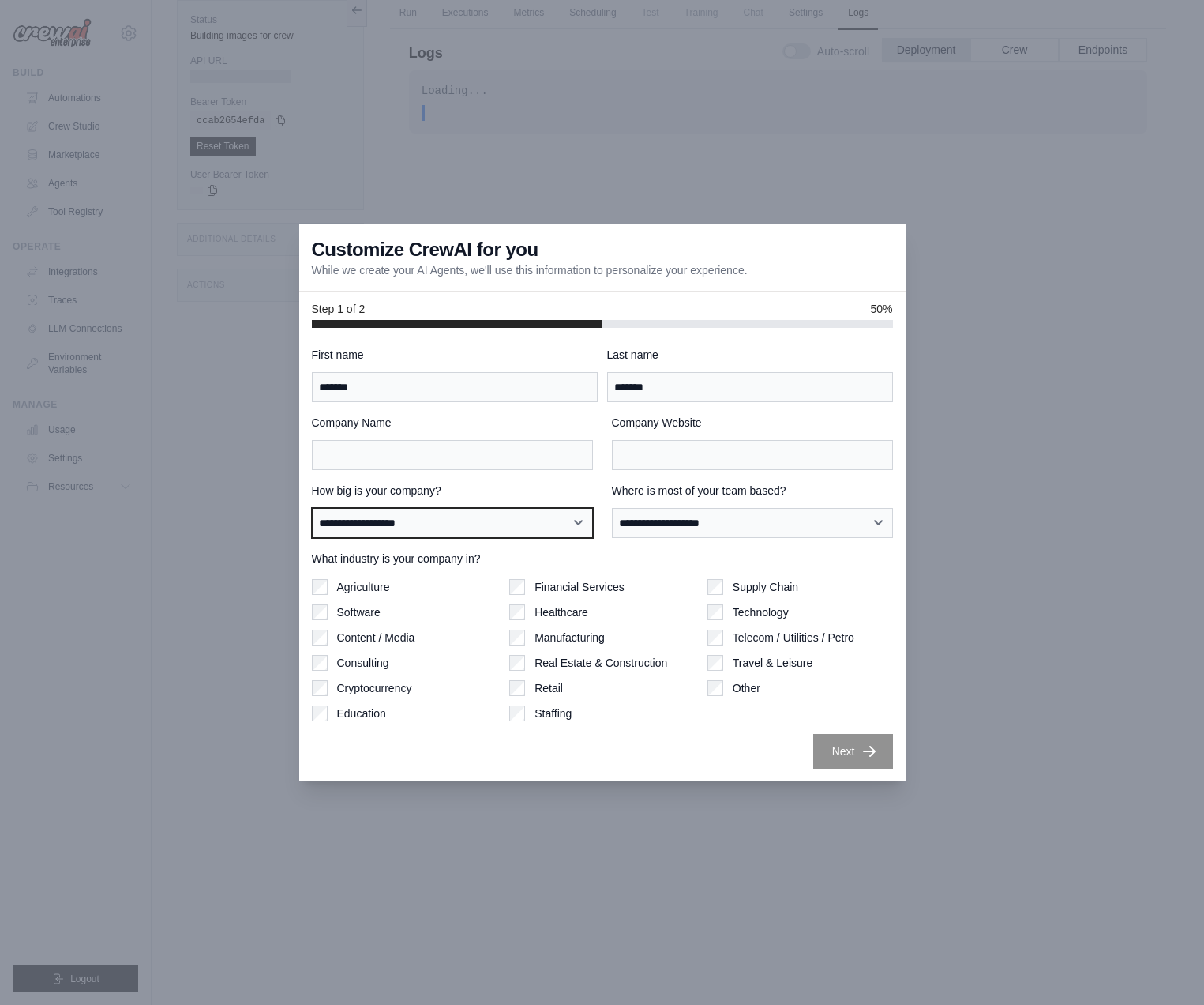
click at [312, 508] on select "**********" at bounding box center [453, 522] width 281 height 30
select select "**********"
click option "**********" at bounding box center [0, 0] width 0 height 0
click at [759, 613] on label "Technology" at bounding box center [761, 613] width 56 height 16
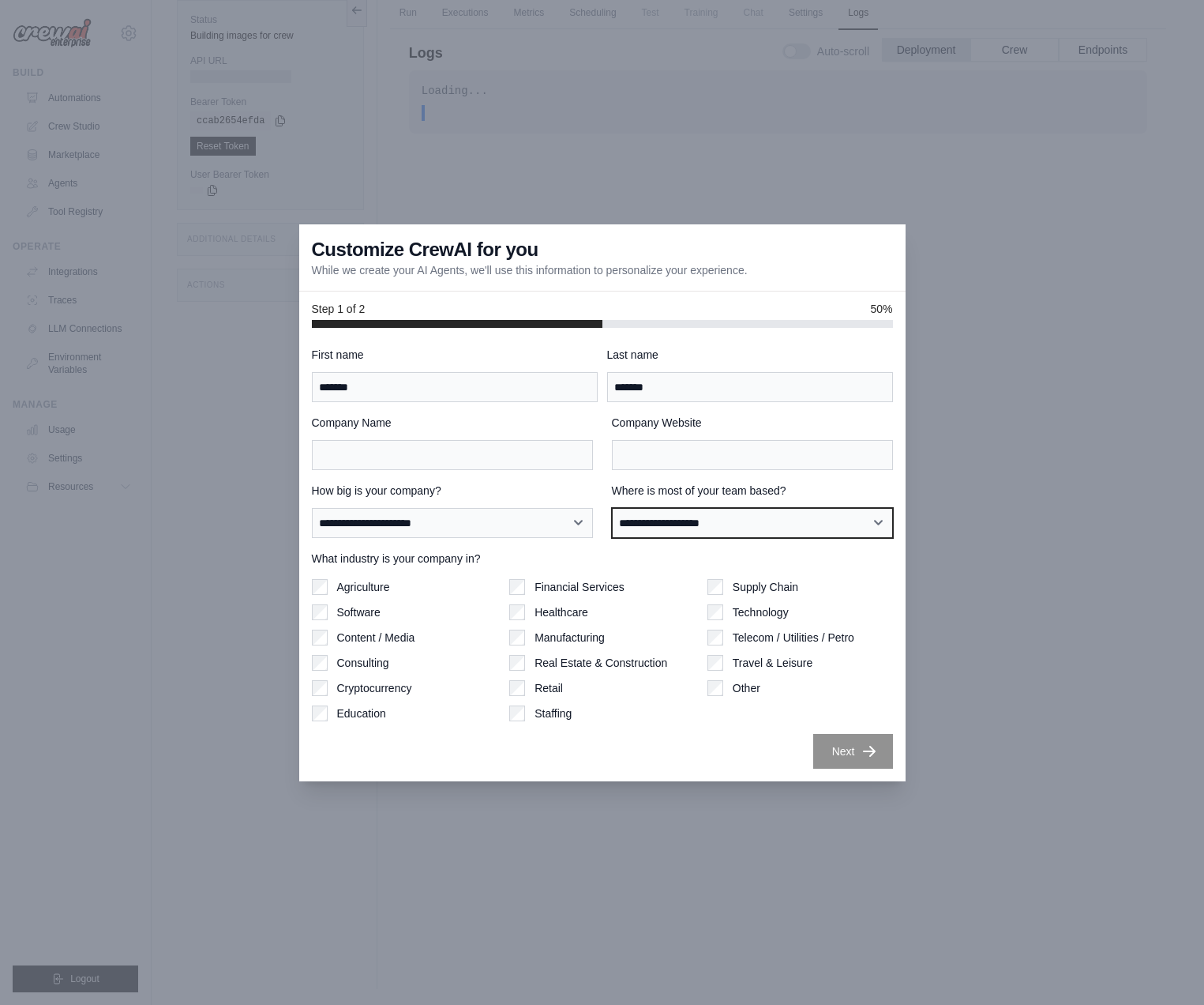
click at [612, 508] on select "**********" at bounding box center [753, 522] width 281 height 30
select select "**********"
click option "**********" at bounding box center [0, 0] width 0 height 0
click at [657, 748] on div "Next" at bounding box center [602, 751] width 581 height 35
click at [832, 770] on div "**********" at bounding box center [602, 554] width 606 height 454
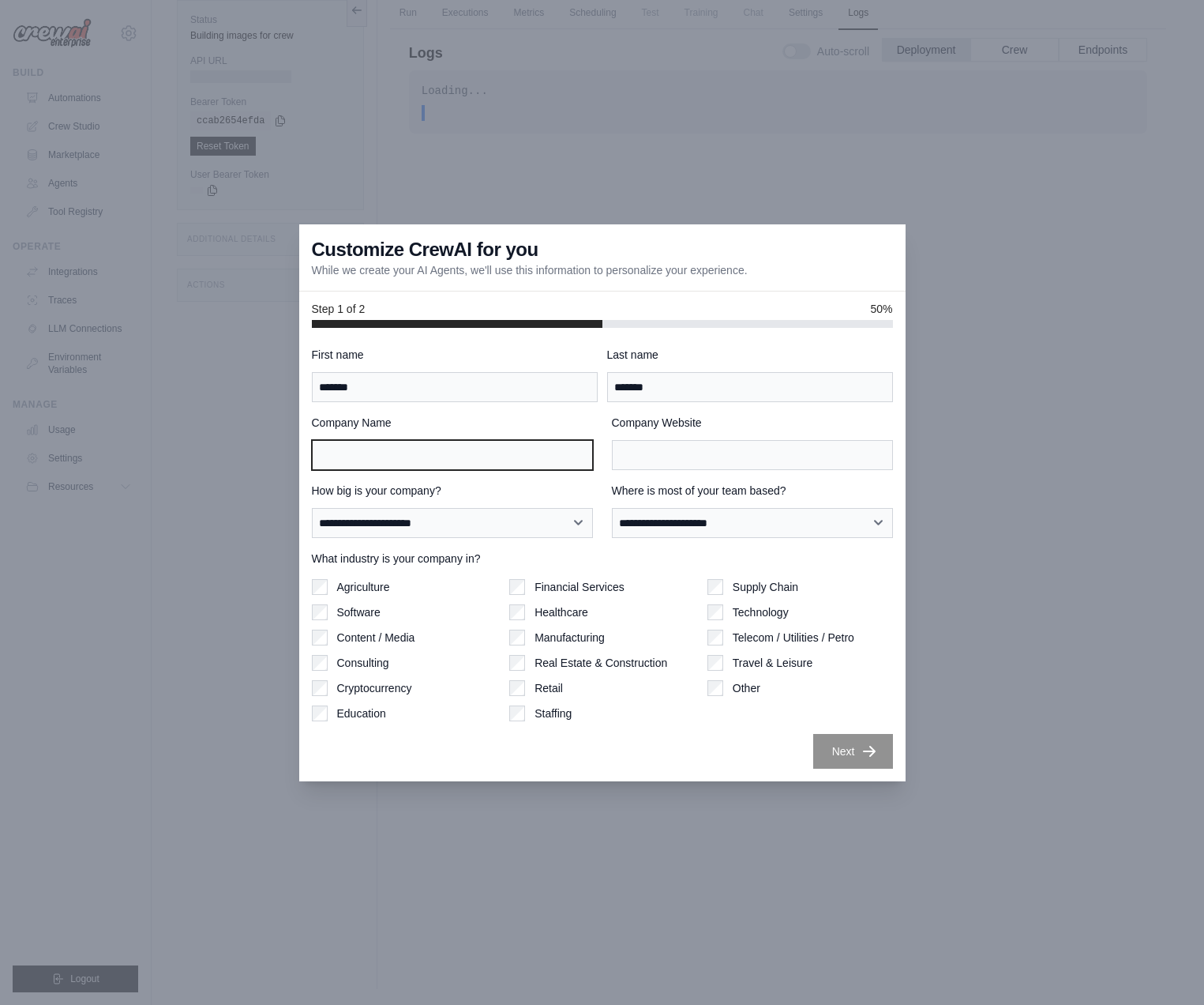
click at [442, 453] on input "Company Name" at bounding box center [453, 455] width 281 height 30
type input "*******"
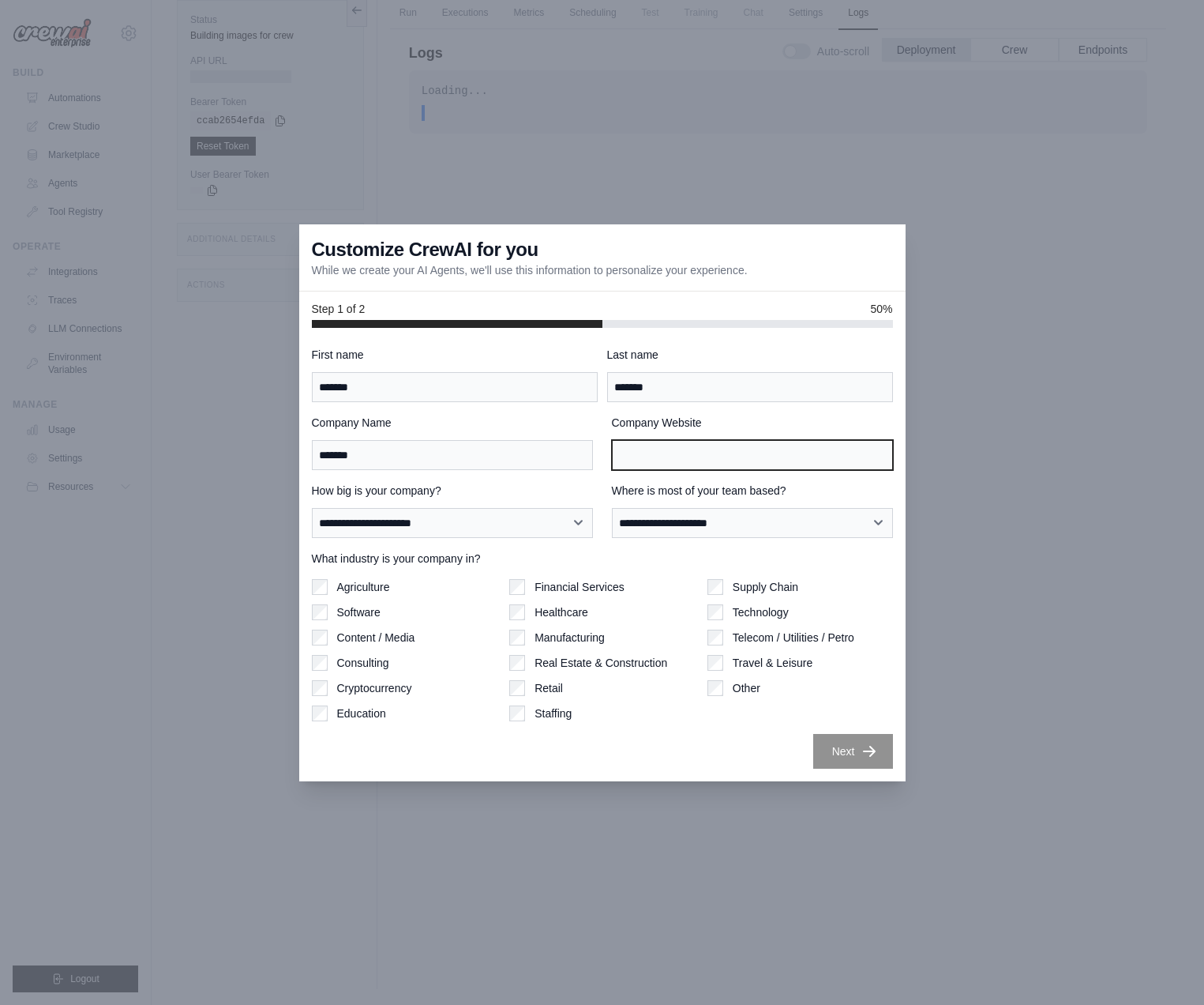
click at [662, 467] on input "Company Website" at bounding box center [753, 455] width 281 height 30
type input "***"
click at [663, 763] on div "Next" at bounding box center [602, 751] width 581 height 35
click at [833, 761] on button "Next" at bounding box center [853, 751] width 79 height 35
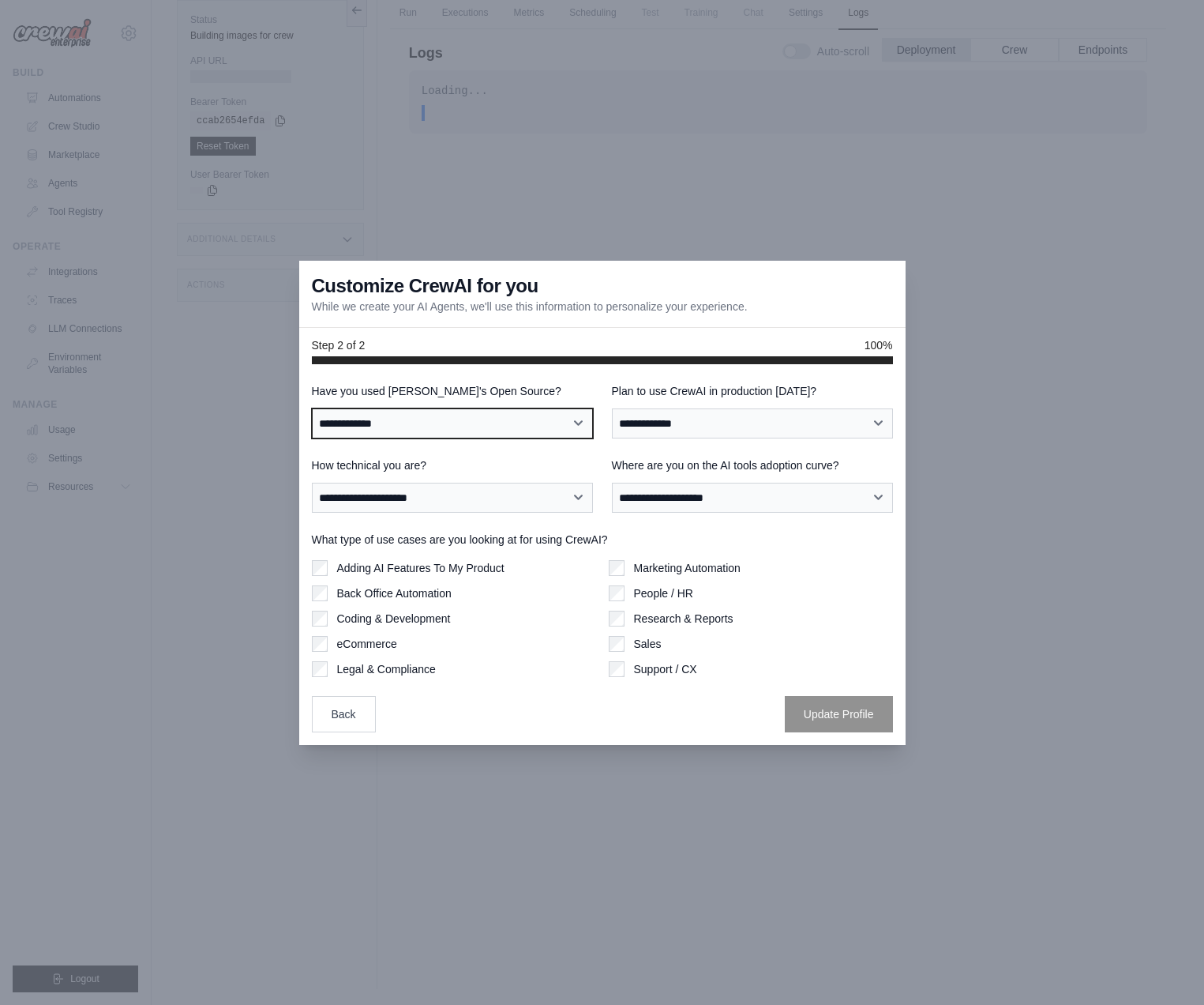
click at [312, 409] on select "**********" at bounding box center [453, 423] width 281 height 30
select select "**"
click option "**" at bounding box center [0, 0] width 0 height 0
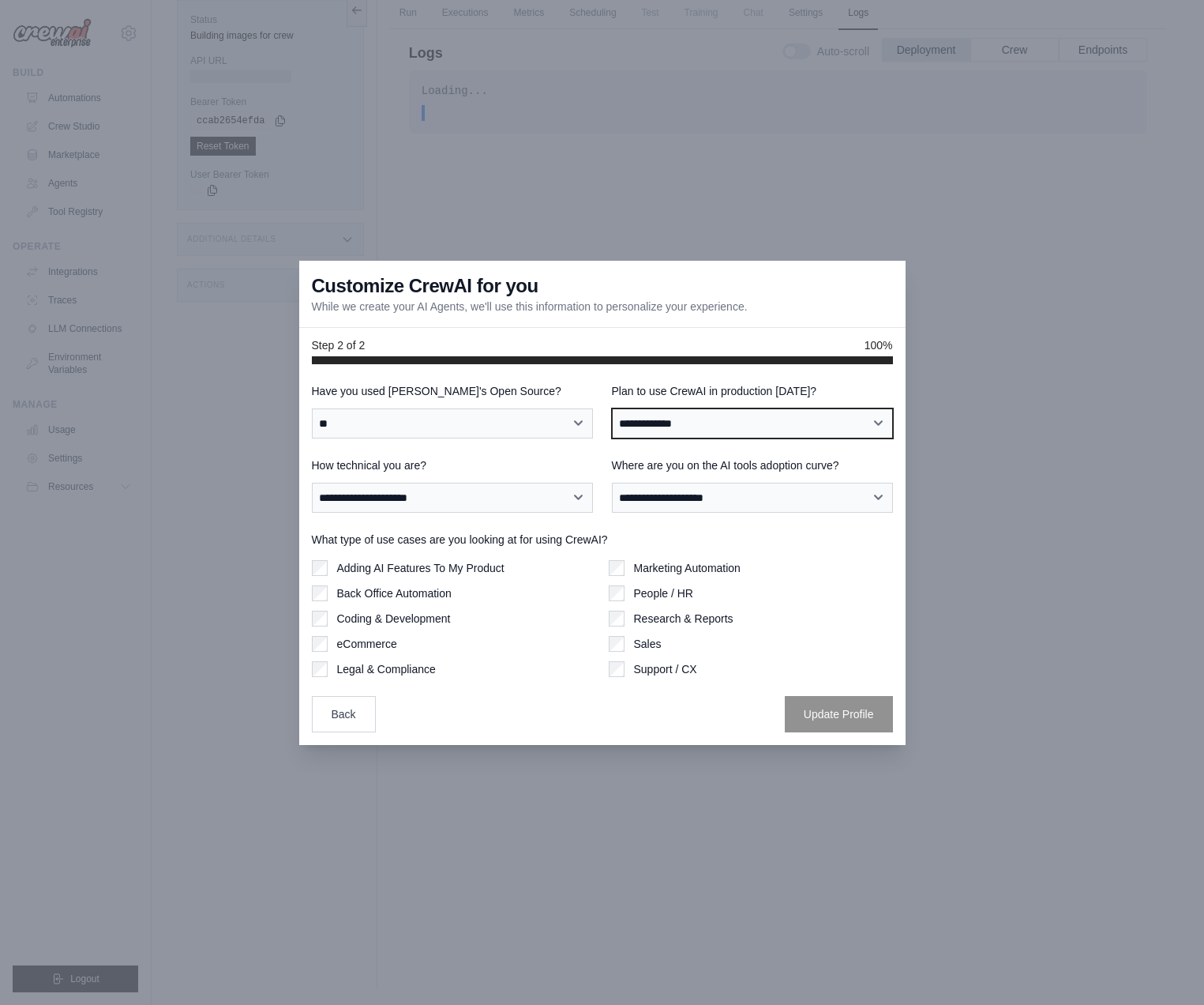
click at [612, 409] on select "**********" at bounding box center [753, 423] width 281 height 30
select select "*****"
click option "**" at bounding box center [0, 0] width 0 height 0
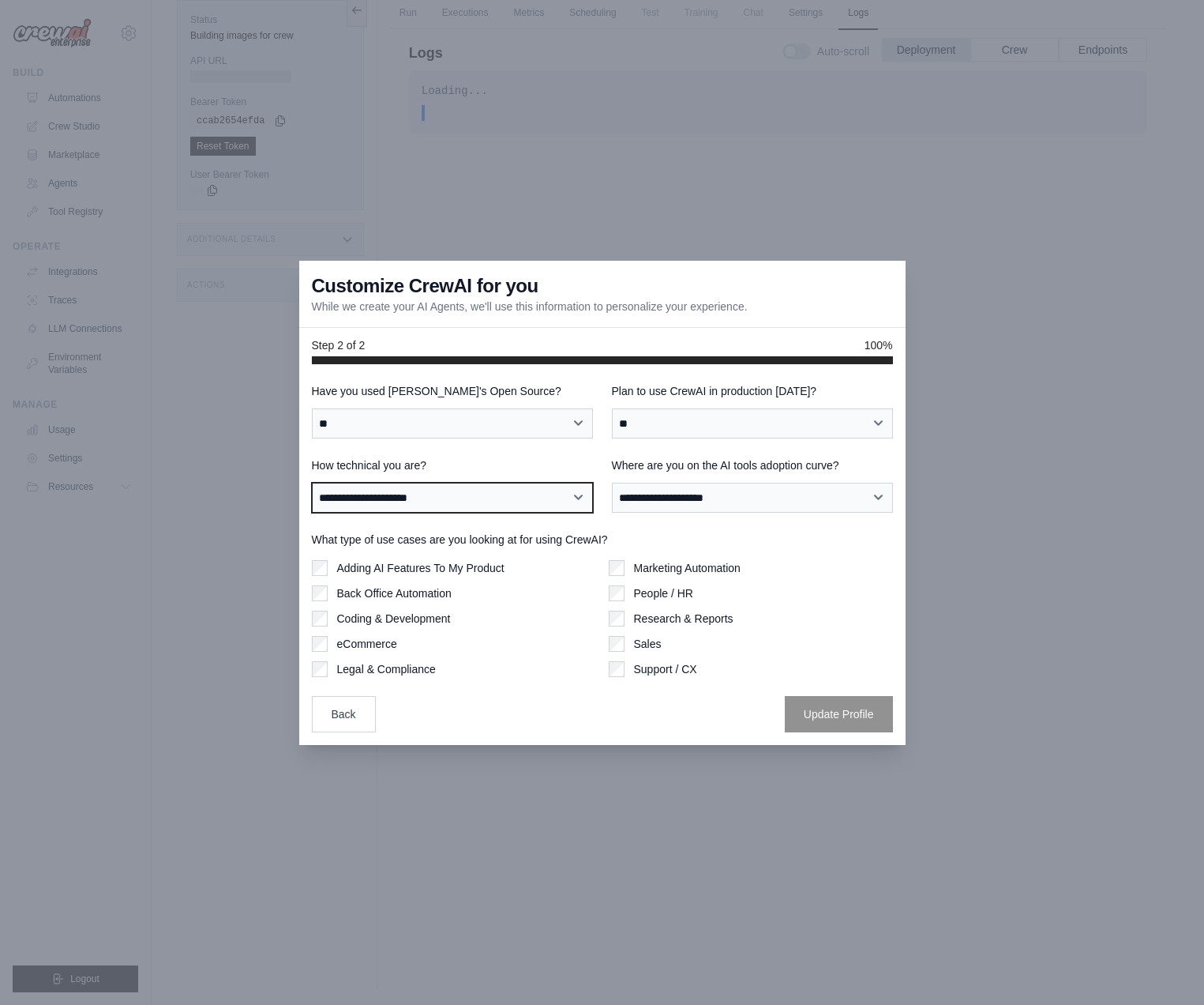
click at [312, 483] on select "**********" at bounding box center [453, 497] width 281 height 30
select select "**********"
click option "**********" at bounding box center [0, 0] width 0 height 0
click at [612, 483] on select "**********" at bounding box center [753, 497] width 281 height 30
select select "**********"
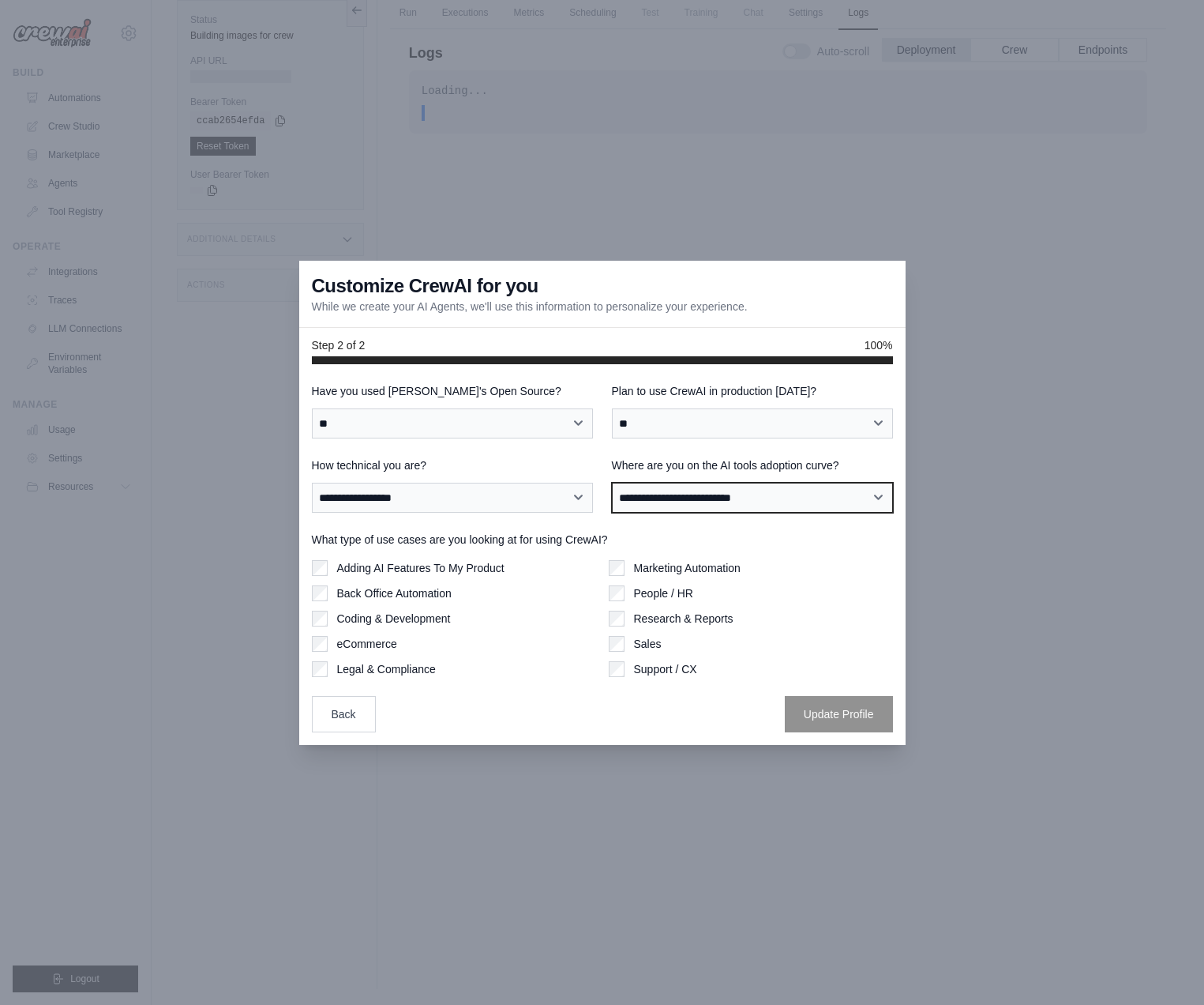
click option "**********" at bounding box center [0, 0] width 0 height 0
click at [476, 574] on label "Adding AI Features To My Product" at bounding box center [421, 568] width 168 height 16
click at [809, 706] on button "Update Profile" at bounding box center [839, 713] width 108 height 36
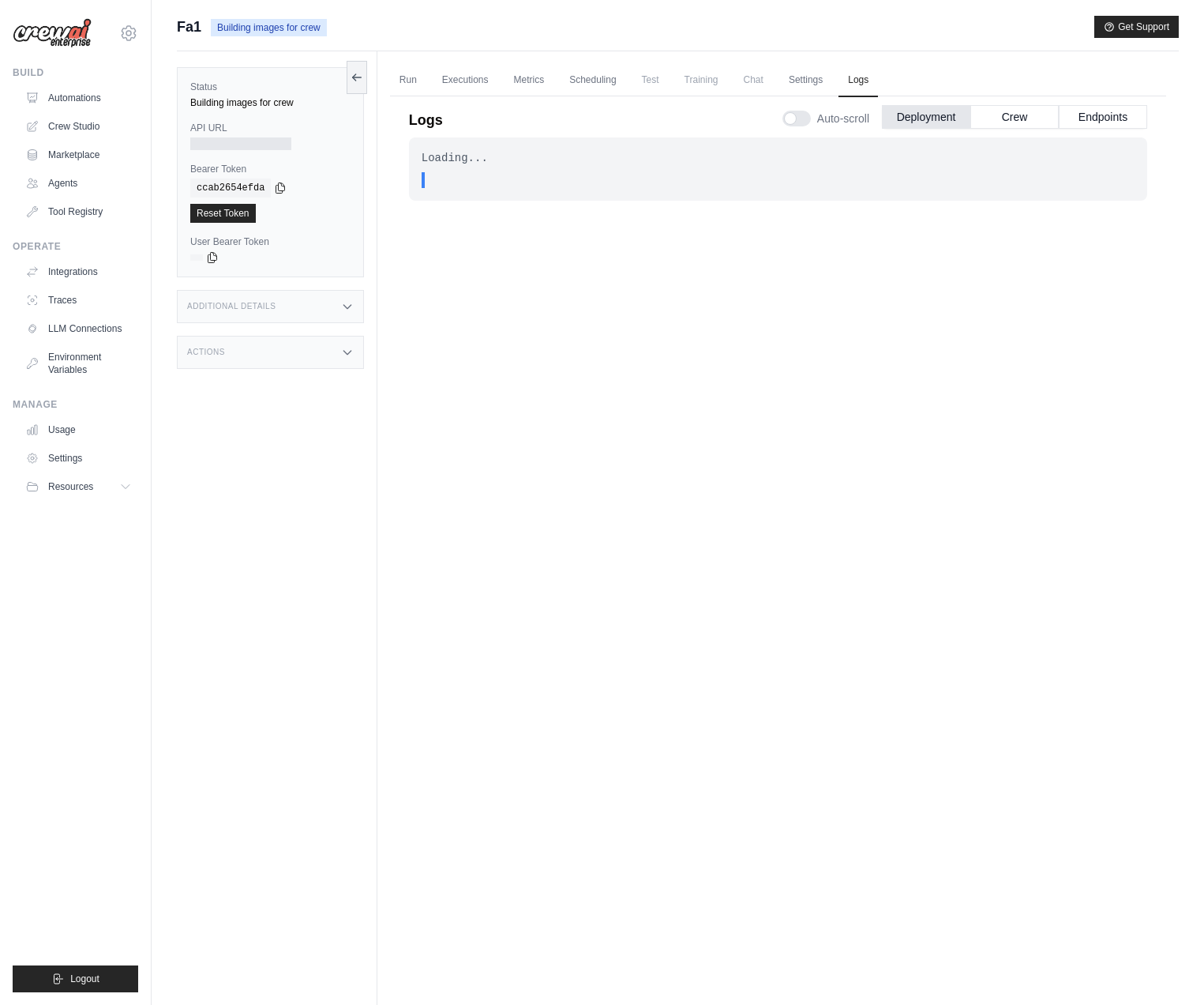
click at [221, 140] on div at bounding box center [241, 143] width 101 height 13
click at [1030, 121] on button "Crew" at bounding box center [1015, 116] width 88 height 23
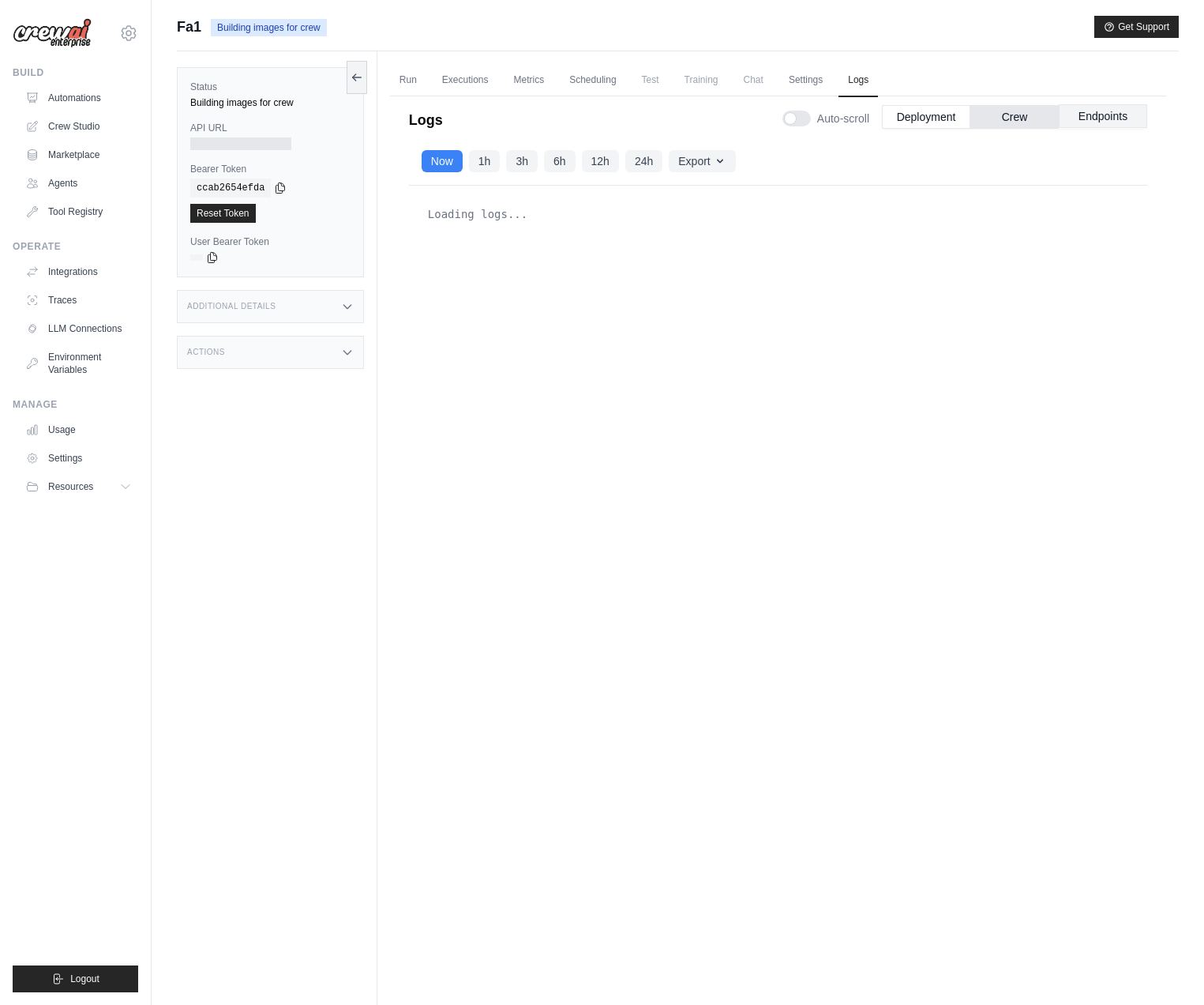
click at [1088, 125] on button "Endpoints" at bounding box center [1103, 116] width 88 height 23
click at [1034, 124] on button "Crew" at bounding box center [1015, 116] width 88 height 23
click at [963, 119] on button "Deployment" at bounding box center [926, 116] width 88 height 23
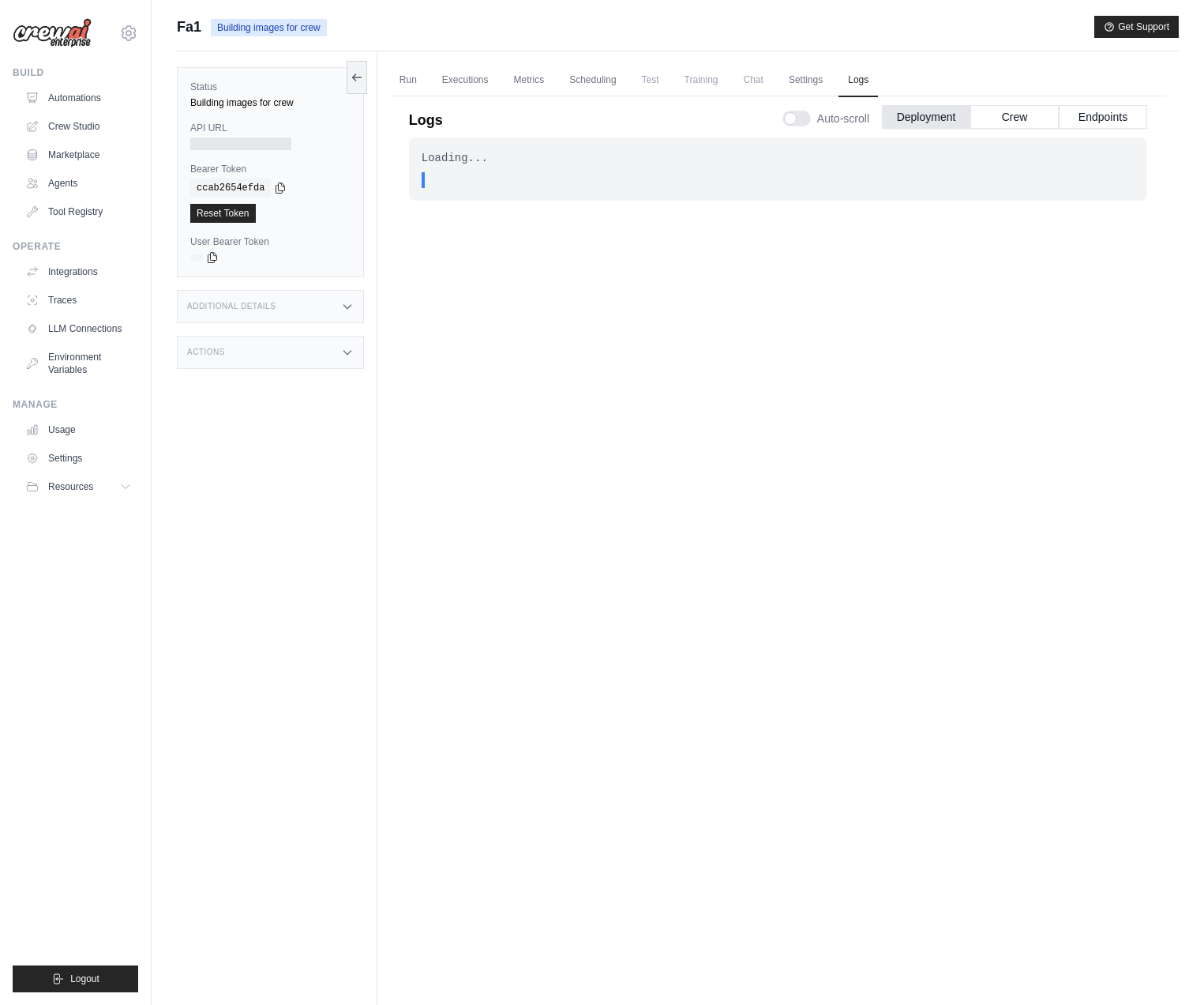
click at [562, 360] on div "Loading... . . . In Progress" at bounding box center [778, 535] width 739 height 797
click at [988, 117] on button "Crew" at bounding box center [1015, 116] width 88 height 23
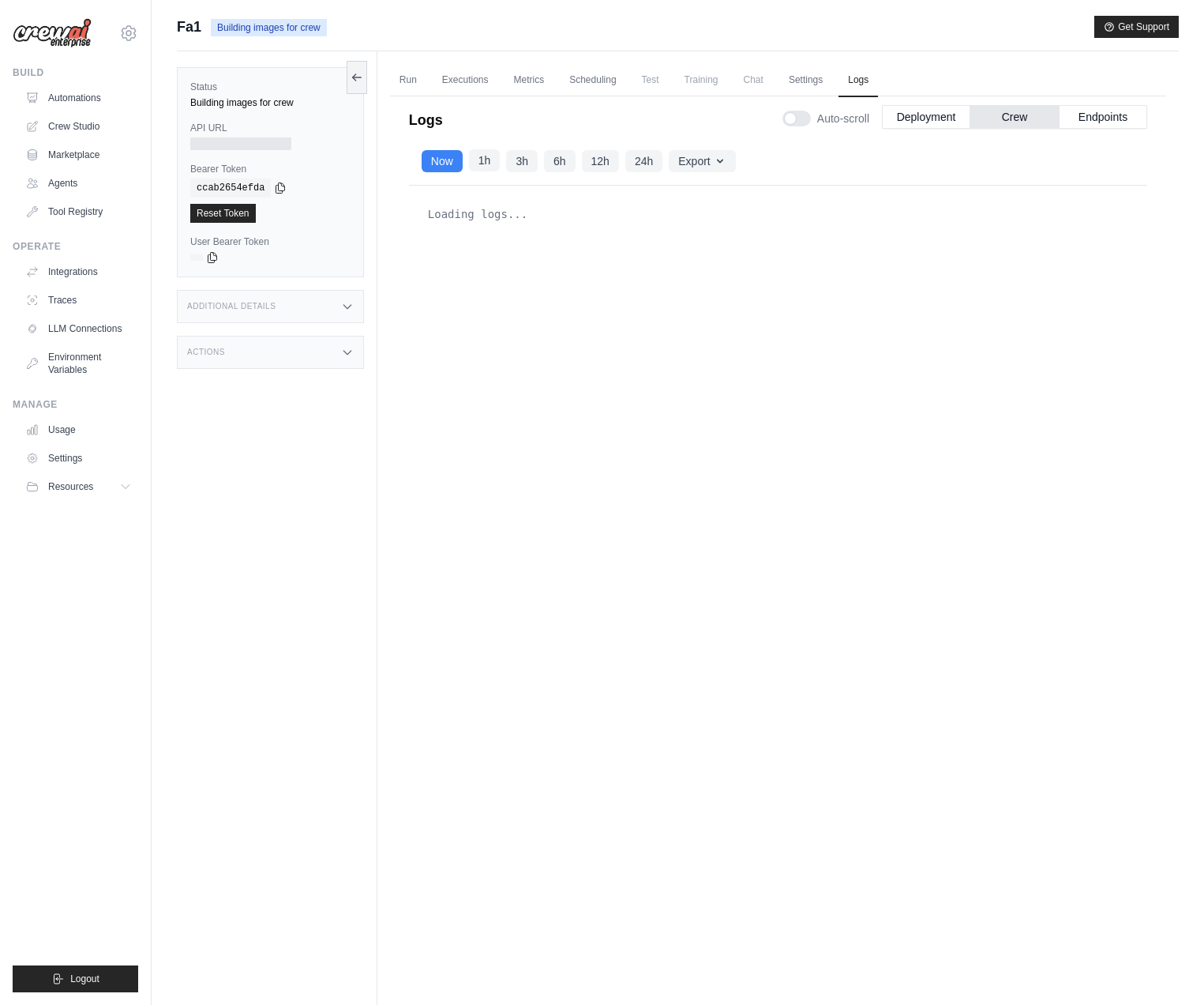
click at [484, 164] on button "1h" at bounding box center [484, 160] width 32 height 23
click at [518, 161] on button "3h" at bounding box center [521, 160] width 32 height 23
click at [435, 157] on button "Now" at bounding box center [443, 160] width 41 height 23
click at [798, 115] on div at bounding box center [797, 119] width 29 height 16
click at [887, 115] on button "Deployment" at bounding box center [926, 116] width 88 height 23
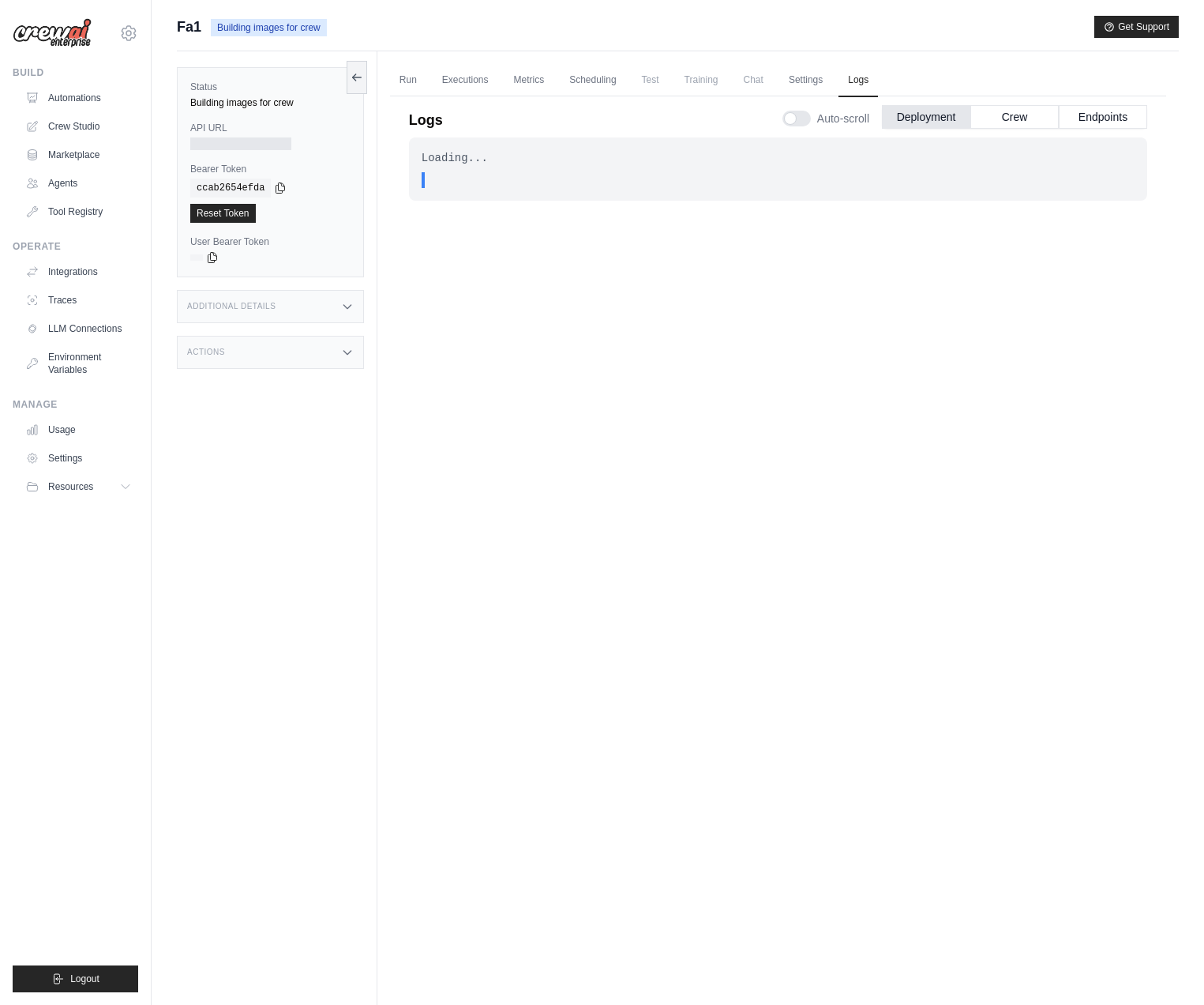
click at [802, 121] on div at bounding box center [797, 119] width 29 height 16
click at [715, 188] on div ". . ." at bounding box center [783, 180] width 703 height 16
click at [552, 166] on div "Loading... . . . In Progress" at bounding box center [778, 169] width 739 height 63
click at [219, 215] on link "Reset Token" at bounding box center [223, 213] width 66 height 19
click at [255, 134] on label "API URL" at bounding box center [271, 128] width 161 height 13
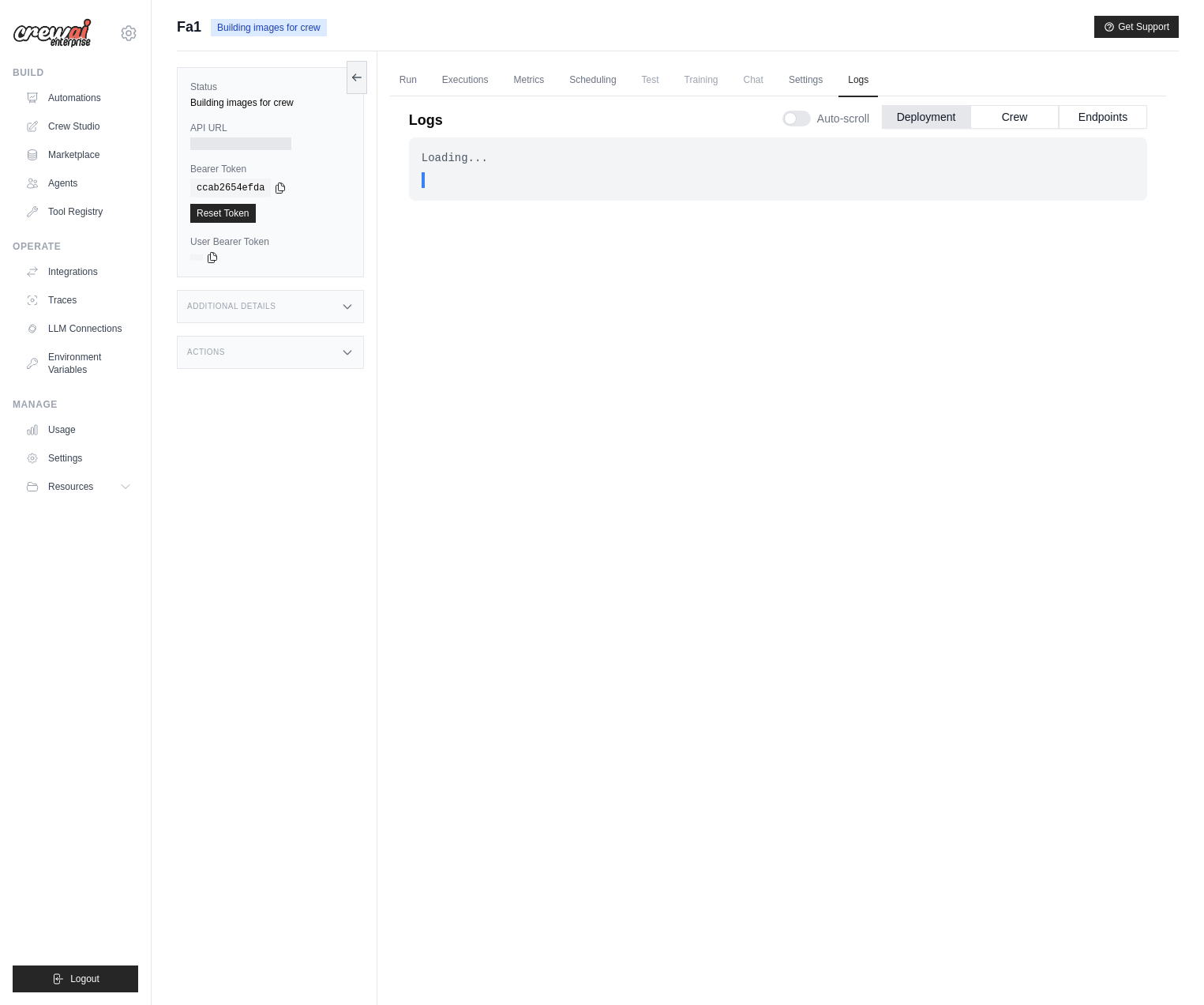
click at [249, 141] on div at bounding box center [241, 143] width 101 height 13
click at [218, 94] on div "Status Building images for crew" at bounding box center [271, 95] width 161 height 29
click at [811, 79] on link "Settings" at bounding box center [805, 80] width 53 height 33
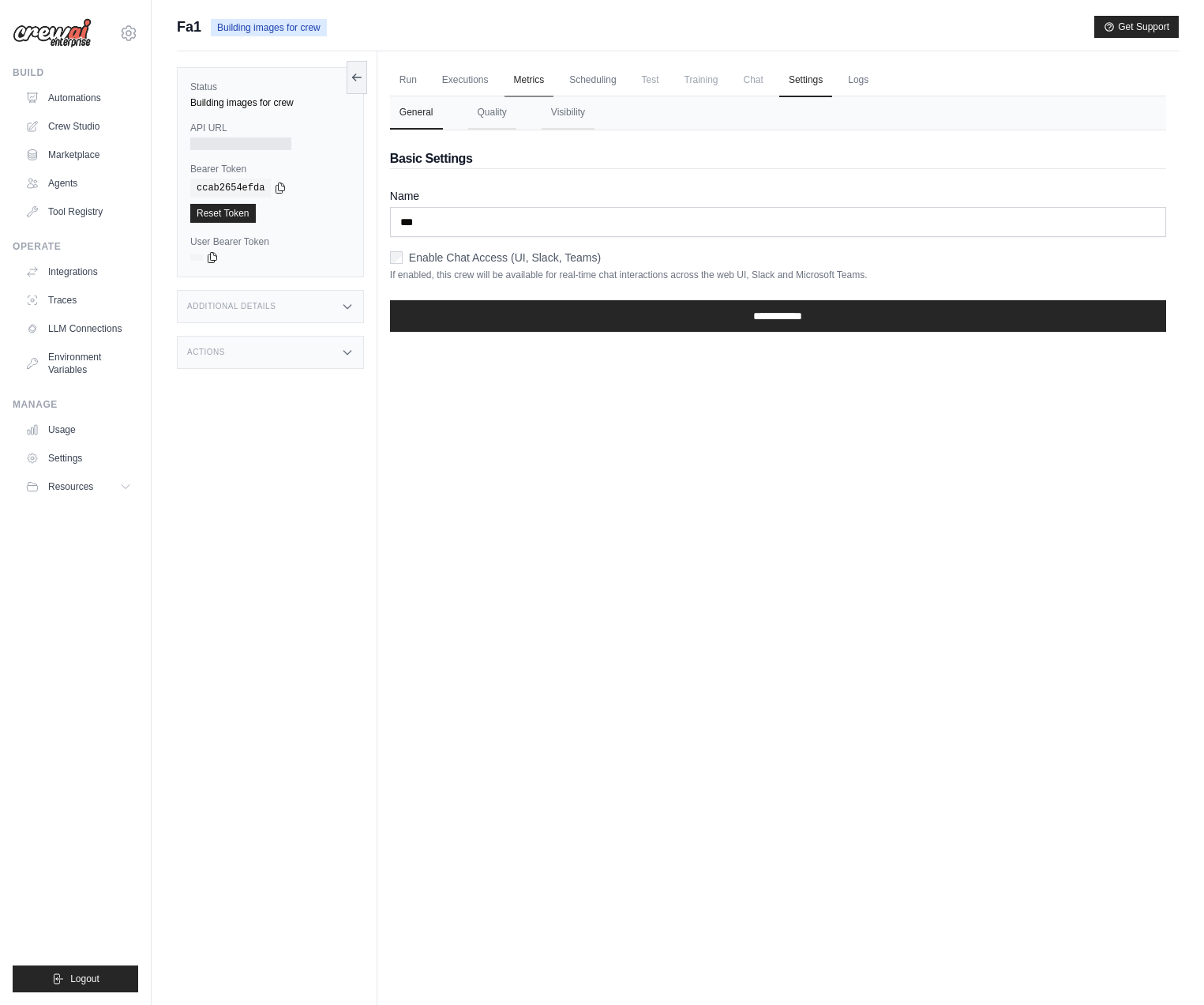
click at [538, 81] on link "Metrics" at bounding box center [528, 80] width 50 height 33
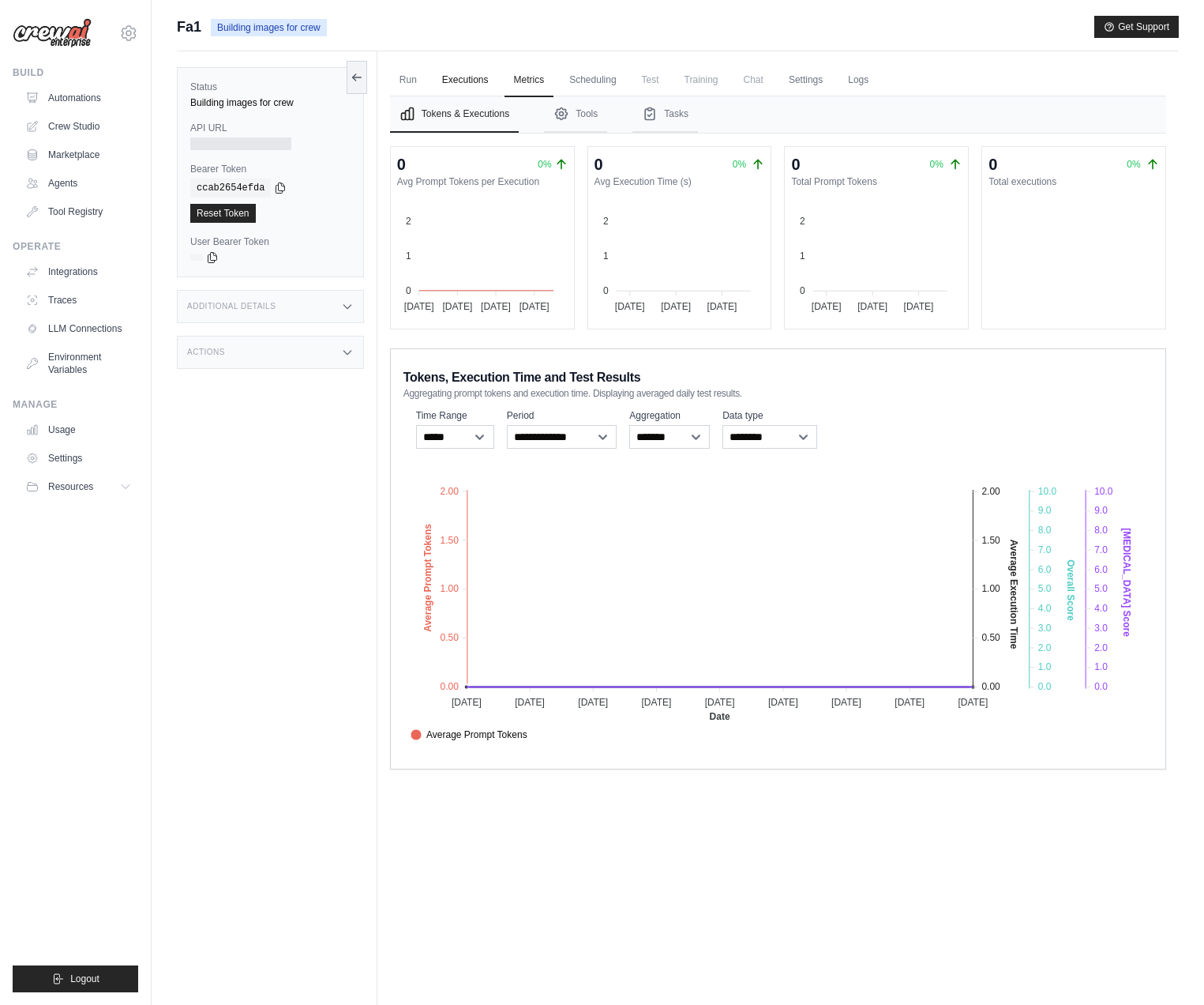
click at [455, 79] on link "Executions" at bounding box center [465, 80] width 66 height 33
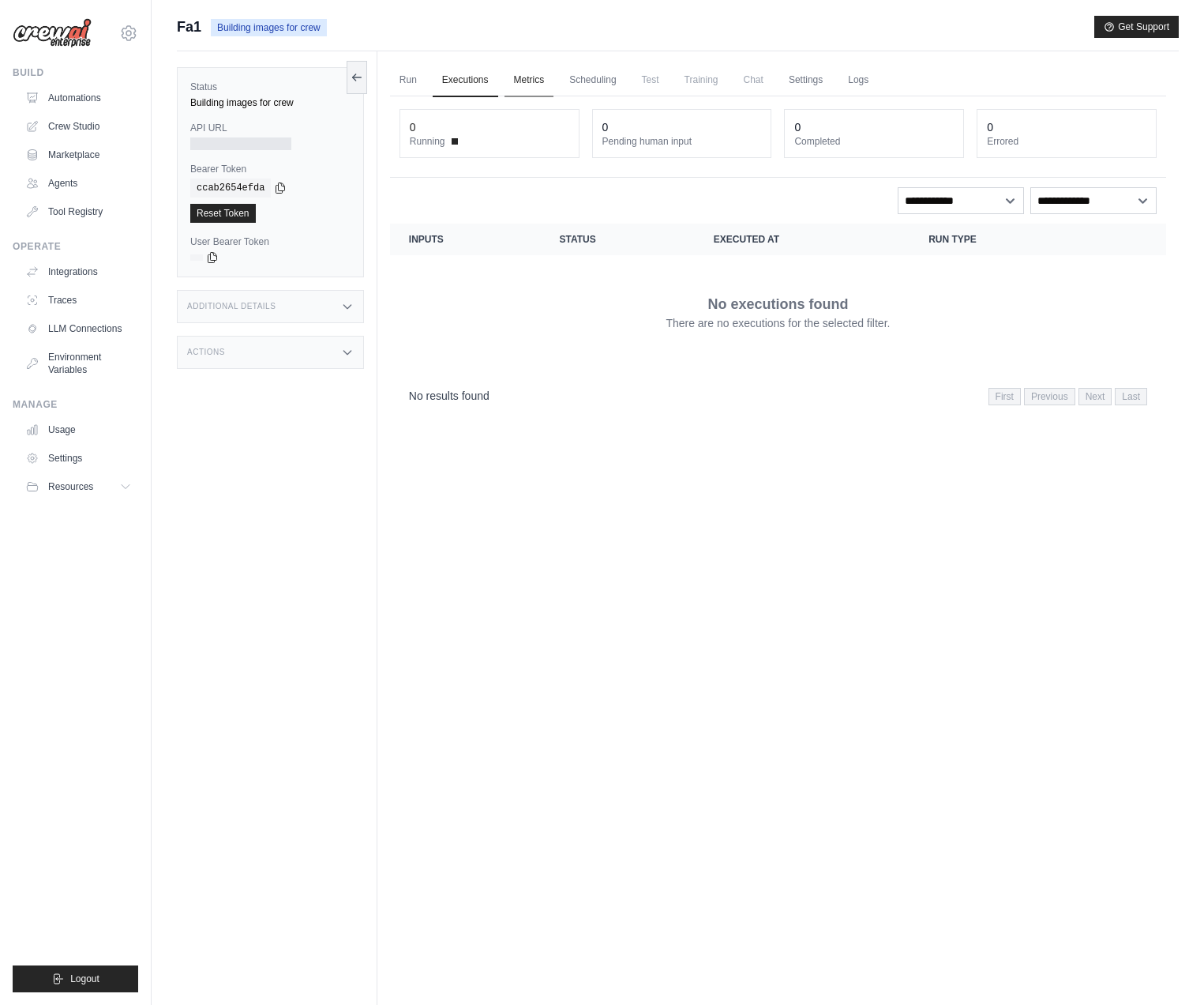
click at [517, 74] on link "Metrics" at bounding box center [528, 80] width 50 height 33
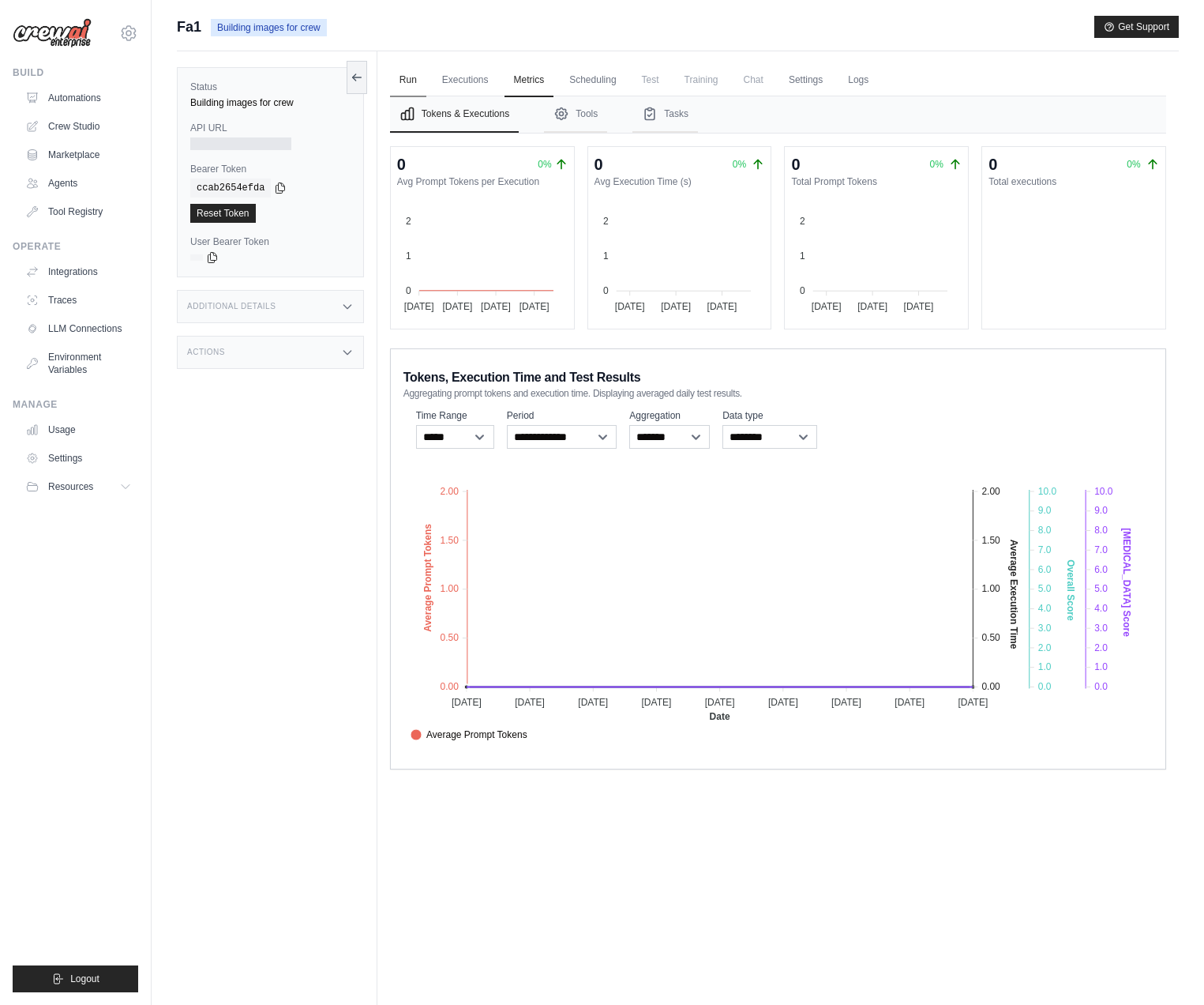
click at [404, 79] on link "Run" at bounding box center [409, 80] width 36 height 33
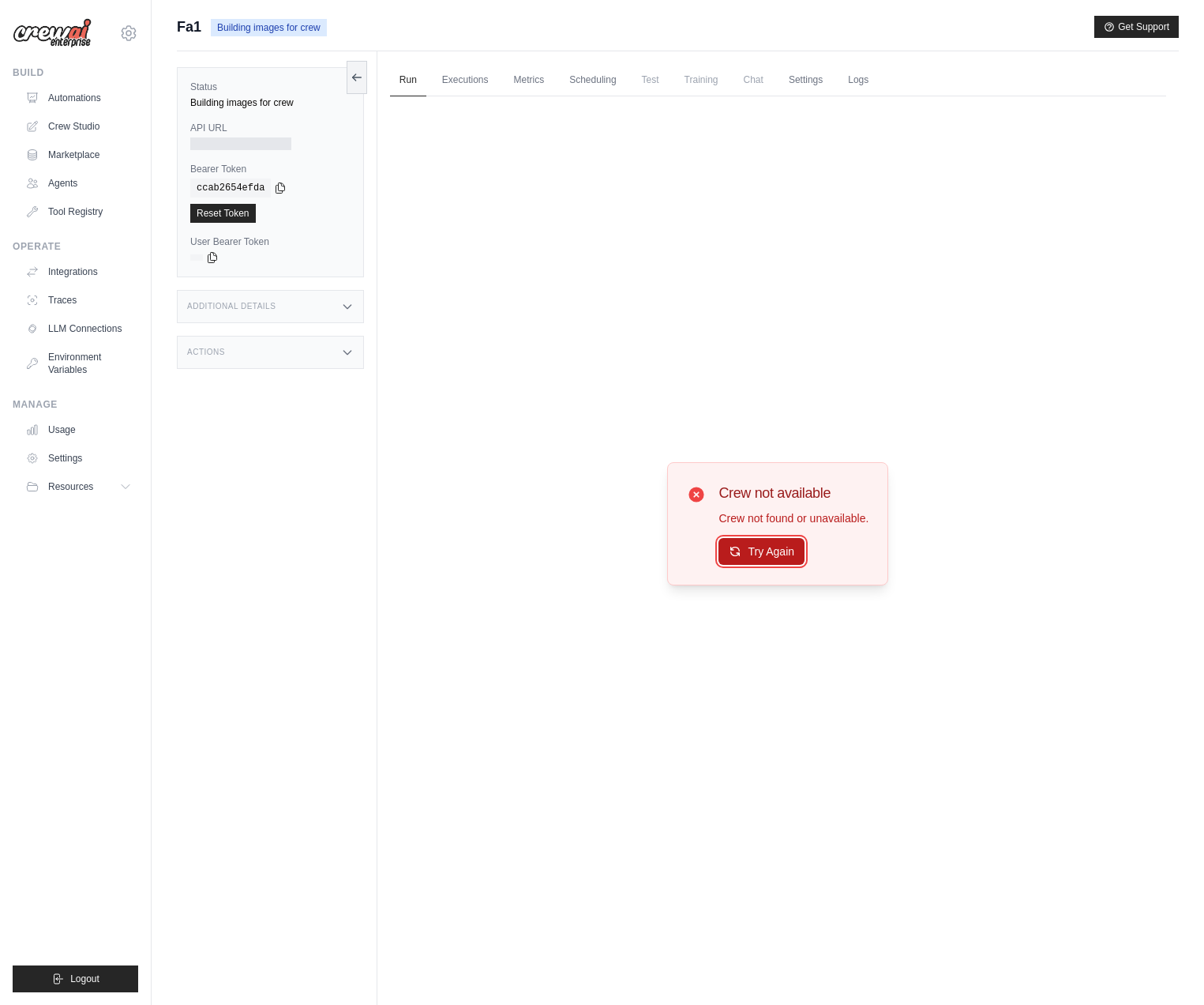
click at [749, 542] on button "Try Again" at bounding box center [761, 551] width 86 height 27
click at [778, 540] on button "Try Again" at bounding box center [761, 551] width 86 height 27
click at [778, 540] on button "Try Again" at bounding box center [761, 552] width 86 height 27
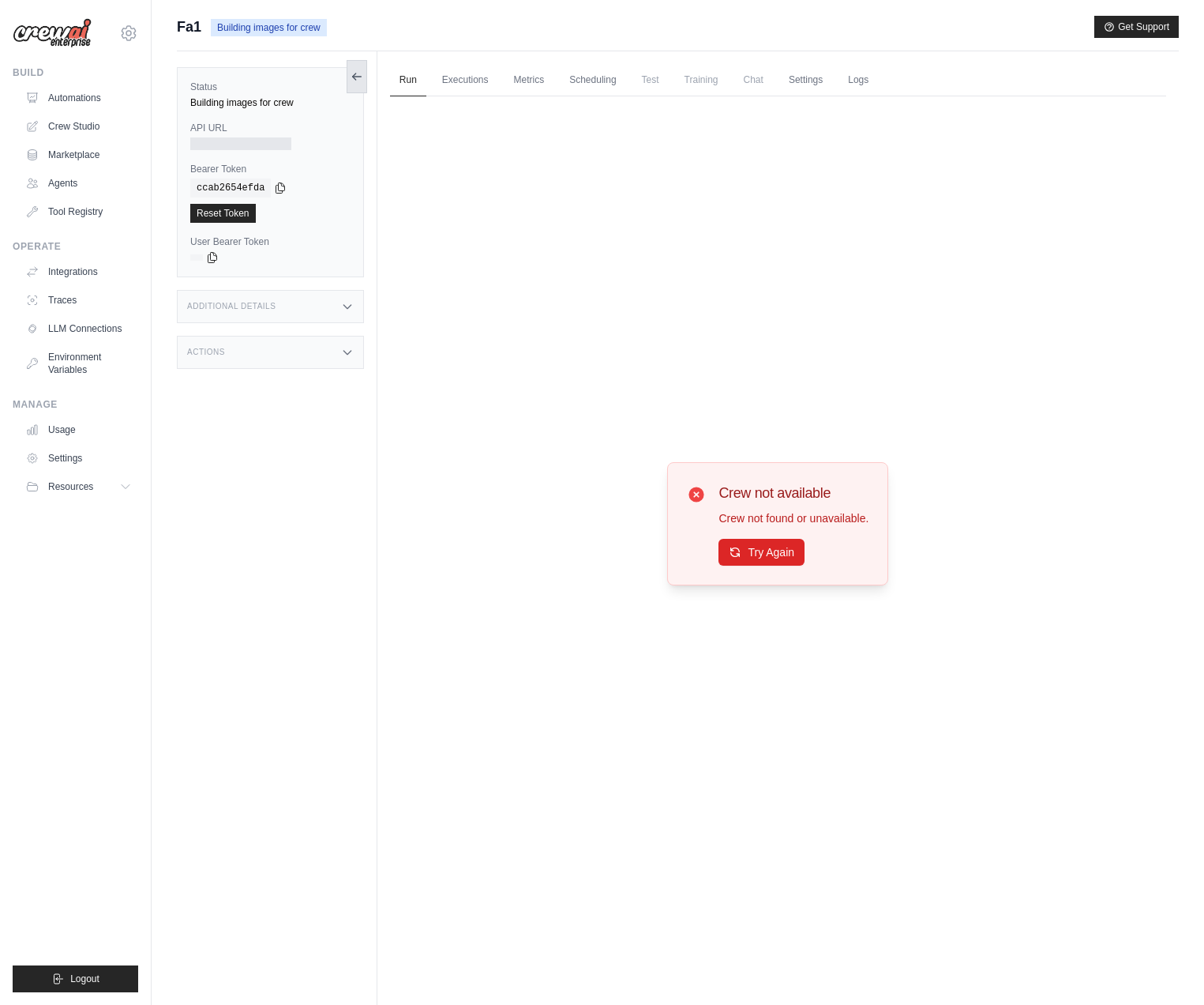
click at [352, 78] on icon at bounding box center [357, 77] width 13 height 13
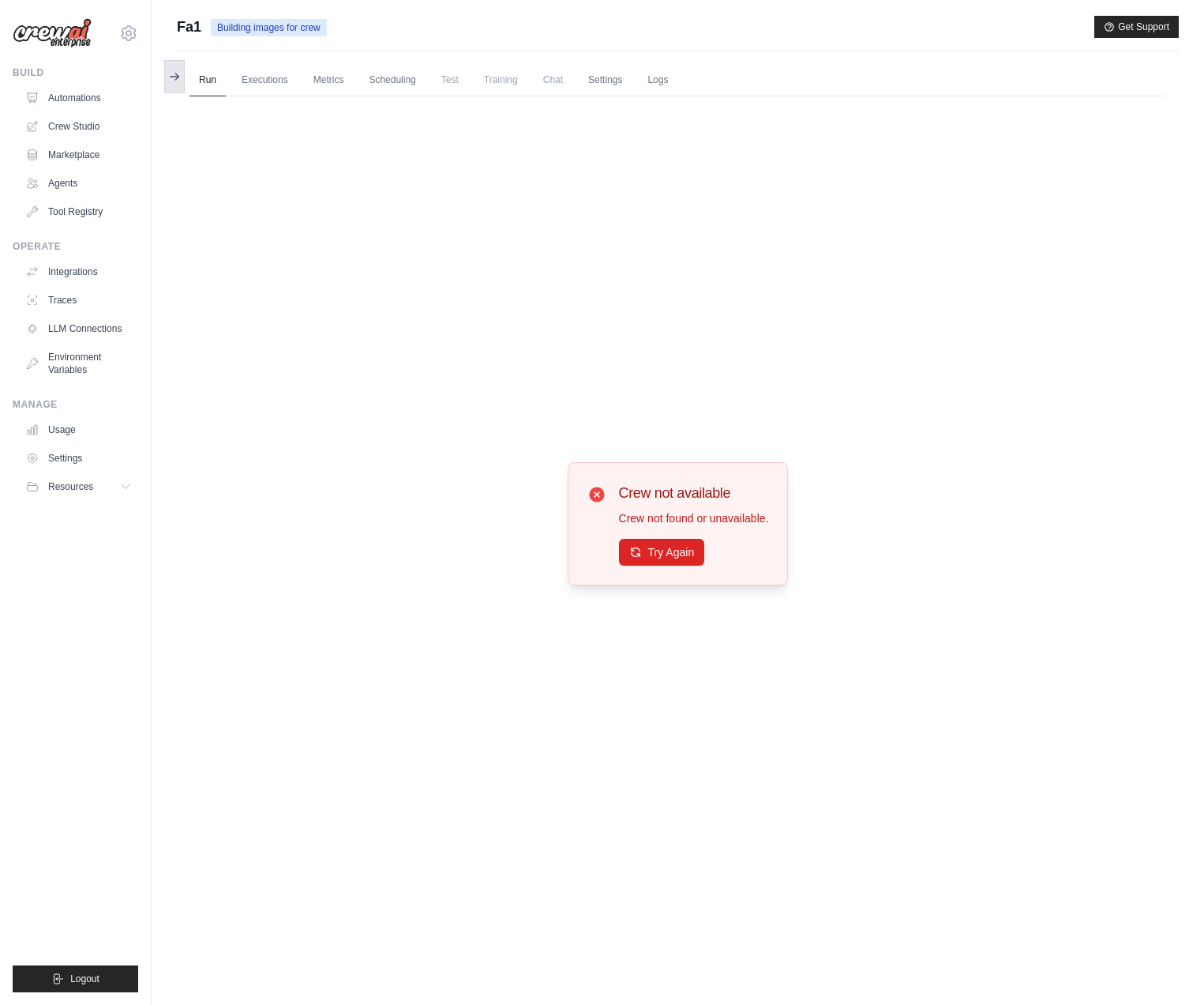
click at [172, 79] on icon at bounding box center [174, 77] width 13 height 13
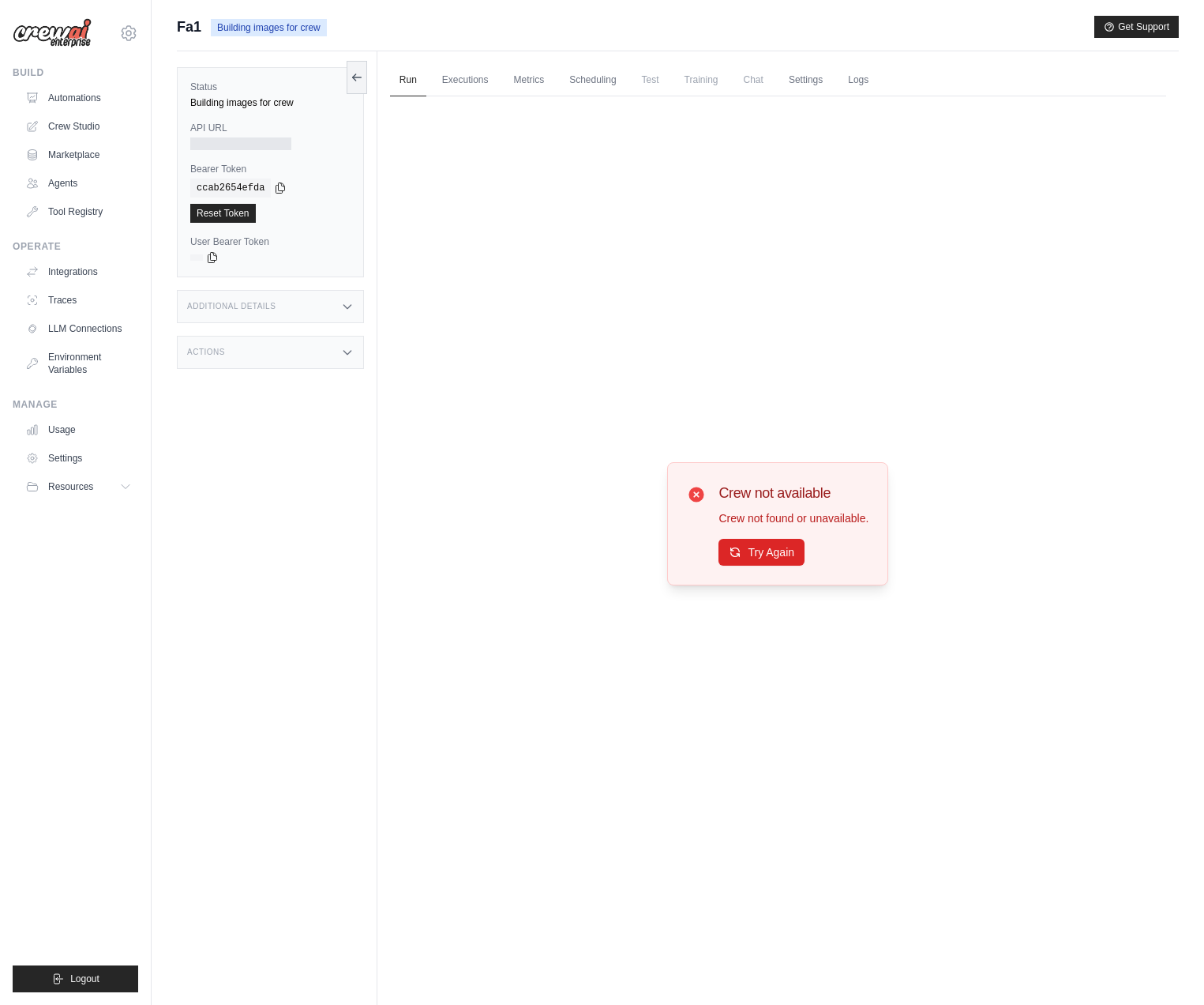
click at [674, 81] on ul "Run Executions Metrics Scheduling Test Training Chat Settings Logs" at bounding box center [778, 80] width 777 height 32
click at [571, 78] on link "Scheduling" at bounding box center [593, 80] width 66 height 33
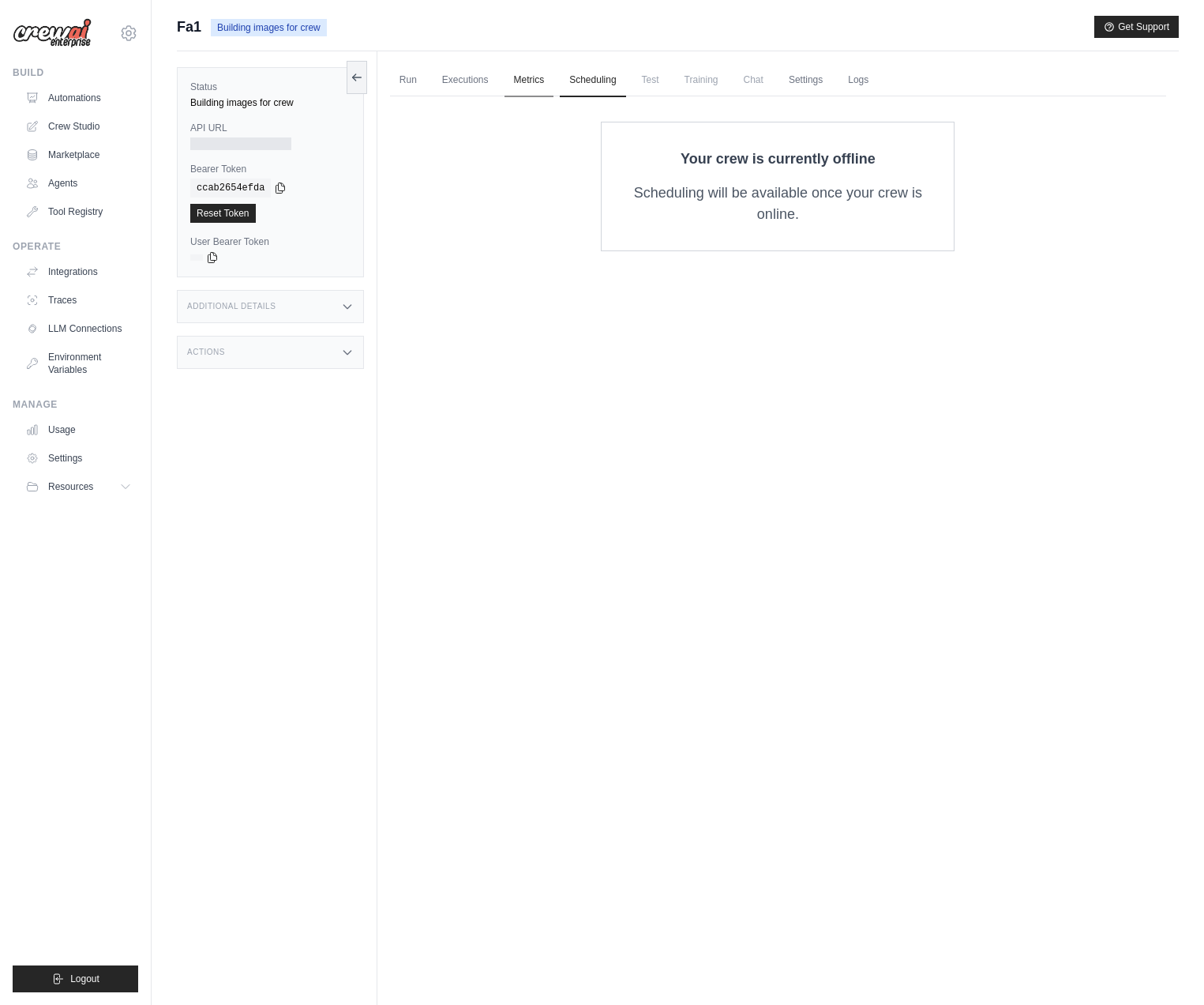
click at [506, 75] on link "Metrics" at bounding box center [528, 80] width 50 height 33
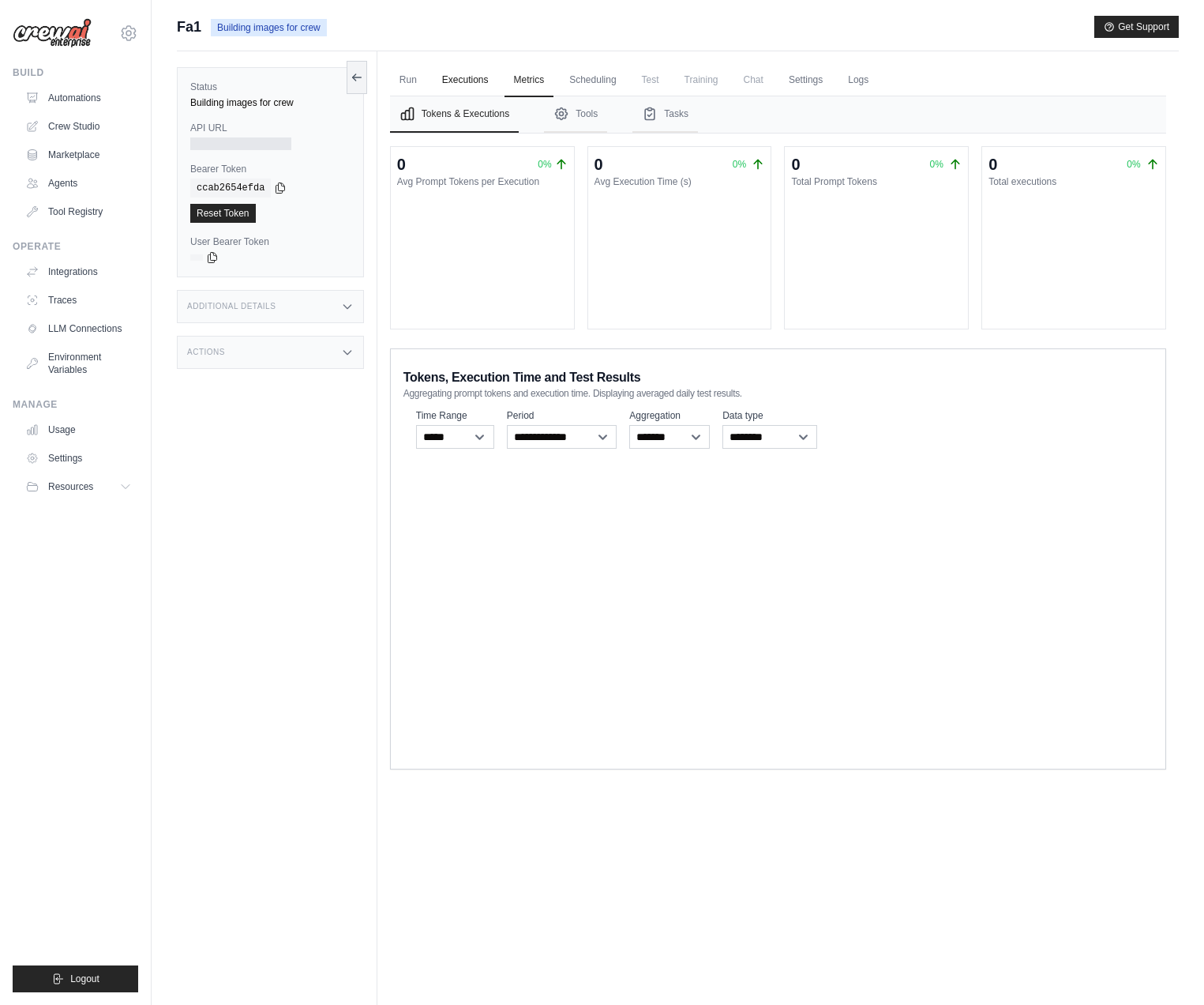
click at [458, 73] on link "Executions" at bounding box center [465, 80] width 66 height 33
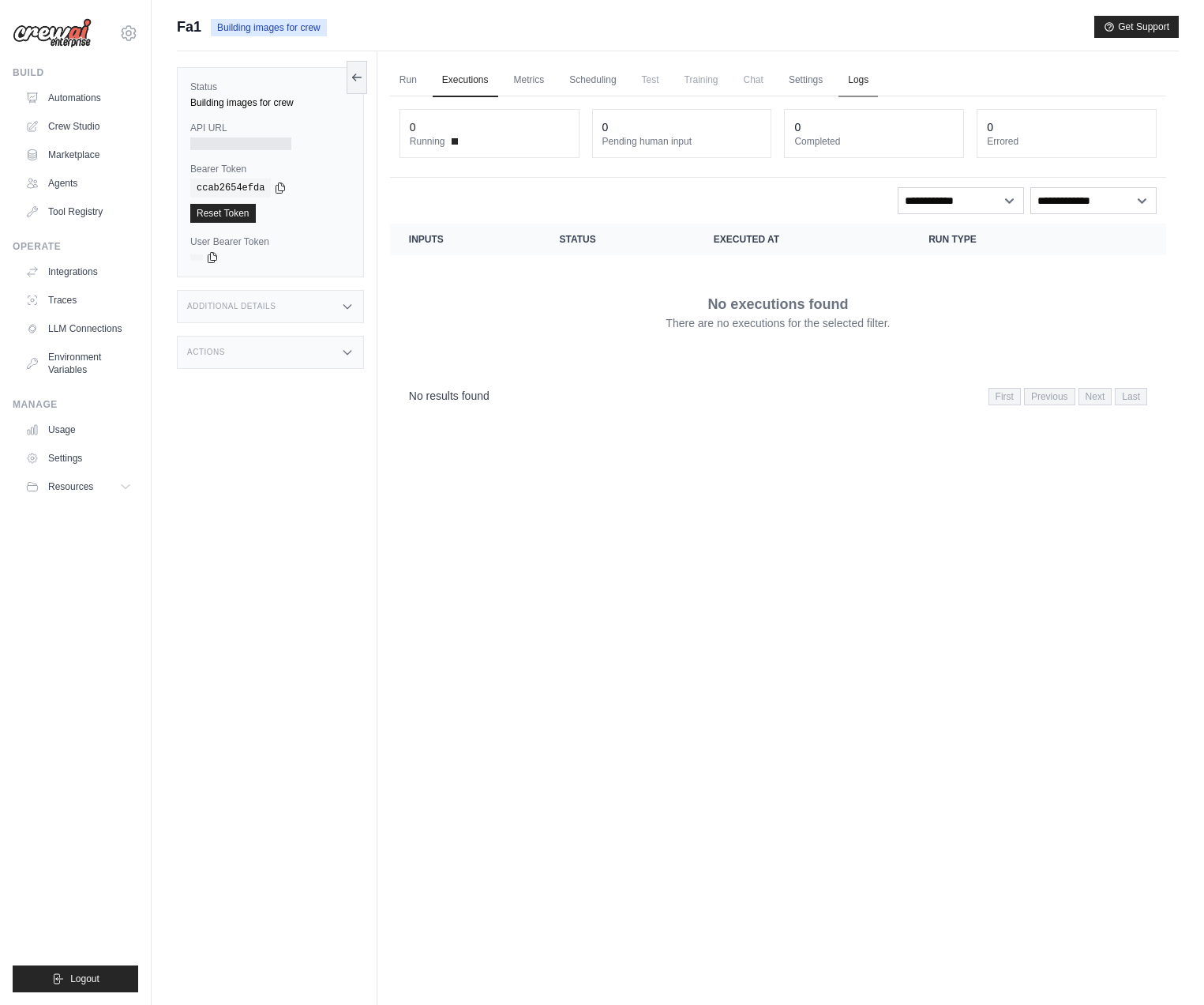
click at [868, 86] on link "Logs" at bounding box center [859, 80] width 40 height 33
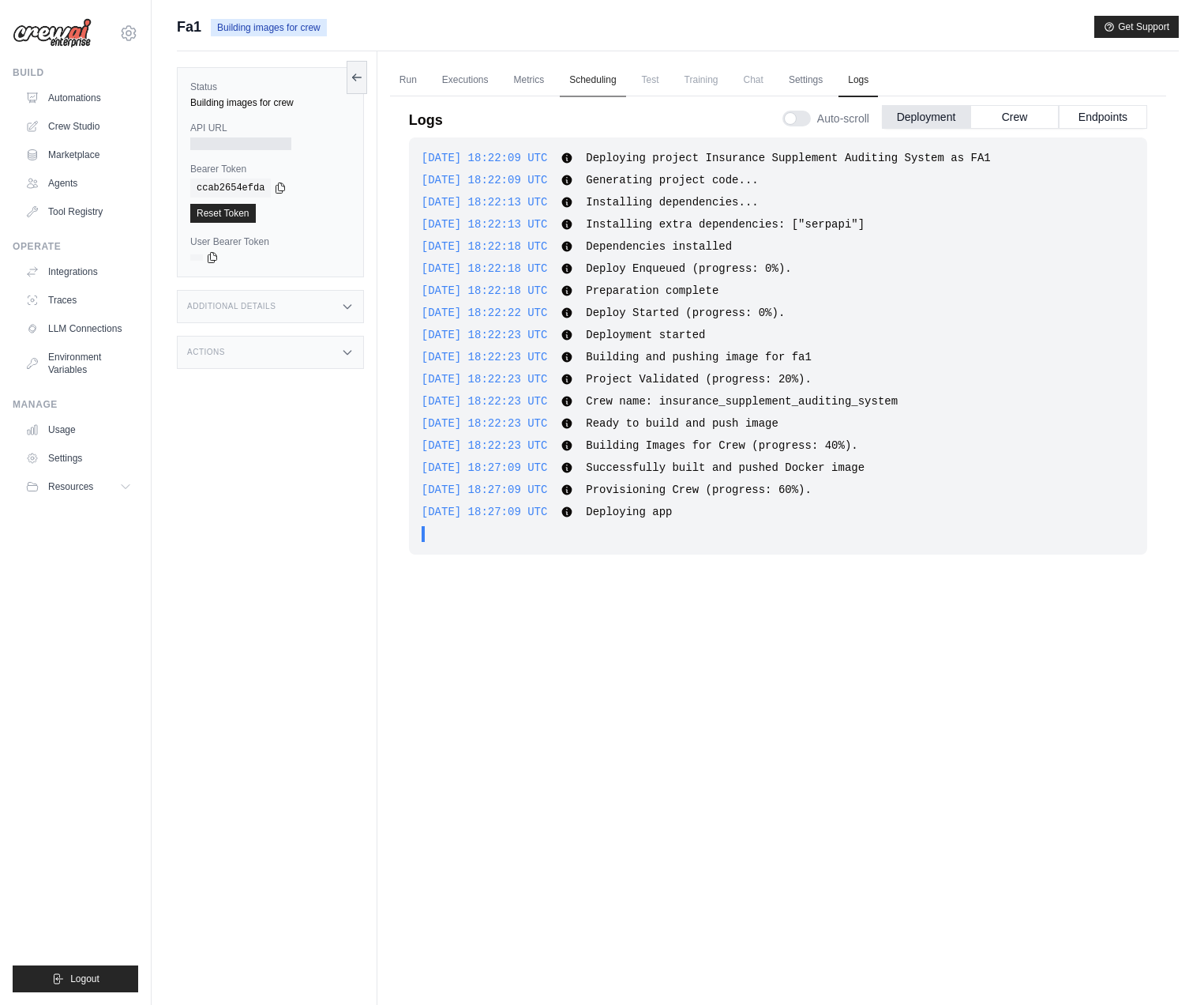
click at [602, 82] on link "Scheduling" at bounding box center [593, 80] width 66 height 33
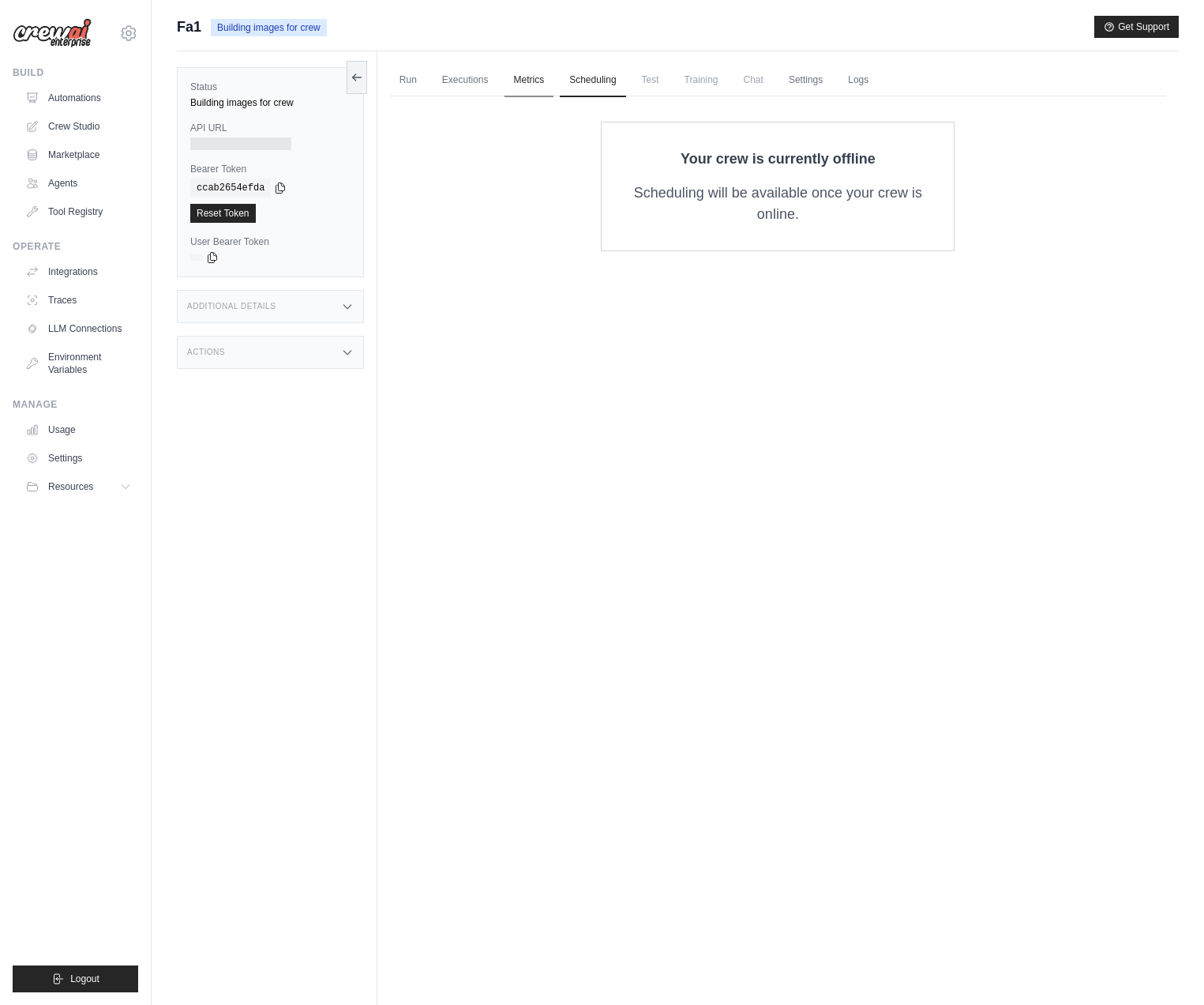
click at [540, 83] on link "Metrics" at bounding box center [528, 80] width 50 height 33
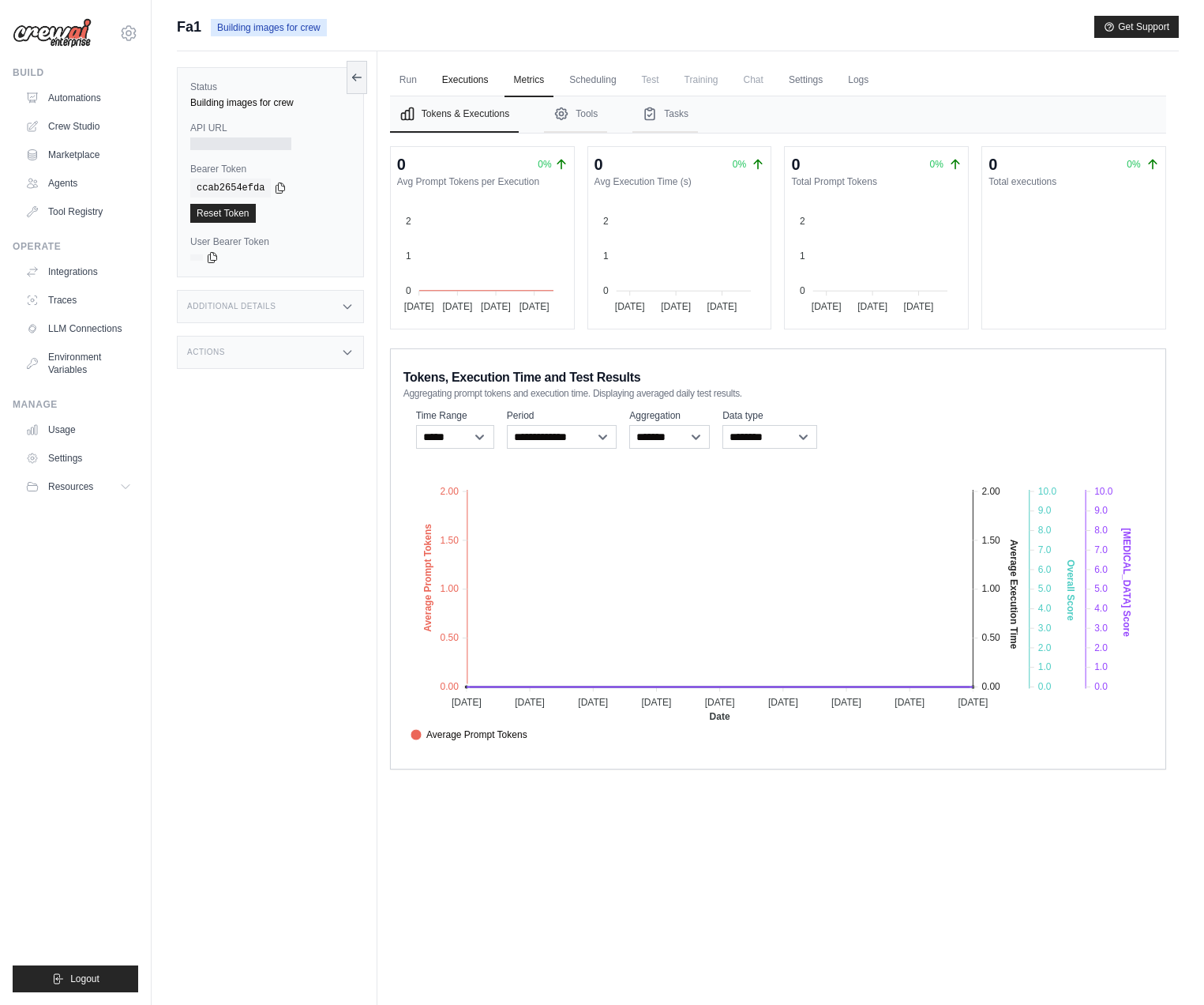
click at [477, 82] on link "Executions" at bounding box center [465, 80] width 66 height 33
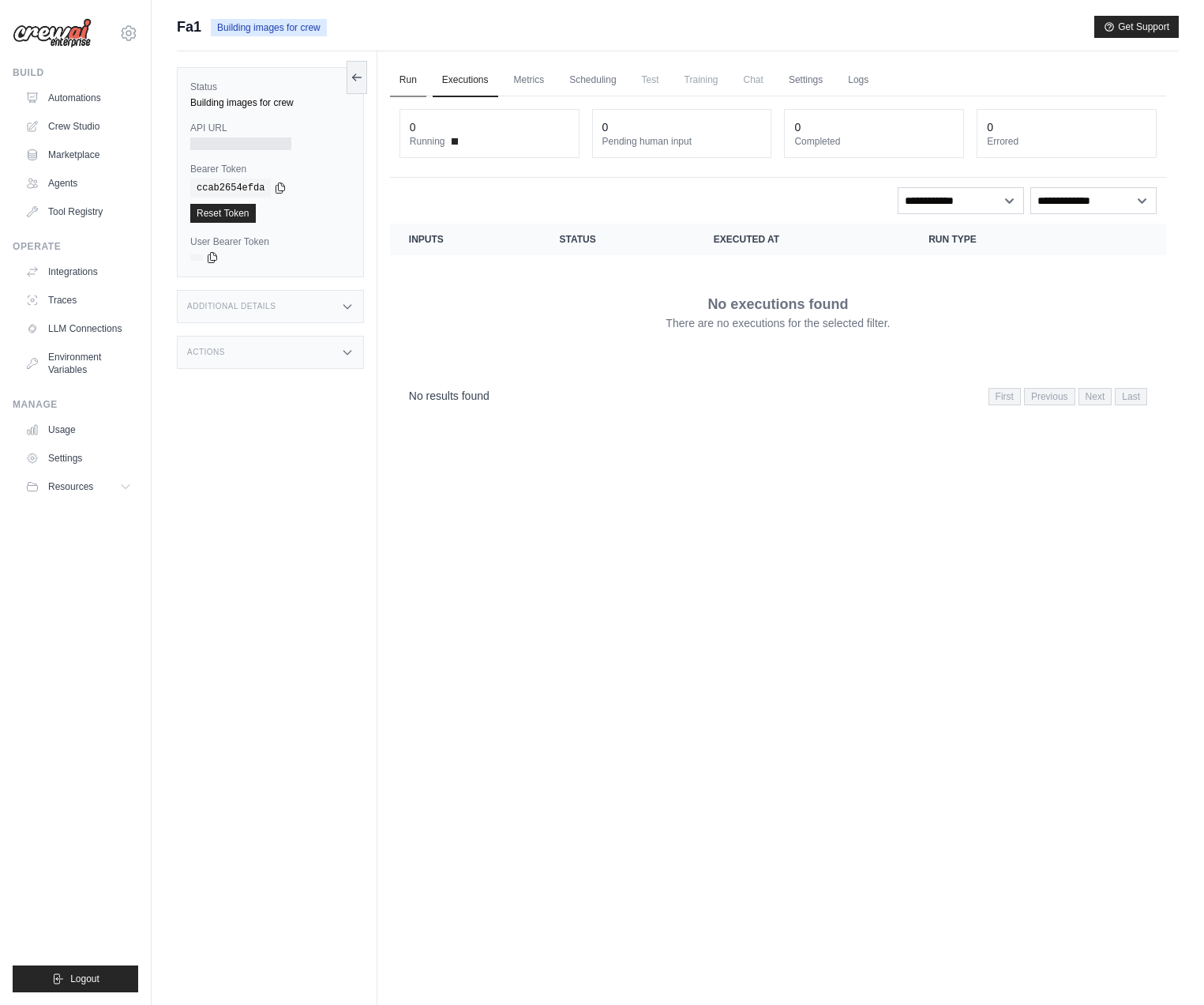
click at [413, 80] on link "Run" at bounding box center [409, 80] width 36 height 33
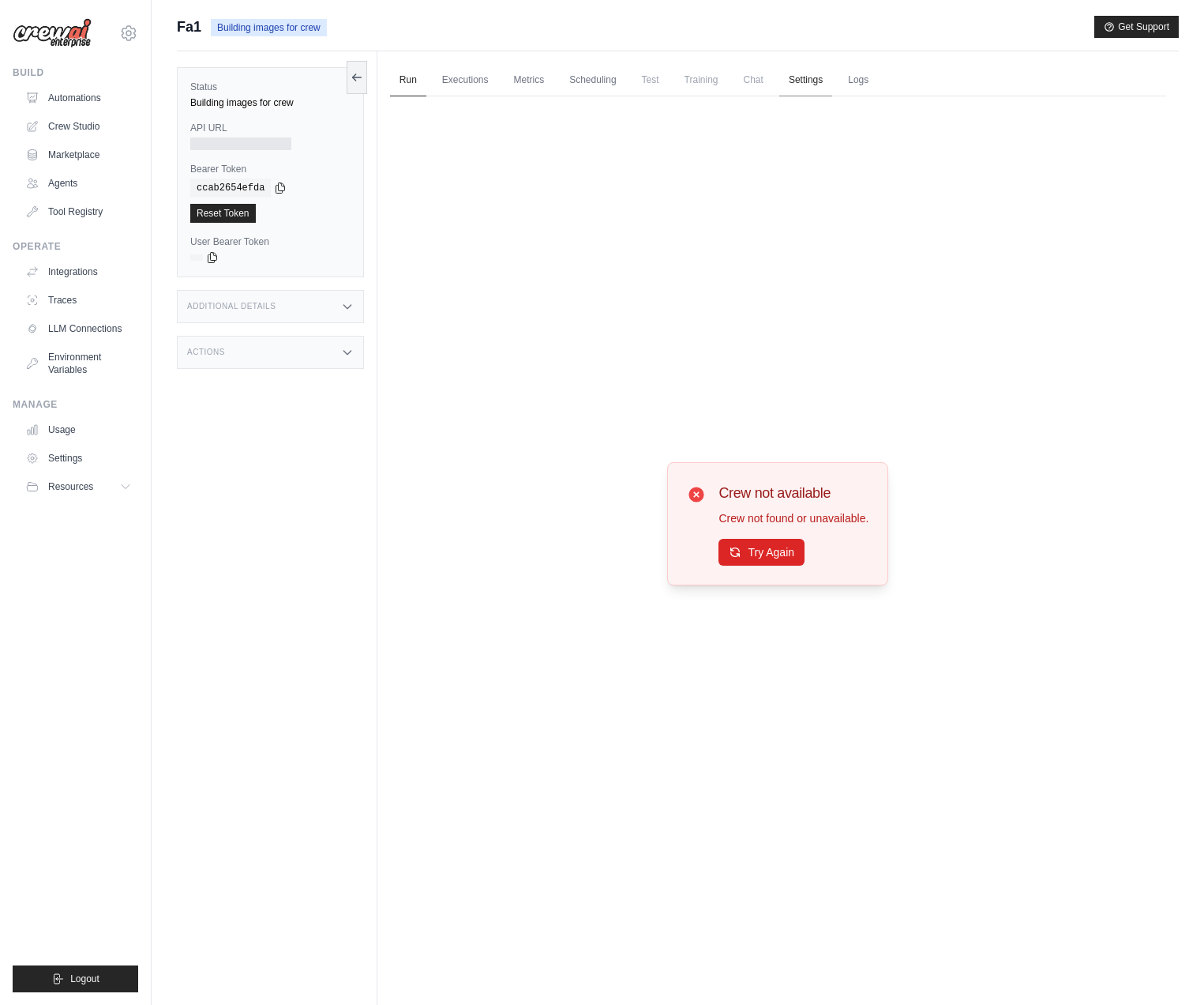
click at [815, 78] on link "Settings" at bounding box center [805, 80] width 53 height 33
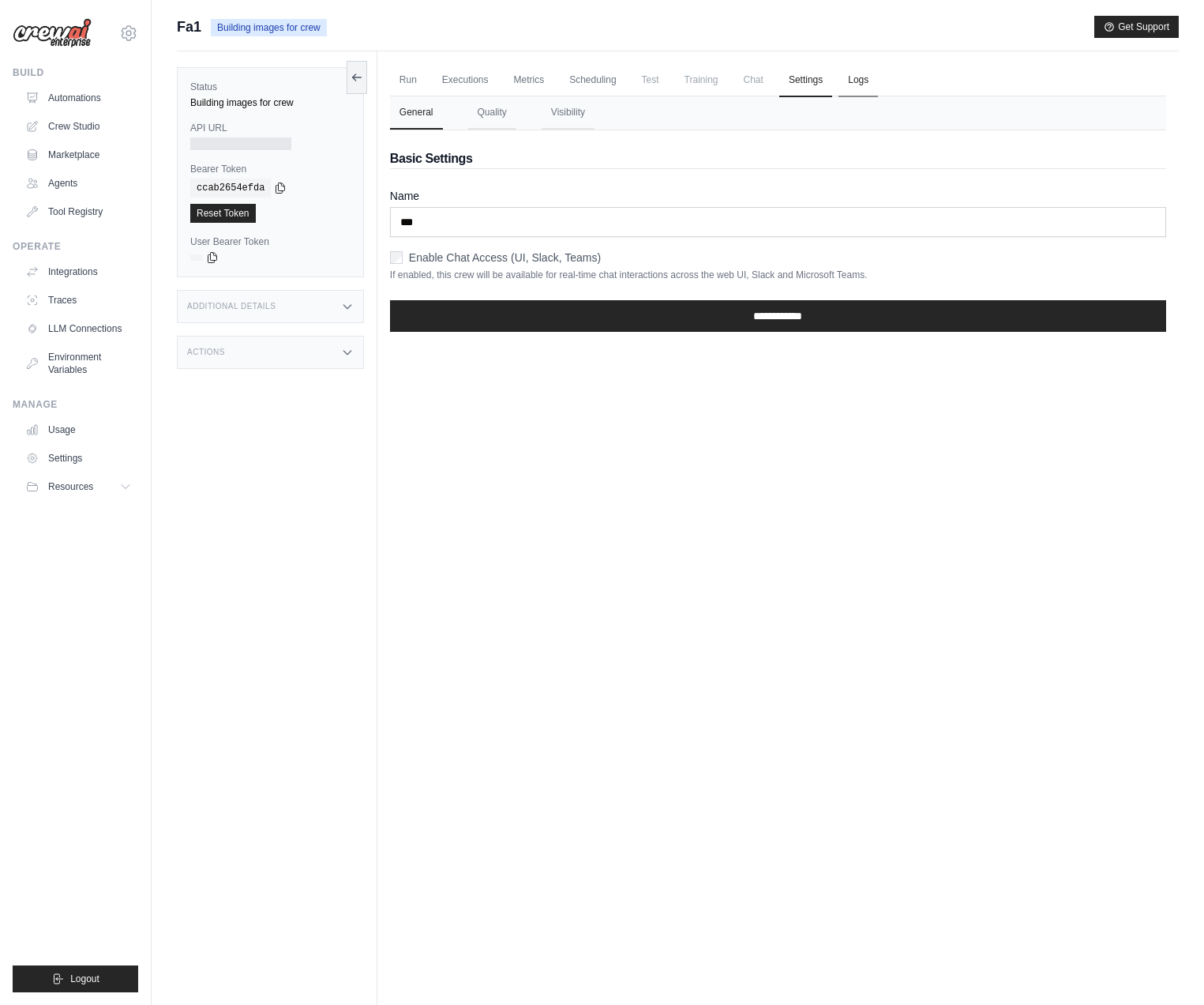
click at [872, 79] on link "Logs" at bounding box center [859, 80] width 40 height 33
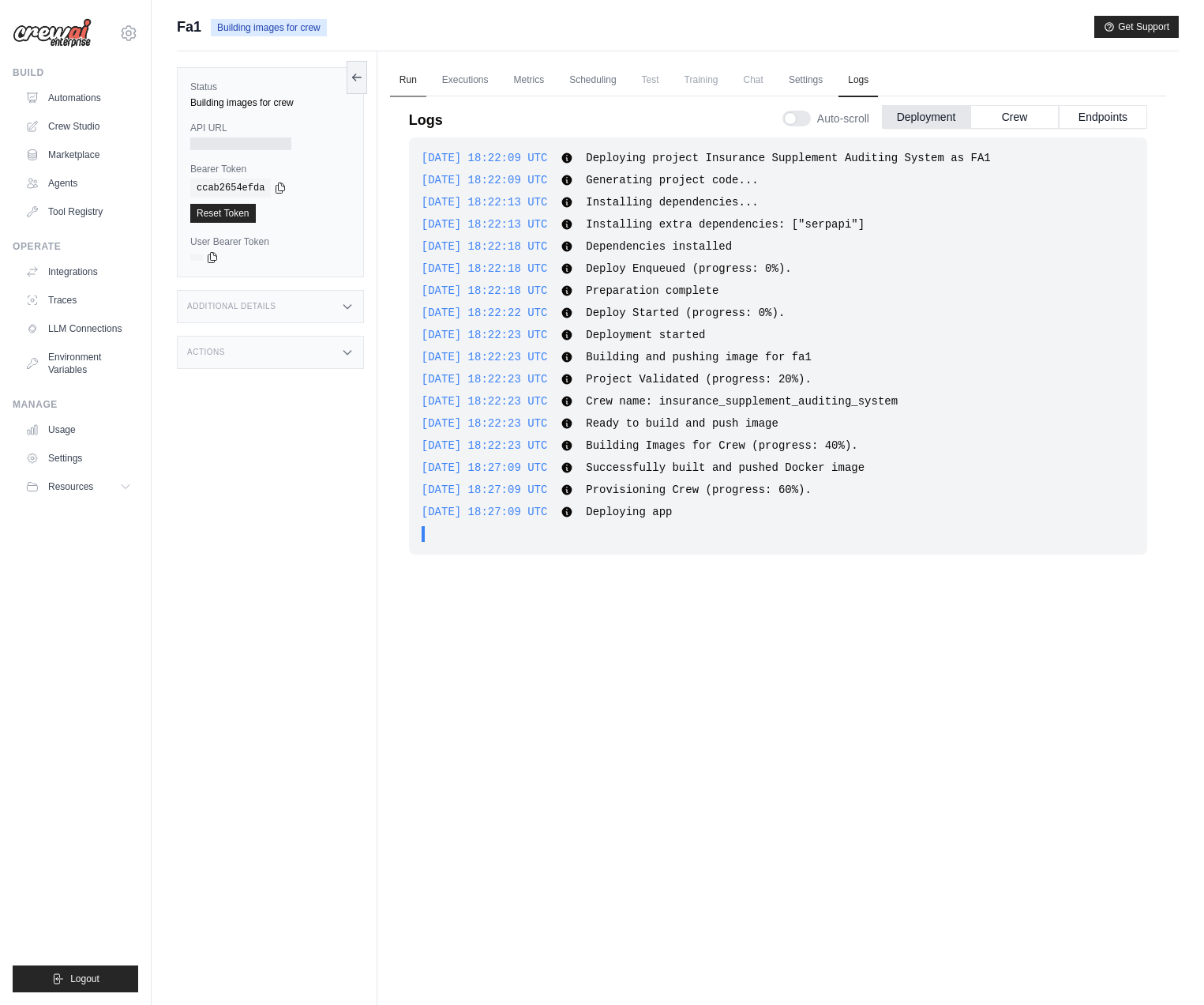
click at [414, 76] on link "Run" at bounding box center [409, 80] width 36 height 33
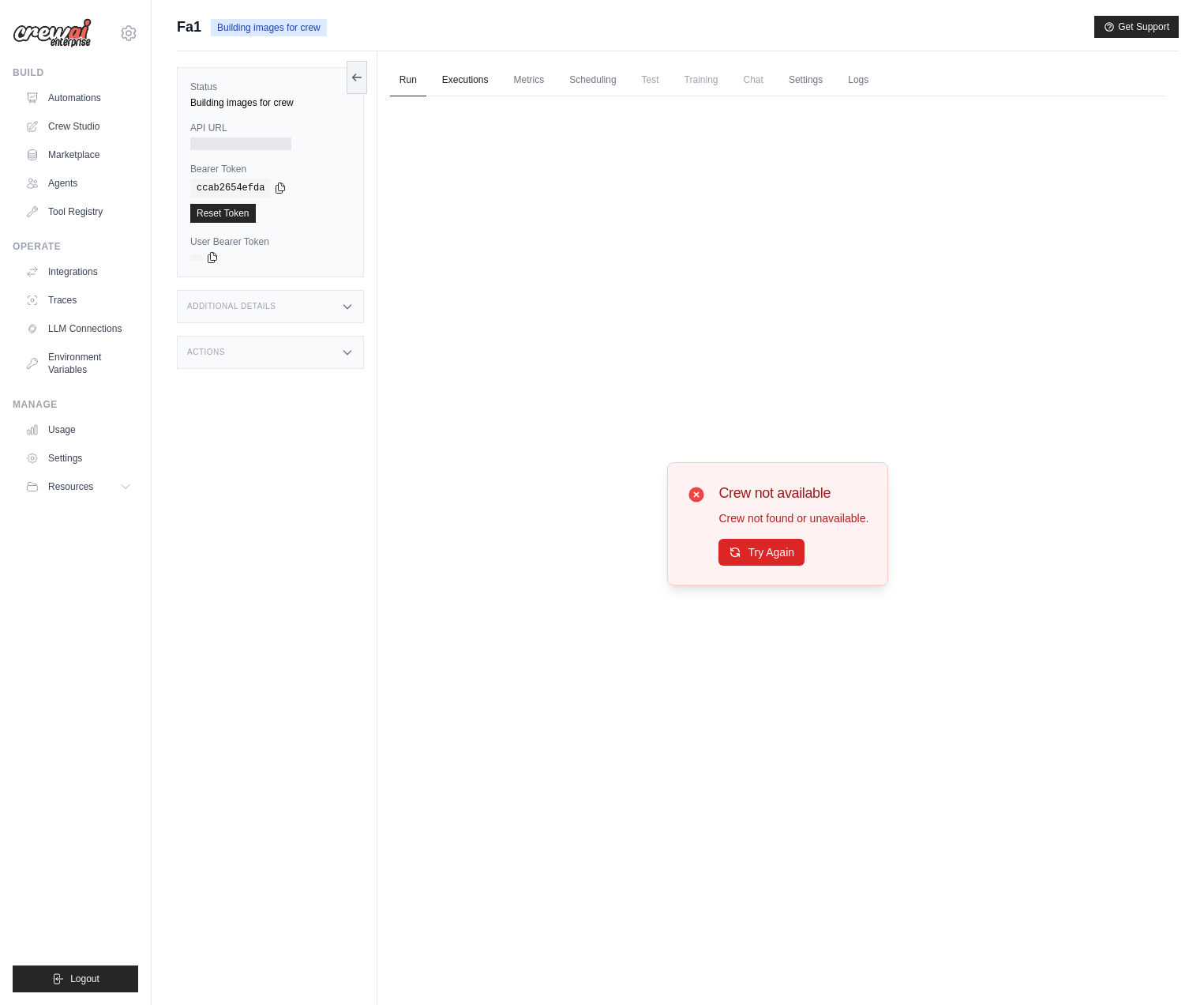
click at [475, 78] on link "Executions" at bounding box center [465, 80] width 66 height 33
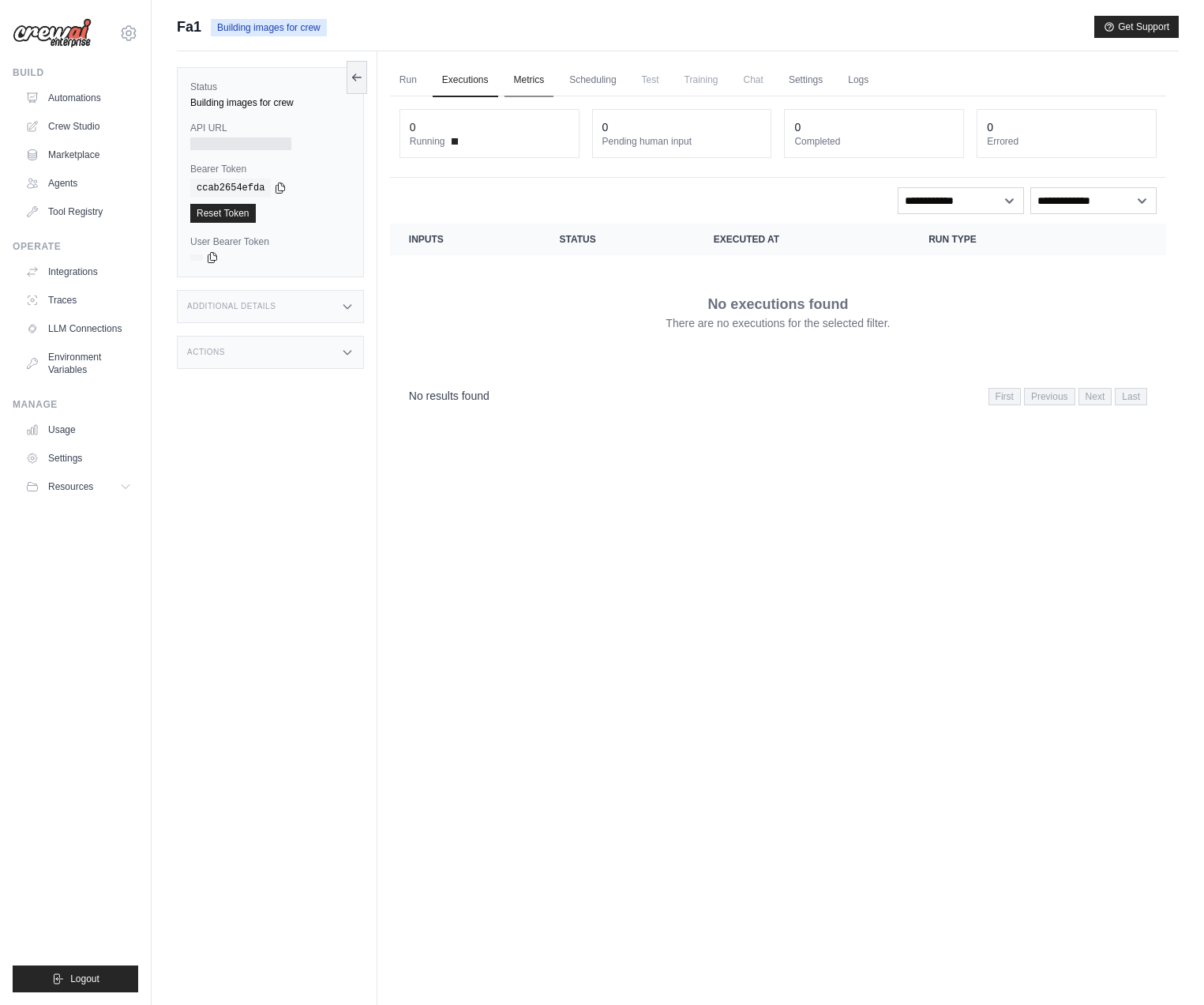
click at [523, 78] on link "Metrics" at bounding box center [528, 80] width 50 height 33
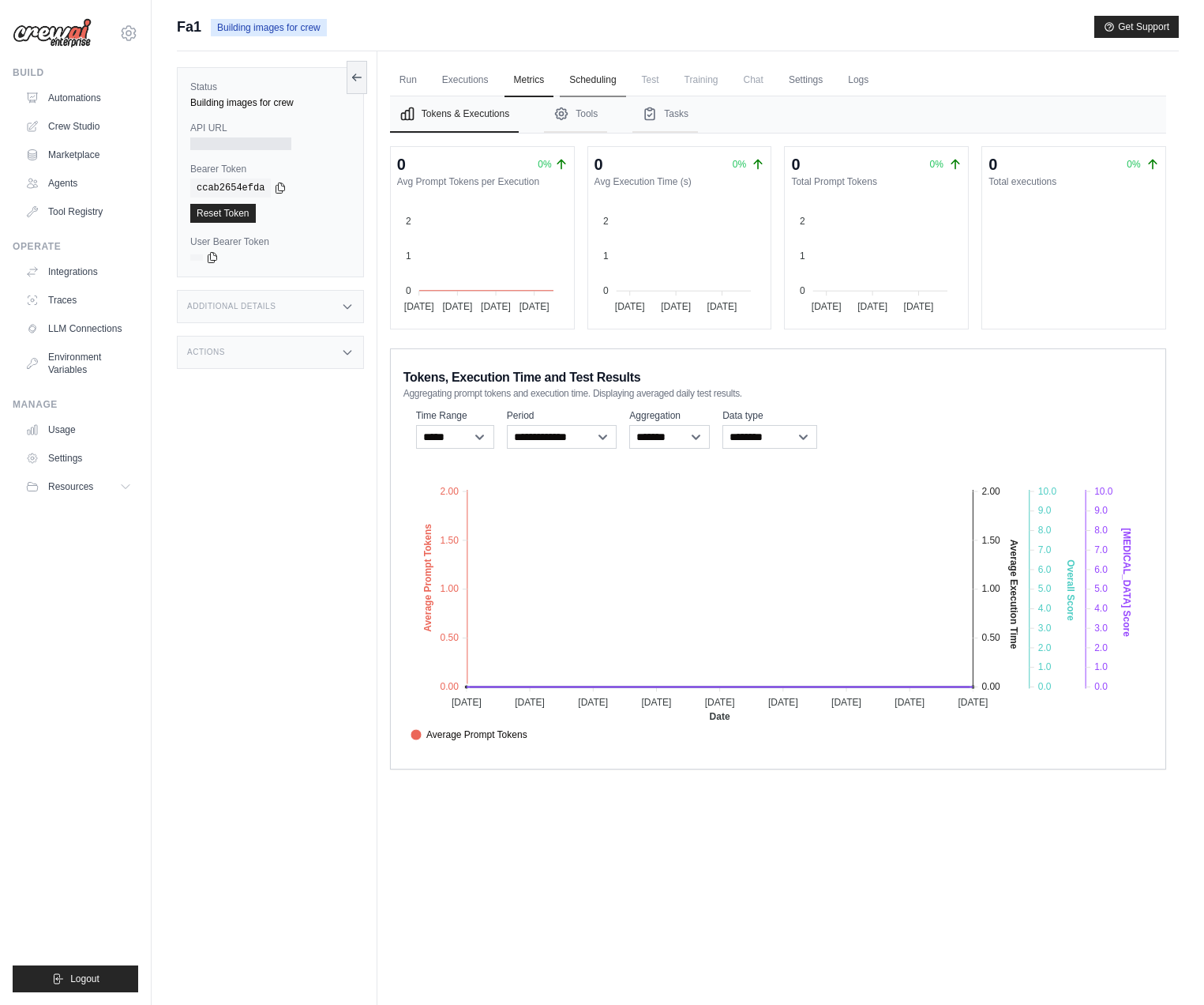
click at [591, 78] on link "Scheduling" at bounding box center [593, 80] width 66 height 33
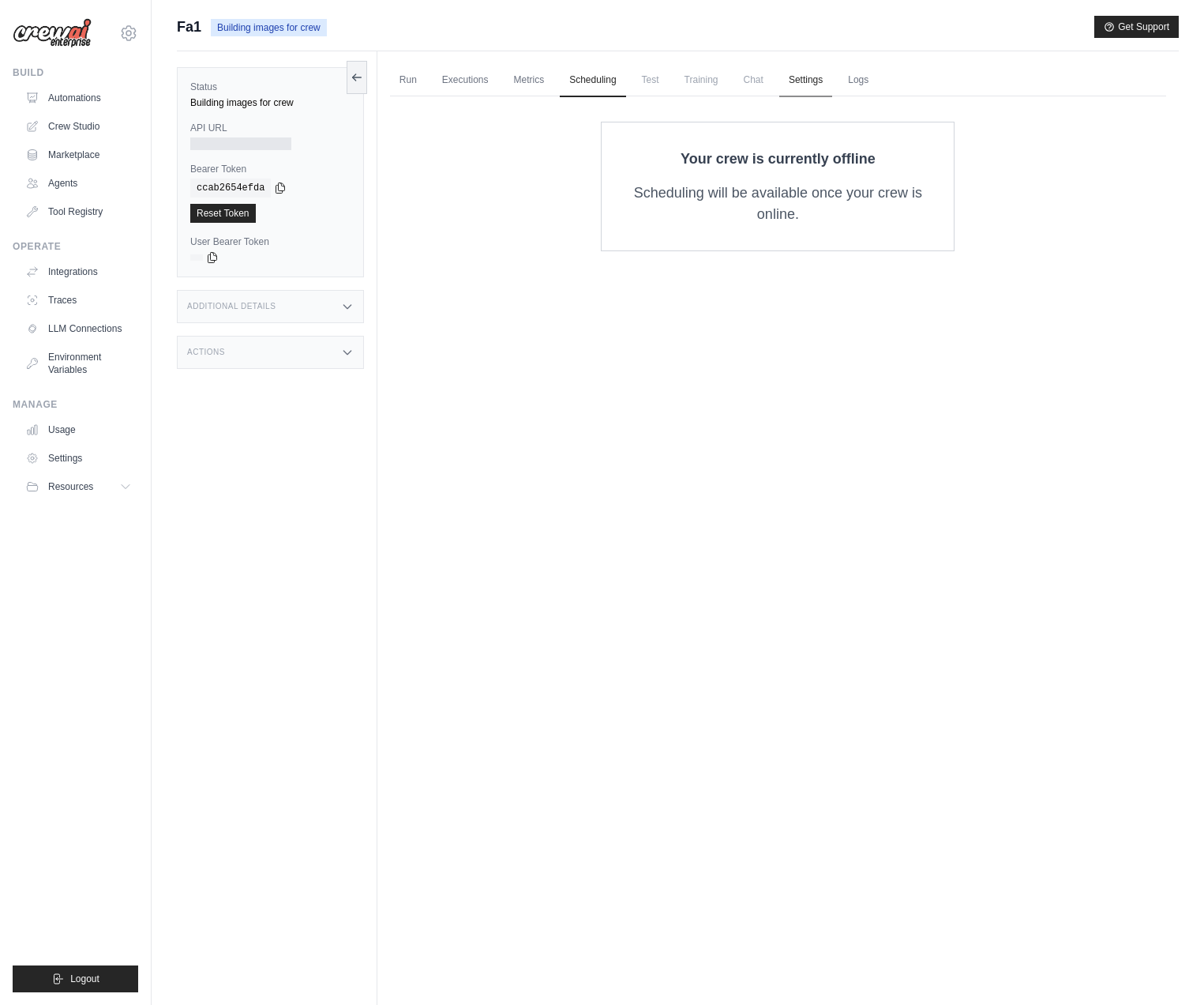
click at [795, 76] on link "Settings" at bounding box center [805, 80] width 53 height 33
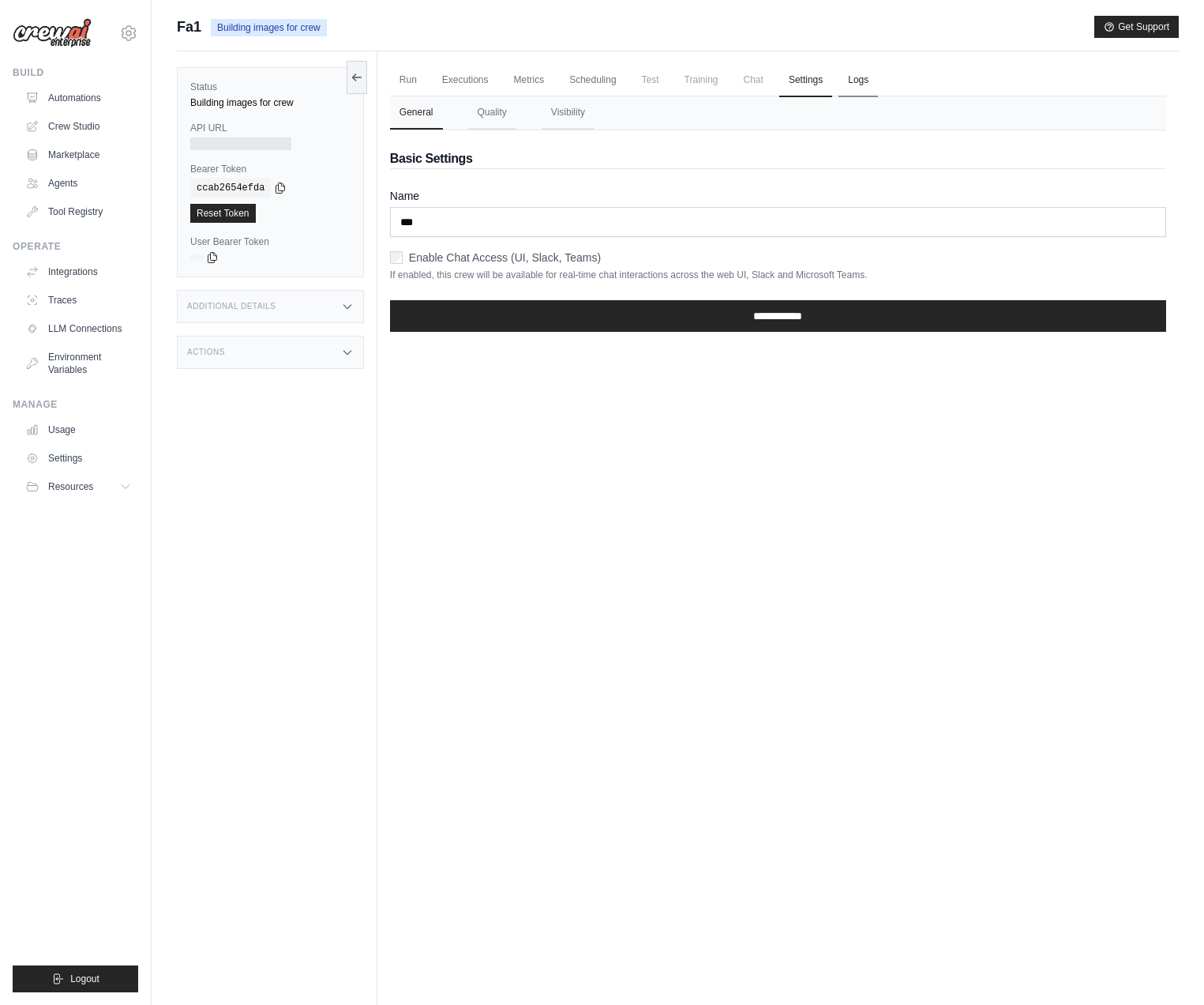
click at [873, 87] on link "Logs" at bounding box center [859, 80] width 40 height 33
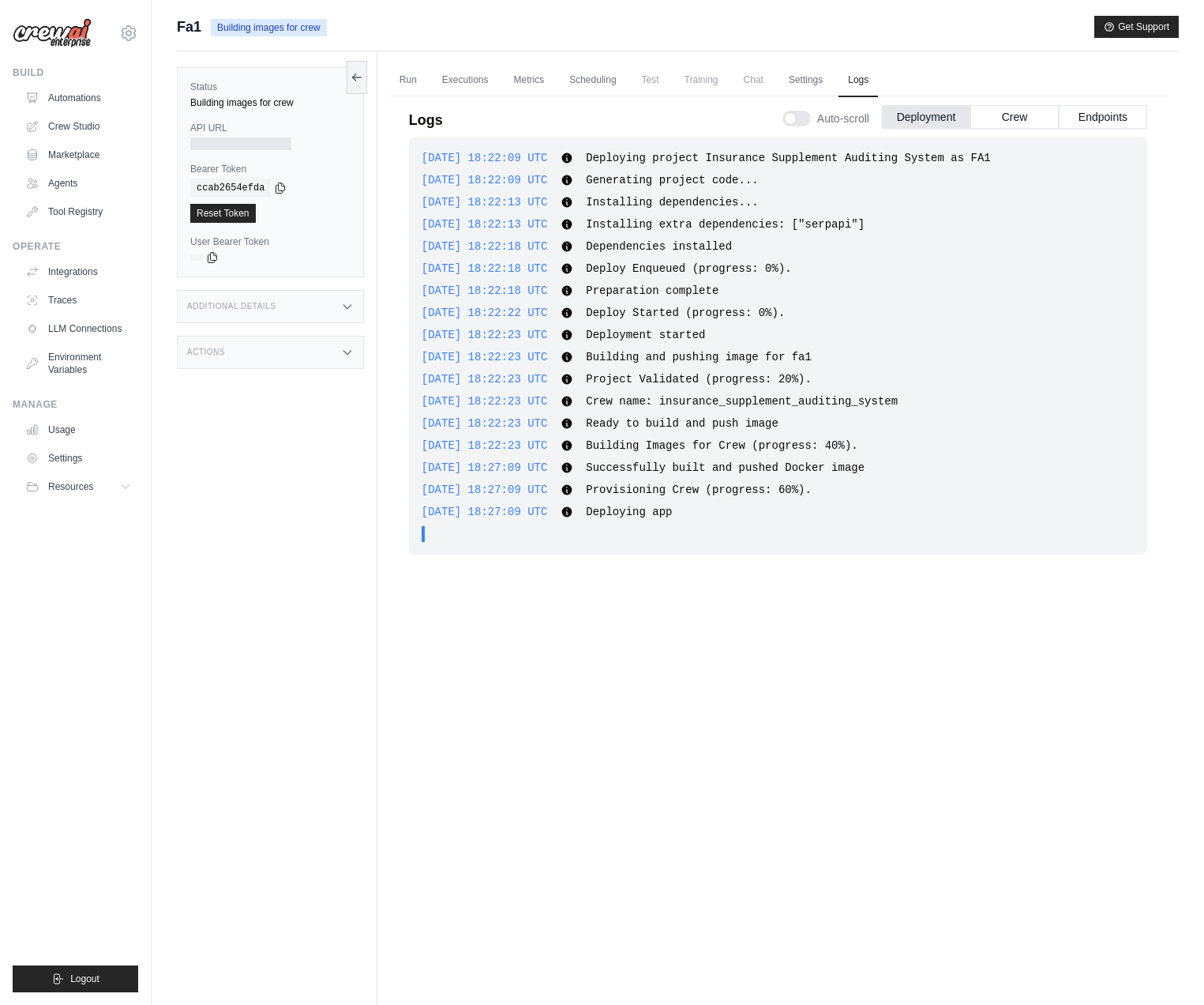
click at [802, 114] on div at bounding box center [797, 119] width 29 height 16
click at [1033, 124] on button "Crew" at bounding box center [1015, 116] width 88 height 23
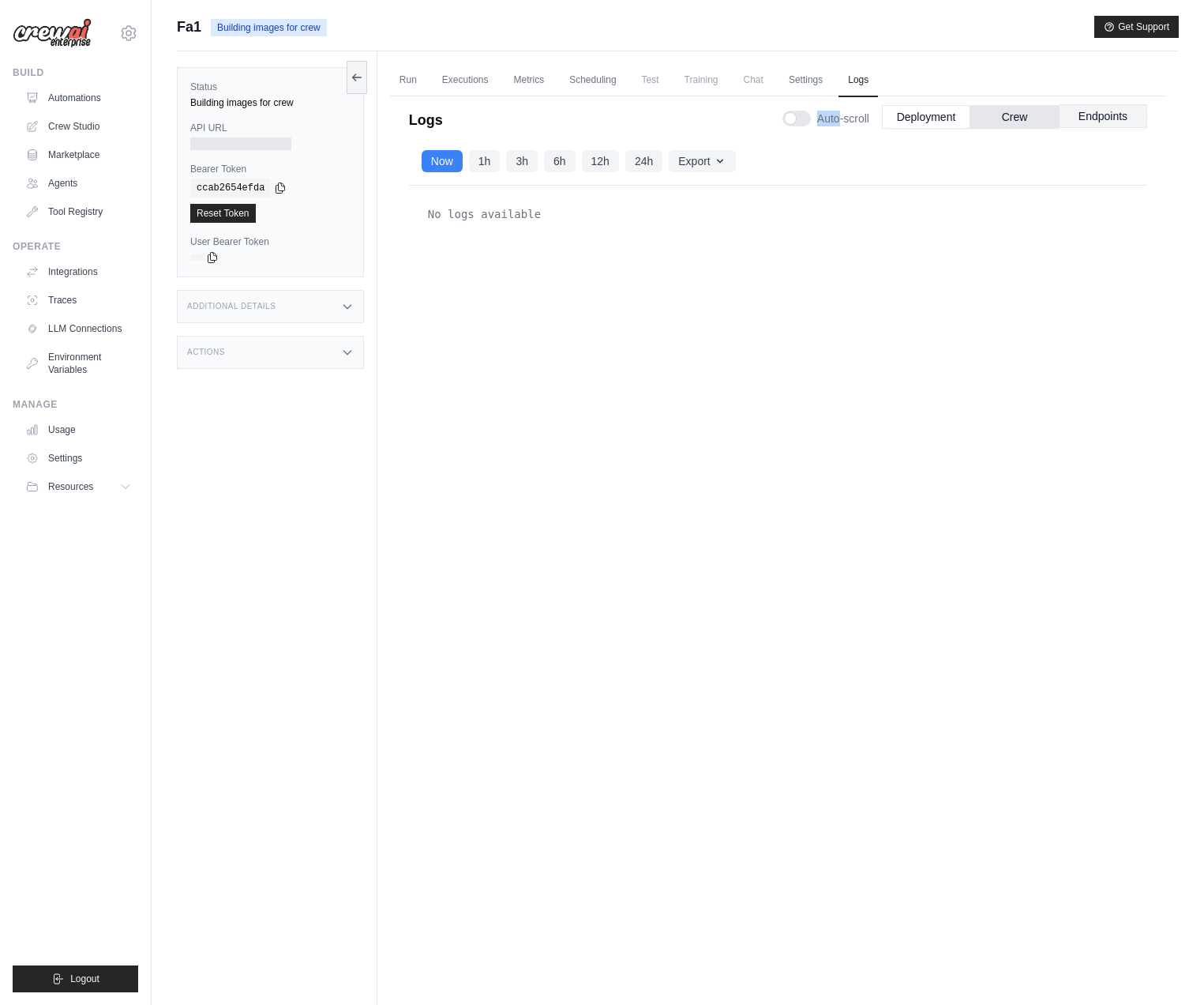
click at [1072, 124] on button "Endpoints" at bounding box center [1103, 116] width 88 height 23
click at [911, 123] on button "Deployment" at bounding box center [926, 116] width 88 height 23
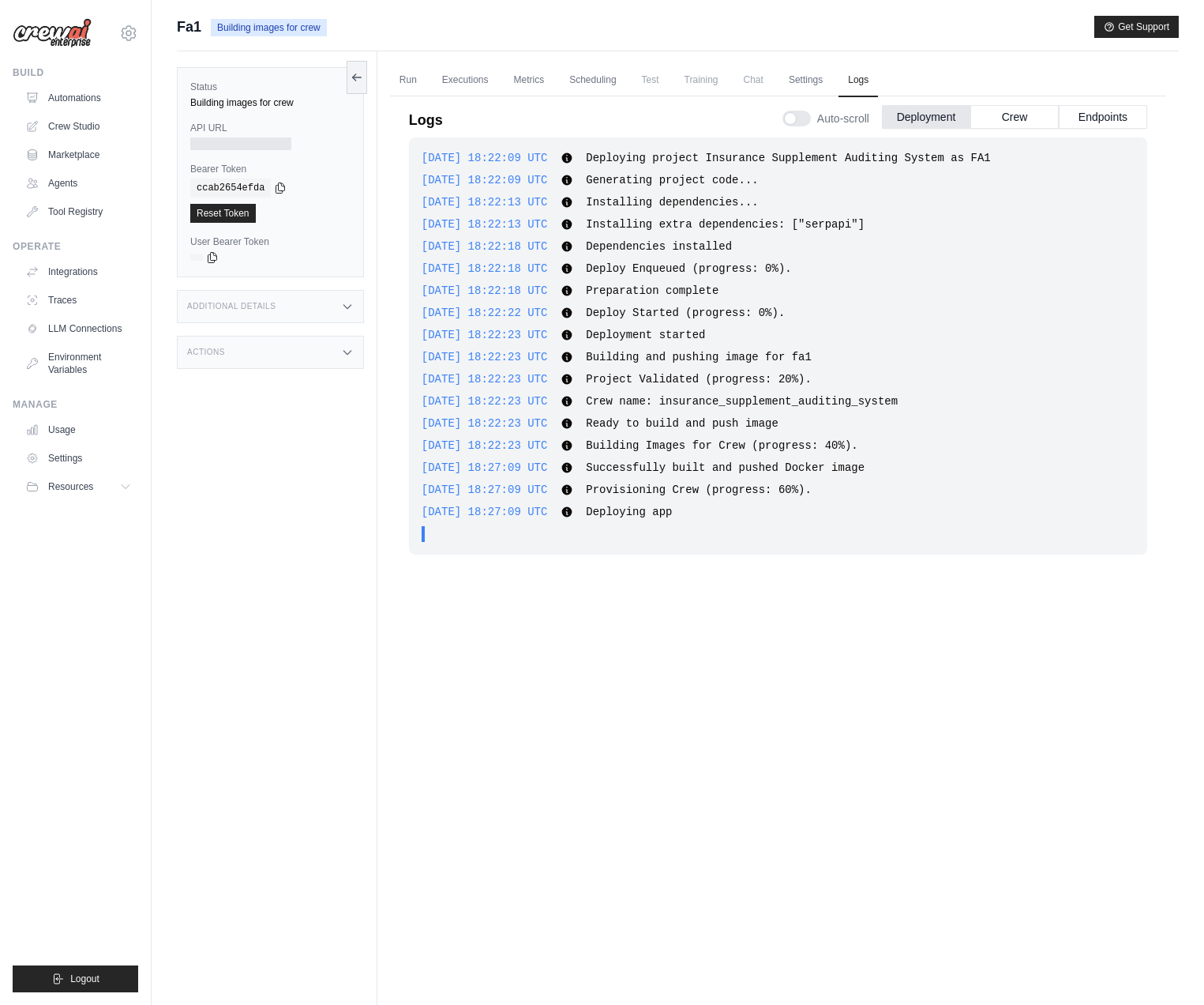
click at [804, 128] on div "Auto-scroll Deployment Crew Endpoints" at bounding box center [965, 115] width 365 height 44
click at [802, 122] on div at bounding box center [797, 119] width 29 height 16
click at [951, 301] on div "2025-09-02 18:22:09 UTC Deploying project Insurance Supplement Auditing System …" at bounding box center [778, 346] width 739 height 417
click at [264, 19] on span "Building images for crew" at bounding box center [269, 27] width 116 height 17
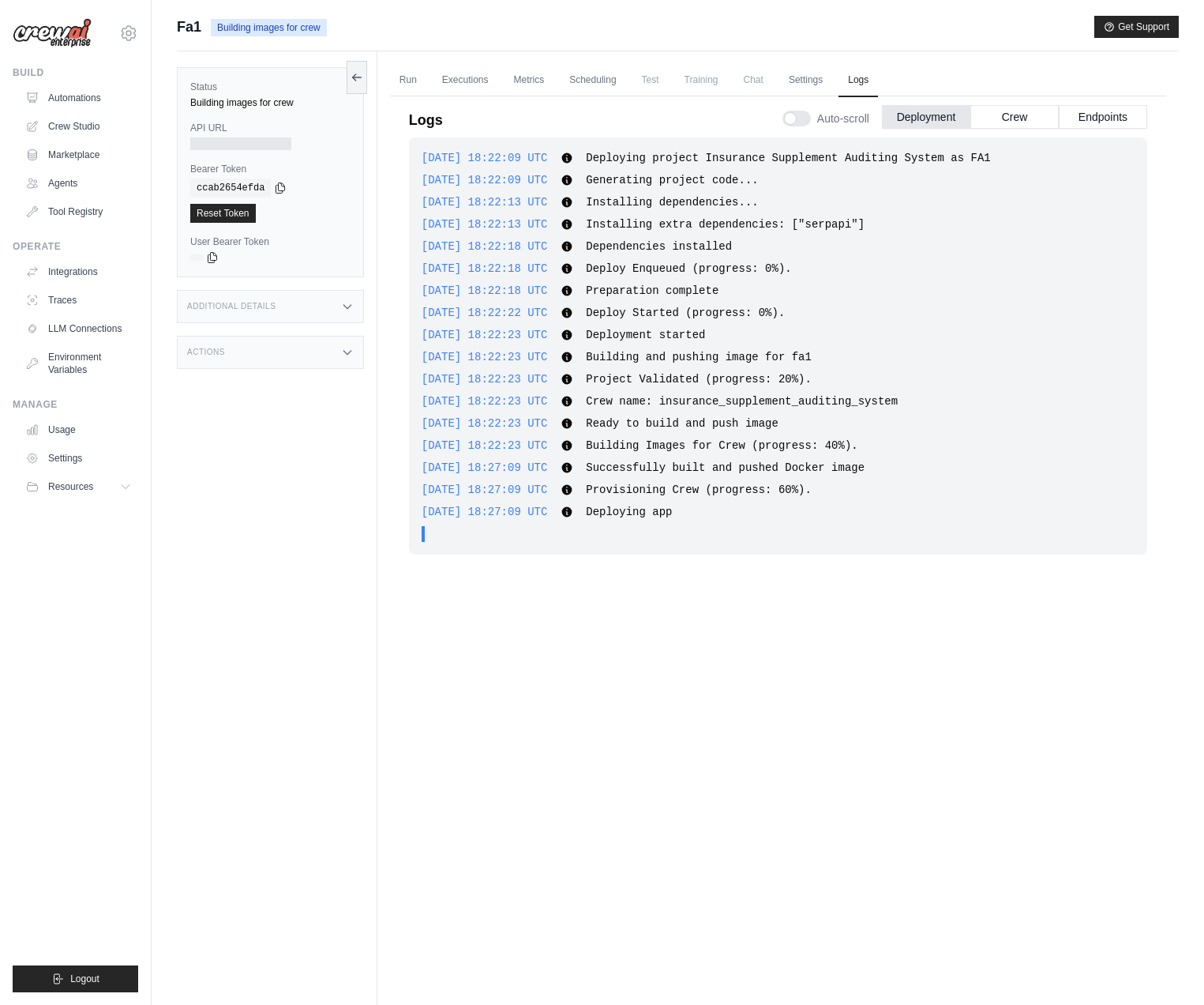
click at [589, 558] on div "2025-09-02 18:22:09 UTC Deploying project Insurance Supplement Auditing System …" at bounding box center [778, 535] width 739 height 797
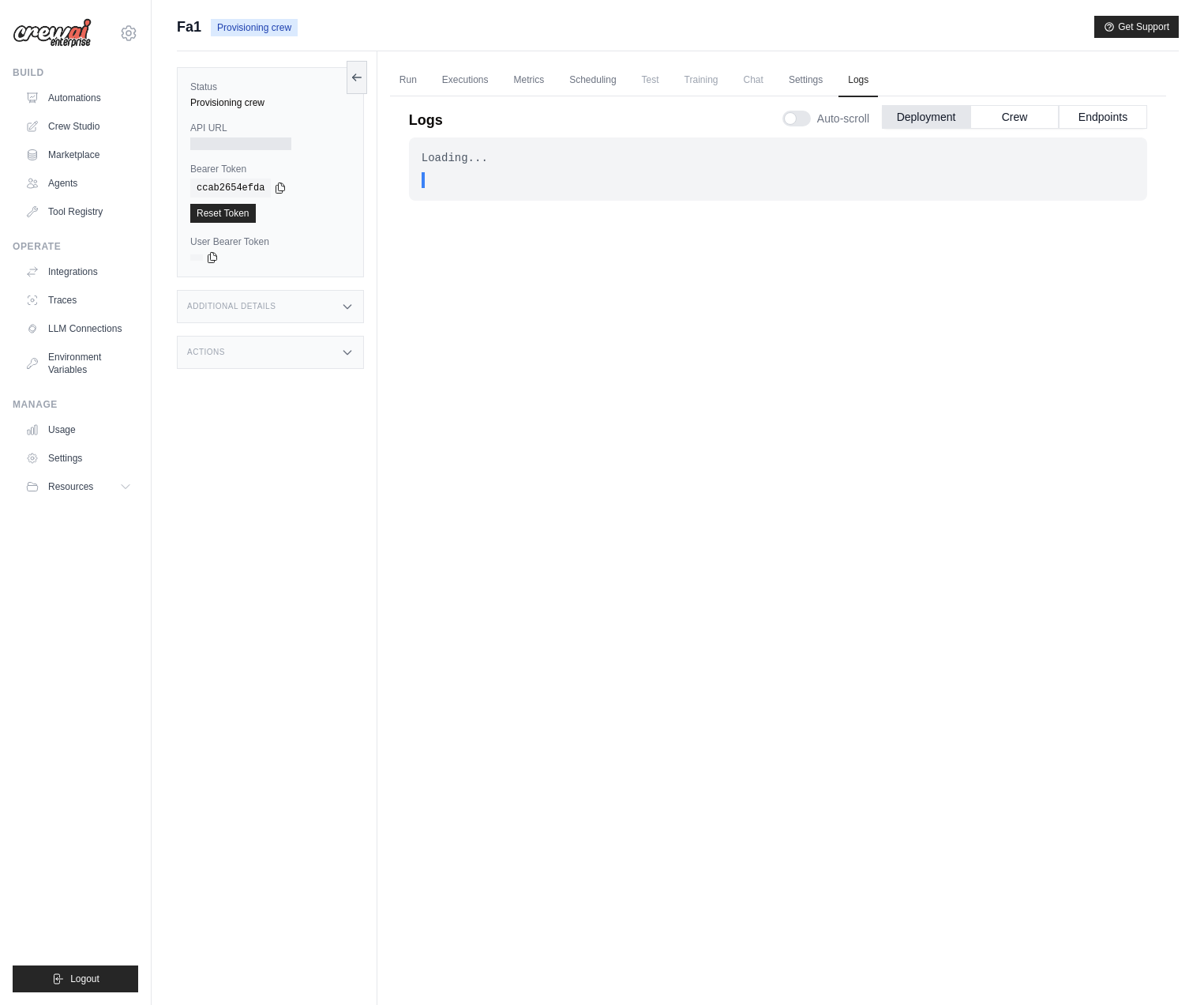
scroll to position [67, 0]
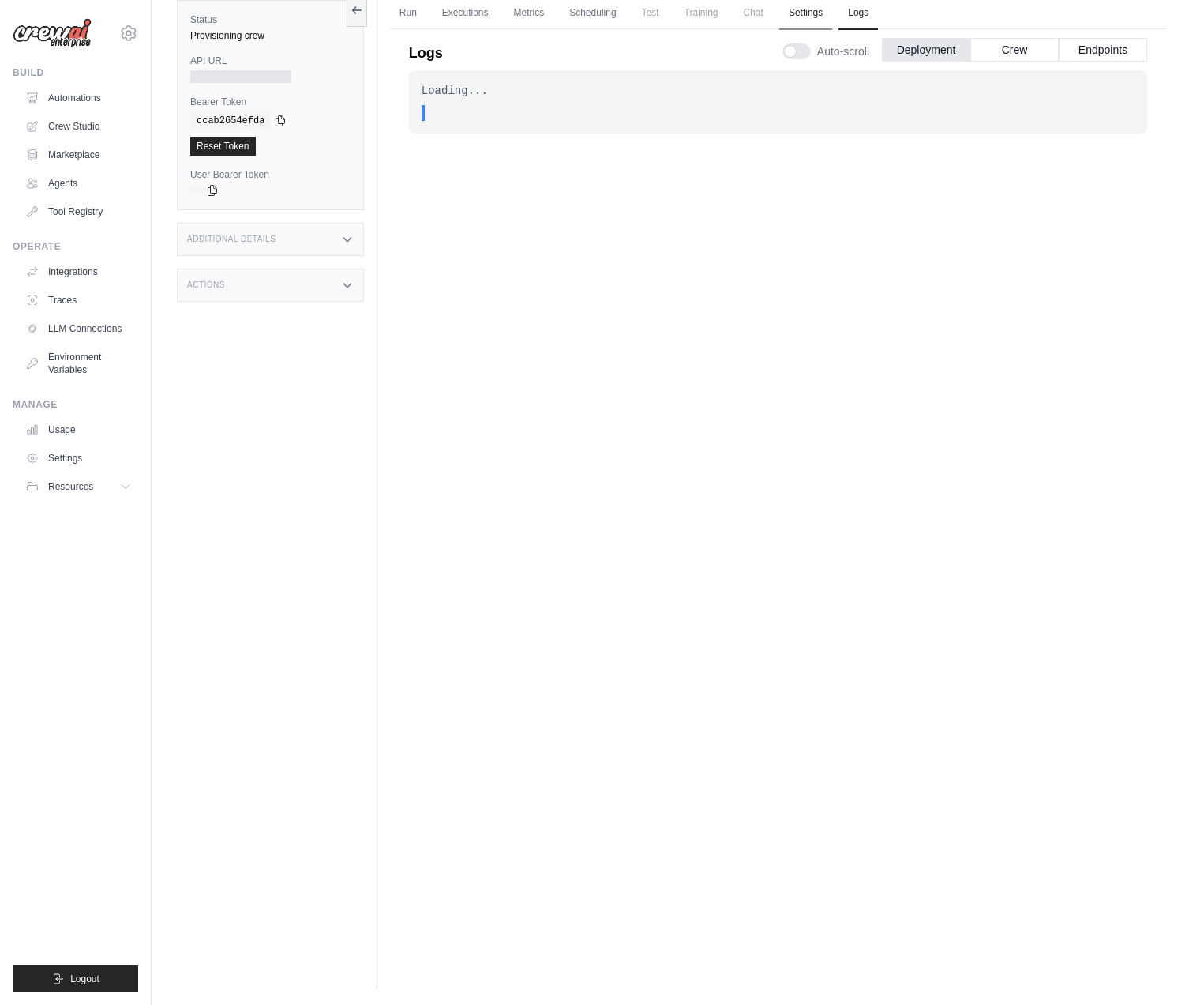
click at [801, 1] on link "Settings" at bounding box center [805, 13] width 53 height 33
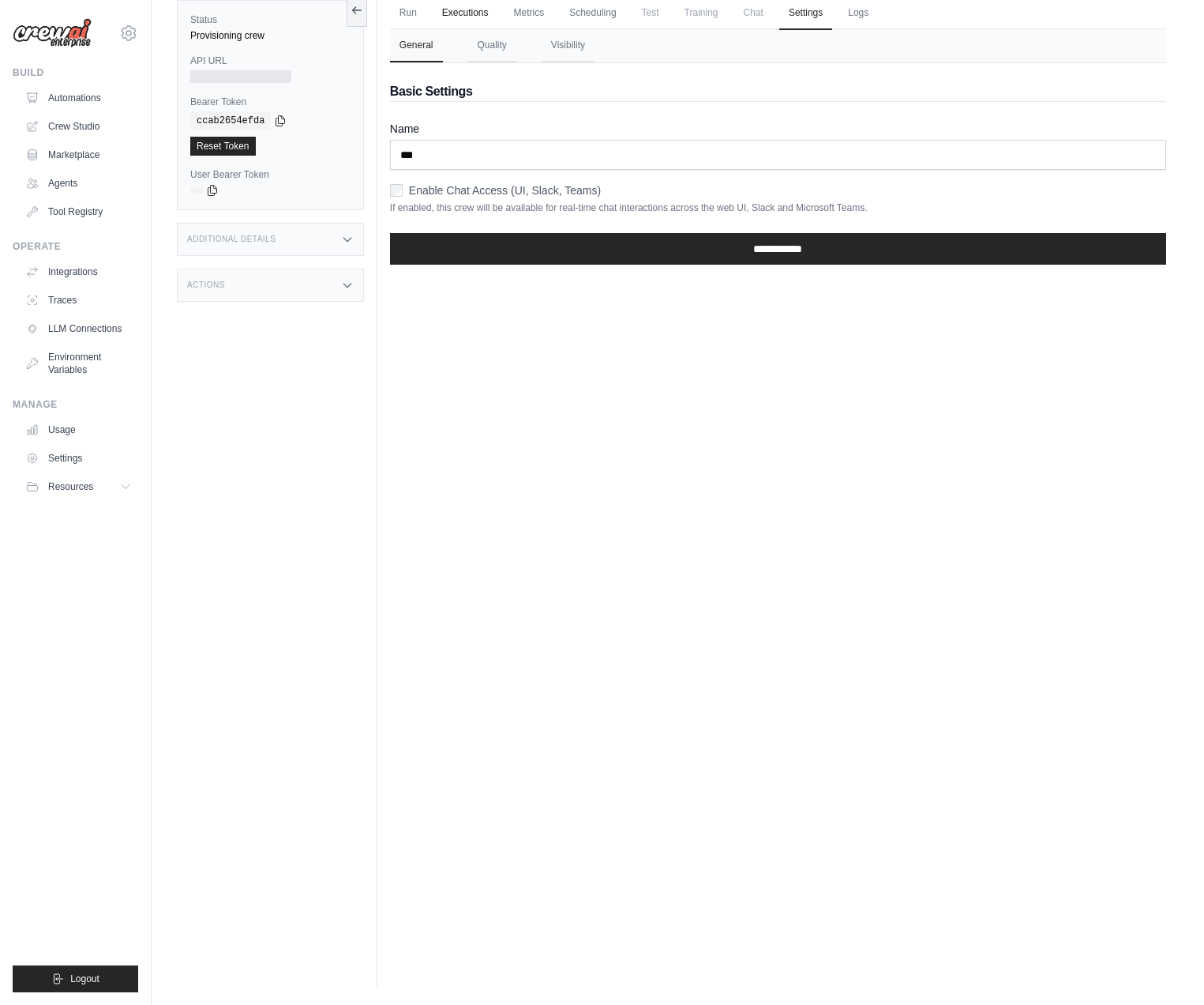
click at [458, 18] on link "Executions" at bounding box center [465, 13] width 66 height 33
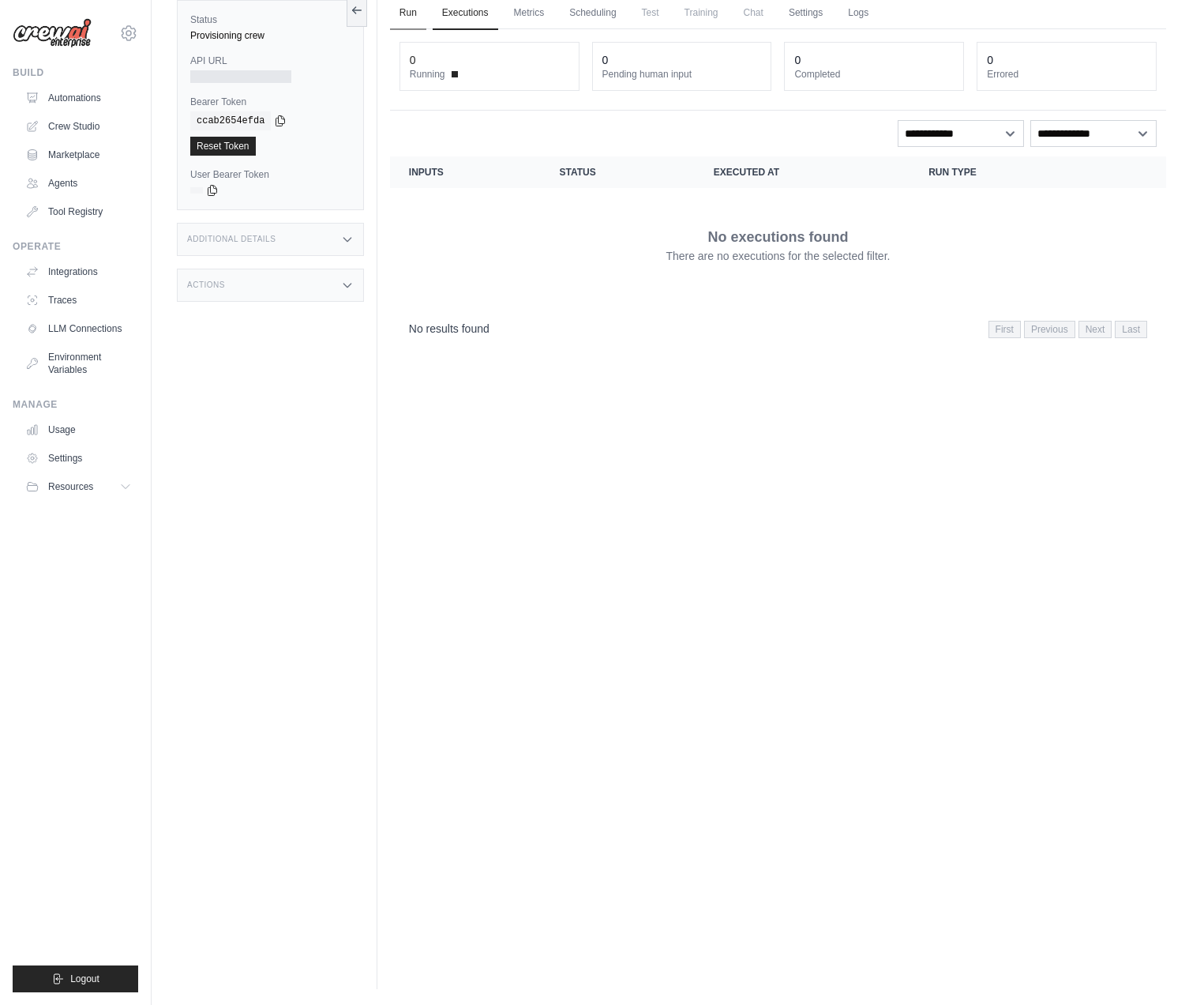
click at [412, 17] on link "Run" at bounding box center [409, 13] width 36 height 33
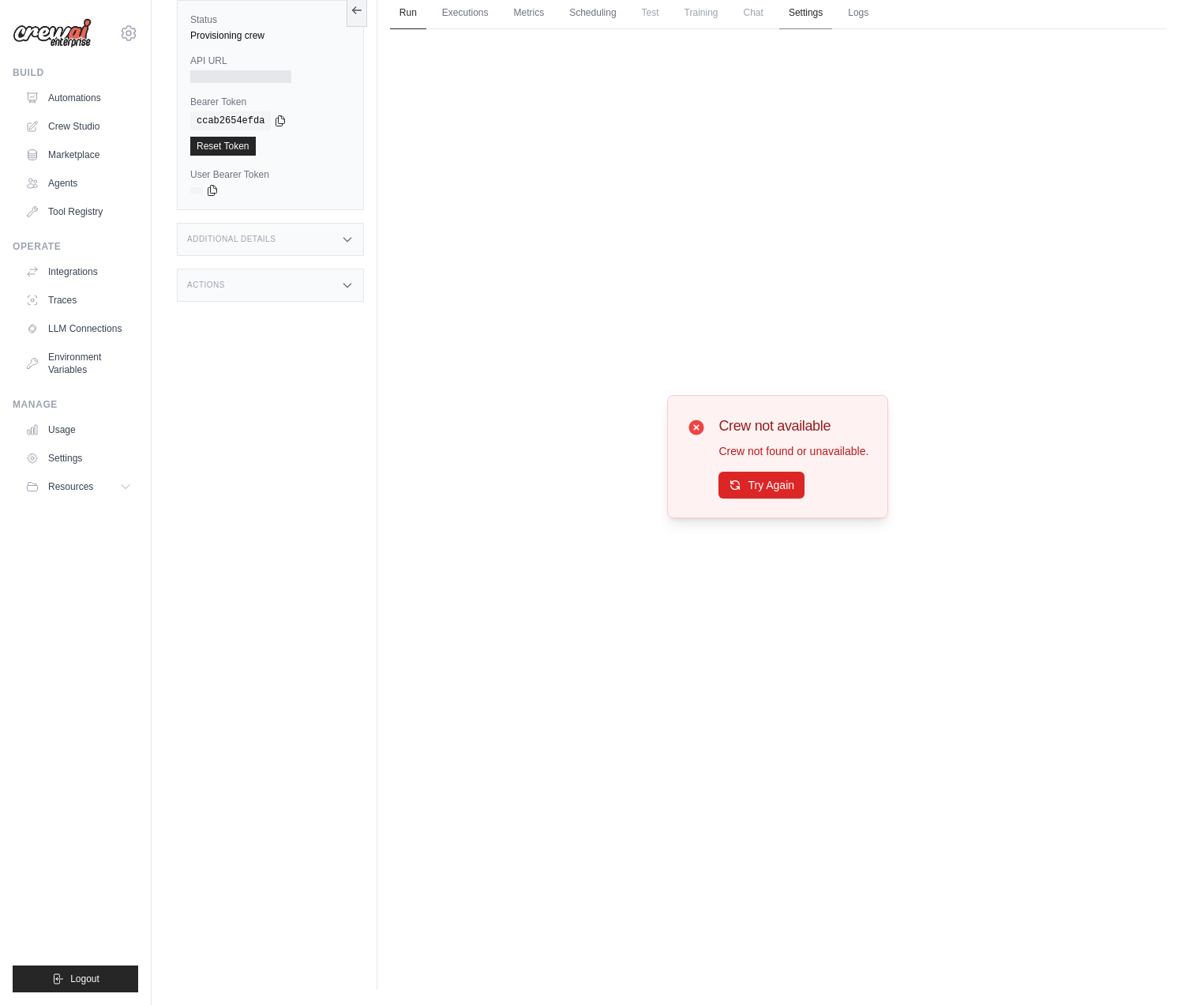
click at [809, 22] on link "Settings" at bounding box center [805, 13] width 53 height 33
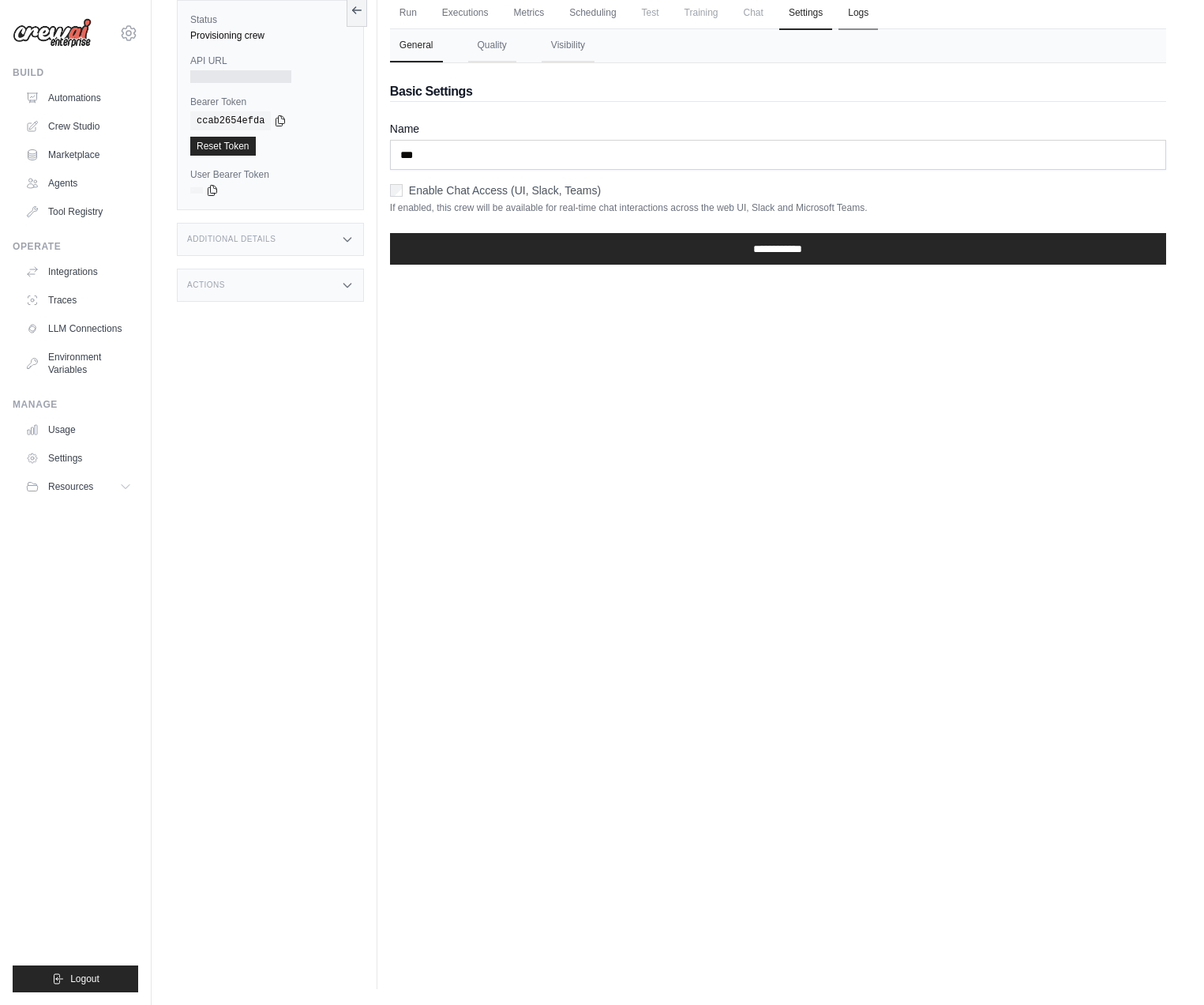
click at [853, 18] on link "Logs" at bounding box center [859, 13] width 40 height 33
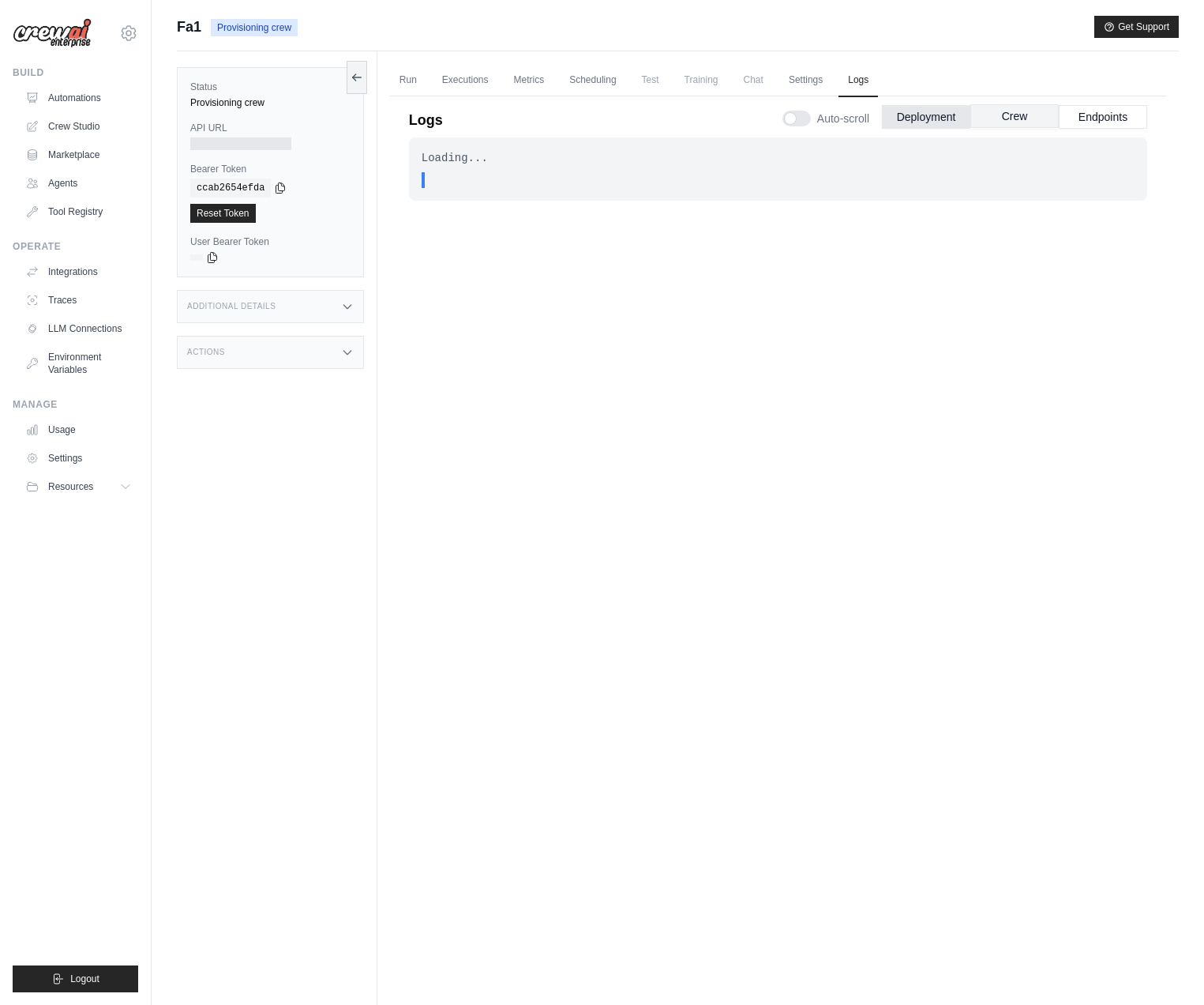
click at [1002, 123] on button "Crew" at bounding box center [1015, 116] width 88 height 23
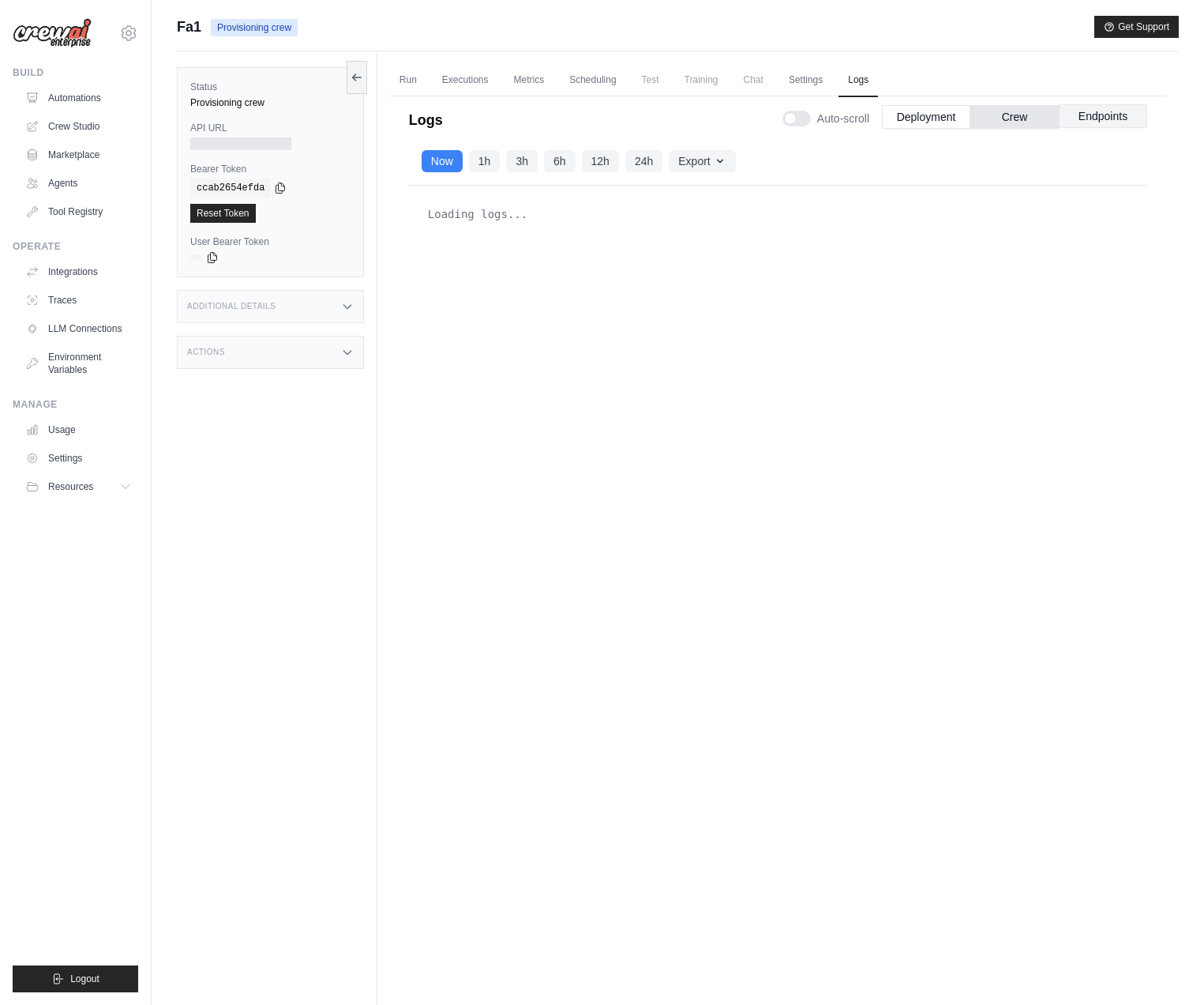
click at [1107, 121] on button "Endpoints" at bounding box center [1103, 116] width 88 height 23
click at [938, 117] on button "Deployment" at bounding box center [926, 116] width 88 height 23
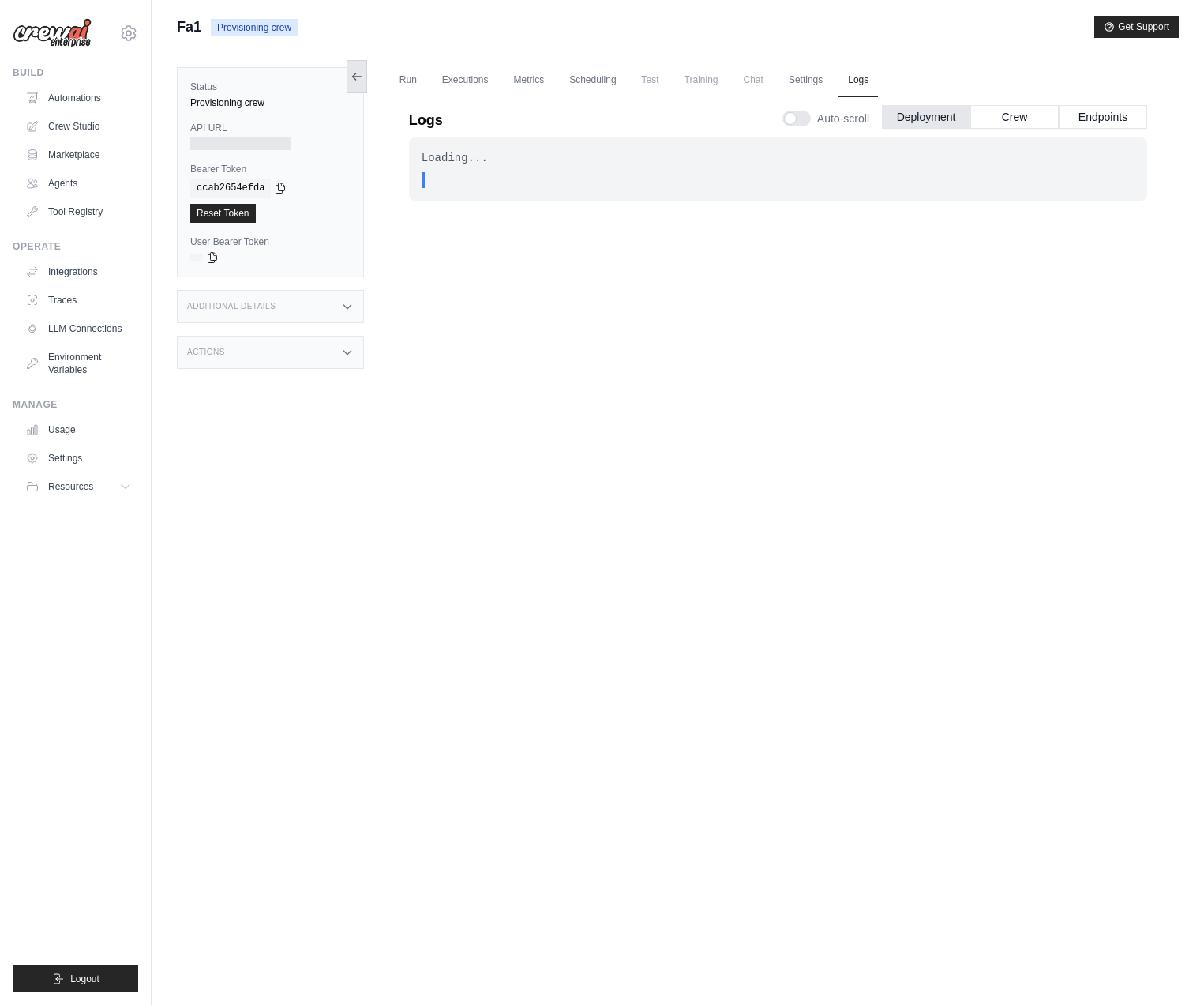
click at [353, 73] on icon at bounding box center [357, 77] width 13 height 13
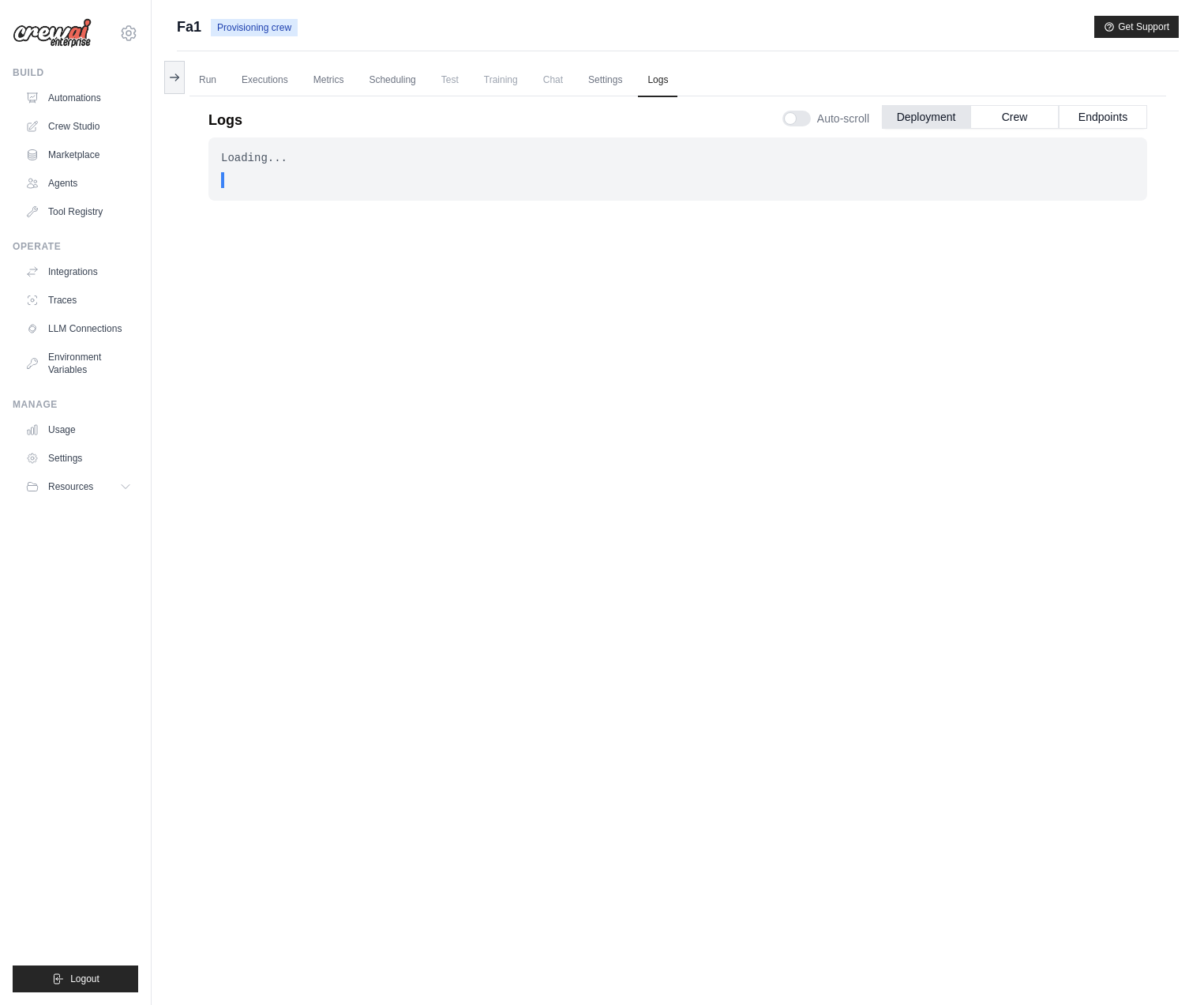
click at [188, 75] on div "Run Executions Metrics Scheduling Test Training Chat Settings Logs 0 Running 0 …" at bounding box center [677, 554] width 1002 height 1005
click at [162, 82] on div "Submit a support request Describe your issue or question * Please be specific a…" at bounding box center [677, 536] width 1052 height 1040
click at [178, 85] on button at bounding box center [174, 77] width 21 height 33
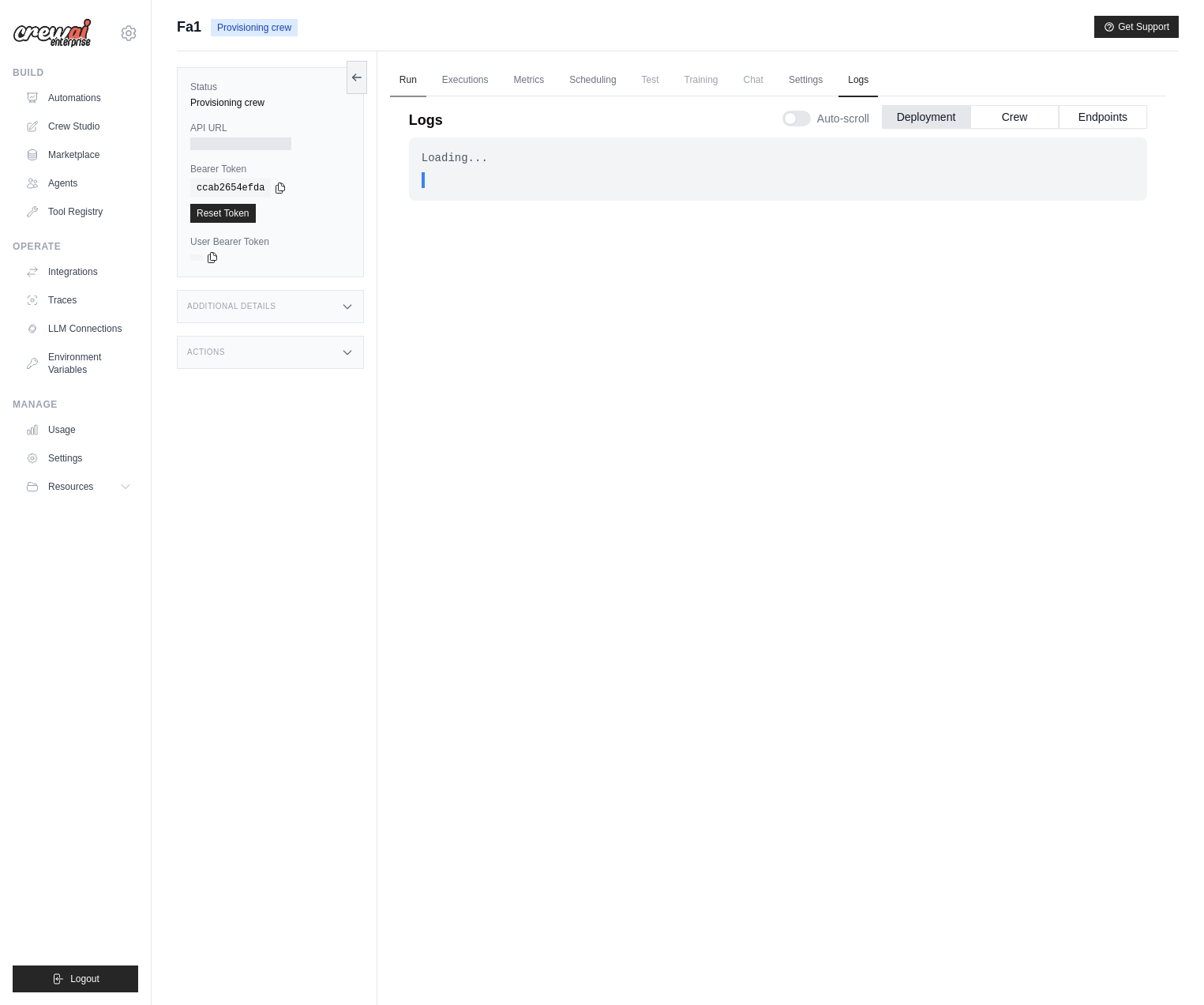
click at [412, 72] on link "Run" at bounding box center [409, 80] width 36 height 33
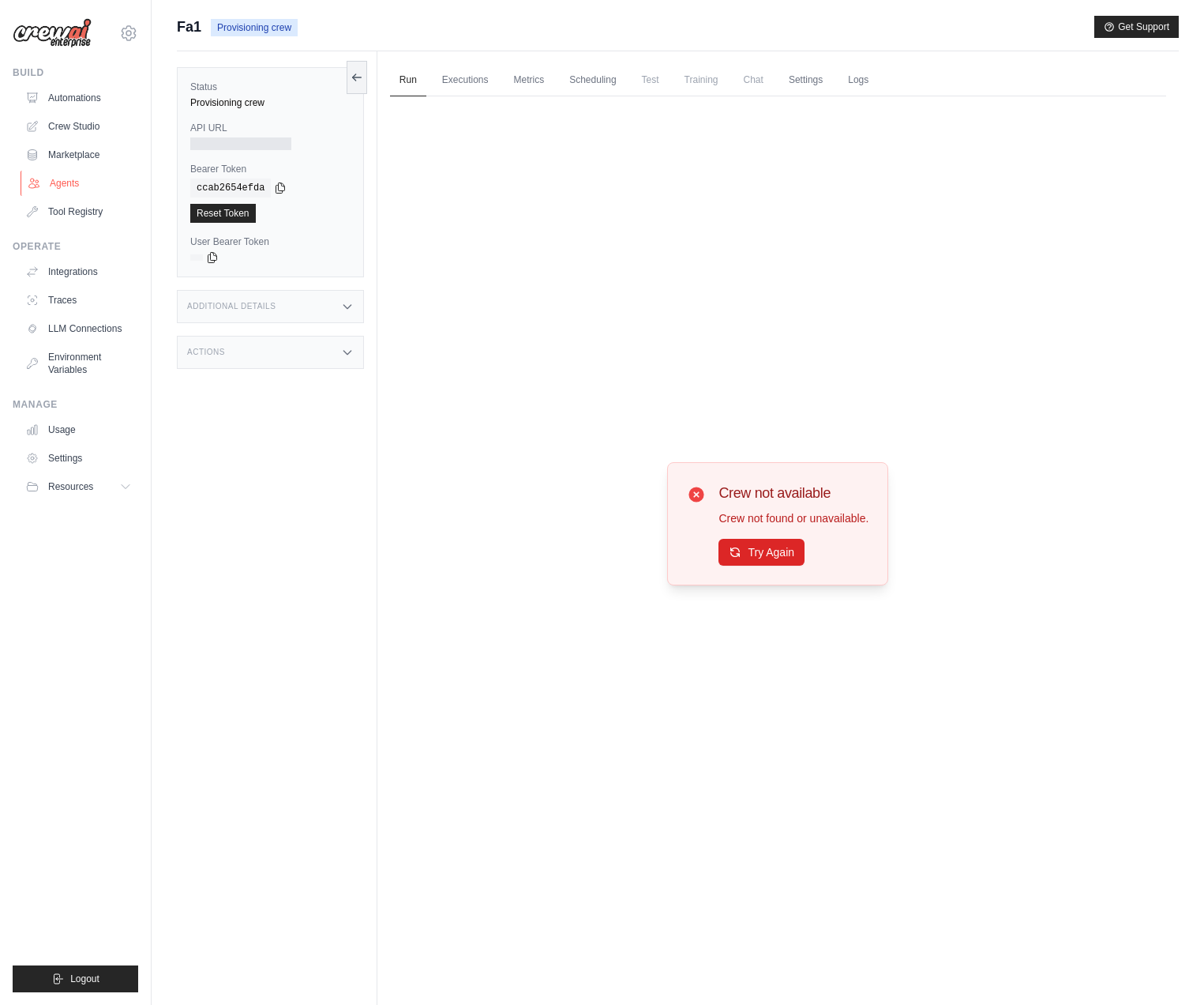
click at [69, 188] on link "Agents" at bounding box center [80, 183] width 119 height 25
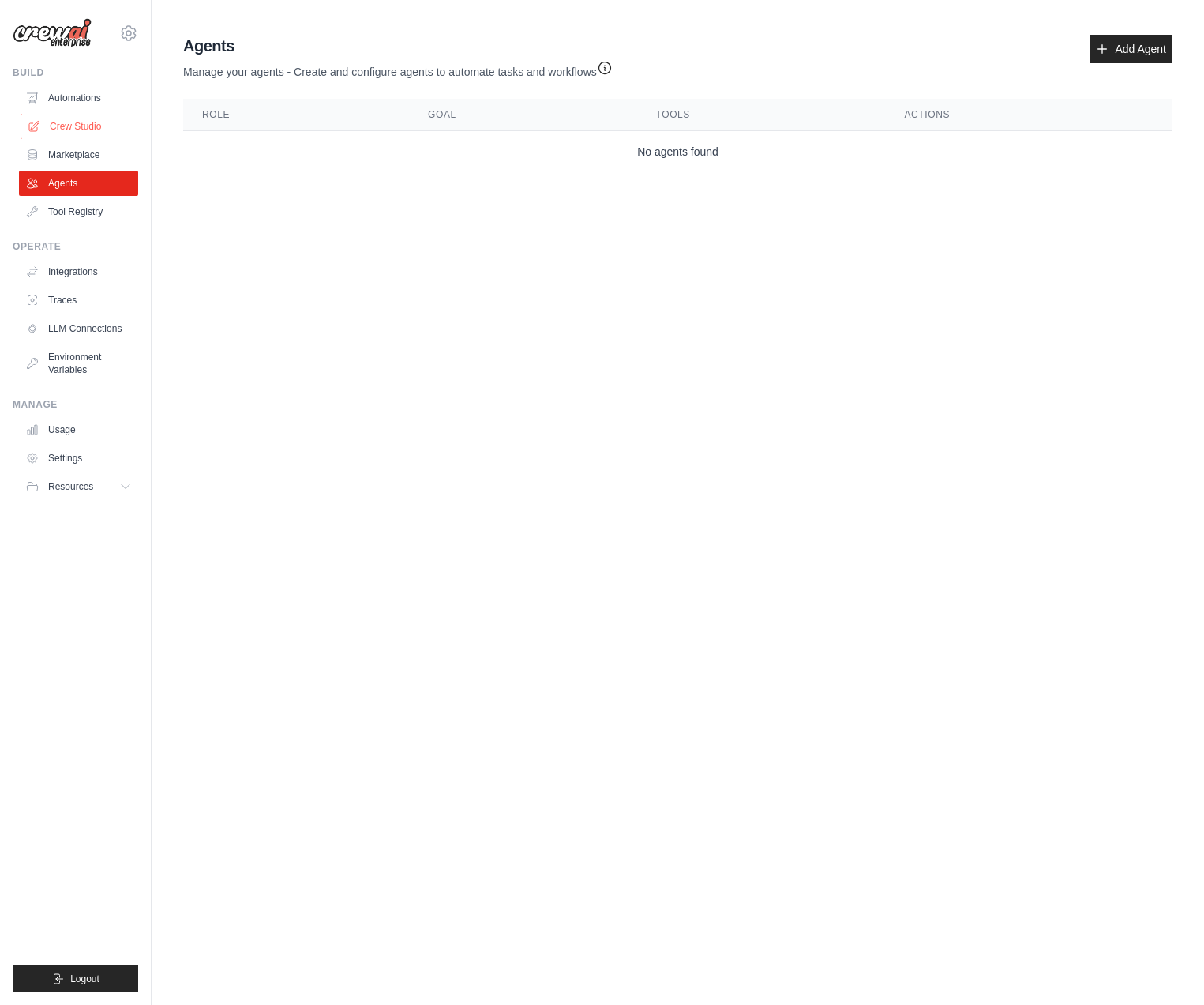
click at [86, 123] on link "Crew Studio" at bounding box center [80, 126] width 119 height 25
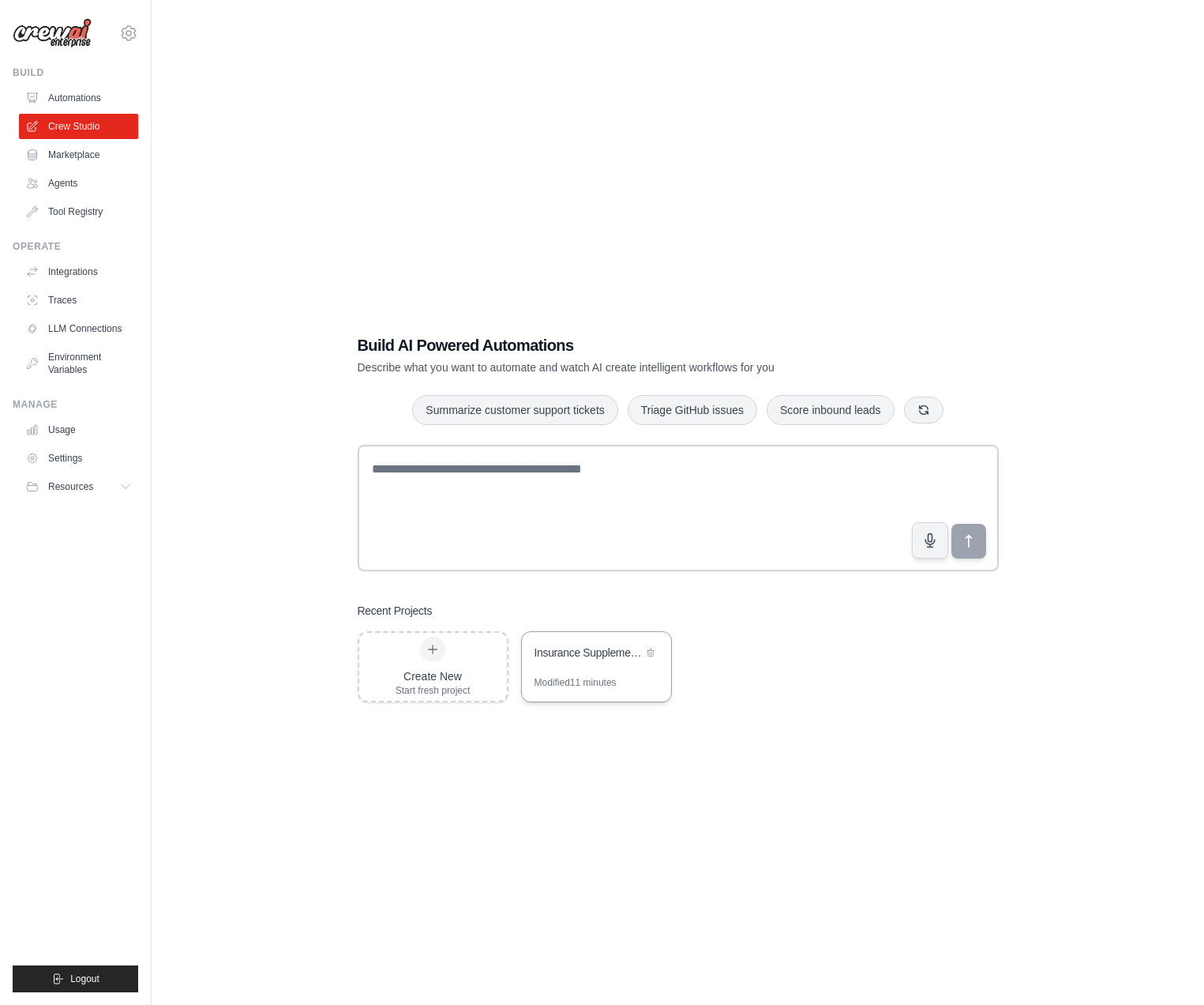
click at [581, 660] on div "Insurance Supplement Auditing System" at bounding box center [589, 653] width 108 height 19
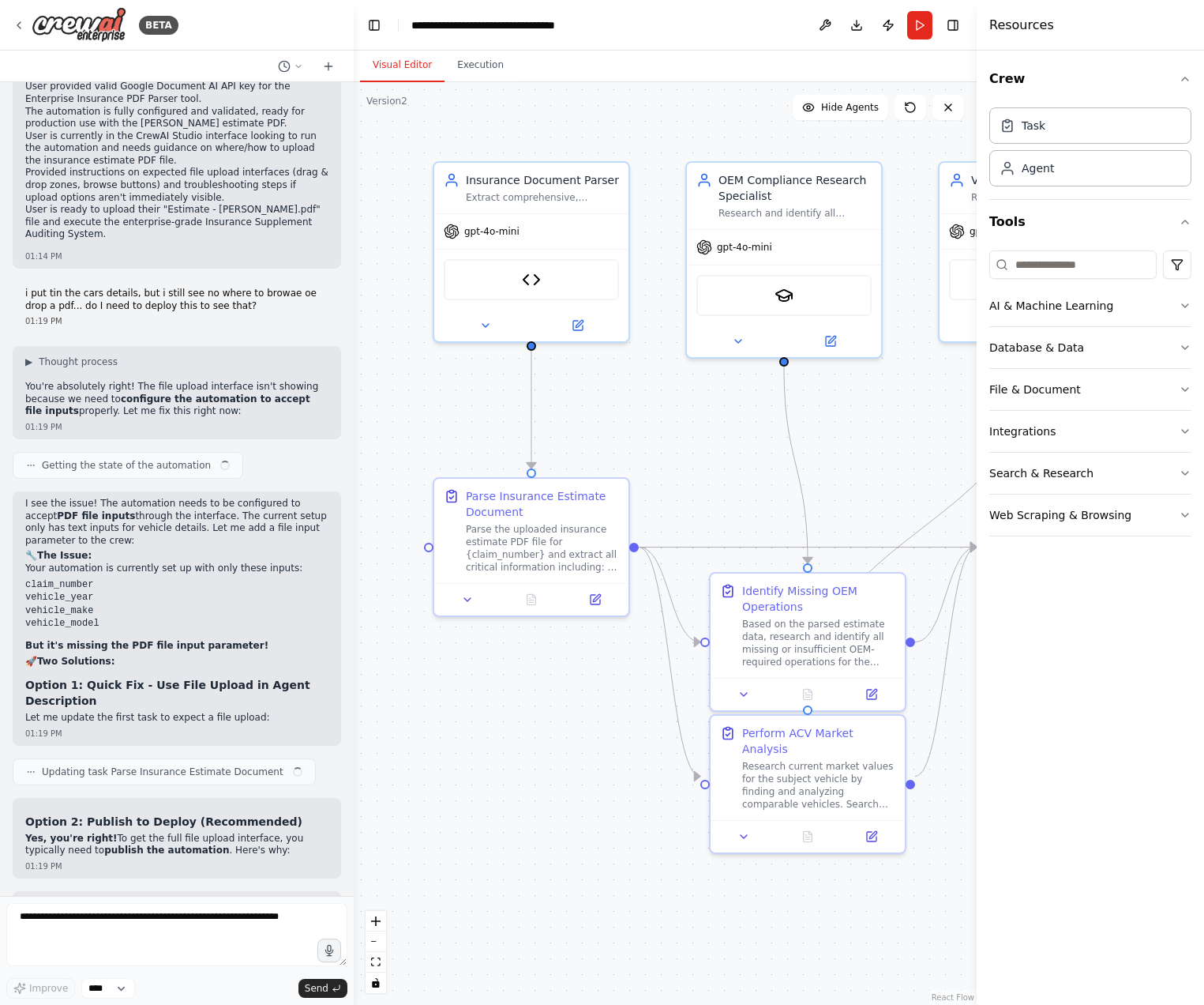
scroll to position [16251, 0]
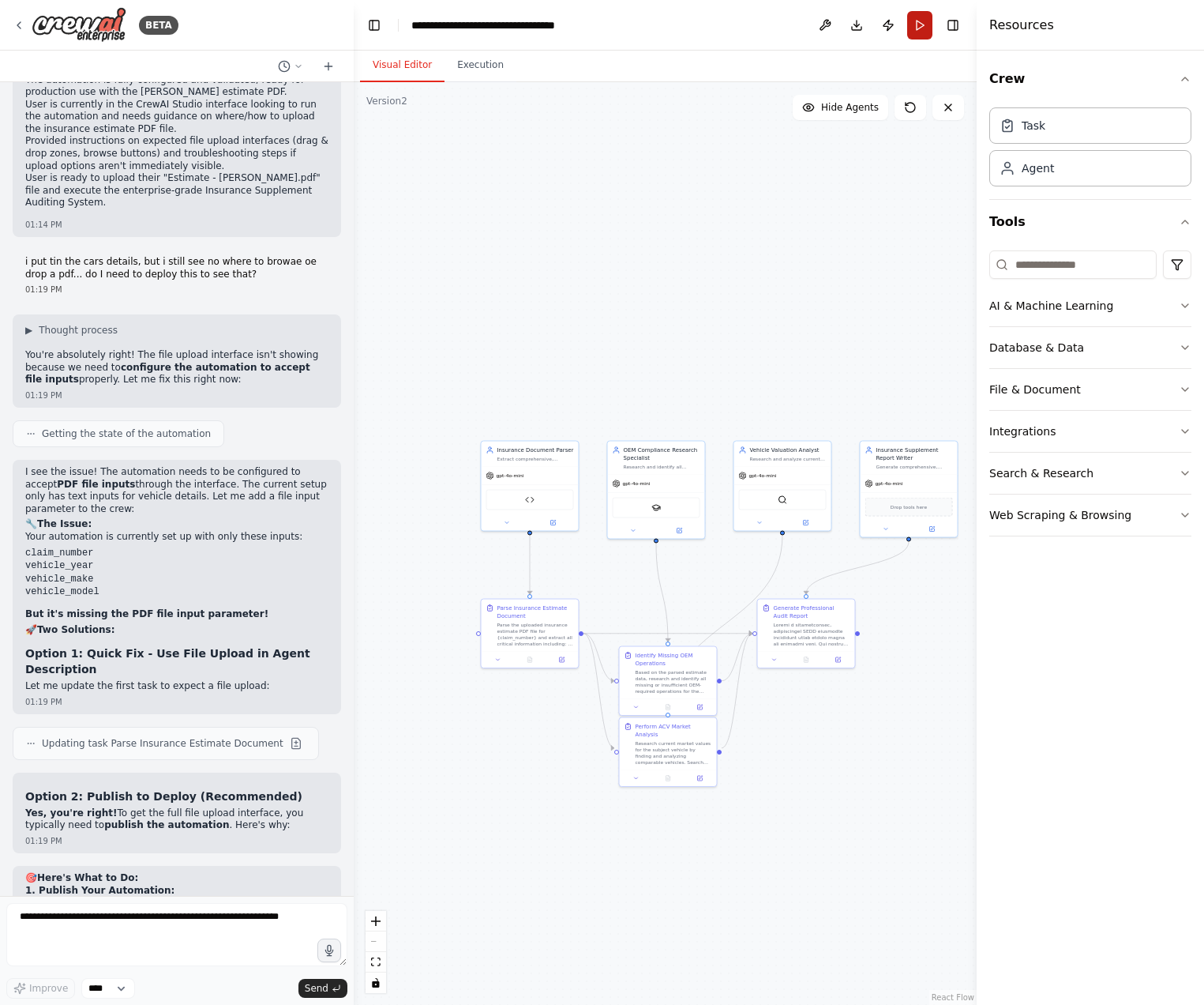
click at [917, 30] on button "Run" at bounding box center [920, 25] width 25 height 29
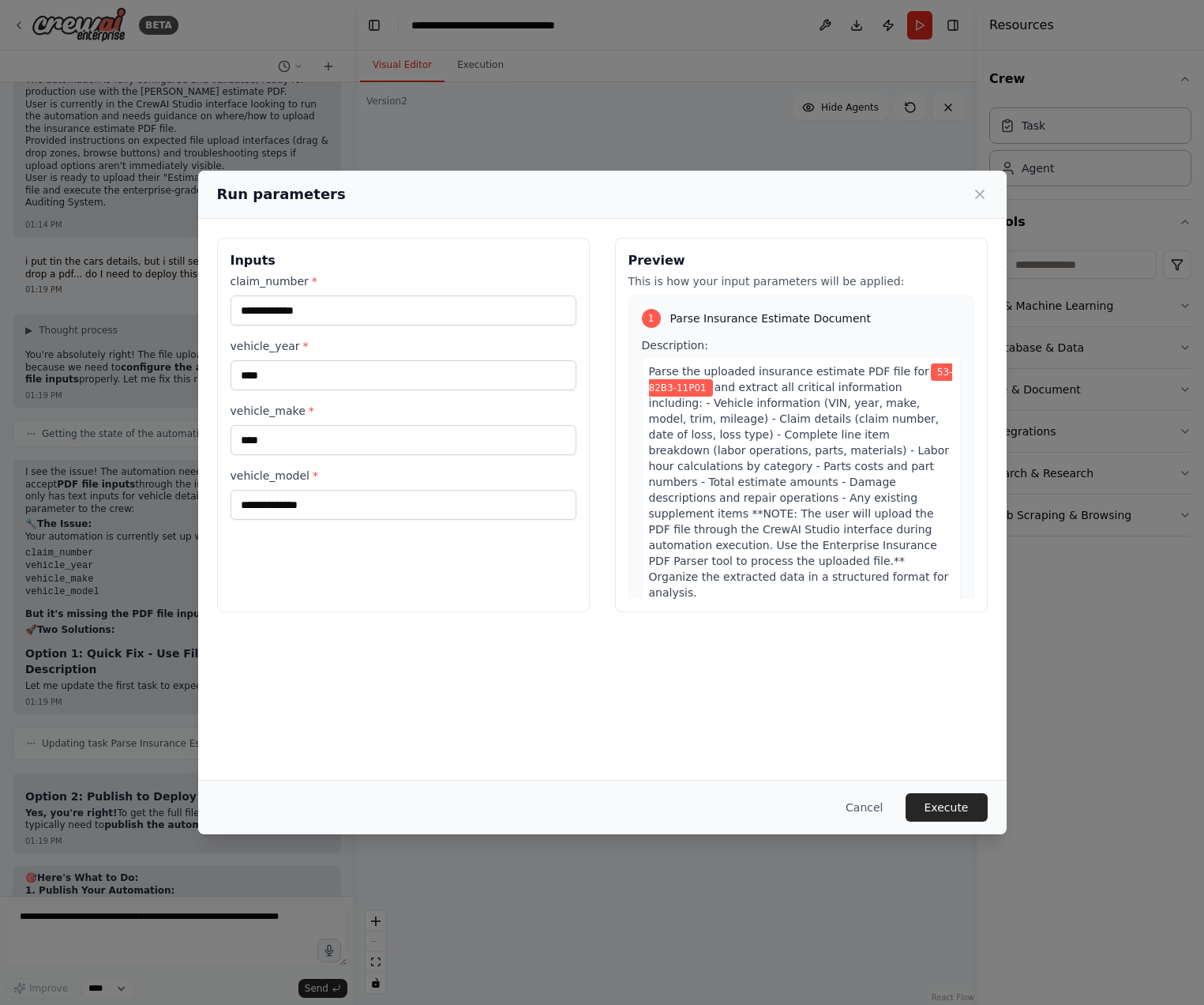
click at [774, 466] on span "and extract all critical information including: - Vehicle information (VIN, yea…" at bounding box center [800, 490] width 301 height 218
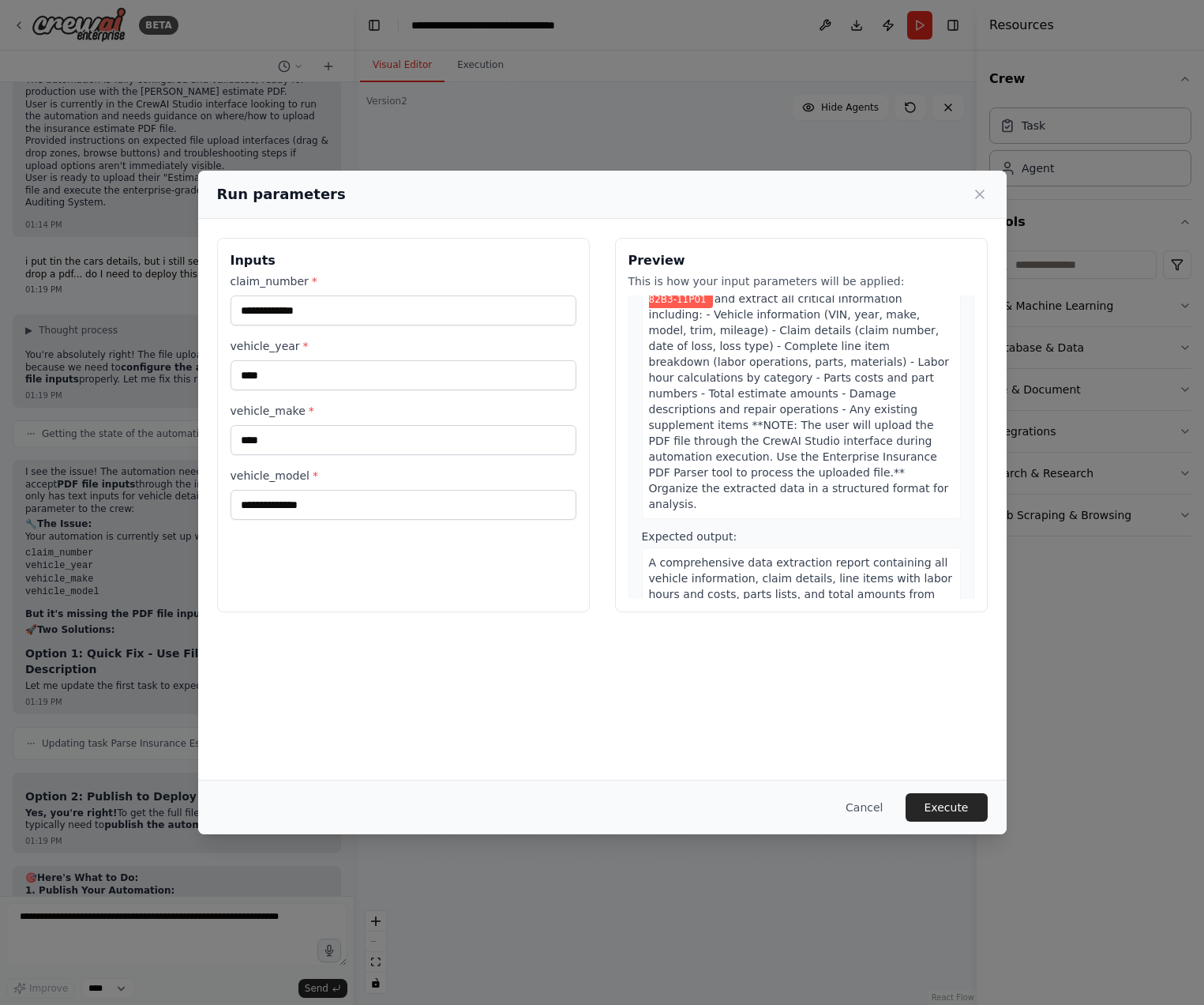
scroll to position [0, 0]
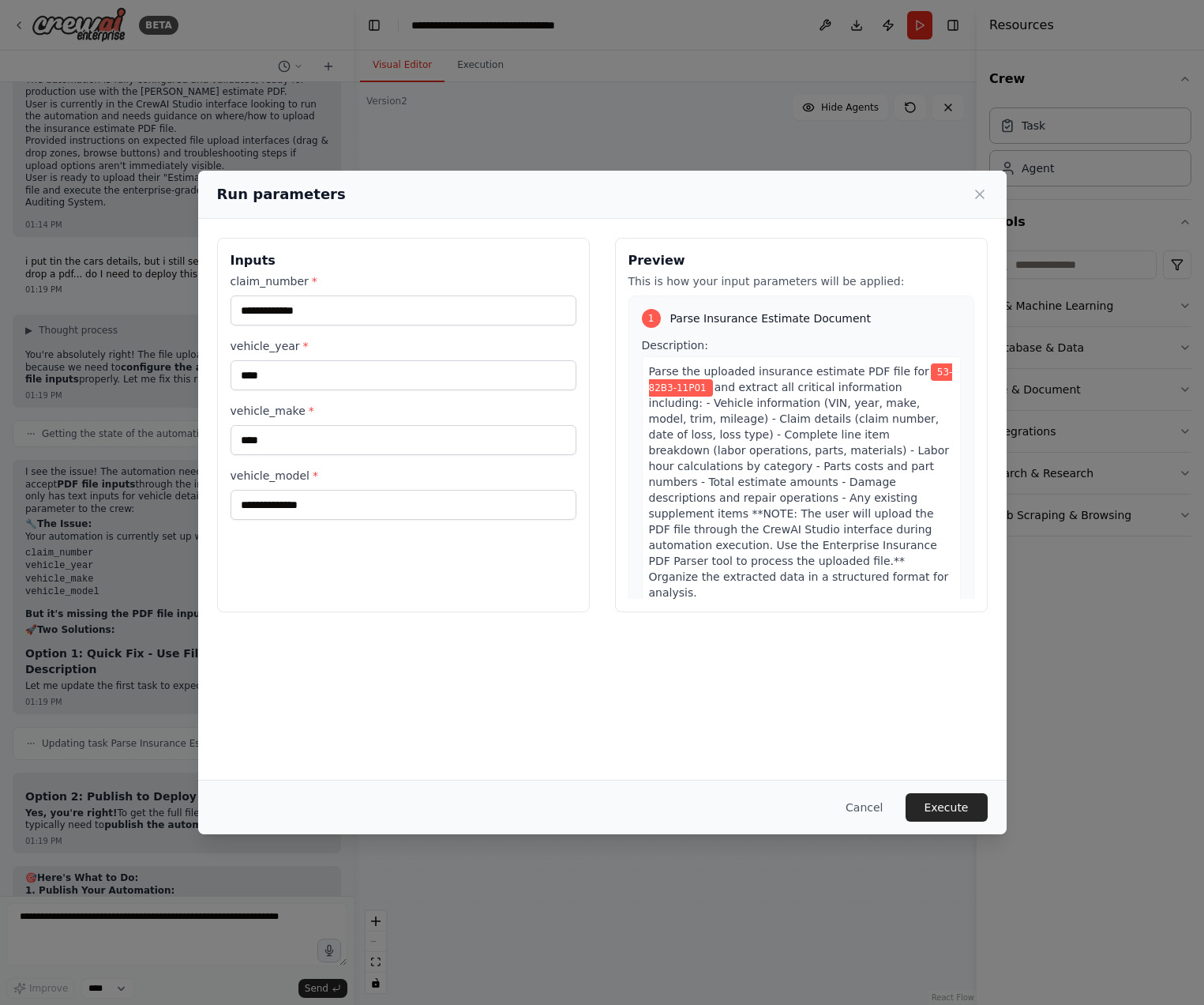
click at [740, 410] on span "and extract all critical information including: - Vehicle information (VIN, yea…" at bounding box center [800, 490] width 301 height 218
click at [709, 382] on span "53-82B3-11P01" at bounding box center [801, 380] width 304 height 33
click at [742, 378] on span "Parse the uploaded insurance estimate PDF file for" at bounding box center [789, 372] width 280 height 13
click at [749, 299] on div "1 Parse Insurance Estimate Document Description: Parse the uploaded insurance e…" at bounding box center [801, 511] width 345 height 431
click at [741, 397] on span "and extract all critical information including: - Vehicle information (VIN, yea…" at bounding box center [800, 490] width 301 height 218
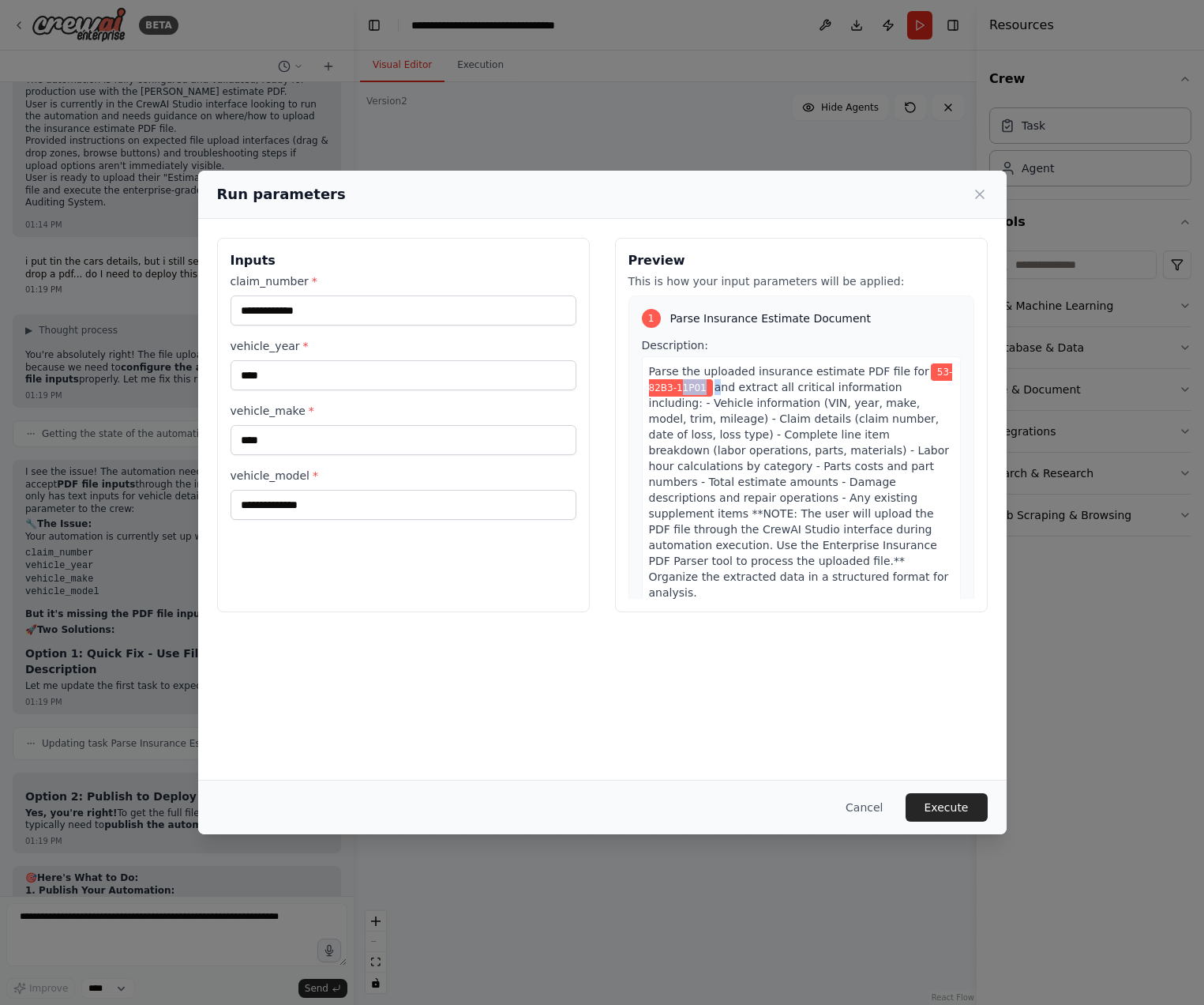
drag, startPoint x: 731, startPoint y: 391, endPoint x: 701, endPoint y: 387, distance: 30.3
click at [701, 387] on div "Parse the uploaded insurance estimate PDF file for 53-82B3-11P01 and extract al…" at bounding box center [802, 482] width 319 height 251
click at [841, 429] on span "and extract all critical information including: - Vehicle information (VIN, yea…" at bounding box center [800, 490] width 301 height 218
click at [970, 192] on div "Run parameters" at bounding box center [602, 194] width 771 height 23
click at [979, 190] on icon at bounding box center [980, 195] width 16 height 16
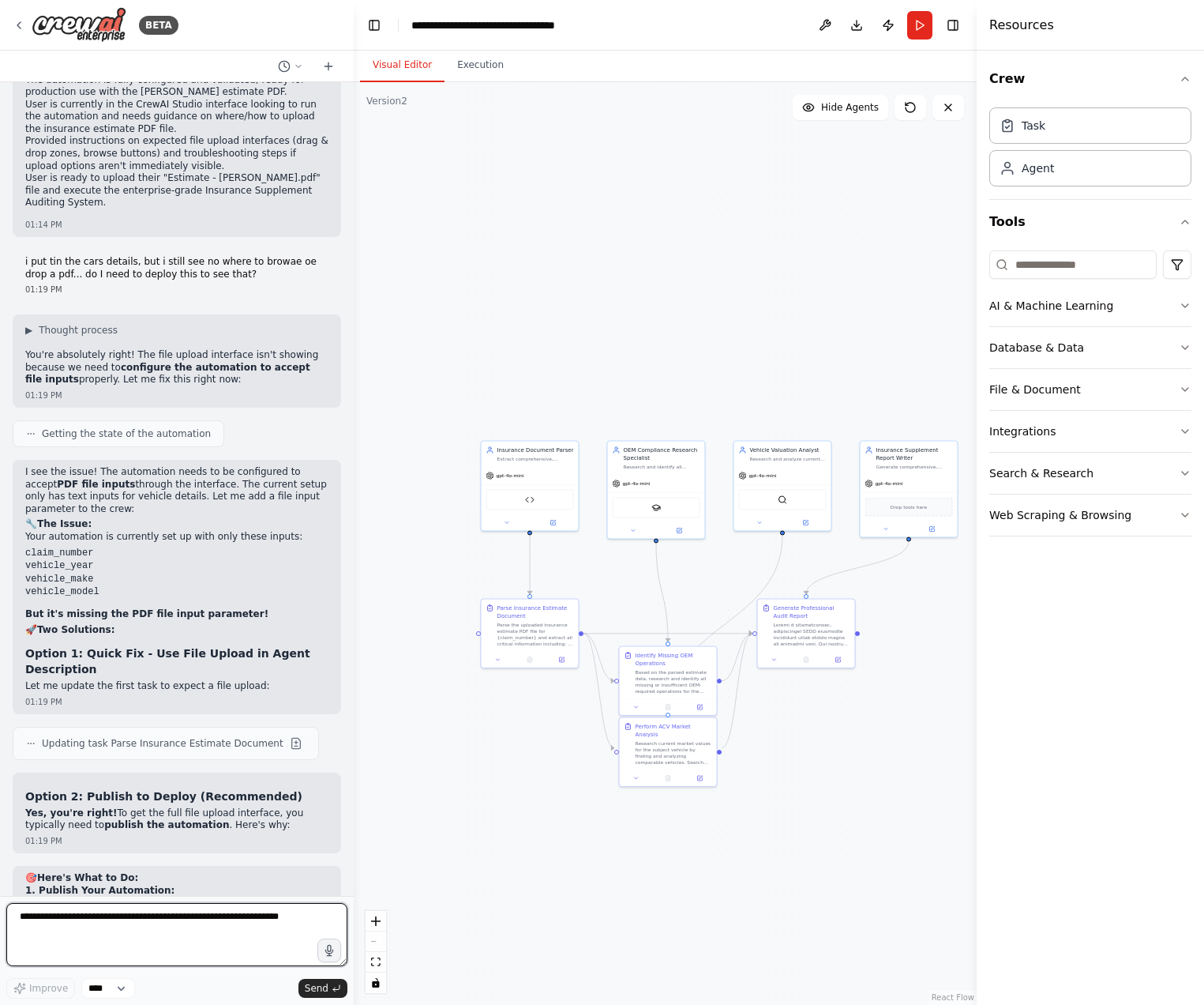
click at [247, 912] on textarea at bounding box center [177, 935] width 341 height 63
type textarea "**********"
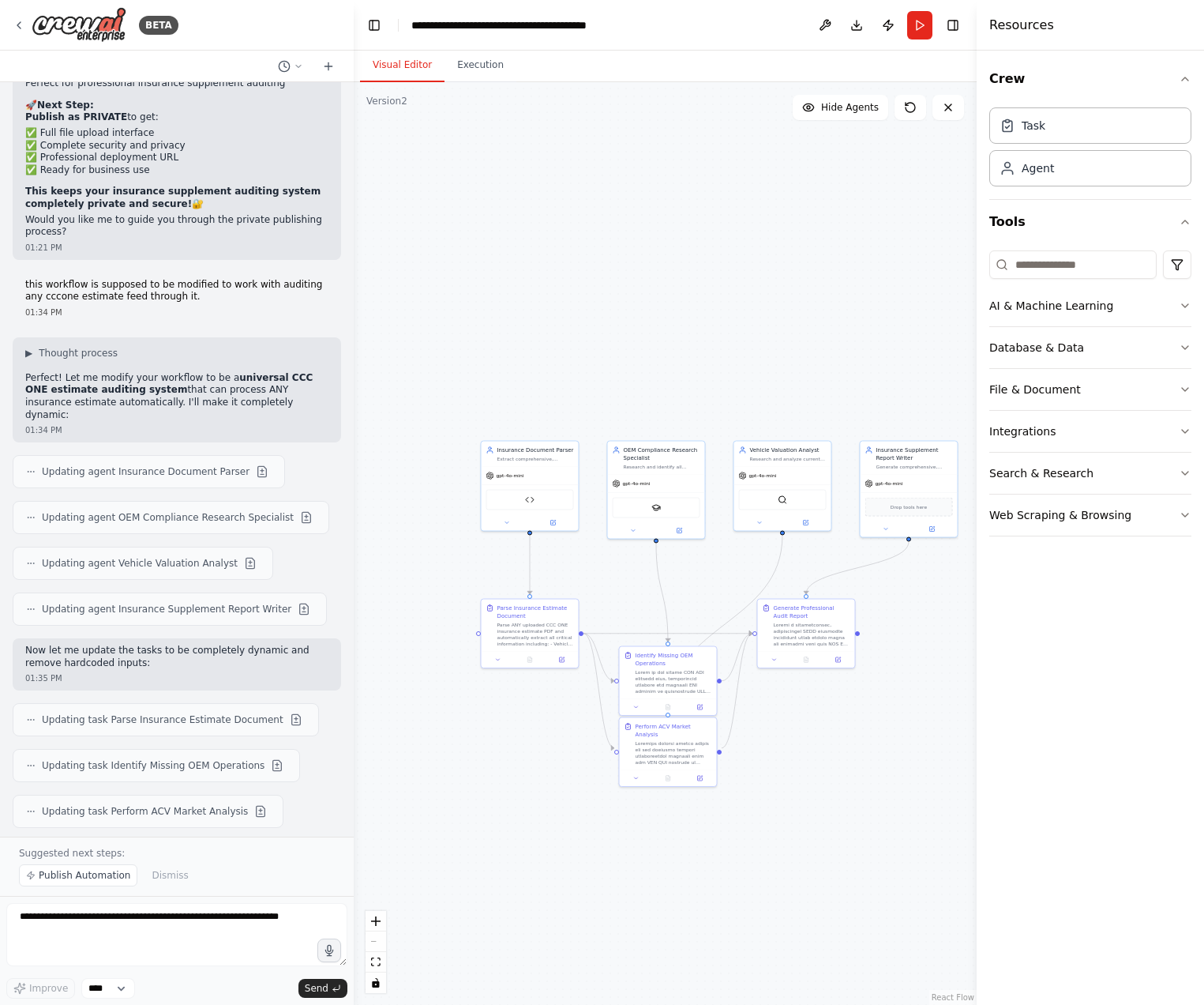
scroll to position [18042, 0]
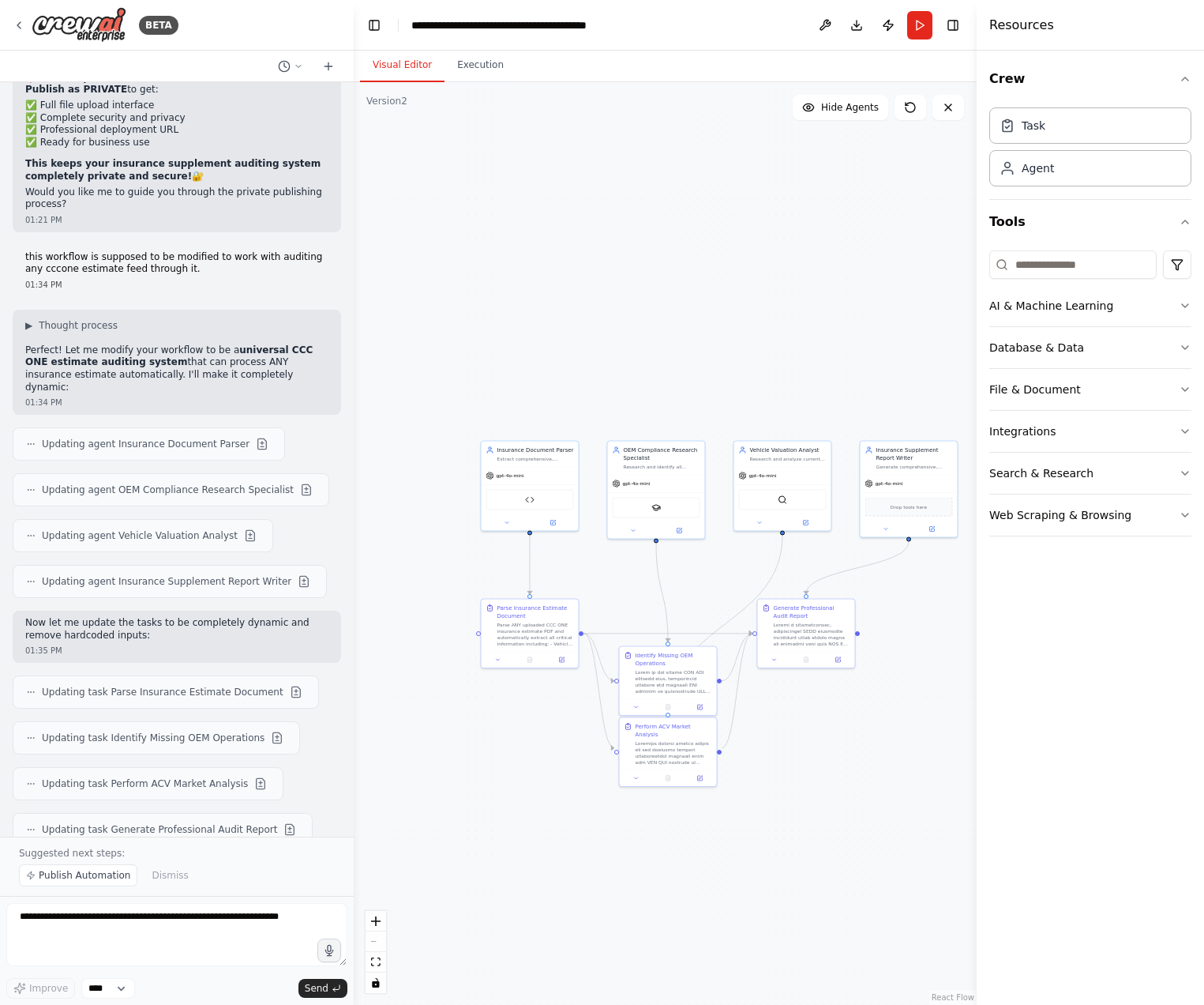
click at [480, 297] on div ".deletable-edge-delete-btn { width: 20px; height: 20px; border: 0px solid #ffff…" at bounding box center [665, 543] width 623 height 923
click at [920, 26] on button "Run" at bounding box center [920, 25] width 25 height 29
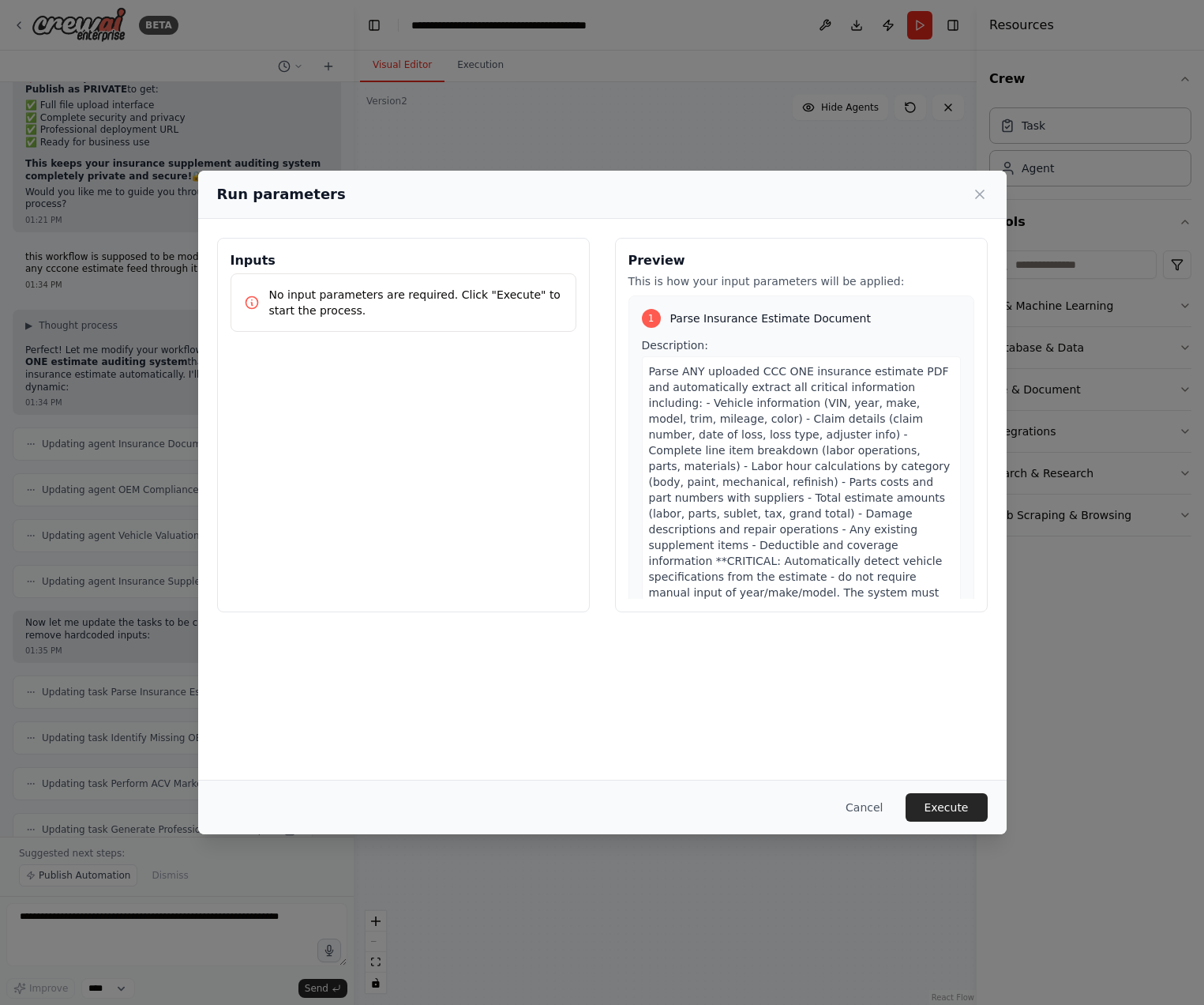
click at [384, 314] on p "No input parameters are required. Click "Execute" to start the process." at bounding box center [417, 302] width 294 height 32
click at [889, 807] on button "Cancel" at bounding box center [864, 807] width 62 height 29
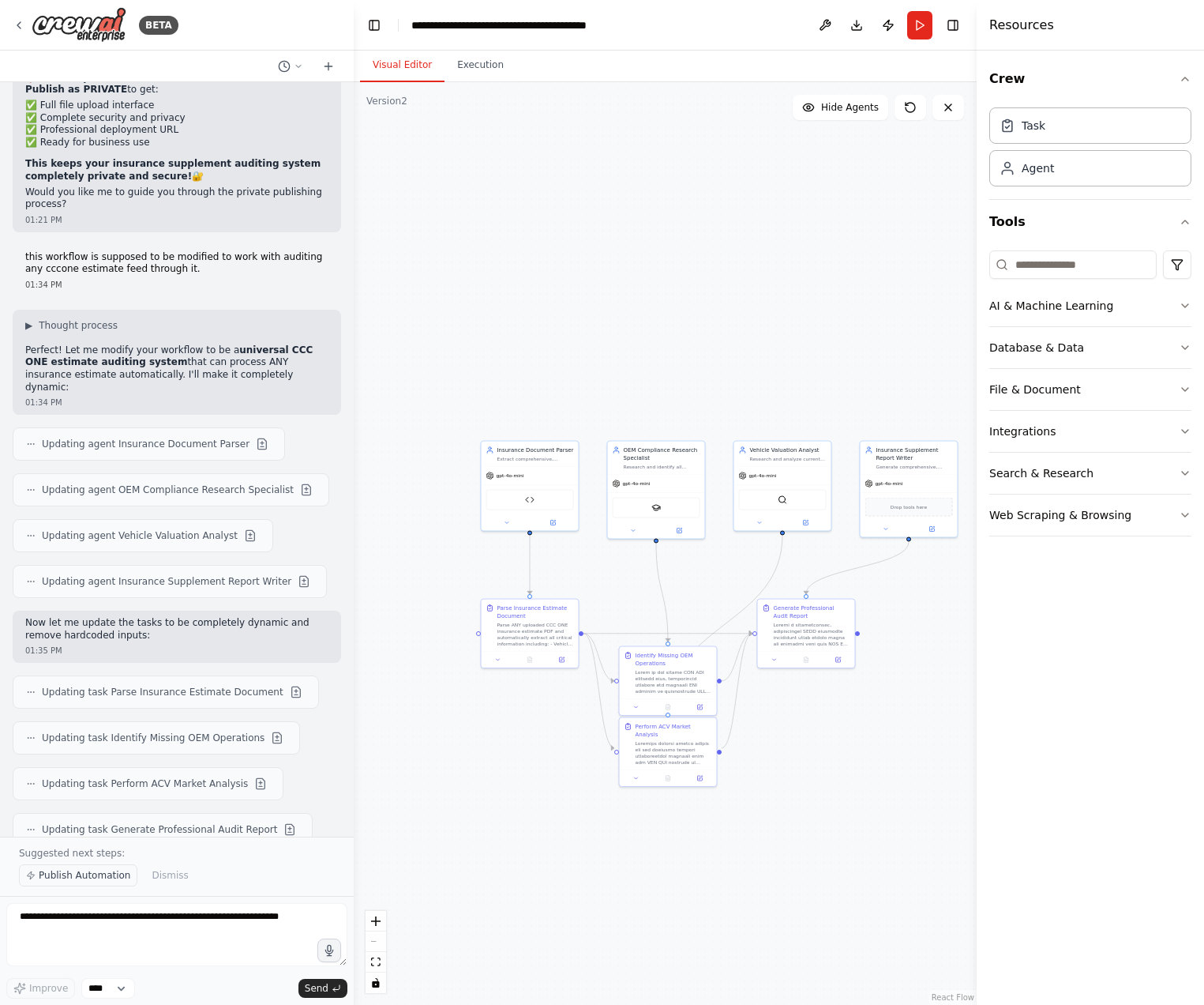
click at [61, 886] on button "Publish Automation" at bounding box center [78, 875] width 118 height 23
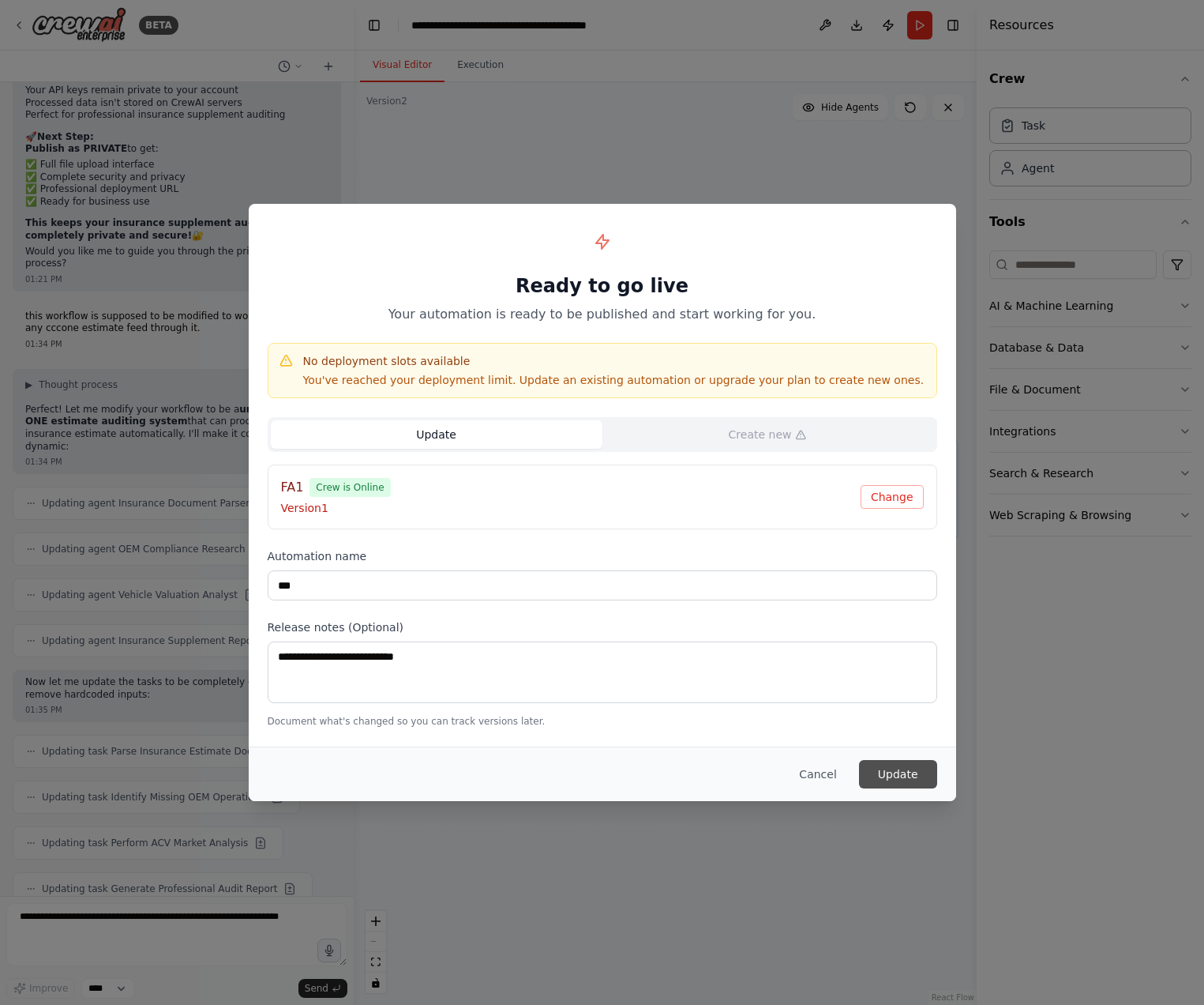
click at [891, 776] on button "Update" at bounding box center [898, 774] width 78 height 29
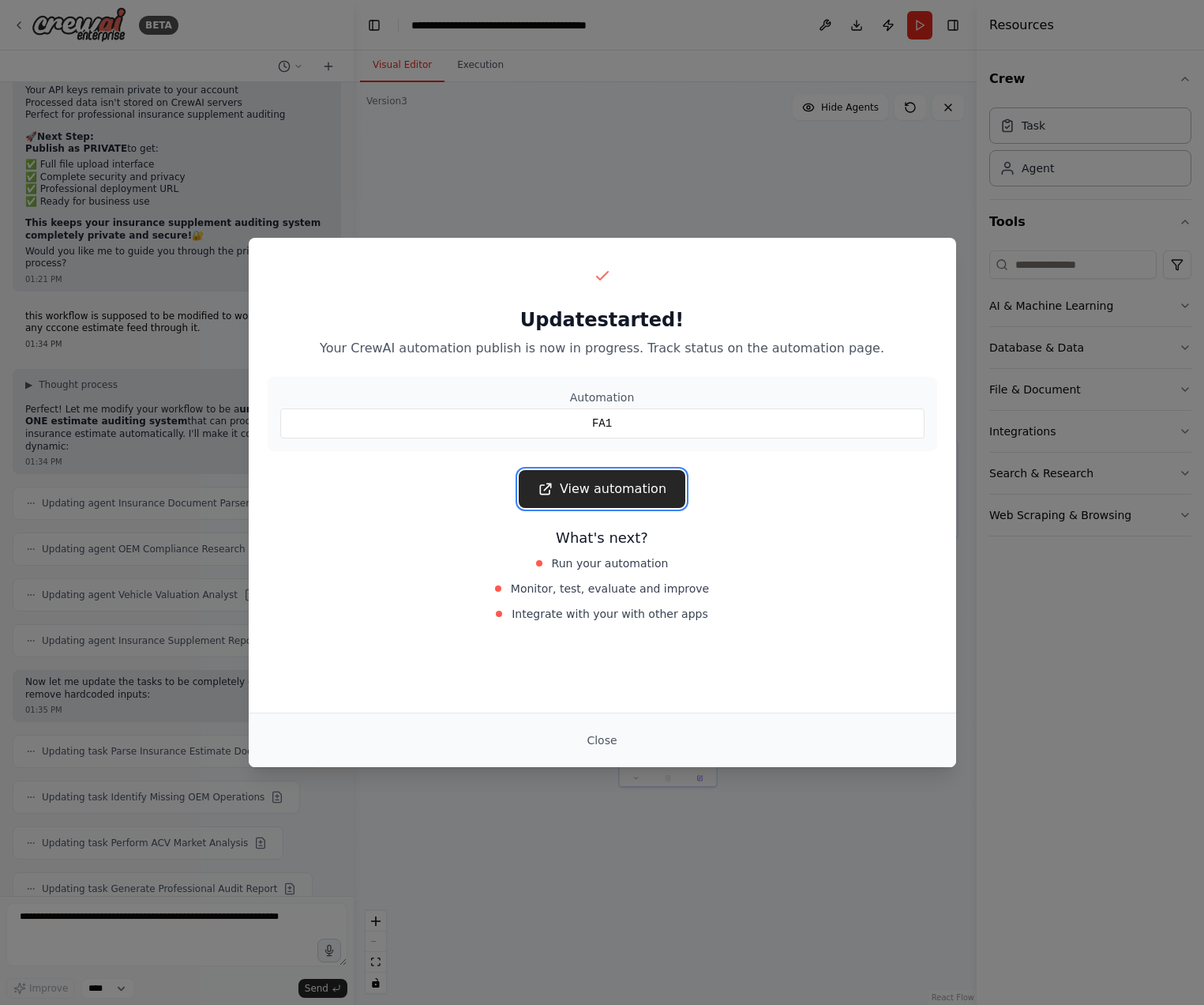
click at [625, 487] on link "View automation" at bounding box center [602, 489] width 167 height 38
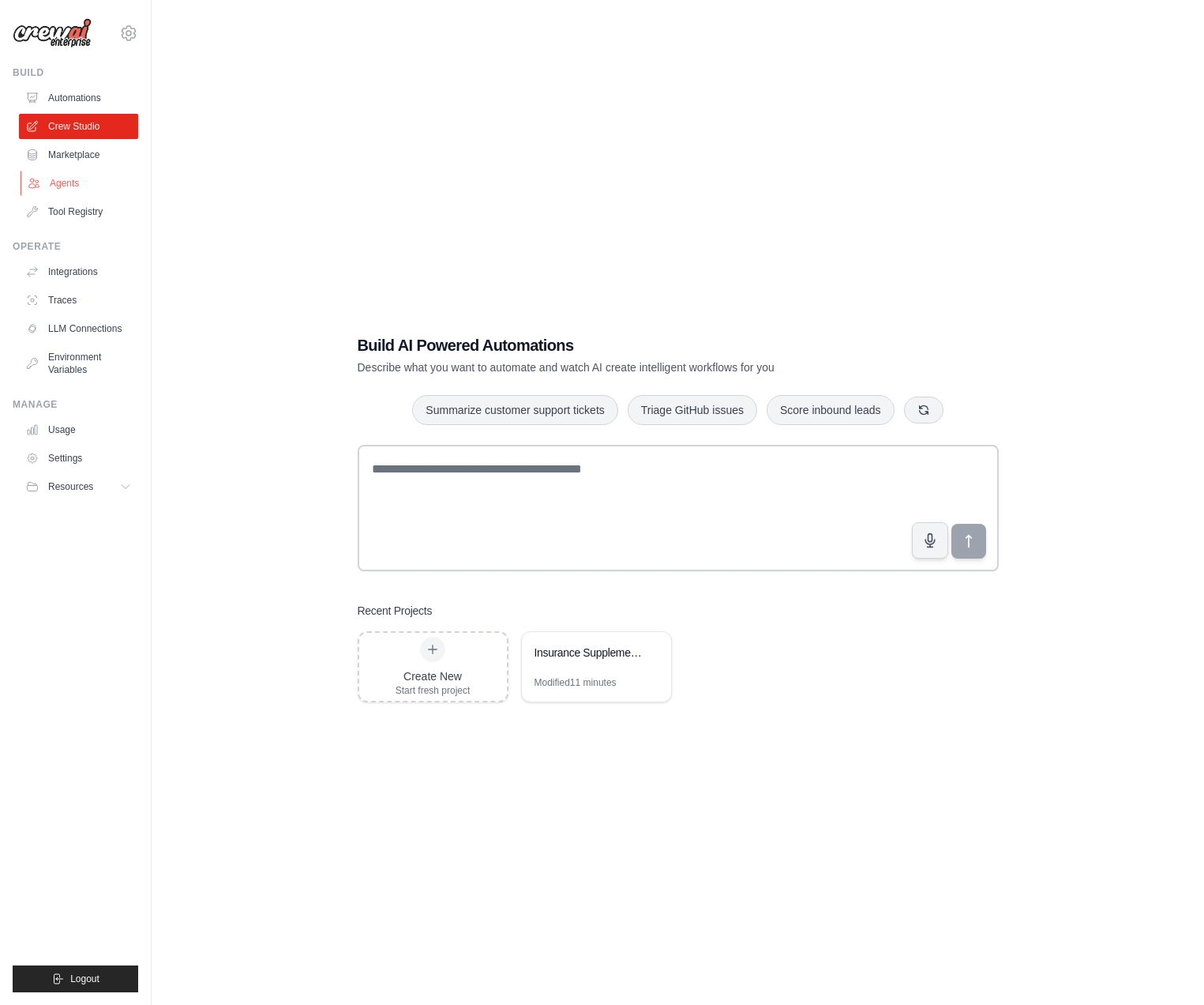
click at [62, 181] on link "Agents" at bounding box center [80, 183] width 119 height 25
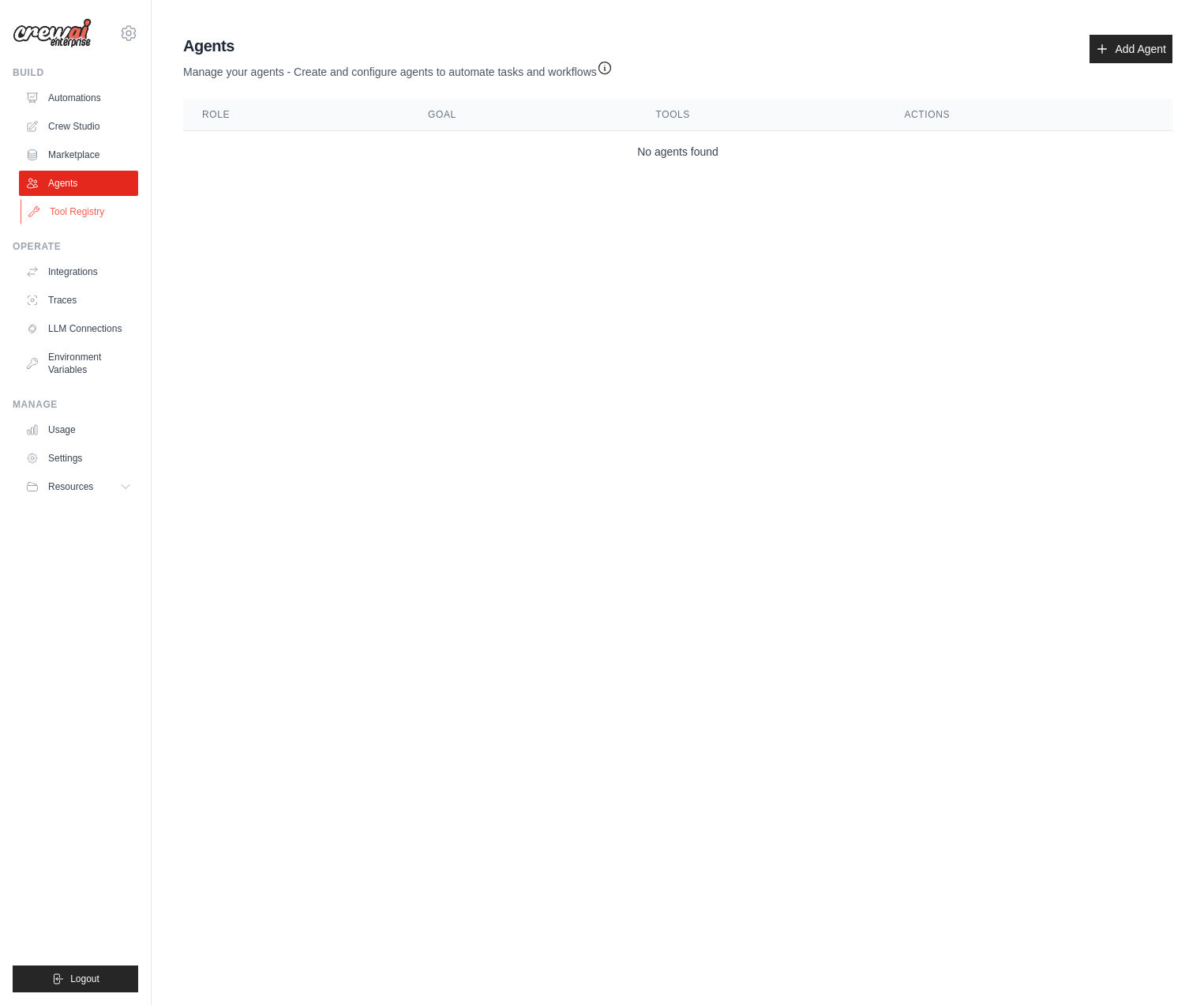
click at [99, 219] on link "Tool Registry" at bounding box center [80, 212] width 119 height 25
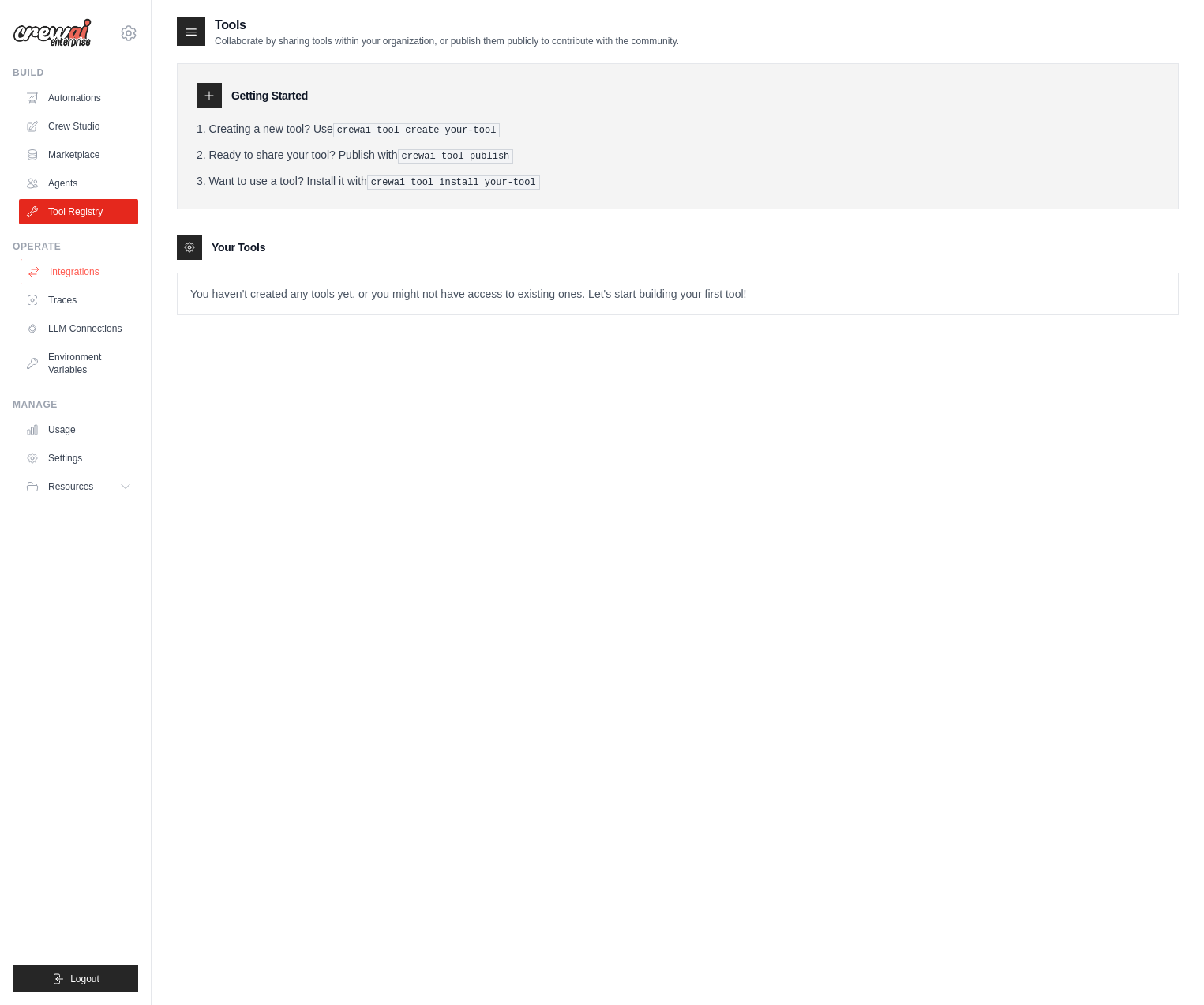
click at [56, 278] on link "Integrations" at bounding box center [80, 272] width 119 height 25
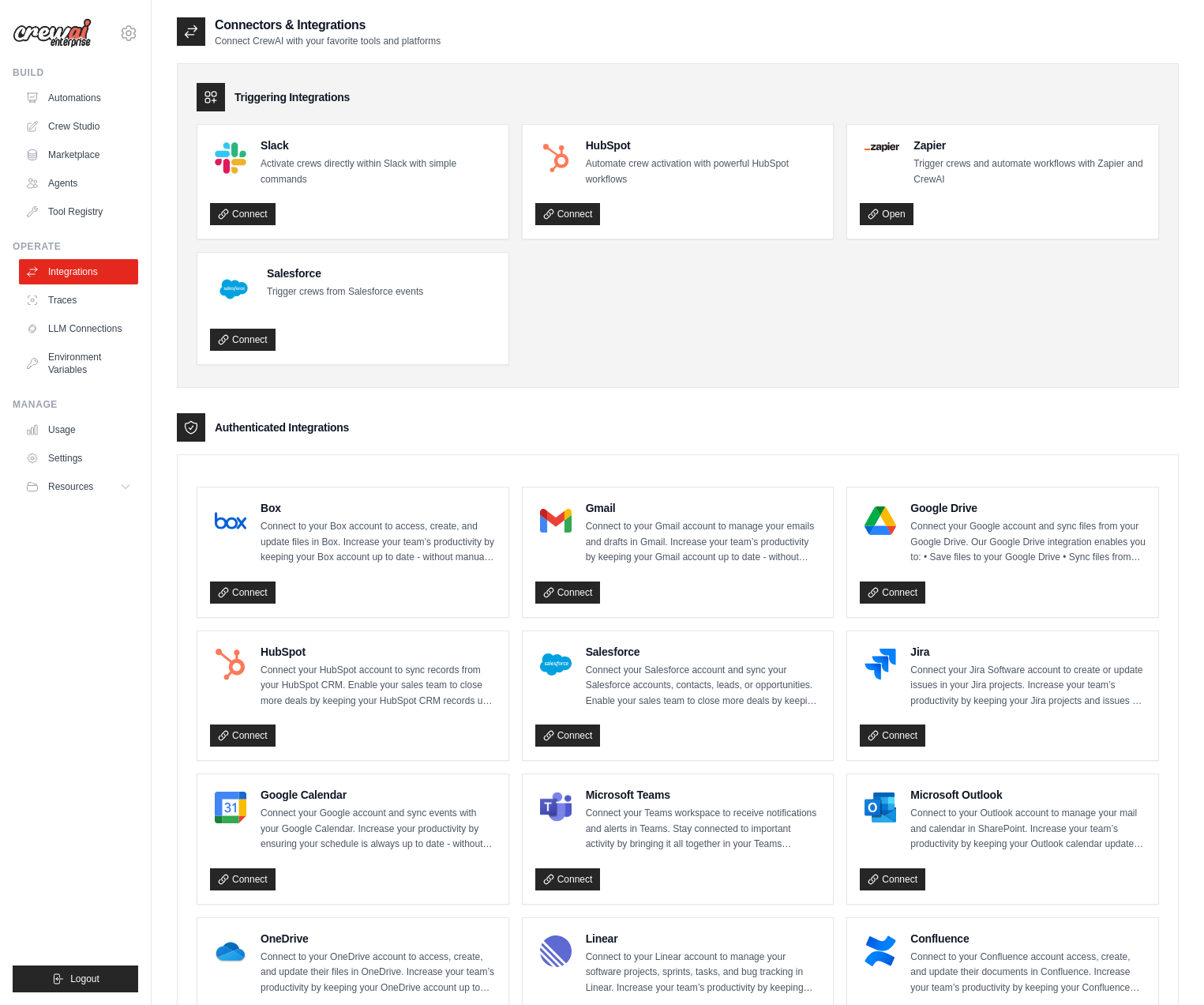
click at [183, 44] on div at bounding box center [191, 32] width 29 height 29
click at [186, 29] on icon at bounding box center [191, 32] width 16 height 16
click at [74, 118] on link "Crew Studio" at bounding box center [80, 126] width 119 height 25
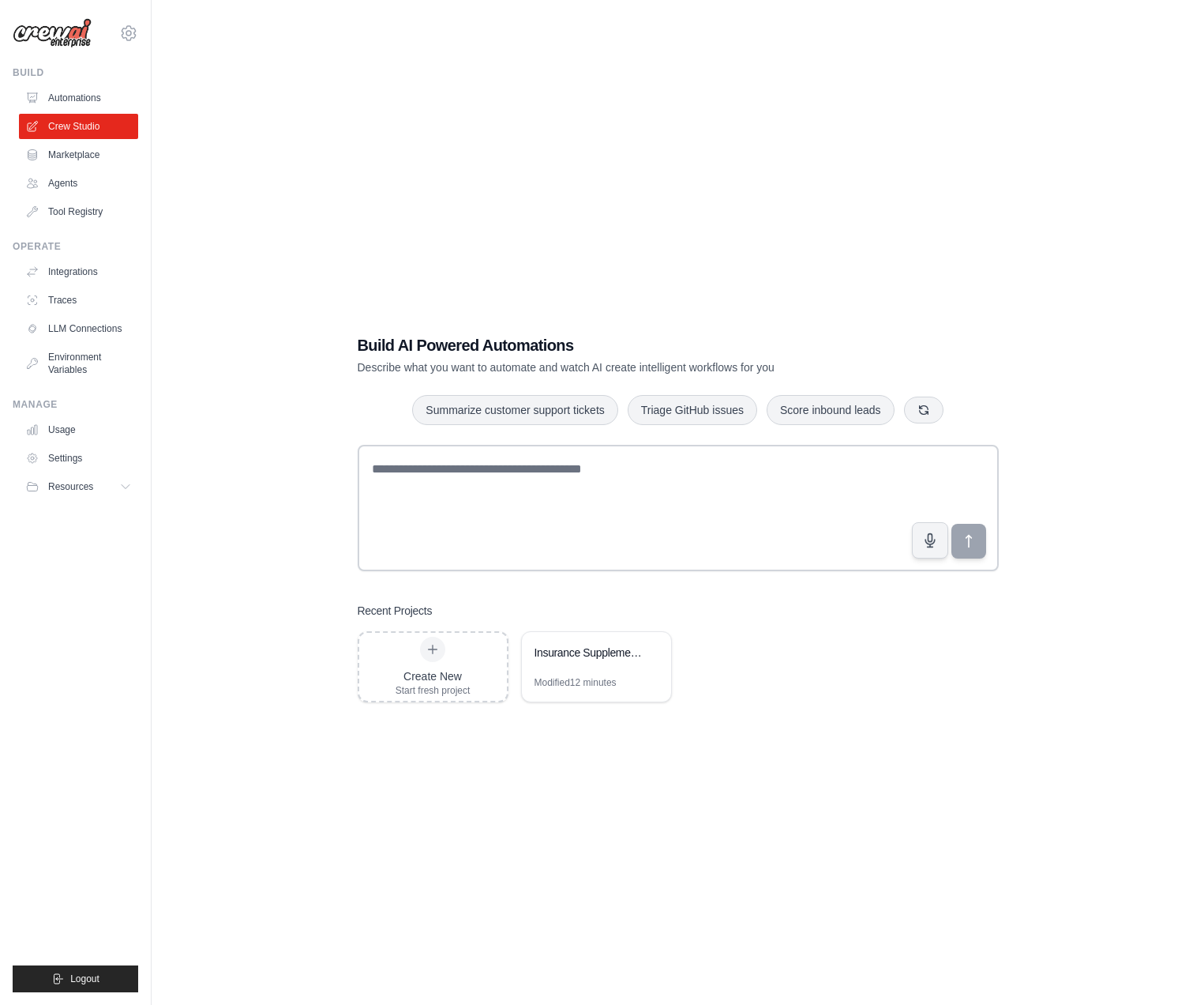
click at [81, 91] on link "Automations" at bounding box center [78, 98] width 119 height 25
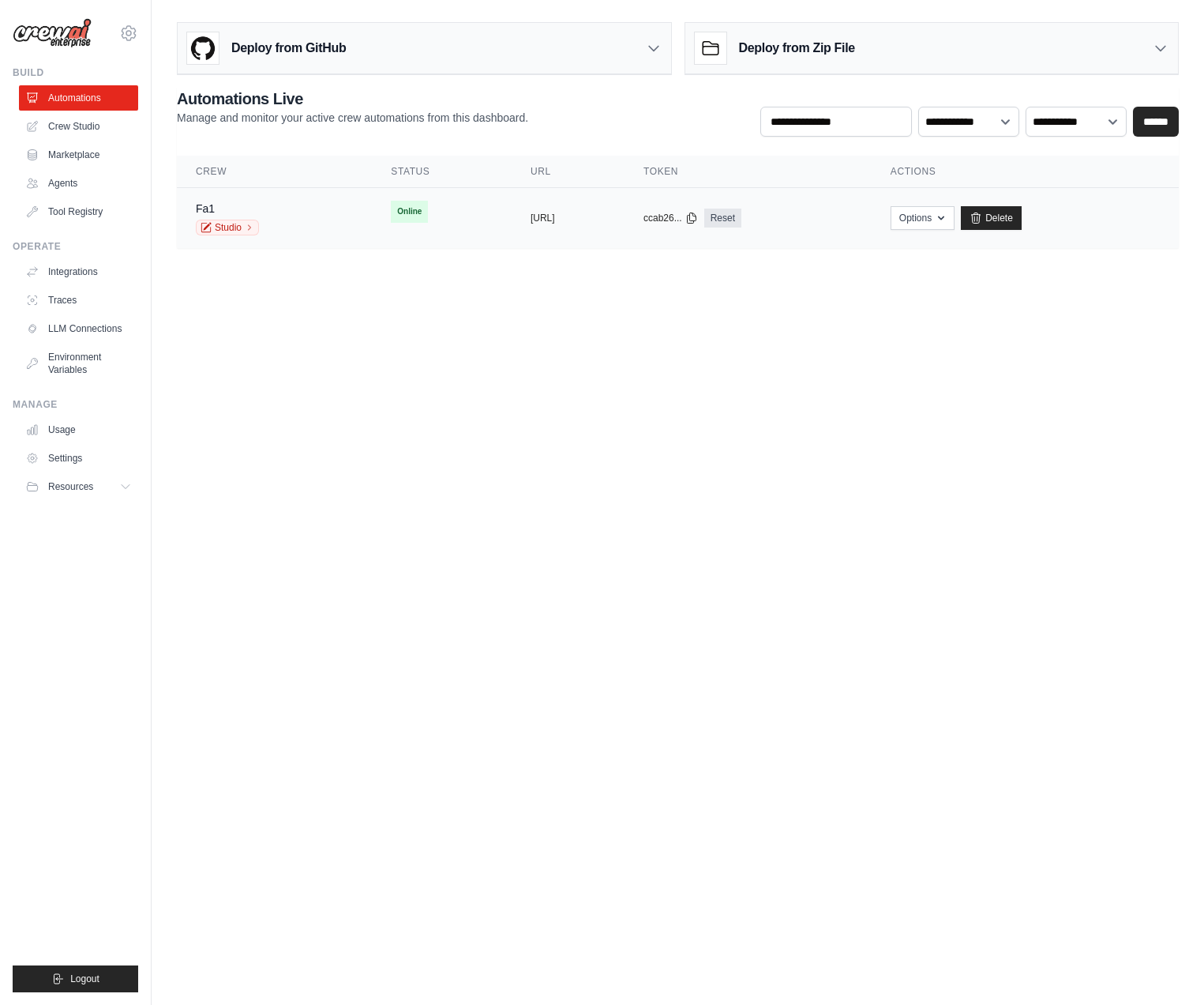
click at [562, 206] on td "copied [URL]" at bounding box center [567, 217] width 113 height 60
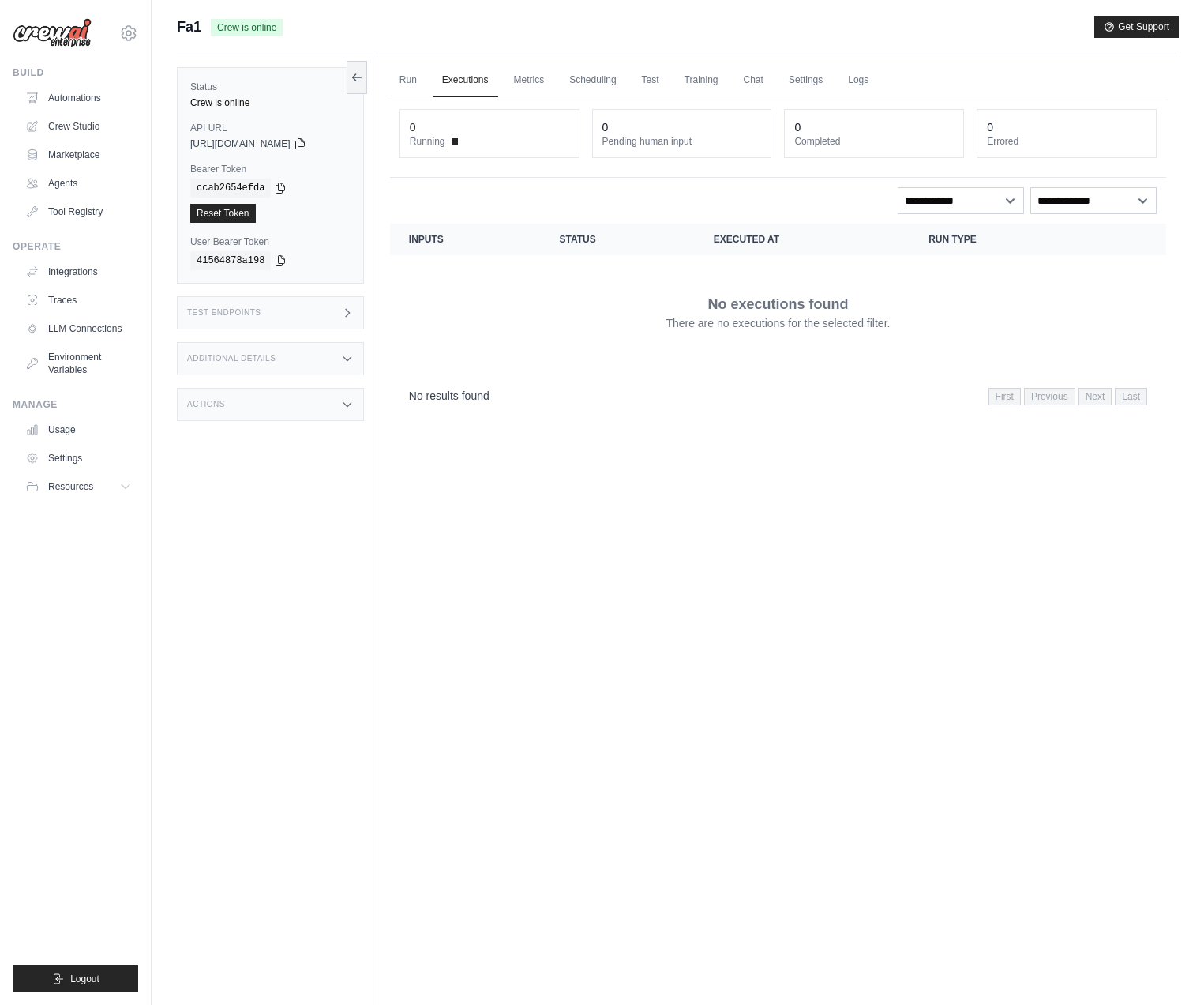
click at [337, 317] on div "Test Endpoints" at bounding box center [271, 312] width 188 height 33
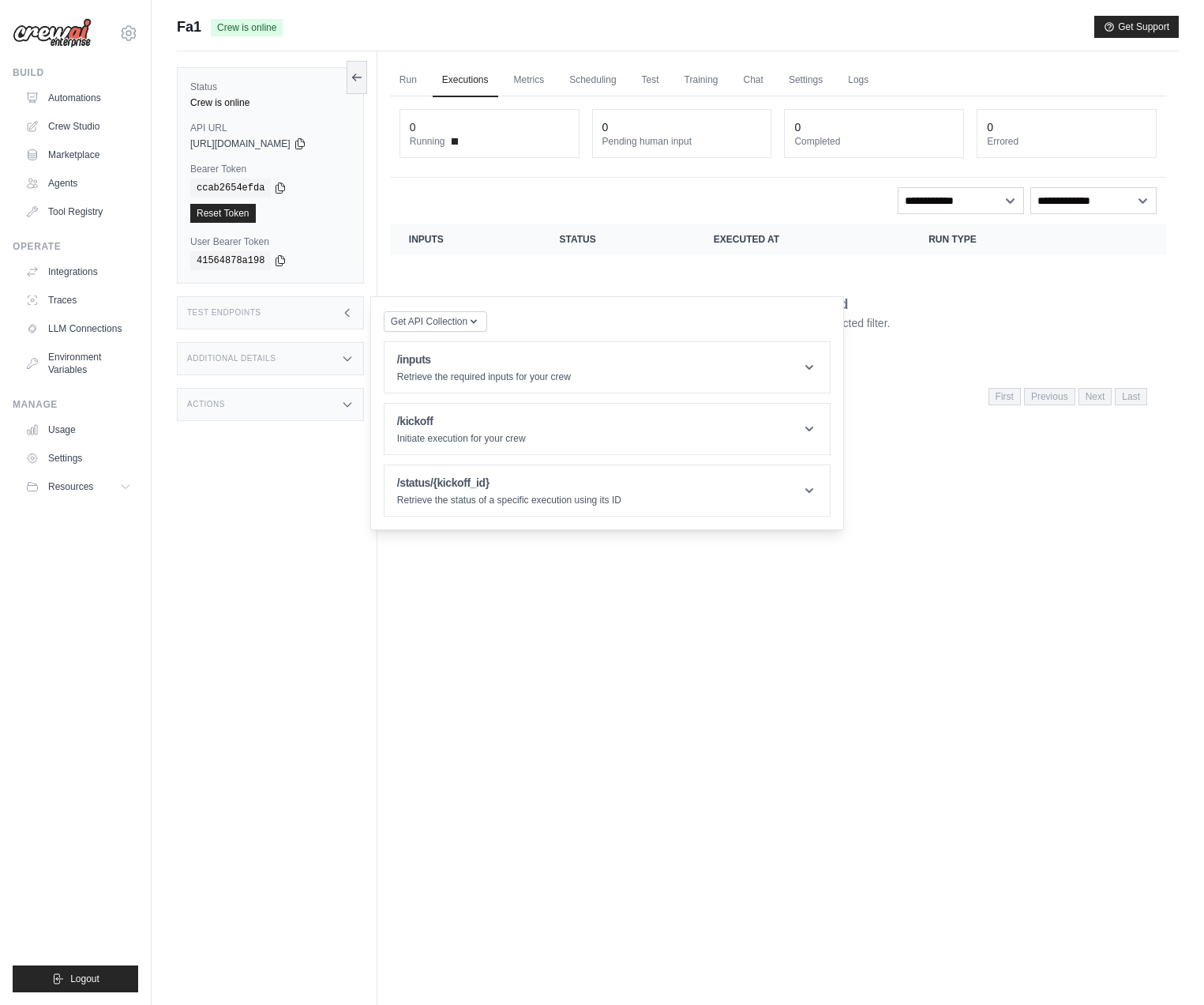
click at [337, 317] on div "Test Endpoints" at bounding box center [271, 312] width 188 height 33
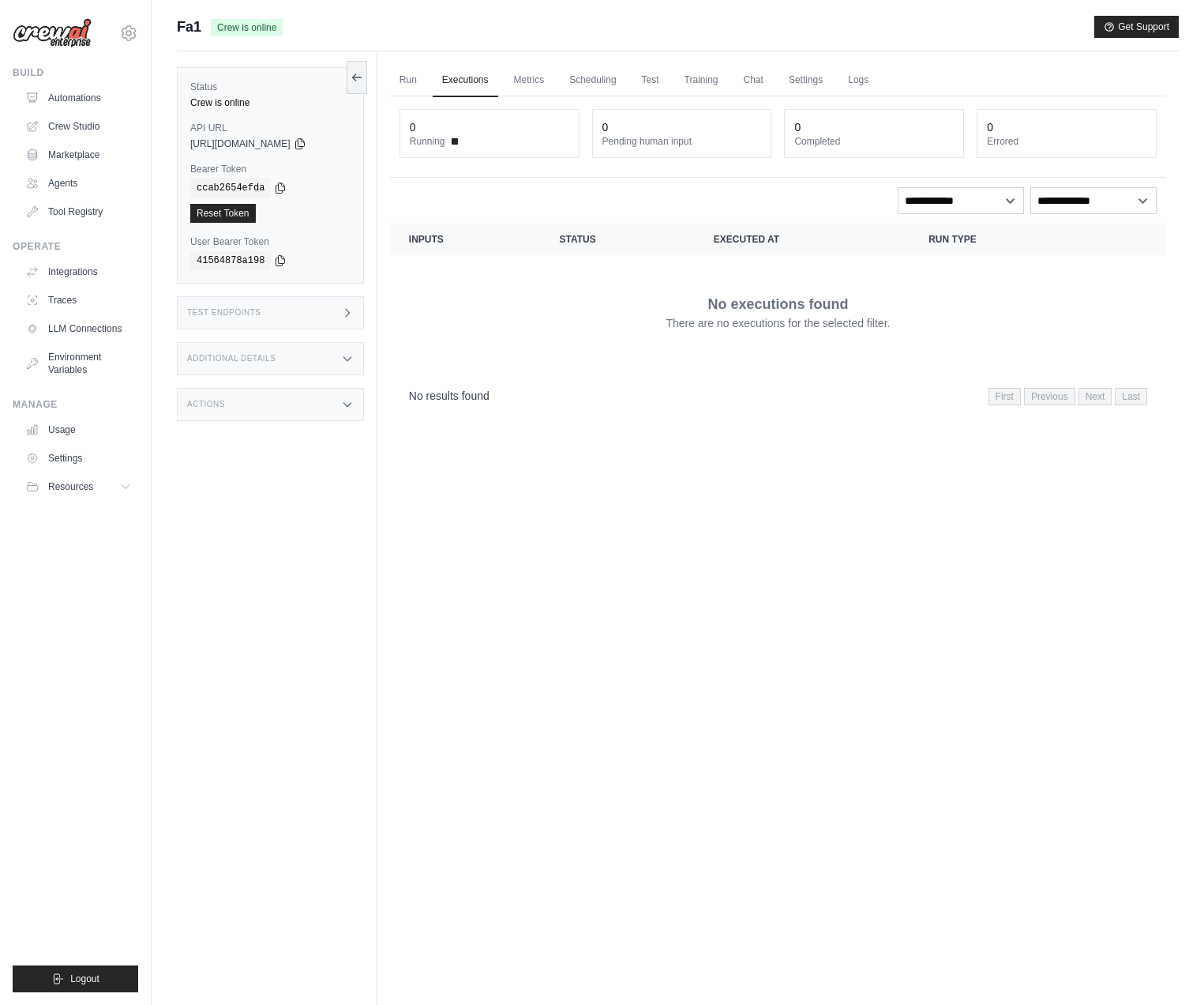
click at [339, 339] on div "Status Crew is online API URL copied [URL][DOMAIN_NAME] Bearer Token copied cca…" at bounding box center [277, 554] width 200 height 1005
click at [339, 355] on div "Additional Details" at bounding box center [271, 358] width 188 height 33
click at [345, 414] on div "Actions" at bounding box center [271, 404] width 188 height 33
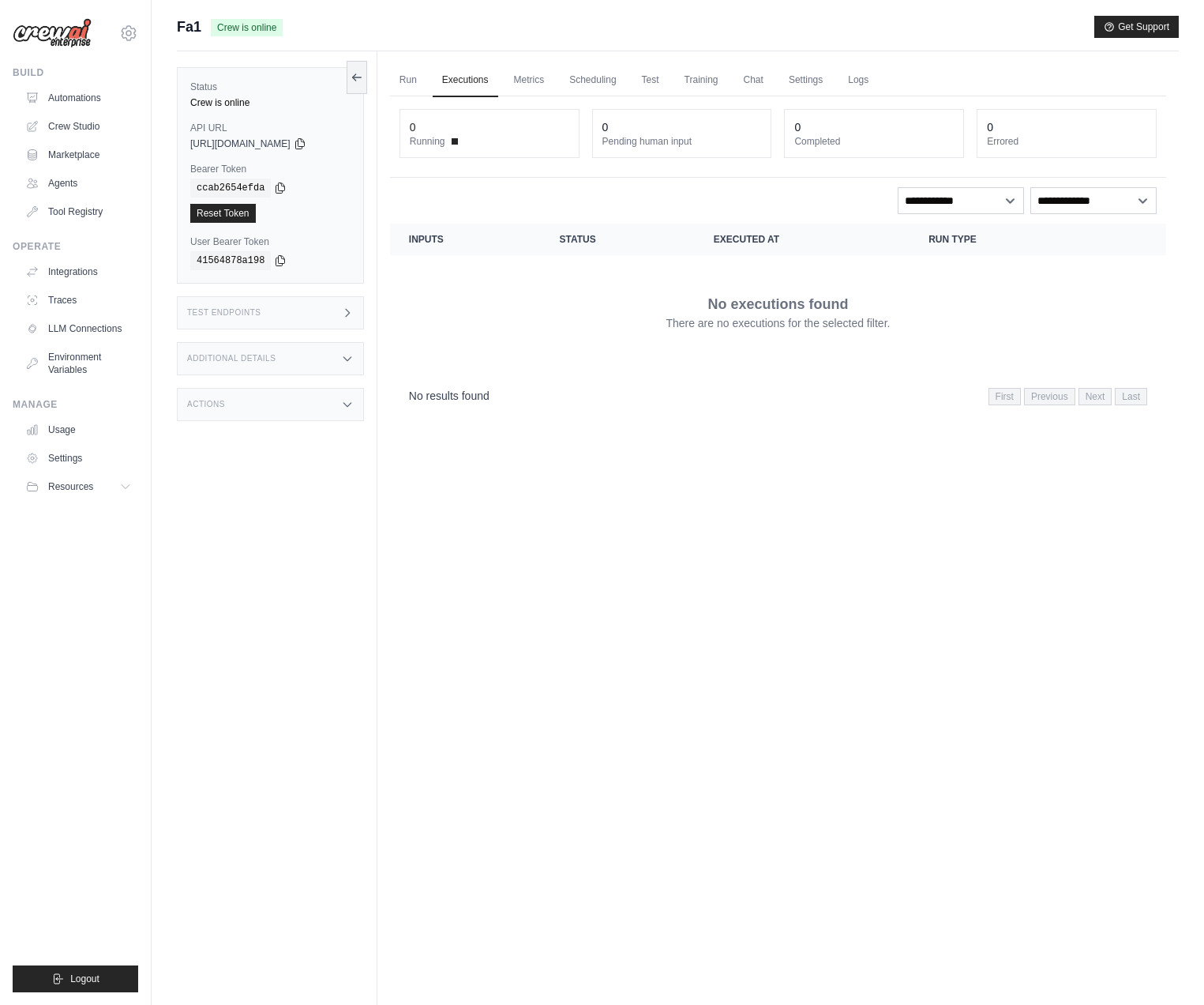
click at [342, 408] on icon at bounding box center [347, 404] width 13 height 13
click at [341, 407] on div "Actions" at bounding box center [271, 404] width 188 height 33
click at [337, 346] on div "Additional Details" at bounding box center [271, 358] width 188 height 33
click at [335, 306] on div "Test Endpoints" at bounding box center [271, 312] width 188 height 33
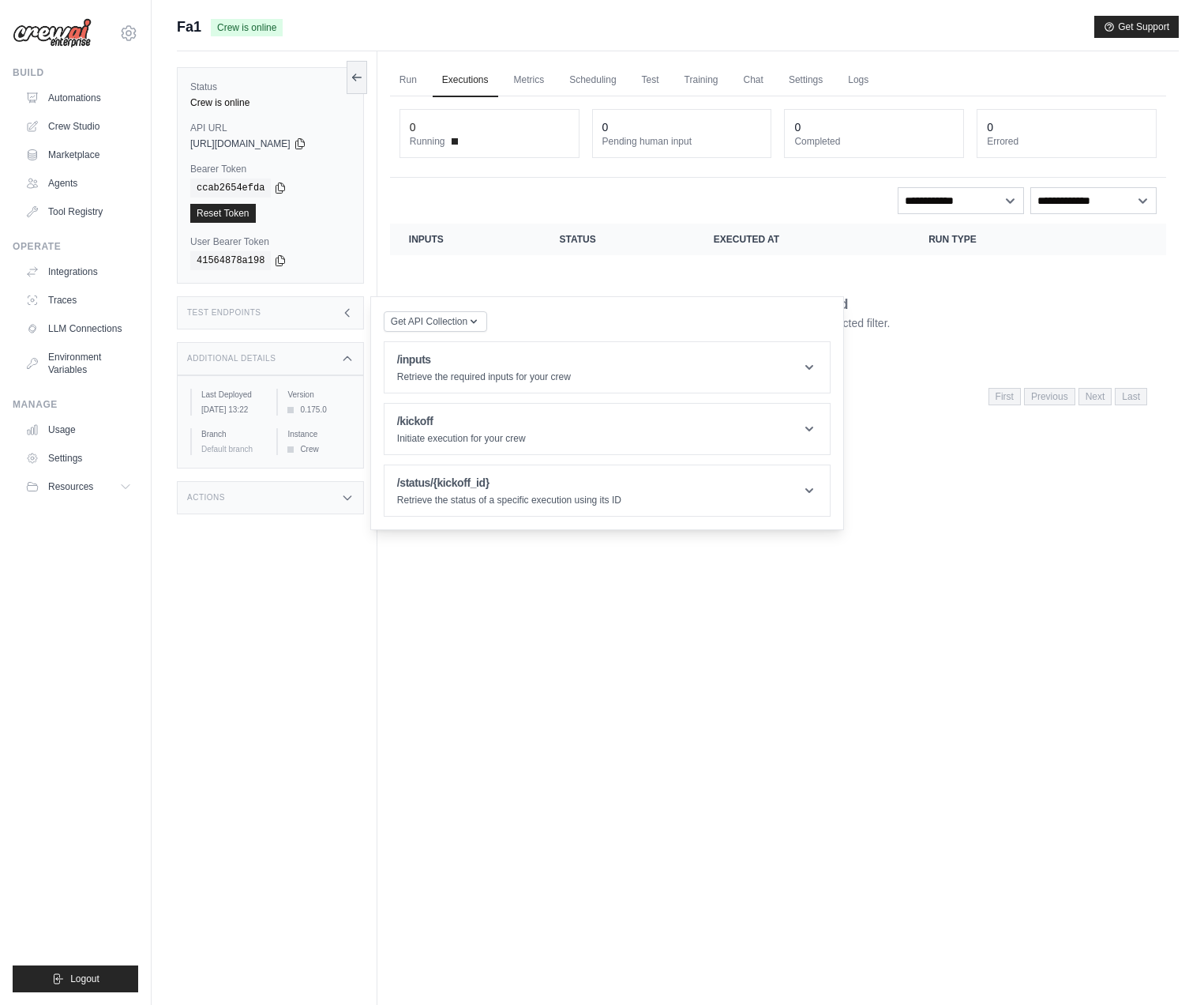
click at [335, 306] on div "Test Endpoints" at bounding box center [271, 312] width 188 height 33
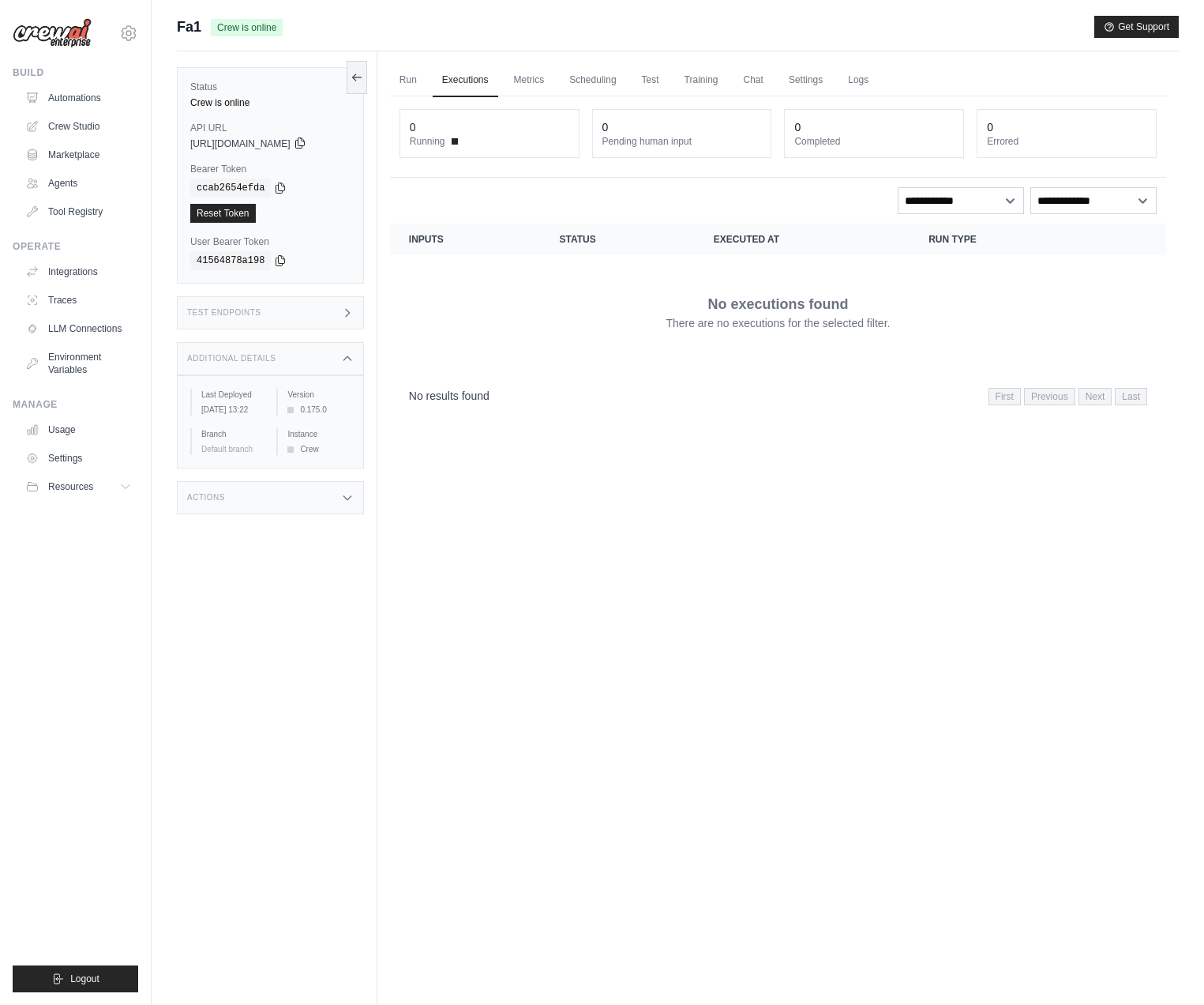
click at [307, 149] on icon at bounding box center [300, 143] width 13 height 13
click at [650, 89] on link "Test" at bounding box center [650, 80] width 36 height 33
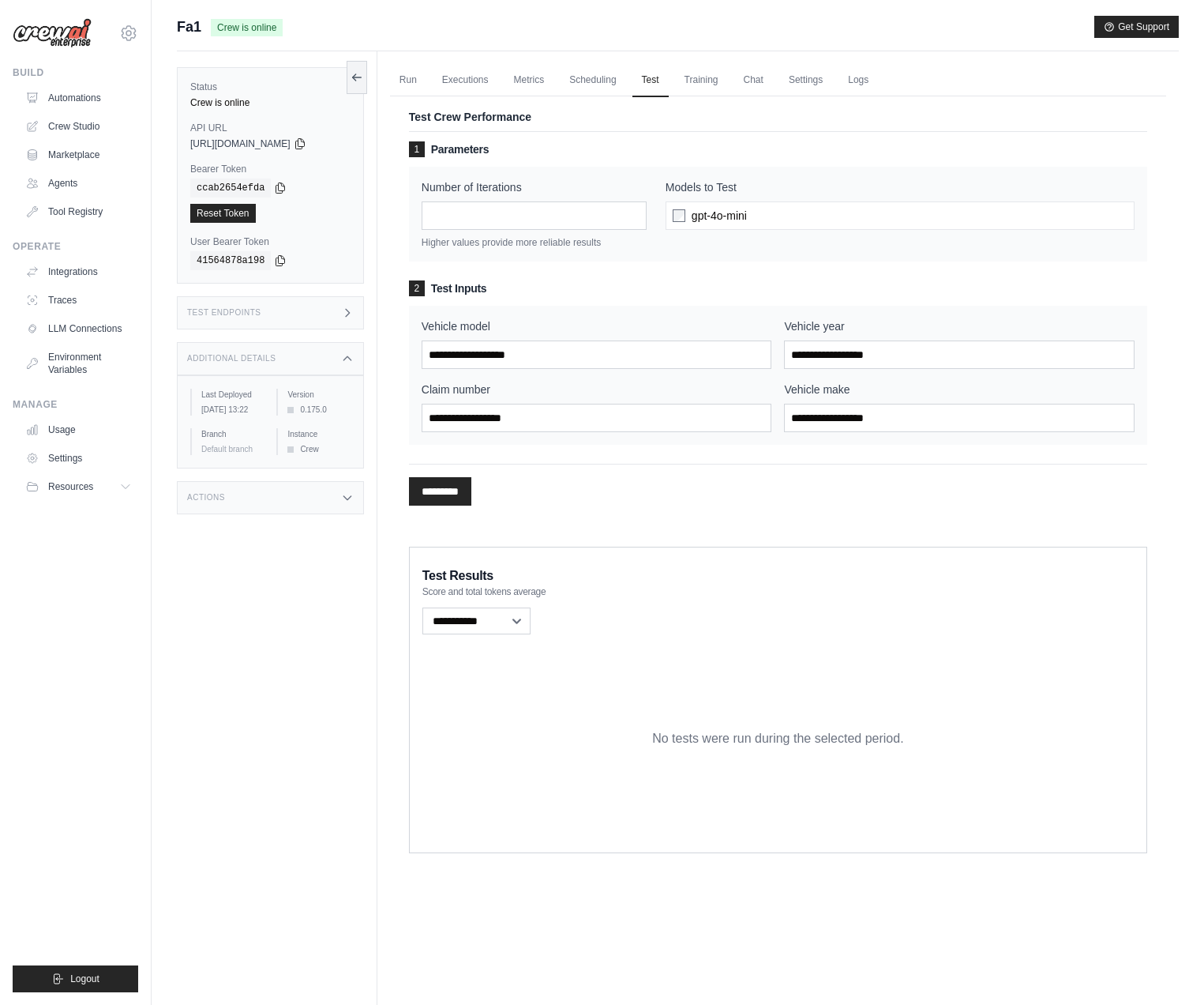
click at [740, 677] on div "No tests were run during the selected period." at bounding box center [777, 739] width 712 height 202
click at [550, 293] on h3 "2 Test Inputs" at bounding box center [778, 289] width 739 height 16
click at [528, 226] on input "*" at bounding box center [535, 216] width 225 height 29
click at [541, 305] on div "2 Test Inputs Vehicle model Vehicle year Claim number Vehicle make" at bounding box center [778, 363] width 739 height 164
click at [714, 71] on link "Training" at bounding box center [702, 80] width 53 height 33
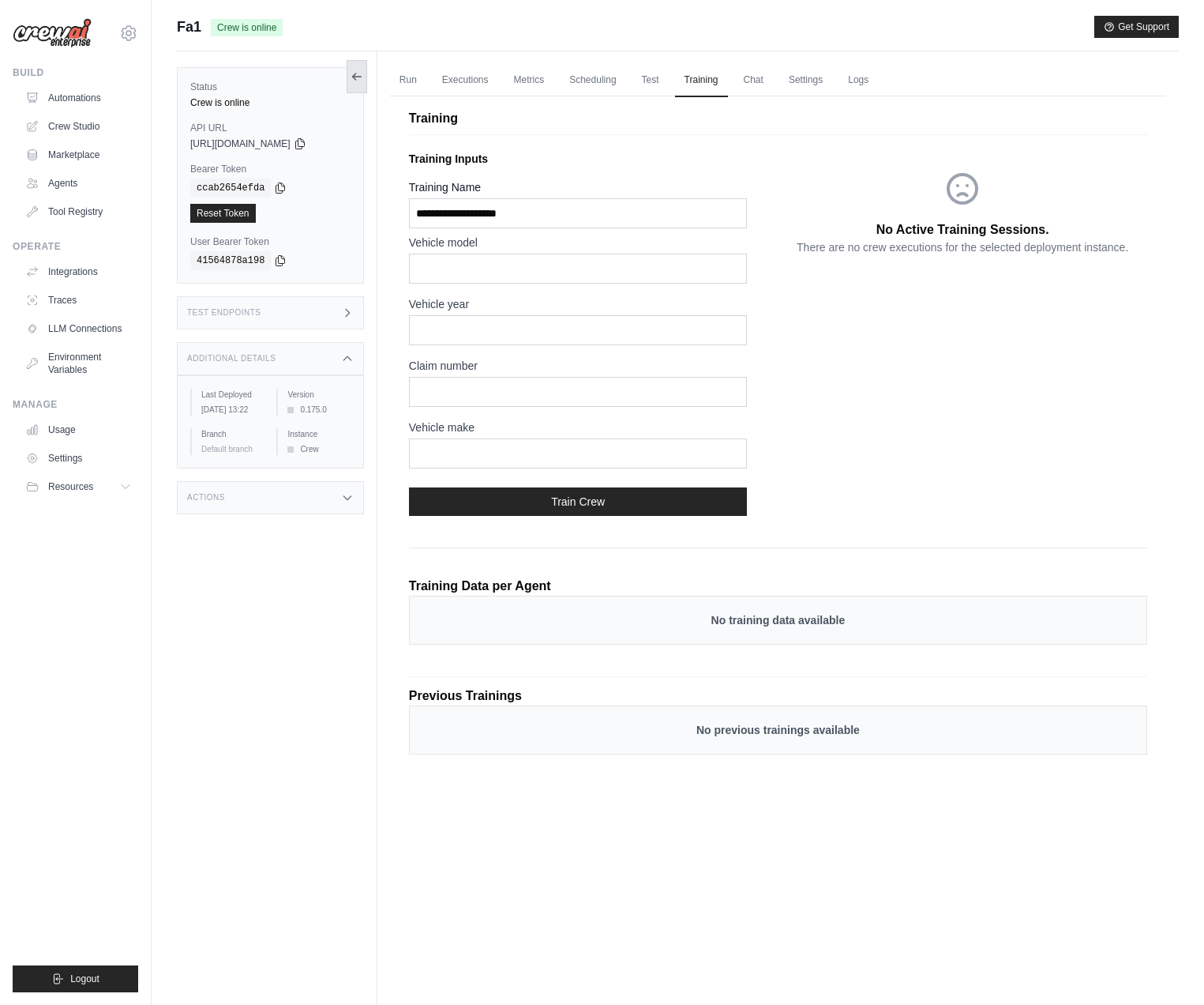
click at [356, 77] on icon at bounding box center [356, 77] width 9 height 0
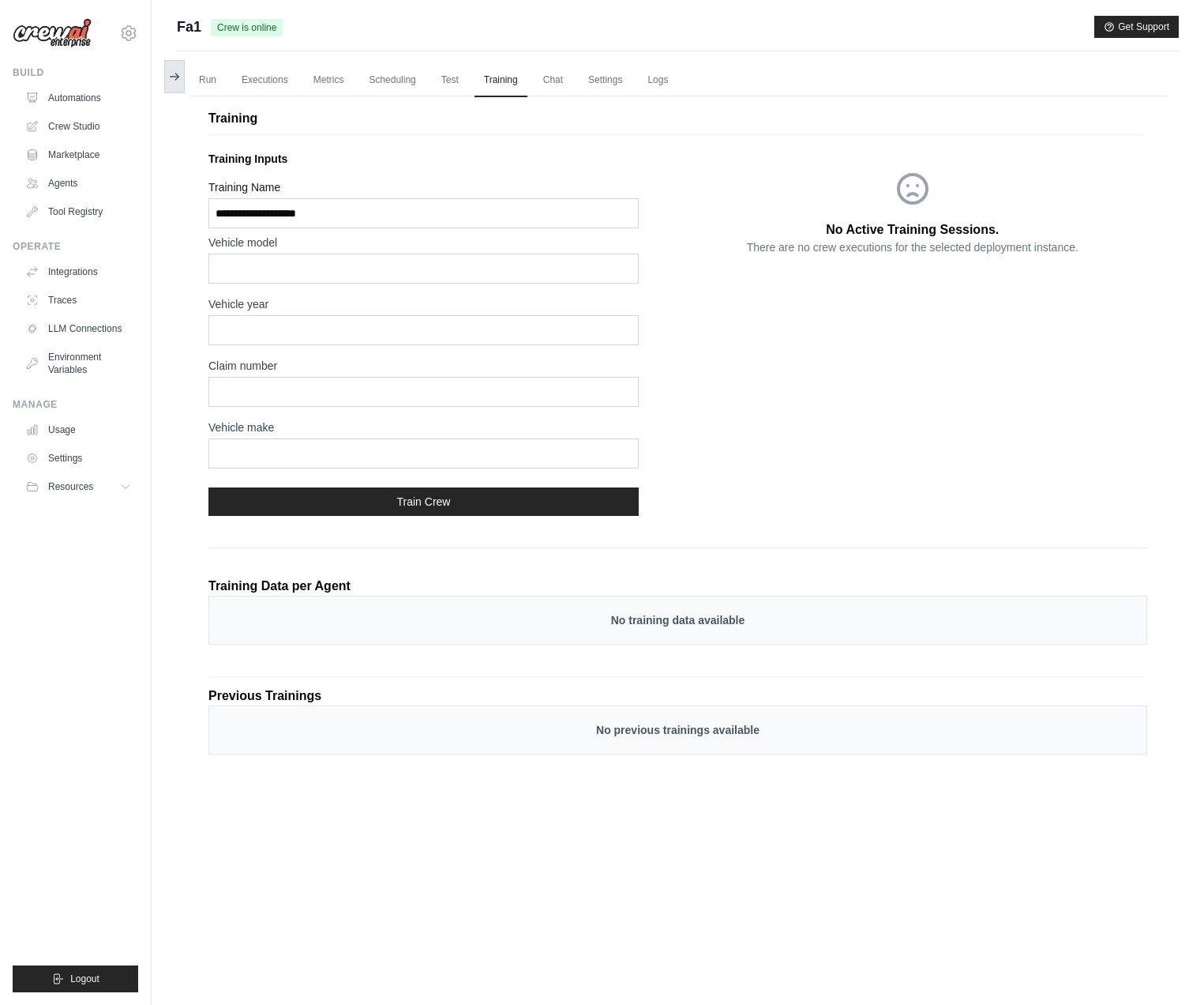
click at [169, 76] on icon at bounding box center [174, 77] width 13 height 13
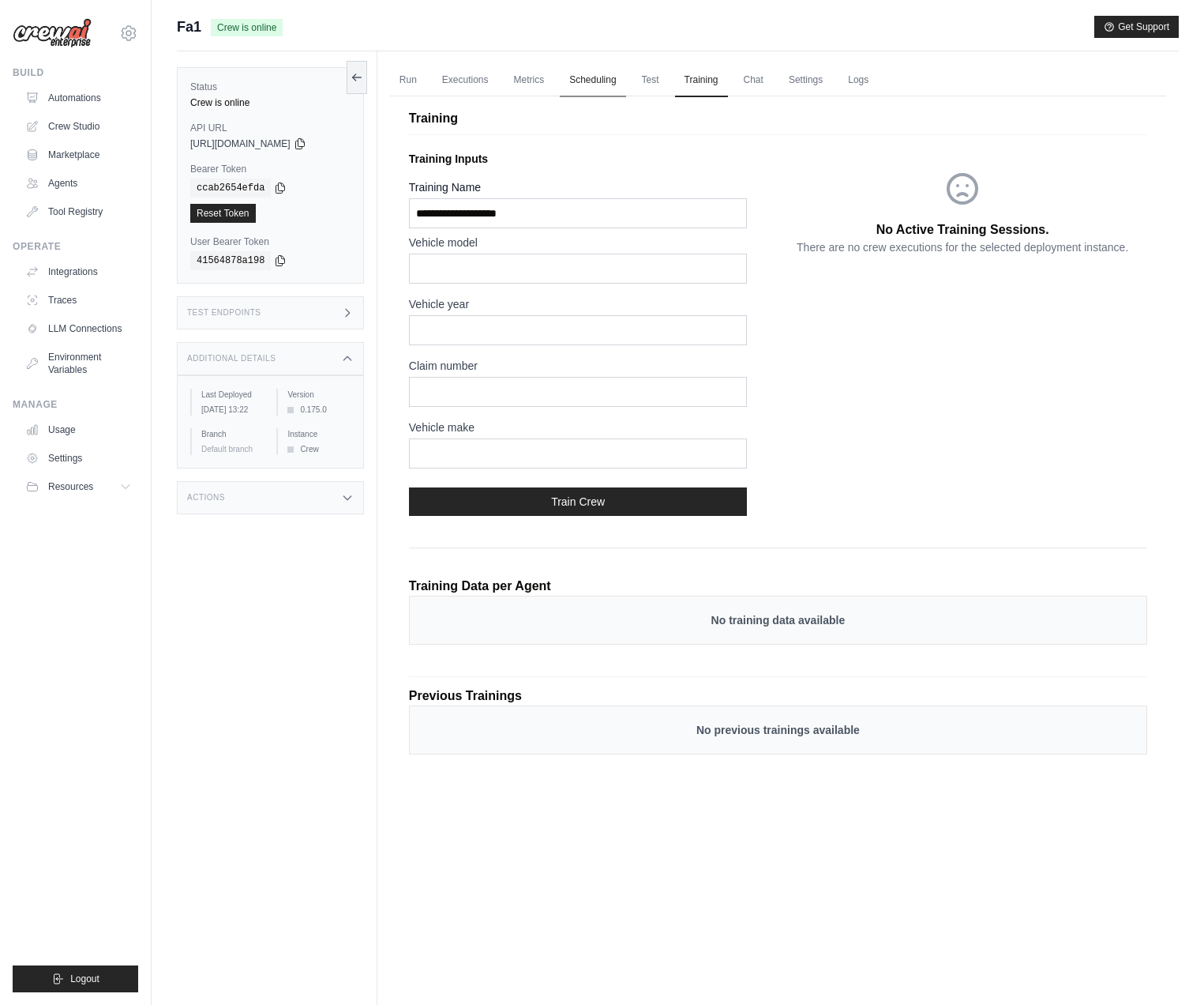
click at [617, 86] on link "Scheduling" at bounding box center [593, 80] width 66 height 33
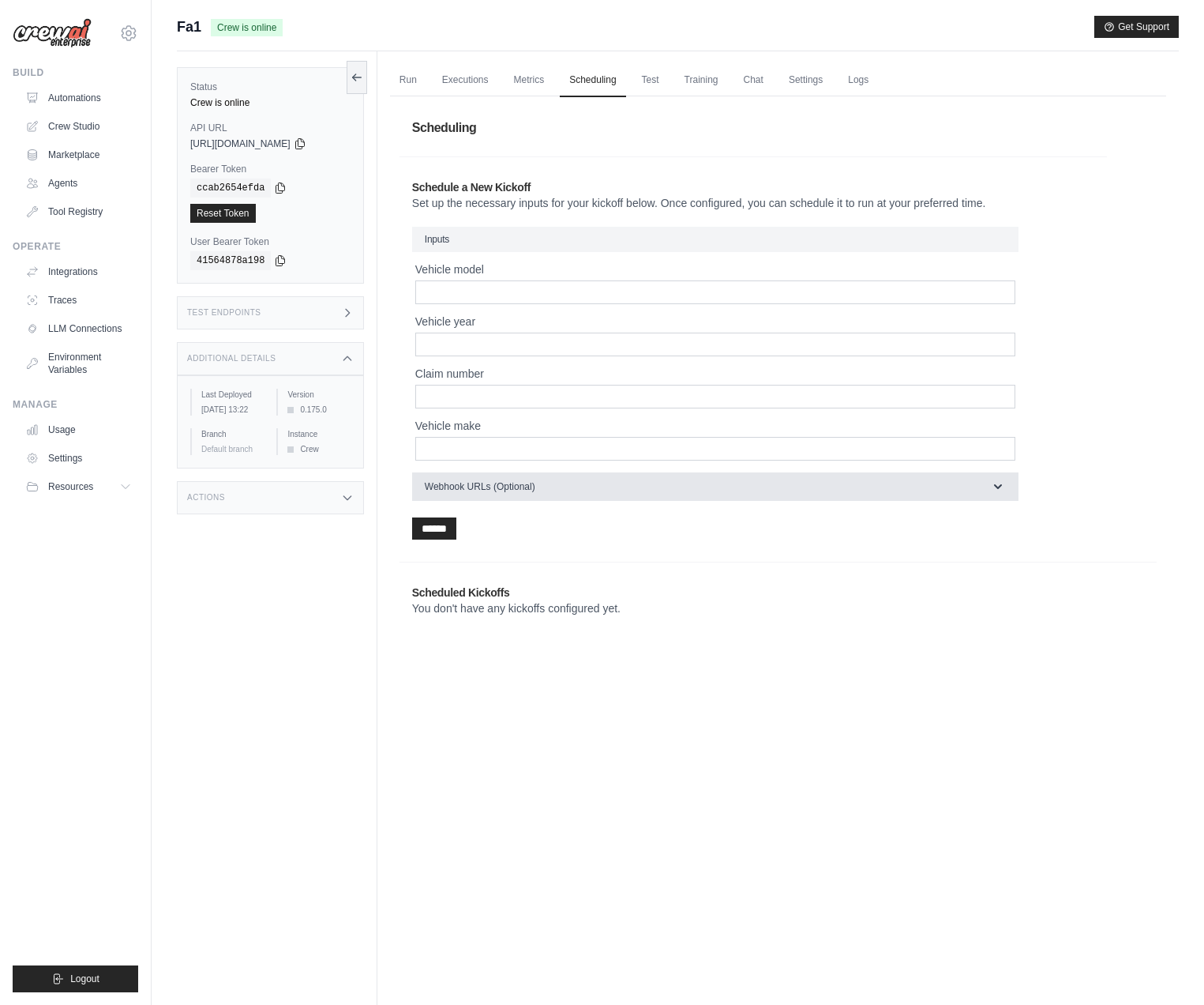
click at [593, 485] on button "Webhook URLs (Optional)" at bounding box center [715, 487] width 606 height 29
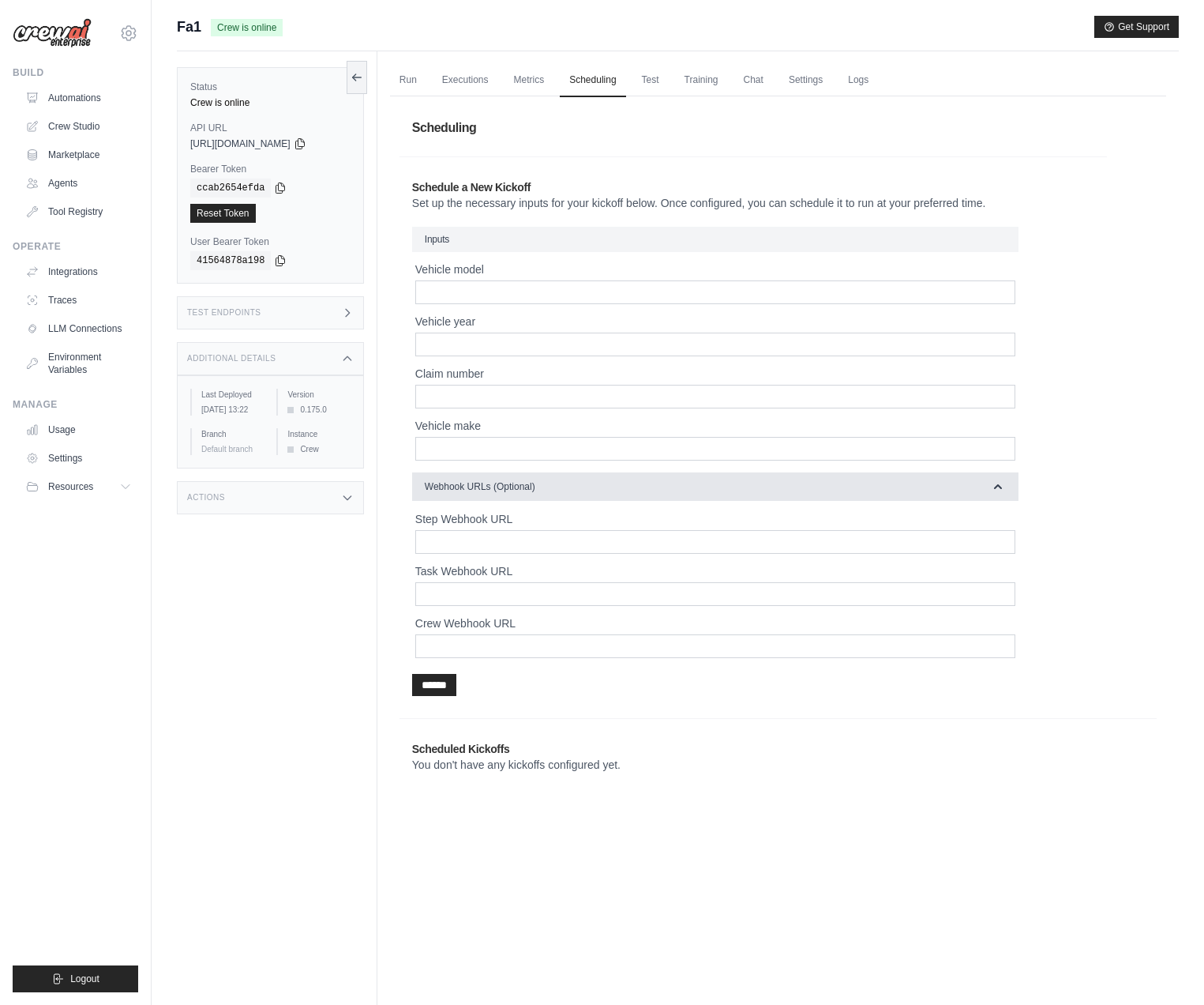
click at [593, 485] on button "Webhook URLs (Optional)" at bounding box center [715, 487] width 606 height 29
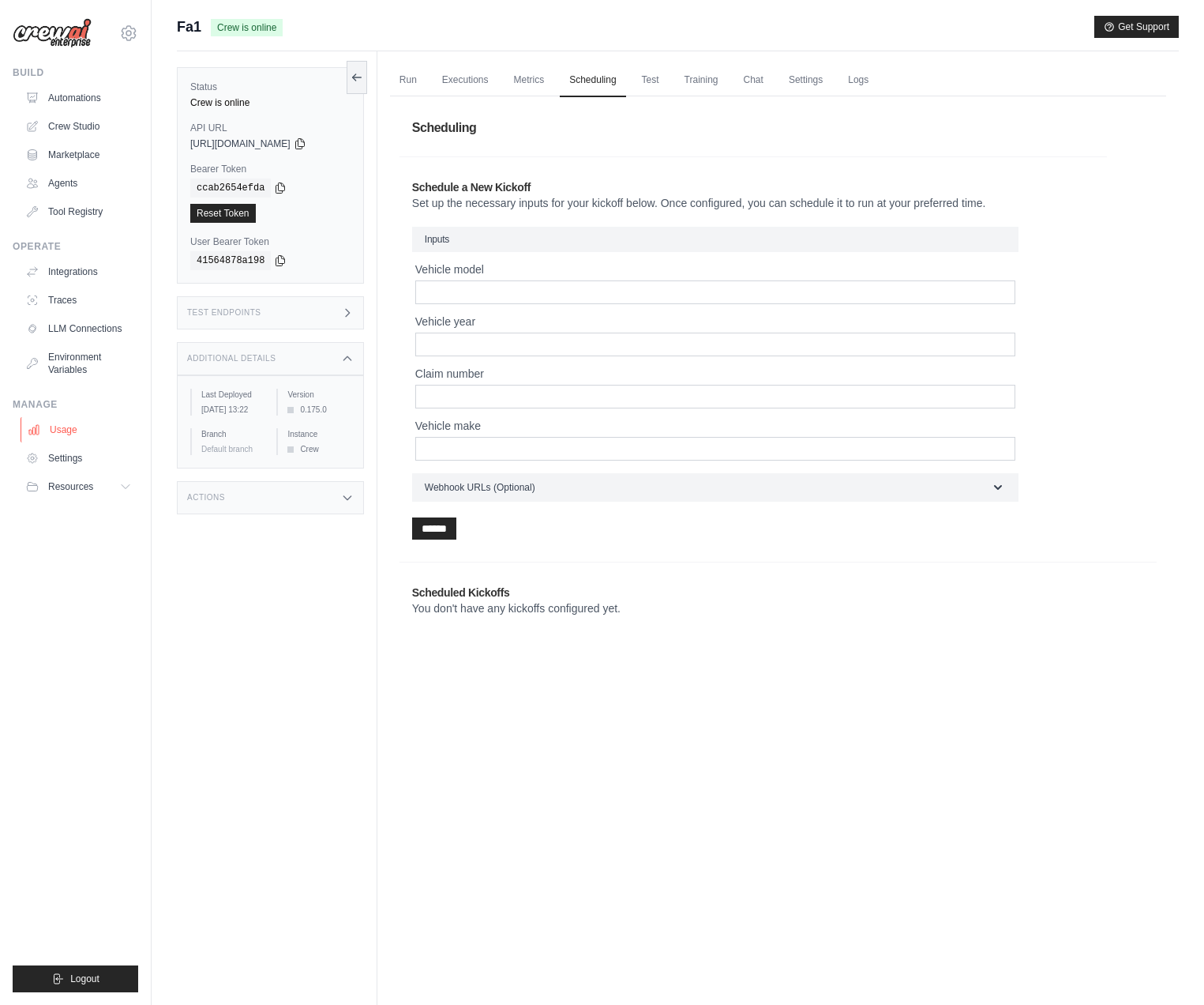
click at [87, 438] on link "Usage" at bounding box center [80, 429] width 119 height 25
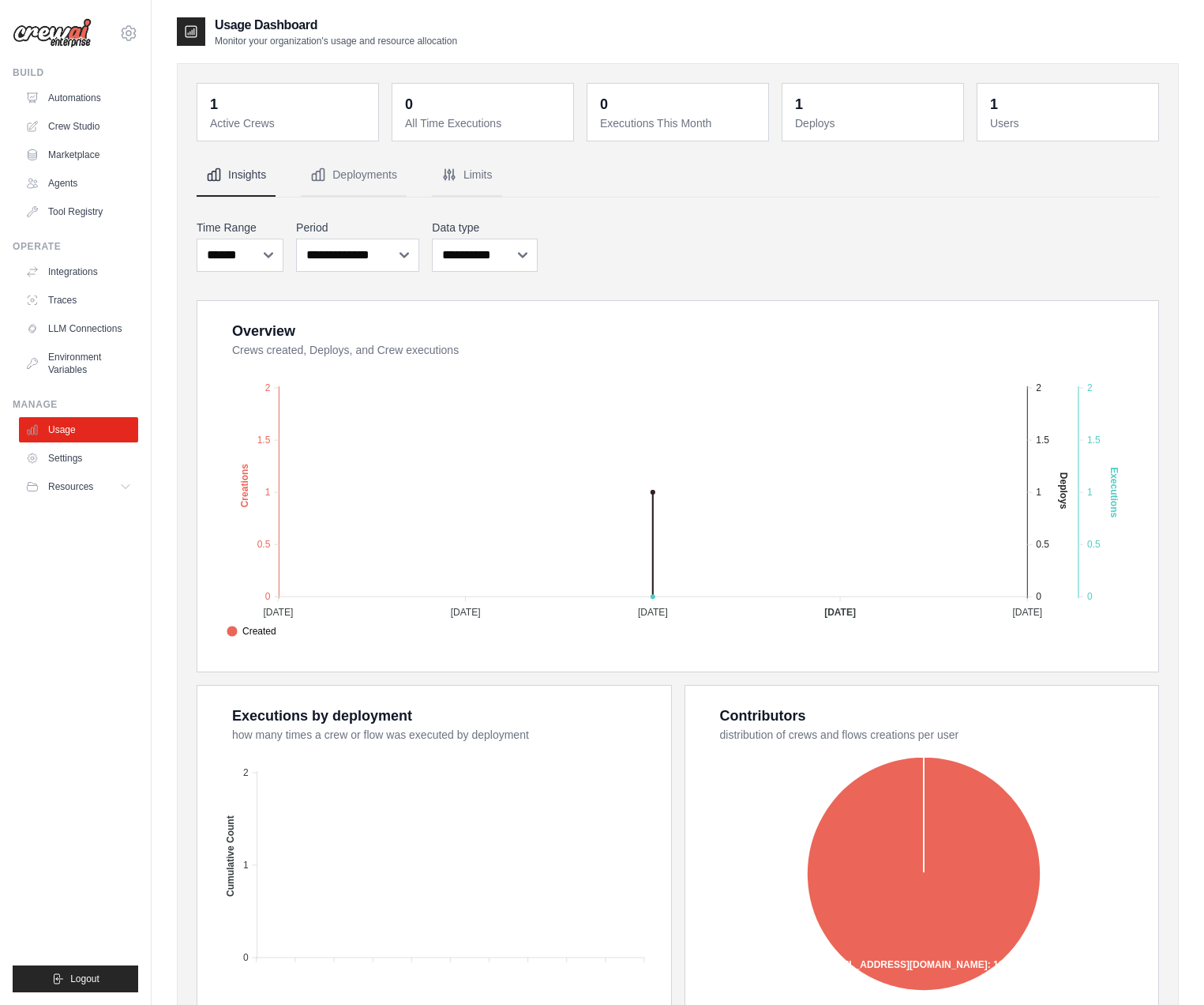
click at [370, 152] on div "1 Active Crews 0 All Time Executions 0 Executions This Month 1 Deploys 1 Users" at bounding box center [677, 584] width 962 height 1001
click at [366, 168] on button "Deployments" at bounding box center [354, 175] width 106 height 42
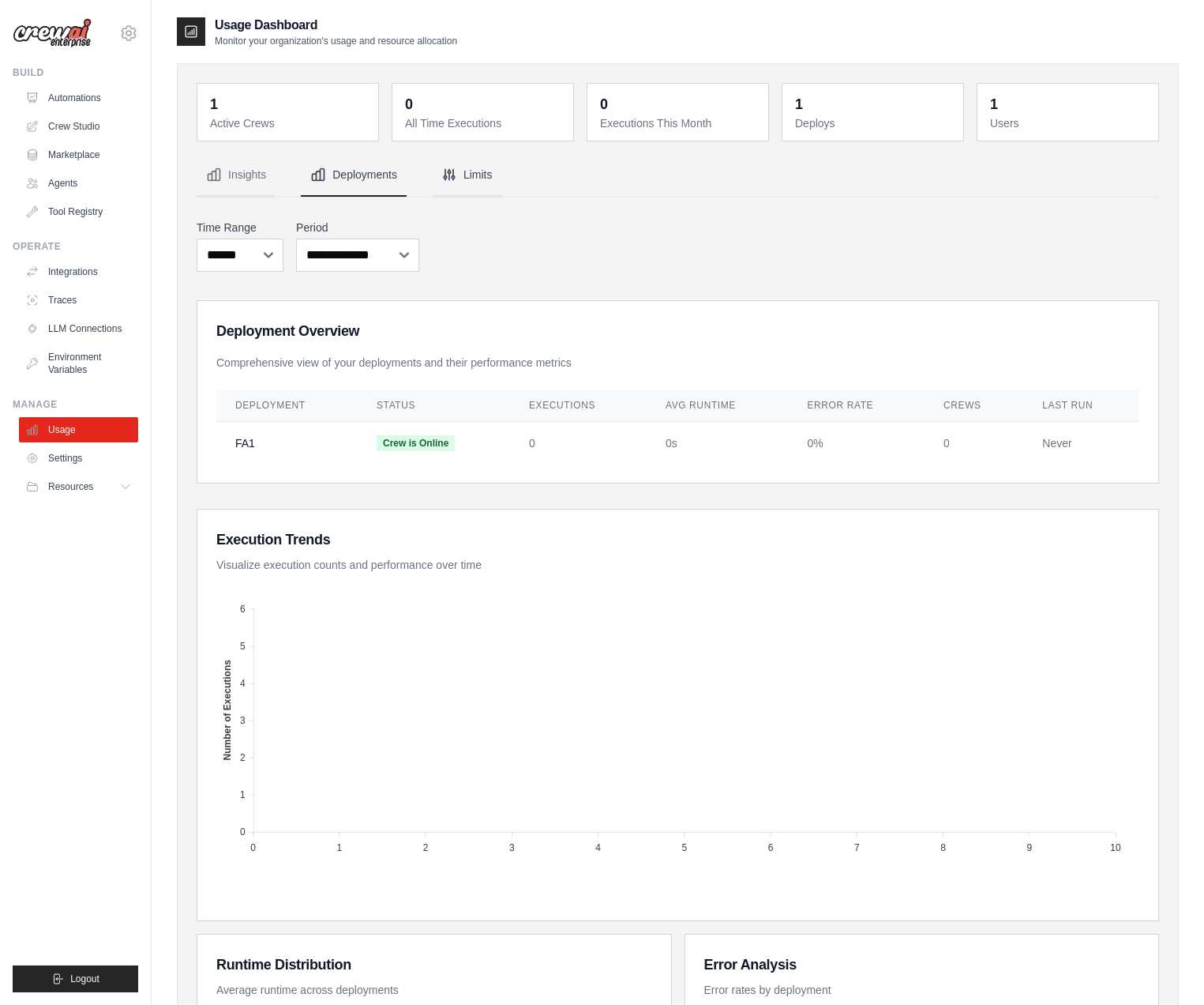
click at [492, 170] on button "Limits" at bounding box center [467, 175] width 70 height 42
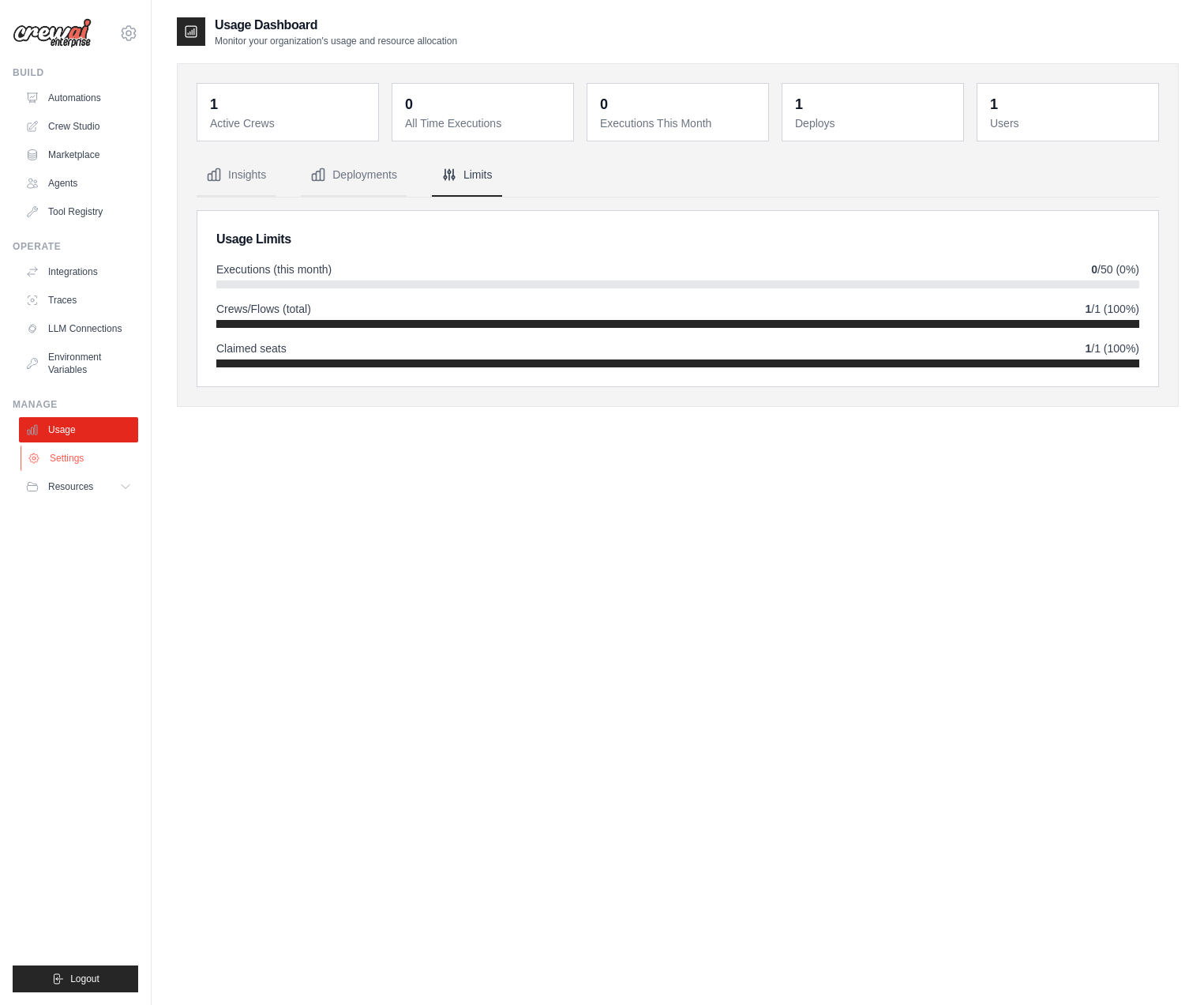
click at [83, 466] on link "Settings" at bounding box center [80, 458] width 119 height 25
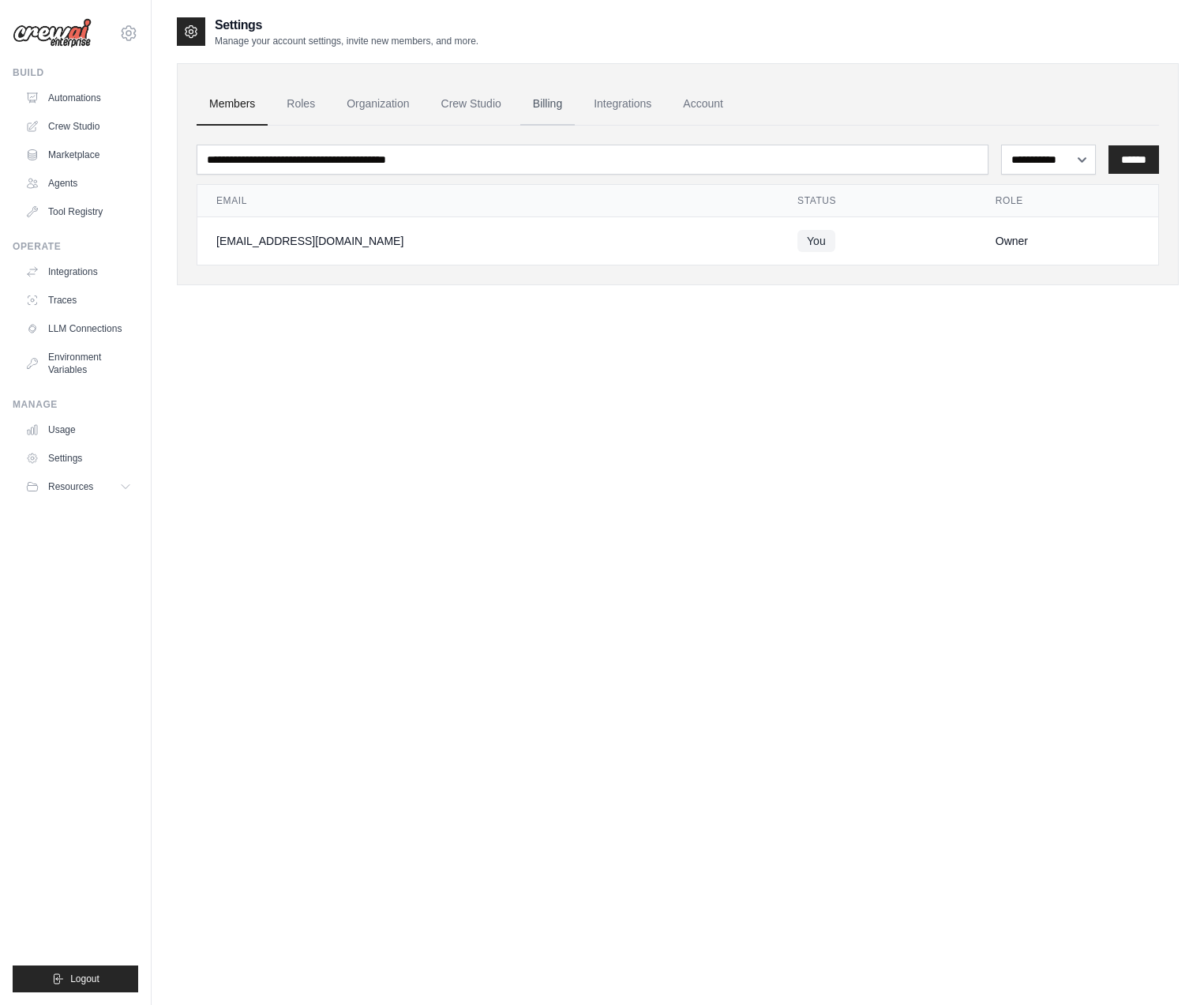
click at [562, 99] on link "Billing" at bounding box center [547, 104] width 54 height 42
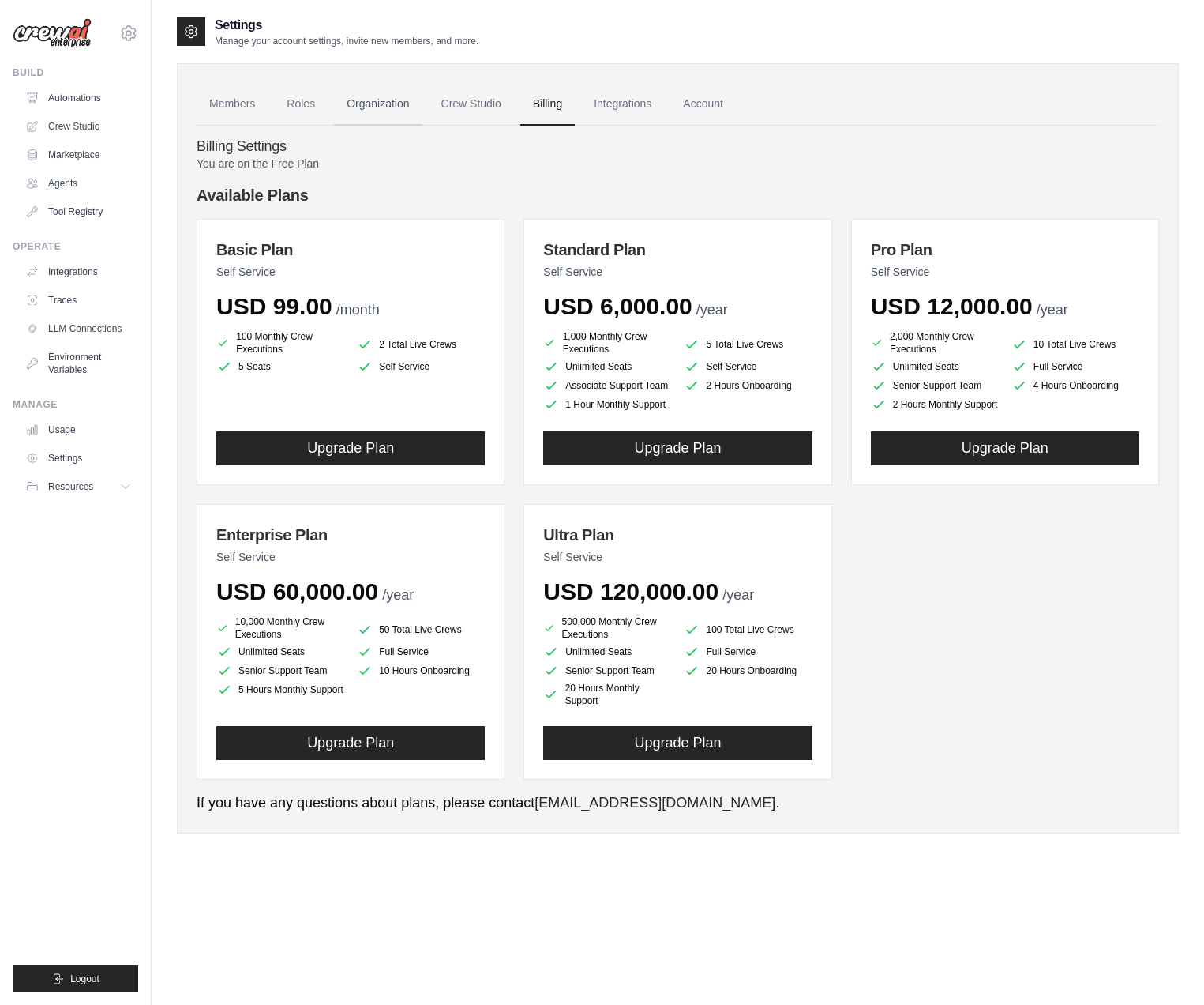
click at [417, 111] on link "Organization" at bounding box center [377, 104] width 87 height 42
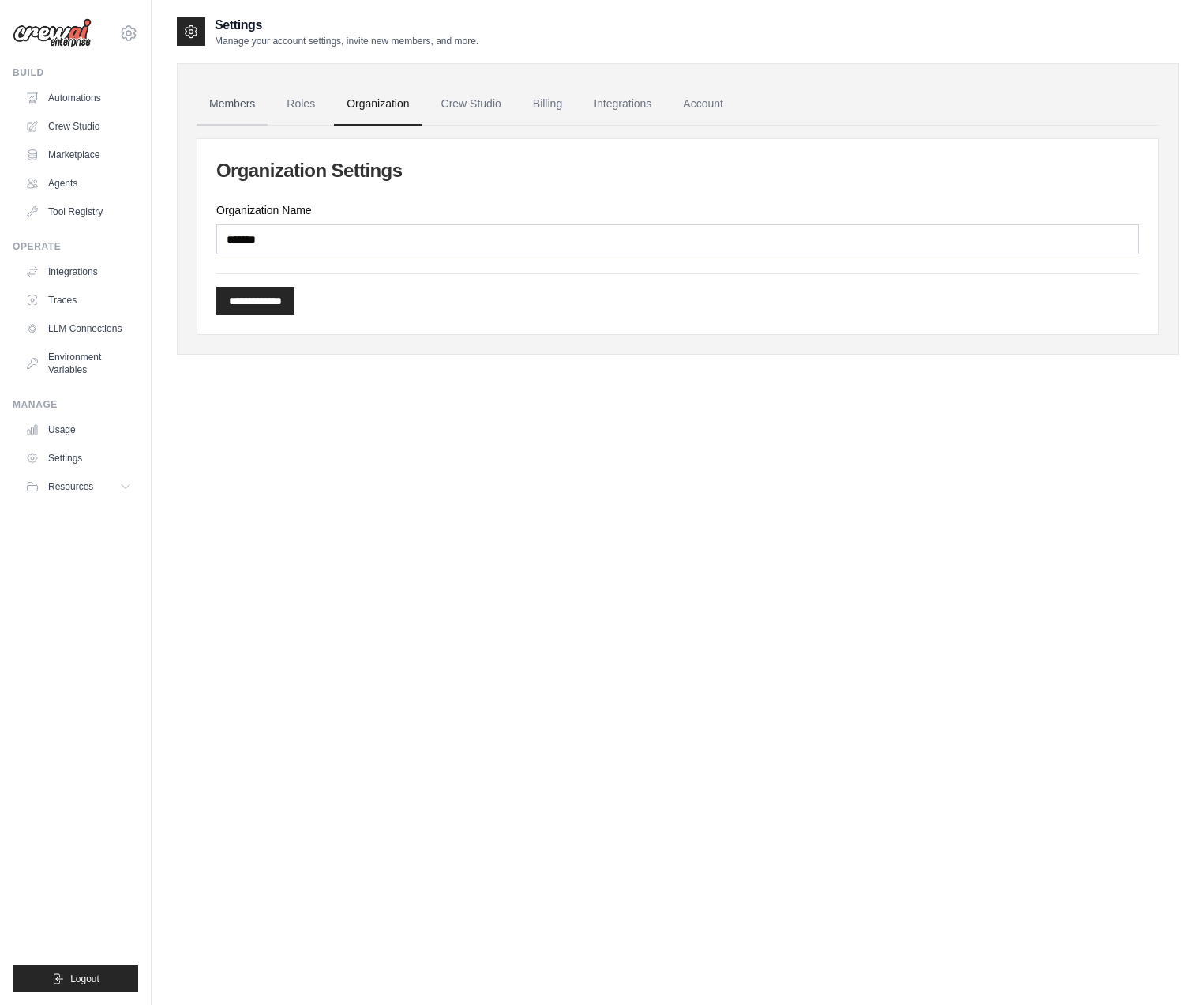
click at [244, 103] on link "Members" at bounding box center [232, 104] width 71 height 42
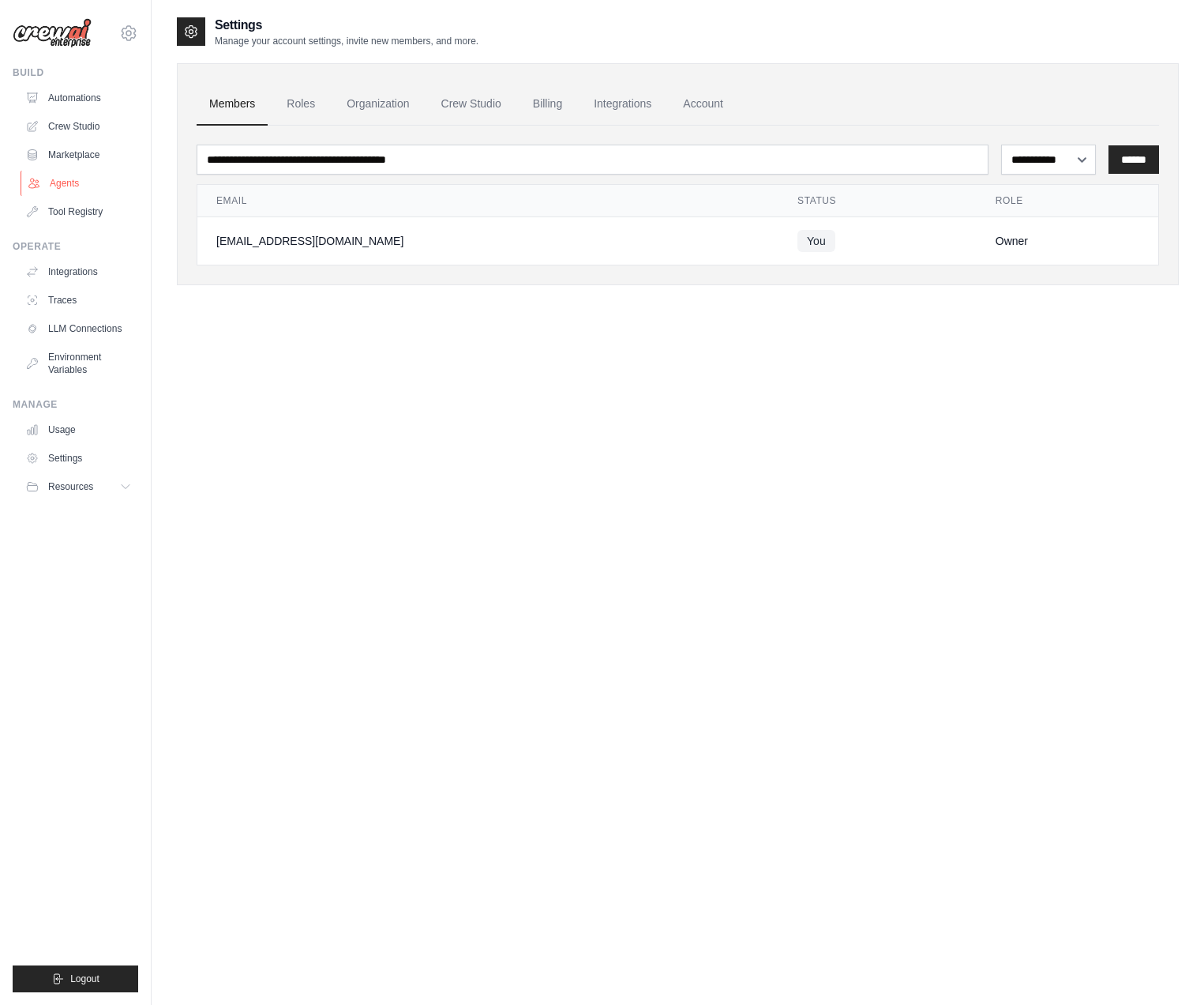
click at [62, 182] on link "Agents" at bounding box center [80, 183] width 119 height 25
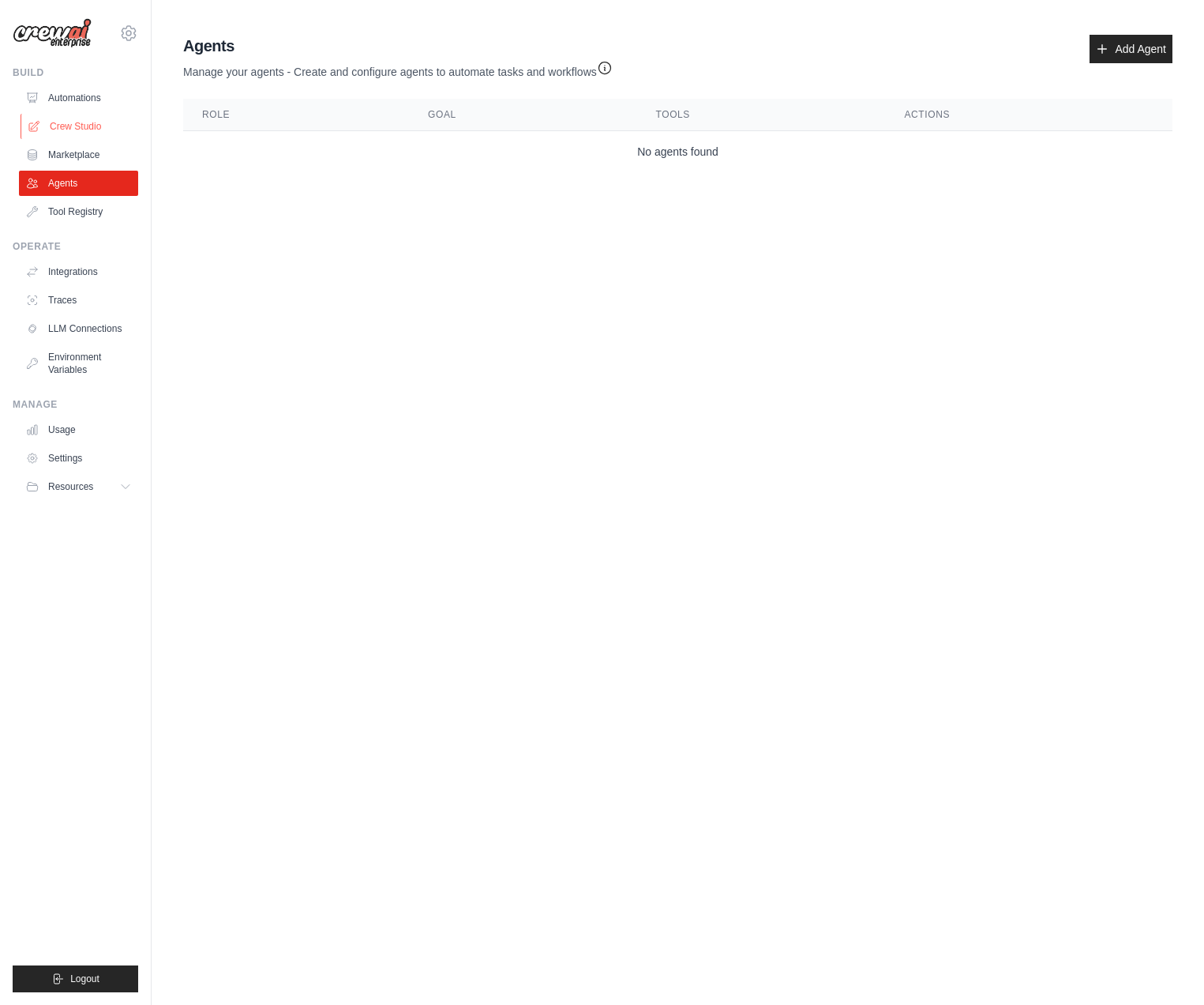
click at [88, 117] on link "Crew Studio" at bounding box center [80, 126] width 119 height 25
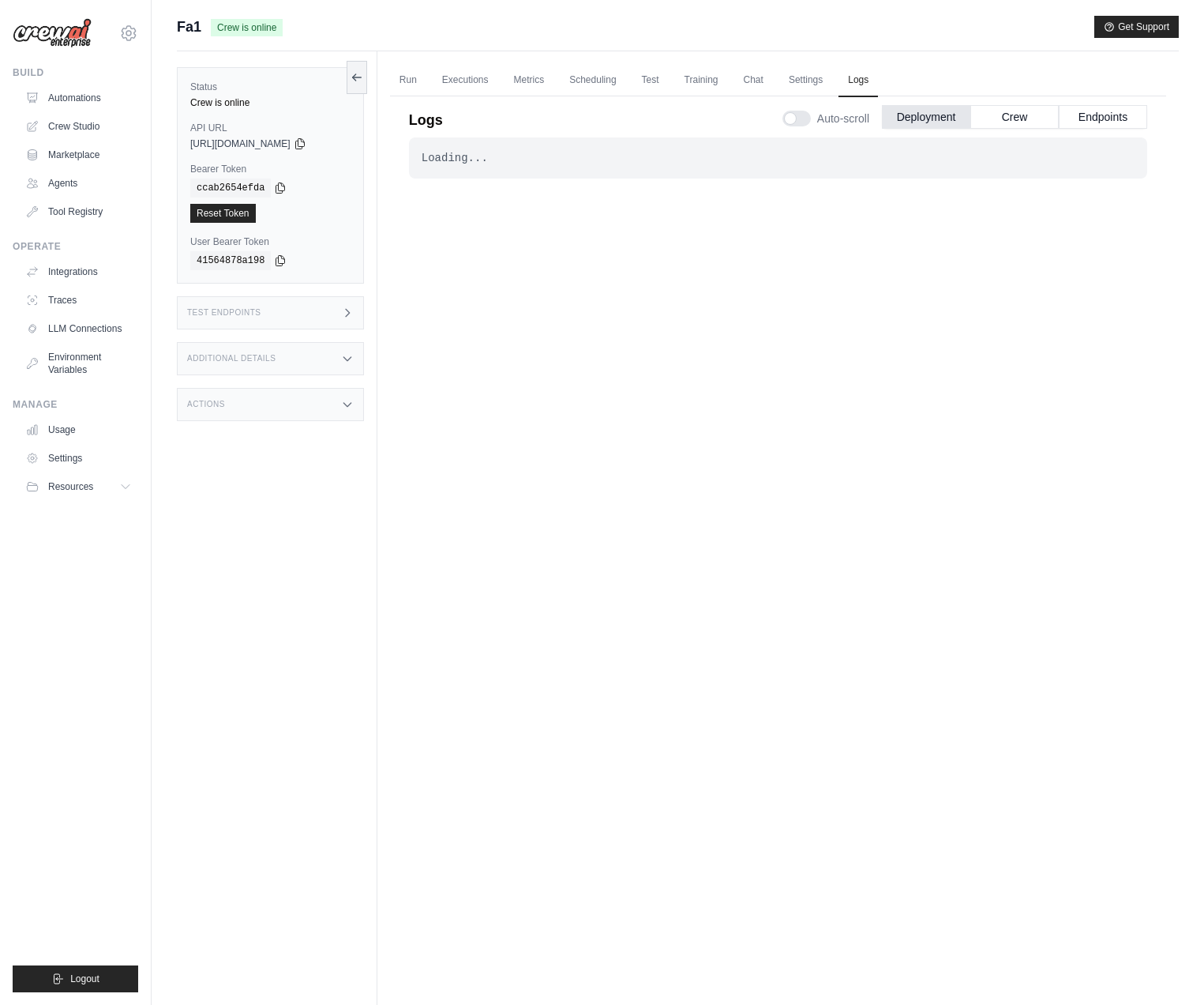
scroll to position [67, 0]
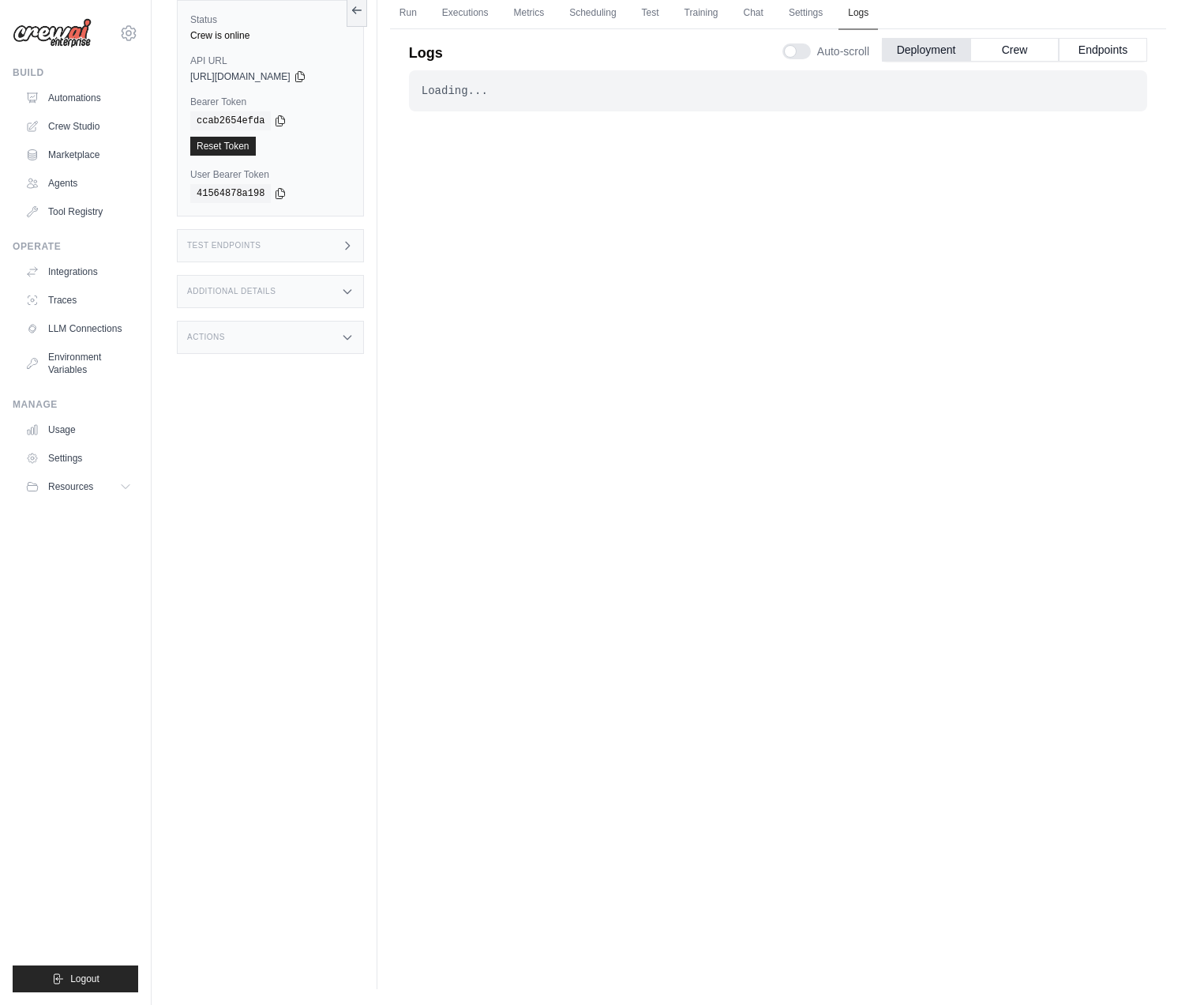
click at [872, 18] on link "Logs" at bounding box center [859, 13] width 40 height 33
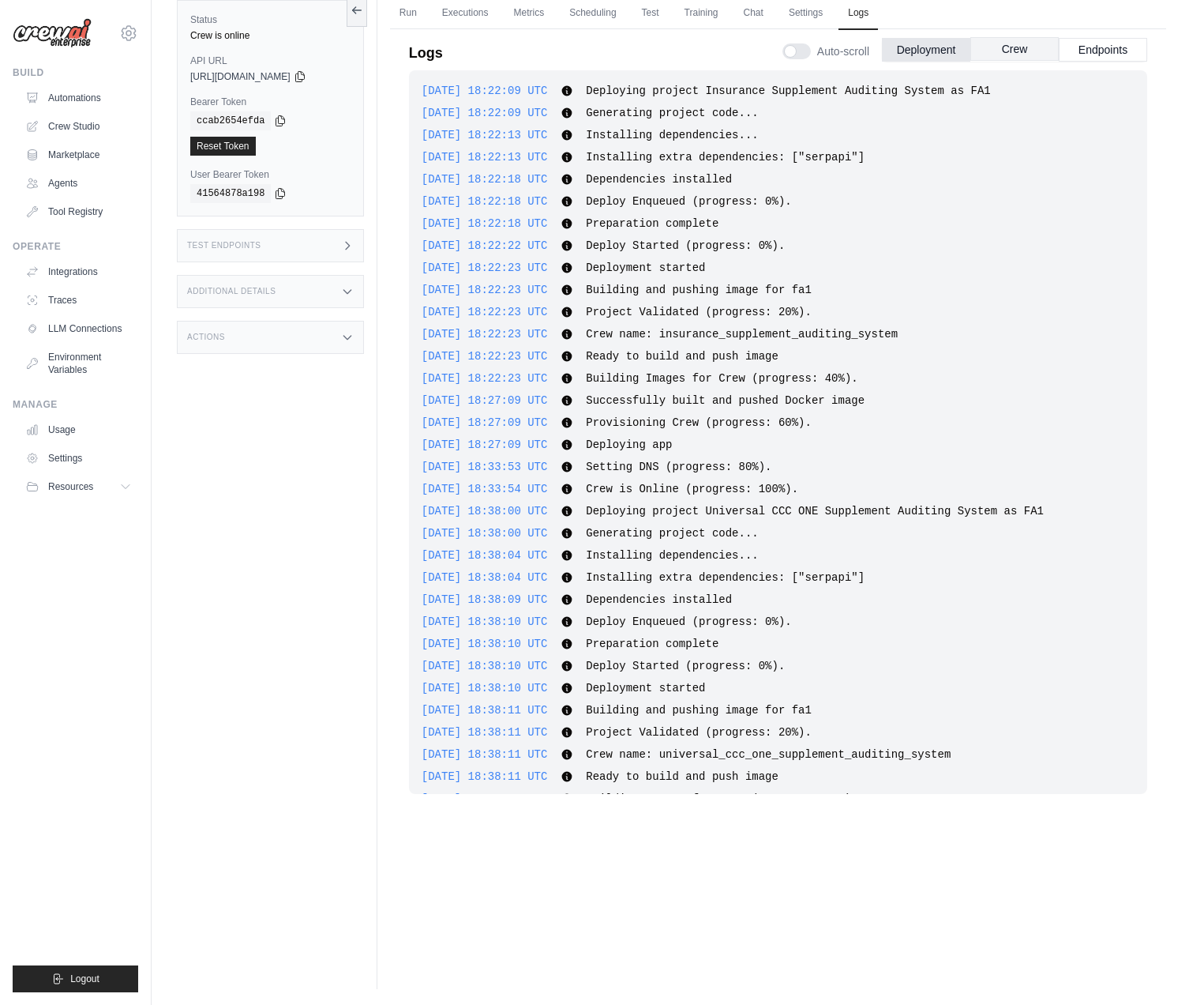
scroll to position [48, 0]
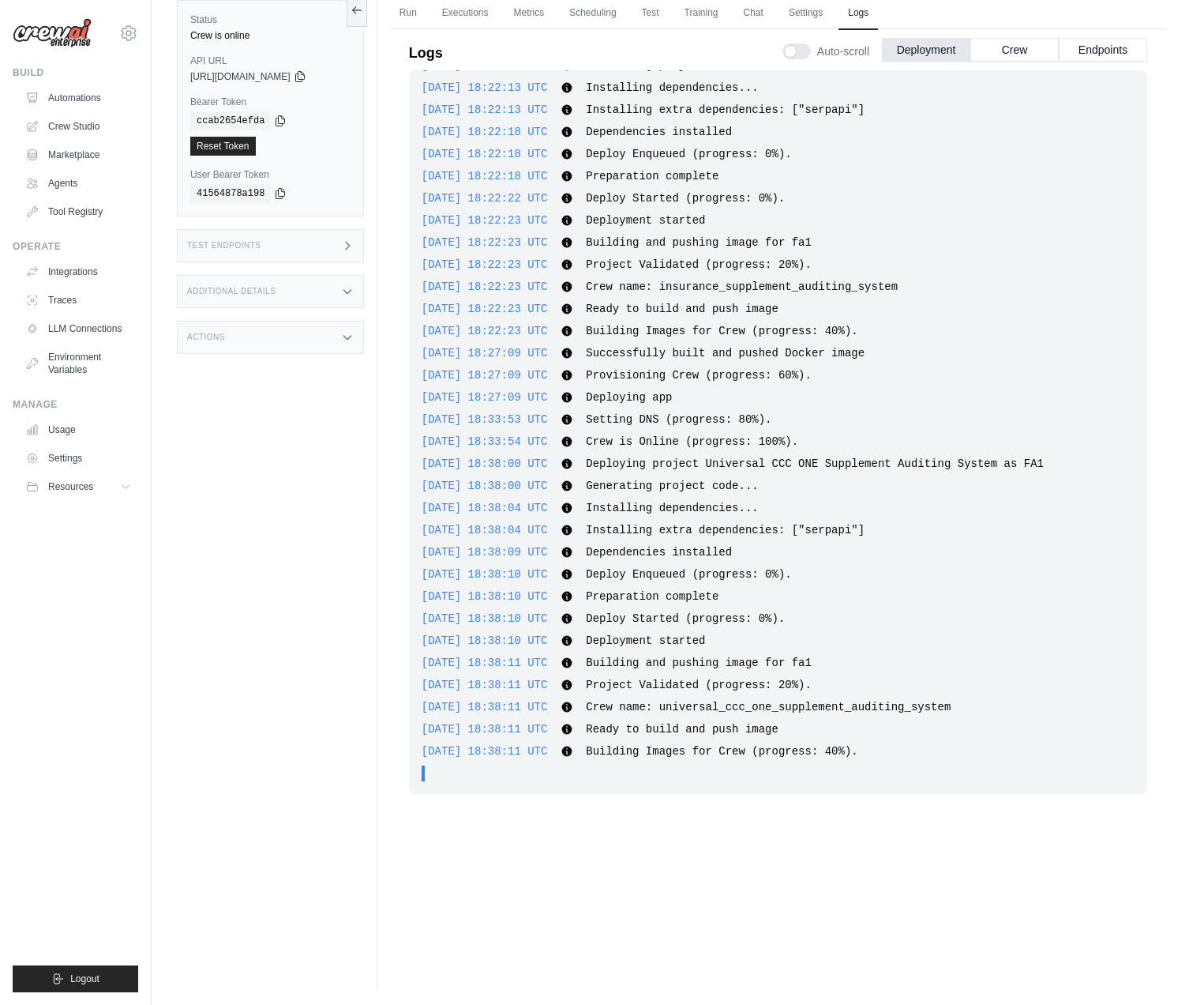
click at [795, 48] on div at bounding box center [797, 51] width 29 height 16
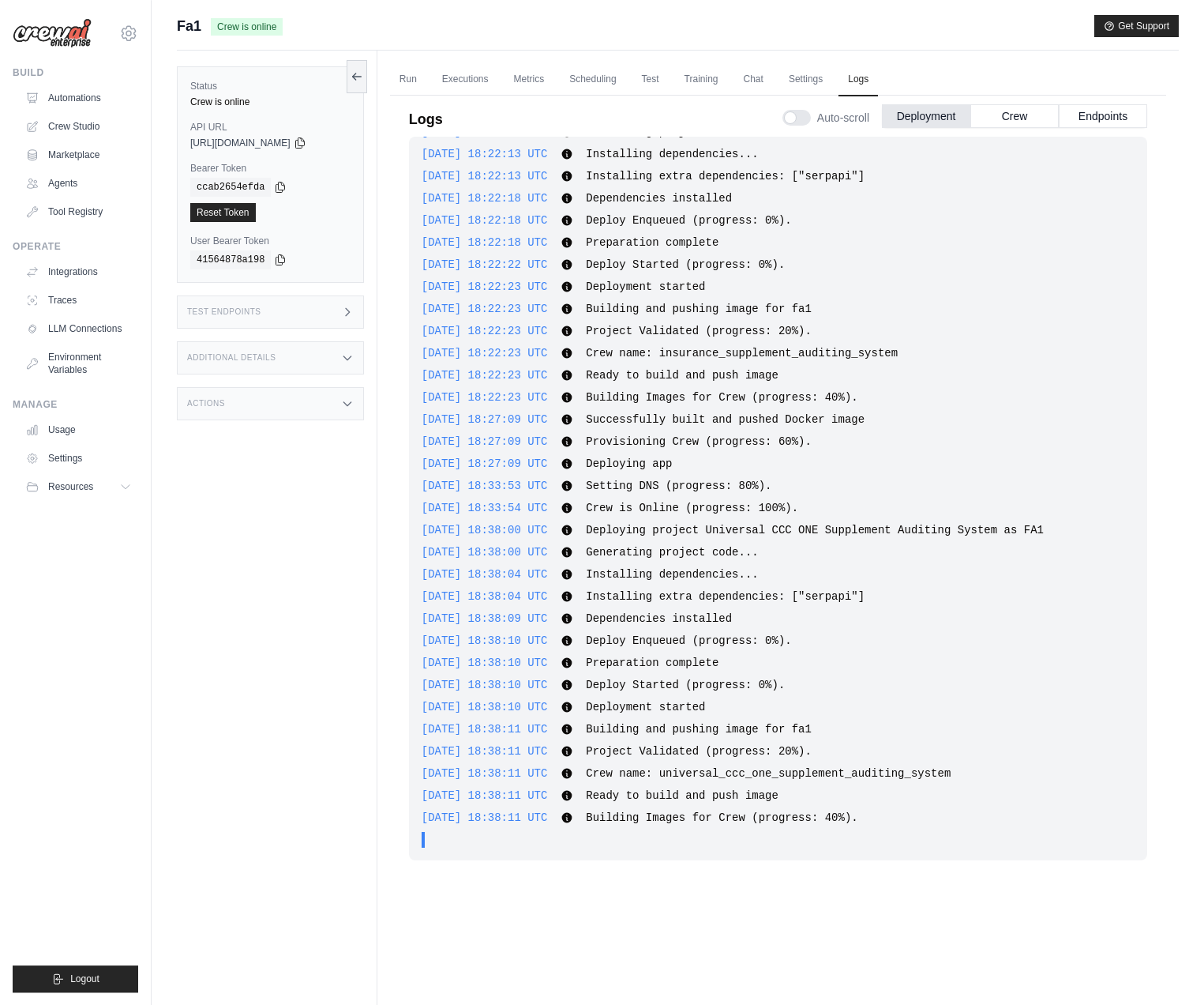
scroll to position [0, 0]
click at [248, 26] on span "Crew is online" at bounding box center [247, 27] width 72 height 17
click at [392, 88] on link "Run" at bounding box center [409, 80] width 36 height 33
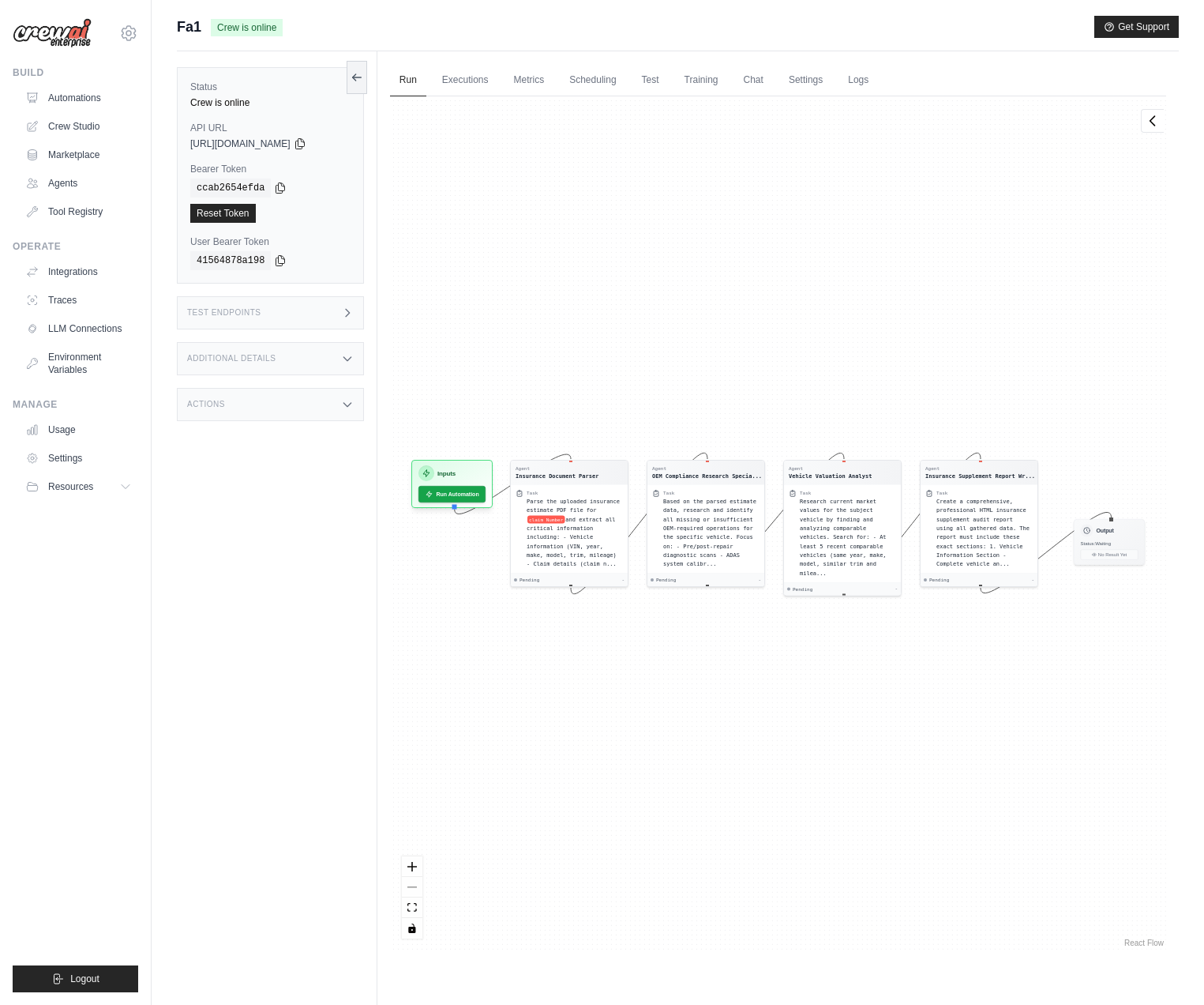
drag, startPoint x: 668, startPoint y: 702, endPoint x: 749, endPoint y: 719, distance: 82.8
click at [749, 719] on div "Agent Insurance Document Parser Task Parse the uploaded insurance estimate PDF …" at bounding box center [778, 523] width 777 height 853
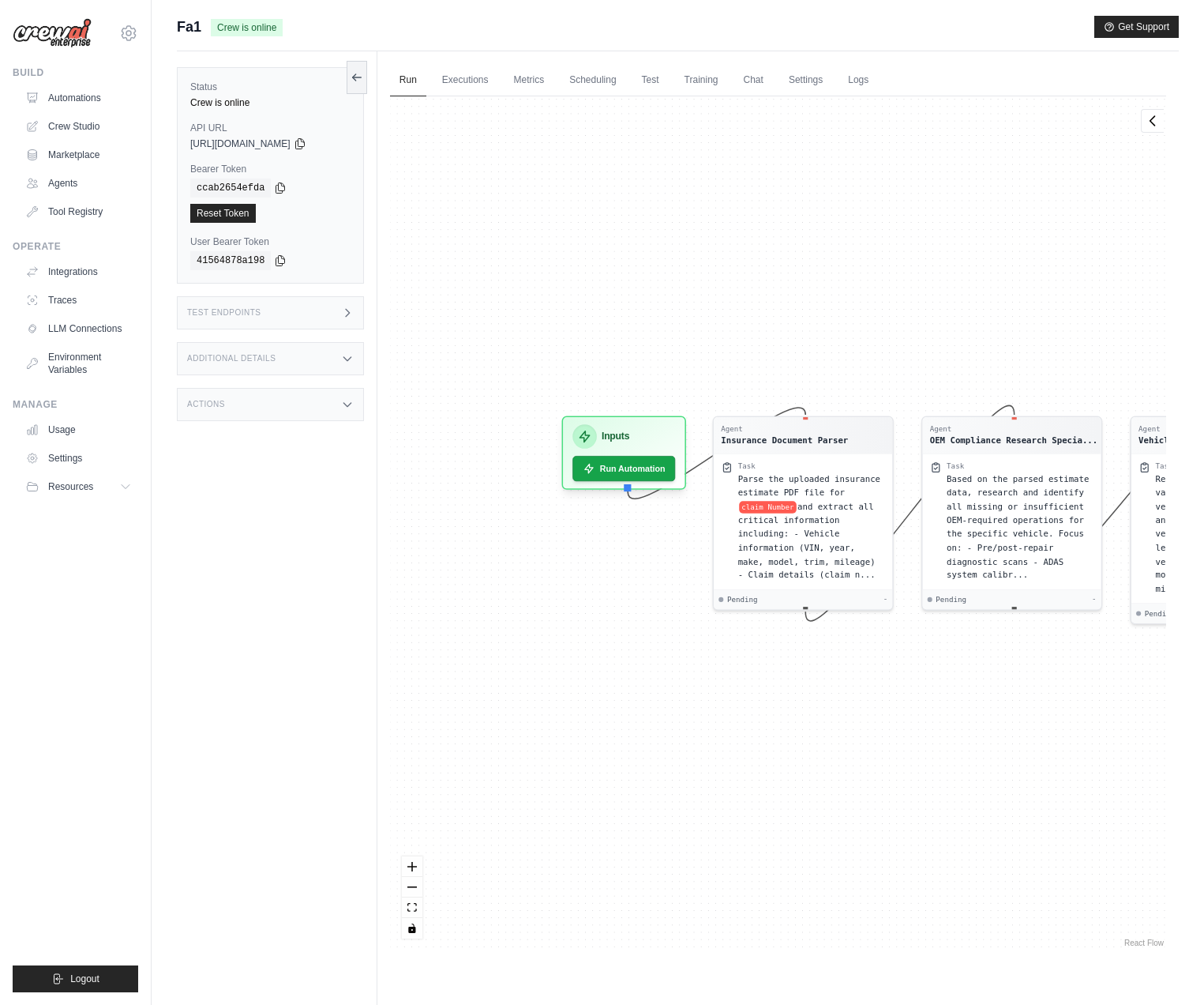
drag, startPoint x: 637, startPoint y: 644, endPoint x: 843, endPoint y: 702, distance: 214.0
click at [843, 702] on div "Agent Insurance Document Parser Task Parse the uploaded insurance estimate PDF …" at bounding box center [778, 523] width 777 height 853
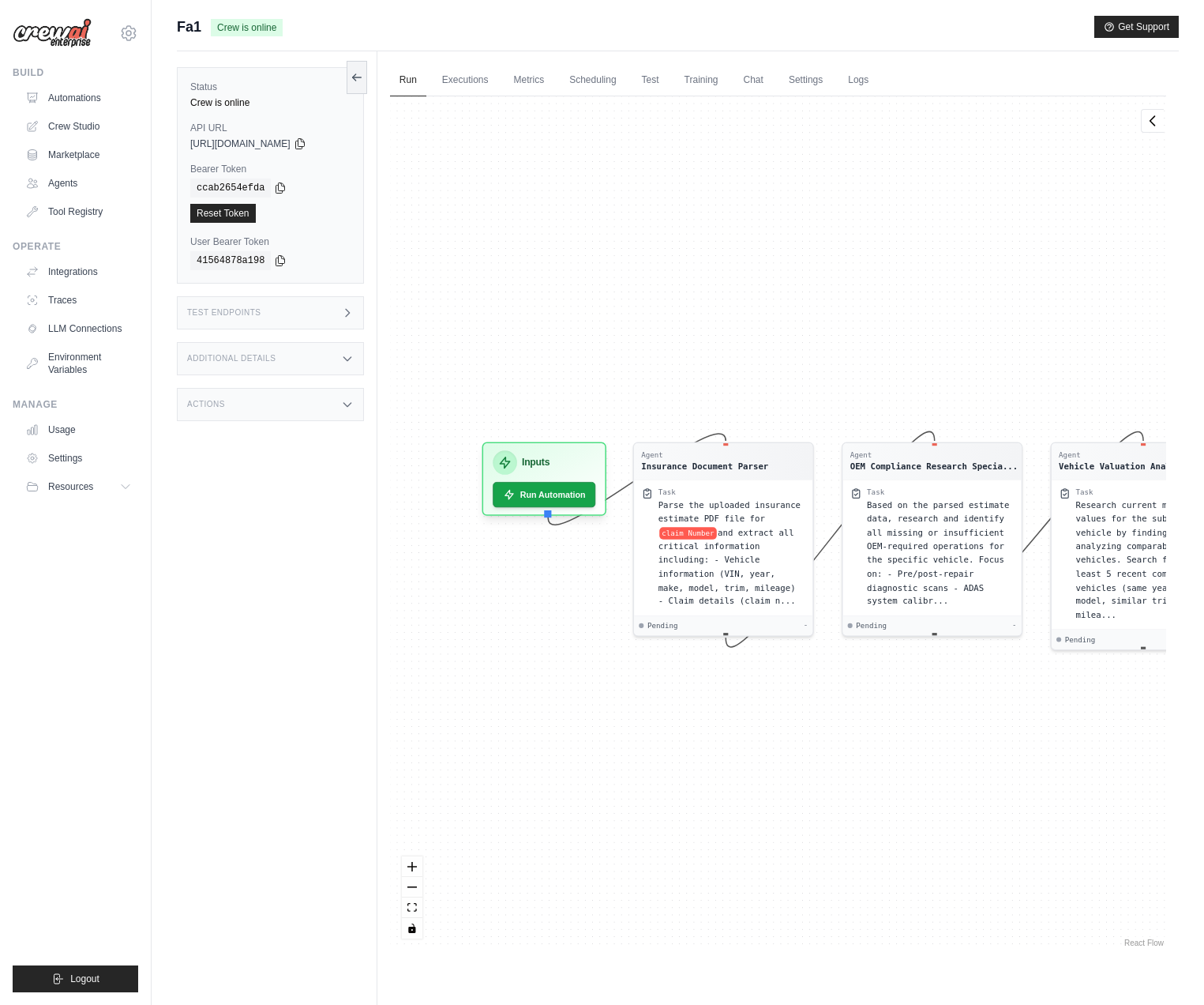
drag, startPoint x: 1030, startPoint y: 727, endPoint x: 951, endPoint y: 752, distance: 82.9
click at [951, 752] on div "Agent Insurance Document Parser Task Parse the uploaded insurance estimate PDF …" at bounding box center [778, 523] width 777 height 853
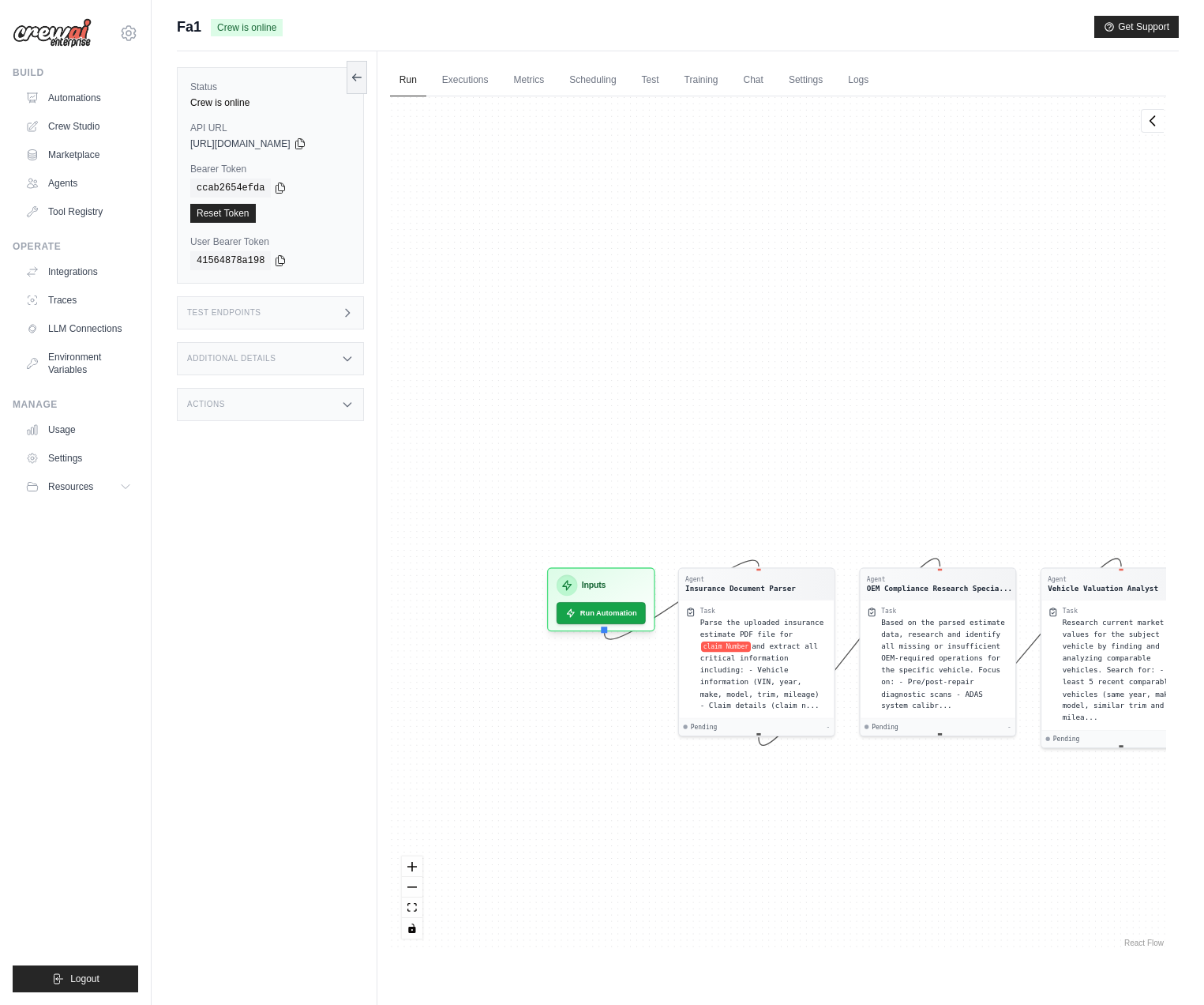
drag, startPoint x: 936, startPoint y: 751, endPoint x: 967, endPoint y: 830, distance: 84.9
click at [967, 830] on div "Agent Insurance Document Parser Task Parse the uploaded insurance estimate PDF …" at bounding box center [778, 523] width 777 height 853
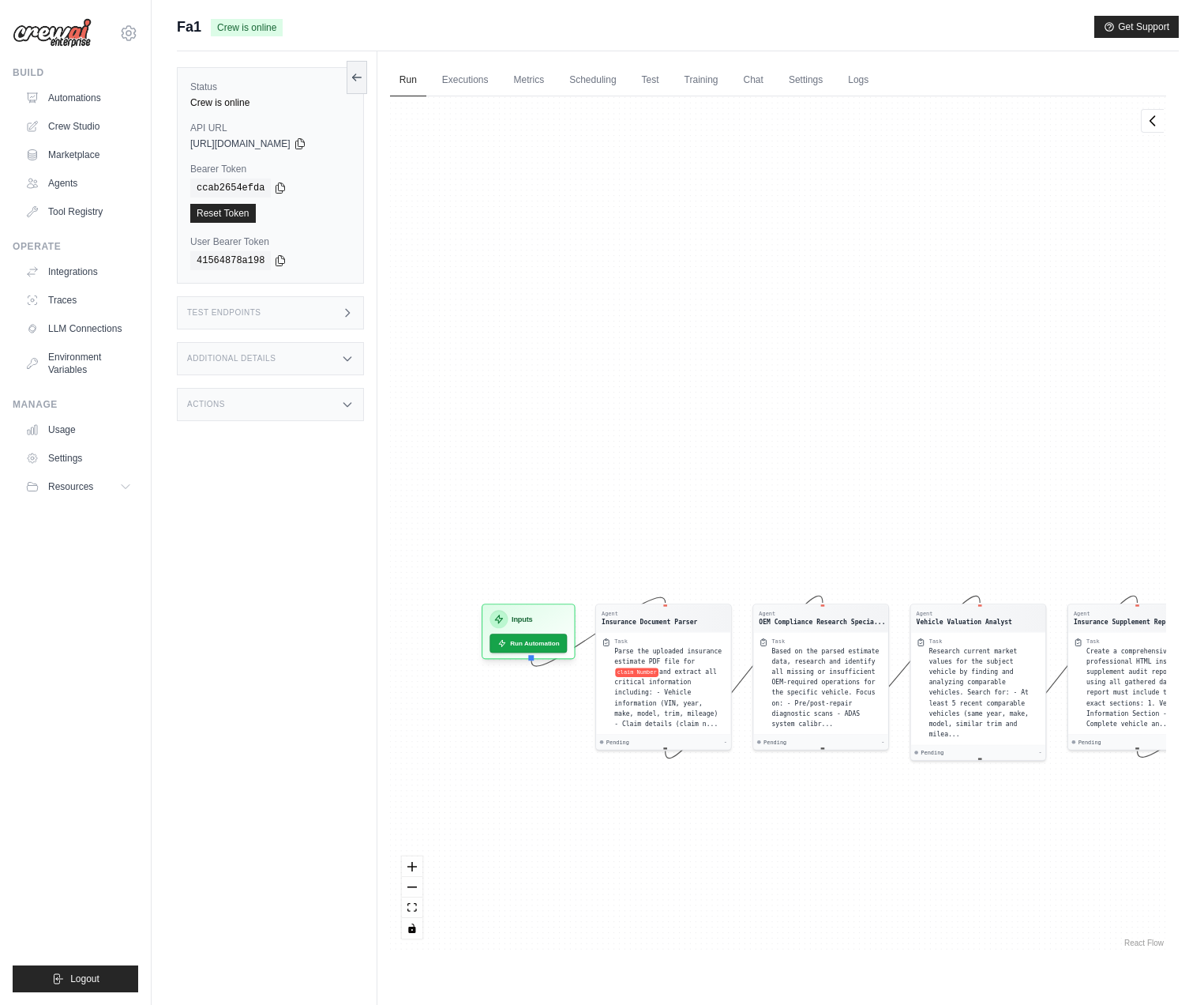
drag, startPoint x: 989, startPoint y: 822, endPoint x: 869, endPoint y: 823, distance: 120.0
click at [869, 823] on div "Agent Insurance Document Parser Task Parse the uploaded insurance estimate PDF …" at bounding box center [778, 523] width 777 height 853
click at [504, 638] on icon at bounding box center [501, 640] width 10 height 10
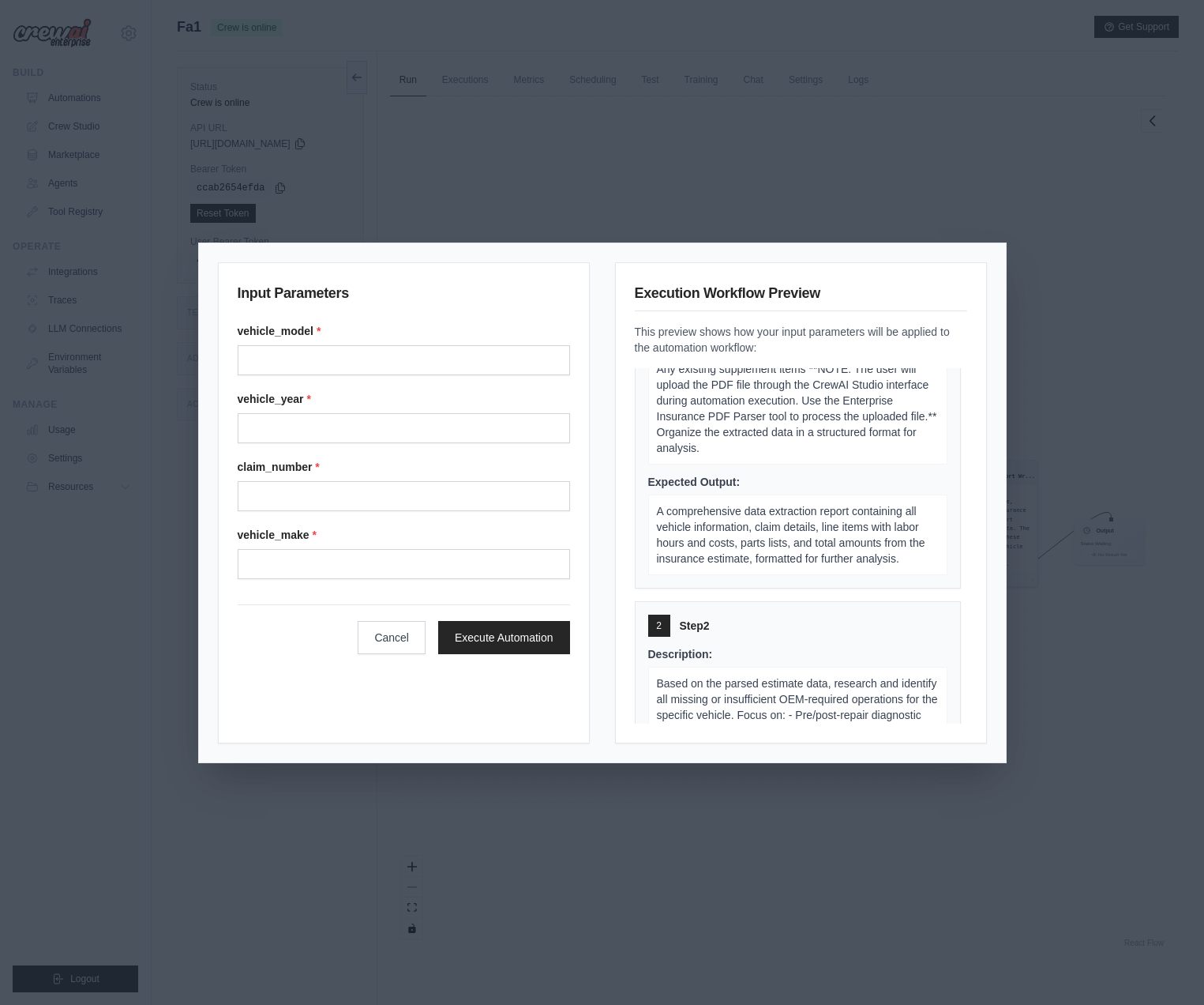
scroll to position [284, 0]
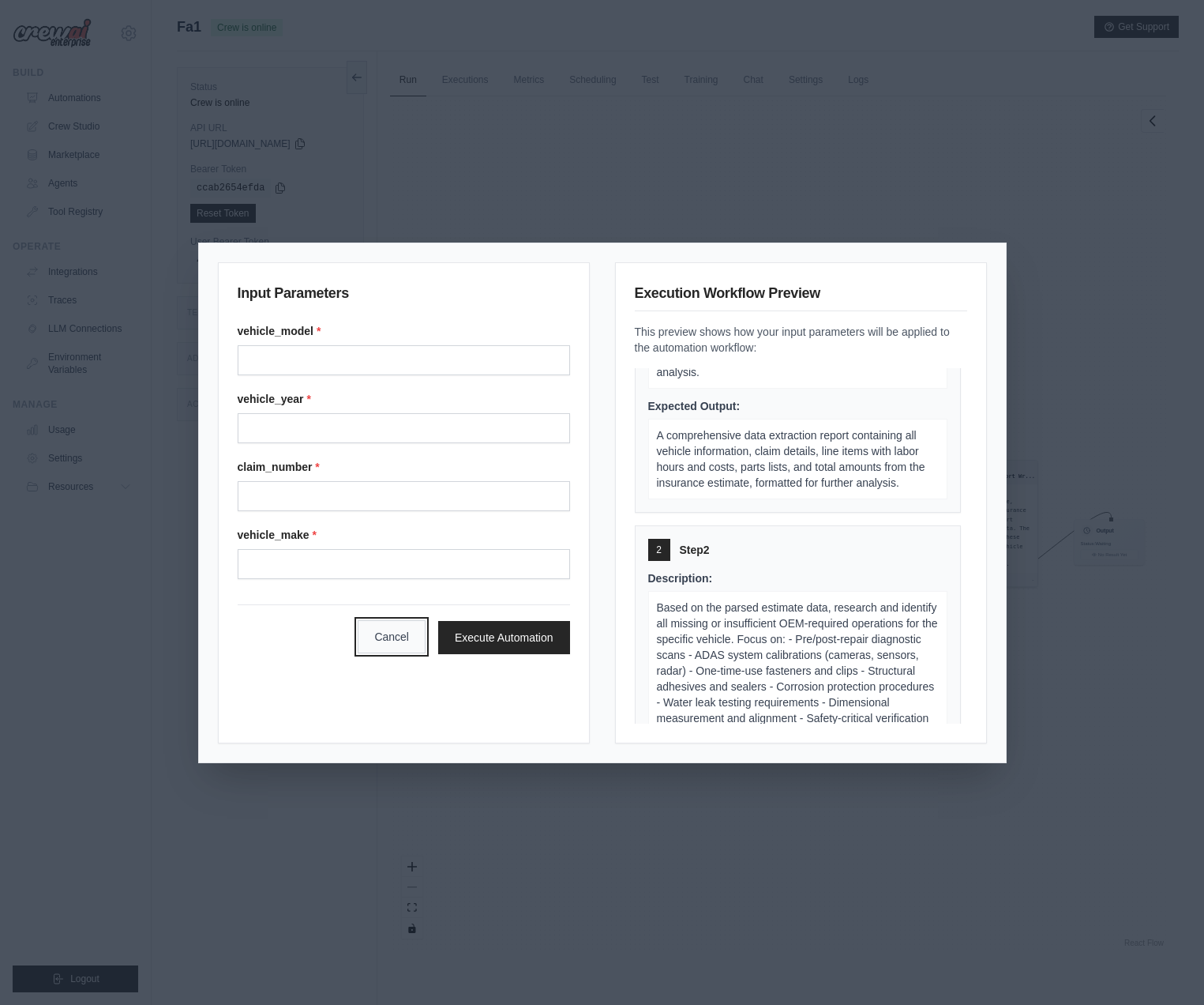
click at [403, 641] on button "Cancel" at bounding box center [391, 636] width 68 height 33
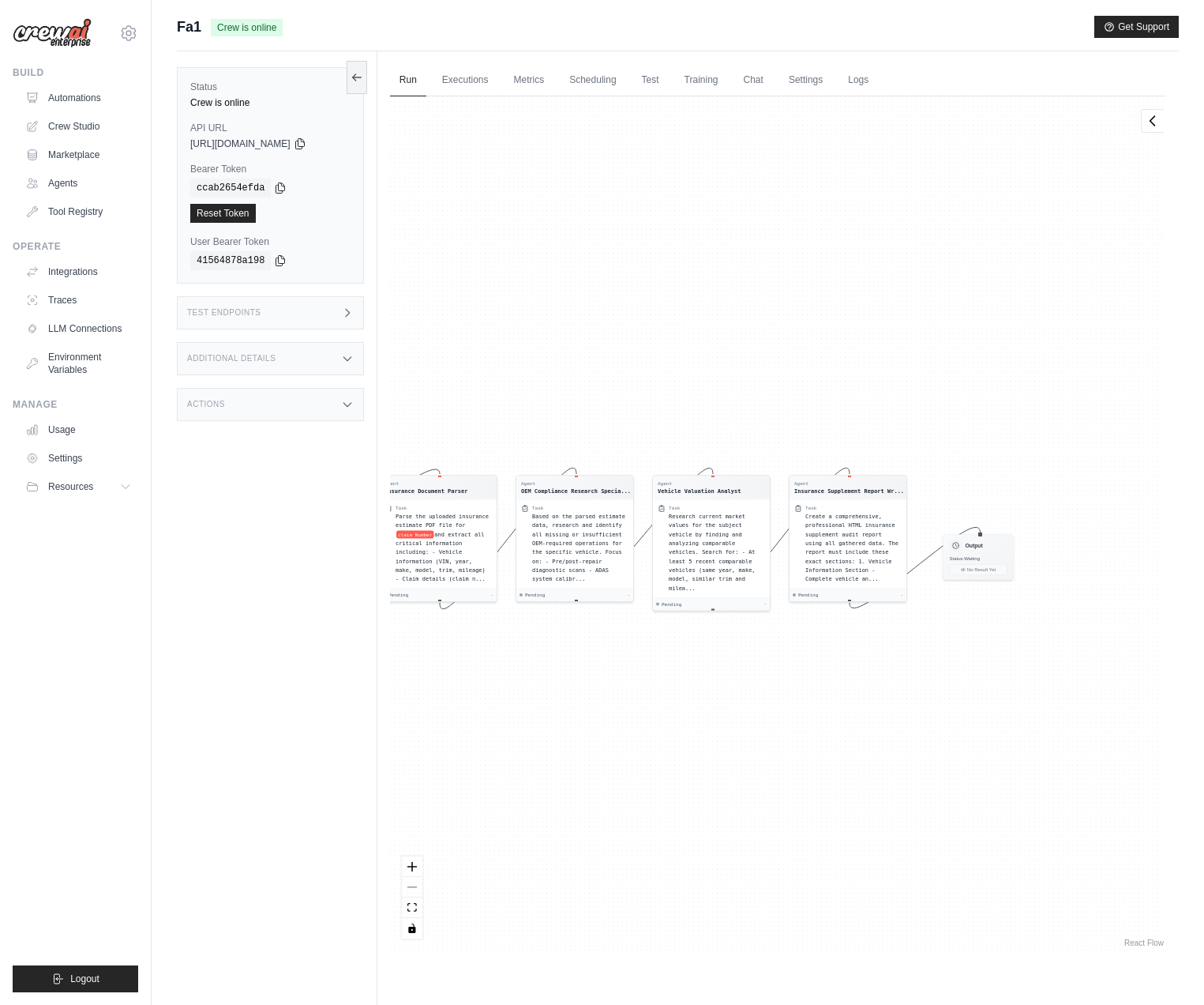
drag, startPoint x: 904, startPoint y: 751, endPoint x: 905, endPoint y: 784, distance: 33.0
click at [905, 784] on div "Agent Insurance Document Parser Task Parse the uploaded insurance estimate PDF …" at bounding box center [778, 523] width 777 height 853
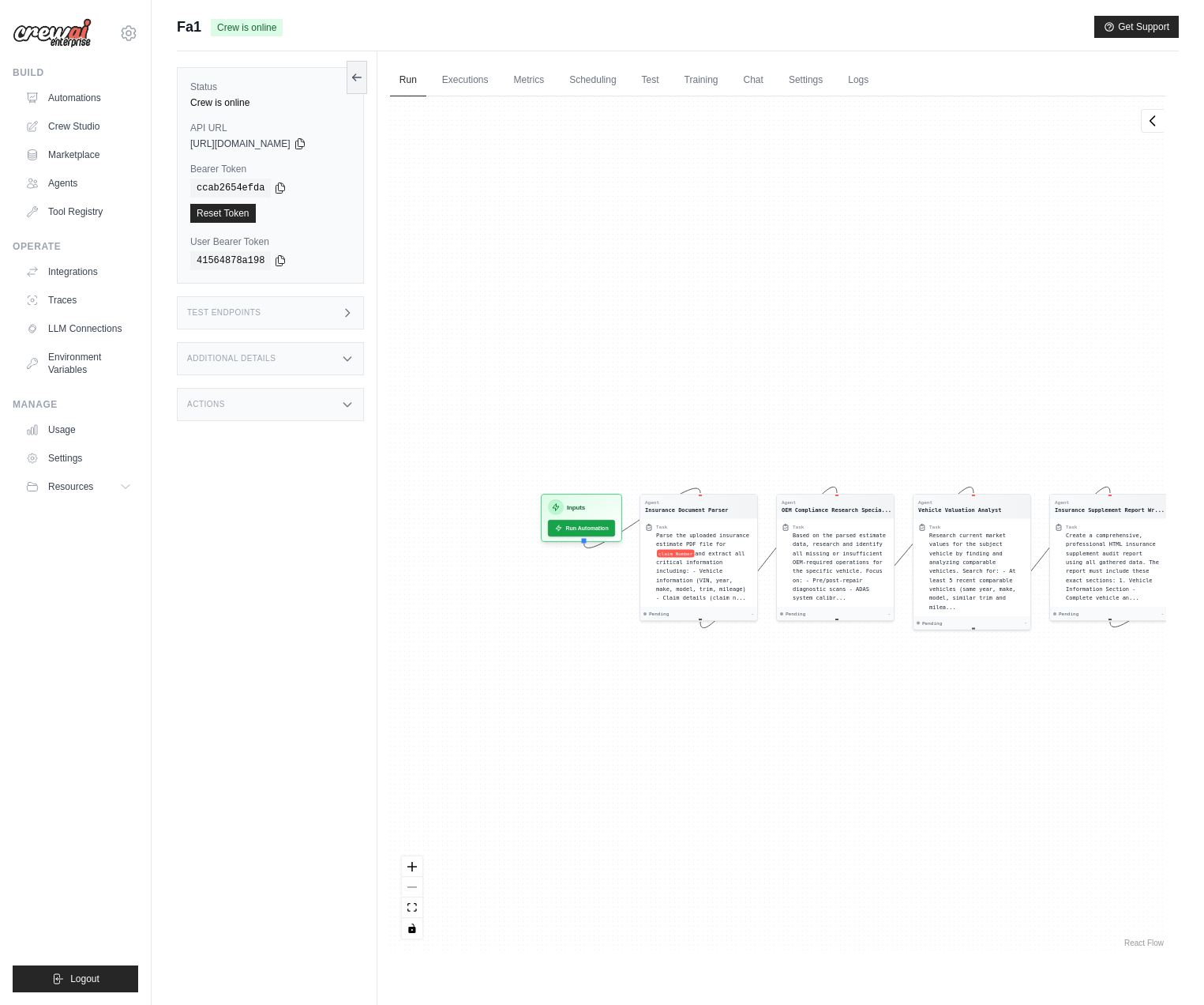
drag, startPoint x: 797, startPoint y: 787, endPoint x: 931, endPoint y: 787, distance: 134.0
click at [931, 787] on div "Agent Insurance Document Parser Task Parse the uploaded insurance estimate PDF …" at bounding box center [778, 523] width 777 height 853
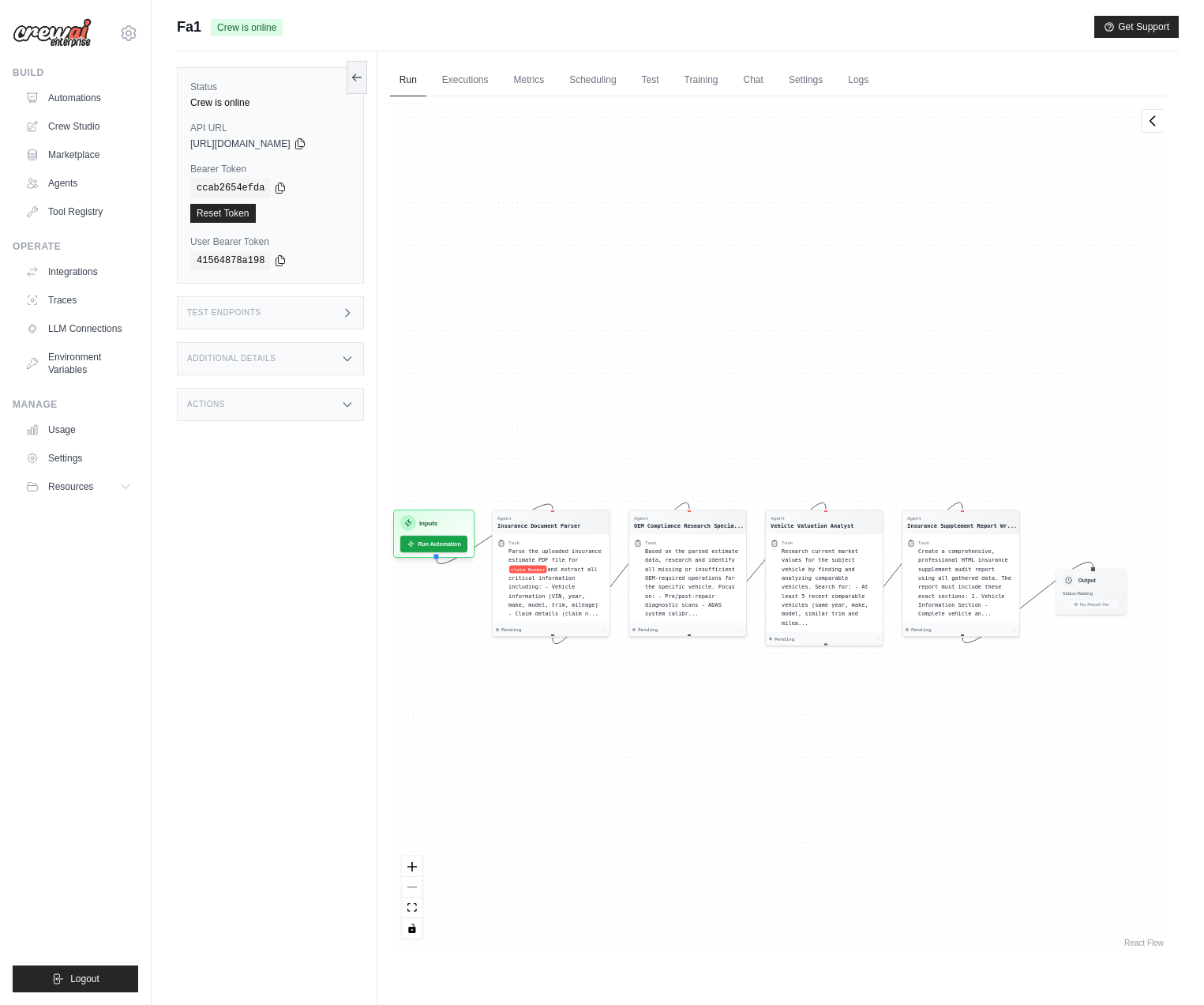
drag, startPoint x: 872, startPoint y: 742, endPoint x: 853, endPoint y: 744, distance: 19.1
click at [853, 744] on div "Agent Insurance Document Parser Task Parse the uploaded insurance estimate PDF …" at bounding box center [778, 523] width 777 height 853
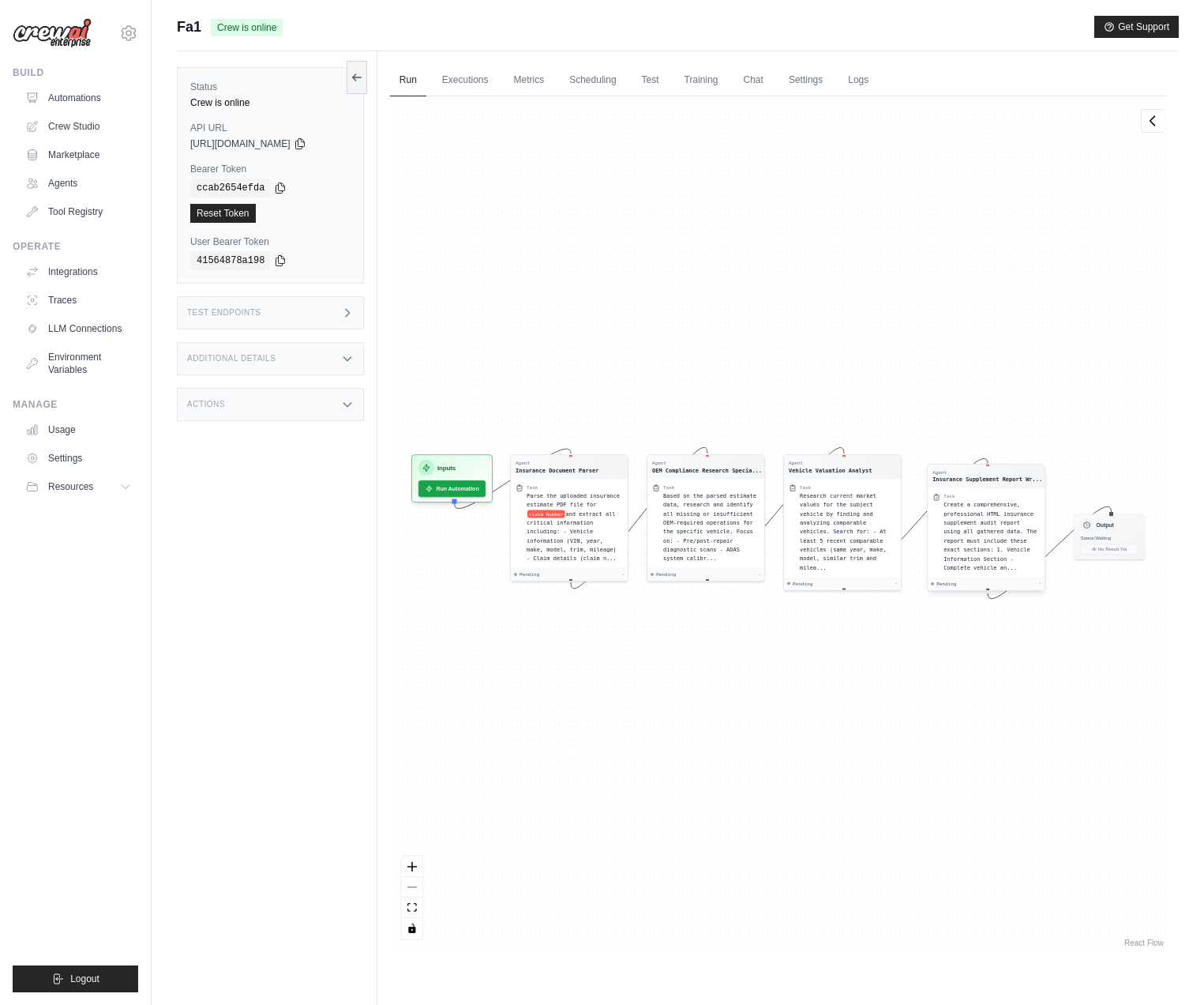
drag, startPoint x: 952, startPoint y: 521, endPoint x: 998, endPoint y: 452, distance: 82.9
click at [998, 452] on div "Agent Insurance Document Parser Task Parse the uploaded insurance estimate PDF …" at bounding box center [778, 523] width 777 height 853
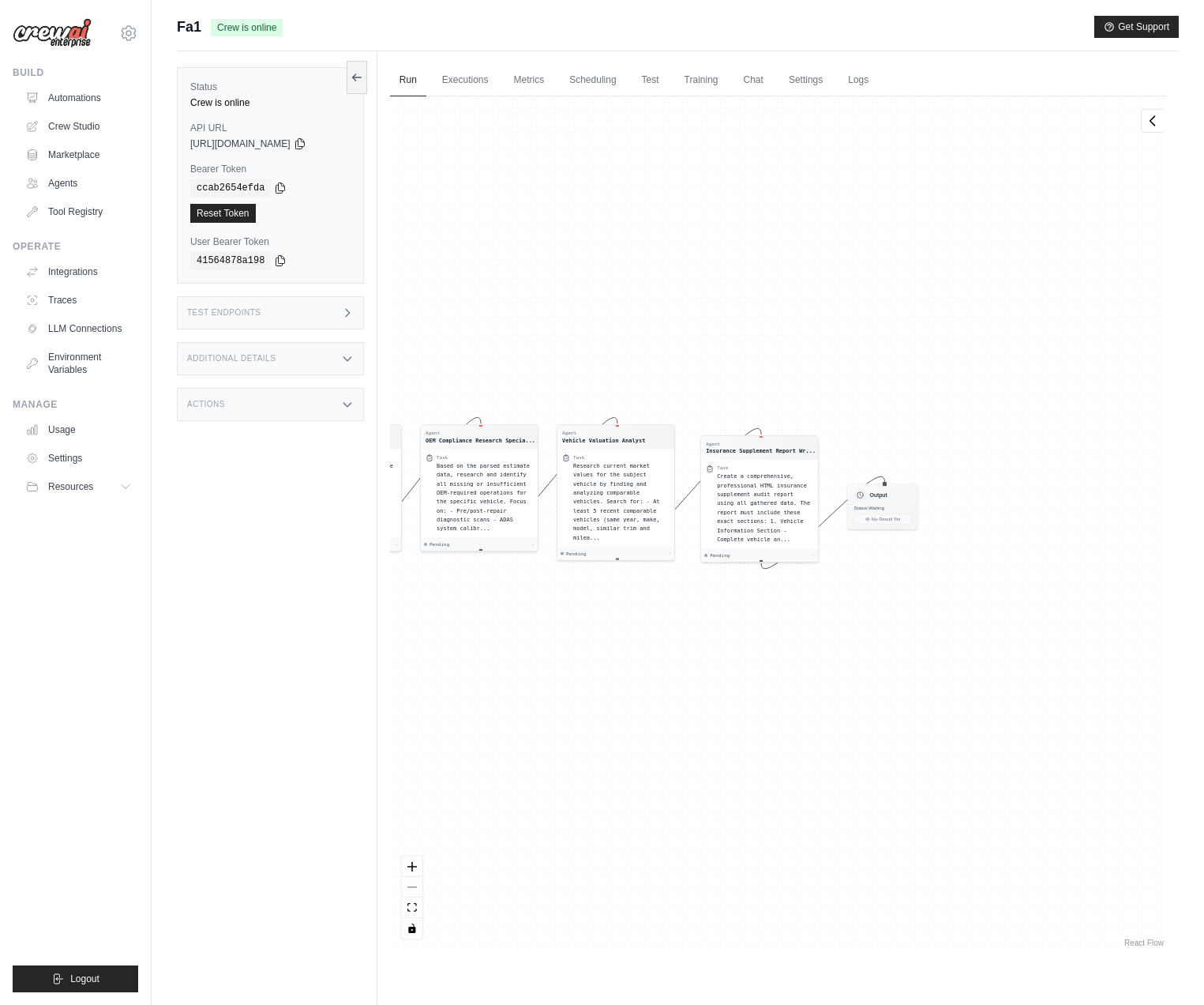
drag, startPoint x: 937, startPoint y: 803, endPoint x: 724, endPoint y: 761, distance: 217.1
click at [724, 761] on div "Agent Insurance Document Parser Task Parse the uploaded insurance estimate PDF …" at bounding box center [778, 523] width 777 height 853
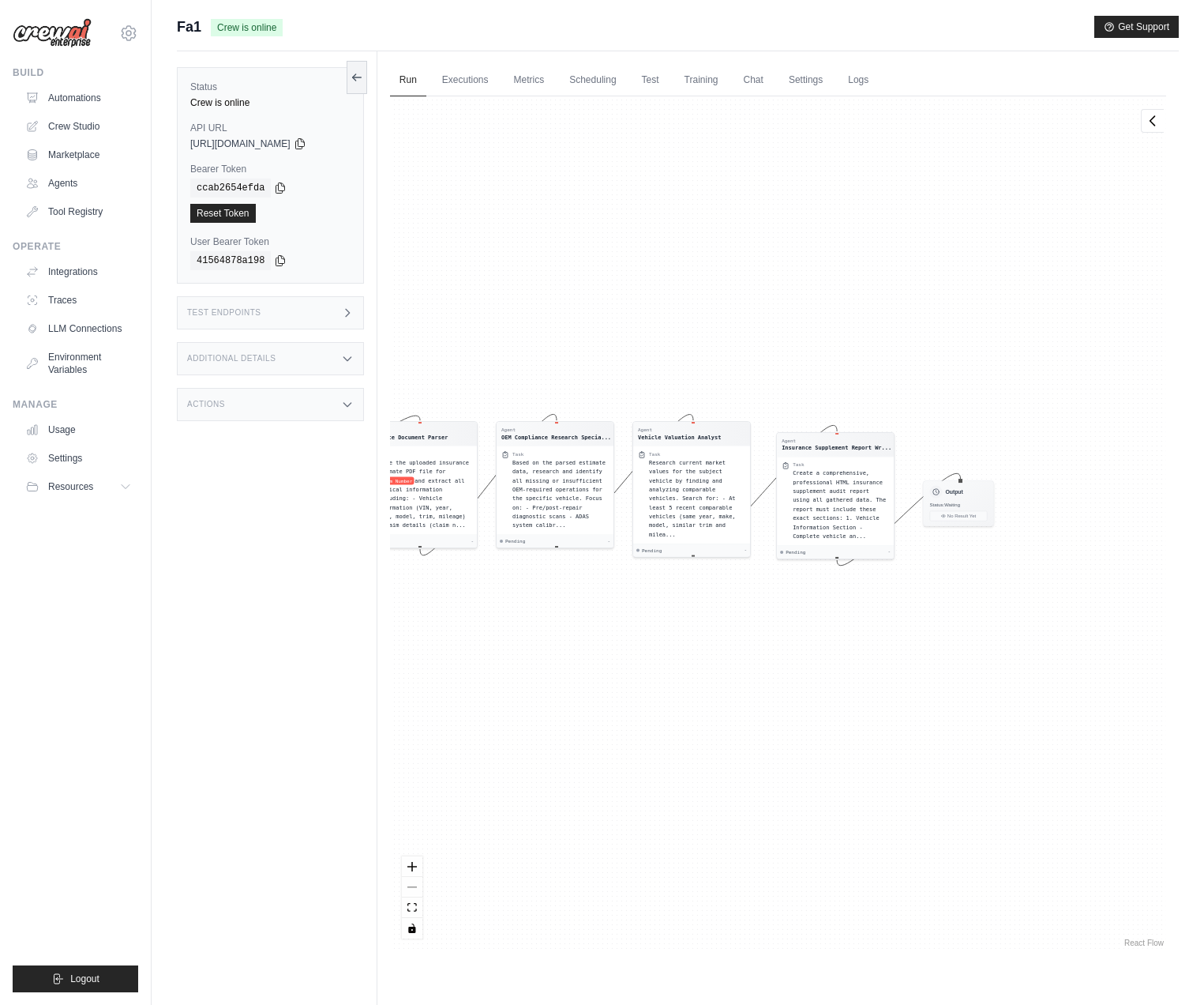
drag, startPoint x: 641, startPoint y: 834, endPoint x: 890, endPoint y: 830, distance: 249.0
click at [890, 830] on div "Agent Insurance Document Parser Task Parse the uploaded insurance estimate PDF …" at bounding box center [778, 523] width 777 height 853
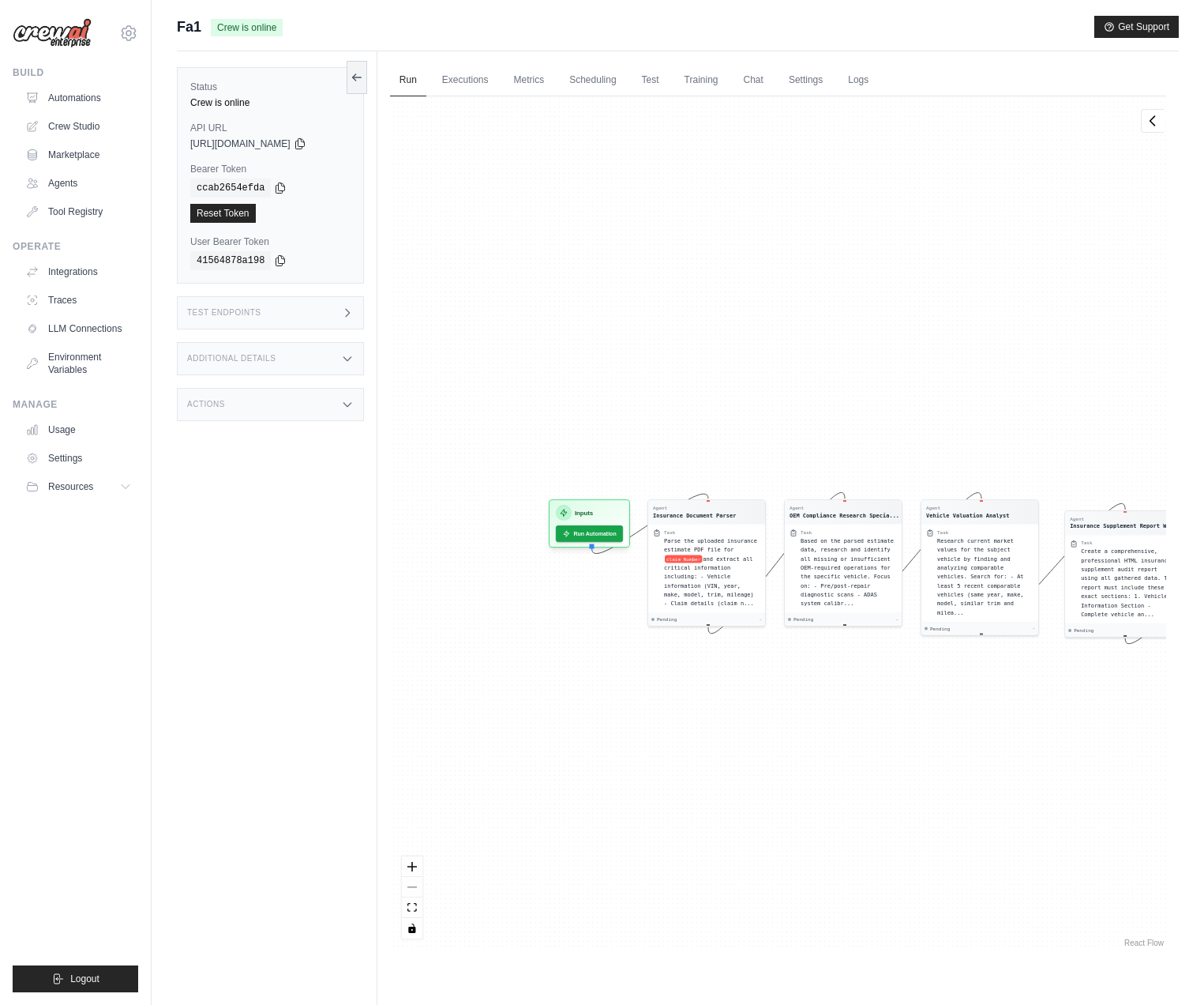
drag, startPoint x: 635, startPoint y: 709, endPoint x: 751, endPoint y: 788, distance: 140.3
click at [751, 788] on div "Agent Insurance Document Parser Task Parse the uploaded insurance estimate PDF …" at bounding box center [778, 523] width 777 height 853
click at [847, 69] on link "Logs" at bounding box center [859, 80] width 40 height 33
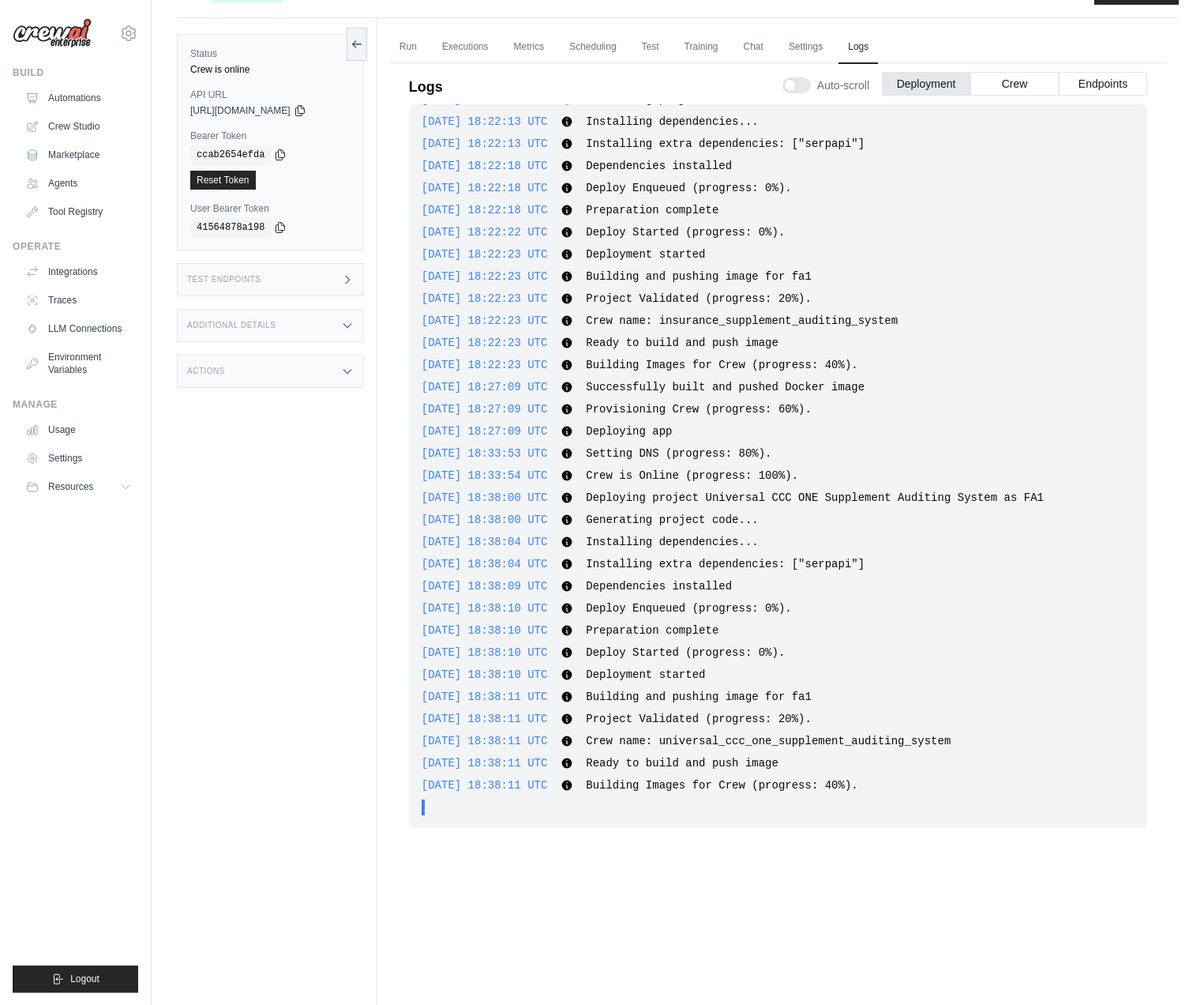
scroll to position [67, 0]
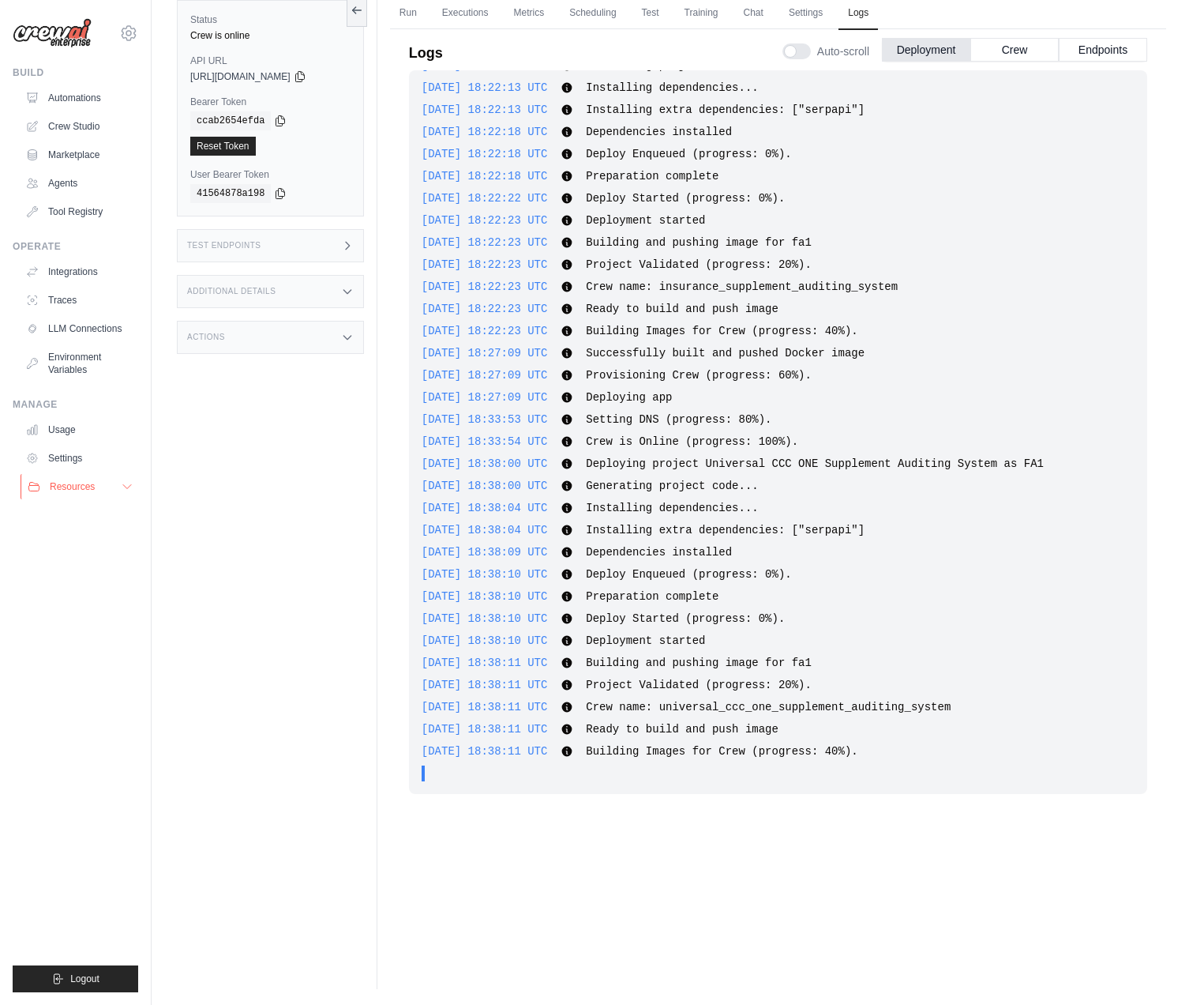
click at [108, 486] on button "Resources" at bounding box center [80, 486] width 119 height 25
click at [79, 588] on span "Video Tutorials" at bounding box center [87, 589] width 62 height 13
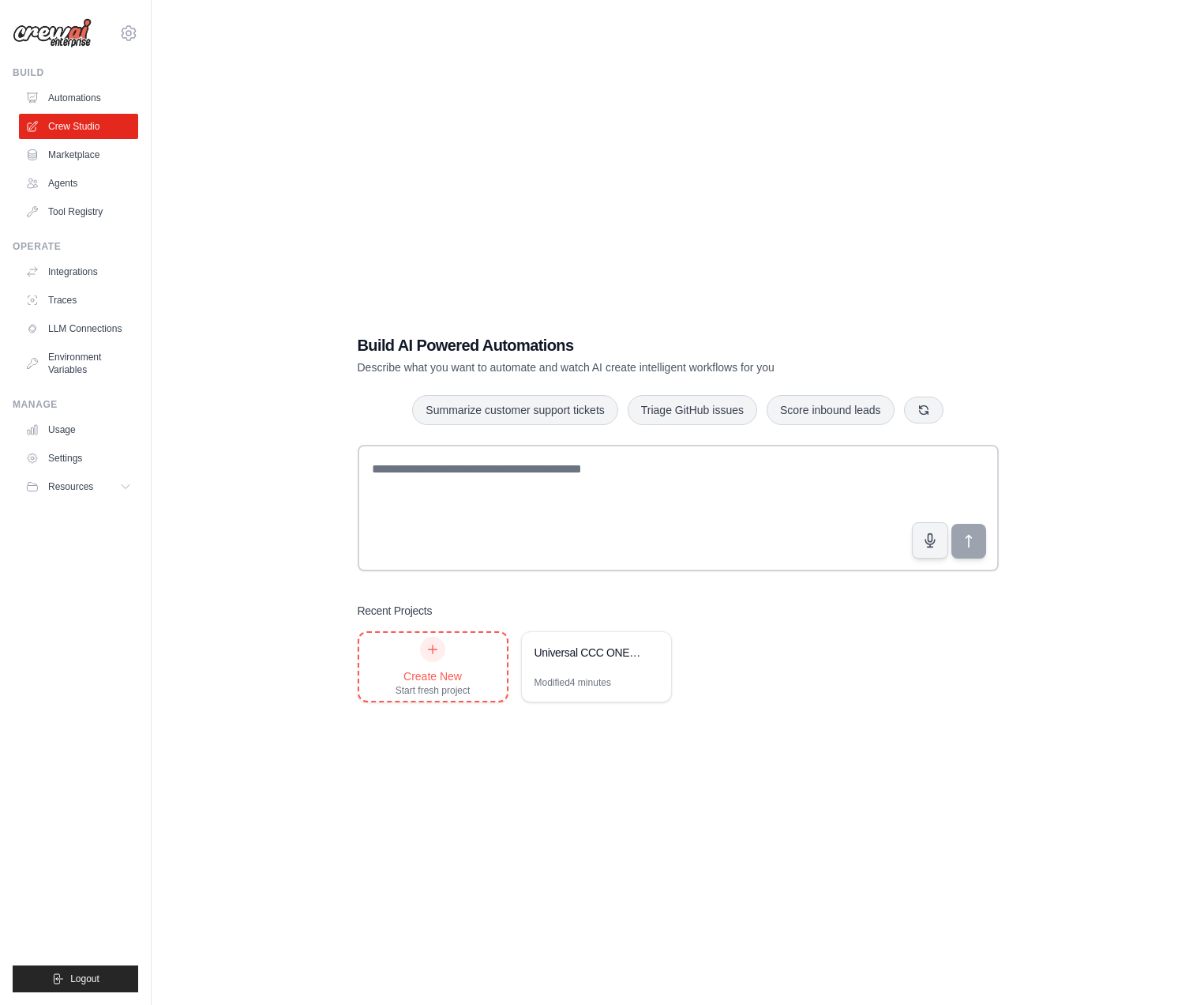
click at [439, 659] on div "Create New Start fresh project" at bounding box center [433, 667] width 75 height 60
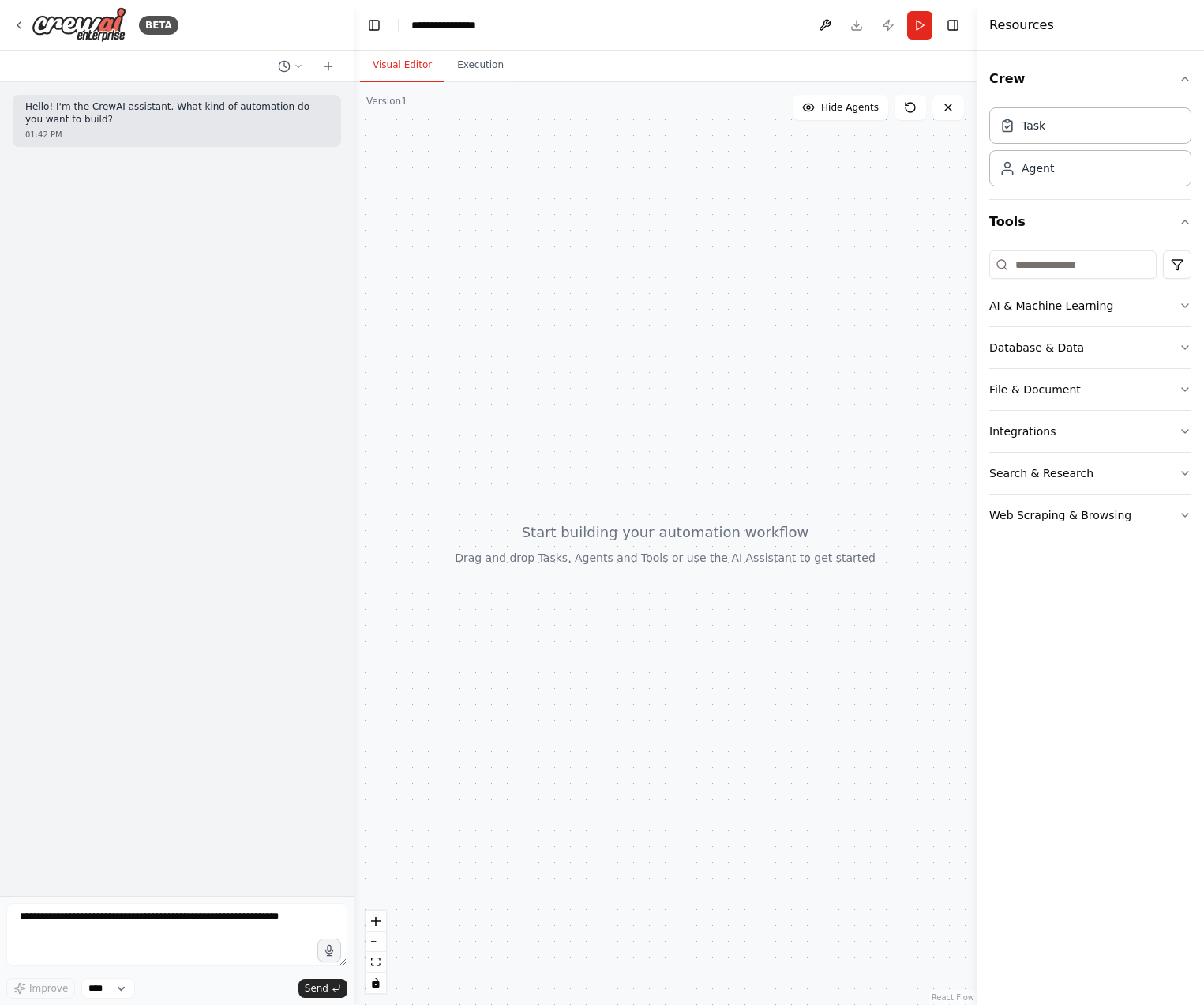
click at [557, 655] on div at bounding box center [665, 543] width 623 height 923
click at [1060, 512] on button "Web Scraping & Browsing" at bounding box center [1090, 515] width 202 height 41
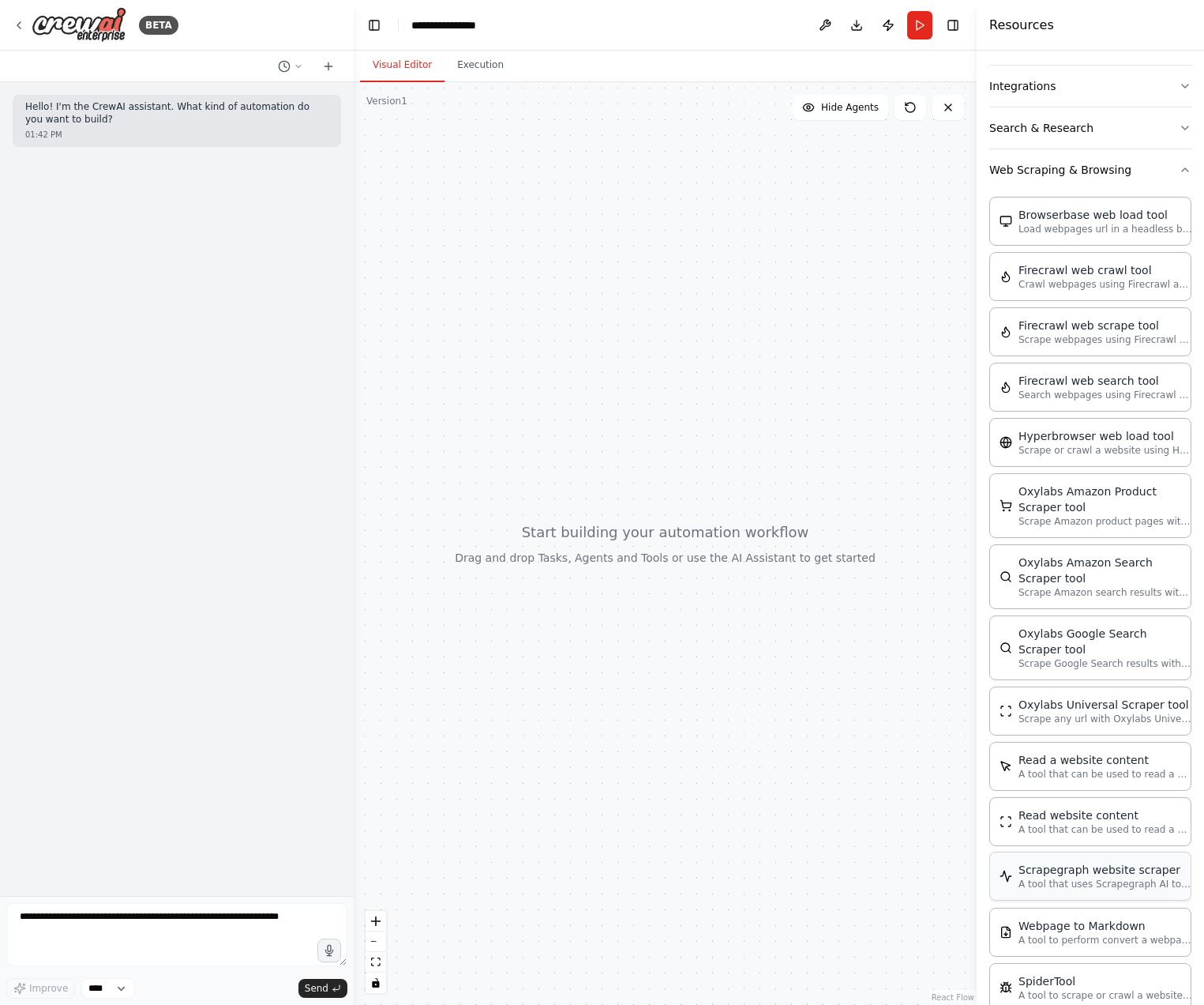
scroll to position [447, 0]
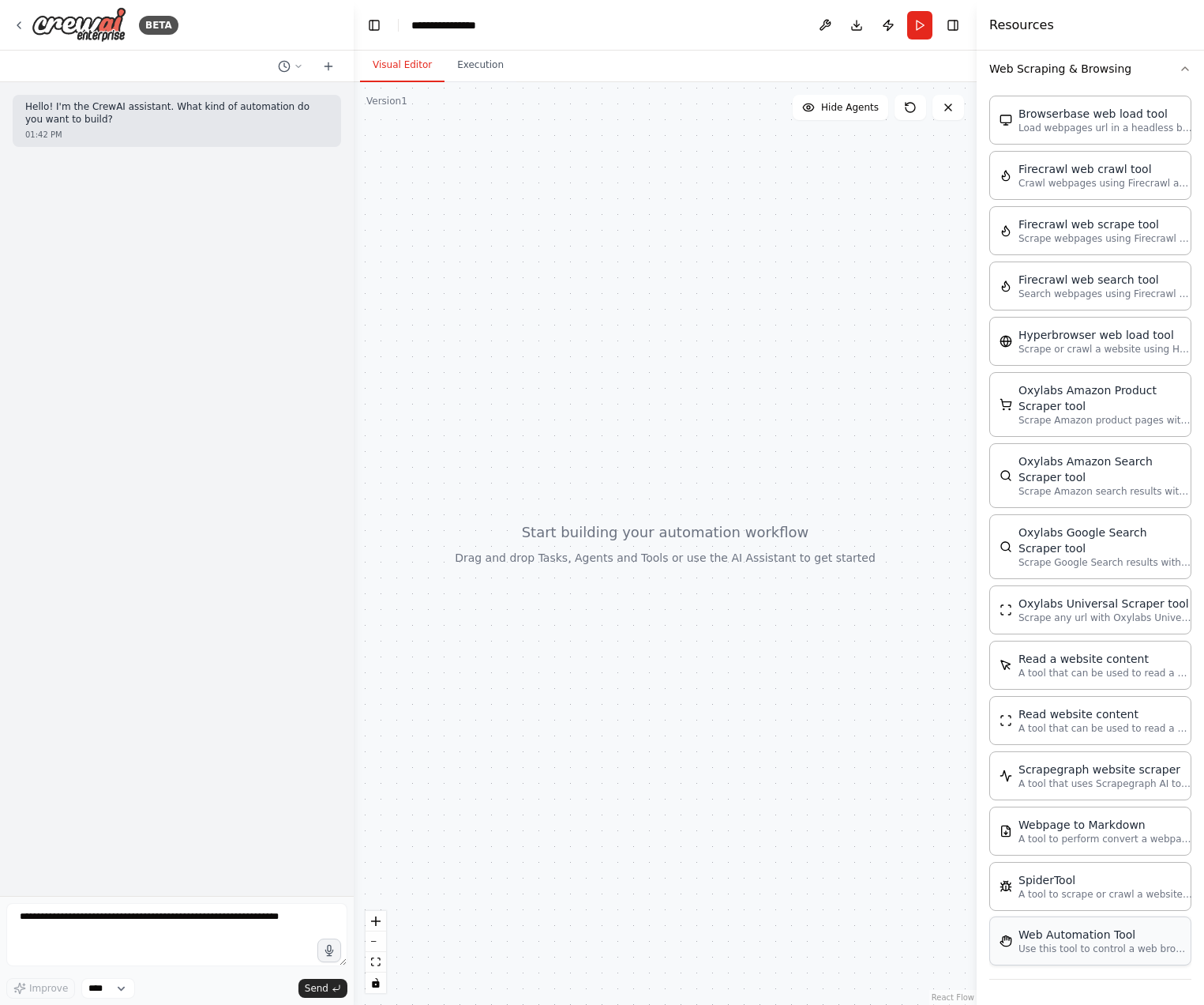
click at [1089, 948] on p "Use this tool to control a web browser and interact with websites using natural…" at bounding box center [1105, 949] width 174 height 13
drag, startPoint x: 155, startPoint y: 811, endPoint x: 204, endPoint y: 788, distance: 54.1
click at [155, 810] on div "Hello! I'm the CrewAI assistant. What kind of automation do you want to build? …" at bounding box center [177, 489] width 354 height 814
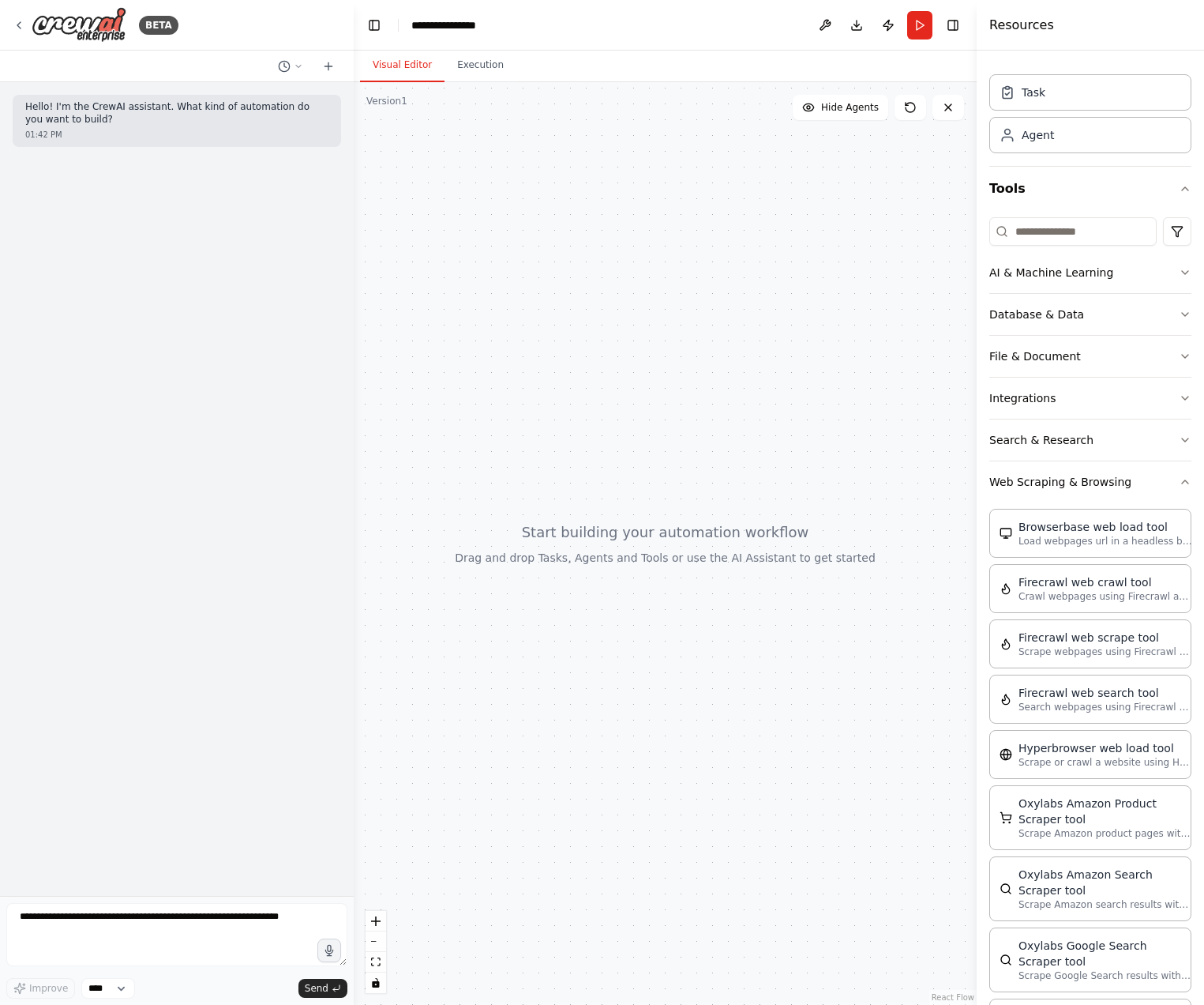
scroll to position [0, 0]
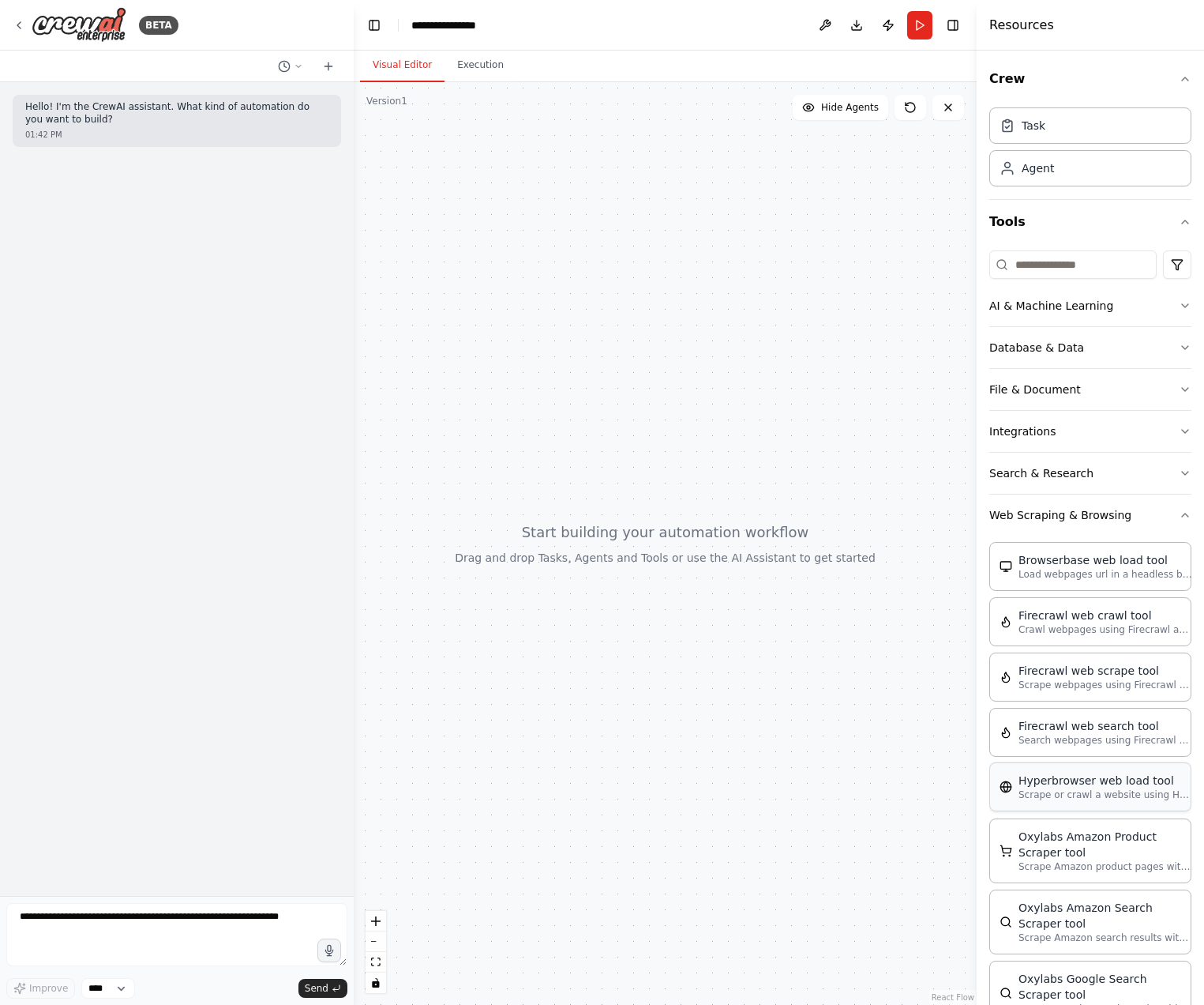
click at [1031, 772] on div "Hyperbrowser web load tool" at bounding box center [1105, 780] width 174 height 16
click at [1181, 218] on icon "button" at bounding box center [1185, 222] width 13 height 13
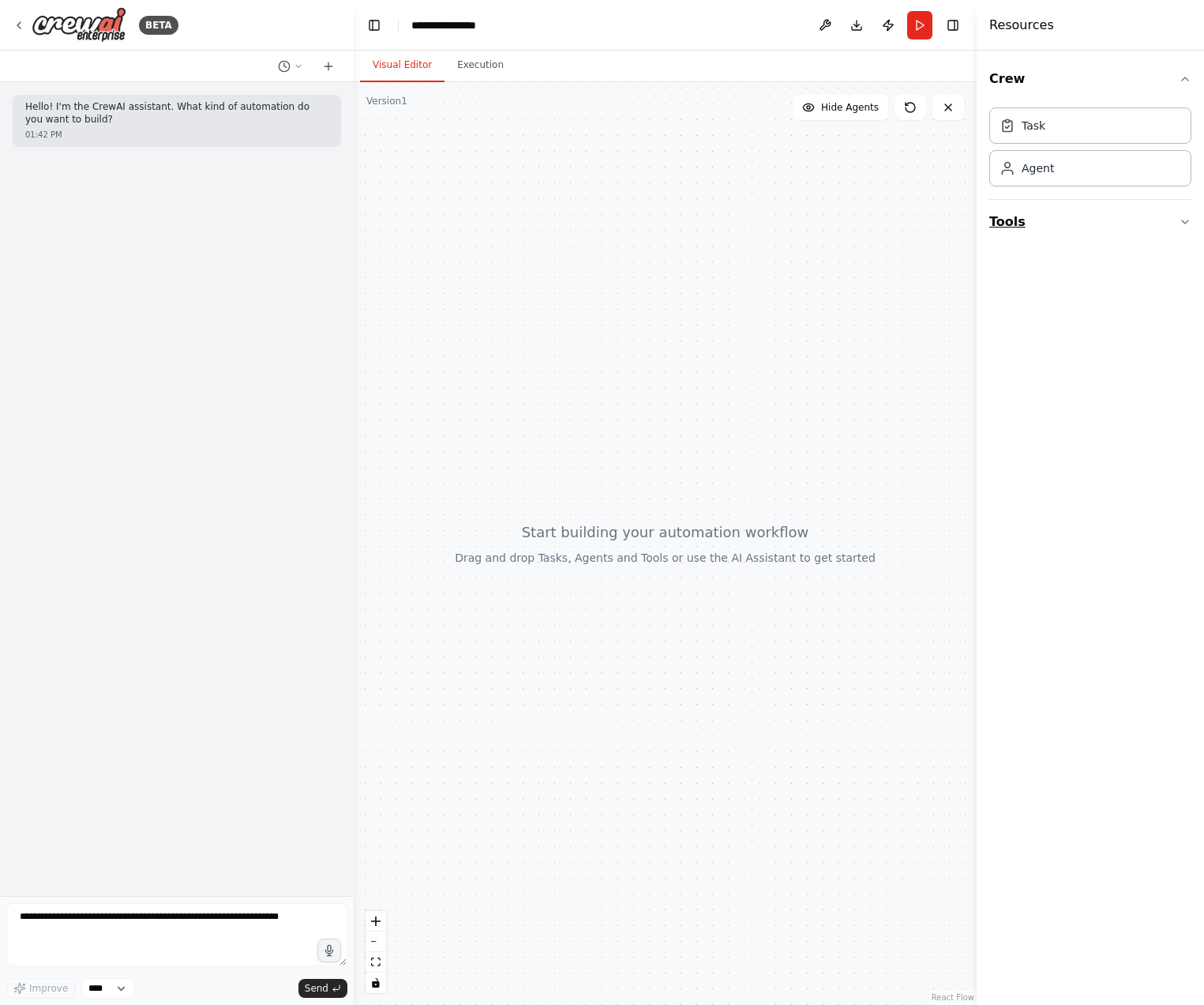
click at [1063, 208] on button "Tools" at bounding box center [1090, 222] width 202 height 44
click at [1111, 513] on button "Web Scraping & Browsing" at bounding box center [1090, 515] width 202 height 41
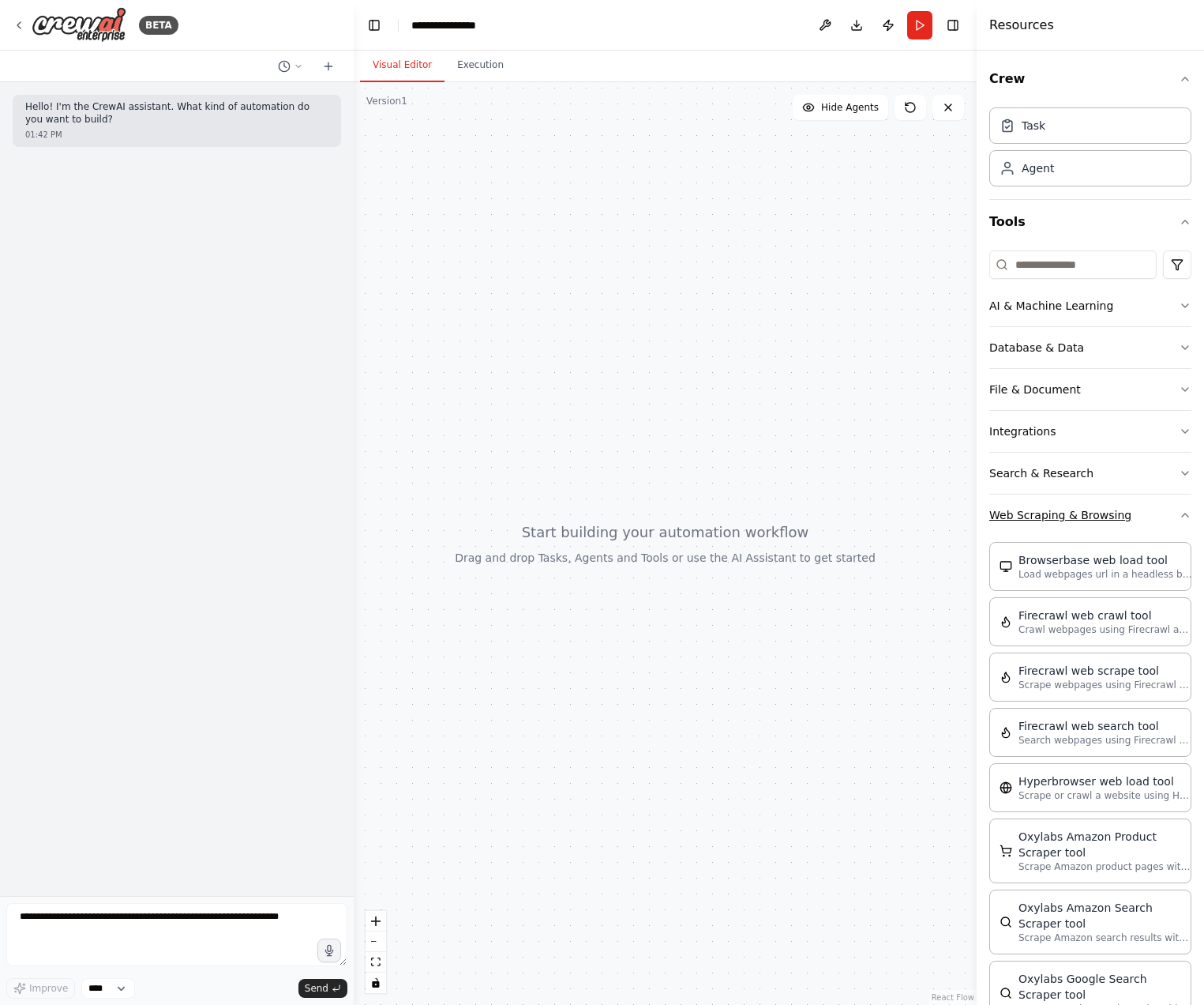
click at [1064, 524] on button "Web Scraping & Browsing" at bounding box center [1090, 515] width 202 height 41
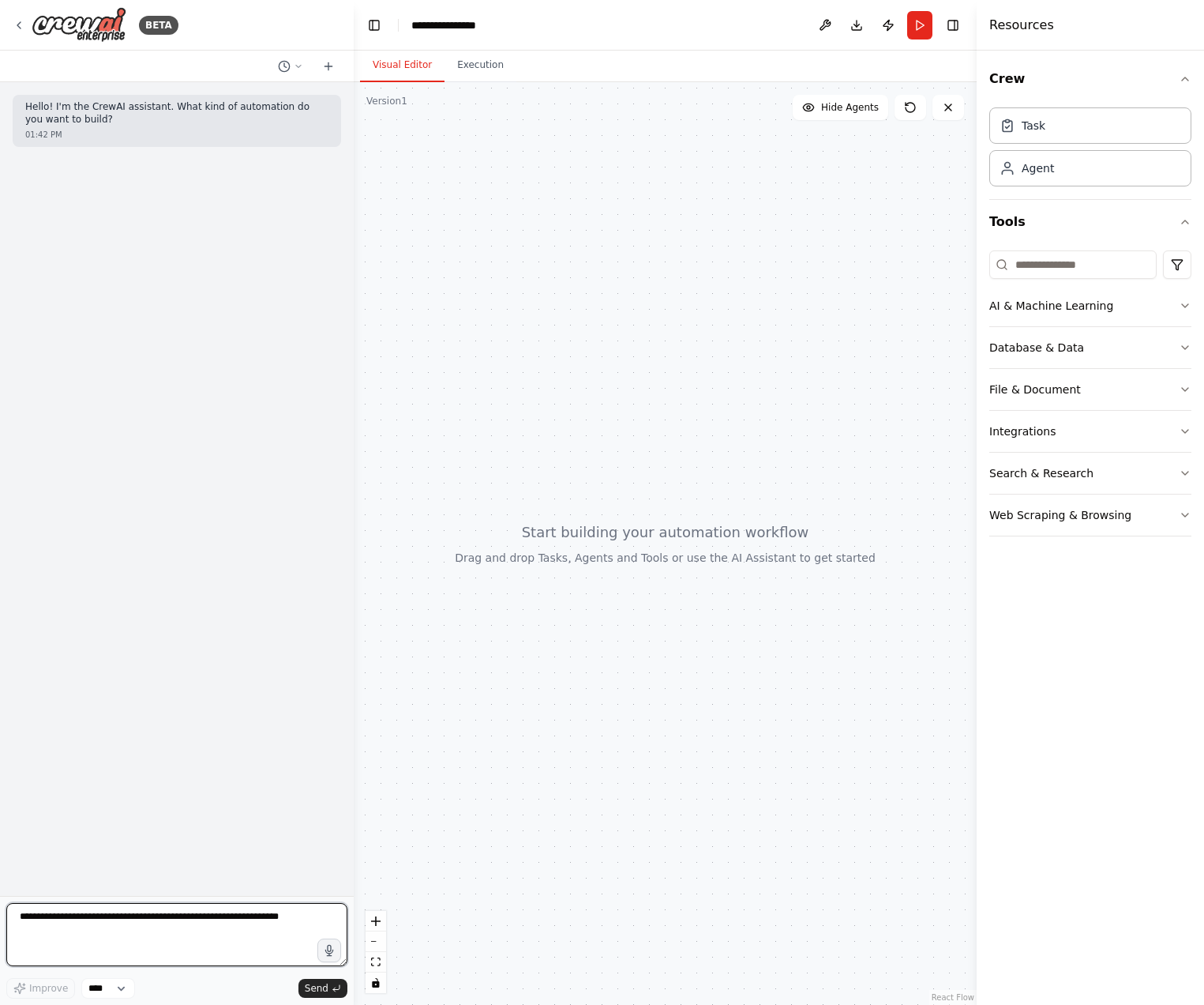
click at [130, 955] on textarea at bounding box center [177, 935] width 341 height 63
click at [74, 962] on textarea "**********" at bounding box center [177, 935] width 341 height 63
paste textarea "**********"
type textarea "**********"
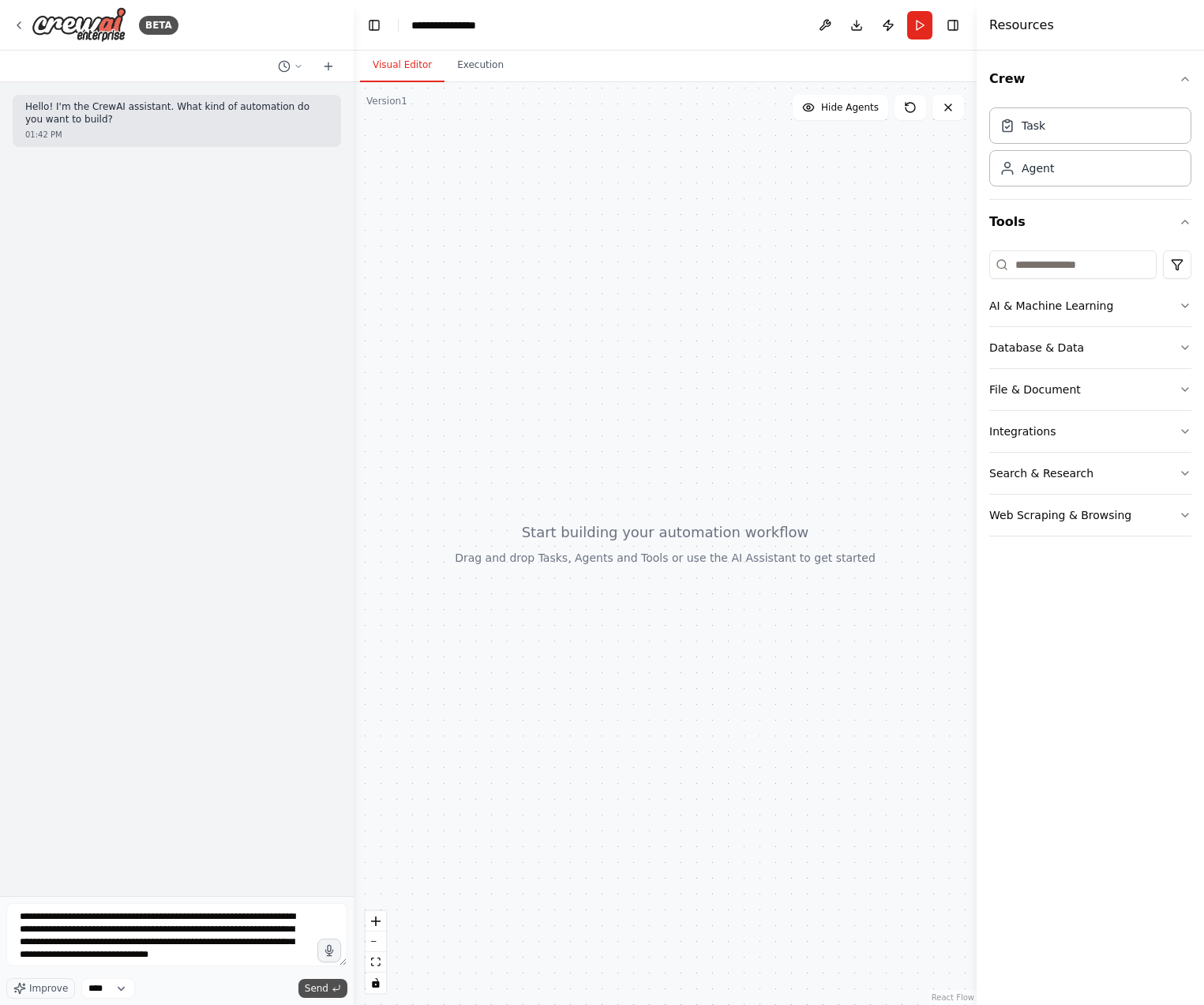
click at [324, 989] on span "Send" at bounding box center [317, 988] width 23 height 13
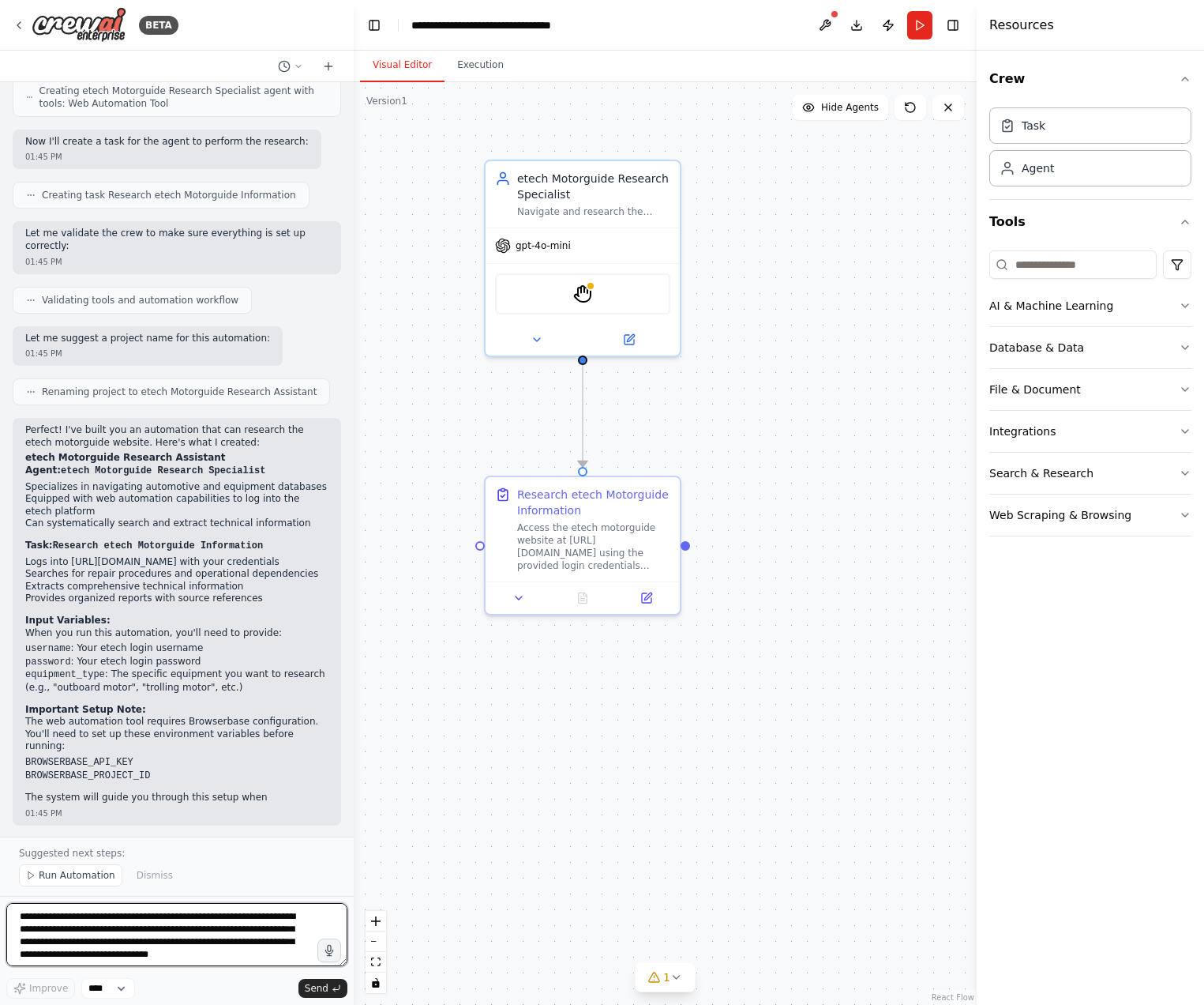
scroll to position [666, 0]
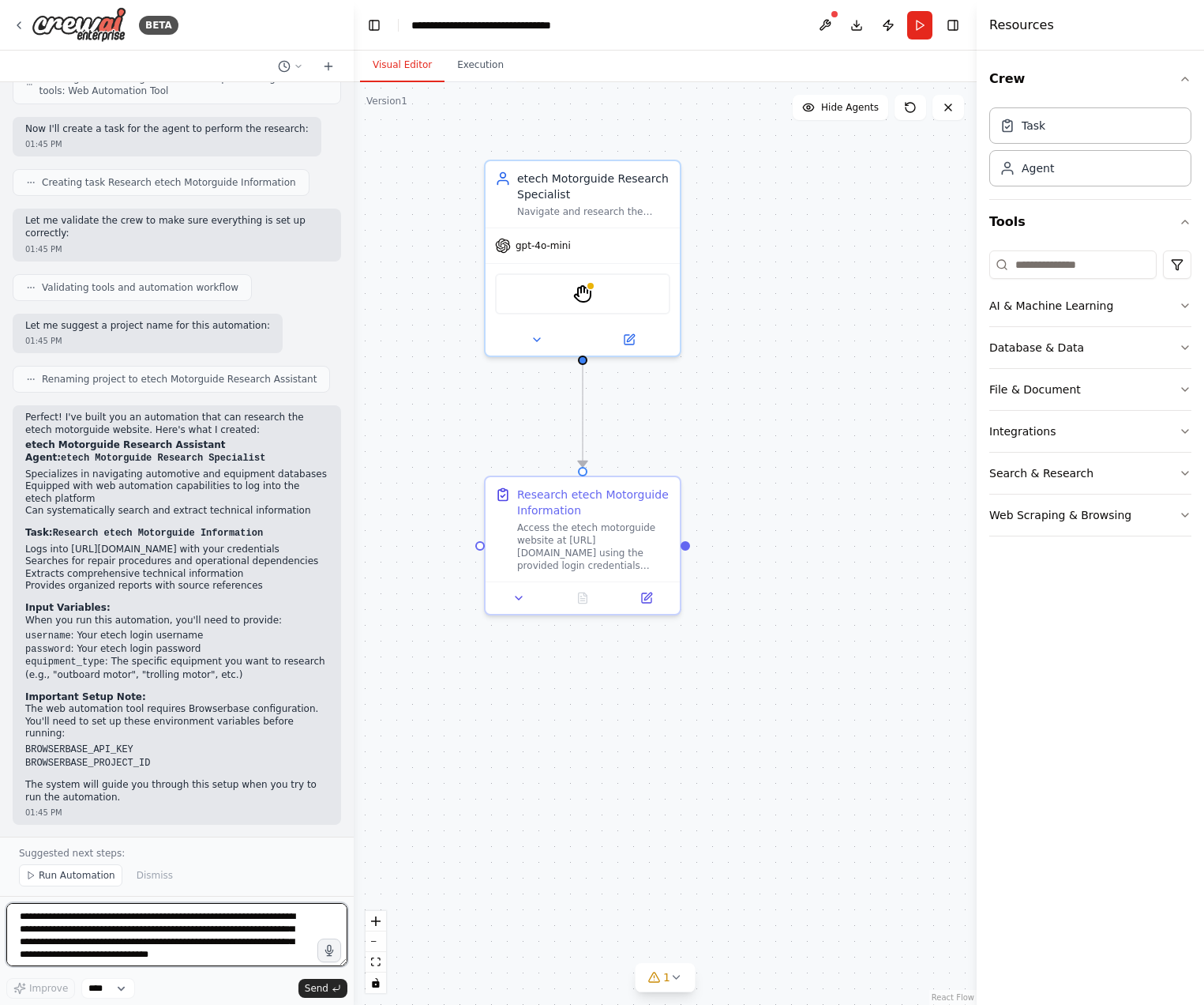
click at [165, 935] on textarea "**********" at bounding box center [177, 935] width 341 height 63
type textarea "**********"
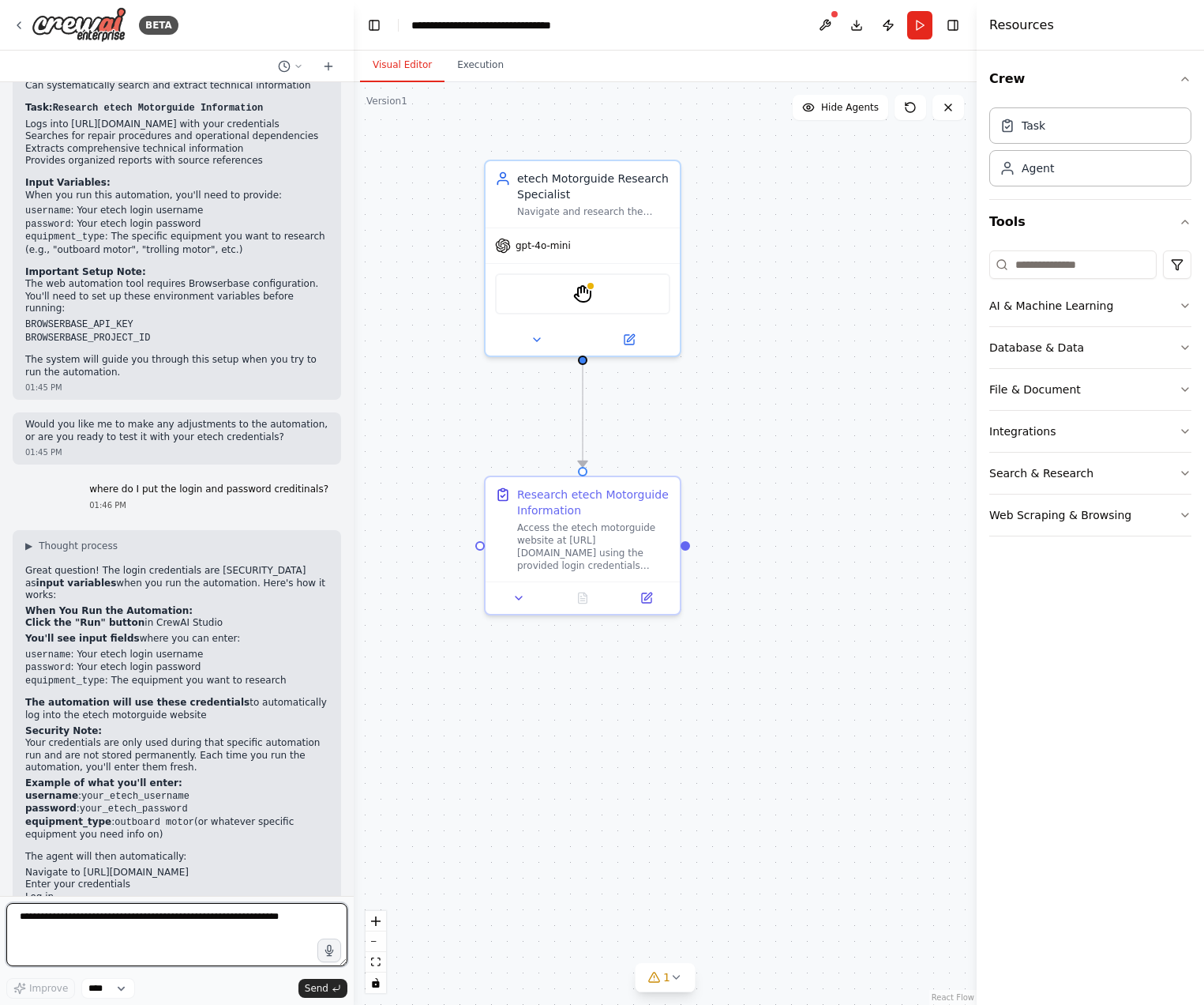
scroll to position [1103, 0]
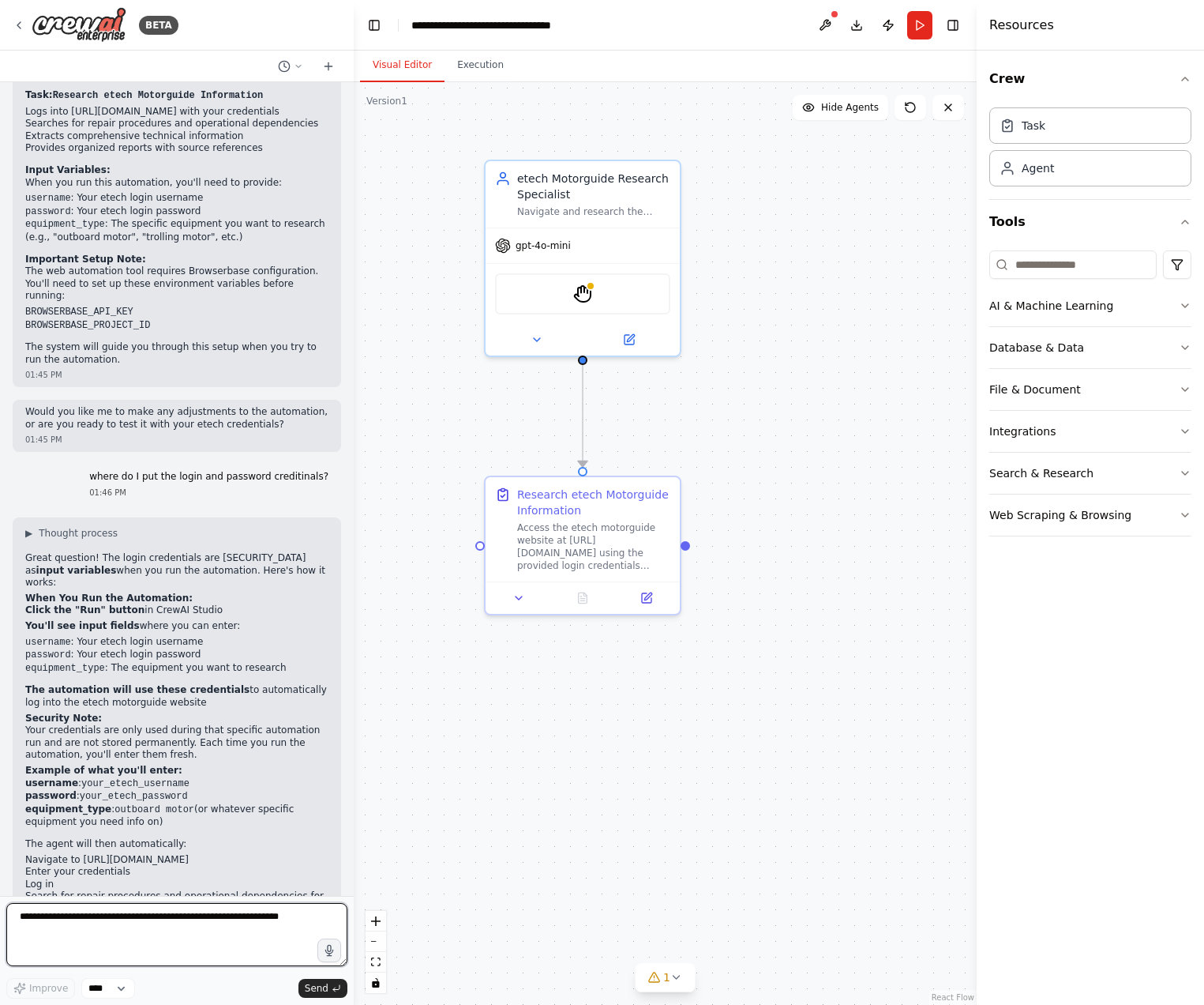
click at [242, 941] on textarea at bounding box center [177, 935] width 341 height 63
type textarea "**********"
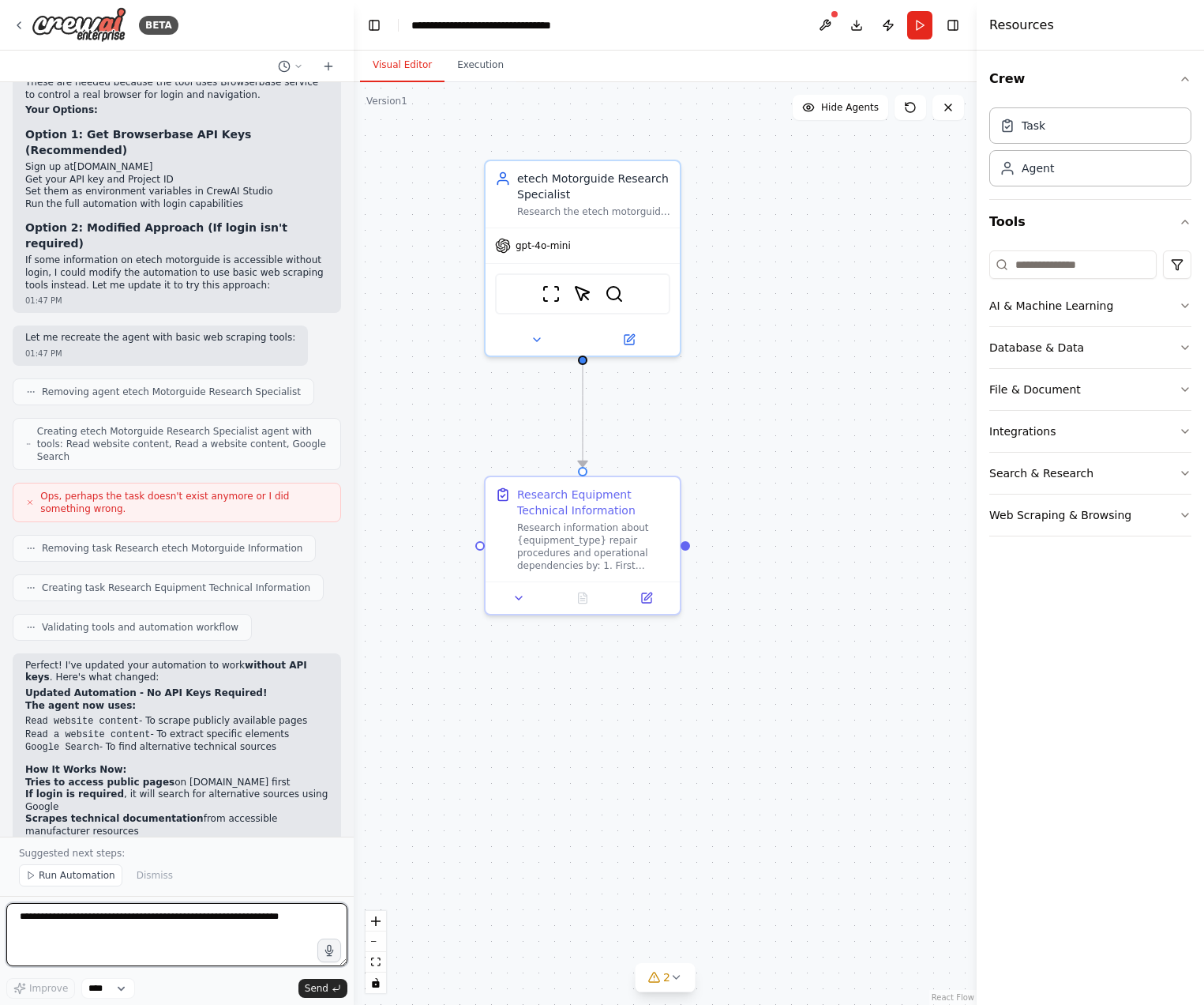
scroll to position [2180, 0]
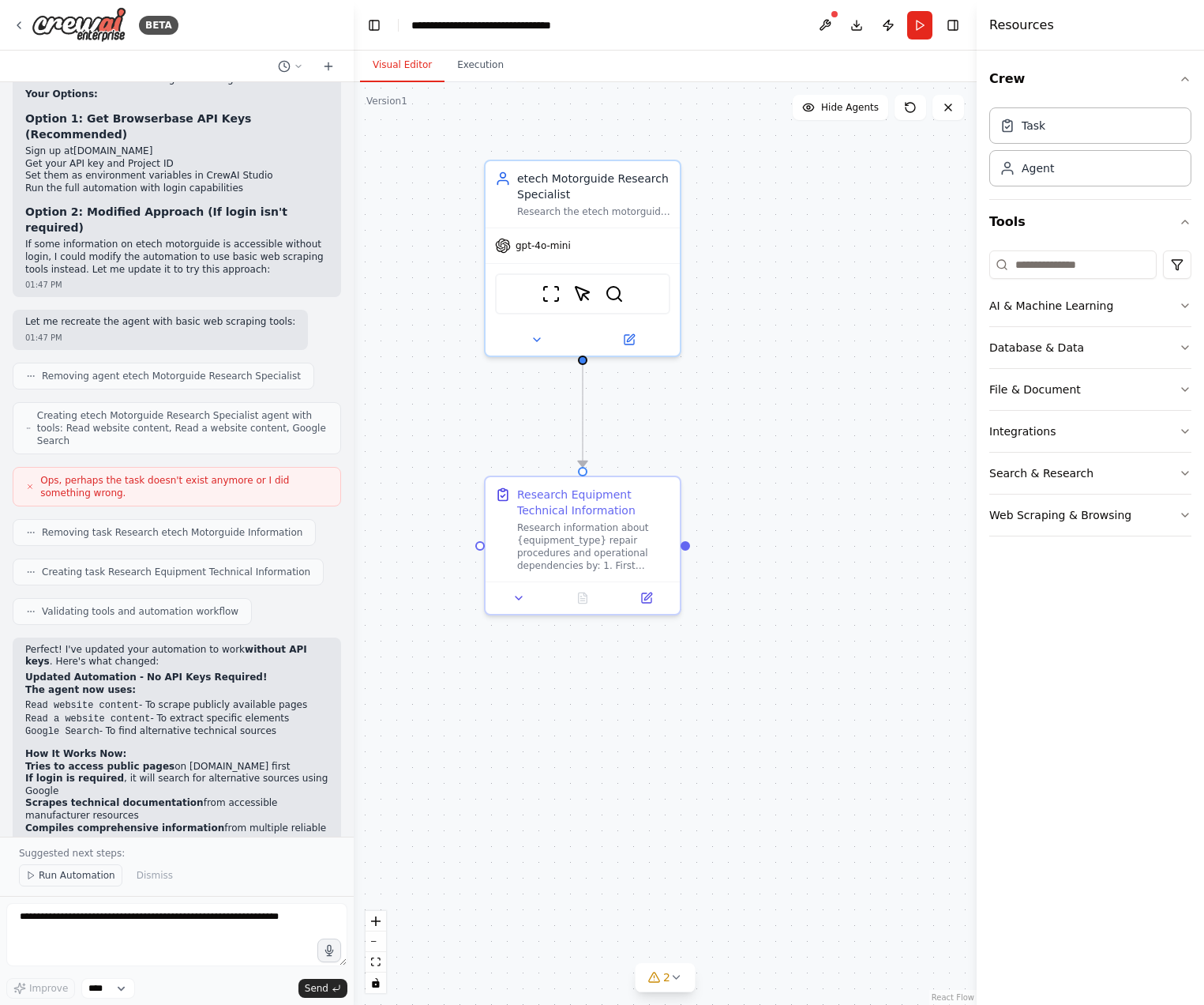
click at [73, 878] on span "Run Automation" at bounding box center [77, 875] width 77 height 13
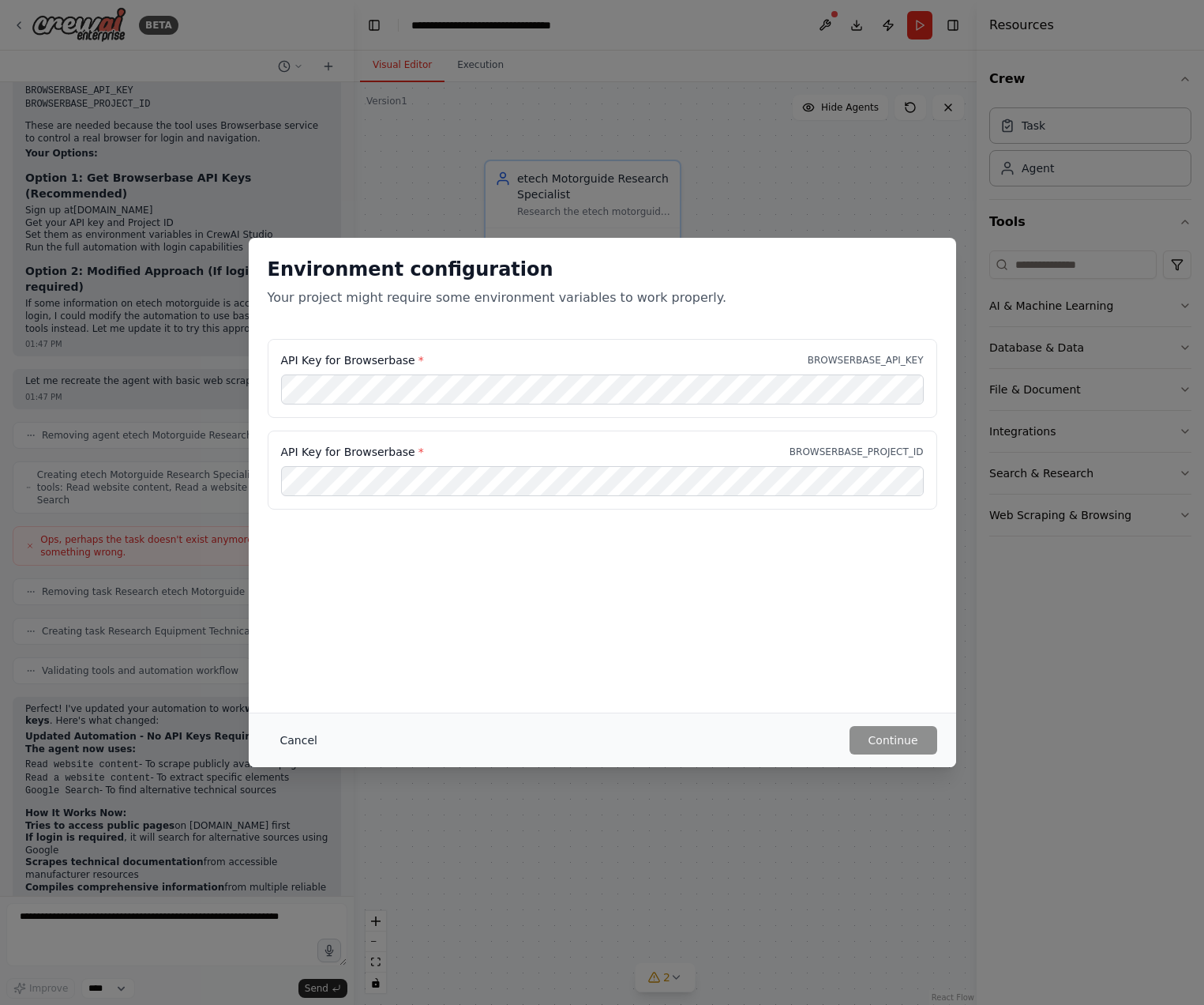
click at [297, 736] on button "Cancel" at bounding box center [299, 741] width 62 height 29
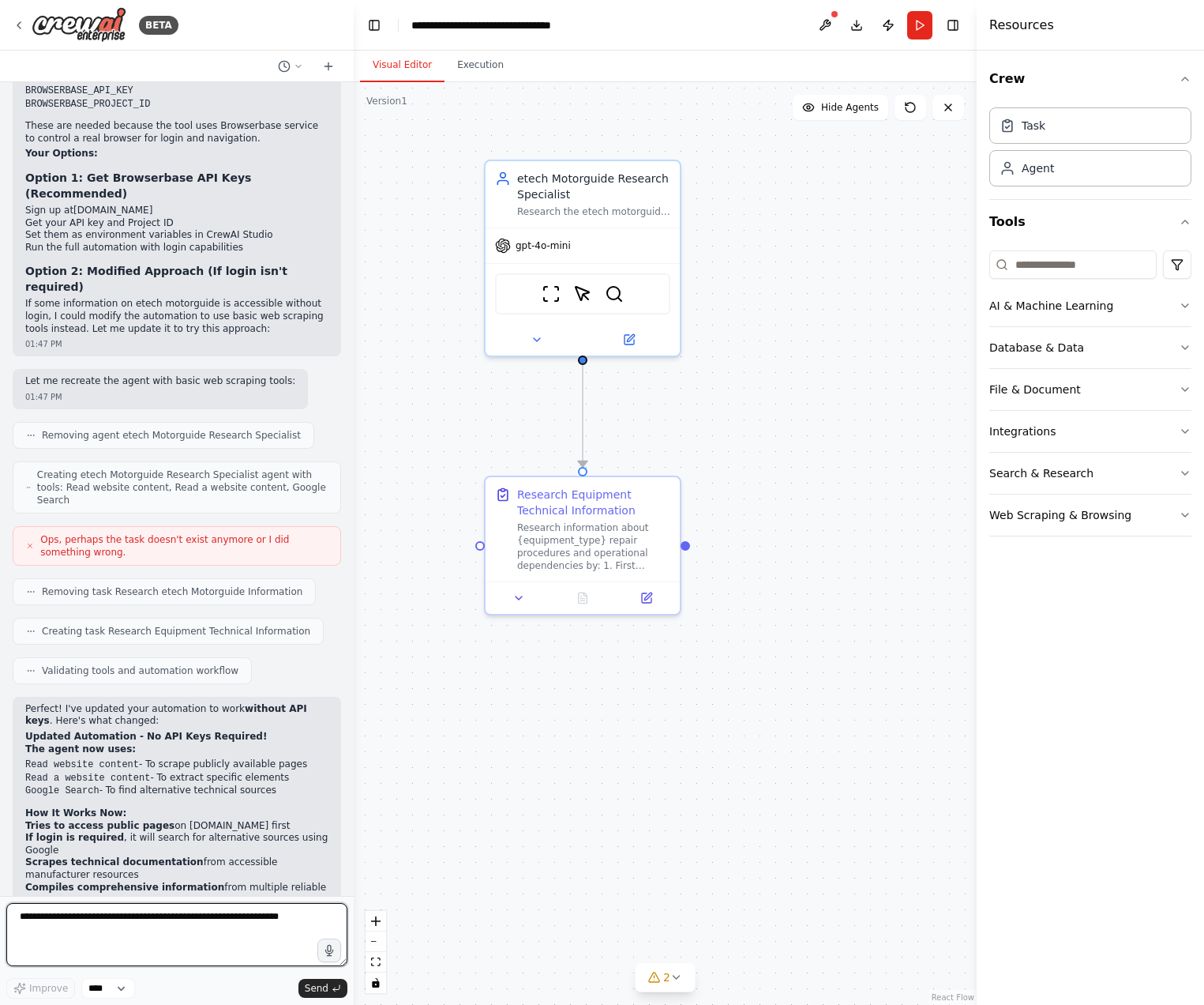
click at [161, 937] on textarea at bounding box center [177, 935] width 341 height 63
type textarea "**********"
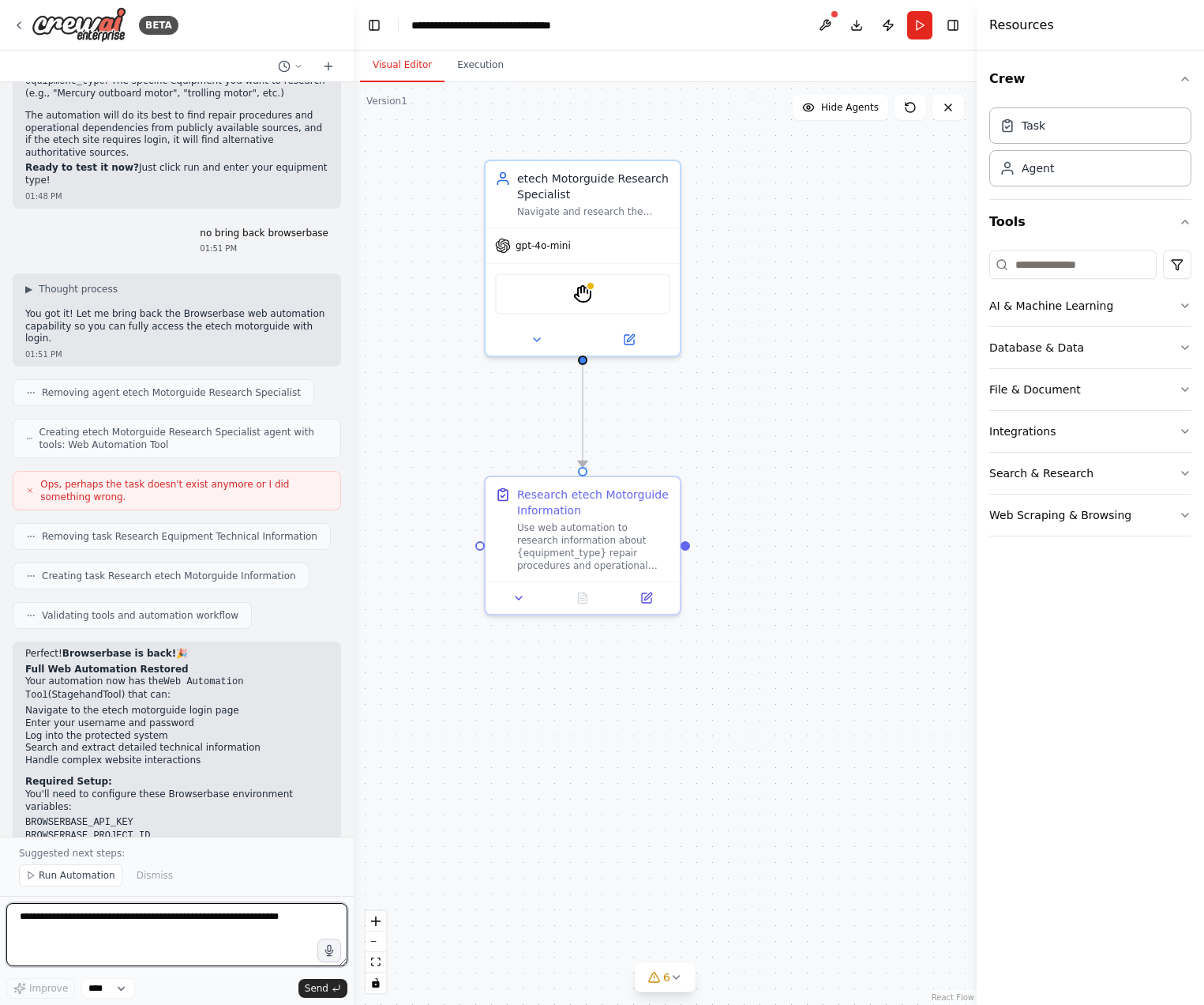
scroll to position [3007, 0]
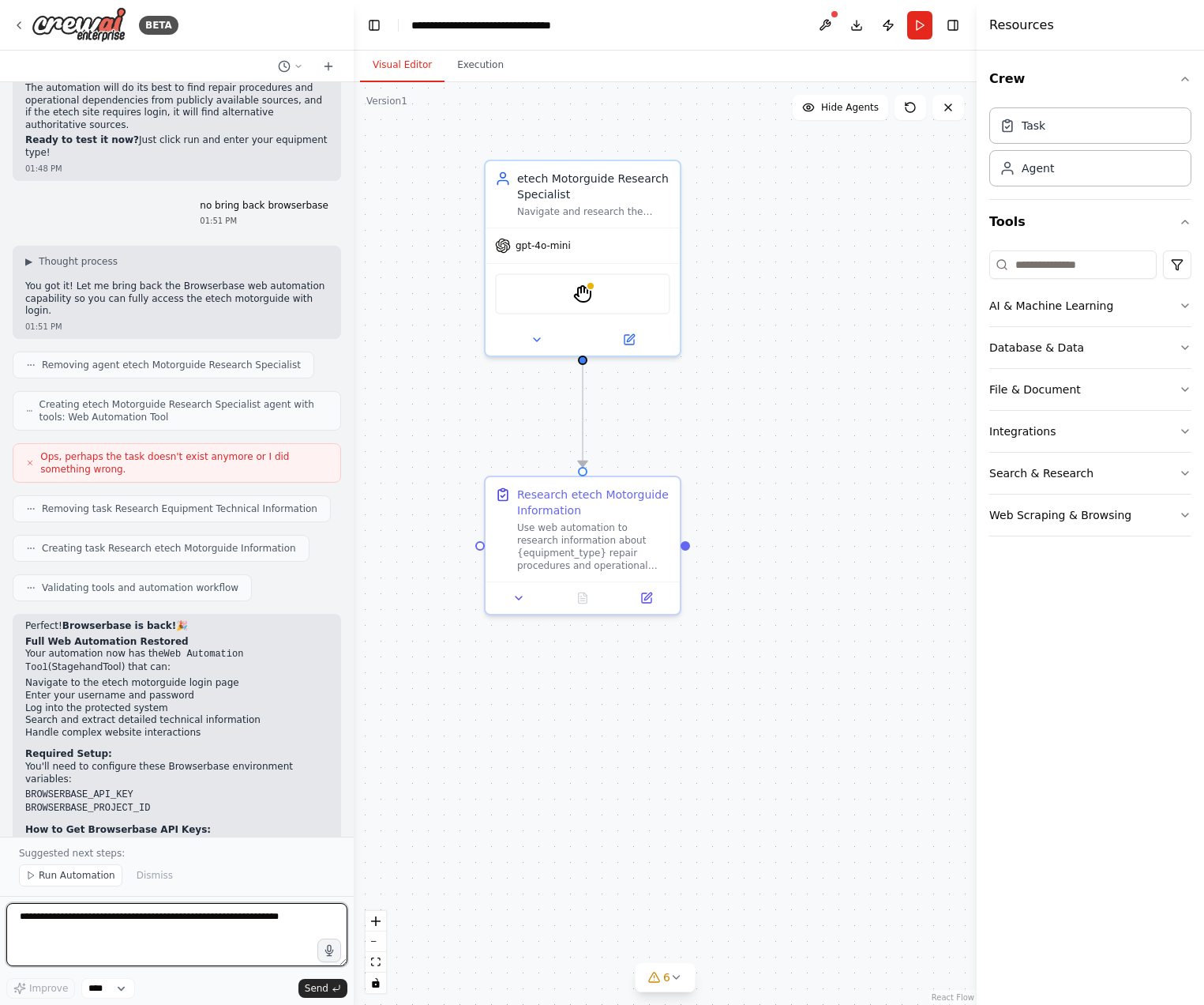
click at [97, 937] on textarea at bounding box center [177, 935] width 341 height 63
click at [97, 886] on button "Run Automation" at bounding box center [70, 875] width 104 height 23
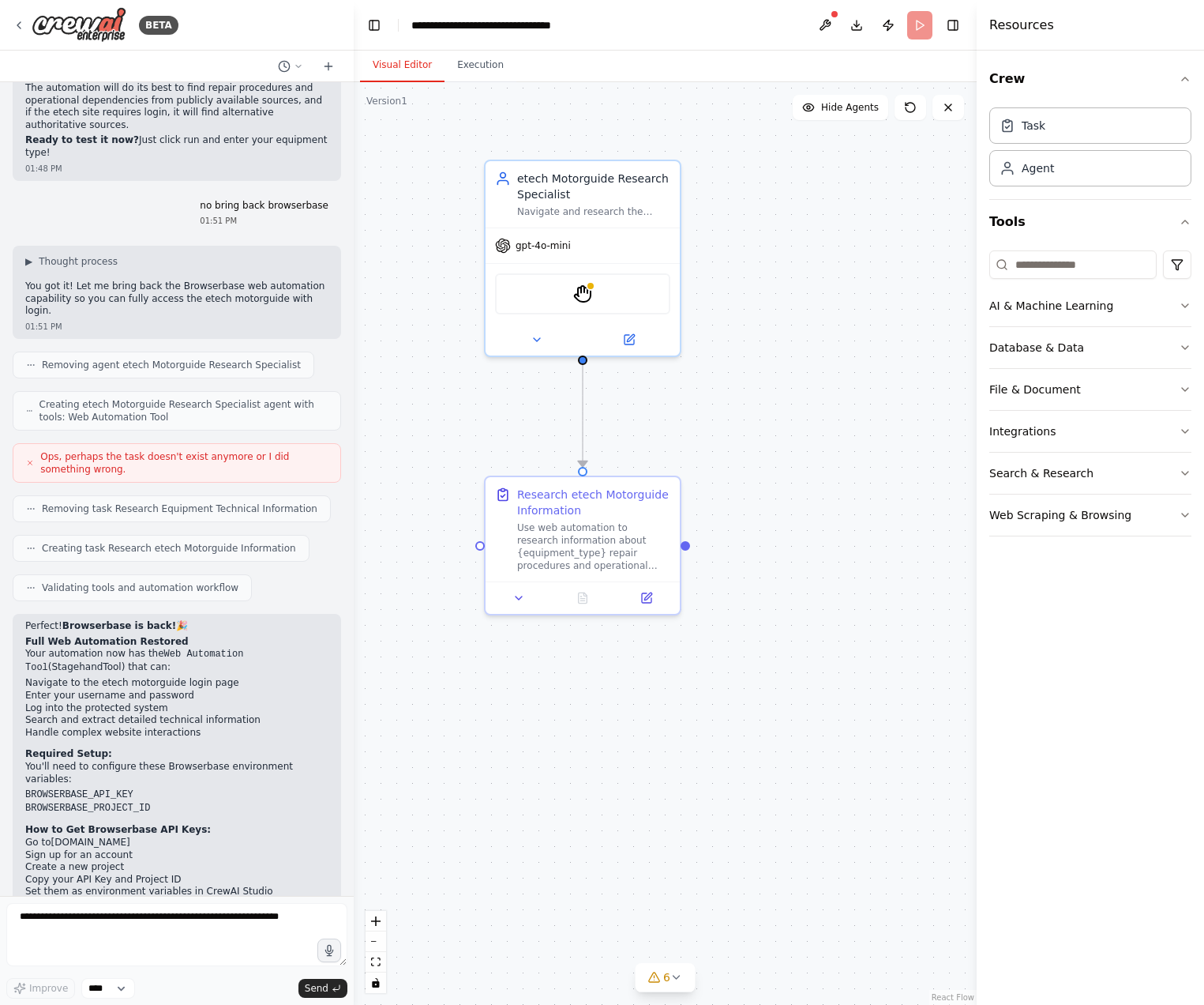
scroll to position [2948, 0]
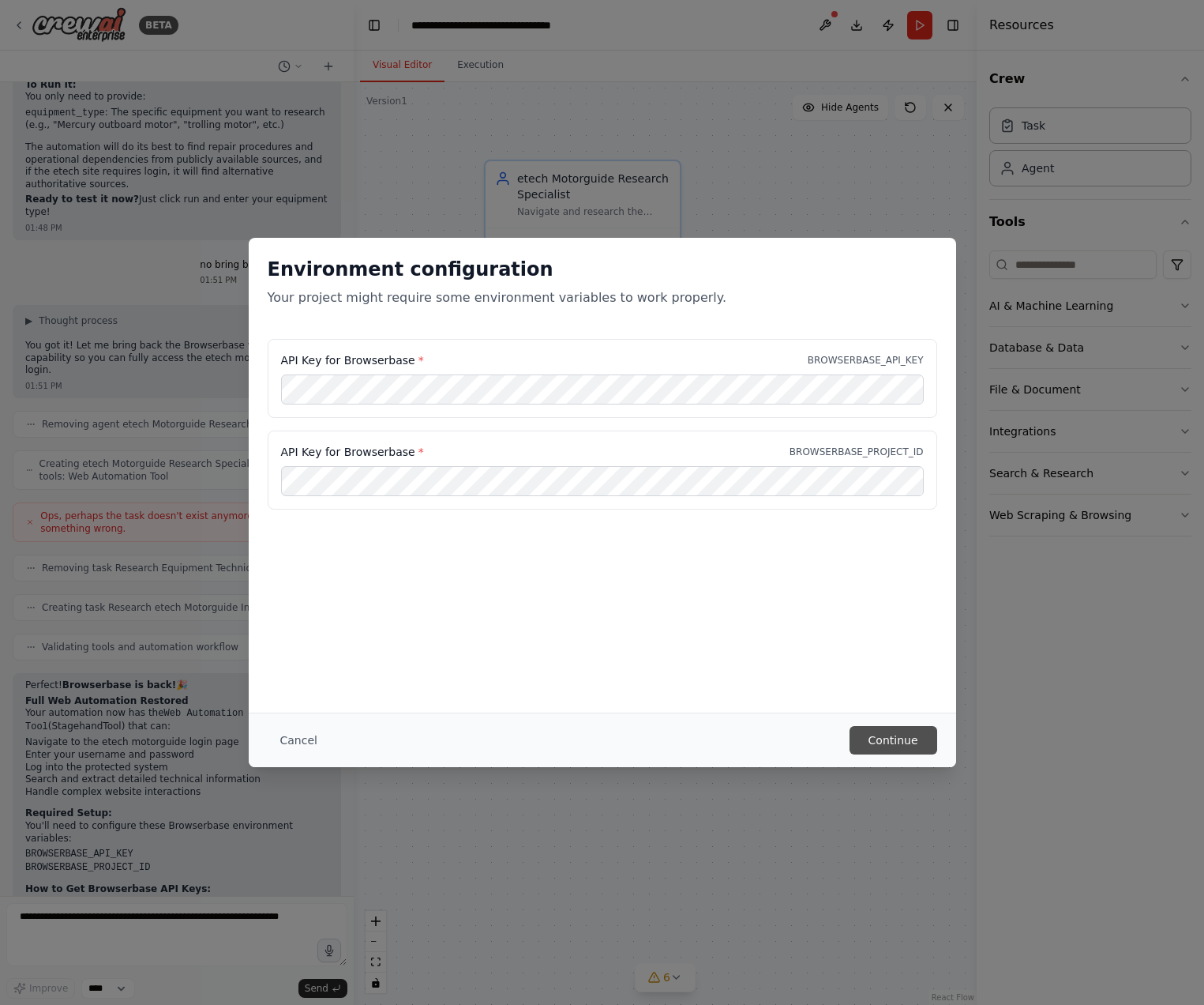
click at [867, 743] on button "Continue" at bounding box center [893, 741] width 87 height 29
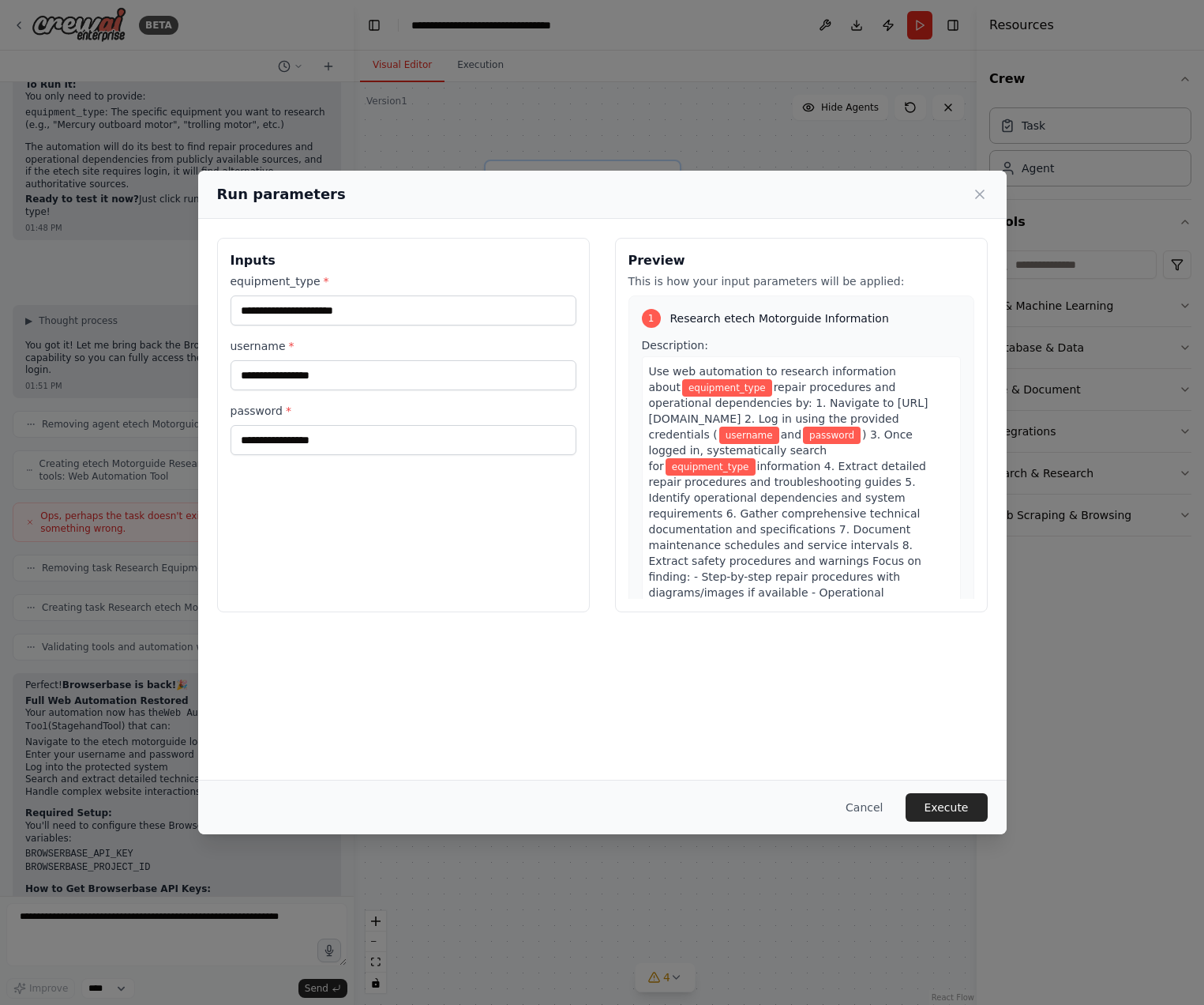
click at [348, 327] on div "equipment_type * username * password *" at bounding box center [403, 364] width 345 height 181
click at [362, 309] on input "equipment_type *" at bounding box center [403, 309] width 345 height 30
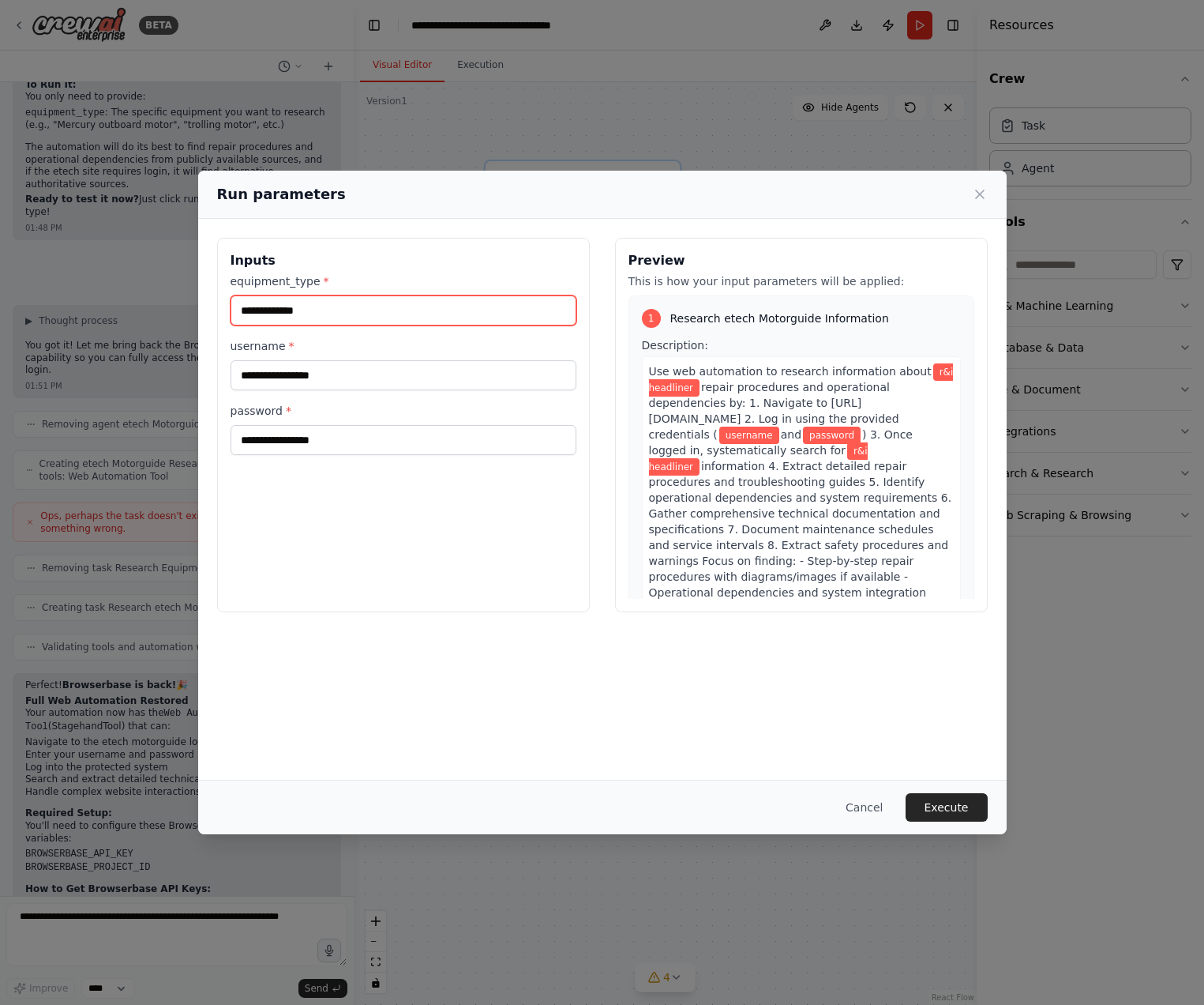
type input "**********"
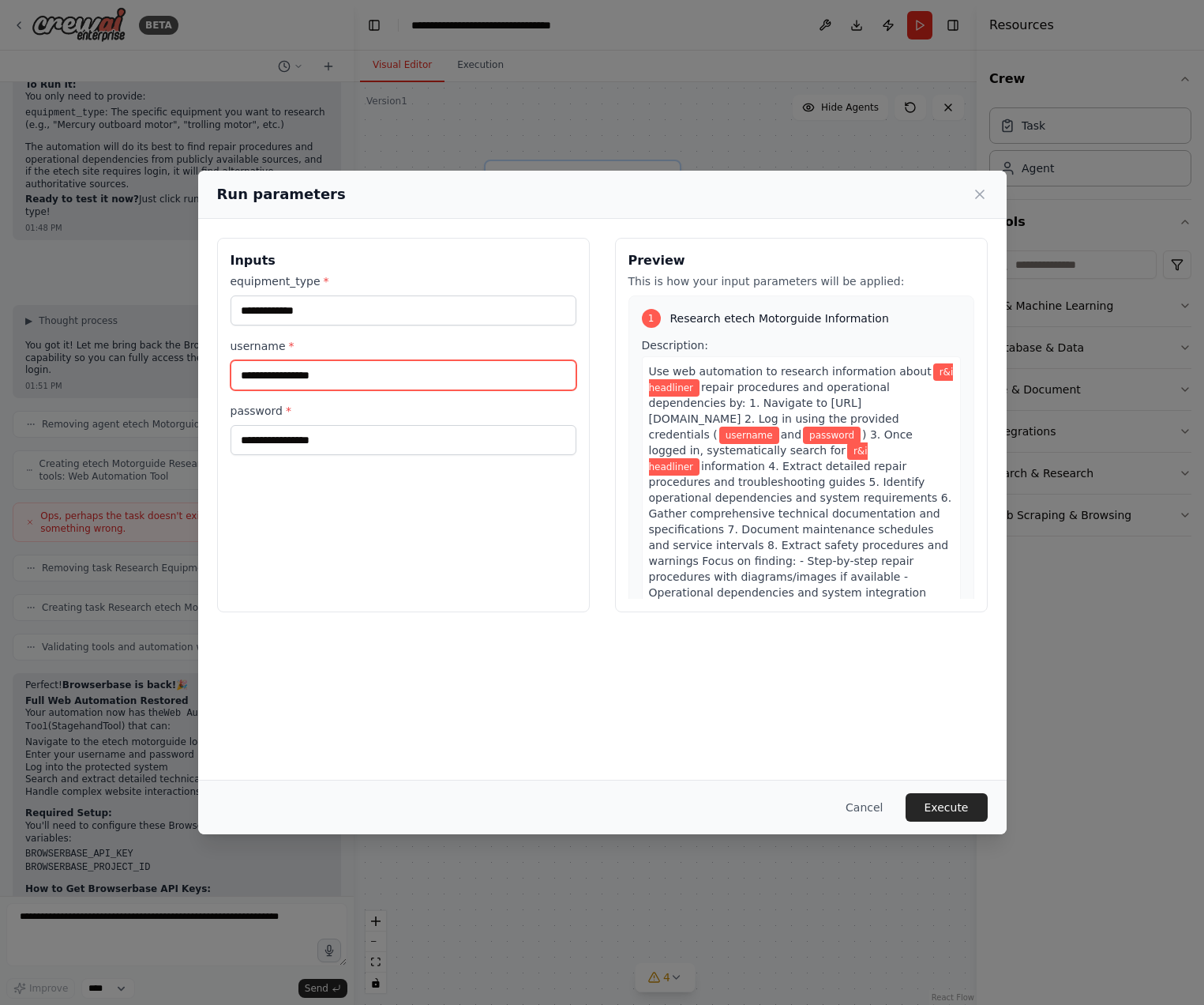
click at [345, 367] on input "username *" at bounding box center [403, 374] width 345 height 30
type input "*********"
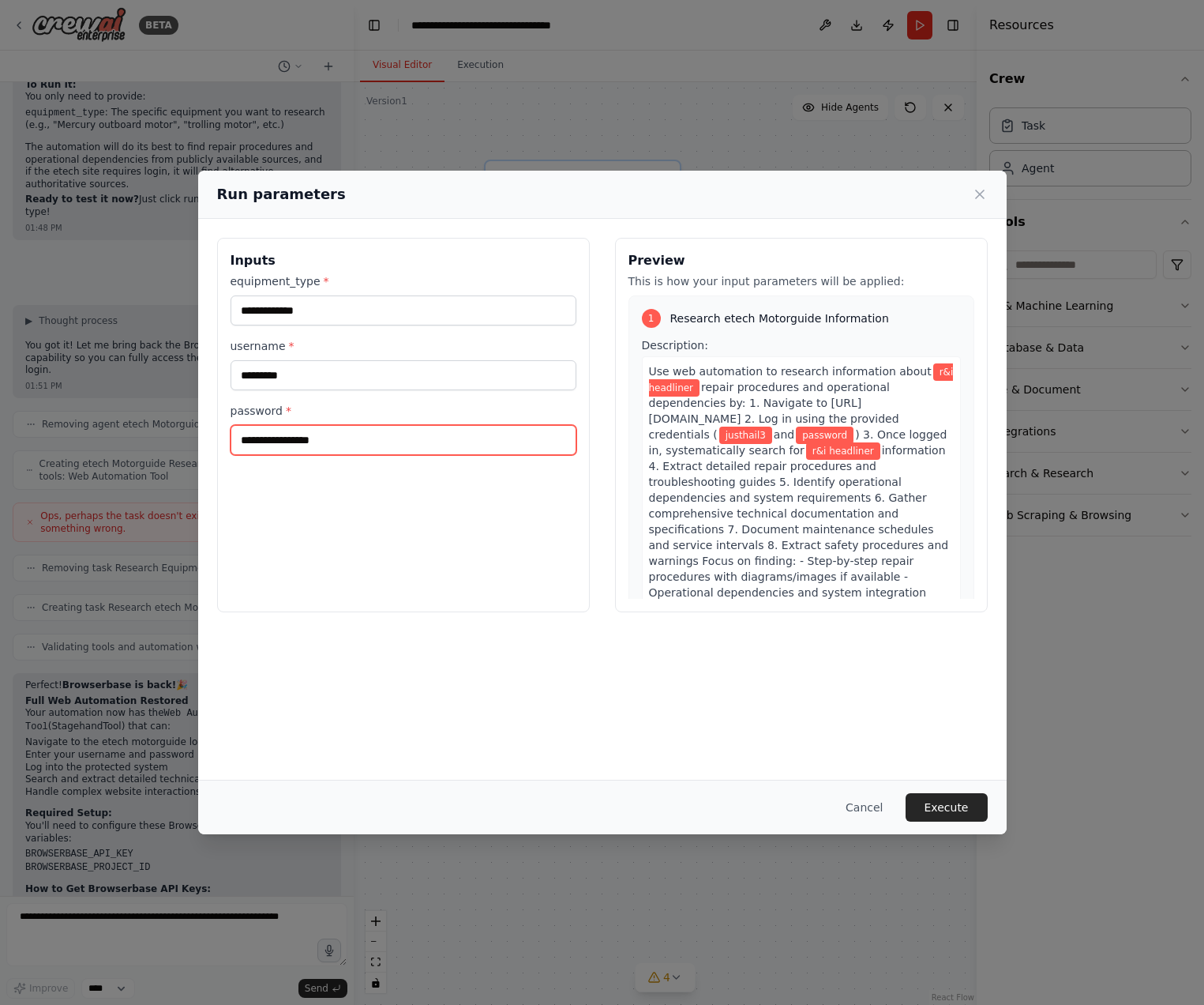
click at [277, 447] on input "password *" at bounding box center [403, 439] width 345 height 30
paste input "**********"
type input "**********"
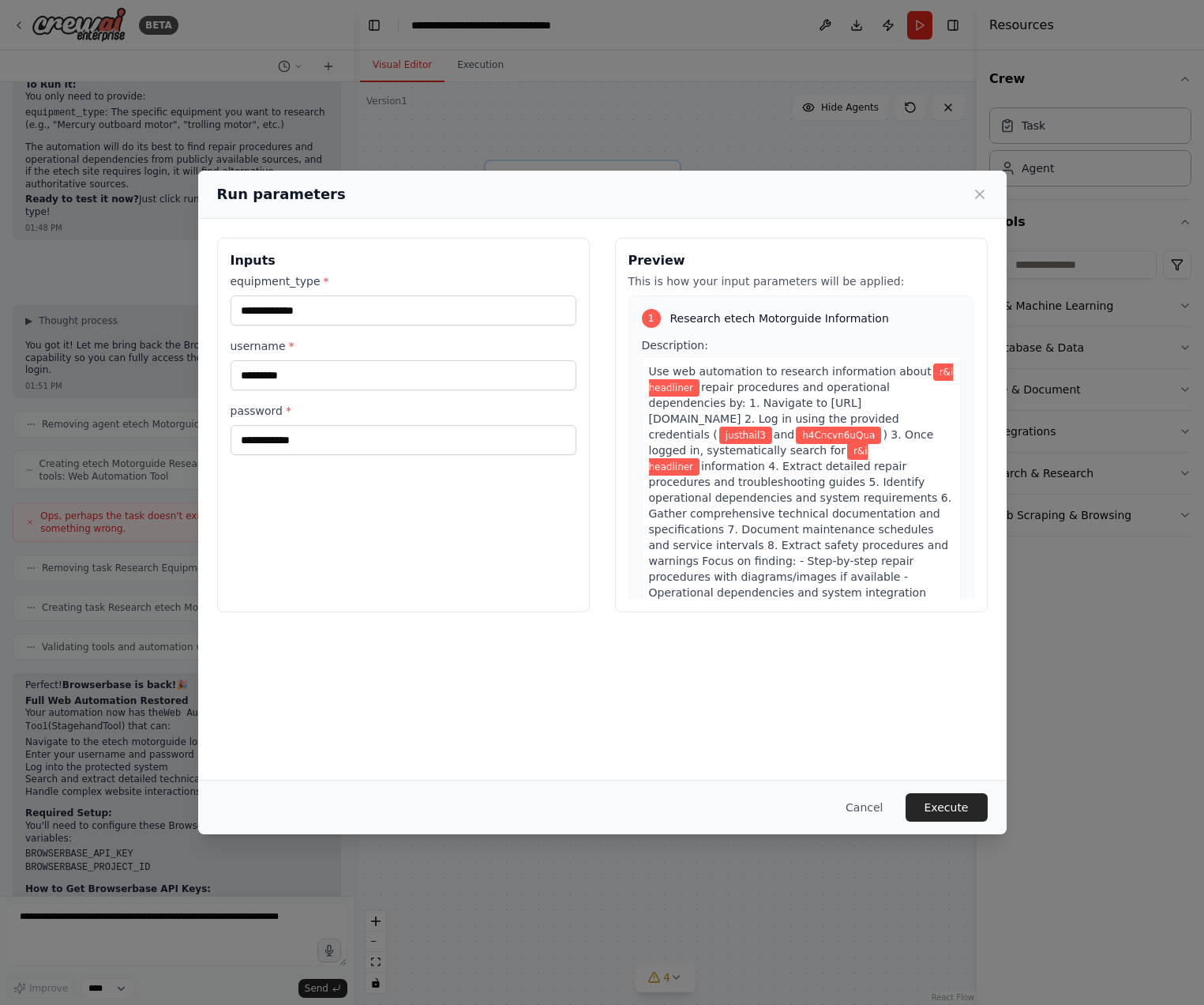
click at [407, 644] on div "**********" at bounding box center [602, 500] width 809 height 561
click at [479, 765] on div "**********" at bounding box center [602, 500] width 809 height 561
click at [944, 807] on button "Execute" at bounding box center [946, 807] width 82 height 29
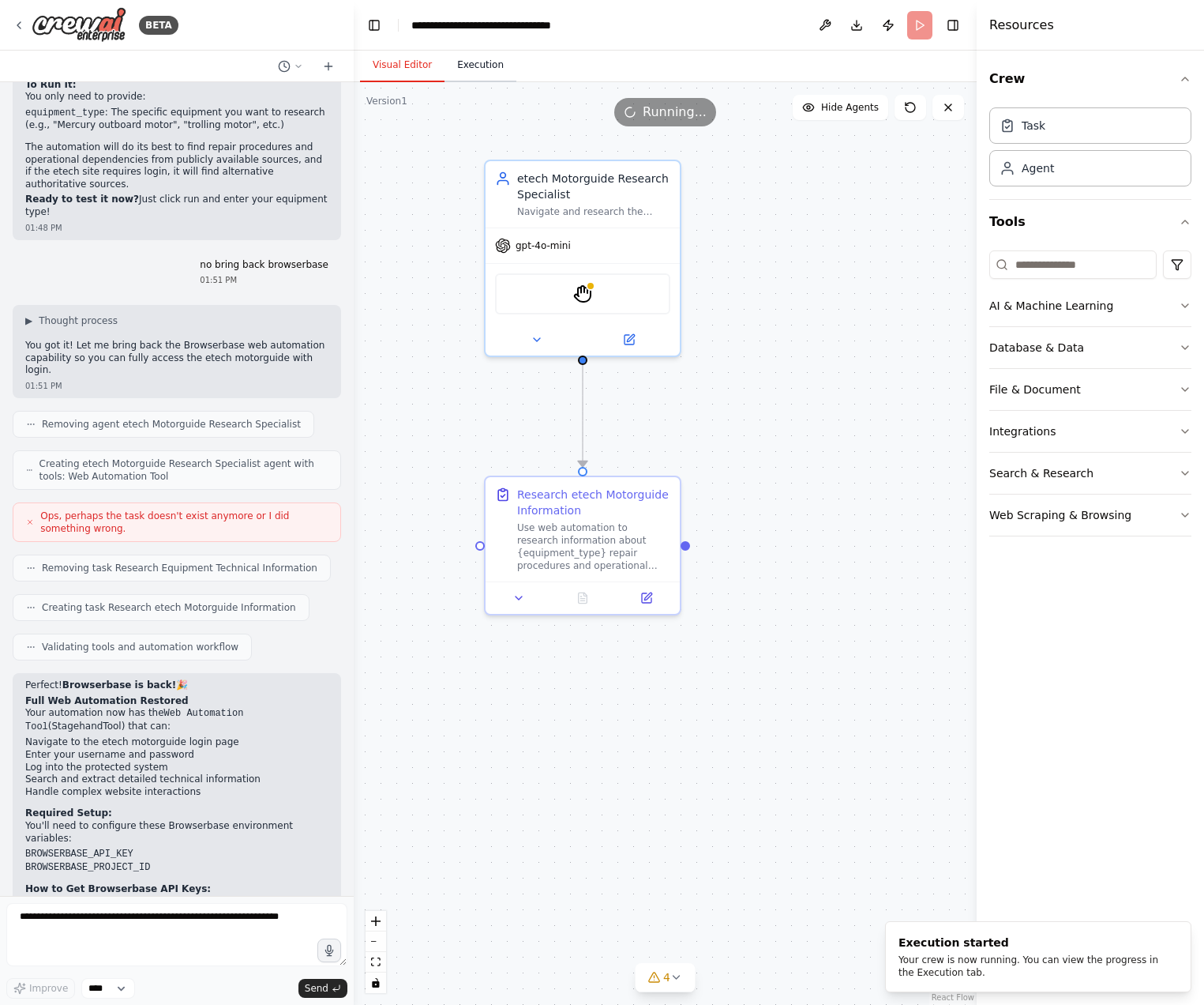
click at [470, 67] on button "Execution" at bounding box center [481, 65] width 72 height 33
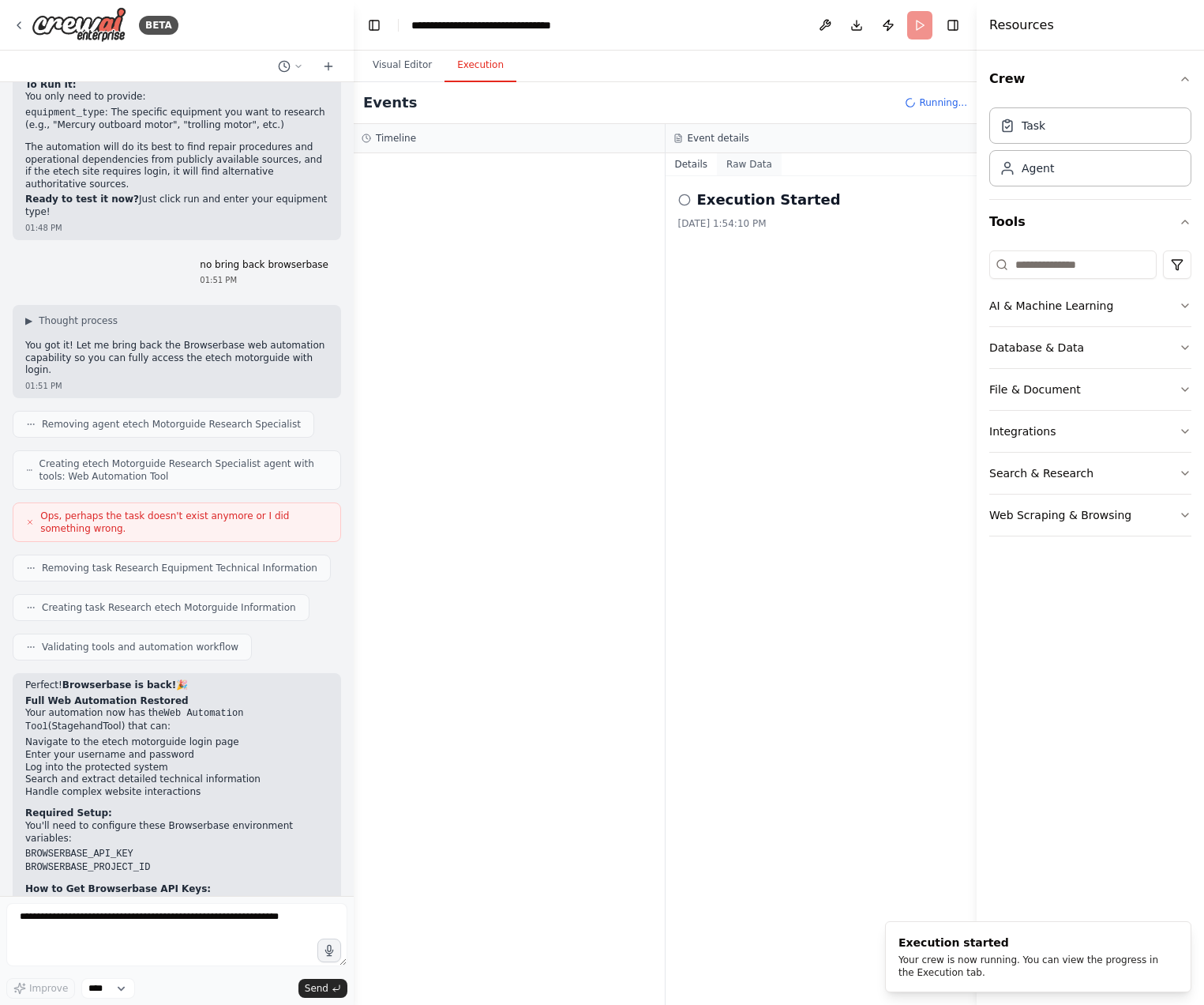
click at [752, 173] on button "Raw Data" at bounding box center [749, 164] width 65 height 23
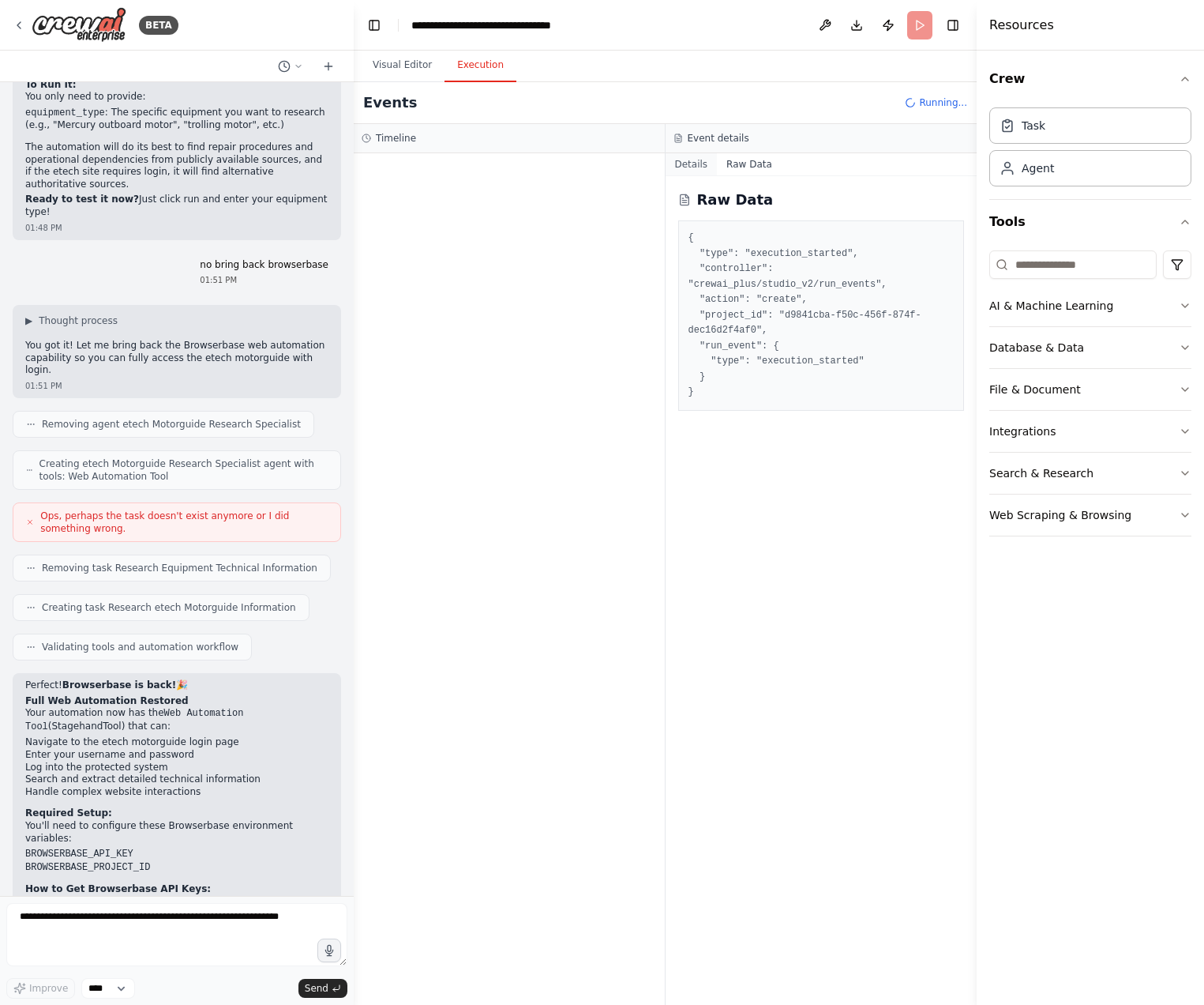
click at [691, 168] on button "Details" at bounding box center [692, 164] width 52 height 23
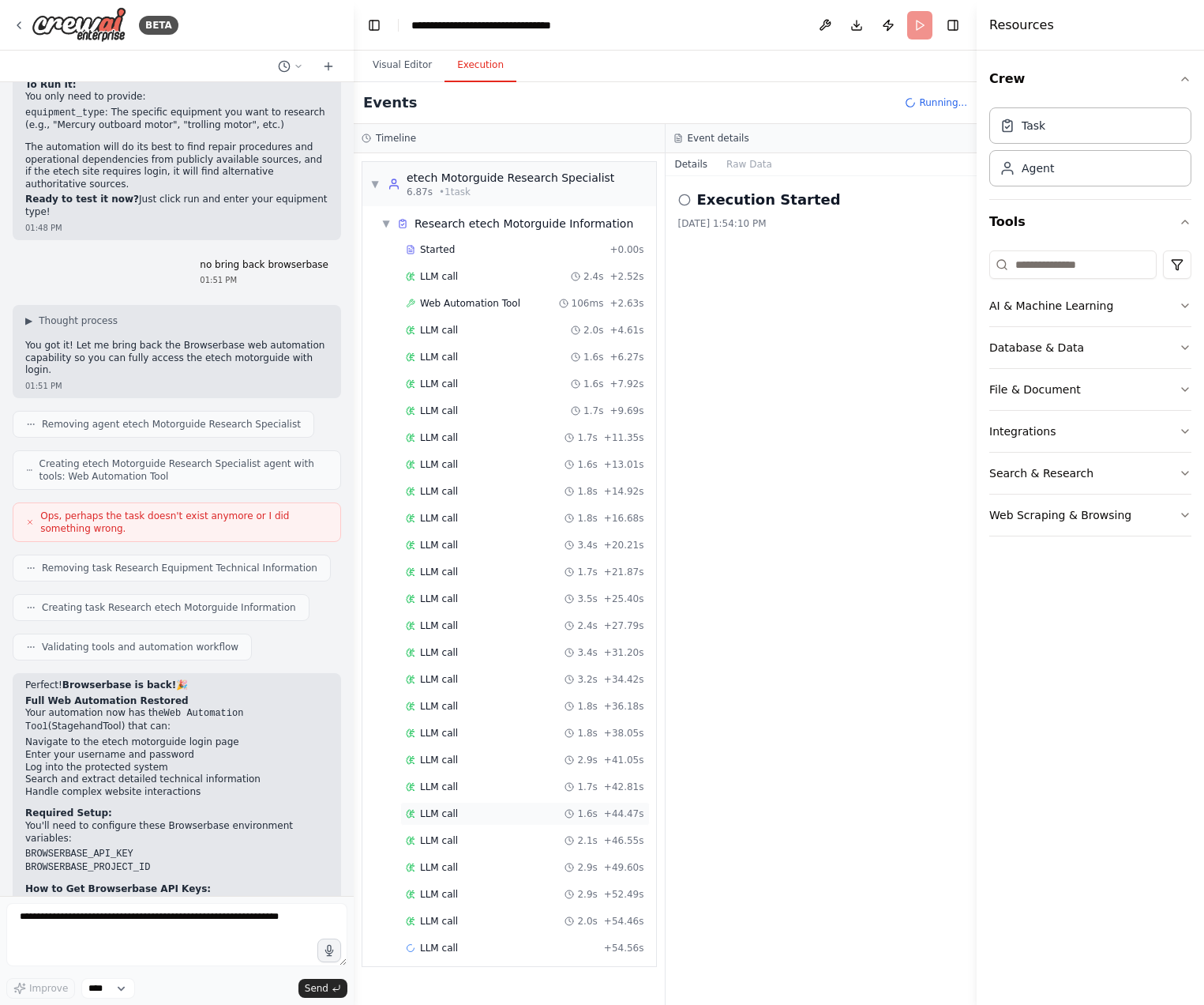
click at [504, 807] on div "LLM call 1.6s + 44.47s" at bounding box center [525, 814] width 250 height 23
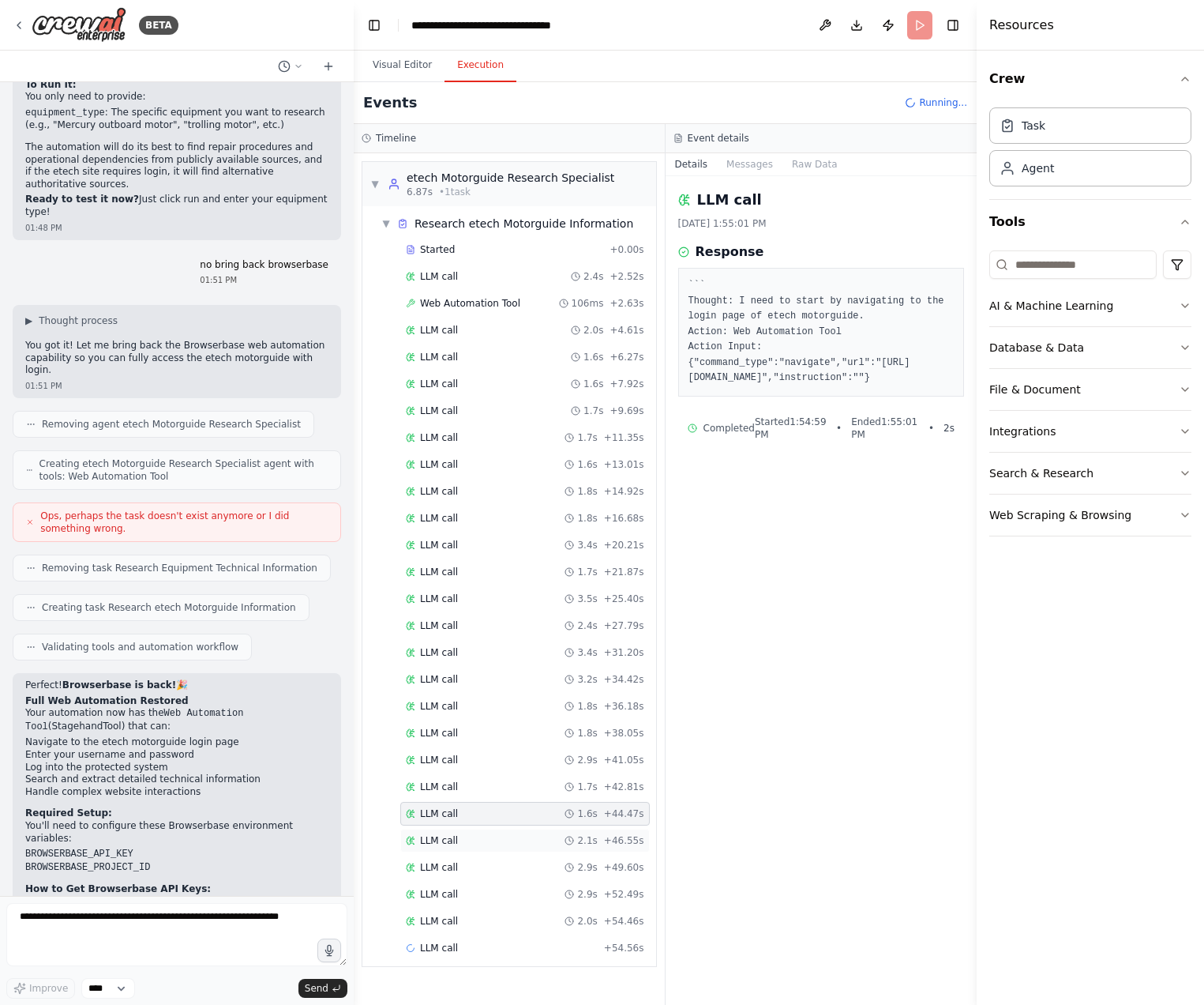
click at [492, 851] on div "LLM call 2.1s + 46.55s" at bounding box center [525, 840] width 250 height 23
click at [506, 949] on div "LLM call 11.8s + 66.34s" at bounding box center [525, 948] width 238 height 13
click at [514, 773] on div "Started + 0.00s LLM call 2.4s + 2.52s Web Automation Tool 106ms + 2.63s LLM cal…" at bounding box center [516, 614] width 281 height 752
click at [517, 639] on div "Started + 0.00s LLM call 2.4s + 2.52s Web Automation Tool 106ms + 2.63s LLM cal…" at bounding box center [516, 614] width 281 height 752
click at [519, 549] on div "LLM call 3.4s + 20.21s" at bounding box center [525, 545] width 238 height 13
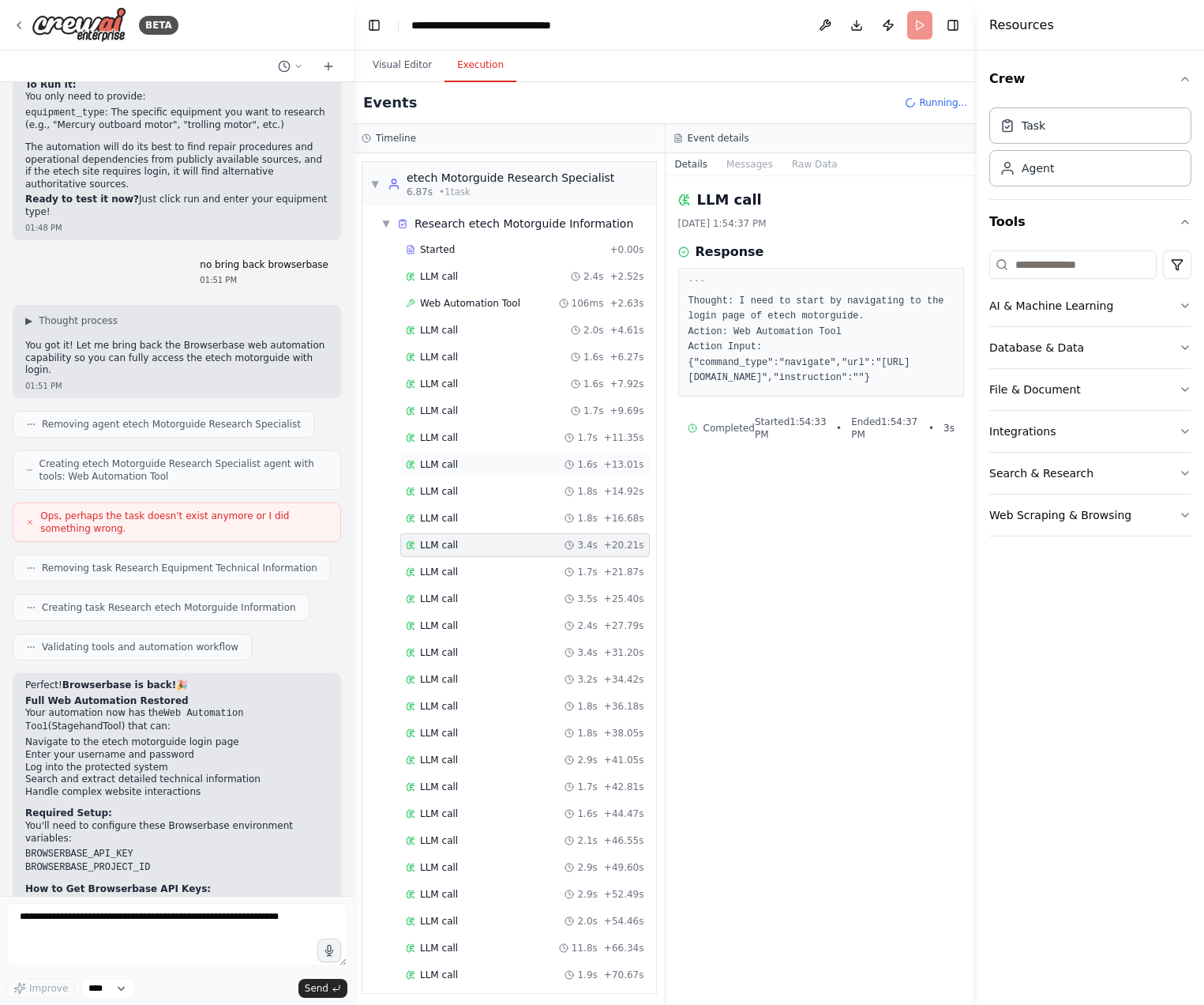
click at [529, 460] on div "LLM call 1.6s + 13.01s" at bounding box center [525, 465] width 238 height 13
click at [515, 372] on div "LLM call 1.6s + 7.92s" at bounding box center [525, 383] width 250 height 23
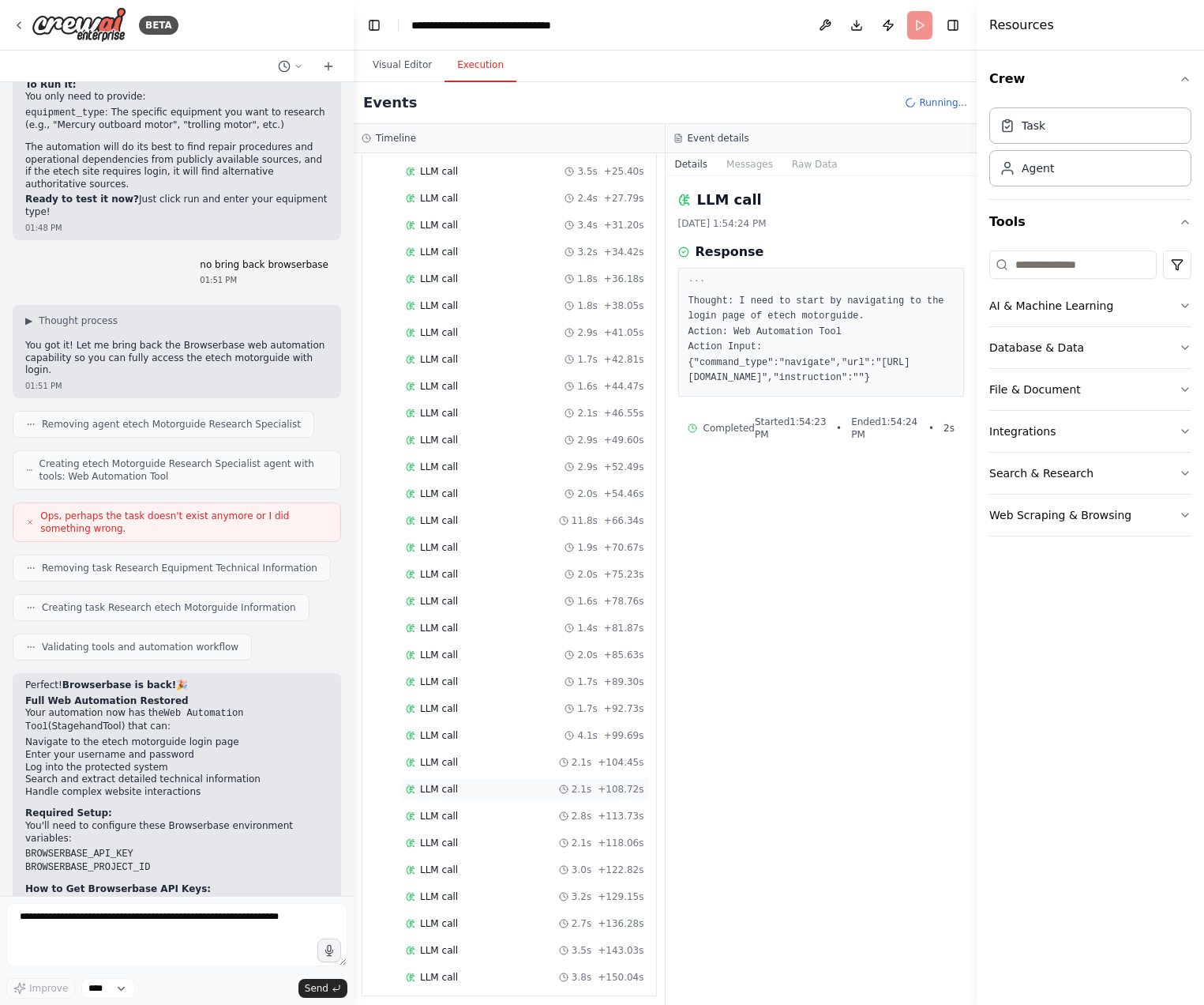
scroll to position [436, 0]
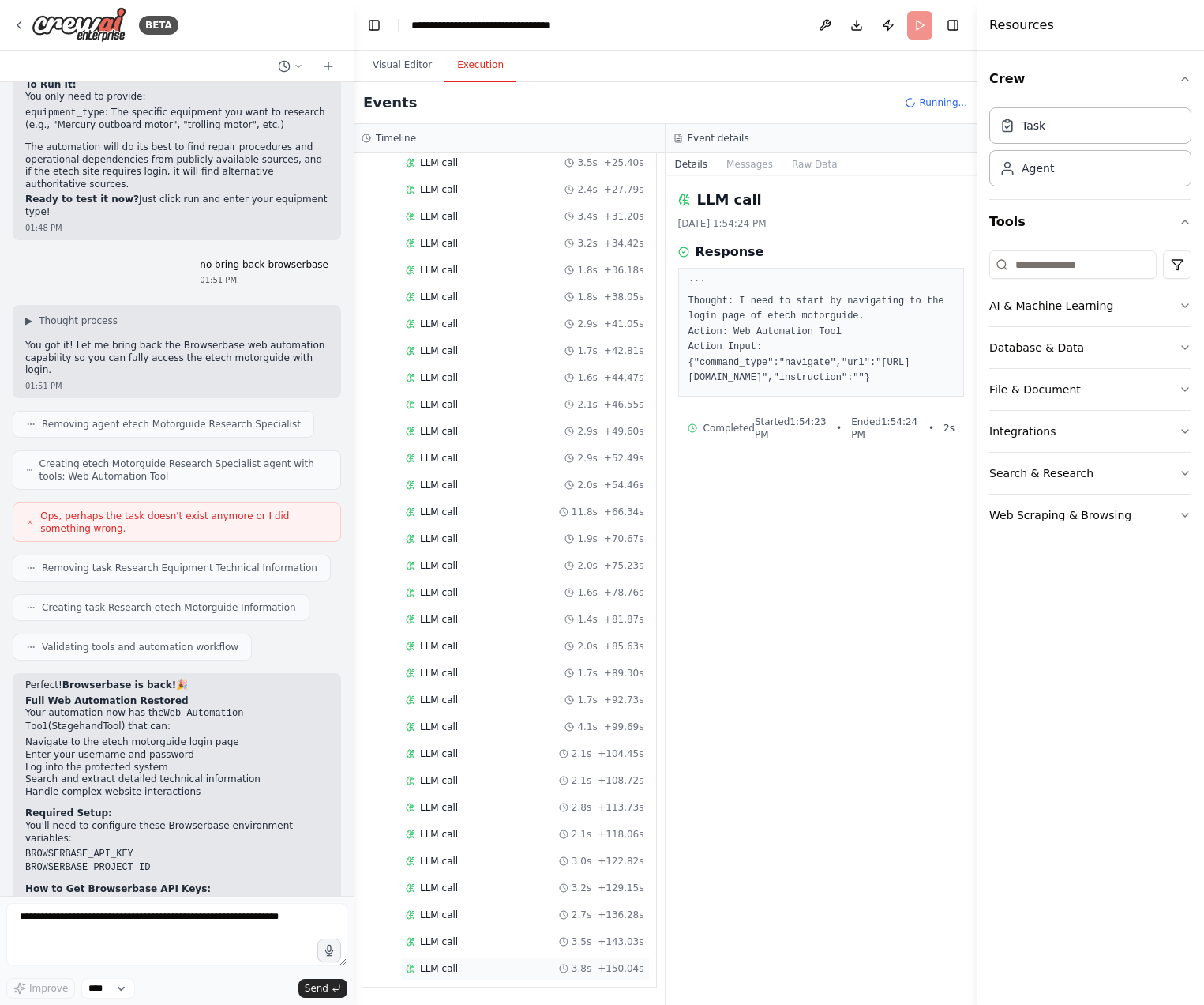
click at [525, 961] on div "LLM call 3.8s + 150.04s" at bounding box center [525, 968] width 250 height 23
click at [531, 770] on div "LLM call 2.1s + 108.72s" at bounding box center [525, 780] width 250 height 23
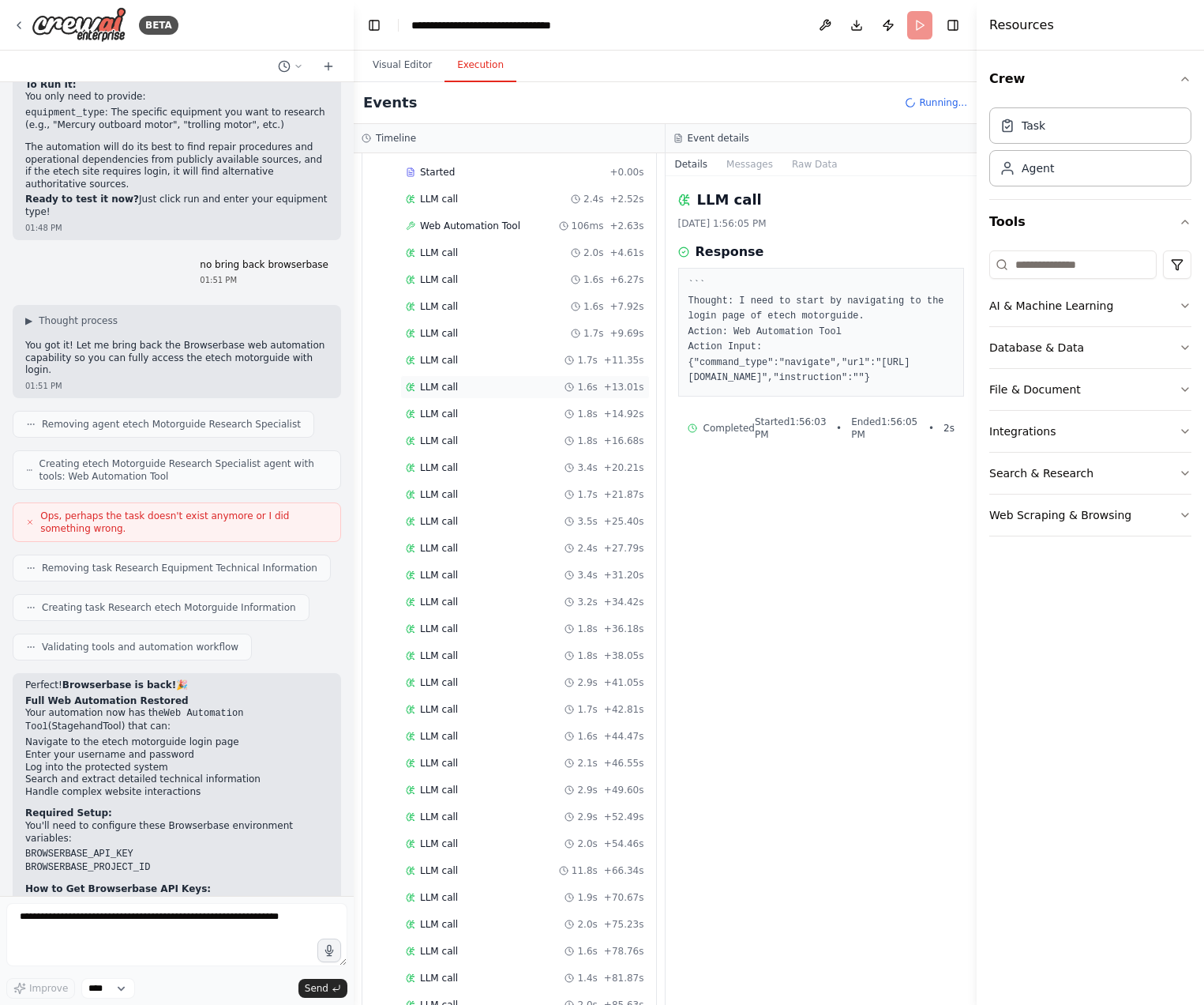
scroll to position [38, 0]
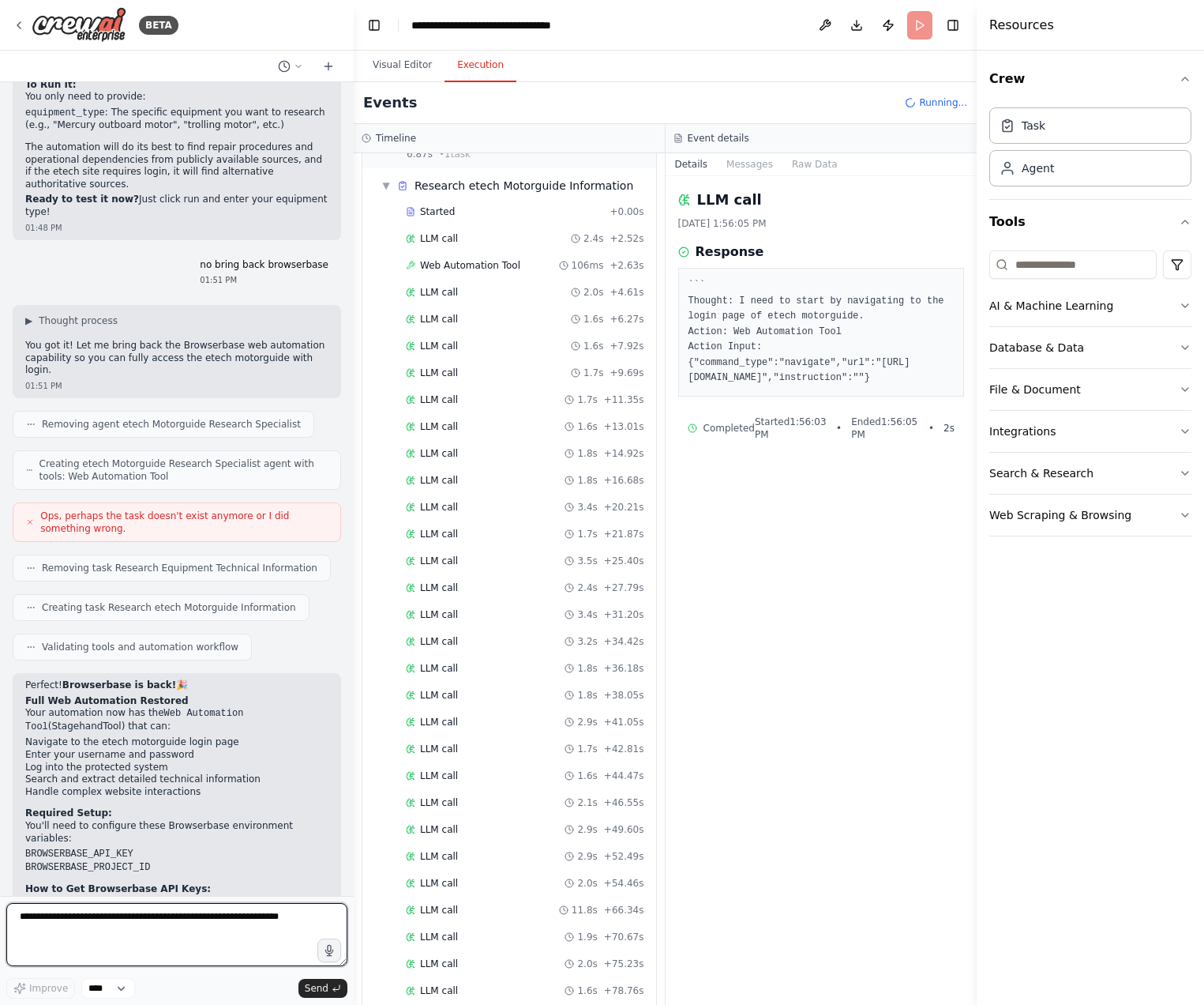
click at [110, 942] on textarea at bounding box center [177, 935] width 341 height 63
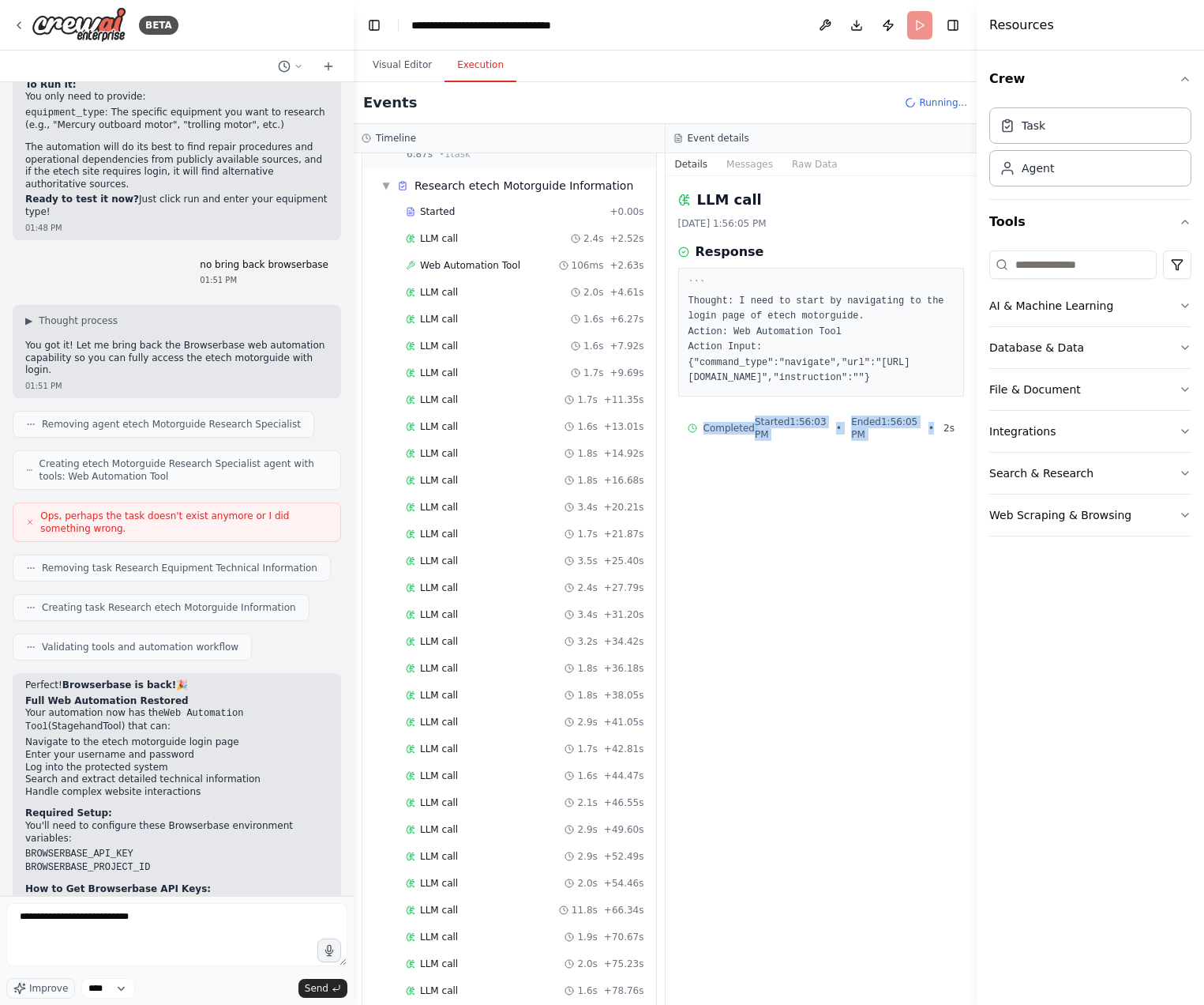
drag, startPoint x: 685, startPoint y: 275, endPoint x: 939, endPoint y: 458, distance: 313.1
click at [939, 458] on div "LLM call 9/2/2025, 1:56:05 PM Response ``` Thought: I need to start by navigati…" at bounding box center [822, 590] width 312 height 828
copy div "Completed Started 1:56:03 PM • Ended 1:56:05 PM •"
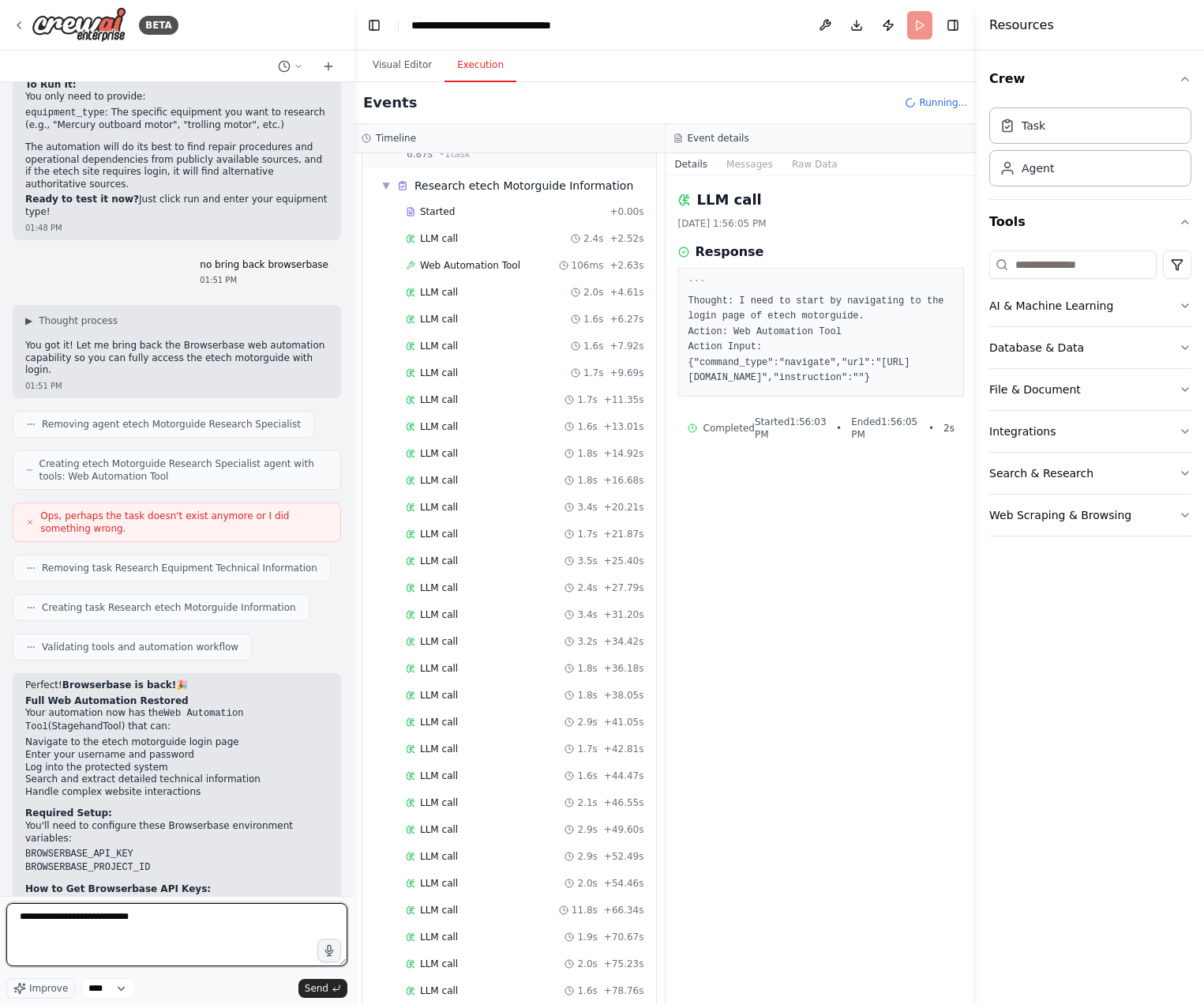
click at [142, 929] on textarea "**********" at bounding box center [177, 935] width 341 height 63
paste textarea "**********"
type textarea "**********"
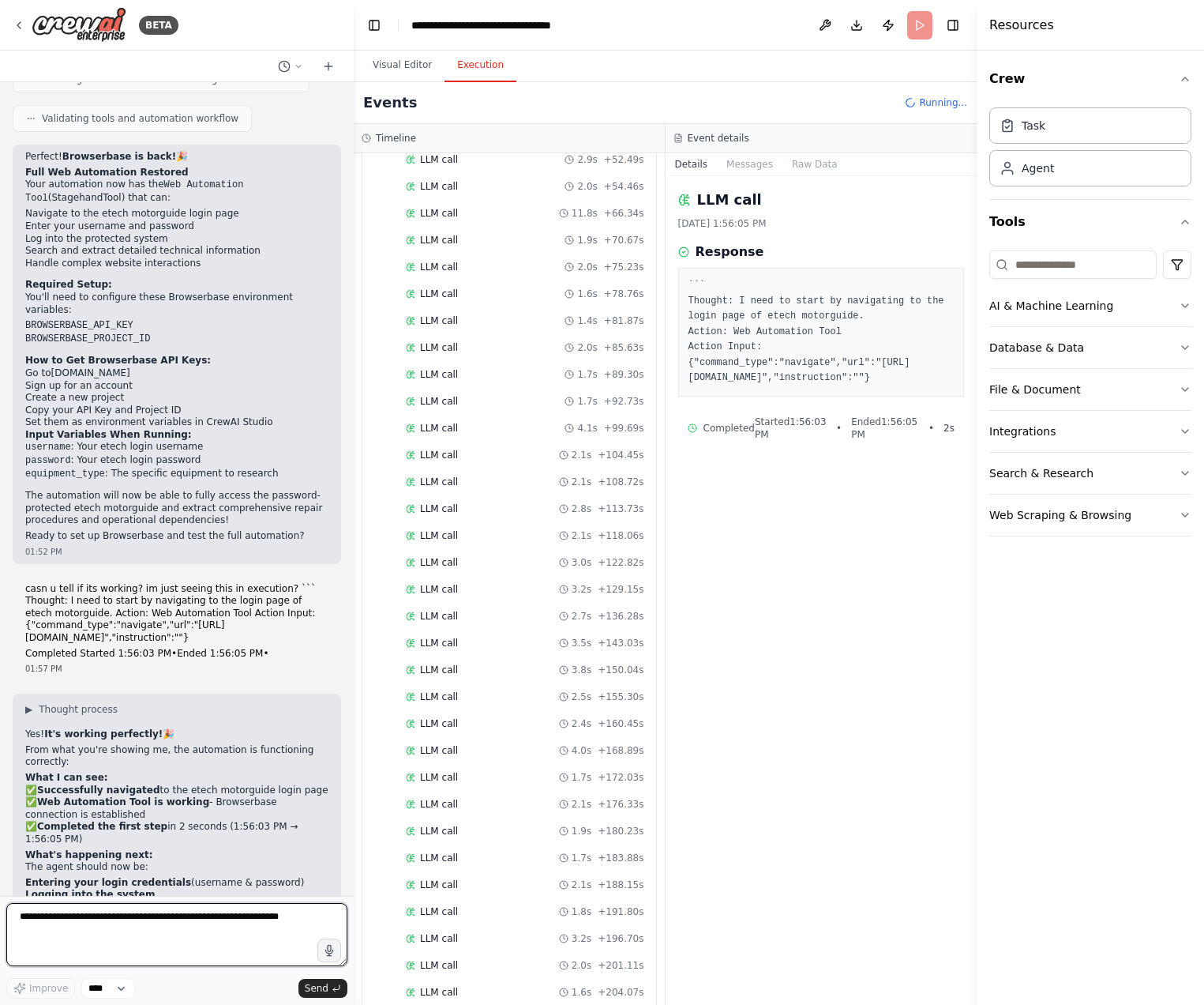
scroll to position [1027, 0]
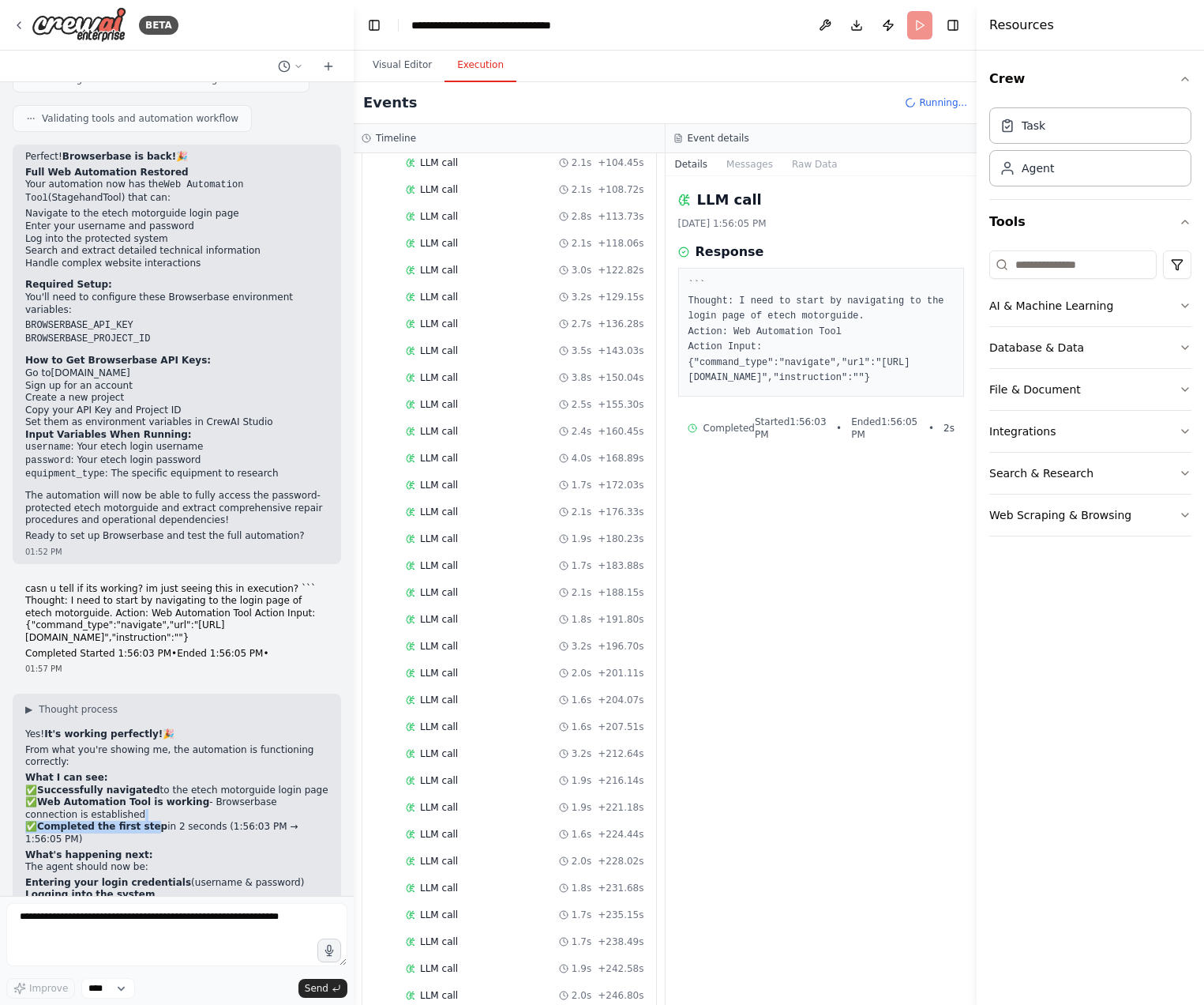
drag, startPoint x: 66, startPoint y: 602, endPoint x: 142, endPoint y: 609, distance: 76.3
click at [142, 784] on p "✅ Successfully navigated to the etech motorguide login page ✅ Web Automation To…" at bounding box center [177, 815] width 303 height 61
click at [183, 784] on p "✅ Successfully navigated to the etech motorguide login page ✅ Web Automation To…" at bounding box center [177, 815] width 303 height 61
click at [127, 877] on strong "Entering your login credentials" at bounding box center [108, 882] width 166 height 11
drag, startPoint x: 68, startPoint y: 760, endPoint x: 117, endPoint y: 767, distance: 49.5
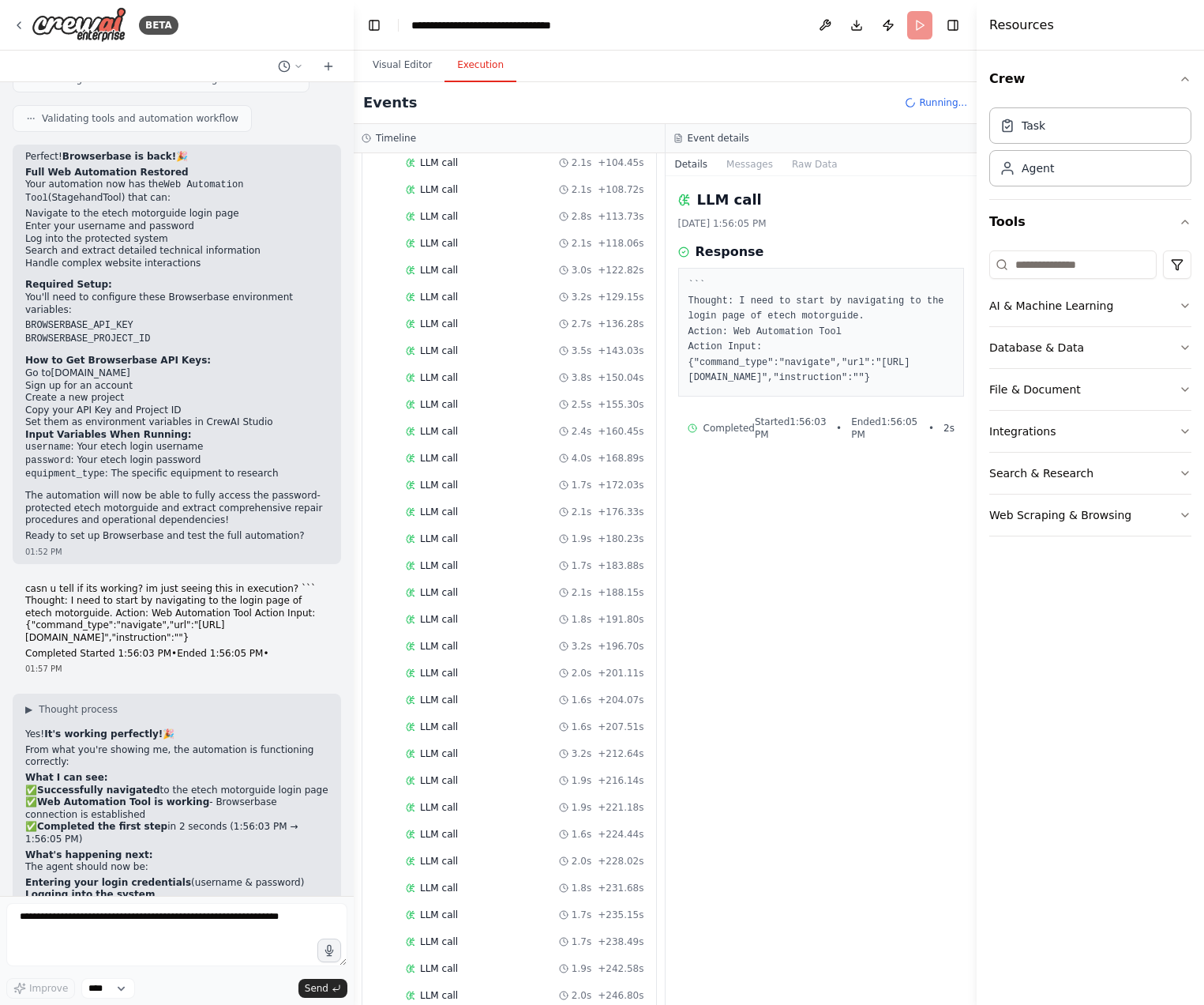
click at [117, 997] on strong "Keep watching the execution!" at bounding box center [106, 1002] width 161 height 11
click at [465, 972] on div "LLM call 1.7s + 255.49s" at bounding box center [525, 968] width 238 height 13
click at [479, 962] on div "LLM call 1.7s + 255.49s" at bounding box center [525, 968] width 238 height 13
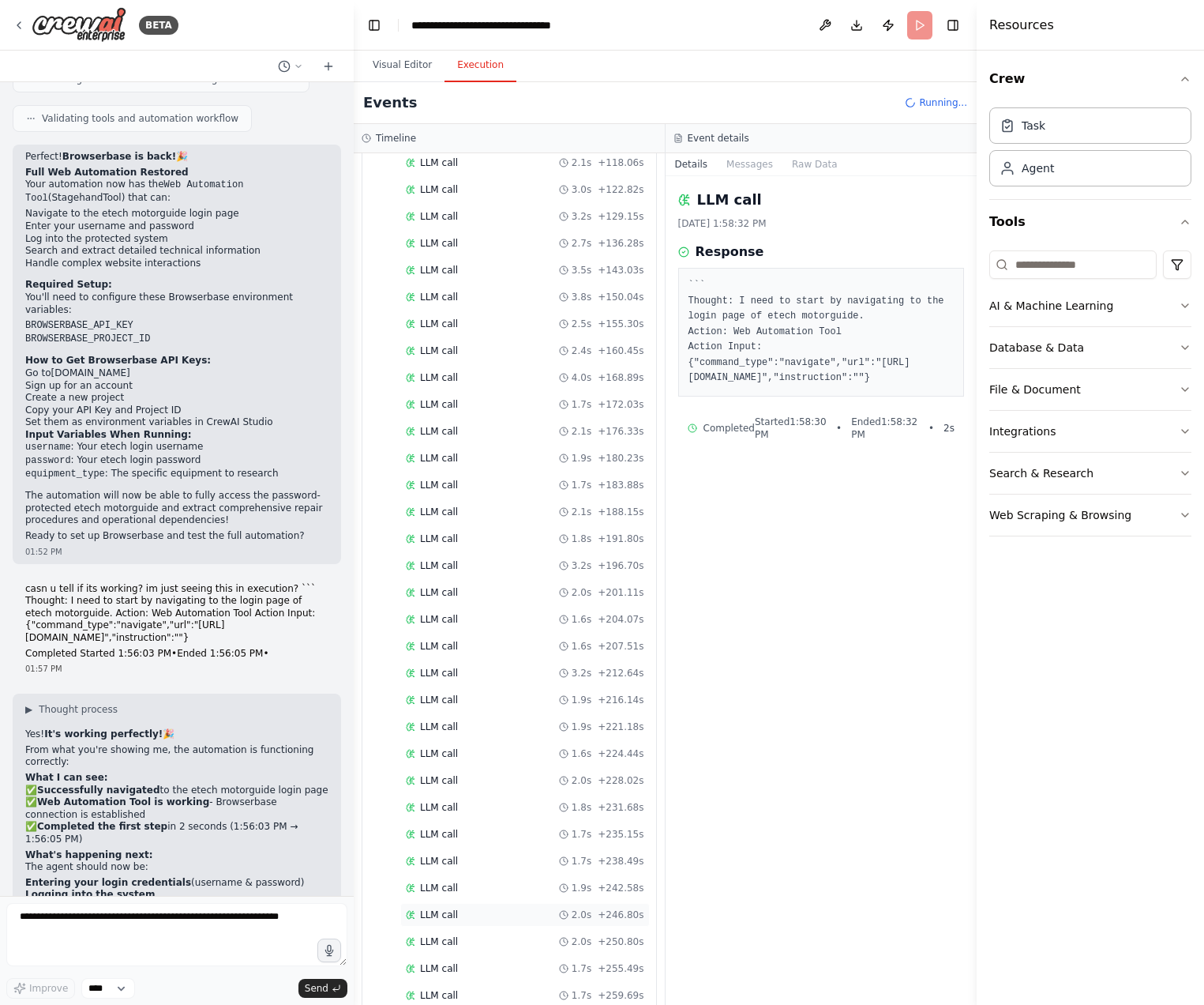
click at [489, 926] on div "LLM call 2.0s + 246.80s" at bounding box center [525, 915] width 250 height 23
click at [488, 881] on div "LLM call 1.9s + 242.58s" at bounding box center [525, 888] width 250 height 23
click at [485, 815] on div "LLM call 1.8s + 231.68s" at bounding box center [525, 807] width 250 height 23
click at [490, 750] on div "LLM call 1.6s + 224.44s" at bounding box center [525, 753] width 238 height 13
click at [510, 683] on div "LLM call 3.2s + 212.64s" at bounding box center [525, 673] width 250 height 23
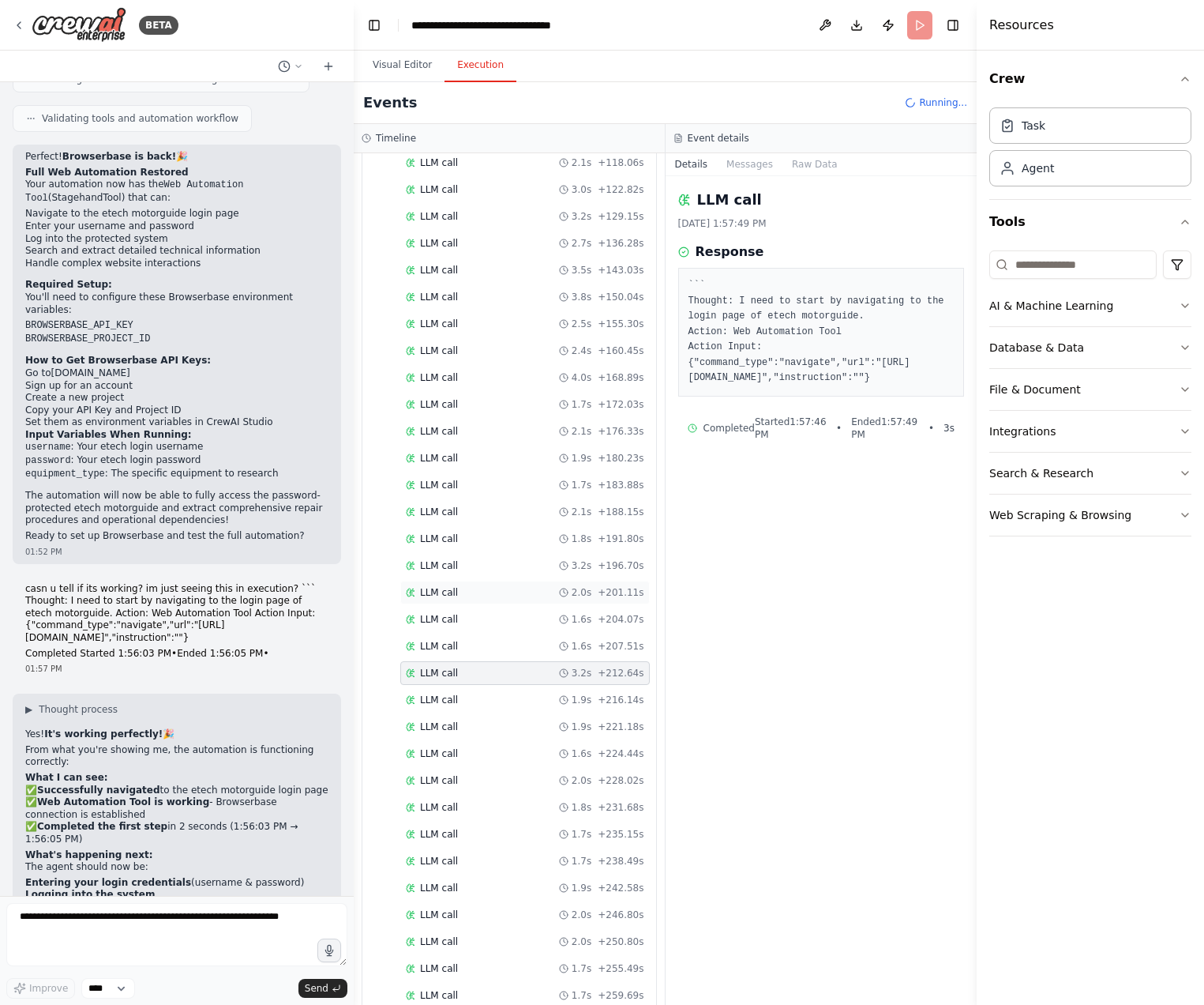
click at [510, 585] on div "LLM call 2.0s + 201.11s" at bounding box center [525, 593] width 250 height 23
click at [510, 435] on div "LLM call 2.1s + 176.33s" at bounding box center [525, 431] width 238 height 13
click at [521, 341] on div "LLM call 2.4s + 160.45s" at bounding box center [525, 351] width 250 height 23
drag, startPoint x: 692, startPoint y: 288, endPoint x: 866, endPoint y: 397, distance: 205.3
click at [866, 386] on pre "``` Thought: I need to start by navigating to the login page of etech motorguid…" at bounding box center [821, 332] width 266 height 108
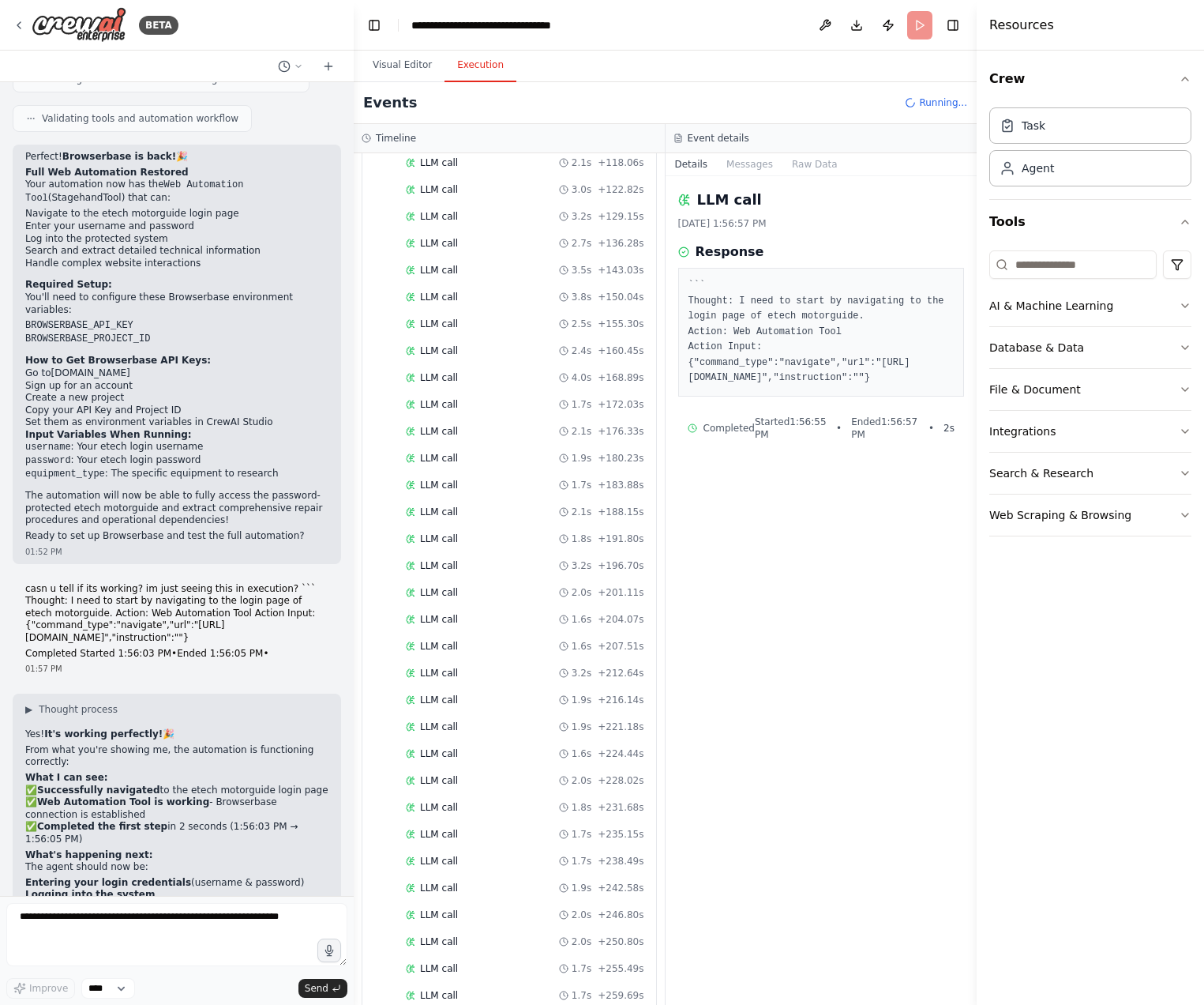
copy pre "`` Thought: I need to start by navigating to the login page of etech motorguide…"
click at [225, 919] on textarea at bounding box center [177, 935] width 341 height 63
paste textarea "**********"
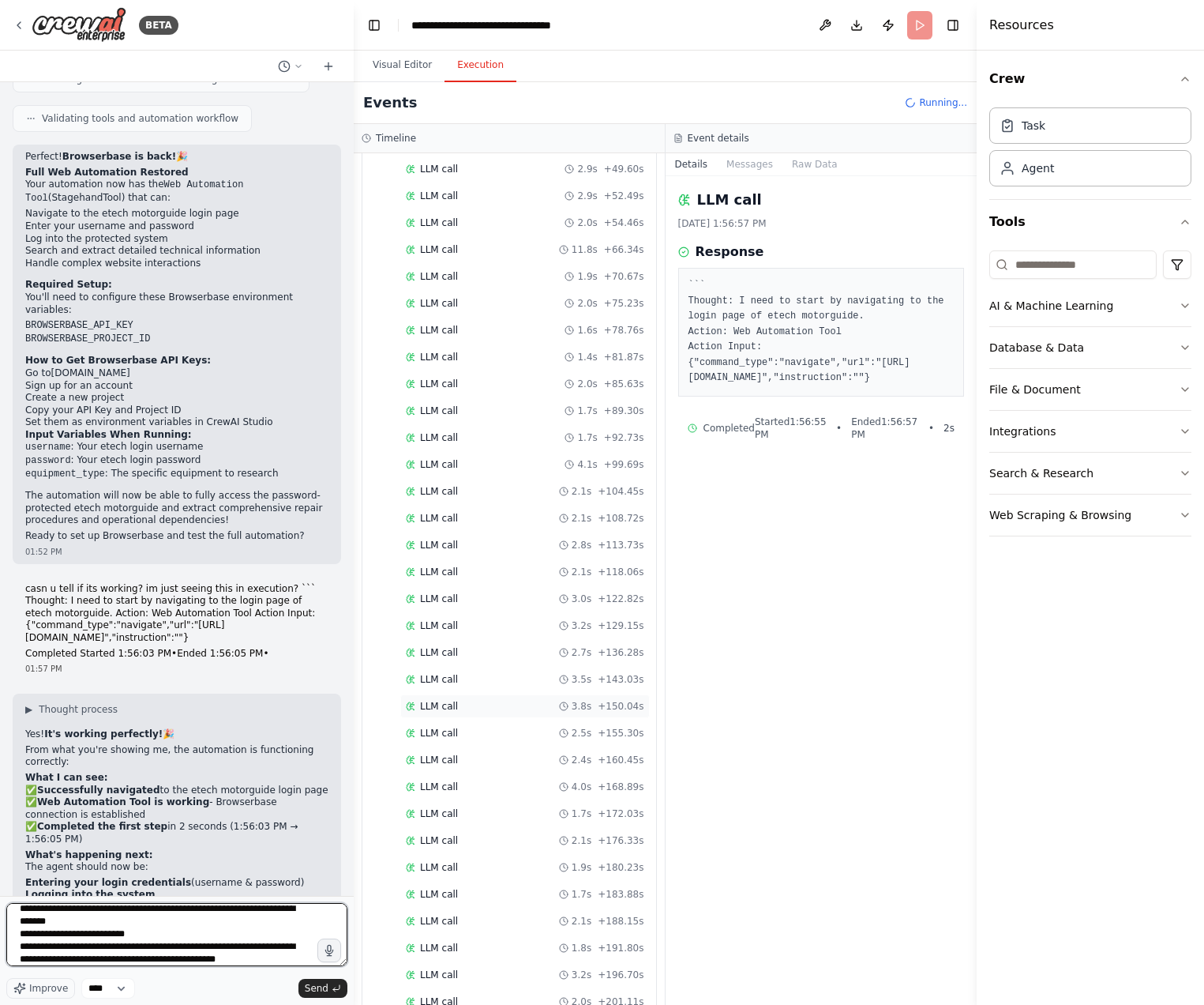
scroll to position [2, 0]
click at [293, 964] on textarea "**********" at bounding box center [177, 935] width 341 height 63
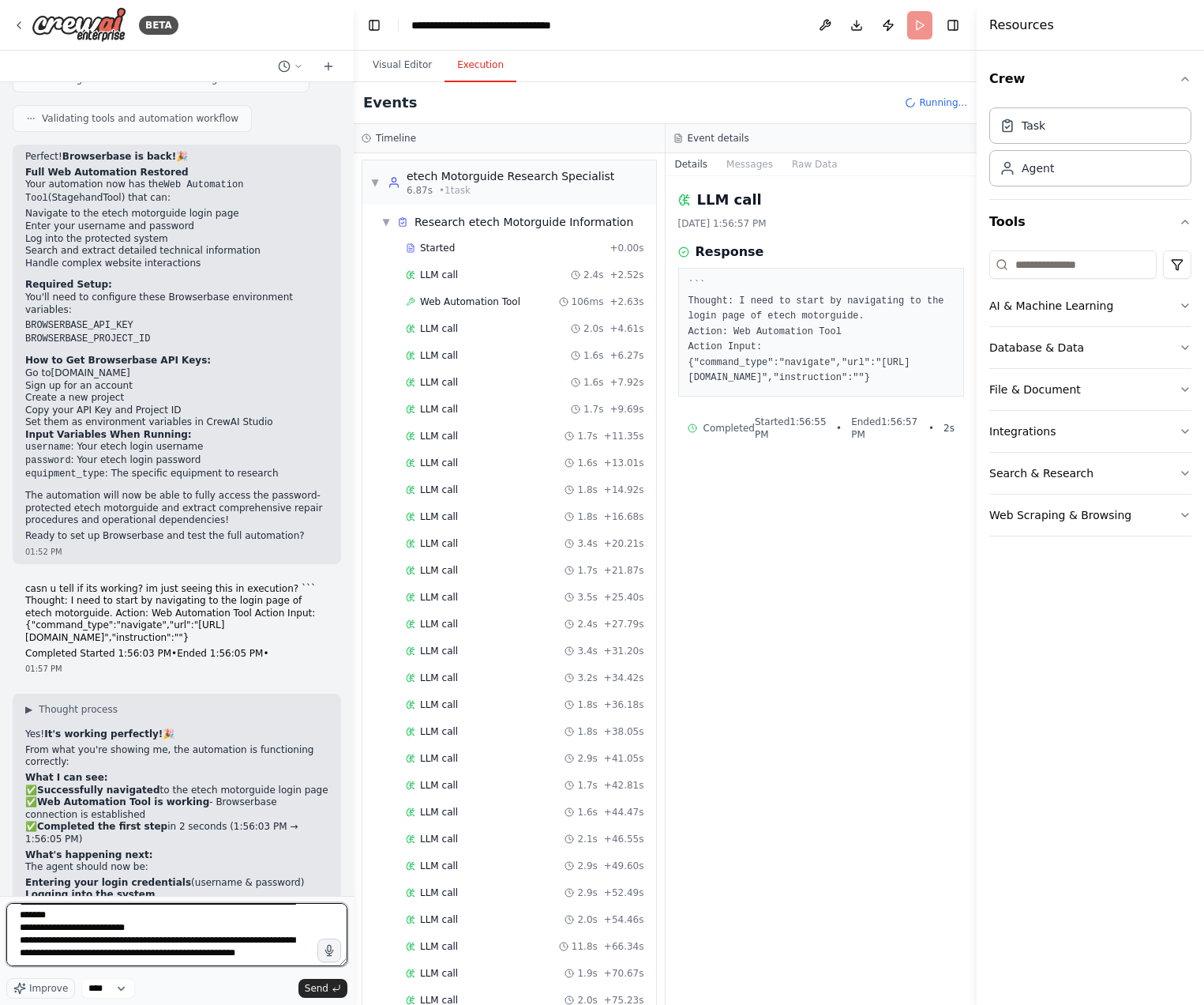
type textarea "**********"
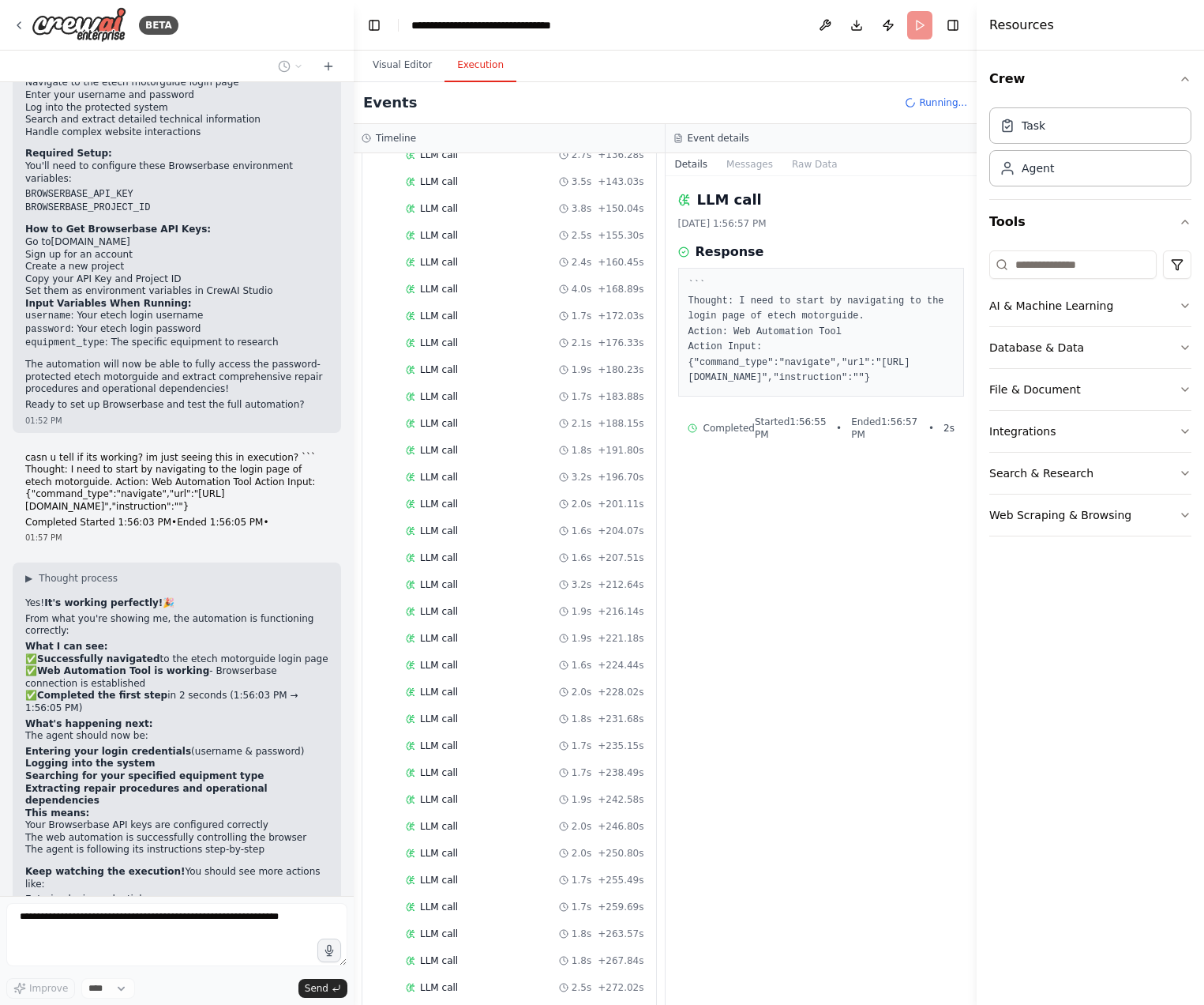
scroll to position [1349, 0]
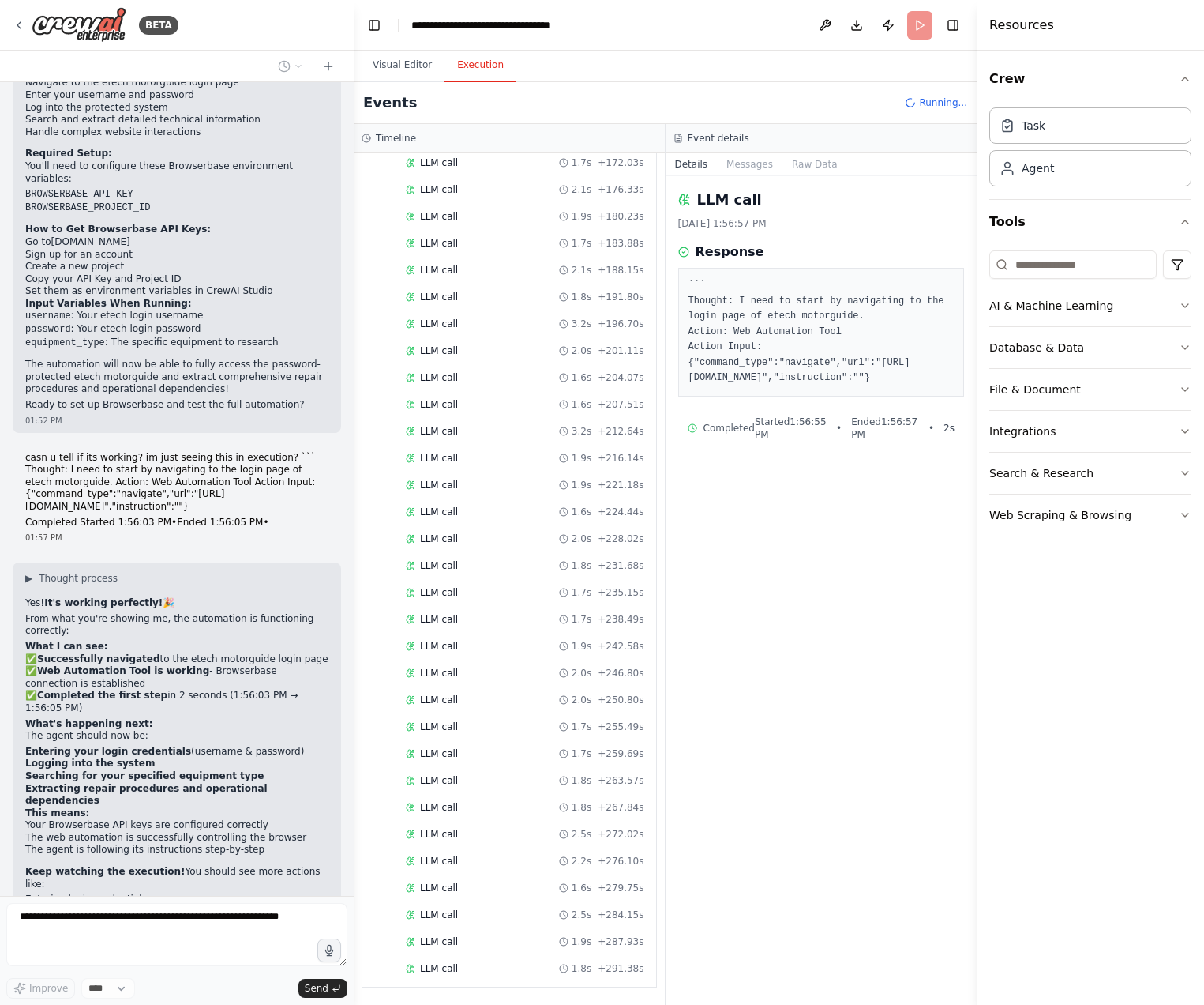
click at [546, 972] on div "LLM call 1.8s + 291.38s" at bounding box center [525, 968] width 238 height 13
click at [542, 936] on div "LLM call 1.9s + 287.93s" at bounding box center [525, 942] width 238 height 13
click at [542, 907] on div "LLM call 2.5s + 284.15s" at bounding box center [525, 915] width 250 height 23
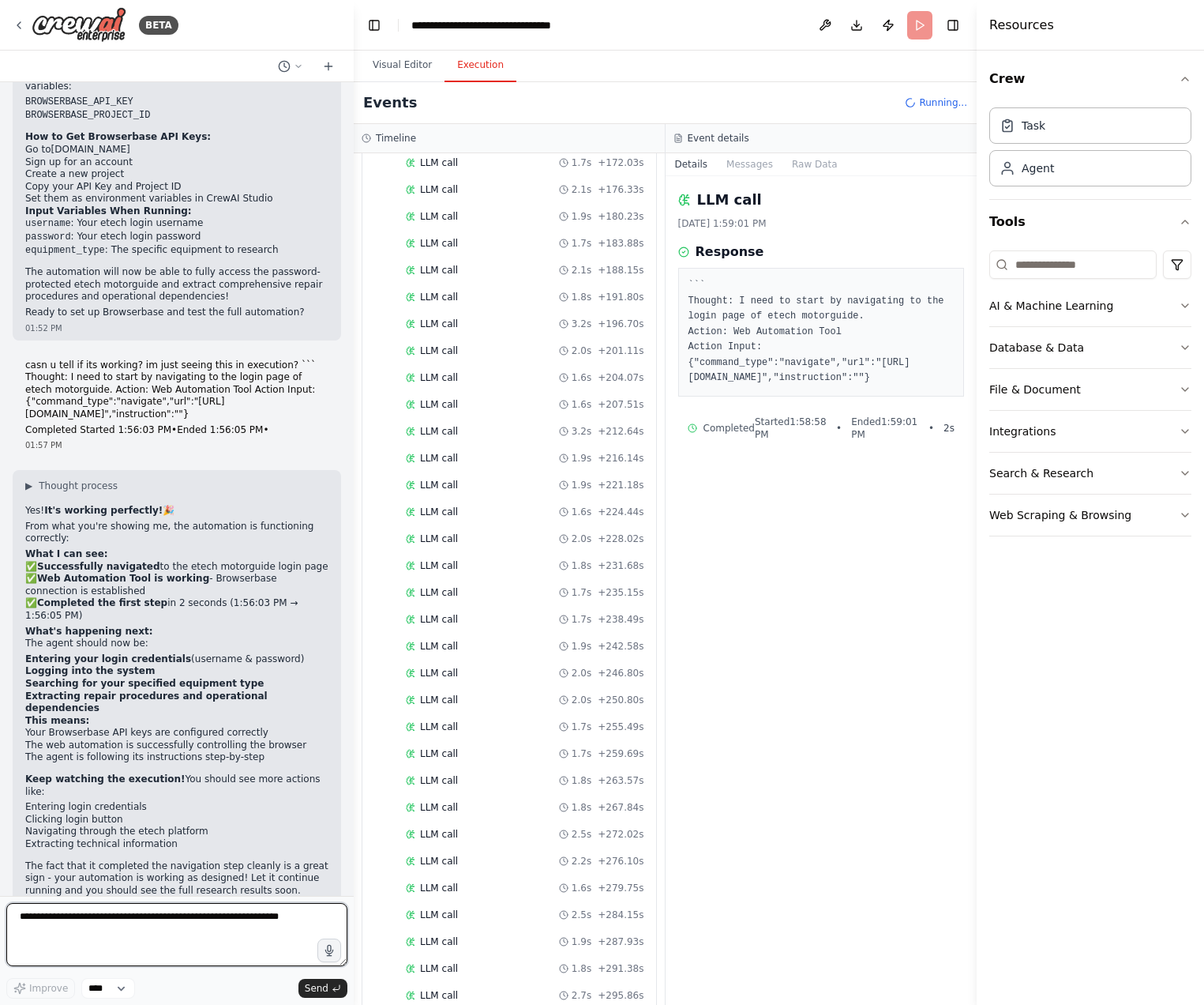
click at [140, 920] on textarea at bounding box center [177, 935] width 341 height 63
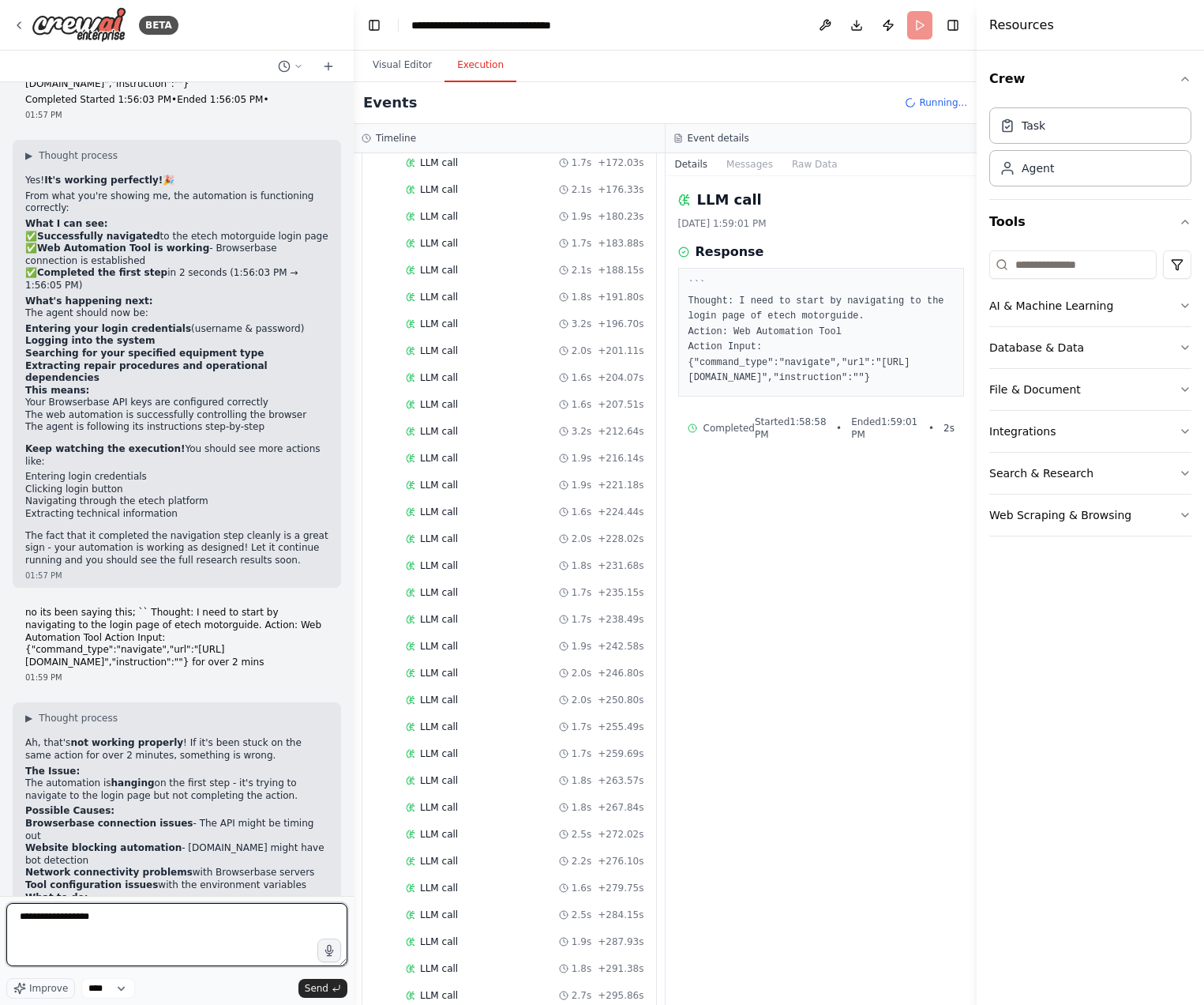
scroll to position [4043, 0]
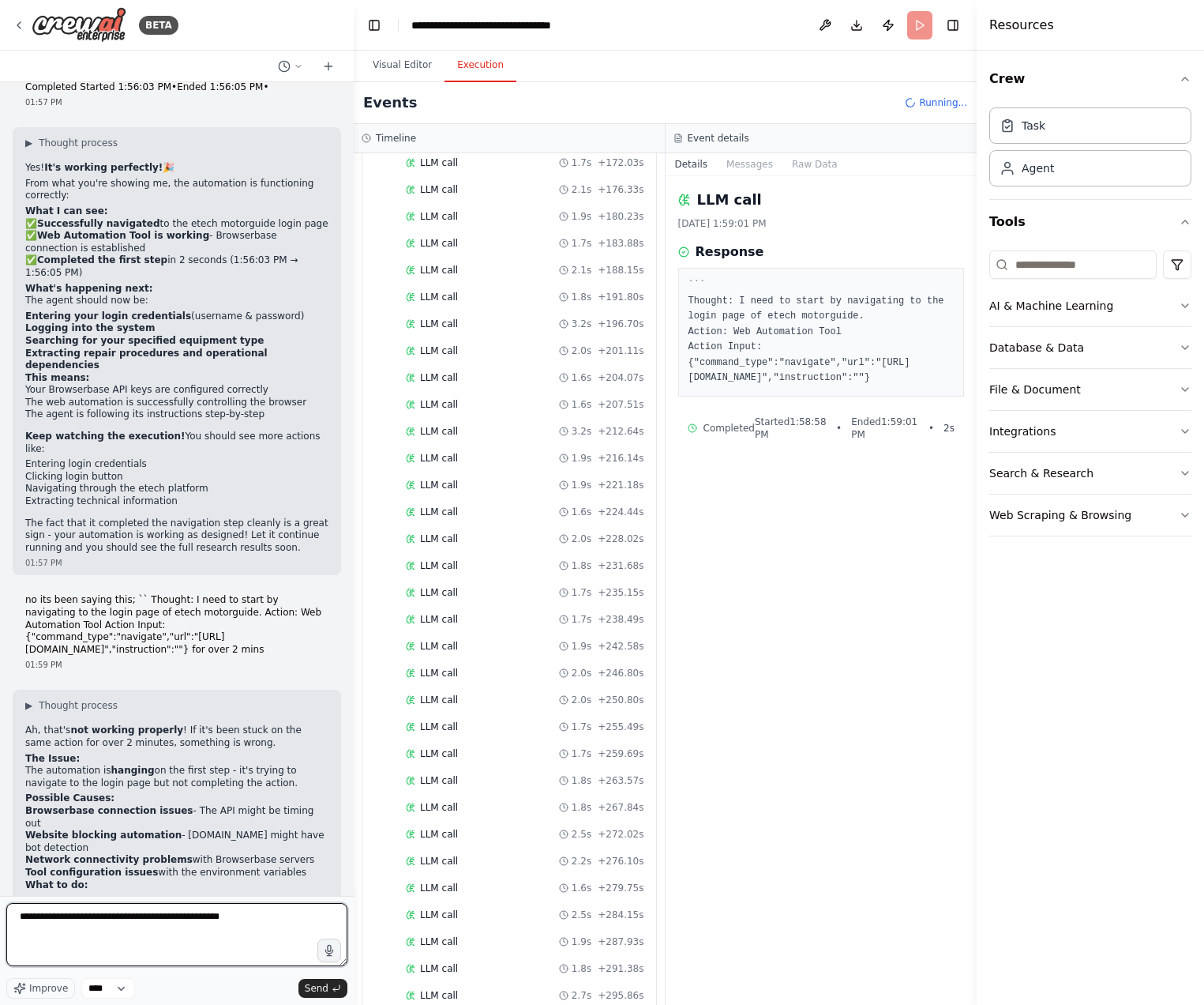
type textarea "**********"
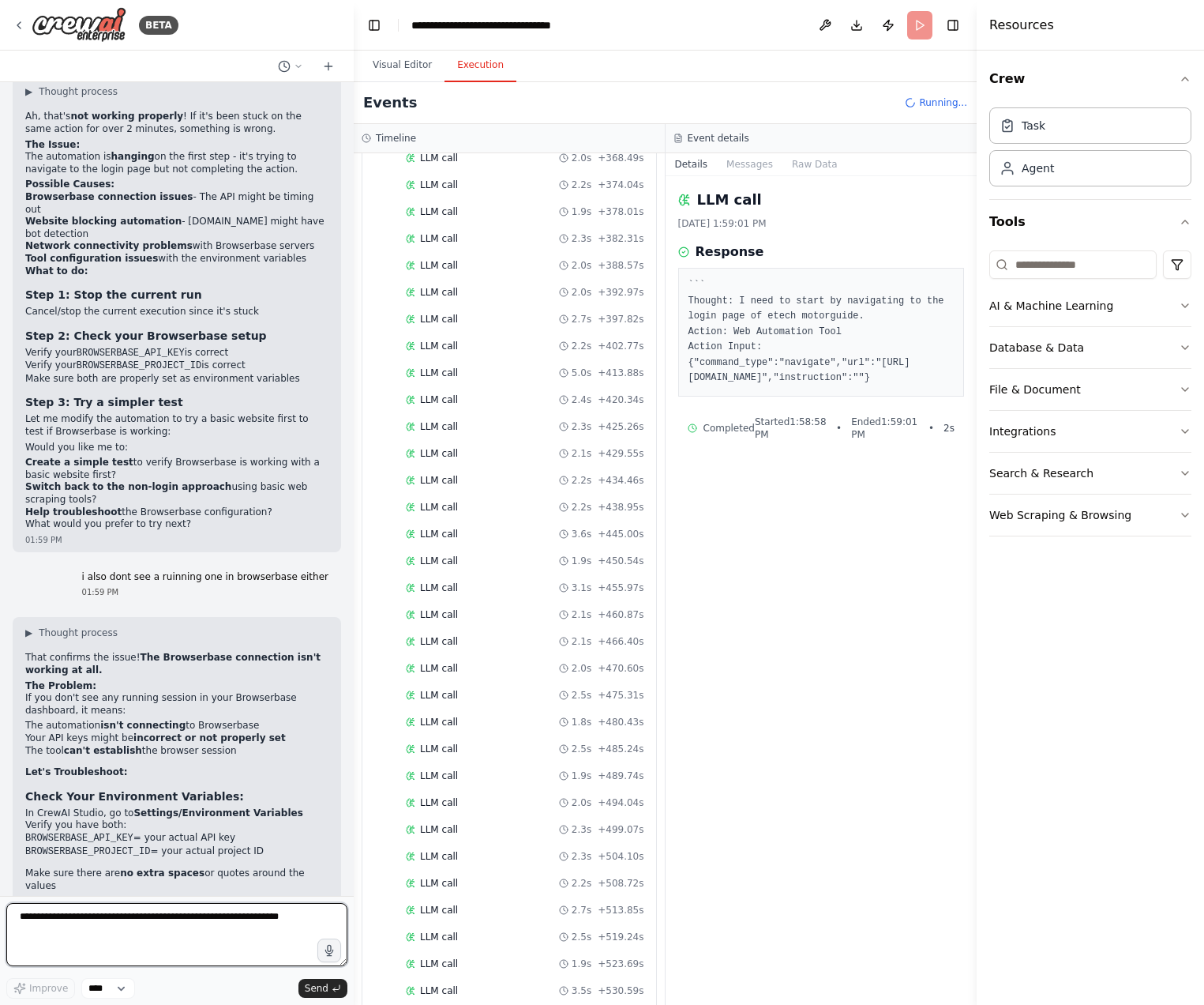
scroll to position [2853, 0]
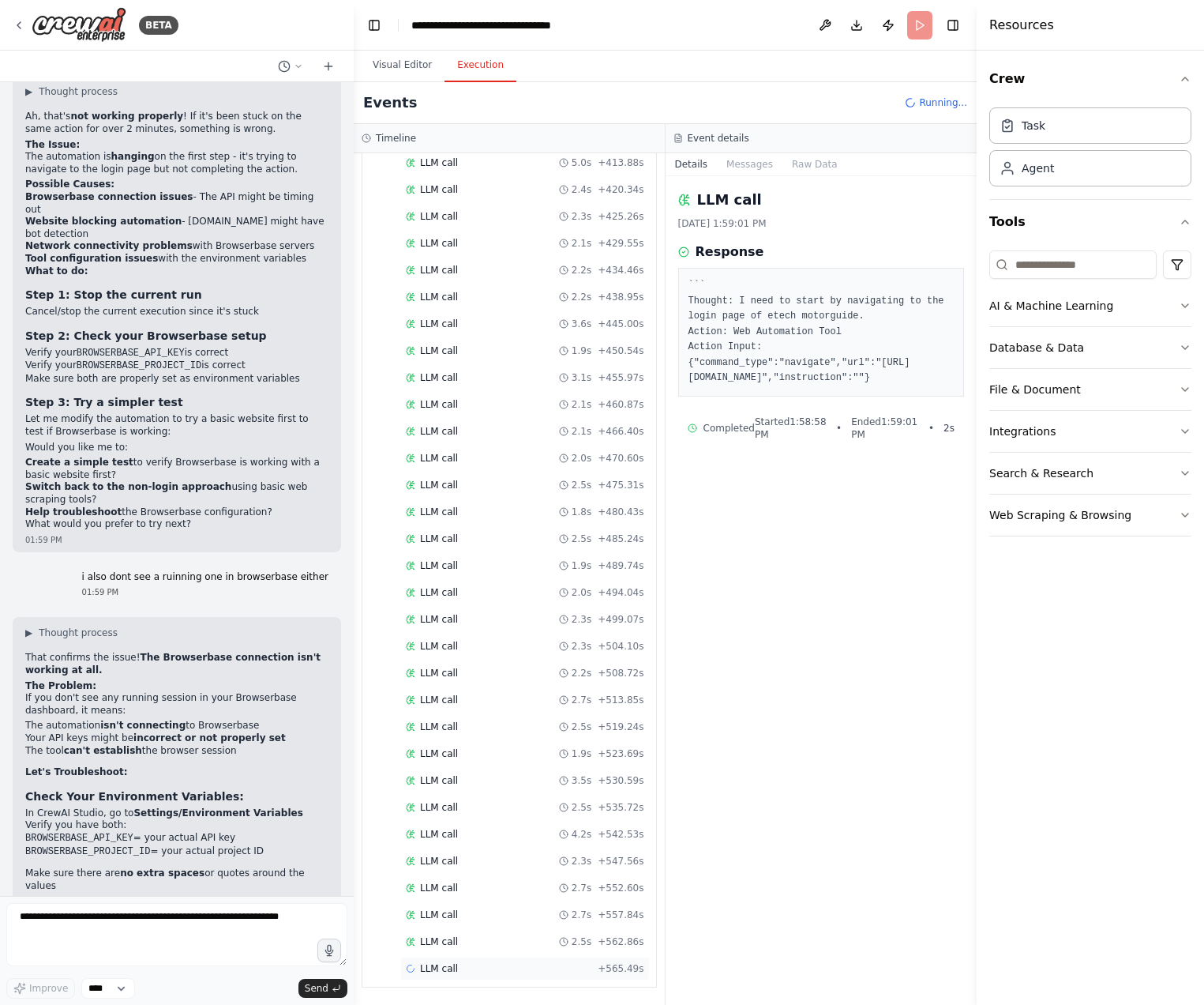
click at [447, 958] on div "LLM call + 565.49s" at bounding box center [525, 968] width 250 height 23
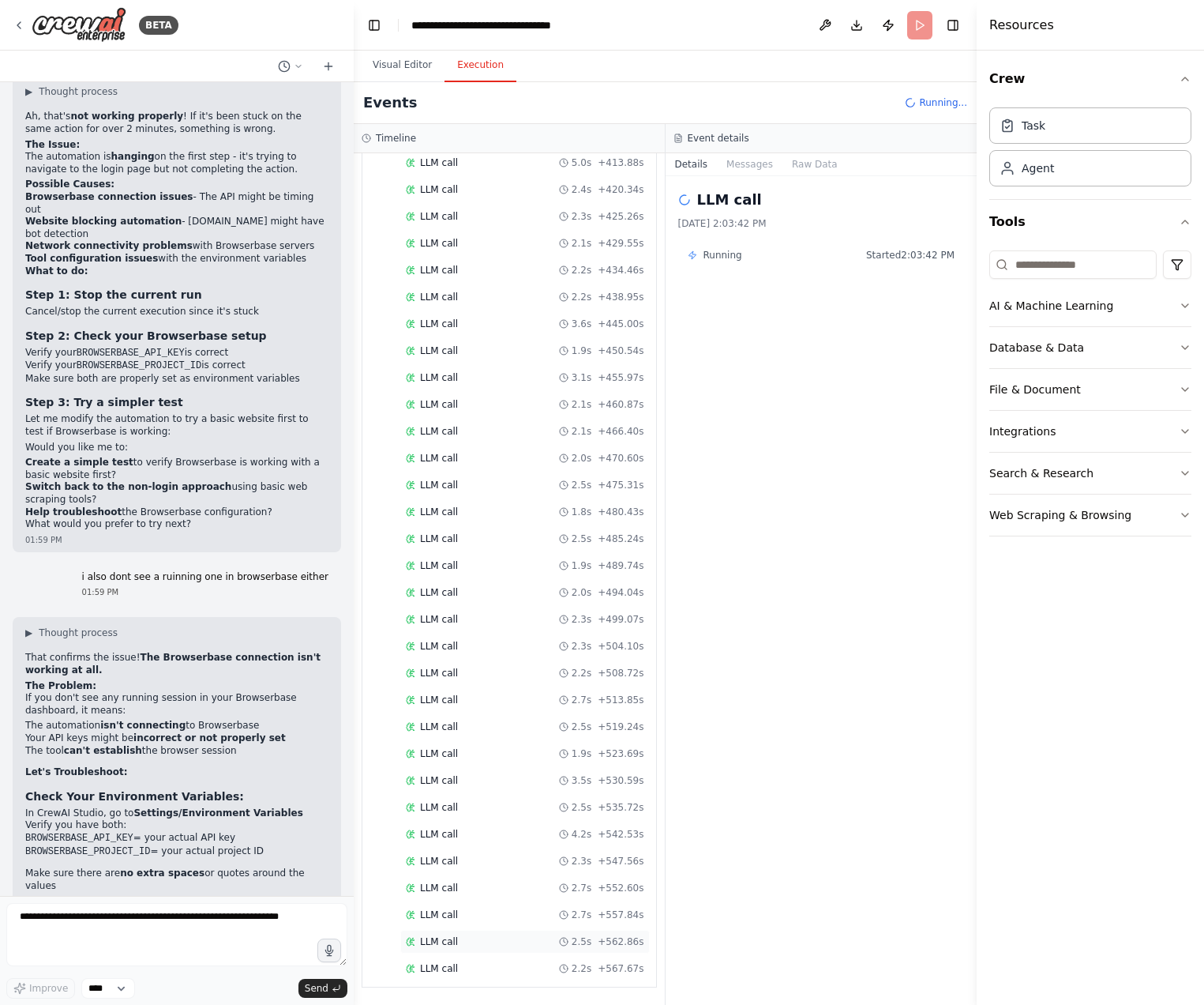
click at [474, 930] on div "LLM call 2.5s + 562.86s" at bounding box center [525, 942] width 250 height 23
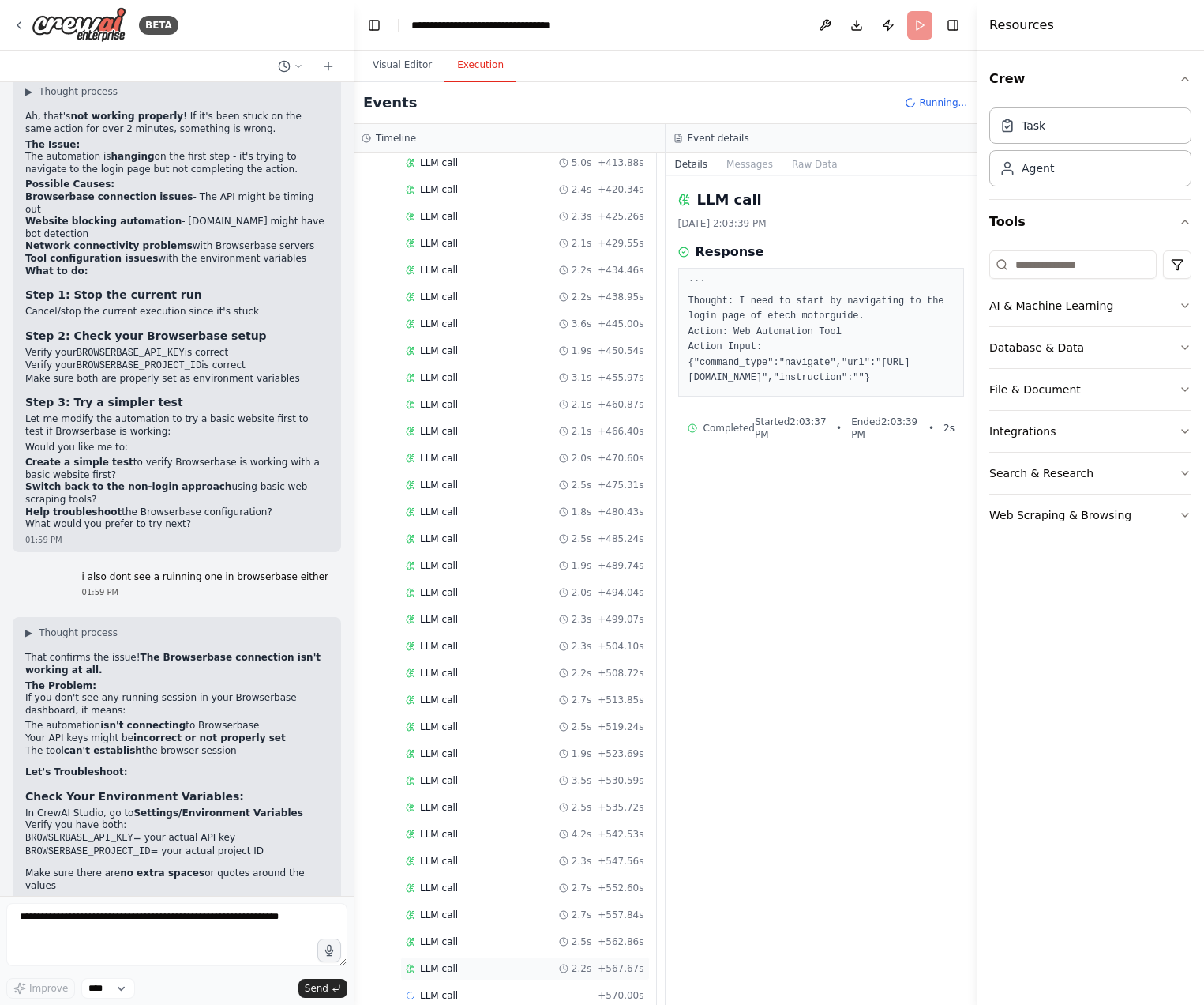
click at [473, 961] on div "LLM call 2.2s + 567.67s" at bounding box center [525, 968] width 250 height 23
click at [481, 966] on div "LLM call 2.6s + 572.60s" at bounding box center [525, 968] width 238 height 13
drag, startPoint x: 203, startPoint y: 425, endPoint x: 238, endPoint y: 428, distance: 35.1
click at [238, 692] on p "If you don't see any running session in your Browserbase dashboard, it means:" at bounding box center [177, 704] width 303 height 24
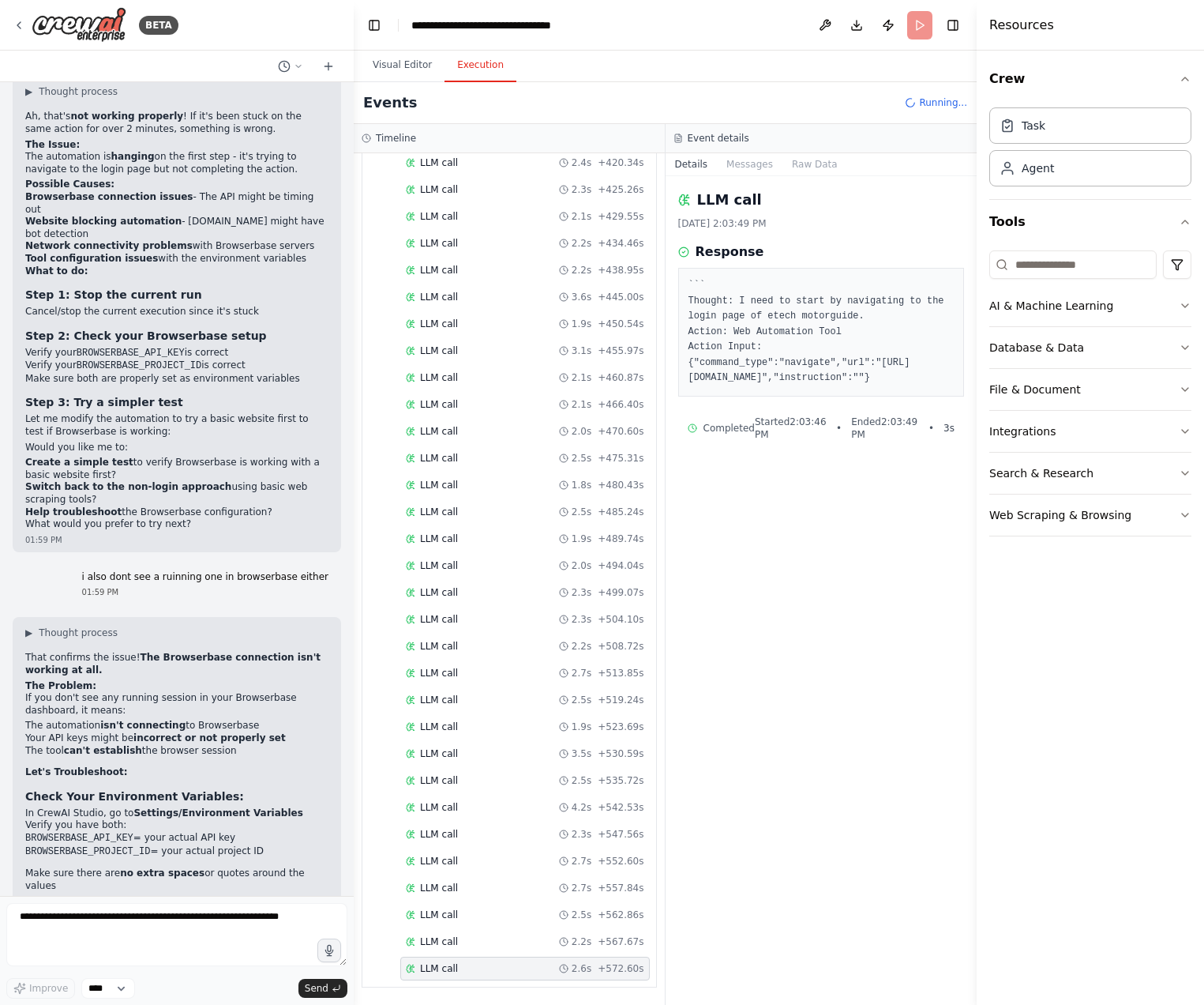
click at [224, 626] on div "▶ Thought process That confirms the issue! The Browserbase connection isn't wor…" at bounding box center [177, 905] width 303 height 558
drag, startPoint x: 93, startPoint y: 458, endPoint x: 142, endPoint y: 462, distance: 49.2
click at [142, 733] on li "Your API keys might be incorrect or not properly set" at bounding box center [177, 739] width 303 height 13
click at [155, 733] on strong "incorrect or not properly set" at bounding box center [209, 738] width 152 height 11
click at [119, 807] on ol "In CrewAI Studio, go to Settings/Environment Variables Verify you have both: BR…" at bounding box center [177, 850] width 303 height 86
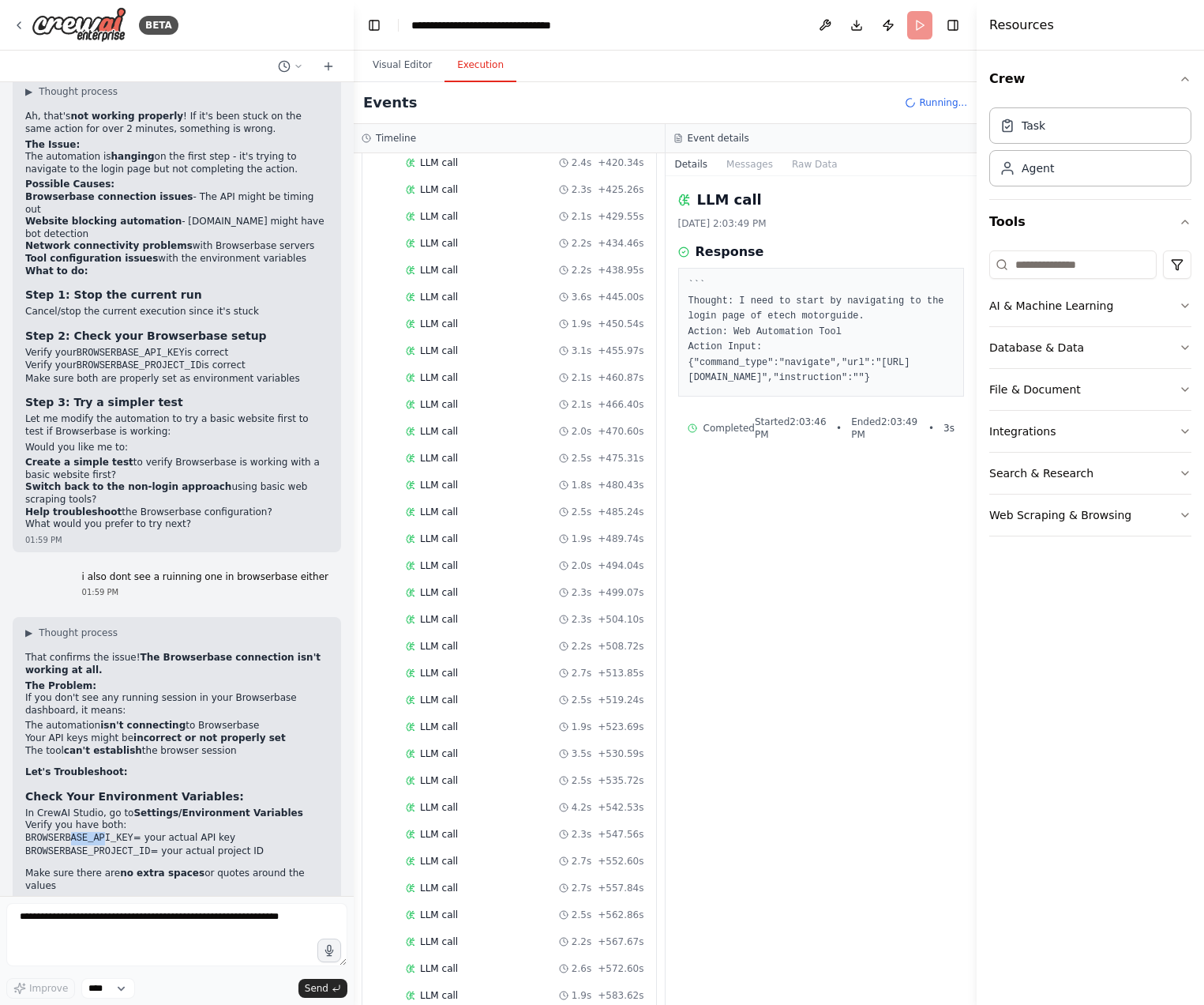
drag, startPoint x: 67, startPoint y: 558, endPoint x: 98, endPoint y: 558, distance: 31.0
click at [98, 833] on code "BROWSERBASE_API_KEY" at bounding box center [79, 838] width 108 height 11
drag, startPoint x: 130, startPoint y: 548, endPoint x: 136, endPoint y: 564, distance: 17.1
click at [130, 819] on li "Verify you have both: BROWSERBASE_API_KEY = your actual API key BROWSERBASE_PRO…" at bounding box center [177, 838] width 303 height 39
click at [136, 846] on code "BROWSERBASE_PROJECT_ID" at bounding box center [87, 852] width 124 height 11
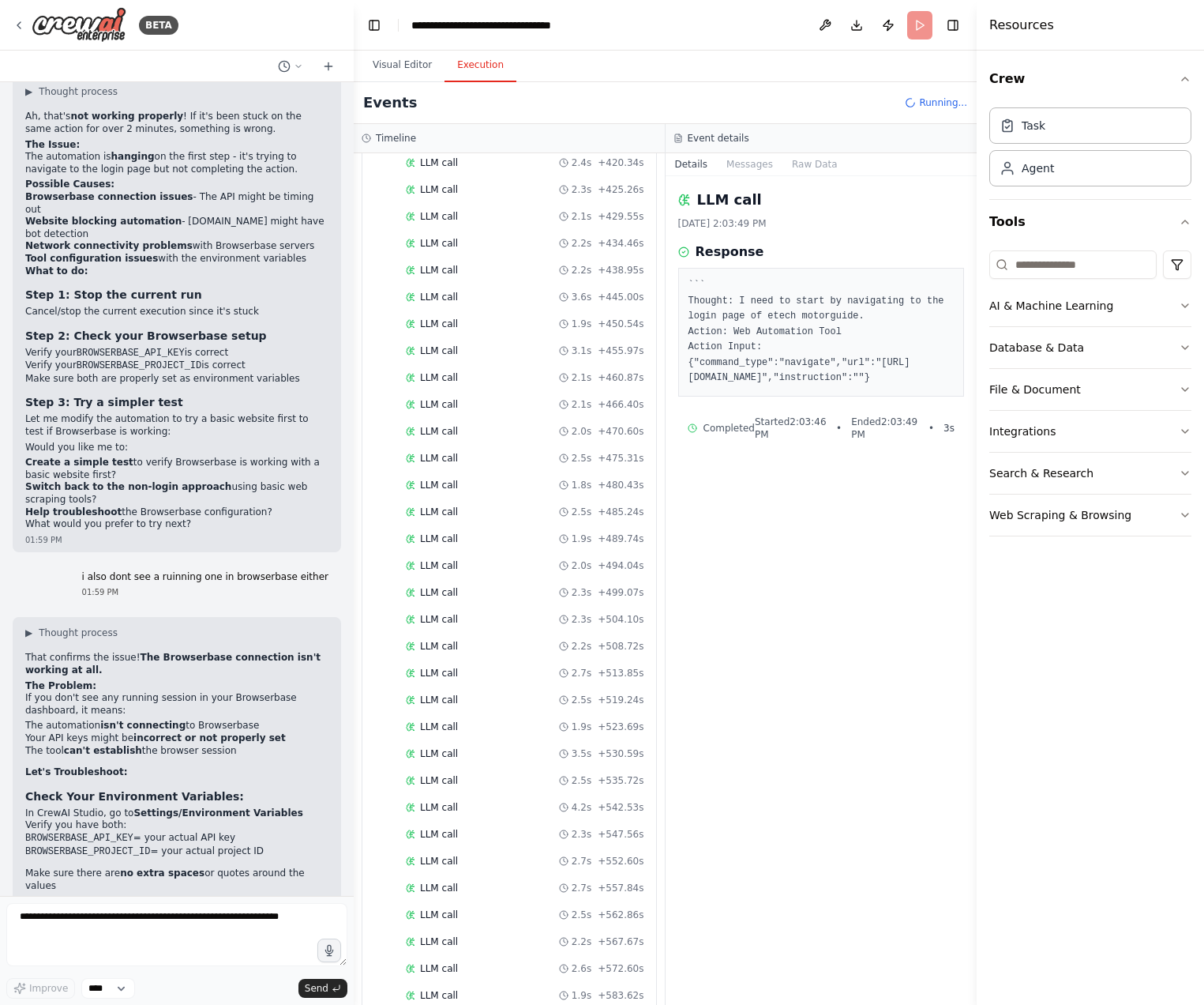
click at [122, 626] on div "▶ Thought process That confirms the issue! The Browserbase connection isn't wor…" at bounding box center [177, 905] width 303 height 558
click at [96, 920] on link "browserbase.com" at bounding box center [103, 926] width 79 height 11
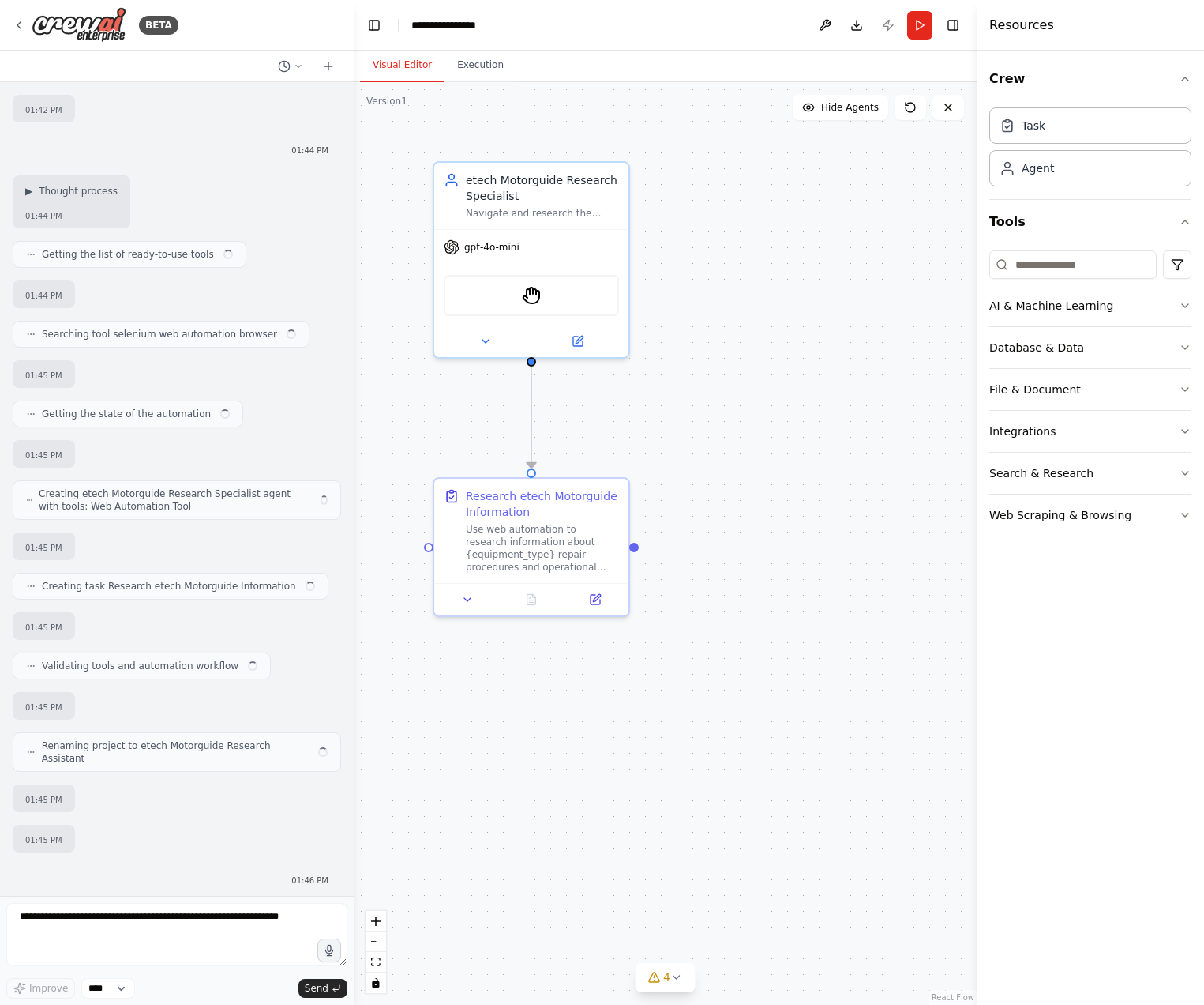
scroll to position [4656, 0]
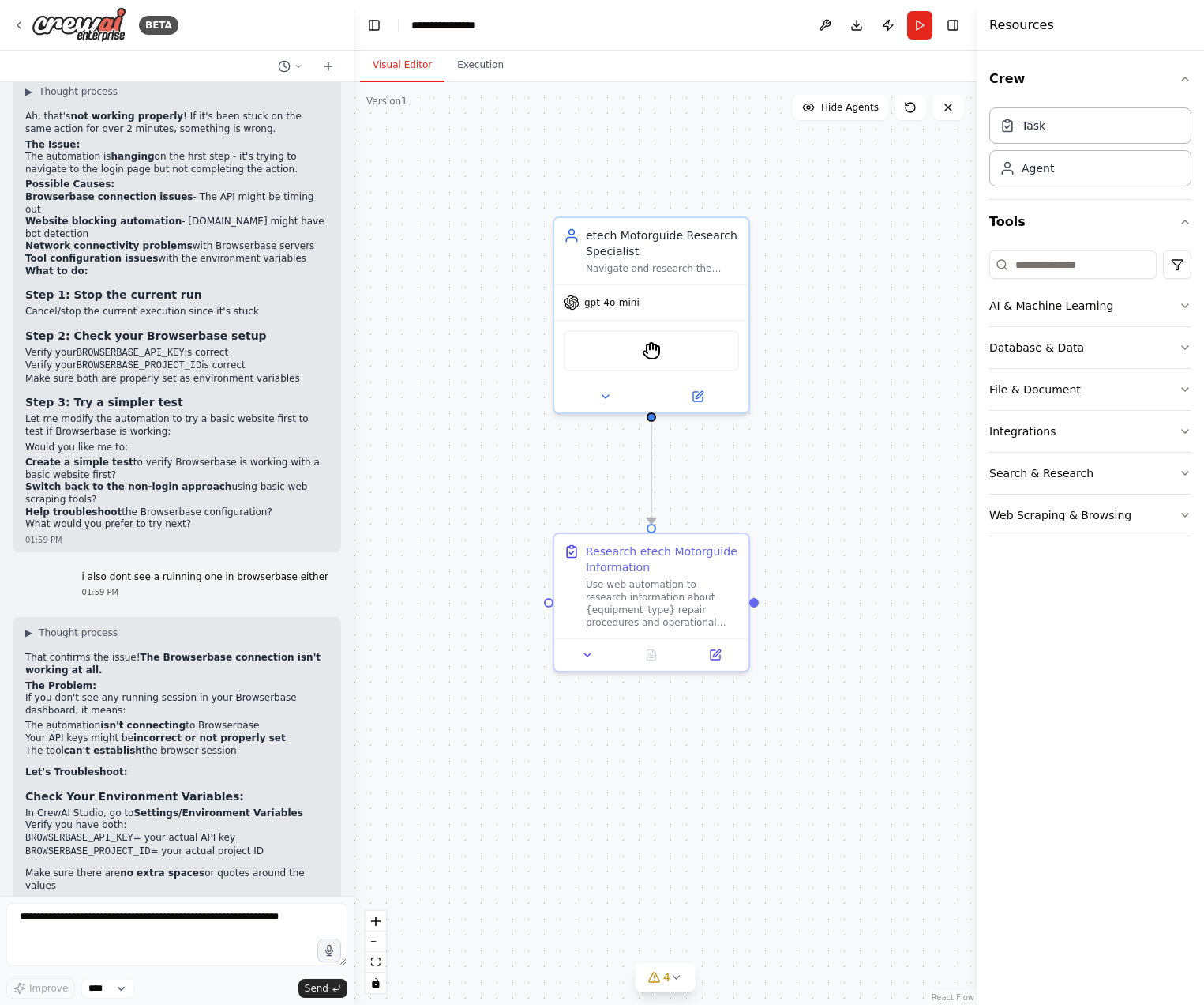
drag, startPoint x: 595, startPoint y: 703, endPoint x: 677, endPoint y: 762, distance: 101.0
click at [715, 758] on div ".deletable-edge-delete-btn { width: 20px; height: 20px; border: 0px solid #ffff…" at bounding box center [665, 543] width 623 height 923
click at [144, 834] on div "▶ Thought process That confirms the issue! The Browserbase connection isn't wor…" at bounding box center [177, 905] width 303 height 558
drag, startPoint x: 104, startPoint y: 723, endPoint x: 149, endPoint y: 728, distance: 45.3
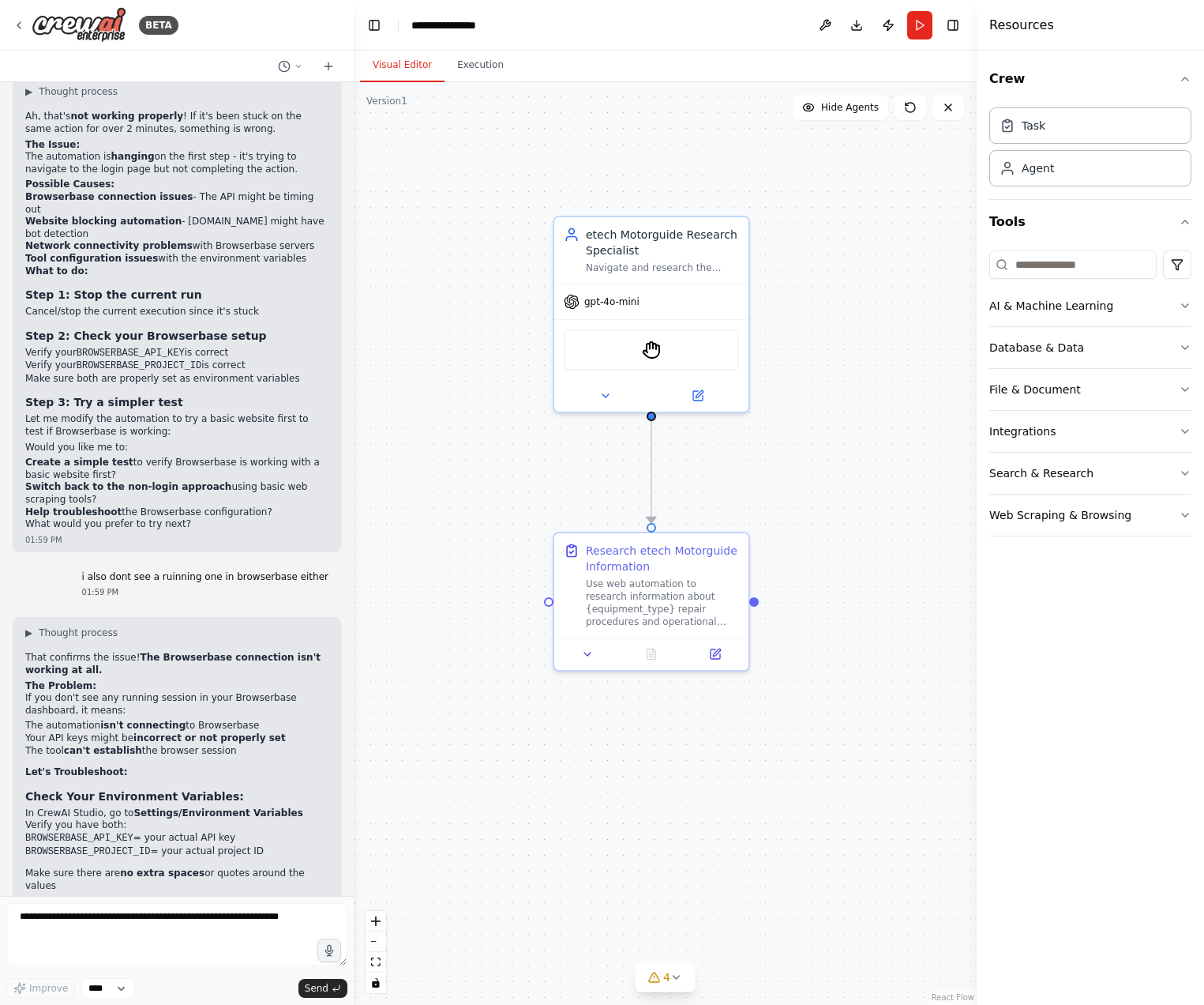
click at [127, 925] on textarea at bounding box center [177, 935] width 341 height 63
type textarea "*"
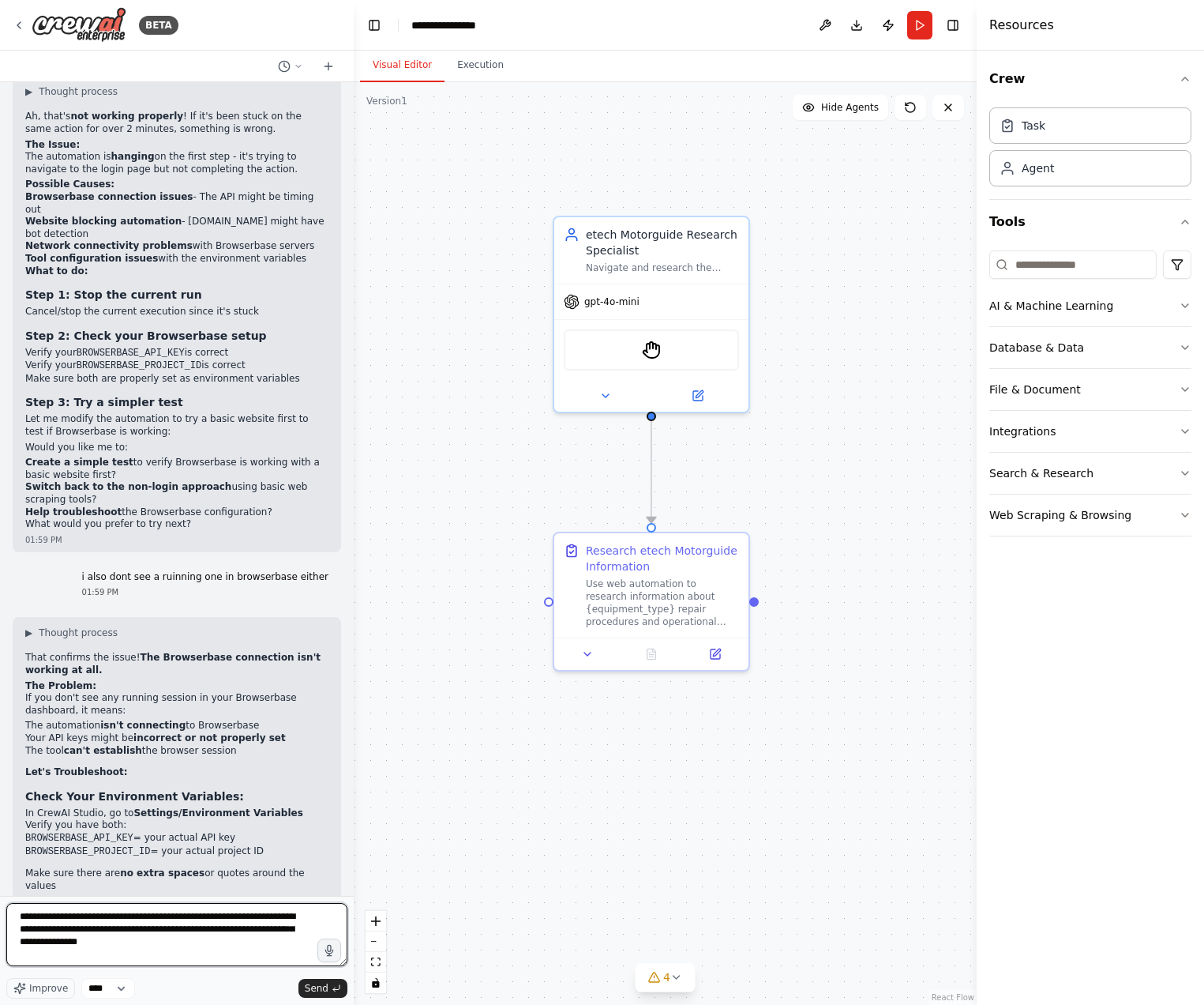
type textarea "**********"
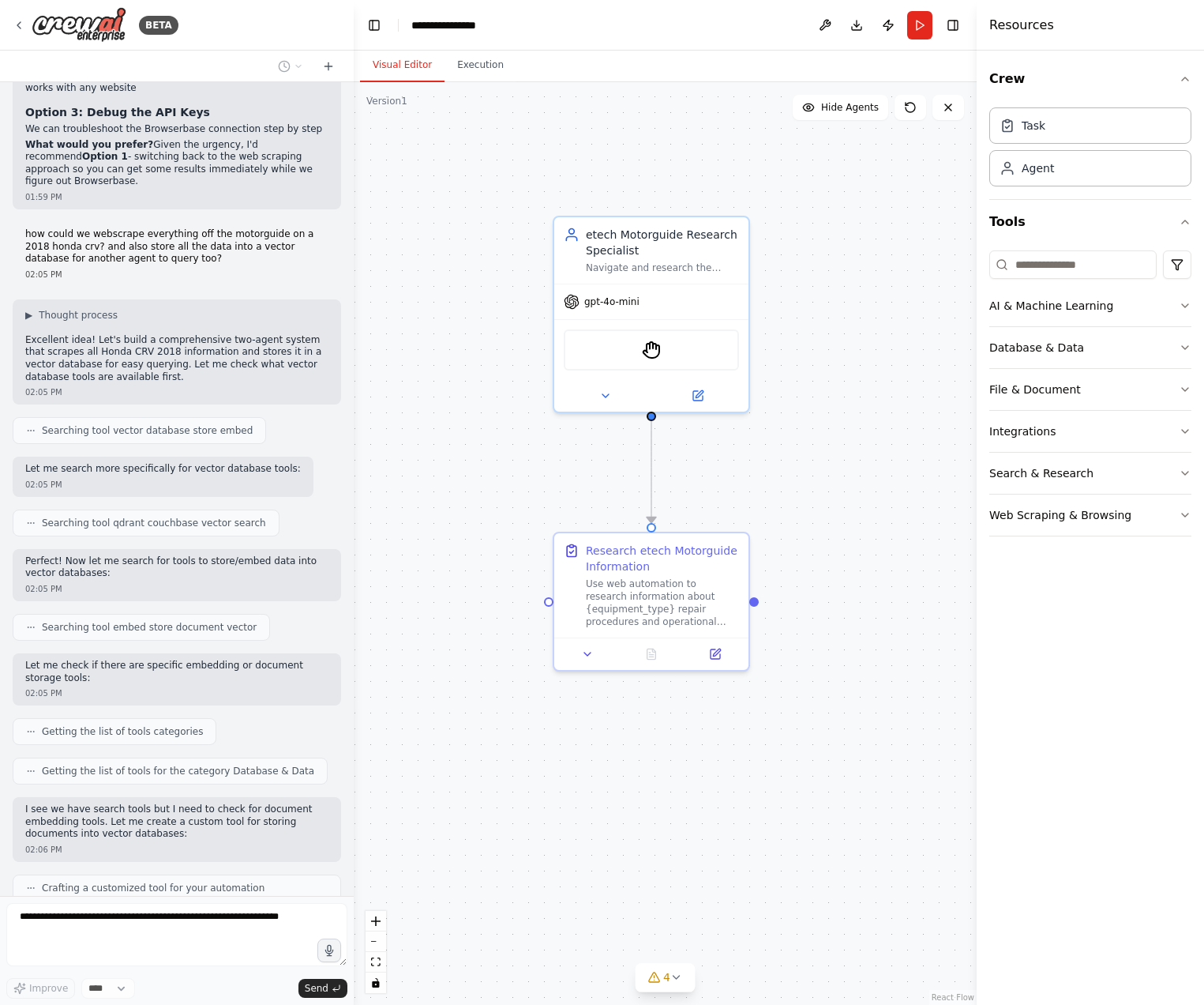
scroll to position [5661, 0]
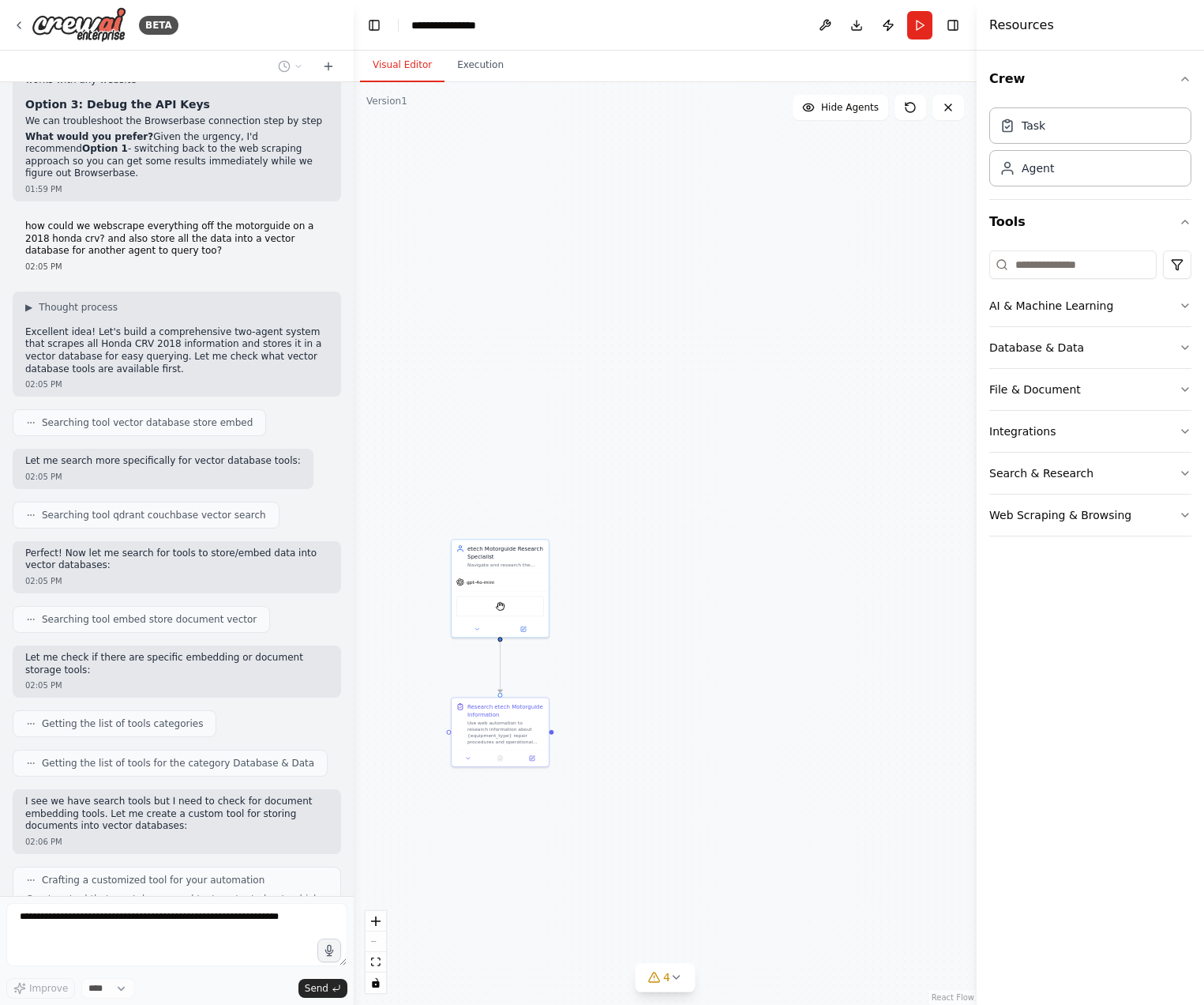
drag, startPoint x: 731, startPoint y: 780, endPoint x: 565, endPoint y: 804, distance: 167.7
click at [565, 804] on div ".deletable-edge-delete-btn { width: 20px; height: 20px; border: 0px solid #ffff…" at bounding box center [665, 543] width 623 height 923
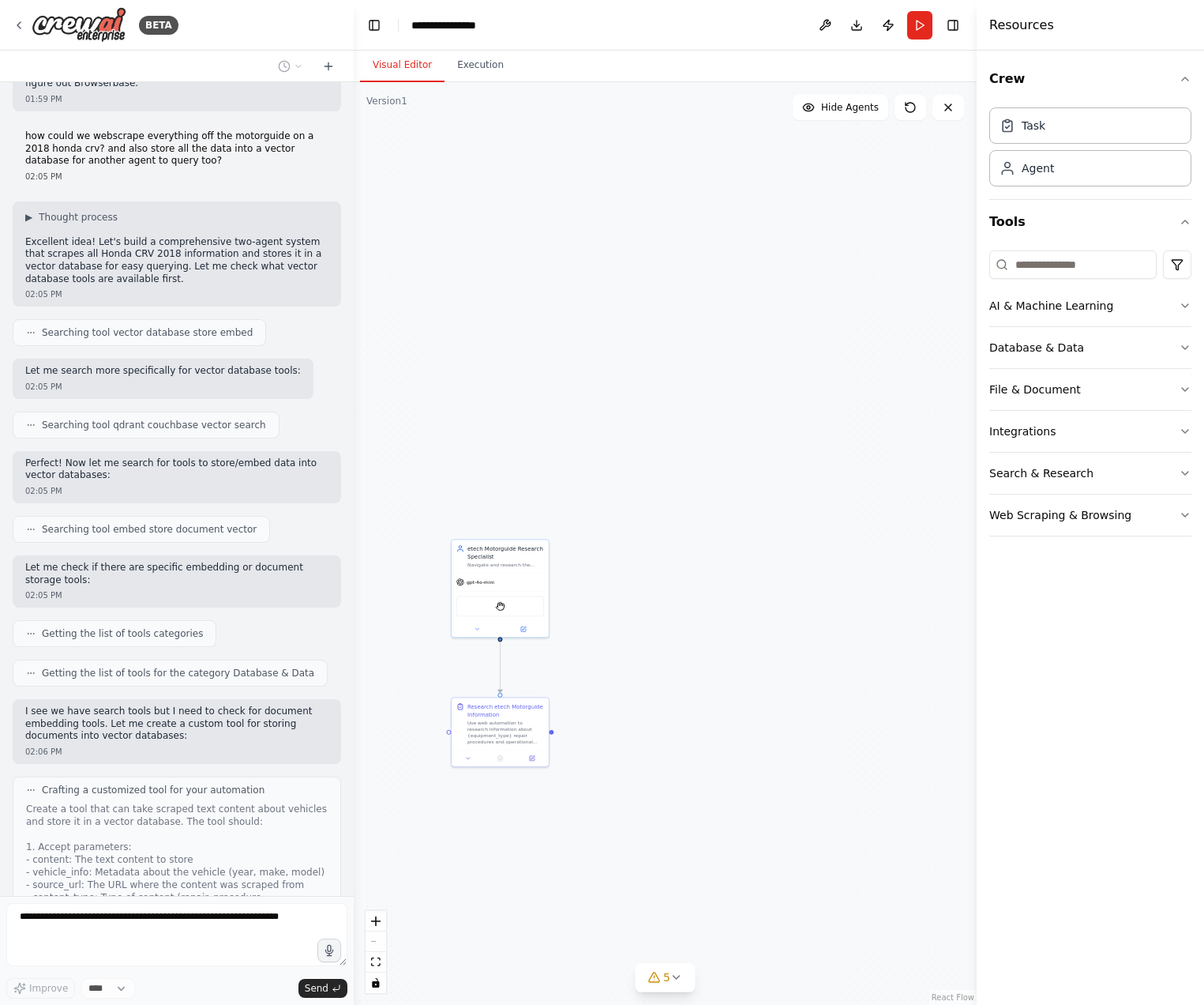
scroll to position [6165, 0]
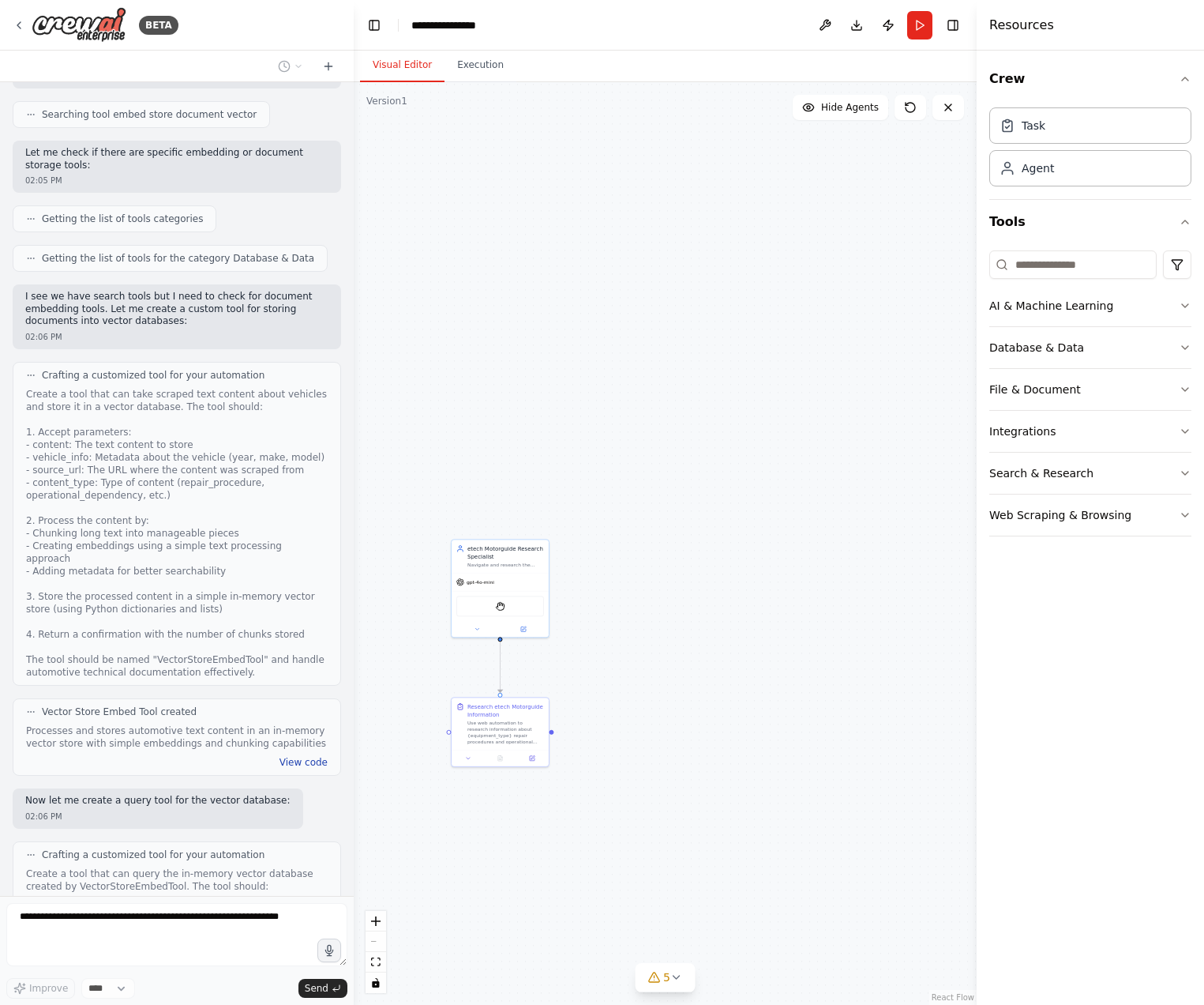
click at [303, 756] on button "View code" at bounding box center [303, 762] width 48 height 13
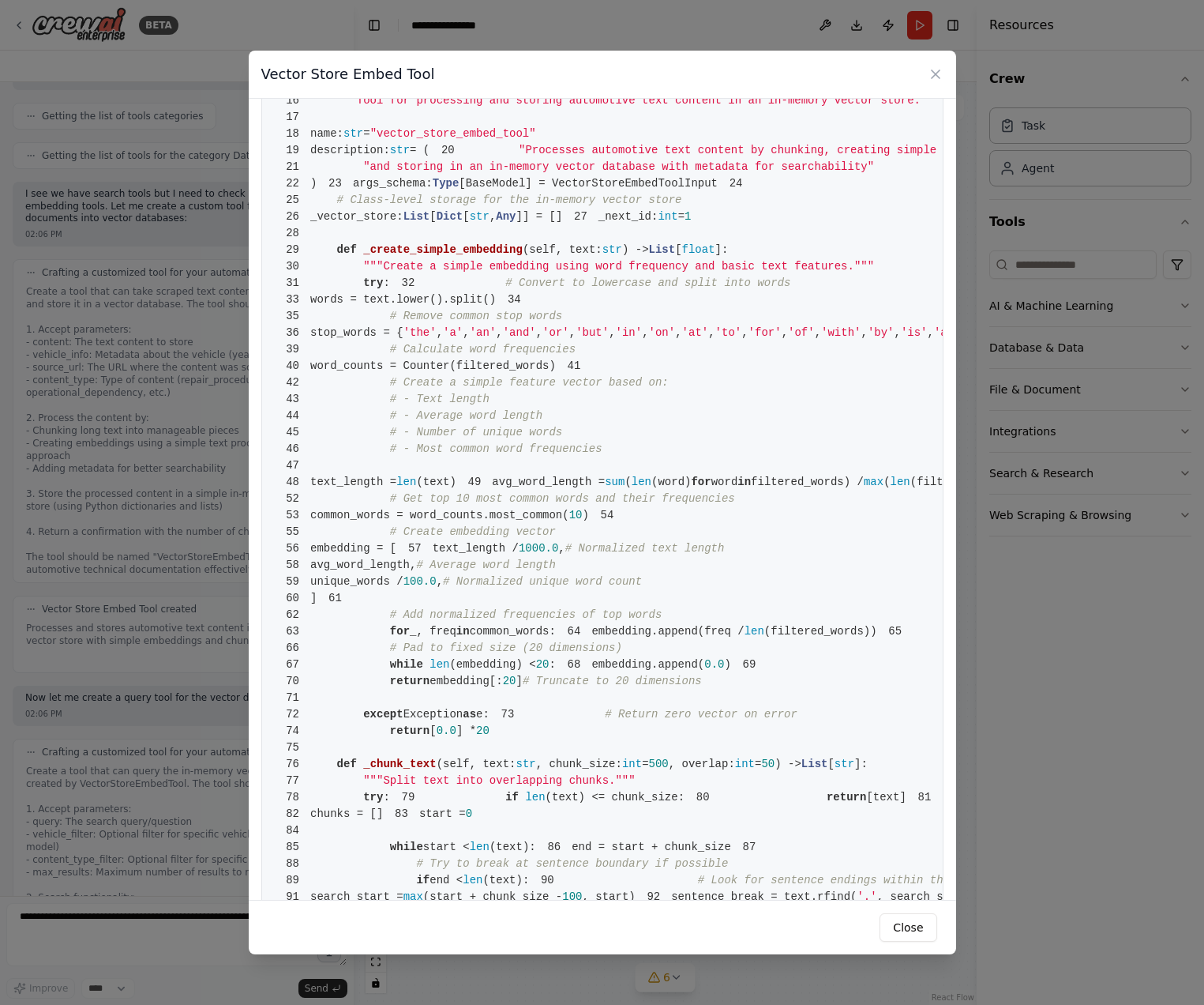
scroll to position [0, 0]
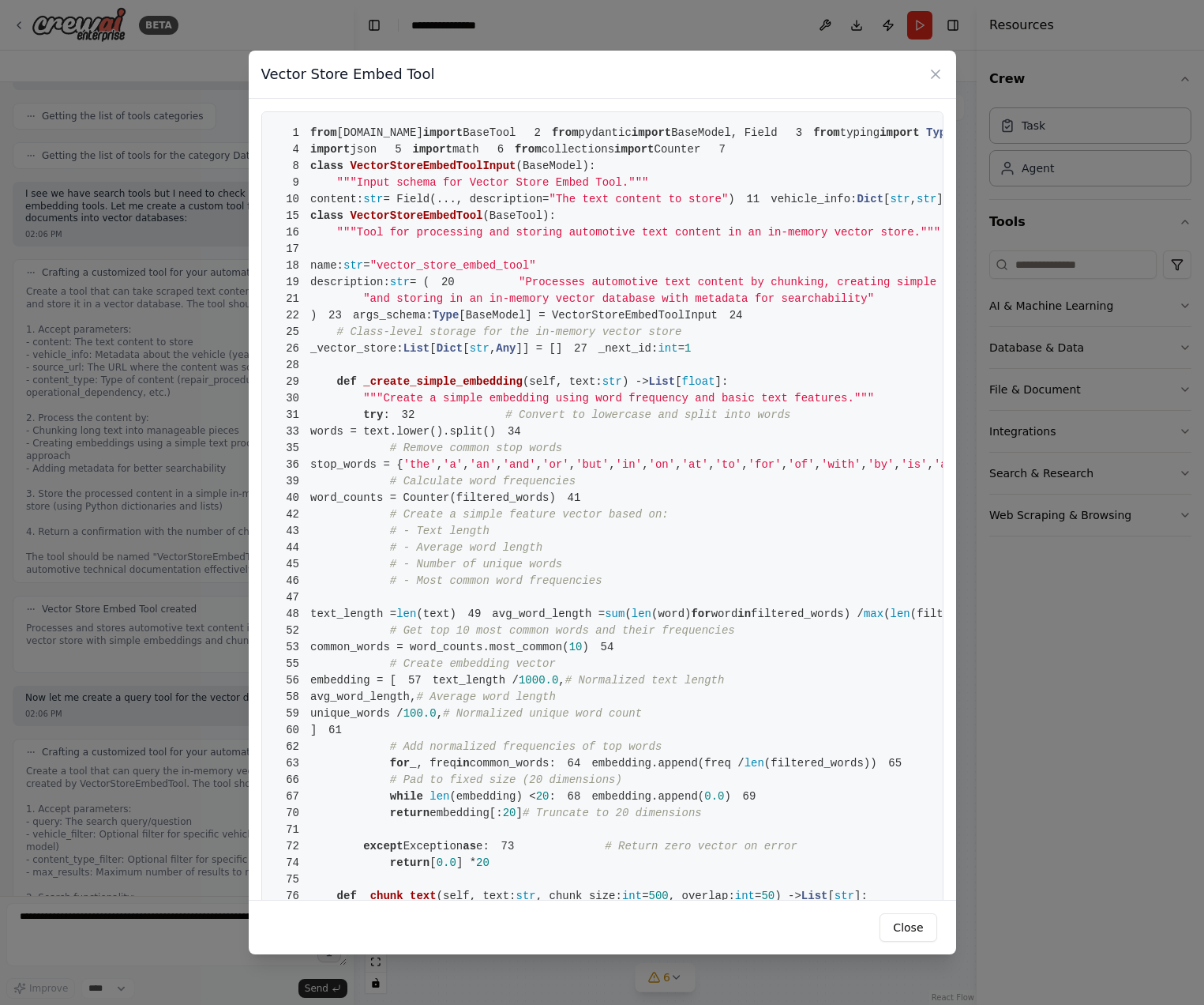
click at [972, 768] on div "Vector Store Embed Tool 1 from [DOMAIN_NAME] import BaseTool 2 from pydantic im…" at bounding box center [602, 502] width 1204 height 1005
click at [936, 75] on icon at bounding box center [935, 74] width 8 height 8
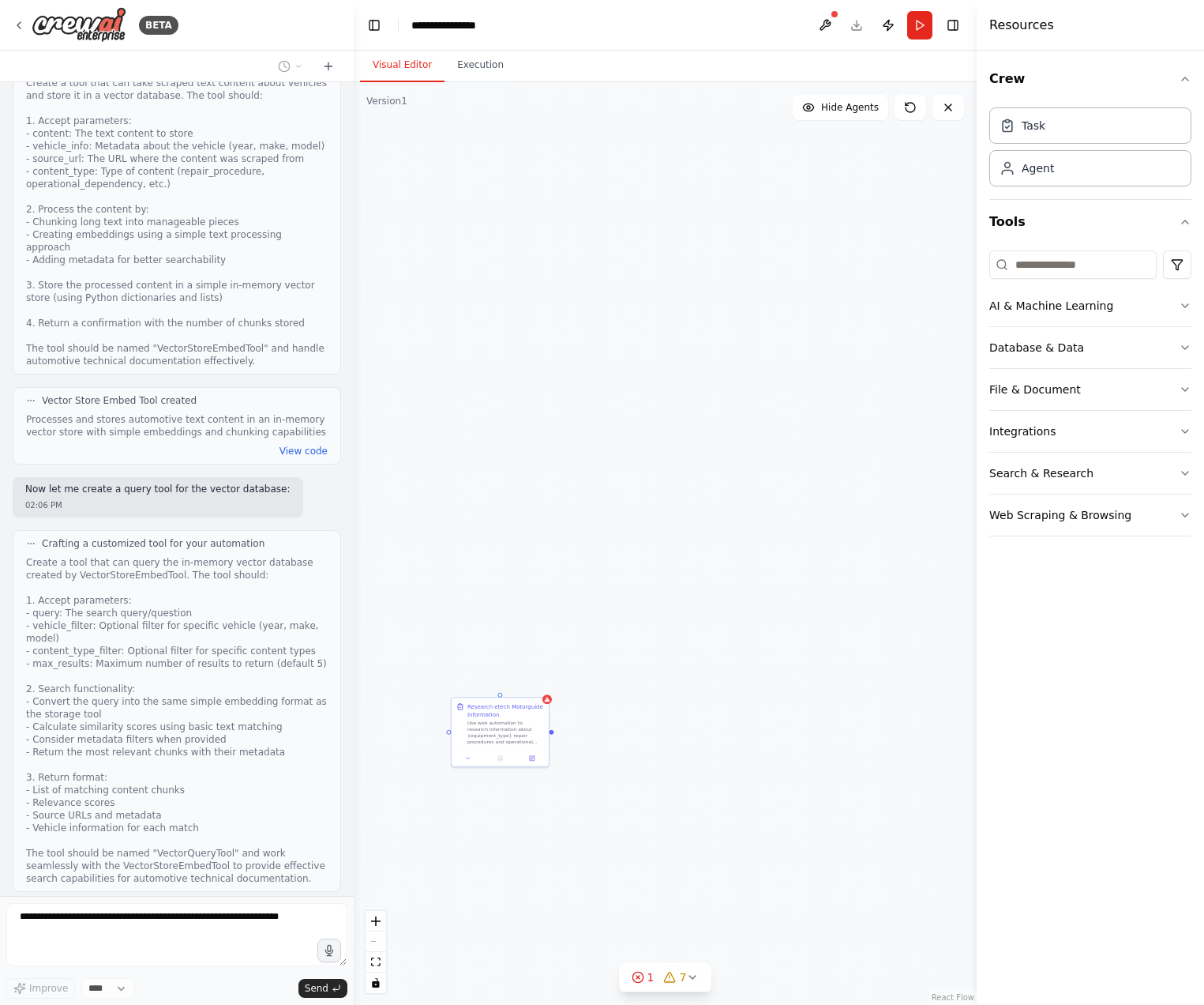
scroll to position [6516, 0]
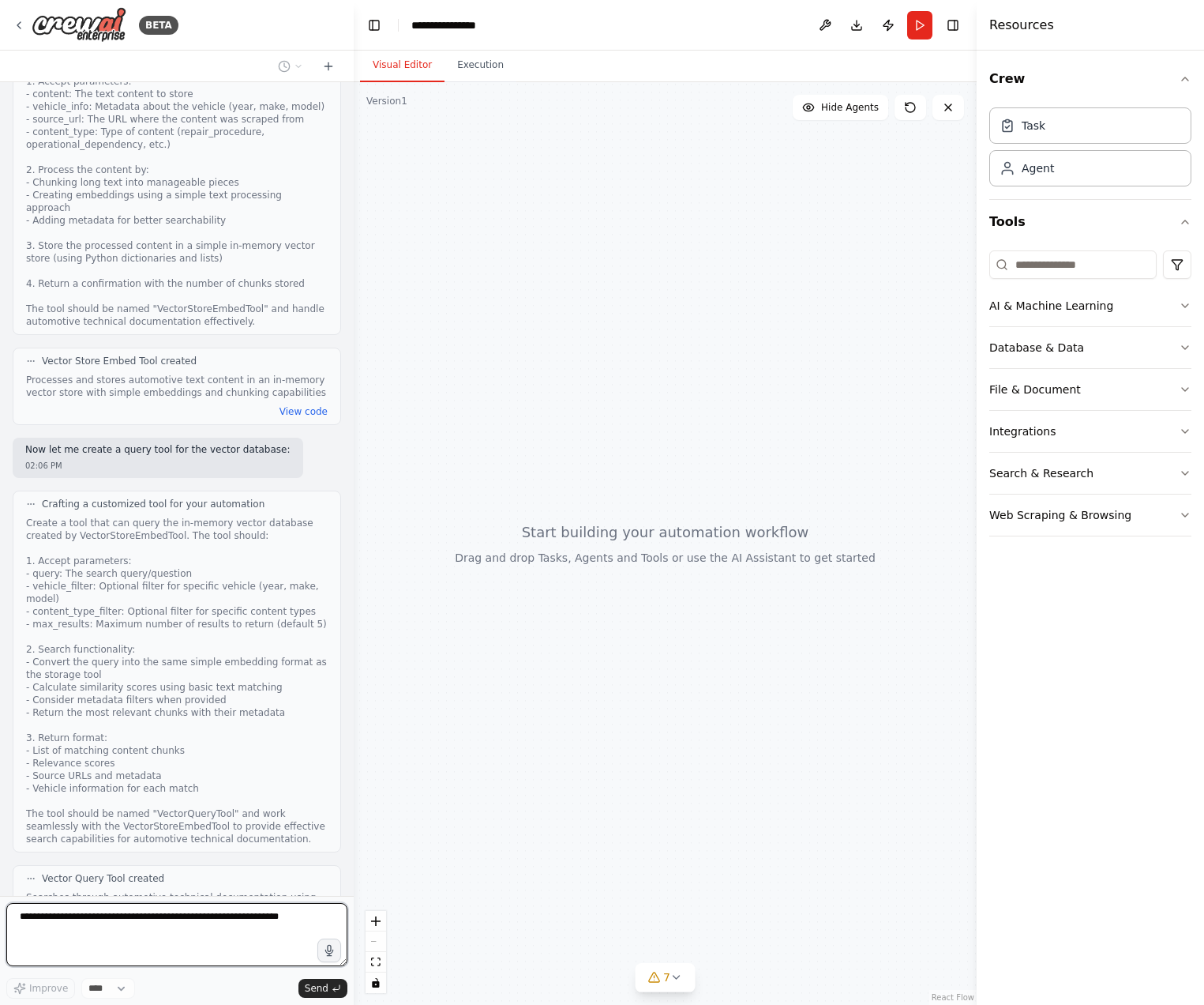
click at [163, 920] on textarea at bounding box center [177, 935] width 341 height 63
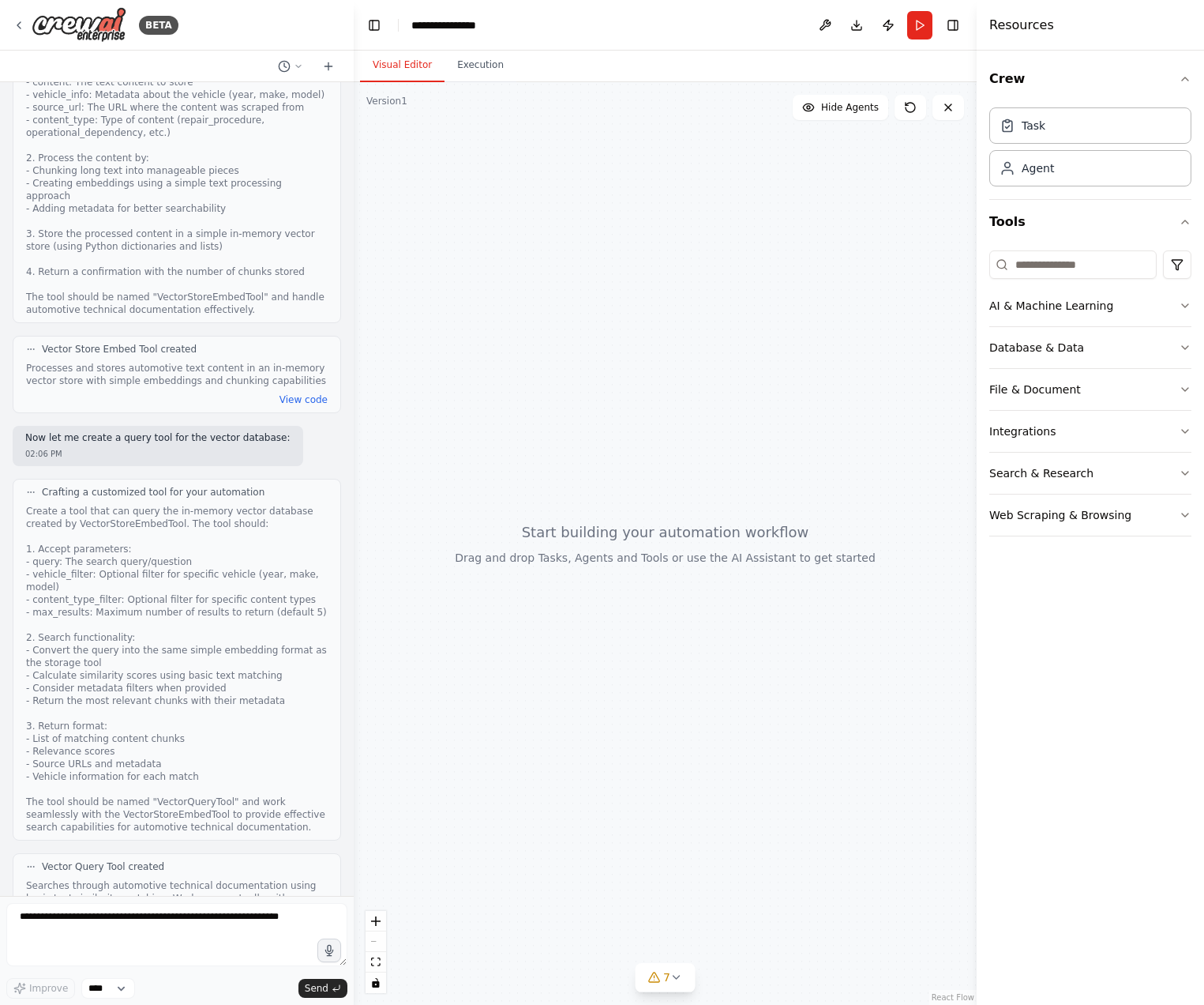
scroll to position [6622, 0]
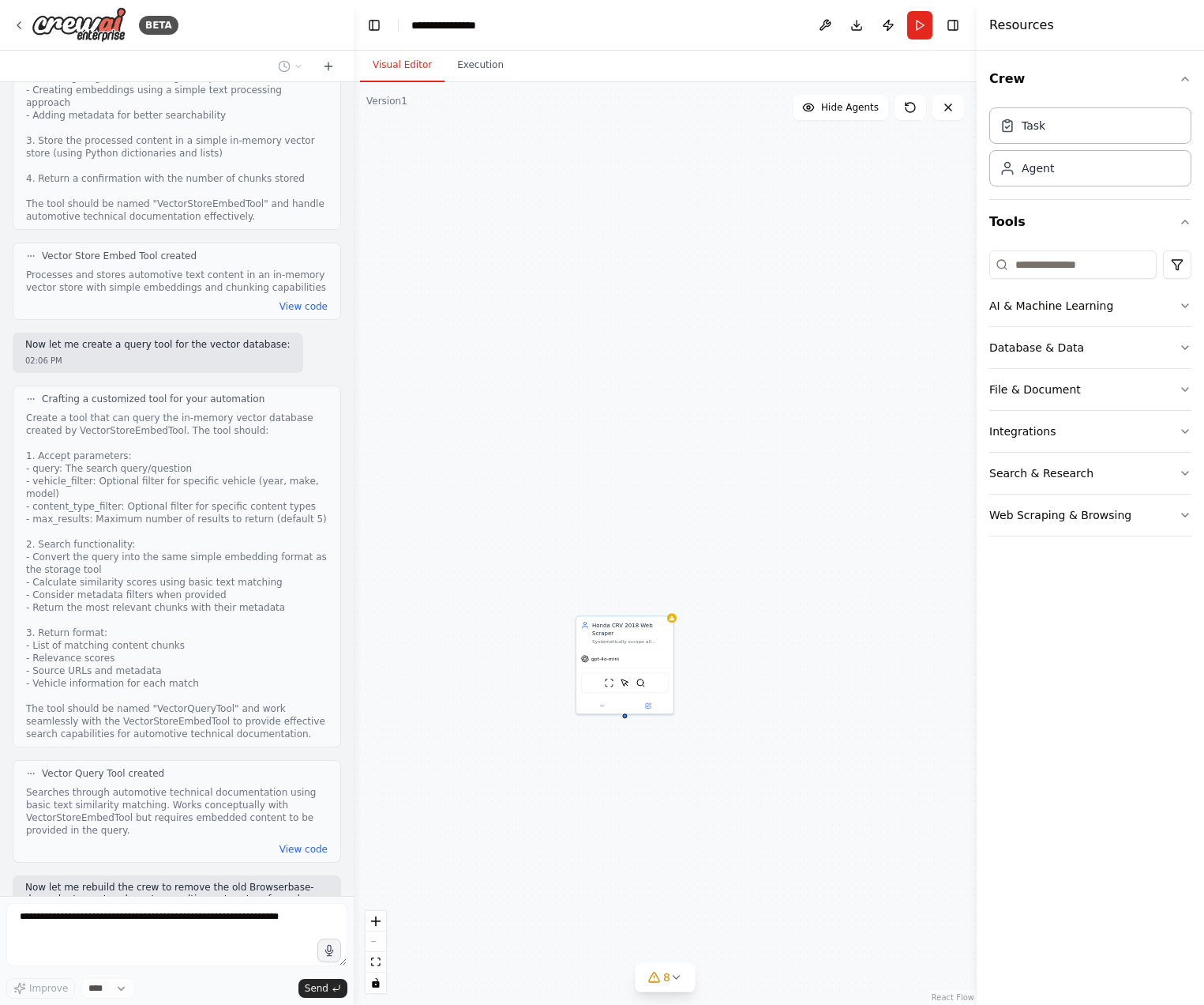
drag, startPoint x: 436, startPoint y: 707, endPoint x: 561, endPoint y: 784, distance: 146.8
click at [561, 784] on div "Honda CRV 2018 Web Scraper Systematically scrape all available information abou…" at bounding box center [665, 543] width 623 height 923
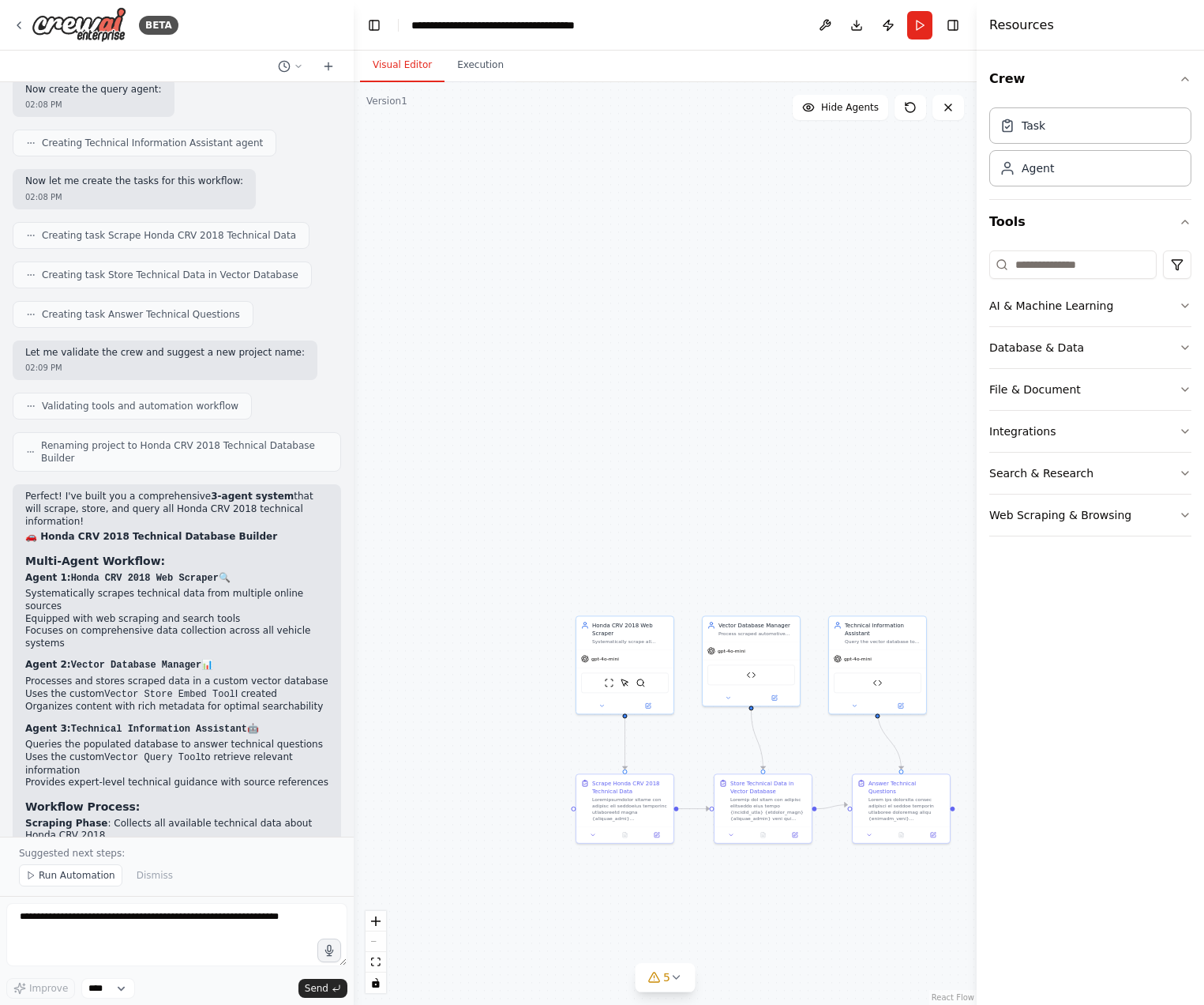
scroll to position [7902, 0]
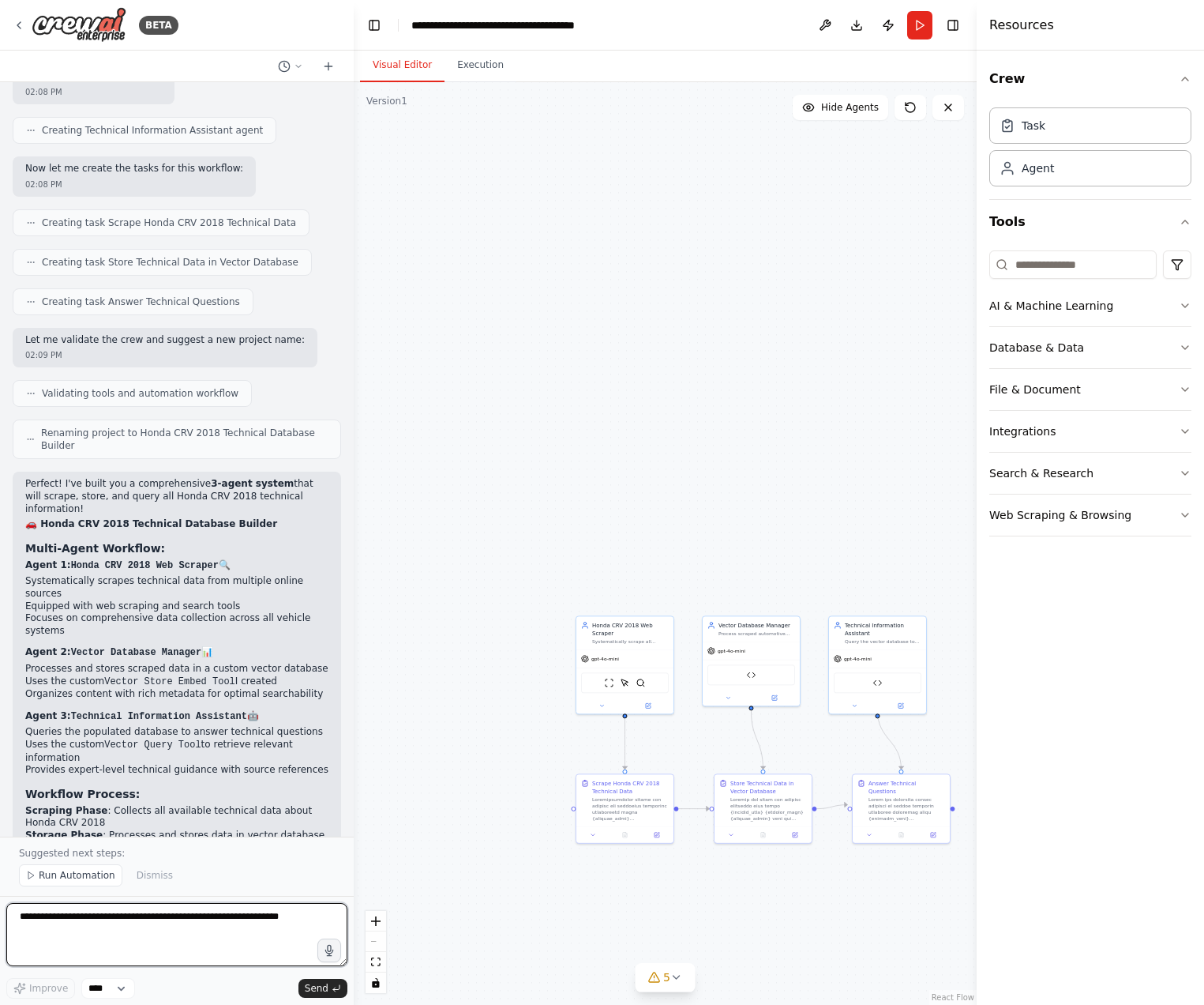
click at [107, 949] on textarea at bounding box center [177, 935] width 341 height 63
click at [659, 977] on icon at bounding box center [654, 977] width 13 height 13
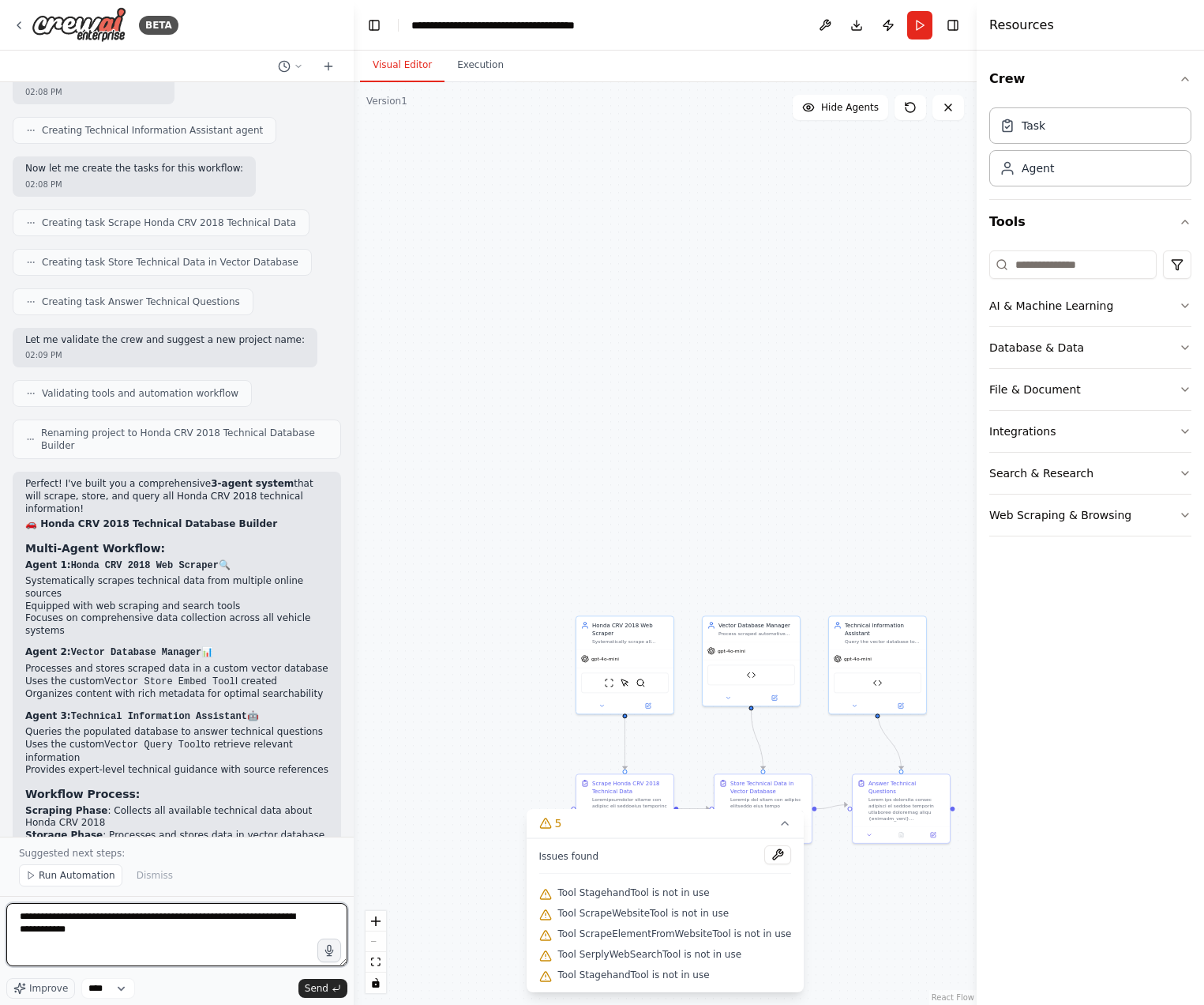
click at [161, 952] on textarea "**********" at bounding box center [177, 935] width 341 height 63
click at [414, 853] on div ".deletable-edge-delete-btn { width: 20px; height: 20px; border: 0px solid #ffff…" at bounding box center [665, 543] width 623 height 923
click at [97, 944] on textarea "**********" at bounding box center [177, 935] width 341 height 63
type textarea "**********"
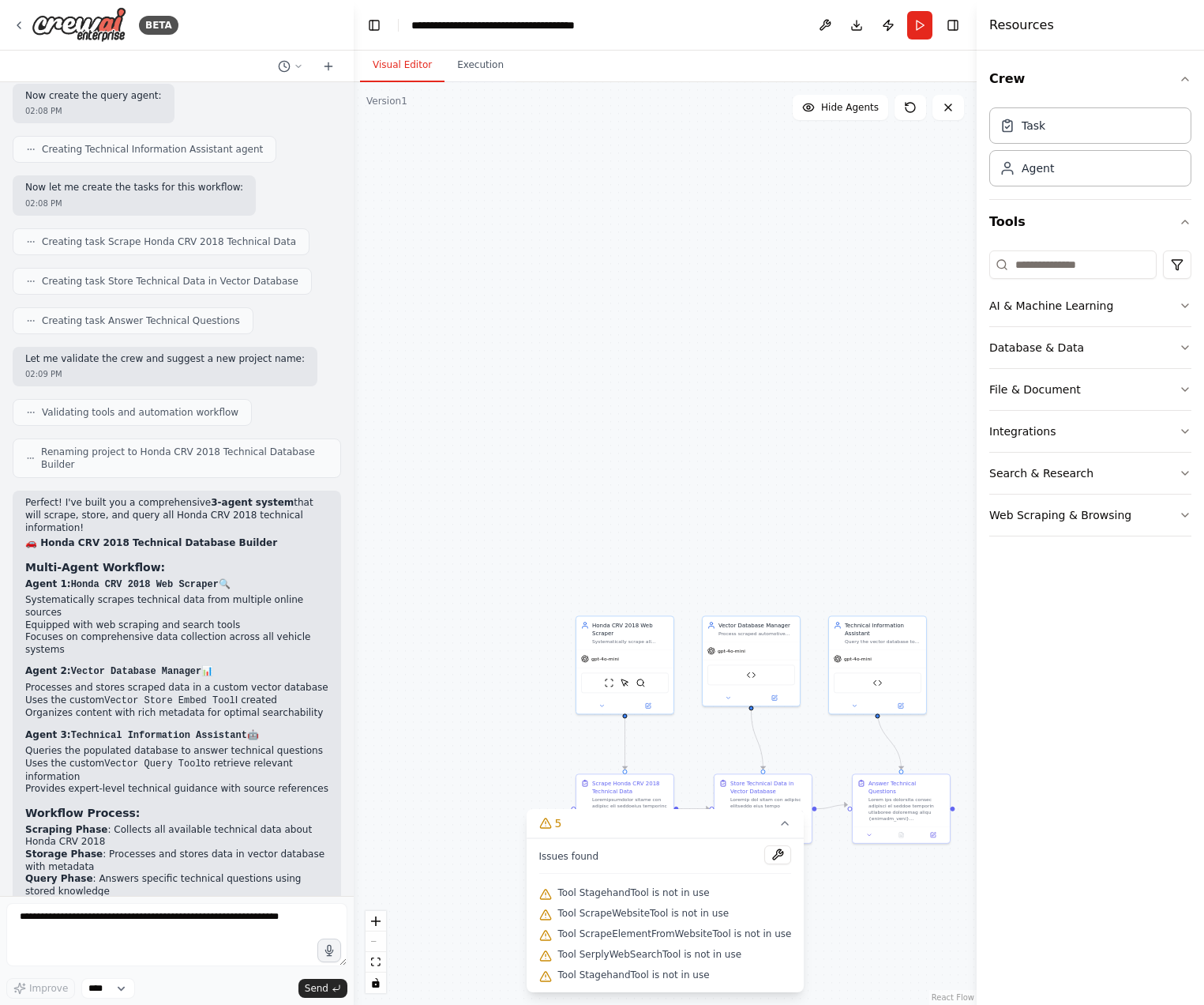
scroll to position [7949, 0]
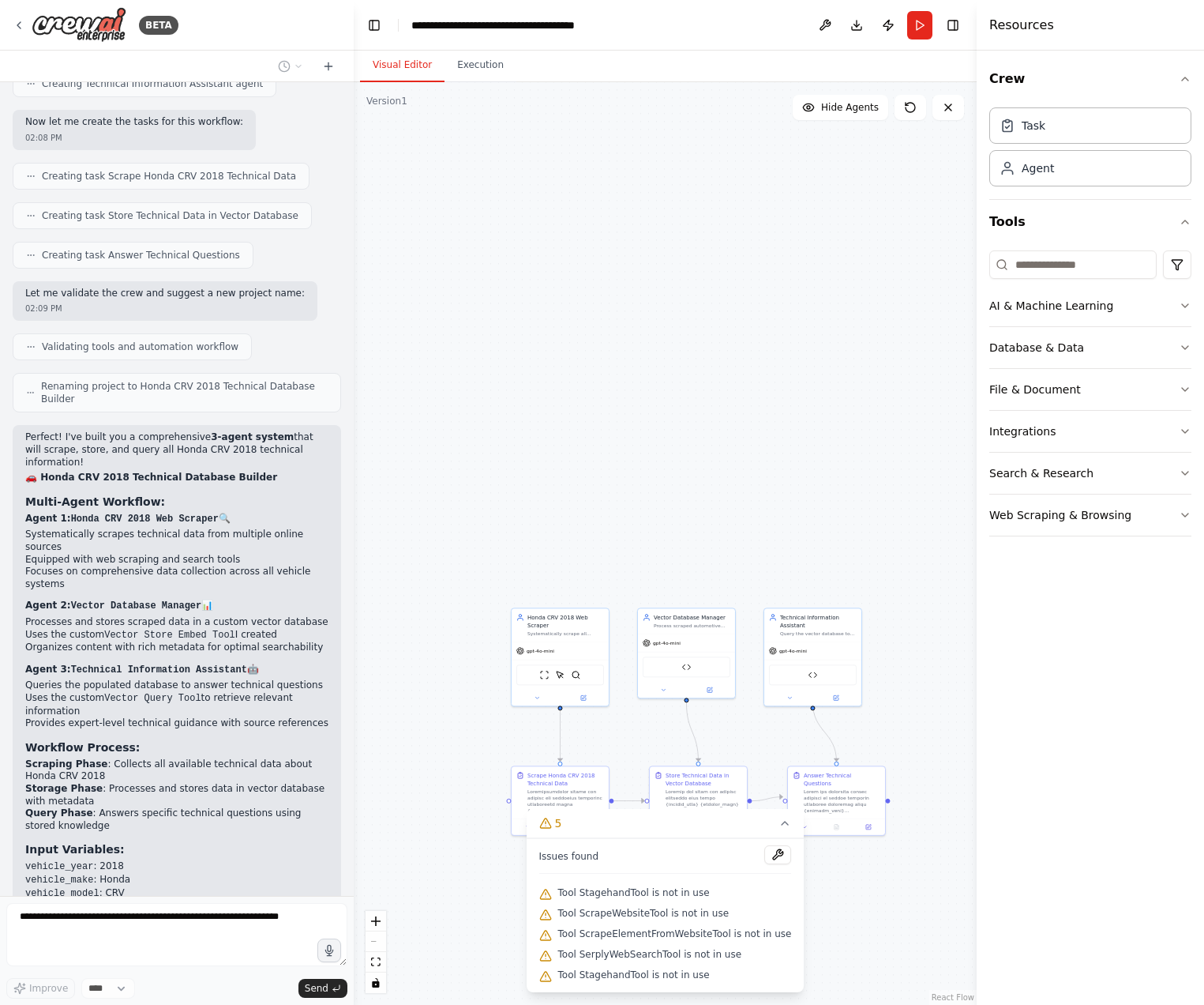
drag, startPoint x: 832, startPoint y: 446, endPoint x: 767, endPoint y: 438, distance: 65.5
click at [767, 438] on div ".deletable-edge-delete-btn { width: 20px; height: 20px; border: 0px solid #ffff…" at bounding box center [665, 543] width 623 height 923
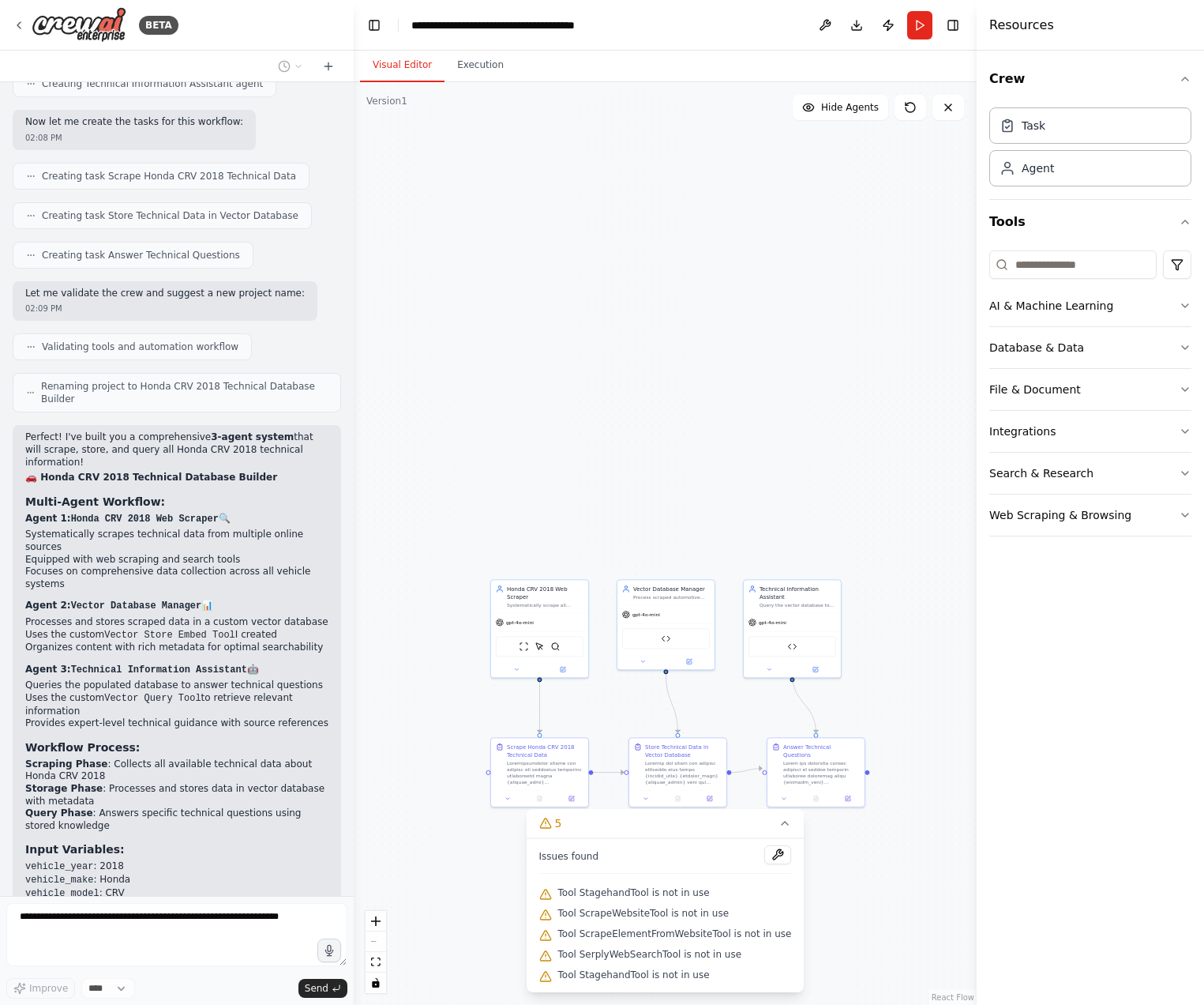
drag, startPoint x: 761, startPoint y: 484, endPoint x: 744, endPoint y: 456, distance: 32.8
click at [744, 456] on div ".deletable-edge-delete-btn { width: 20px; height: 20px; border: 0px solid #ffff…" at bounding box center [665, 543] width 623 height 923
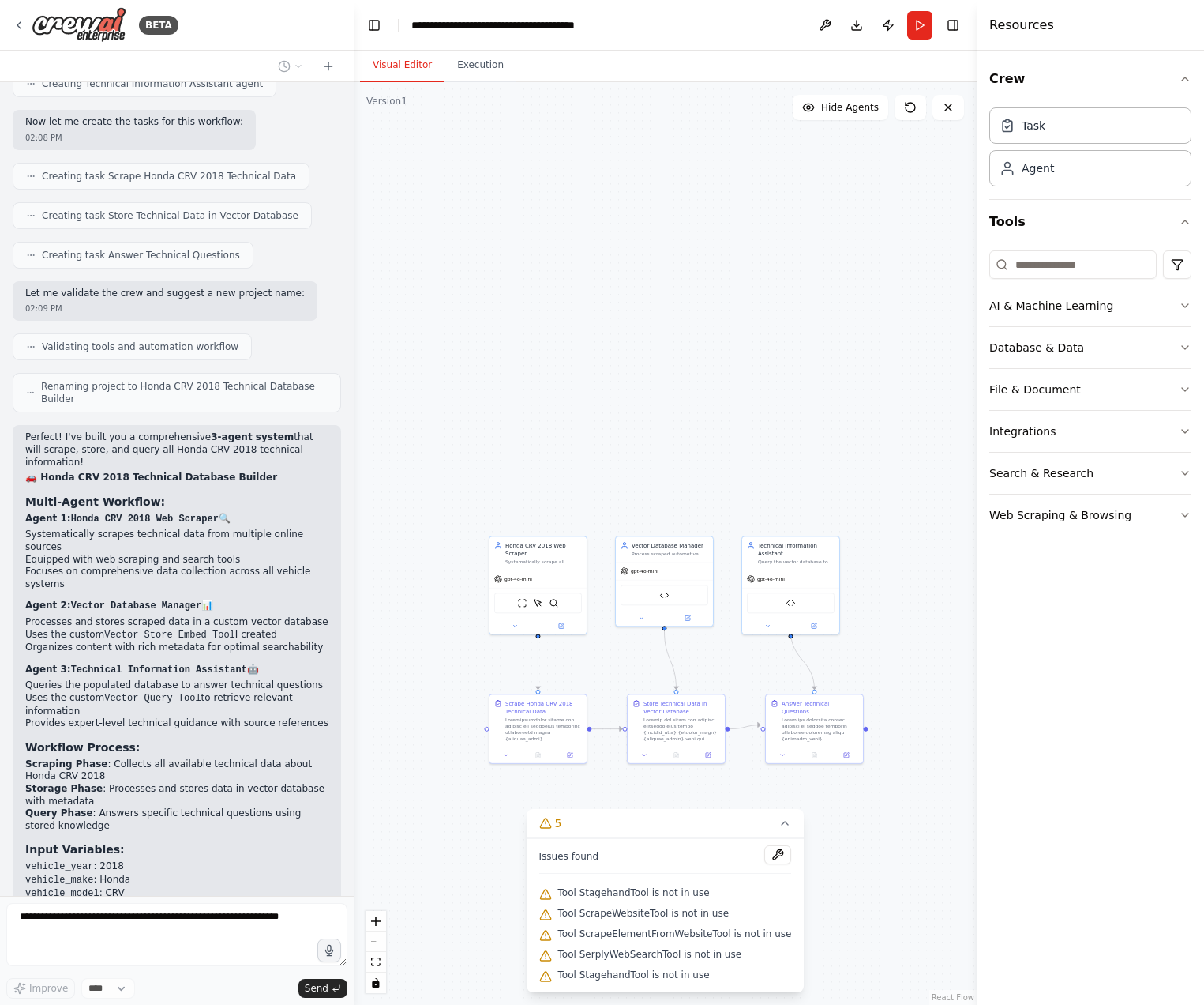
drag, startPoint x: 889, startPoint y: 601, endPoint x: 891, endPoint y: 558, distance: 43.0
click at [891, 559] on div ".deletable-edge-delete-btn { width: 20px; height: 20px; border: 0px solid #ffff…" at bounding box center [665, 543] width 623 height 923
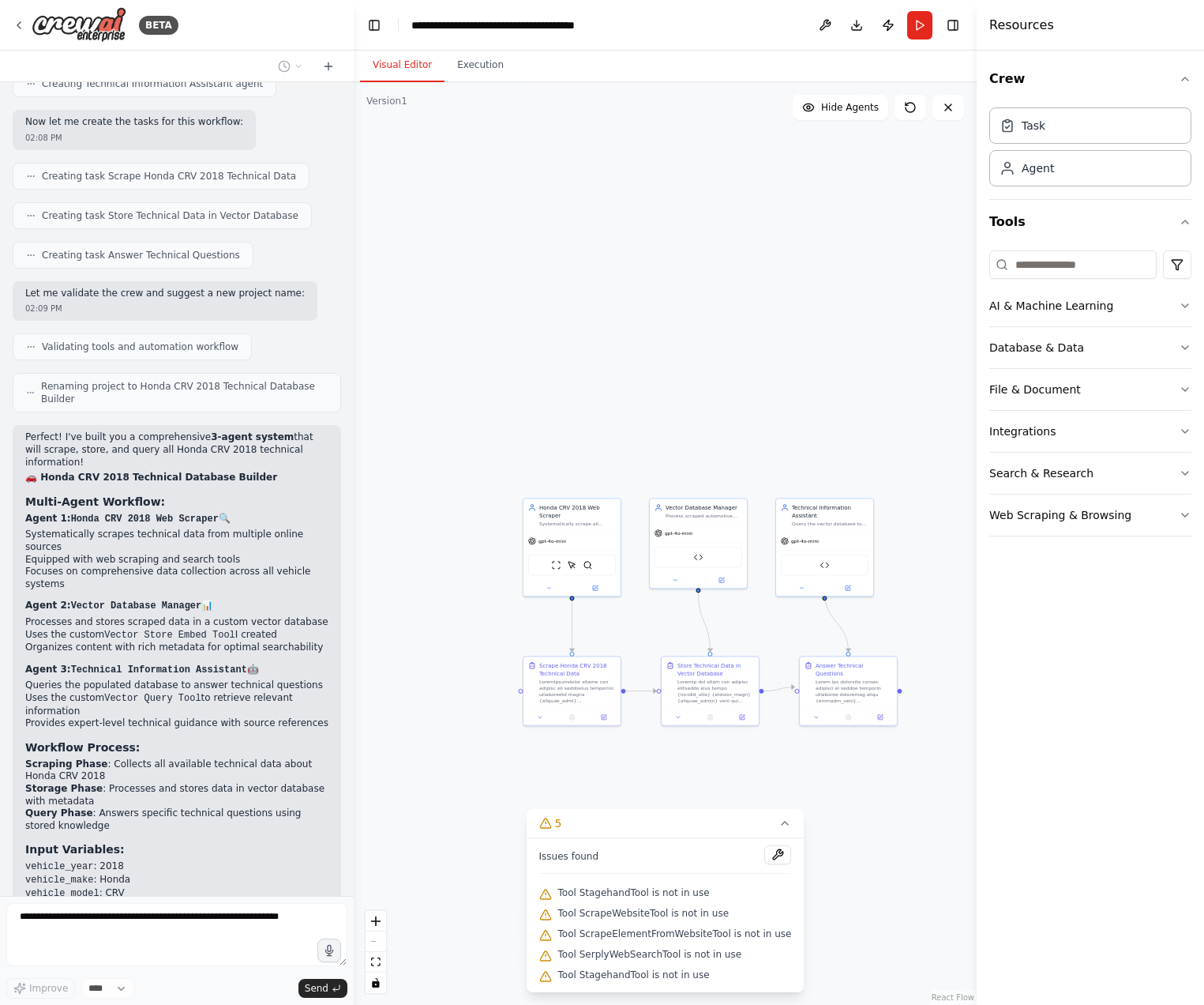
drag, startPoint x: 789, startPoint y: 451, endPoint x: 822, endPoint y: 419, distance: 46.0
click at [822, 420] on div ".deletable-edge-delete-btn { width: 20px; height: 20px; border: 0px solid #ffff…" at bounding box center [665, 543] width 623 height 923
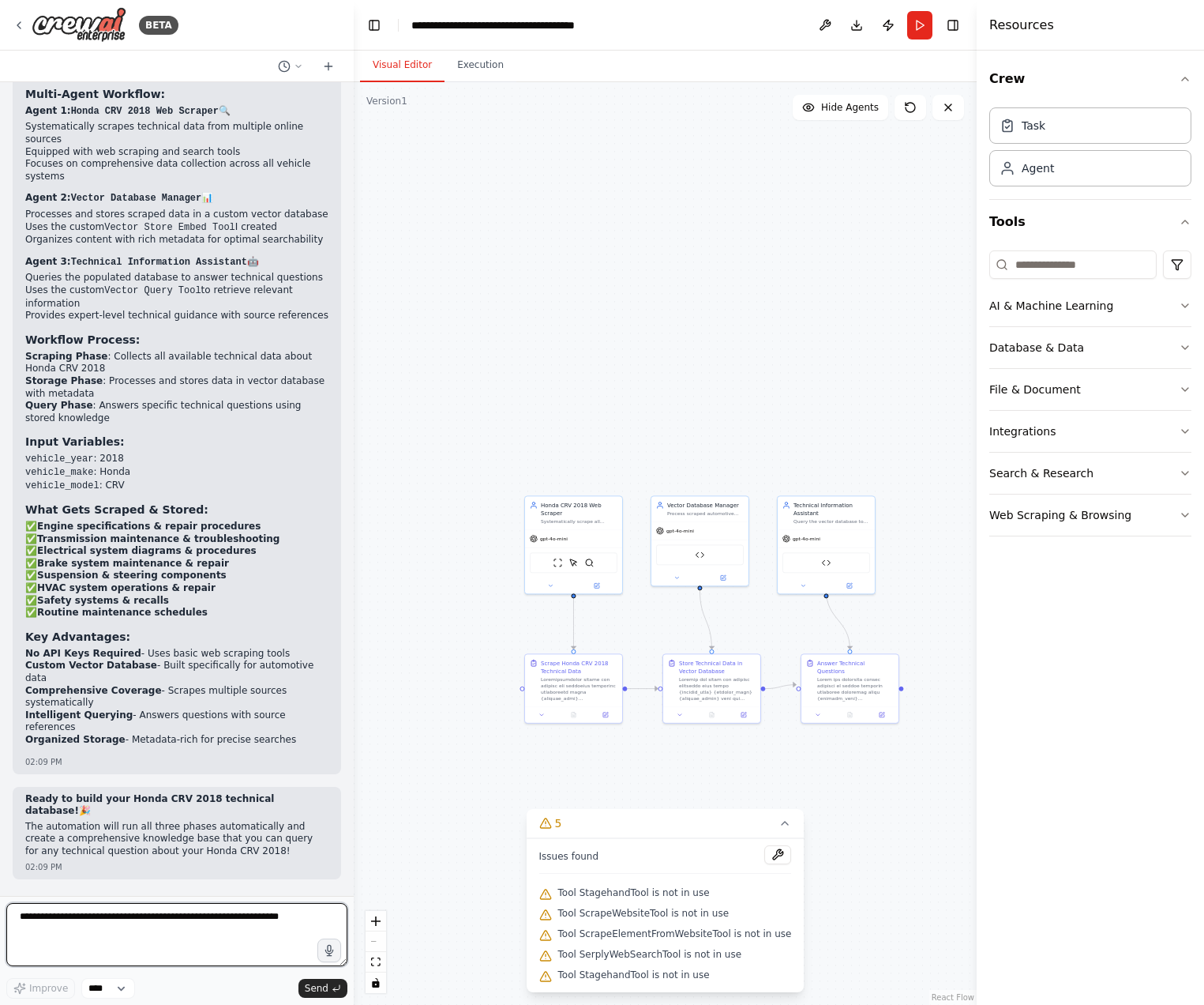
scroll to position [8368, 0]
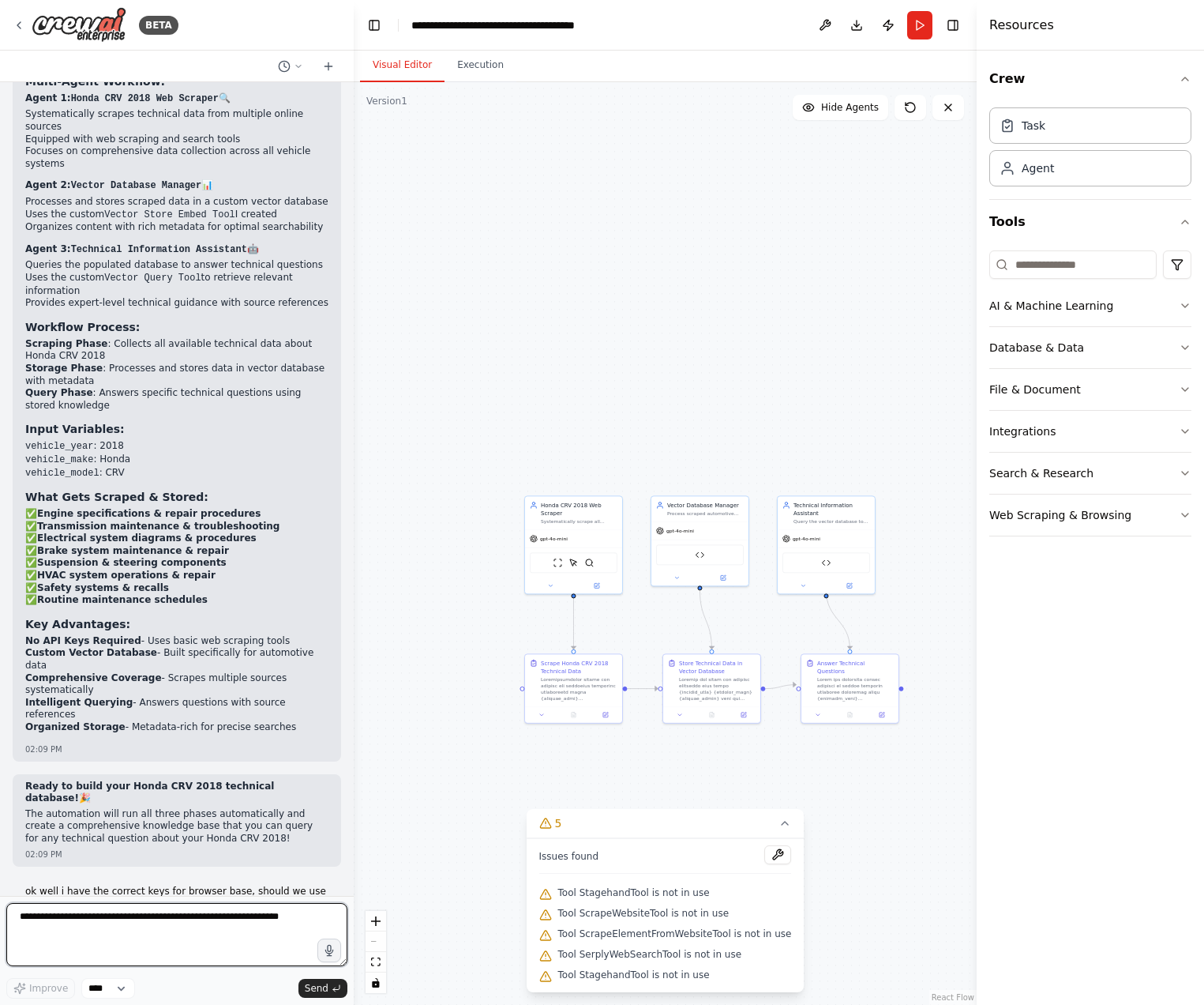
click at [285, 954] on textarea at bounding box center [177, 935] width 341 height 63
type textarea "**********"
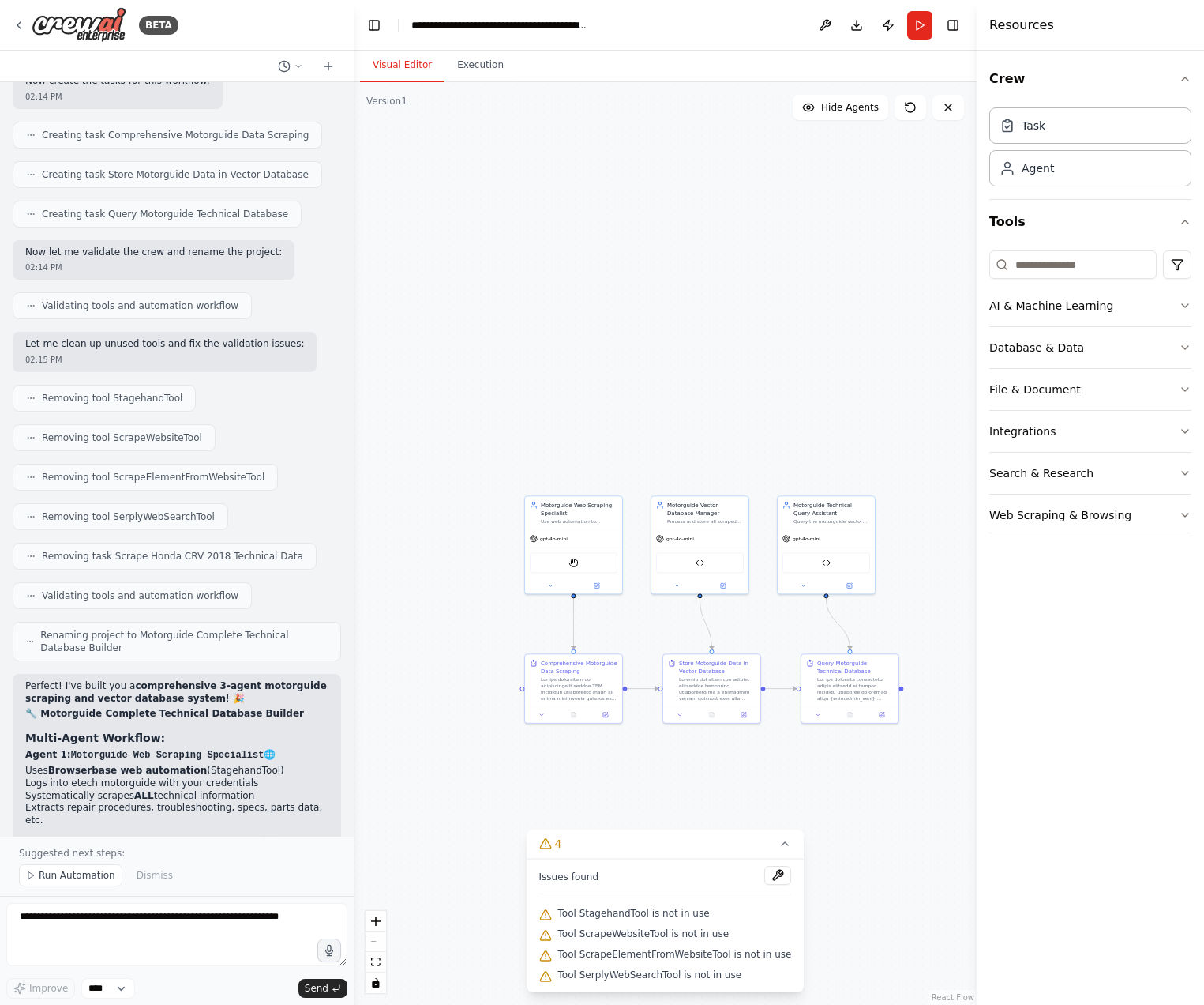
scroll to position [10467, 0]
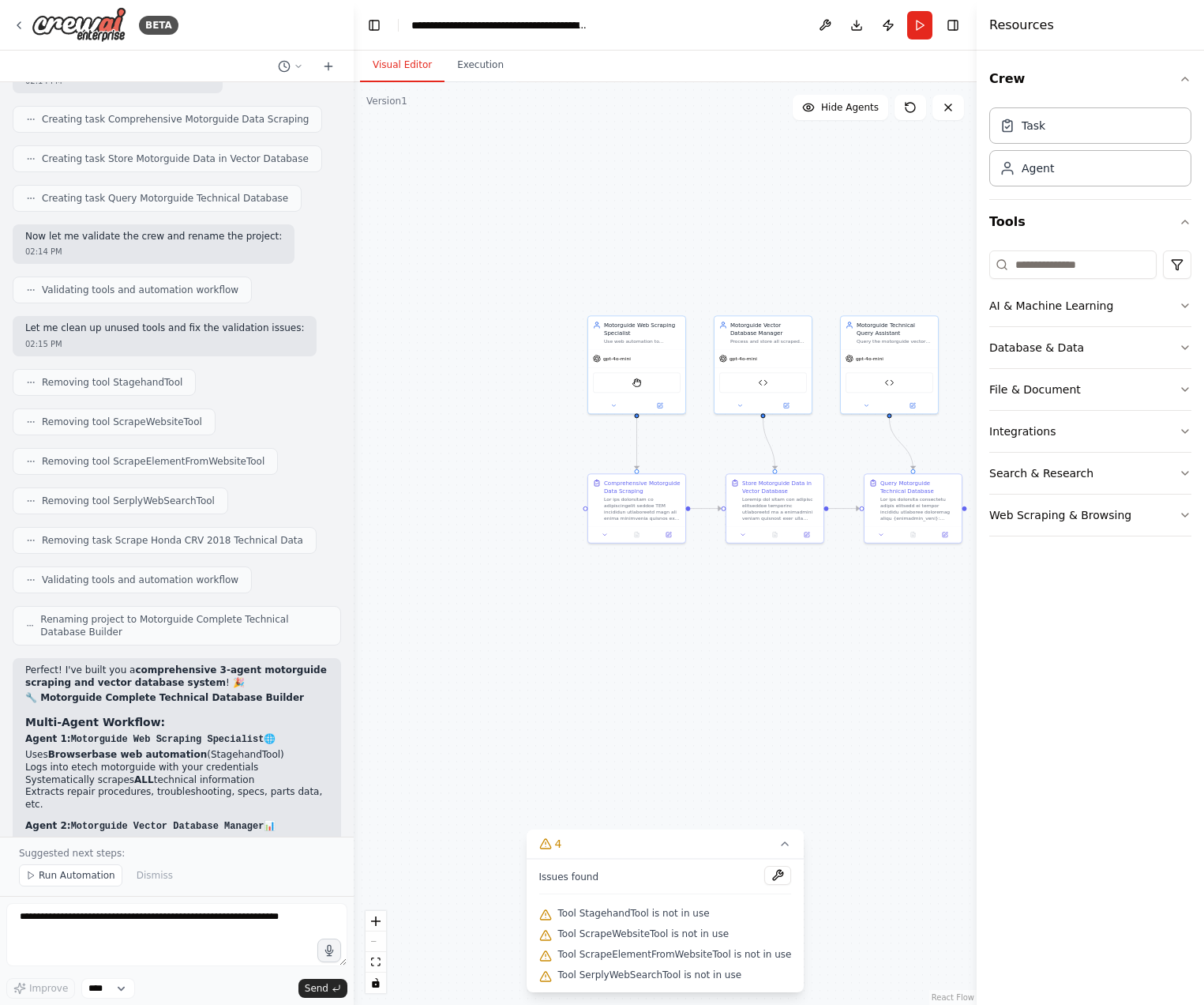
drag, startPoint x: 539, startPoint y: 828, endPoint x: 604, endPoint y: 647, distance: 192.3
click at [604, 647] on div ".deletable-edge-delete-btn { width: 20px; height: 20px; border: 0px solid #ffff…" at bounding box center [665, 543] width 623 height 923
drag, startPoint x: 590, startPoint y: 685, endPoint x: 602, endPoint y: 696, distance: 16.3
click at [593, 687] on div ".deletable-edge-delete-btn { width: 20px; height: 20px; border: 0px solid #ffff…" at bounding box center [665, 543] width 623 height 923
click at [767, 881] on button at bounding box center [778, 875] width 27 height 19
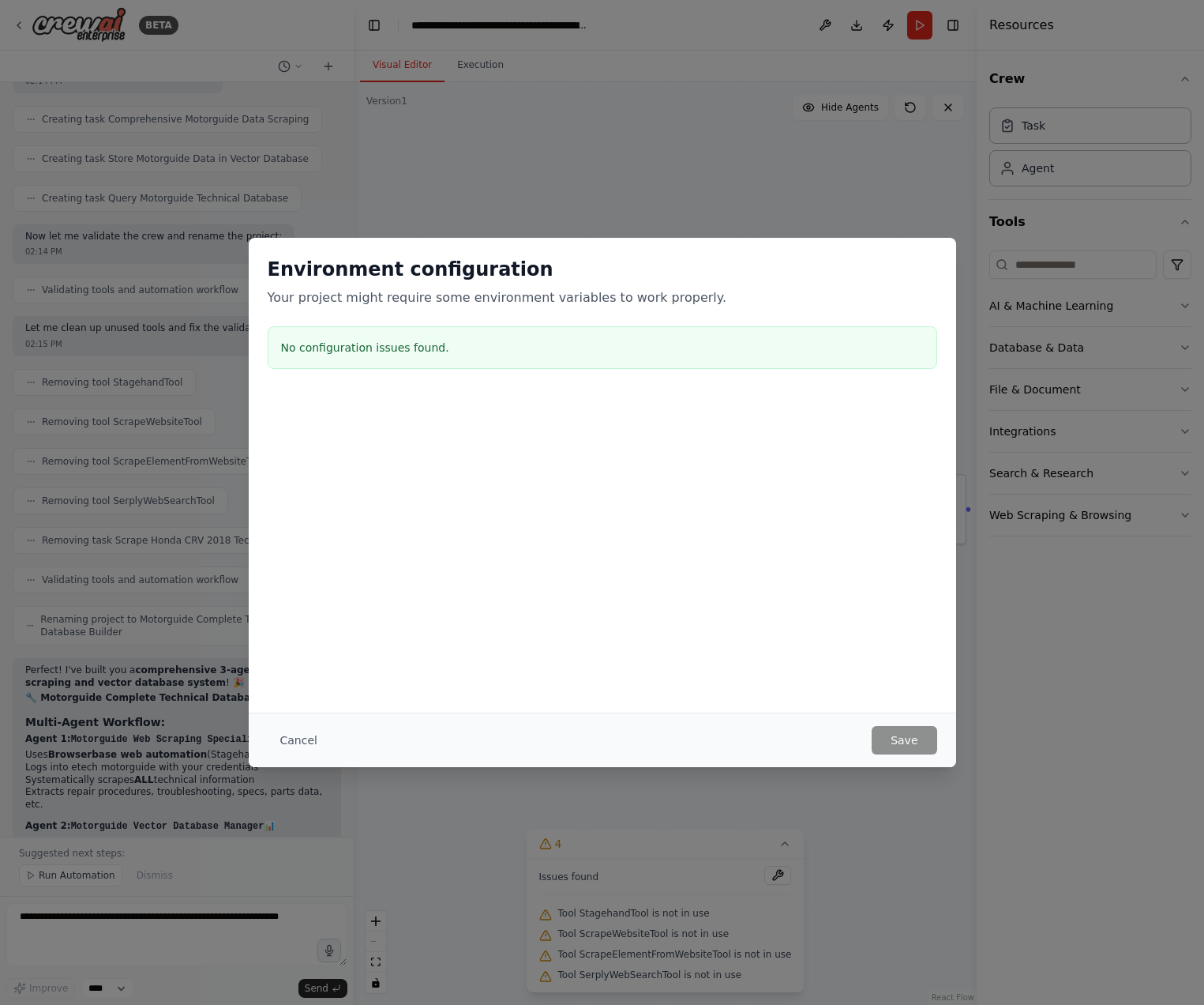
click at [883, 714] on div "Cancel Save" at bounding box center [602, 740] width 707 height 54
click at [279, 742] on button "Cancel" at bounding box center [299, 741] width 62 height 29
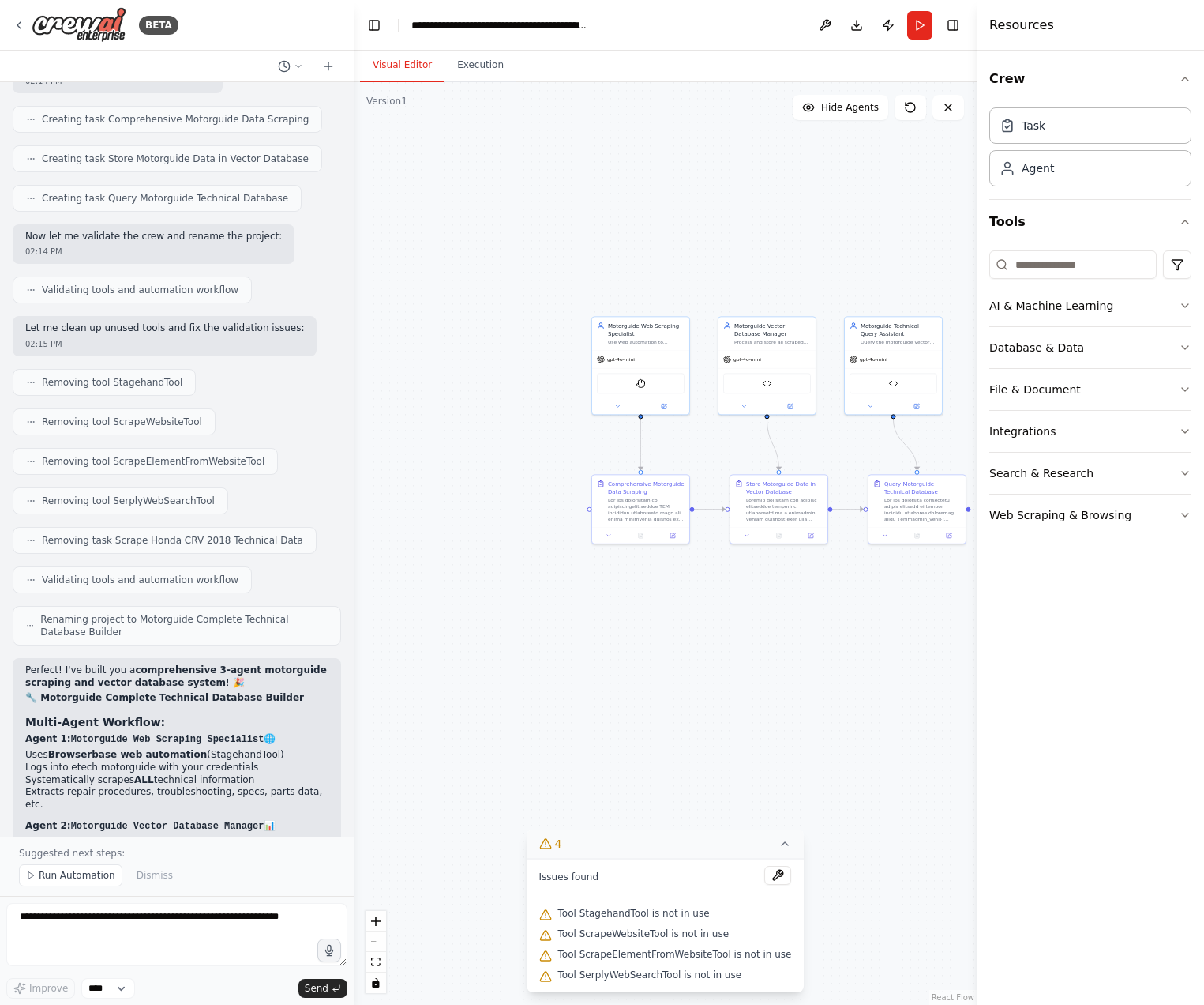
click at [768, 854] on button "4" at bounding box center [666, 844] width 278 height 29
click at [502, 827] on div ".deletable-edge-delete-btn { width: 20px; height: 20px; border: 0px solid #ffff…" at bounding box center [665, 543] width 623 height 923
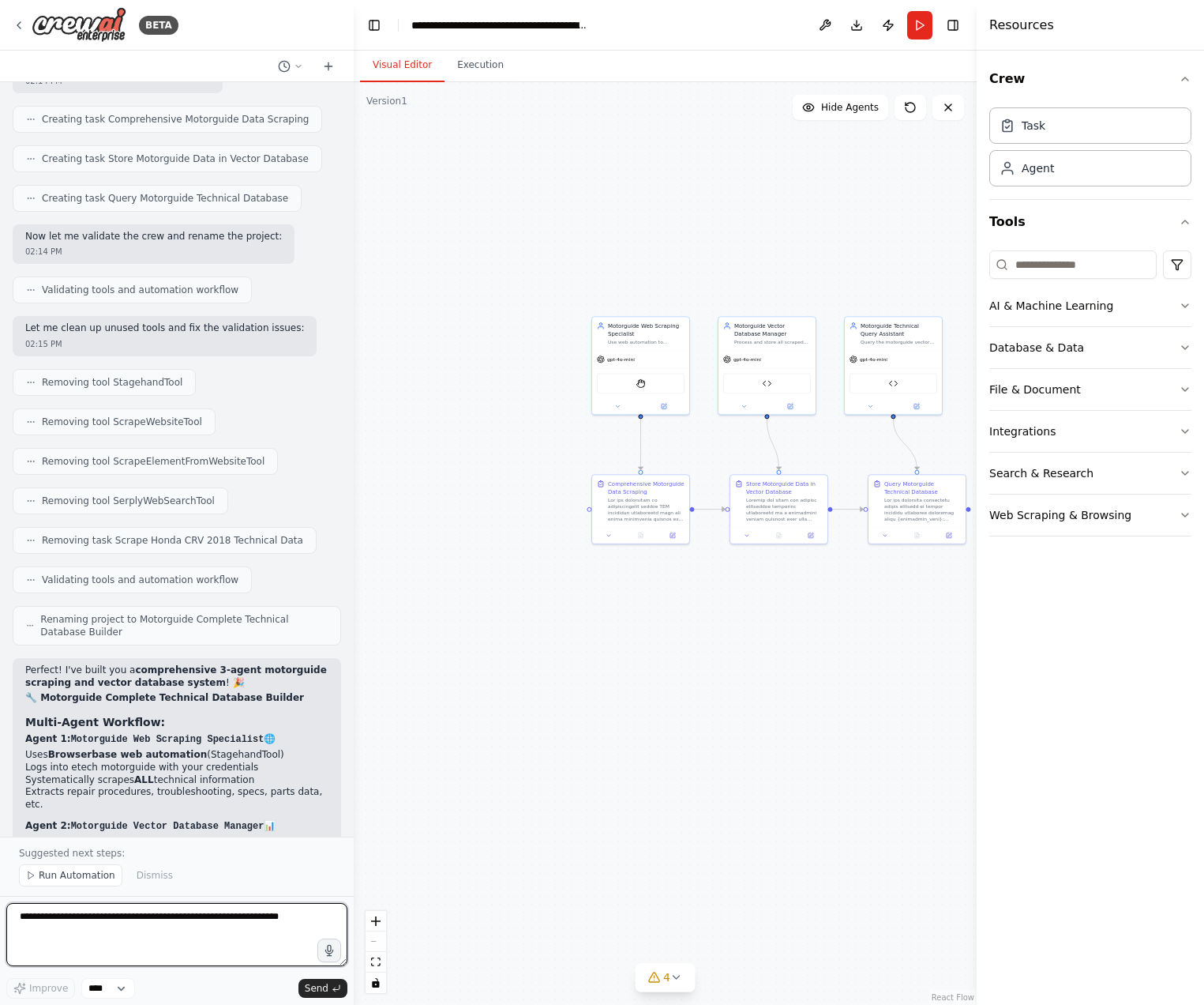
click at [140, 950] on textarea at bounding box center [177, 935] width 341 height 63
type textarea "*"
type textarea "**********"
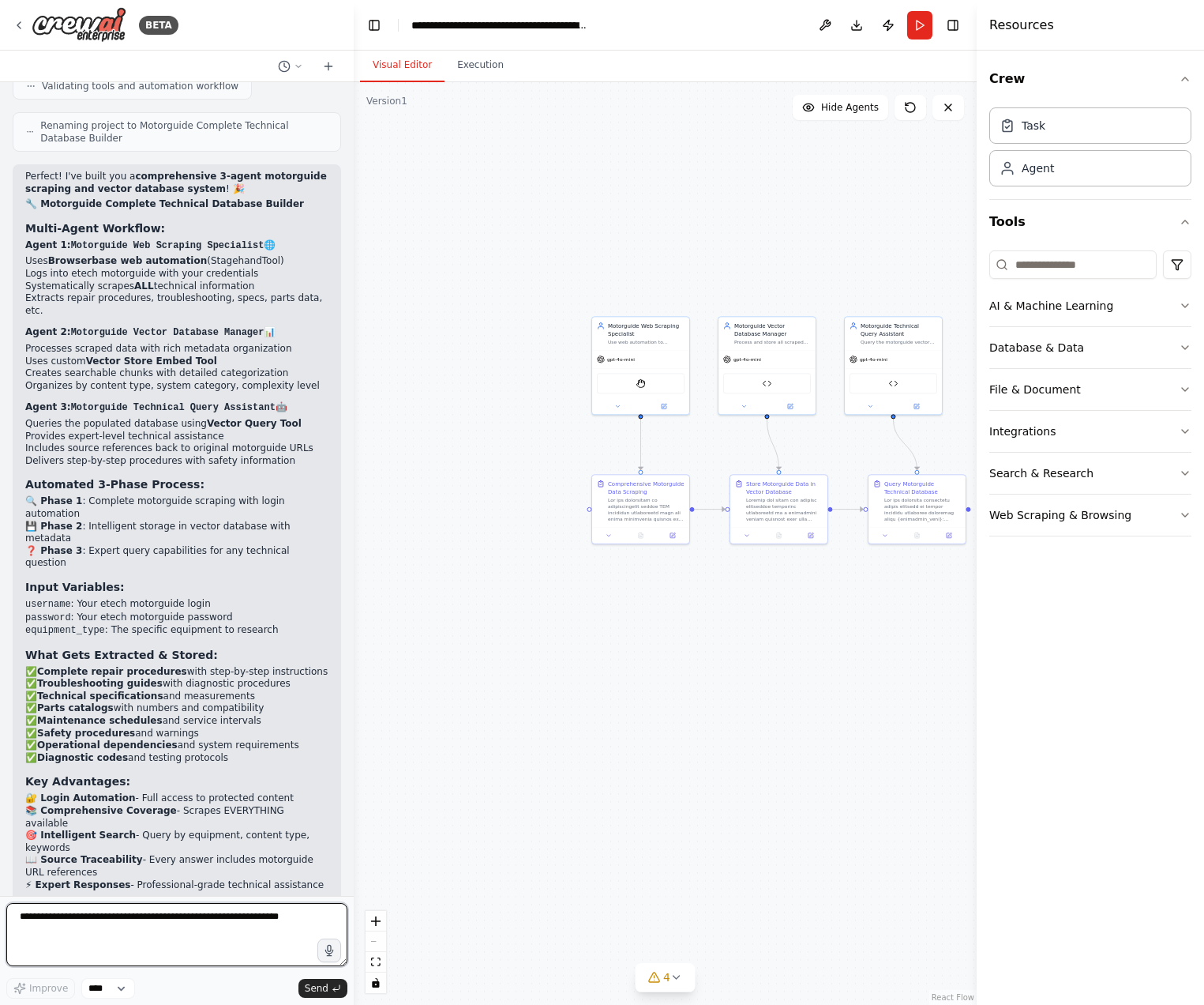
scroll to position [10973, 0]
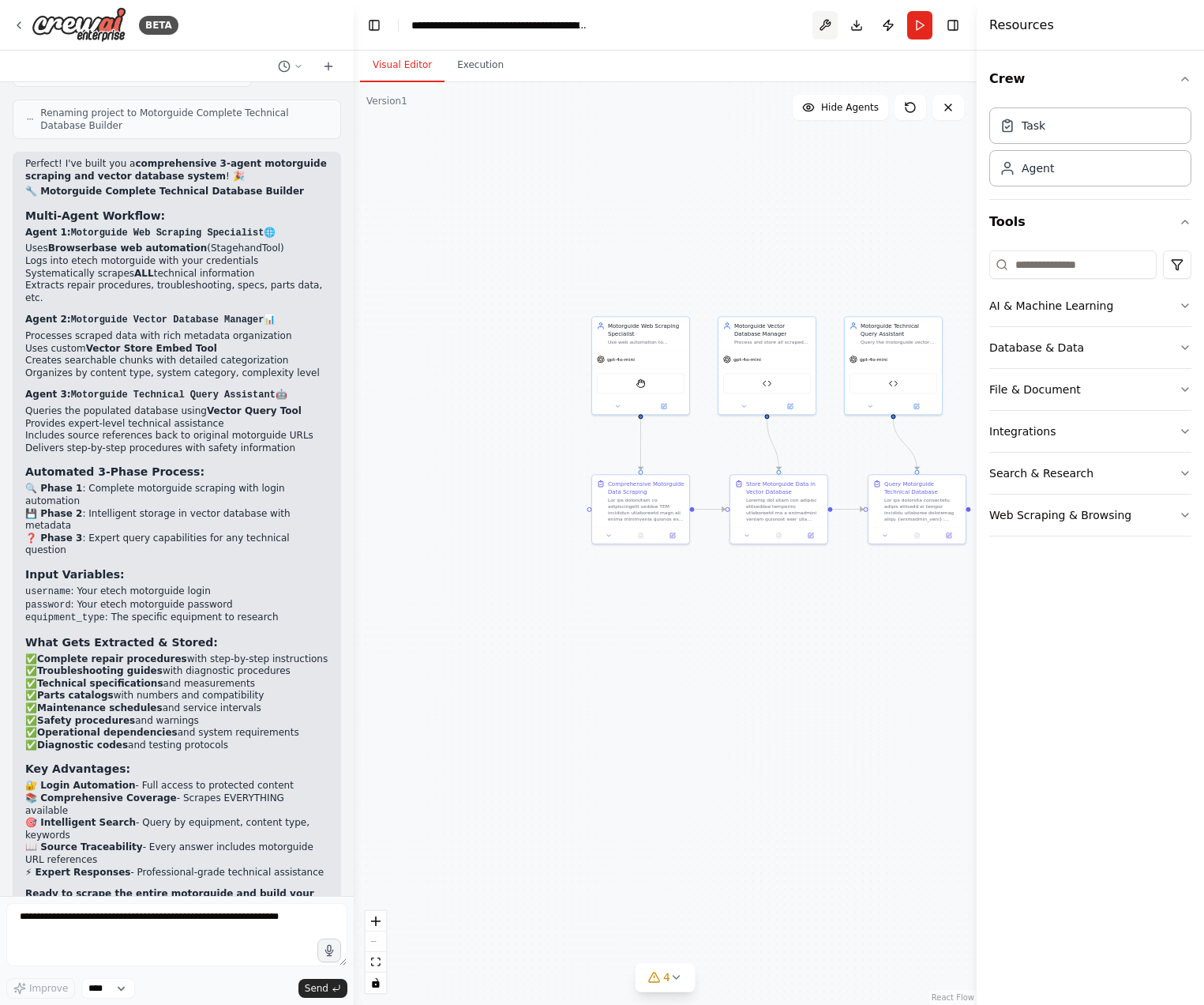
click at [821, 29] on button at bounding box center [825, 25] width 25 height 29
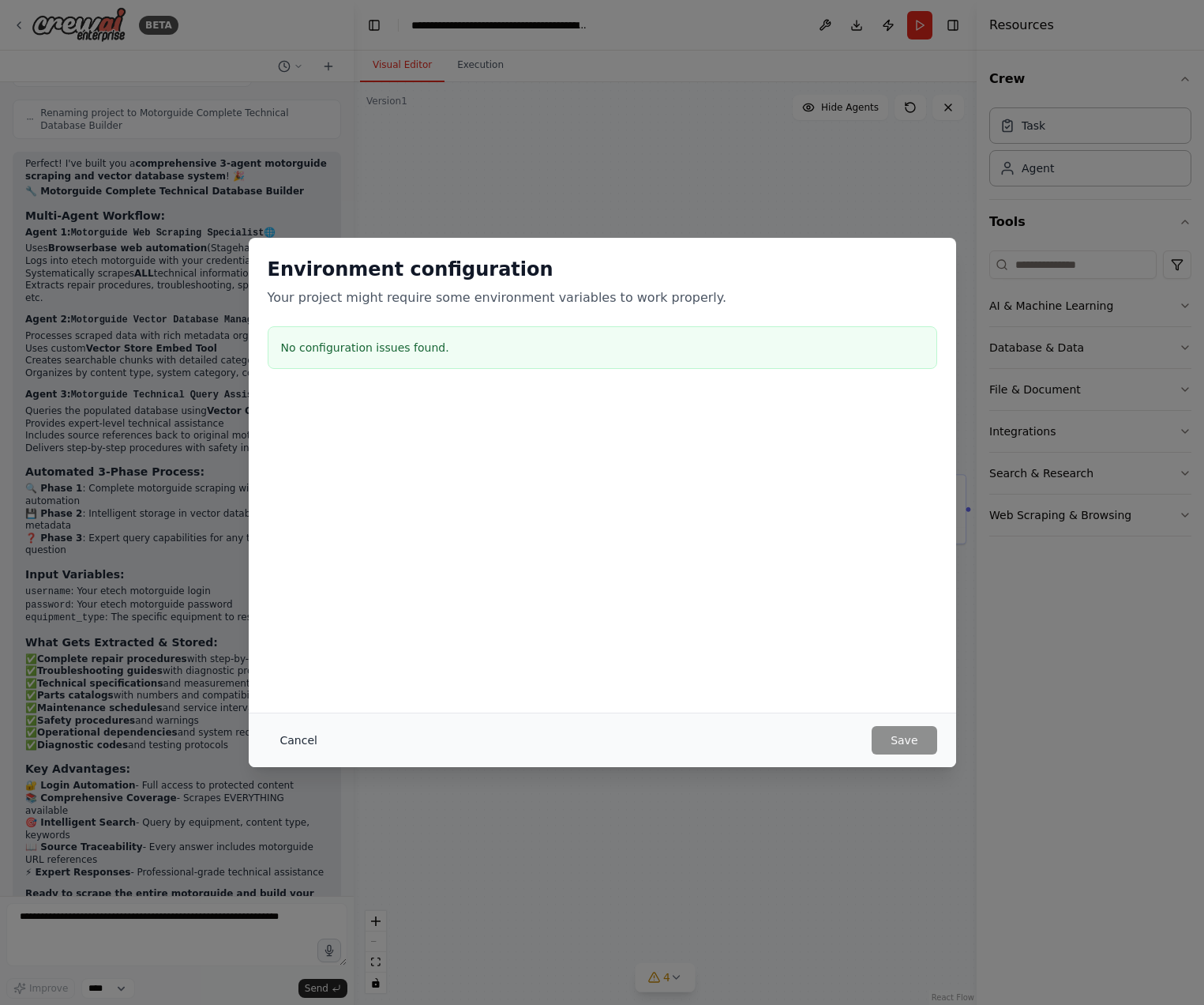
click at [302, 746] on button "Cancel" at bounding box center [299, 741] width 62 height 29
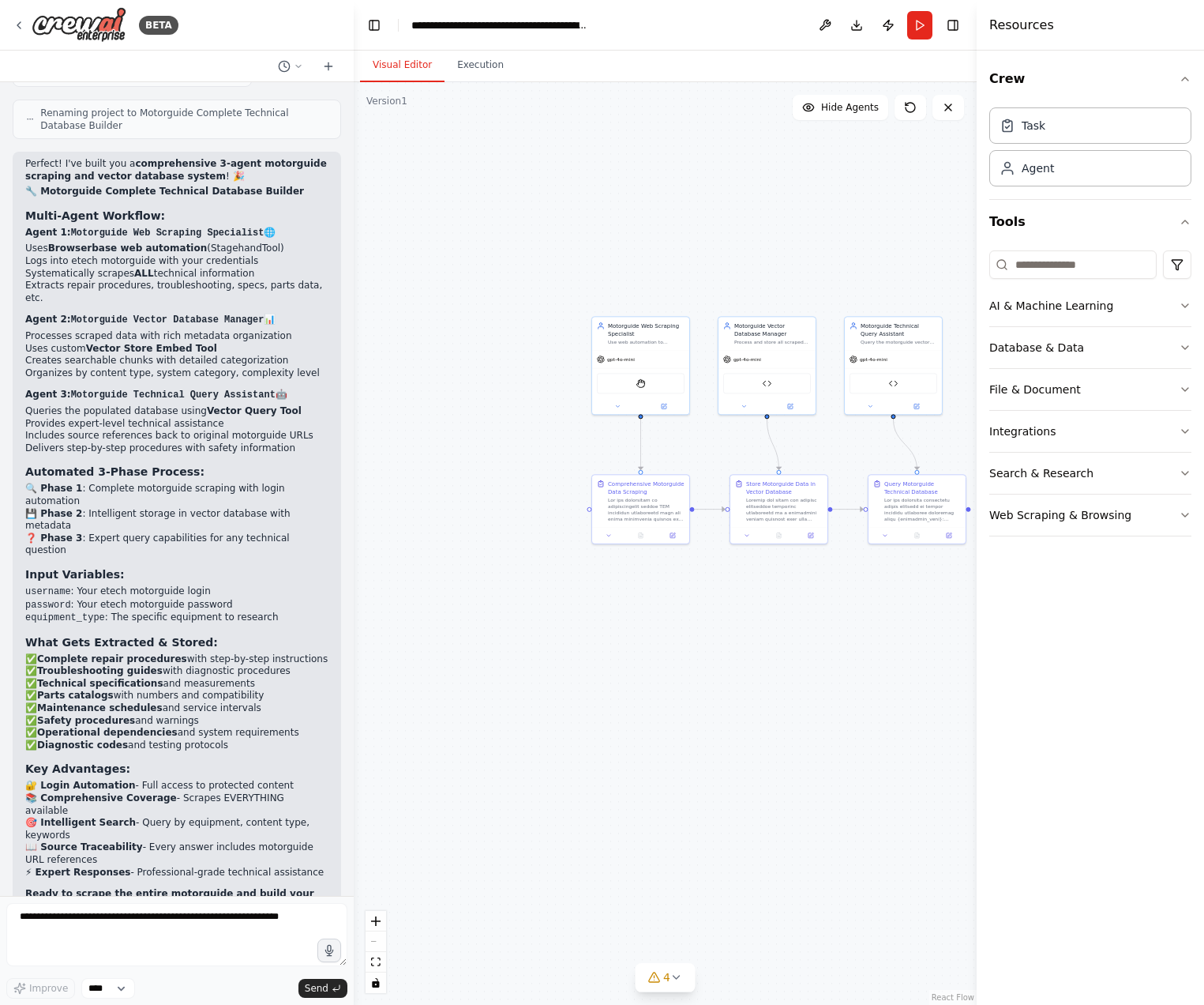
click at [12, 18] on div "BETA" at bounding box center [177, 25] width 354 height 51
click at [20, 21] on icon at bounding box center [19, 25] width 13 height 13
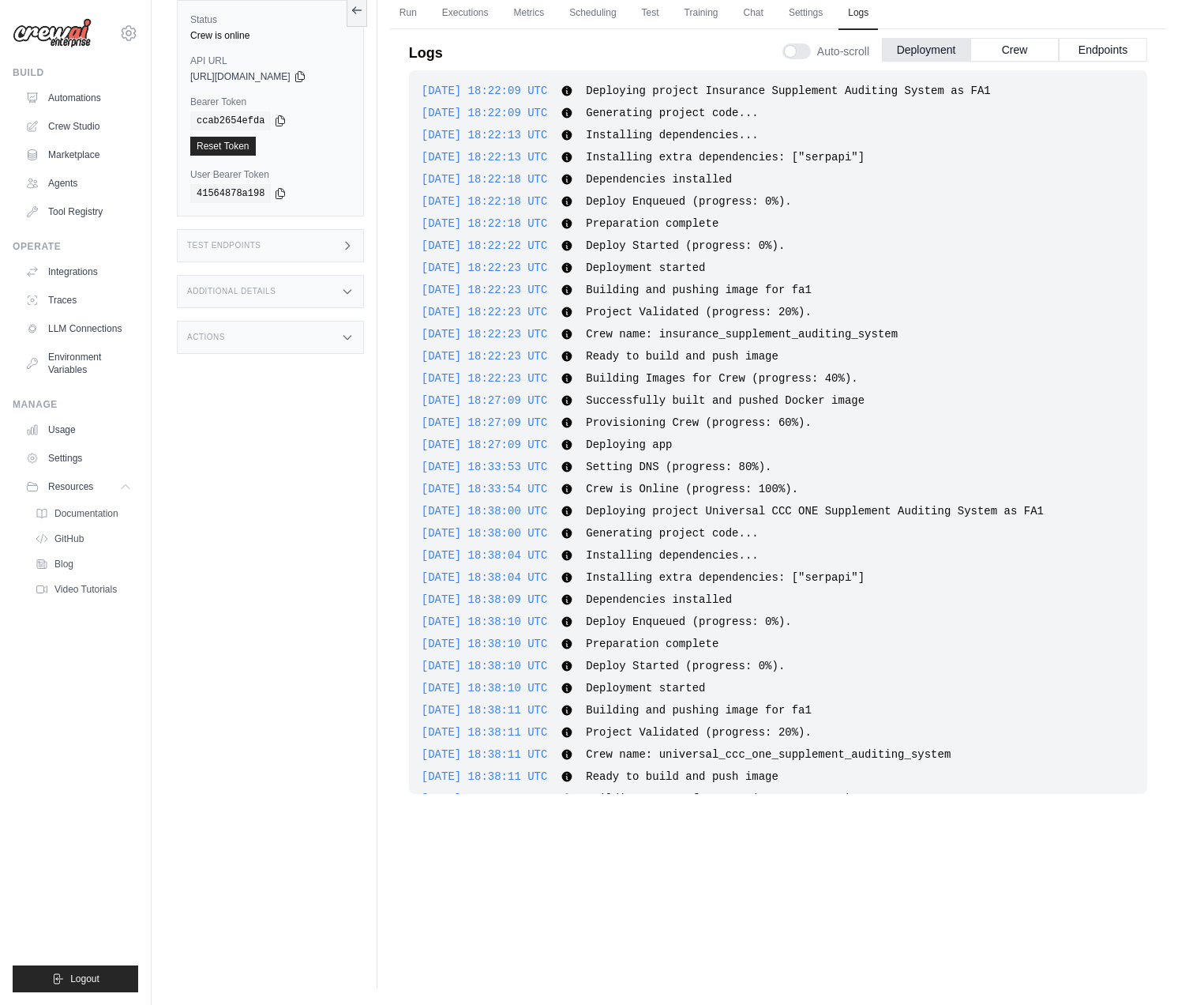
scroll to position [48, 0]
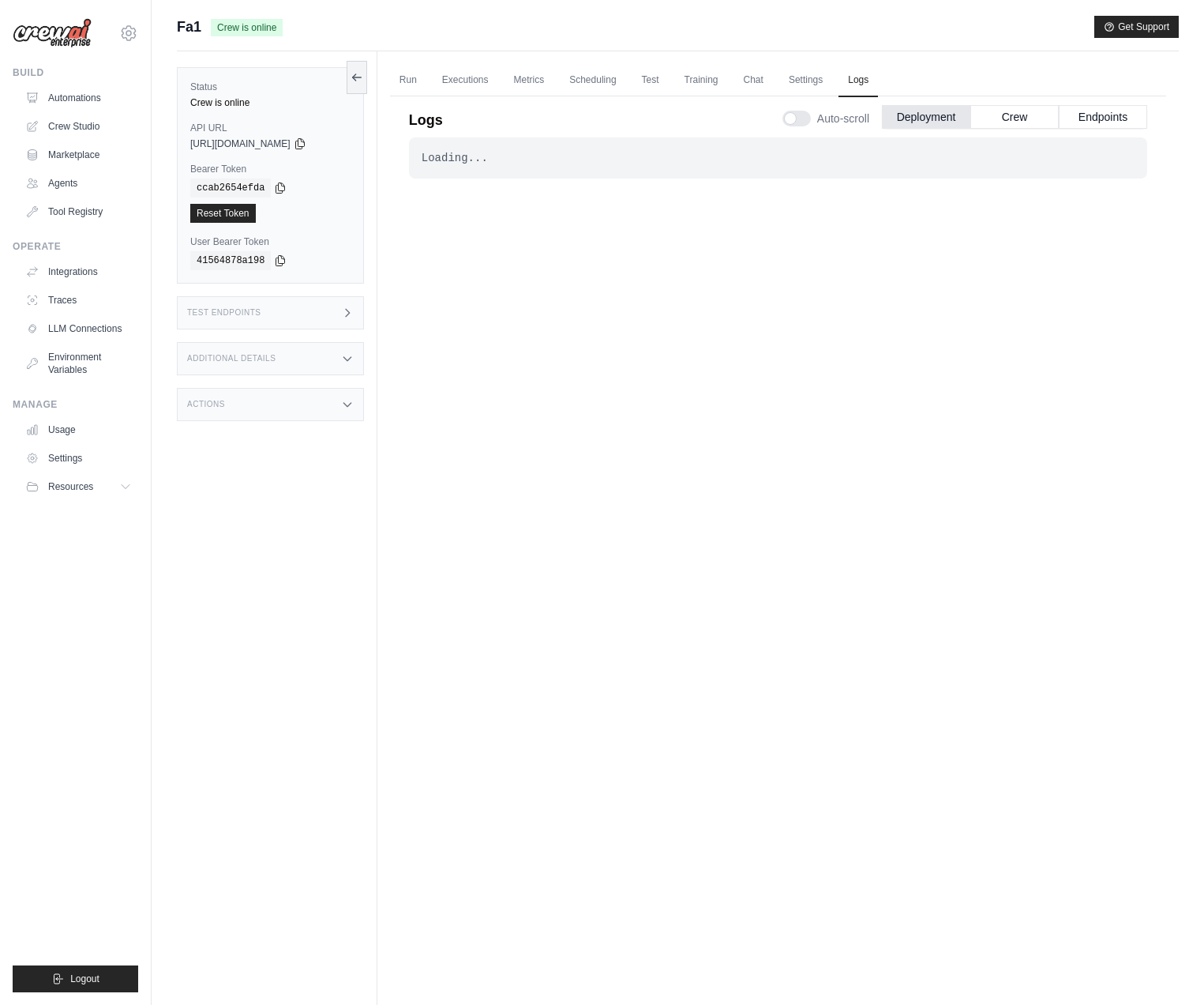
scroll to position [67, 0]
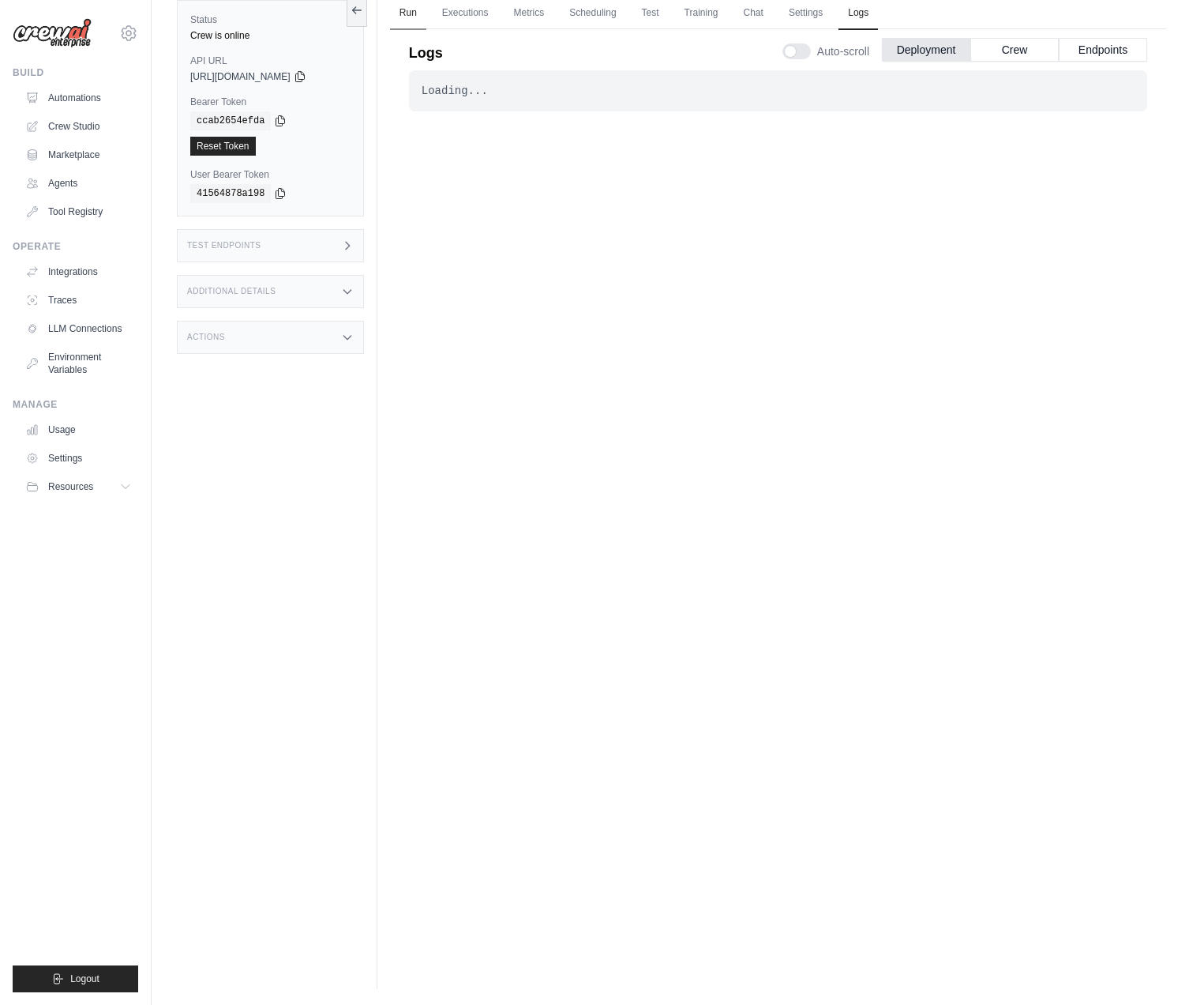
click at [399, 5] on link "Run" at bounding box center [409, 13] width 36 height 33
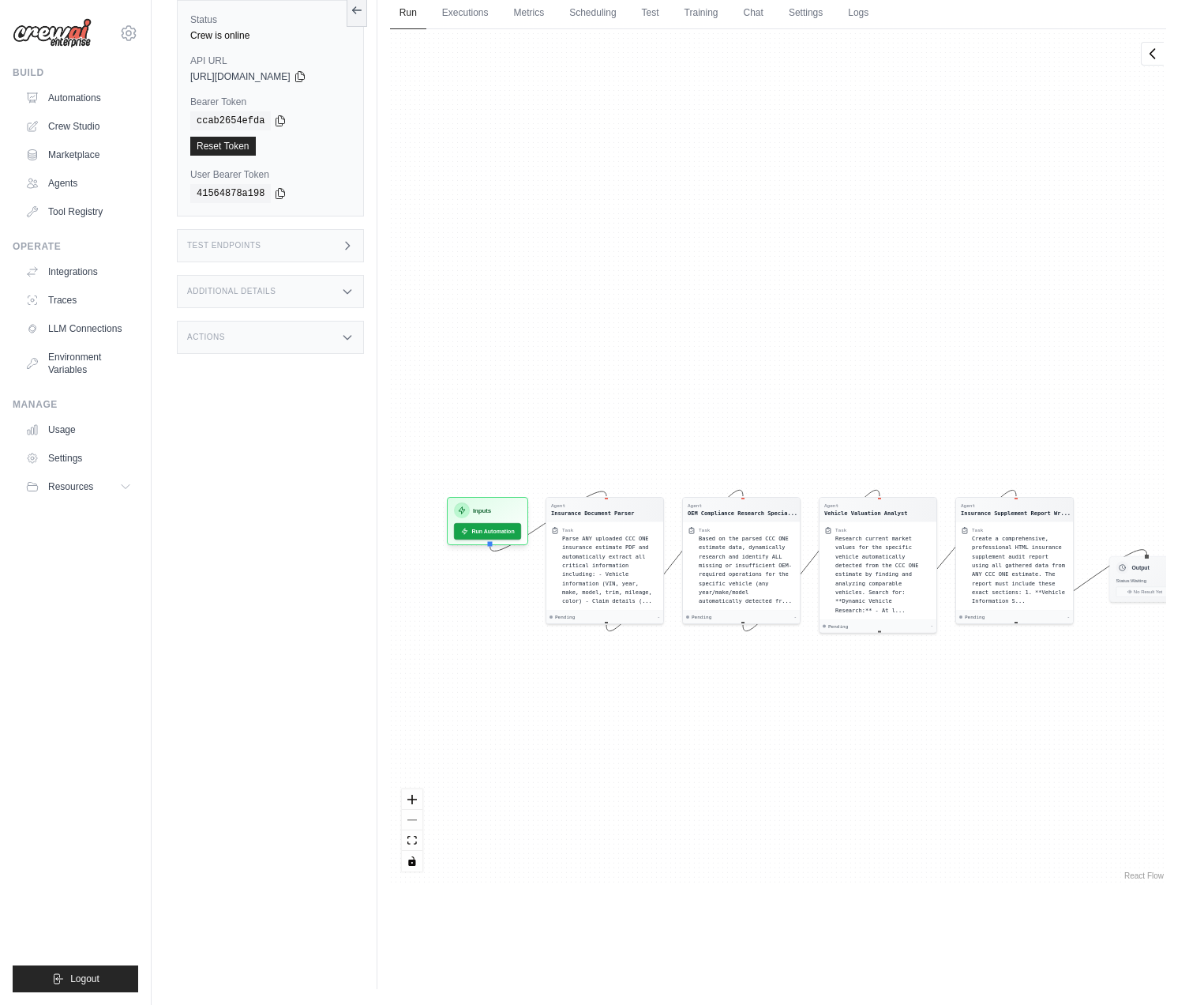
drag, startPoint x: 423, startPoint y: 297, endPoint x: 454, endPoint y: 403, distance: 110.4
click at [454, 403] on div "Agent Insurance Document Parser Task Parse ANY uploaded CCC ONE insurance estim…" at bounding box center [778, 456] width 777 height 853
click at [473, 30] on div "Agent Insurance Document Parser Task Parse ANY uploaded CCC ONE insurance estim…" at bounding box center [778, 456] width 777 height 853
click at [474, 6] on link "Executions" at bounding box center [465, 13] width 66 height 33
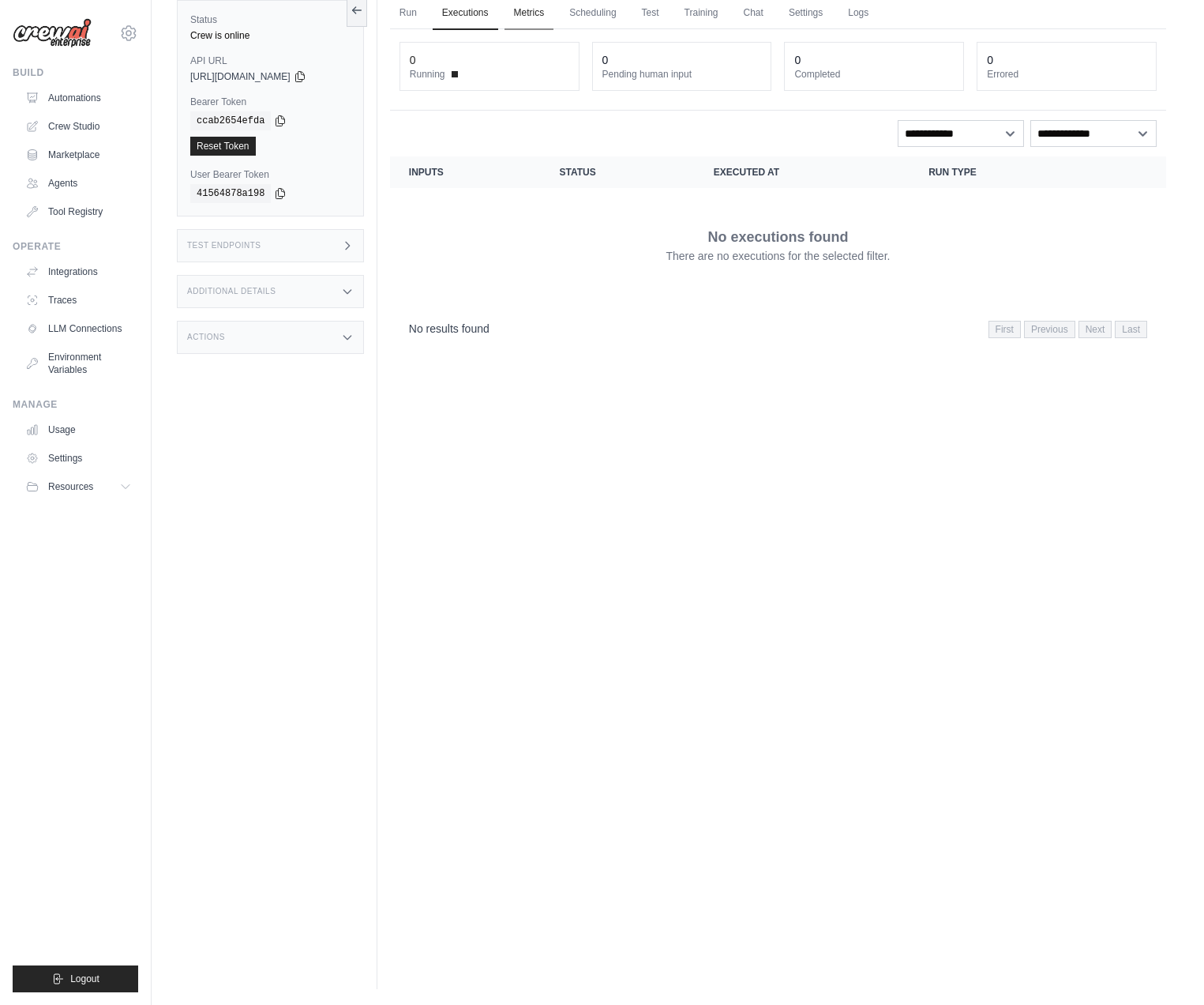
click at [529, 6] on link "Metrics" at bounding box center [528, 13] width 50 height 33
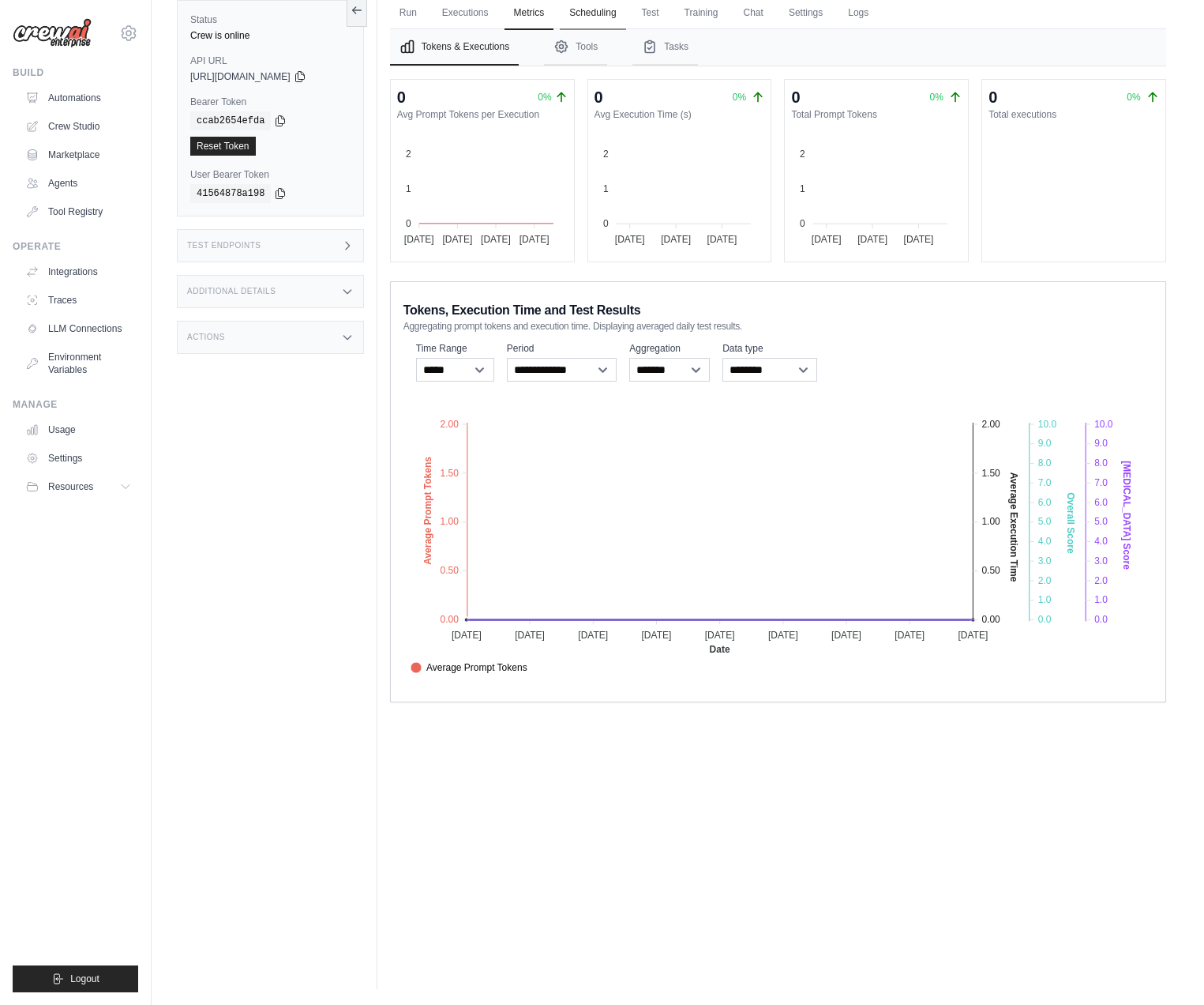
click at [602, 14] on link "Scheduling" at bounding box center [593, 13] width 66 height 33
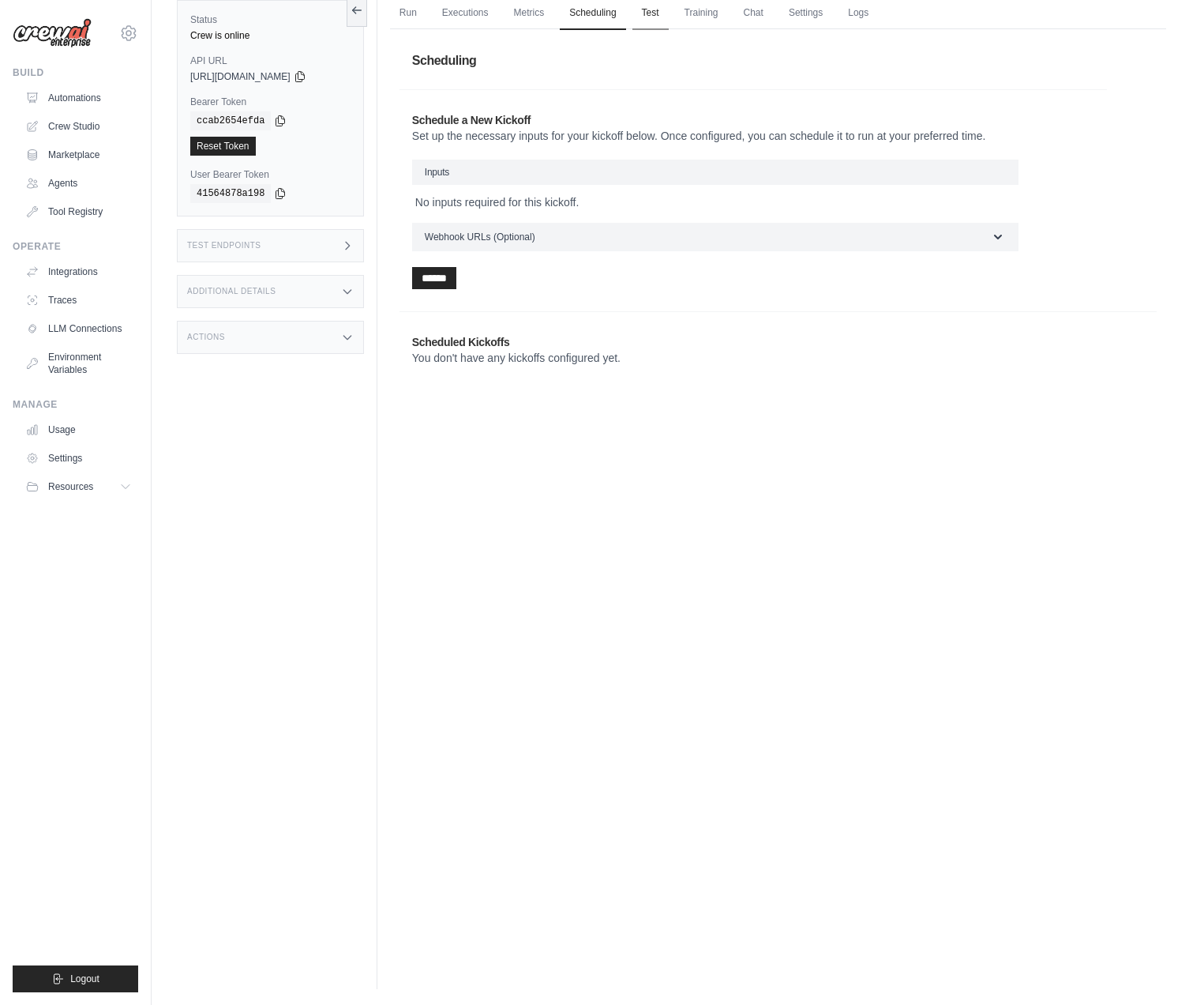
click at [662, 5] on link "Test" at bounding box center [650, 13] width 36 height 33
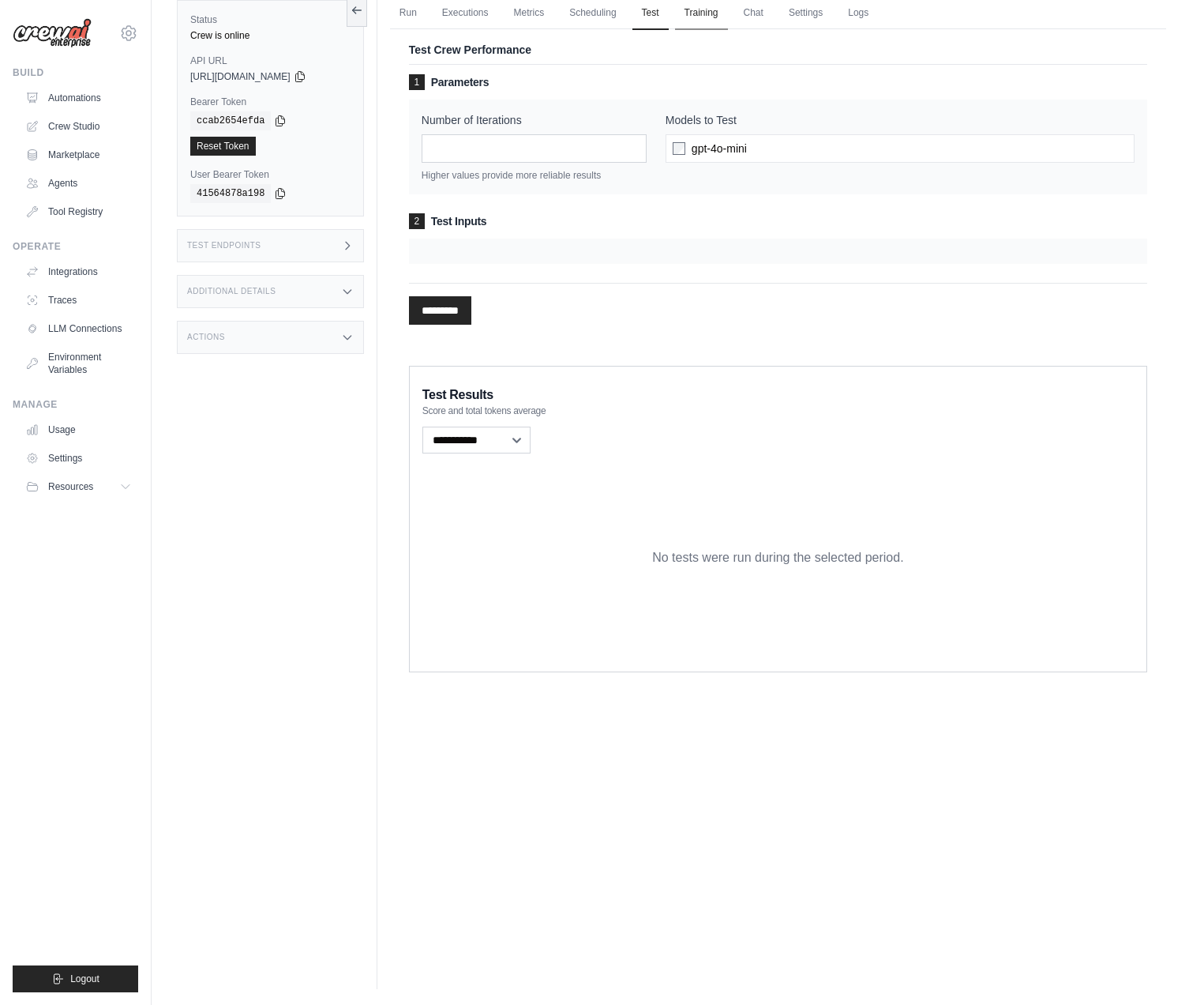
click at [694, 6] on link "Training" at bounding box center [702, 13] width 53 height 33
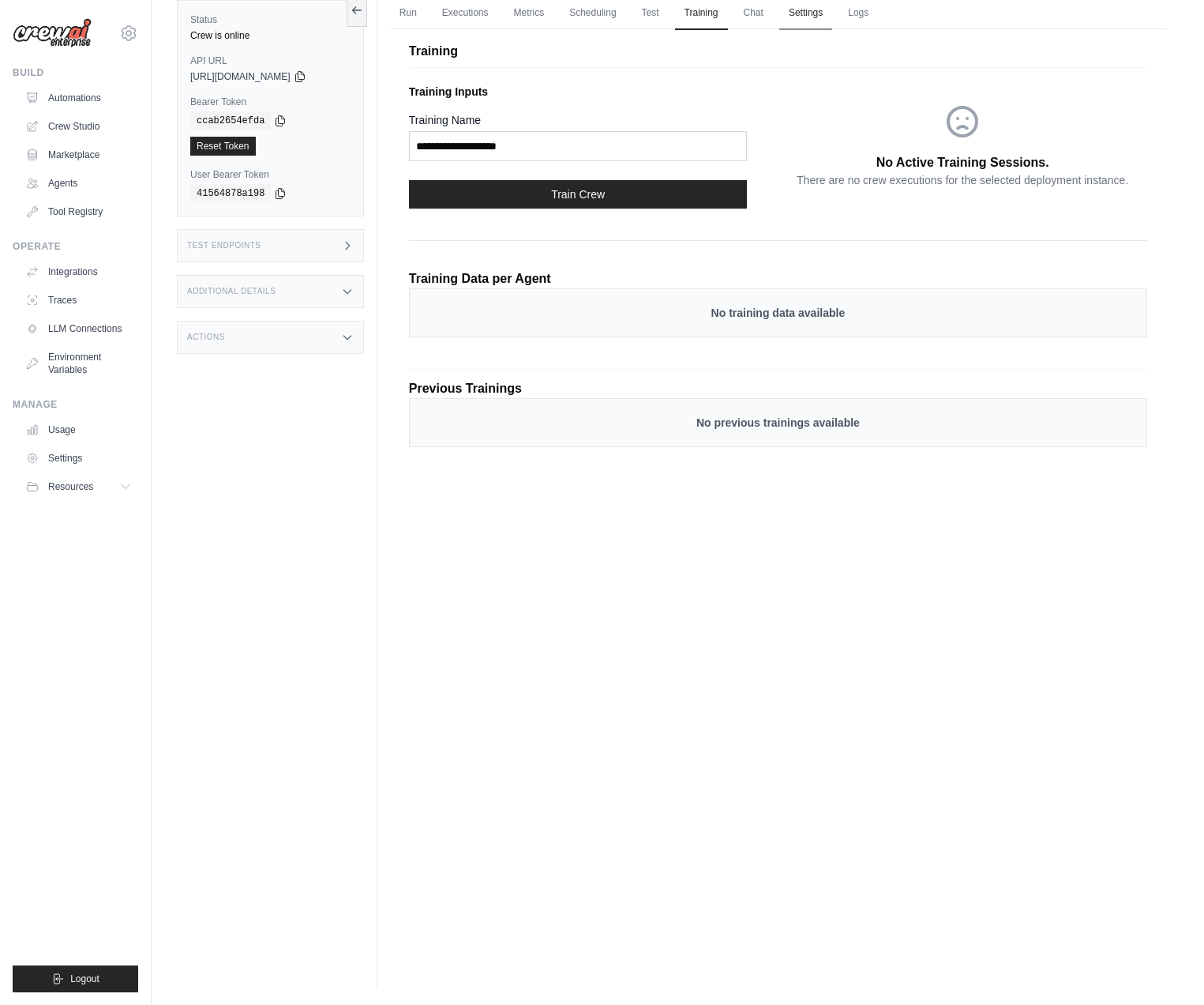
click at [797, 10] on link "Settings" at bounding box center [805, 13] width 53 height 33
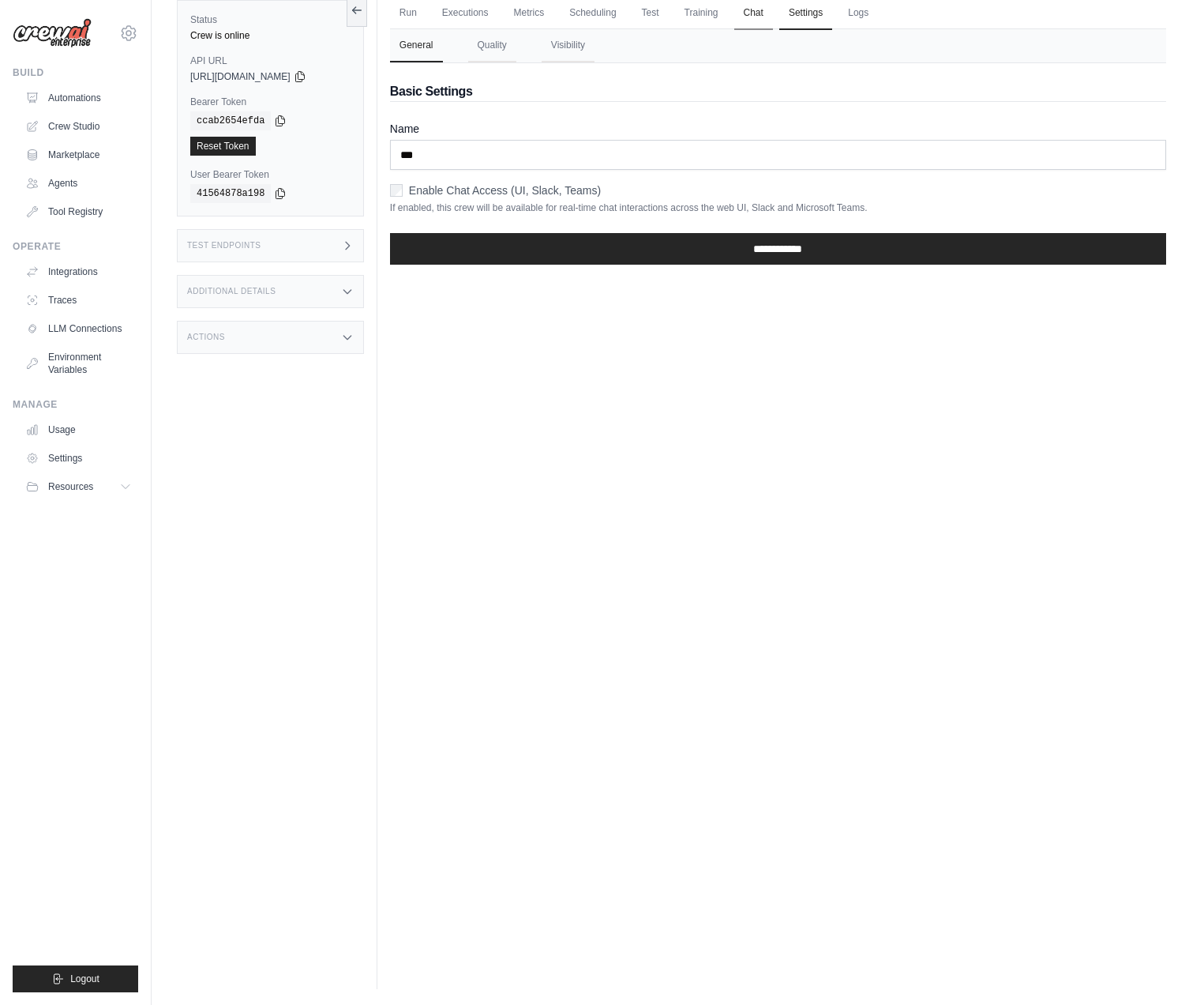
click at [758, 10] on link "Chat" at bounding box center [753, 13] width 39 height 33
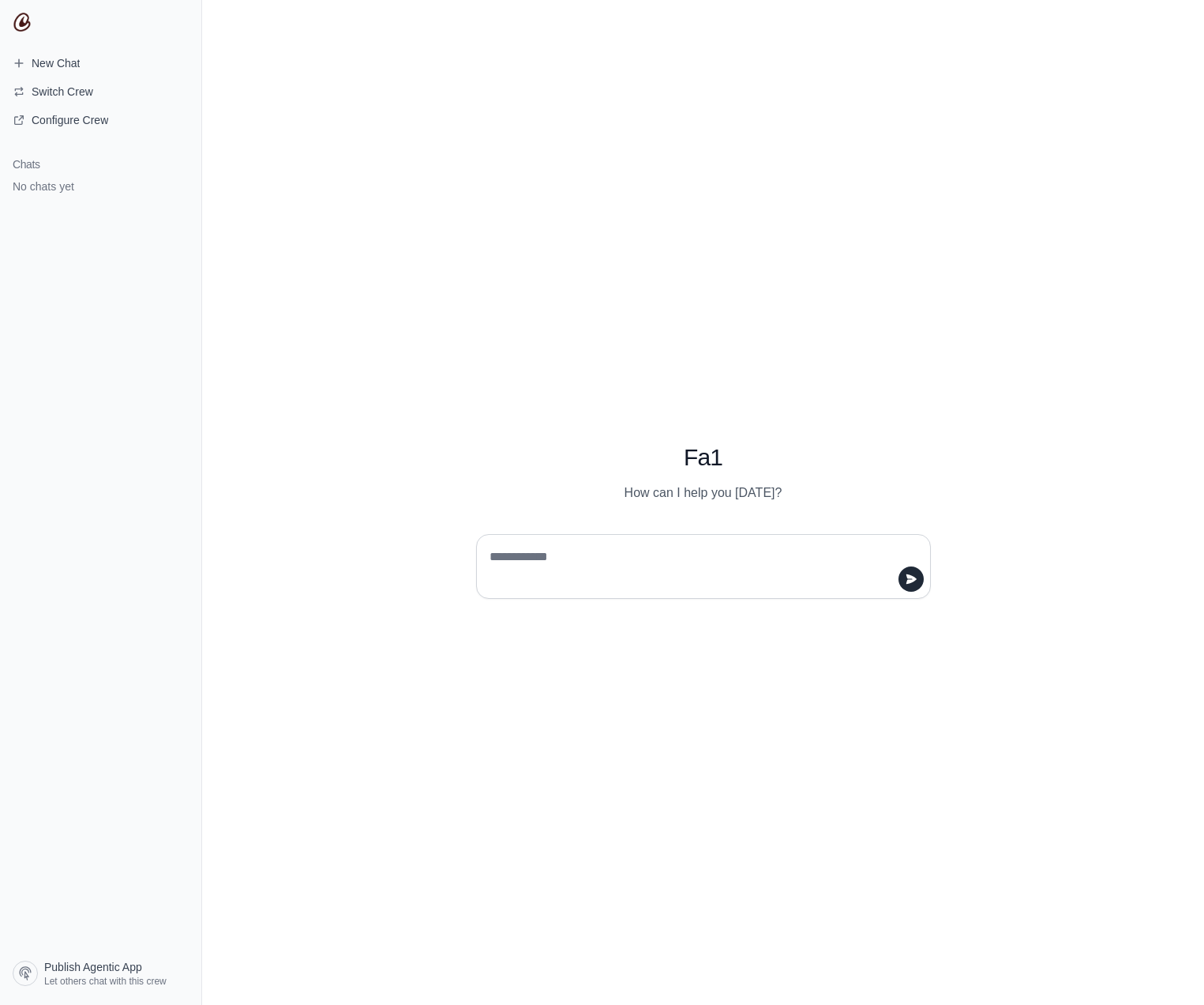
click at [606, 560] on textarea at bounding box center [698, 566] width 425 height 44
click at [602, 562] on textarea at bounding box center [698, 566] width 425 height 44
type textarea "*"
type textarea "**********"
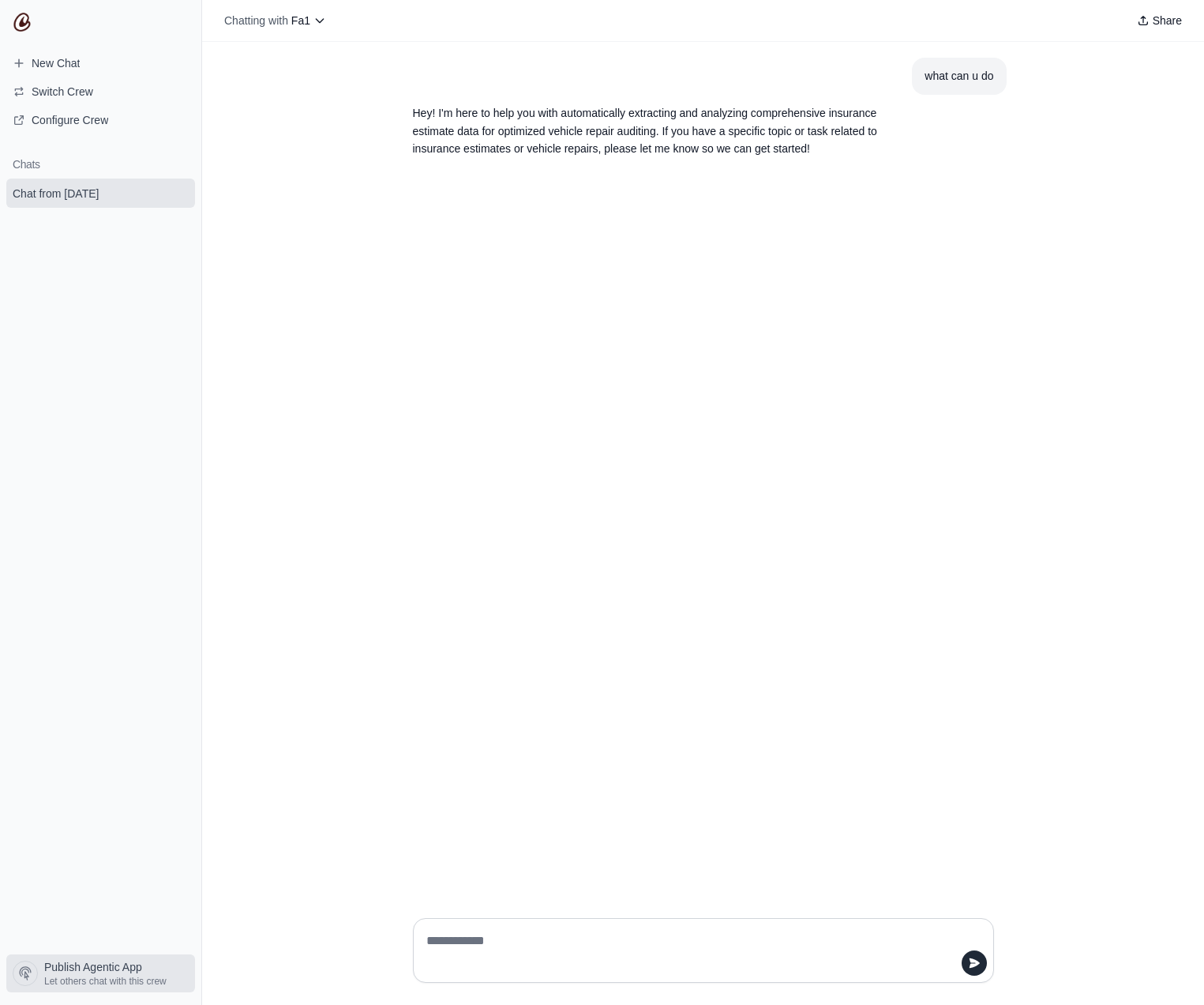
click at [120, 962] on span "Publish Agentic App" at bounding box center [93, 967] width 98 height 16
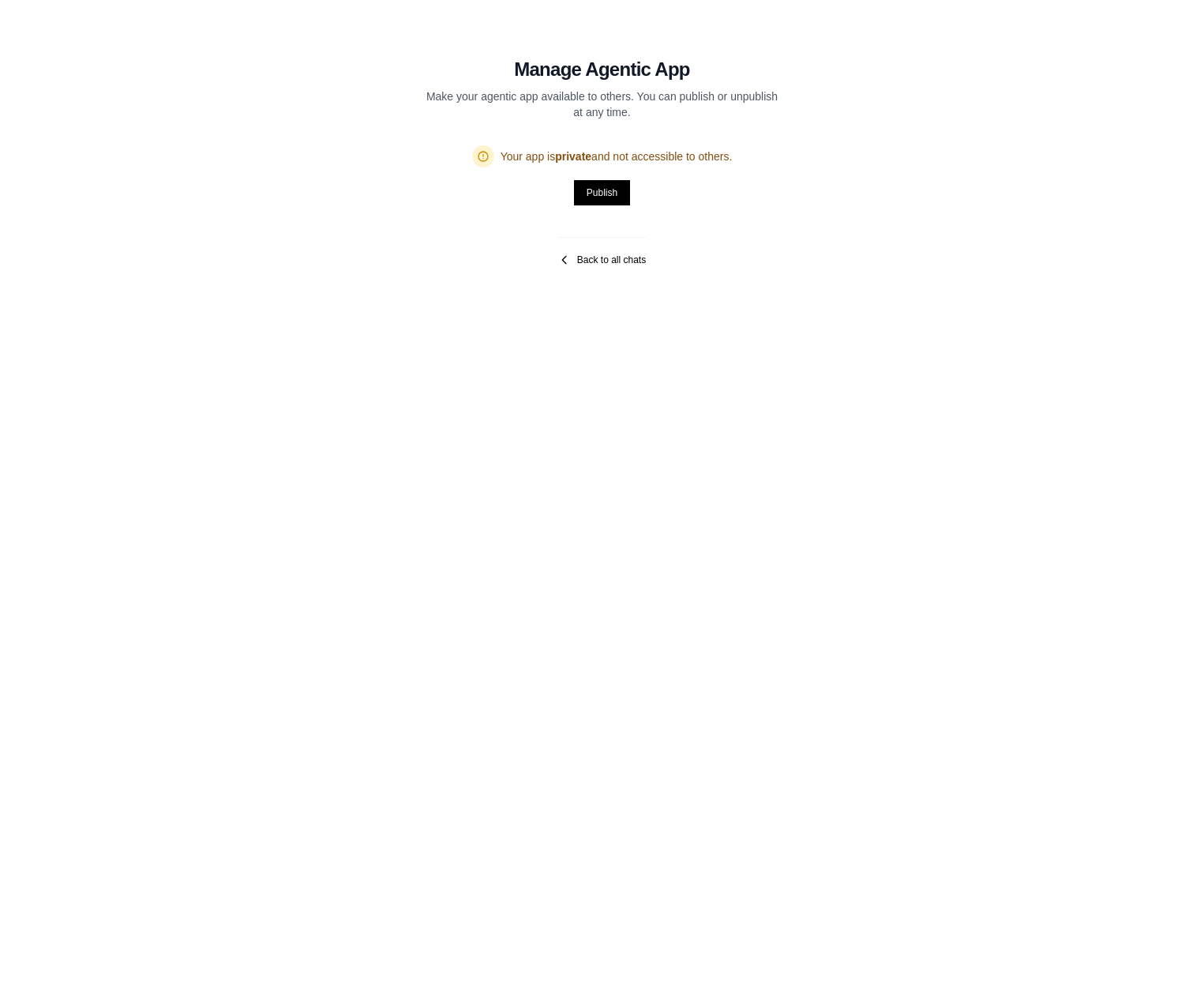
click at [568, 257] on icon at bounding box center [565, 260] width 13 height 13
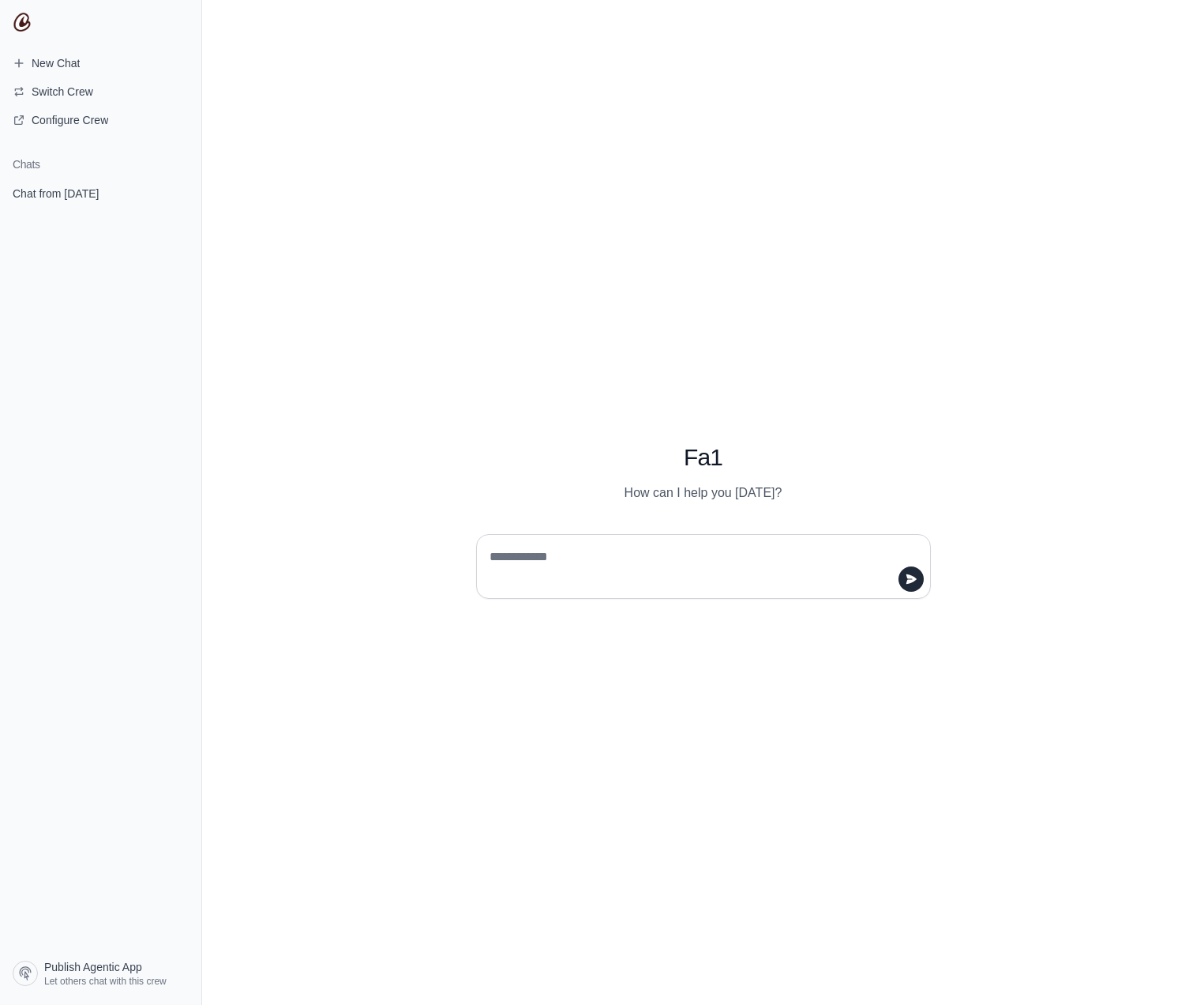
click at [632, 560] on textarea at bounding box center [698, 566] width 425 height 44
click at [612, 555] on textarea at bounding box center [698, 566] width 425 height 44
type textarea "**********"
type textarea "*"
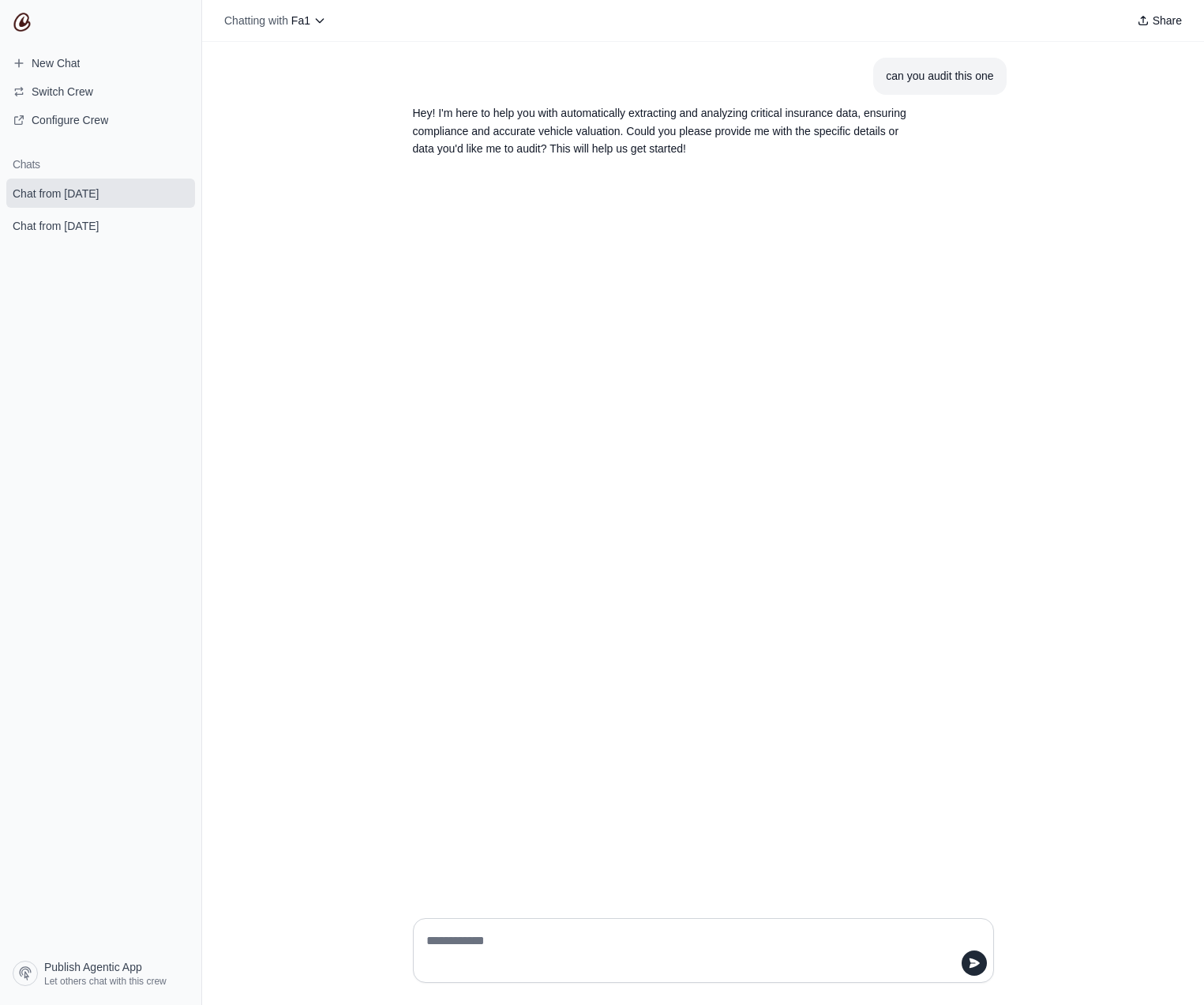
click at [883, 717] on div "can you audit this one Hey! I'm here to help you with automatically extracting …" at bounding box center [703, 473] width 1002 height 863
click at [510, 936] on textarea at bounding box center [698, 950] width 551 height 44
paste textarea "**********"
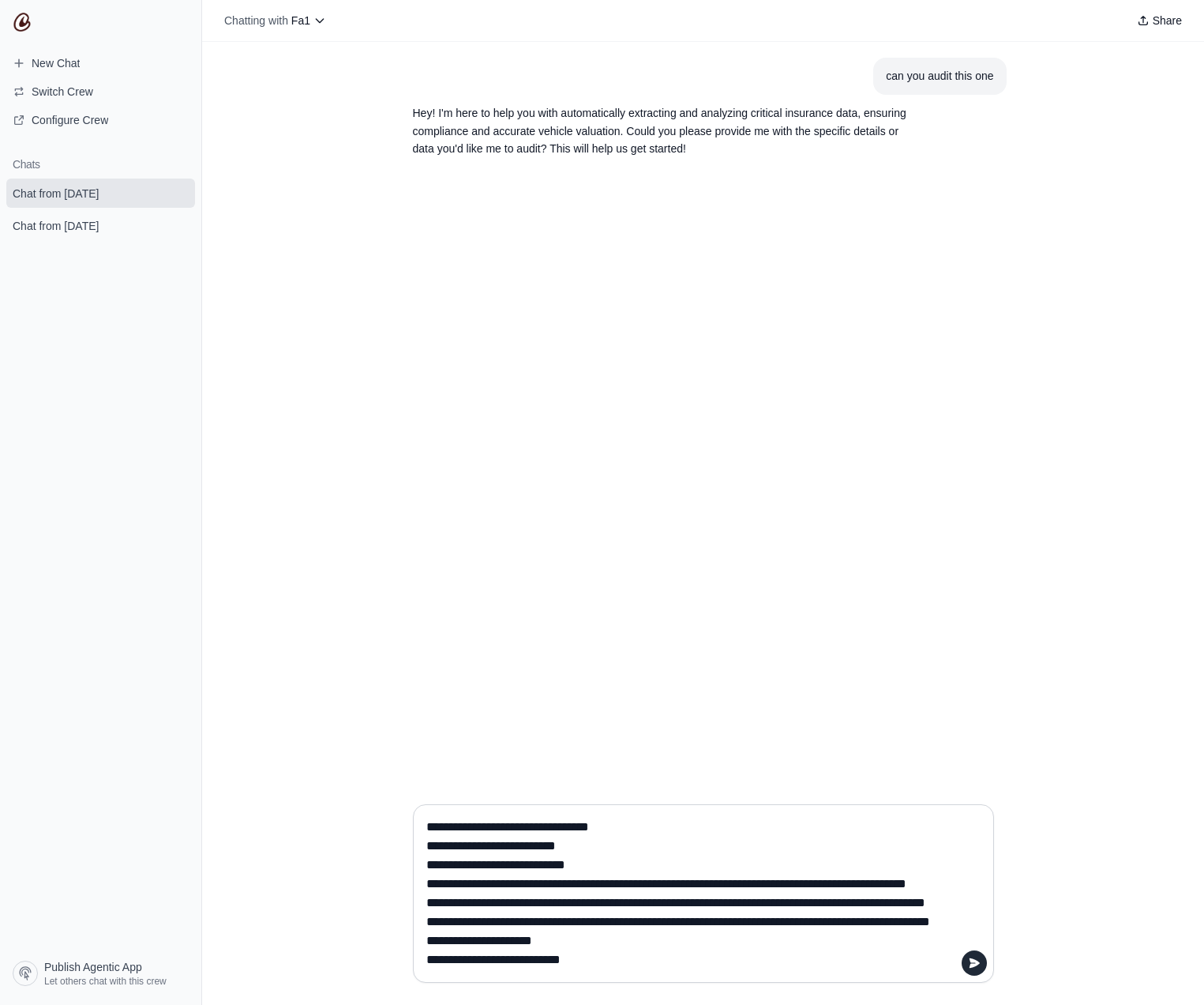
scroll to position [4885, 0]
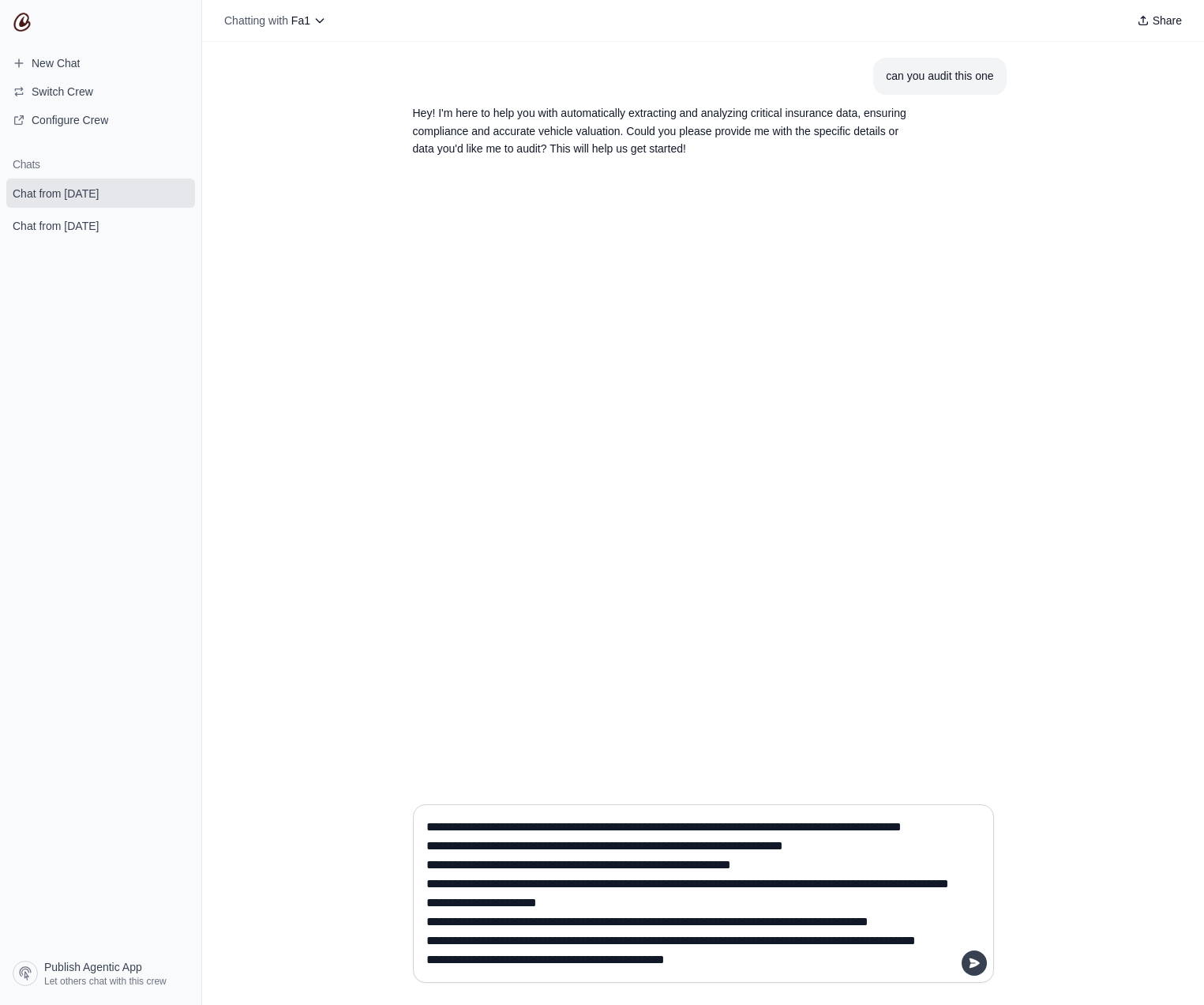
type textarea "**********"
click at [970, 966] on icon "submit" at bounding box center [974, 963] width 13 height 13
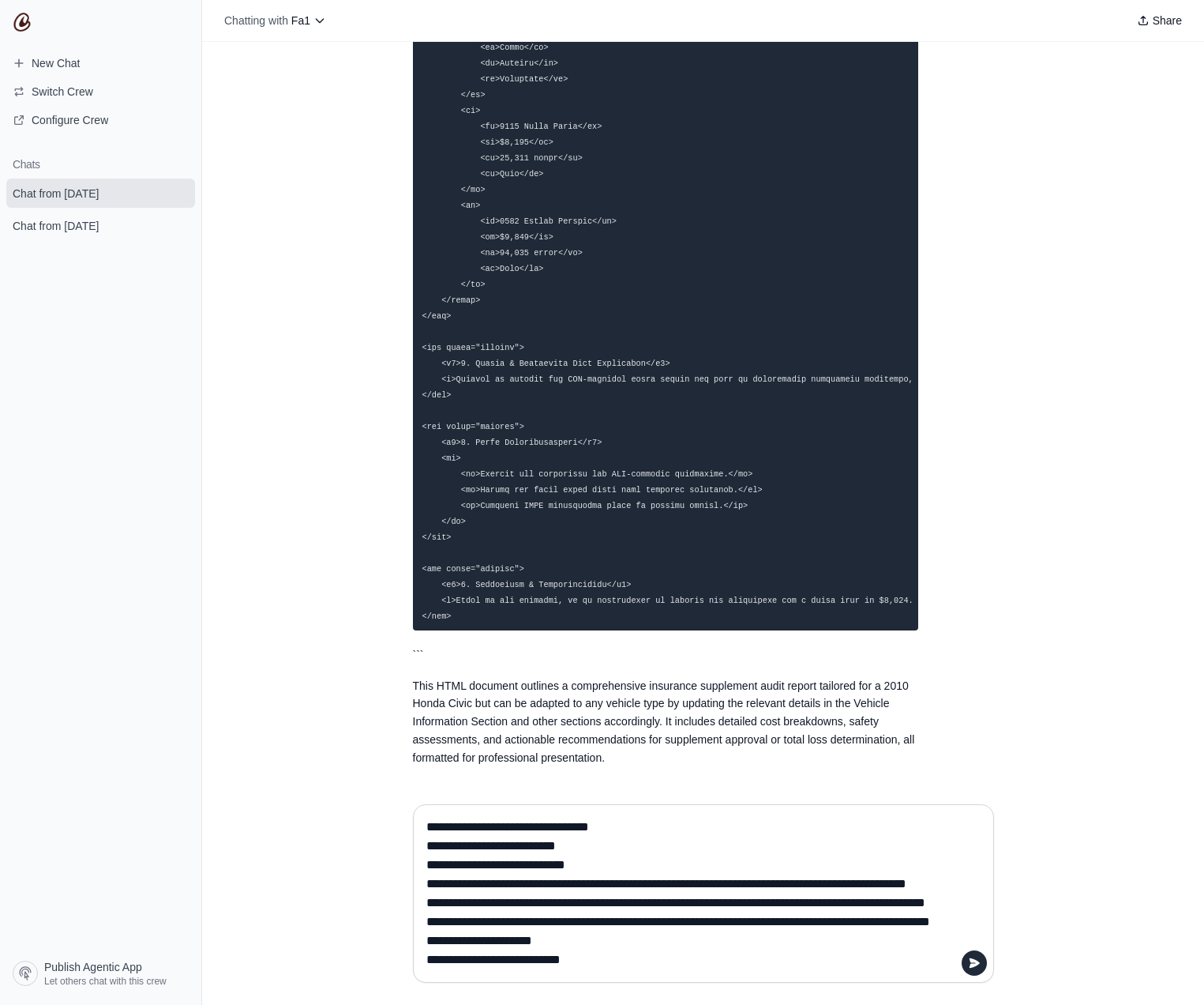
scroll to position [32, 0]
click at [421, 653] on p "```" at bounding box center [666, 655] width 505 height 18
click at [720, 682] on p "This HTML document outlines a comprehensive insurance supplement audit report t…" at bounding box center [666, 722] width 505 height 90
drag, startPoint x: 880, startPoint y: 703, endPoint x: 749, endPoint y: 731, distance: 134.0
click at [878, 709] on p "This HTML document outlines a comprehensive insurance supplement audit report t…" at bounding box center [666, 722] width 505 height 90
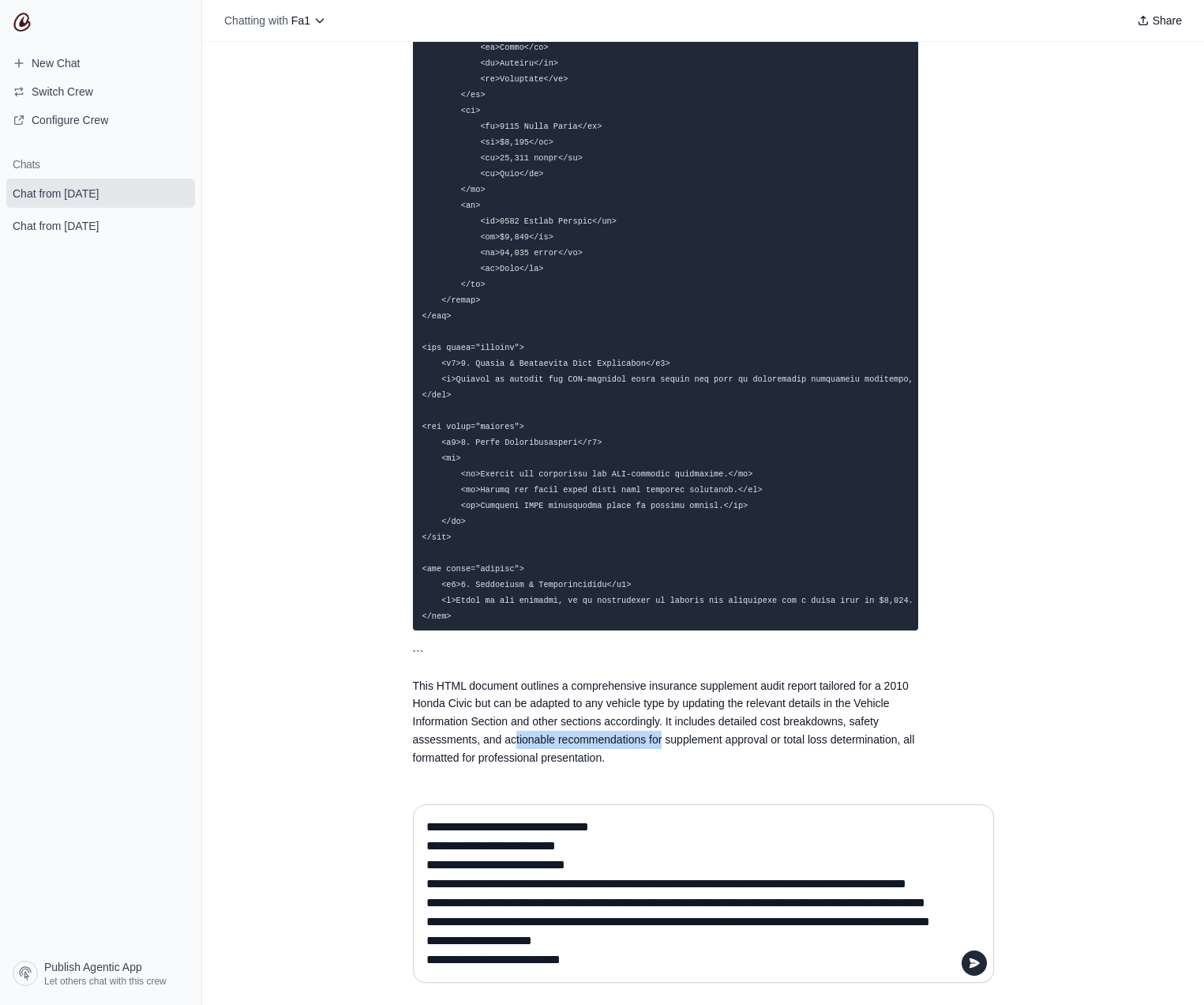
drag, startPoint x: 659, startPoint y: 733, endPoint x: 506, endPoint y: 733, distance: 153.0
click at [512, 735] on p "This HTML document outlines a comprehensive insurance supplement audit report t…" at bounding box center [666, 722] width 505 height 90
click at [505, 716] on p "This HTML document outlines a comprehensive insurance supplement audit report t…" at bounding box center [666, 722] width 505 height 90
drag, startPoint x: 676, startPoint y: 719, endPoint x: 866, endPoint y: 734, distance: 190.6
click at [806, 733] on p "This HTML document outlines a comprehensive insurance supplement audit report t…" at bounding box center [666, 722] width 505 height 90
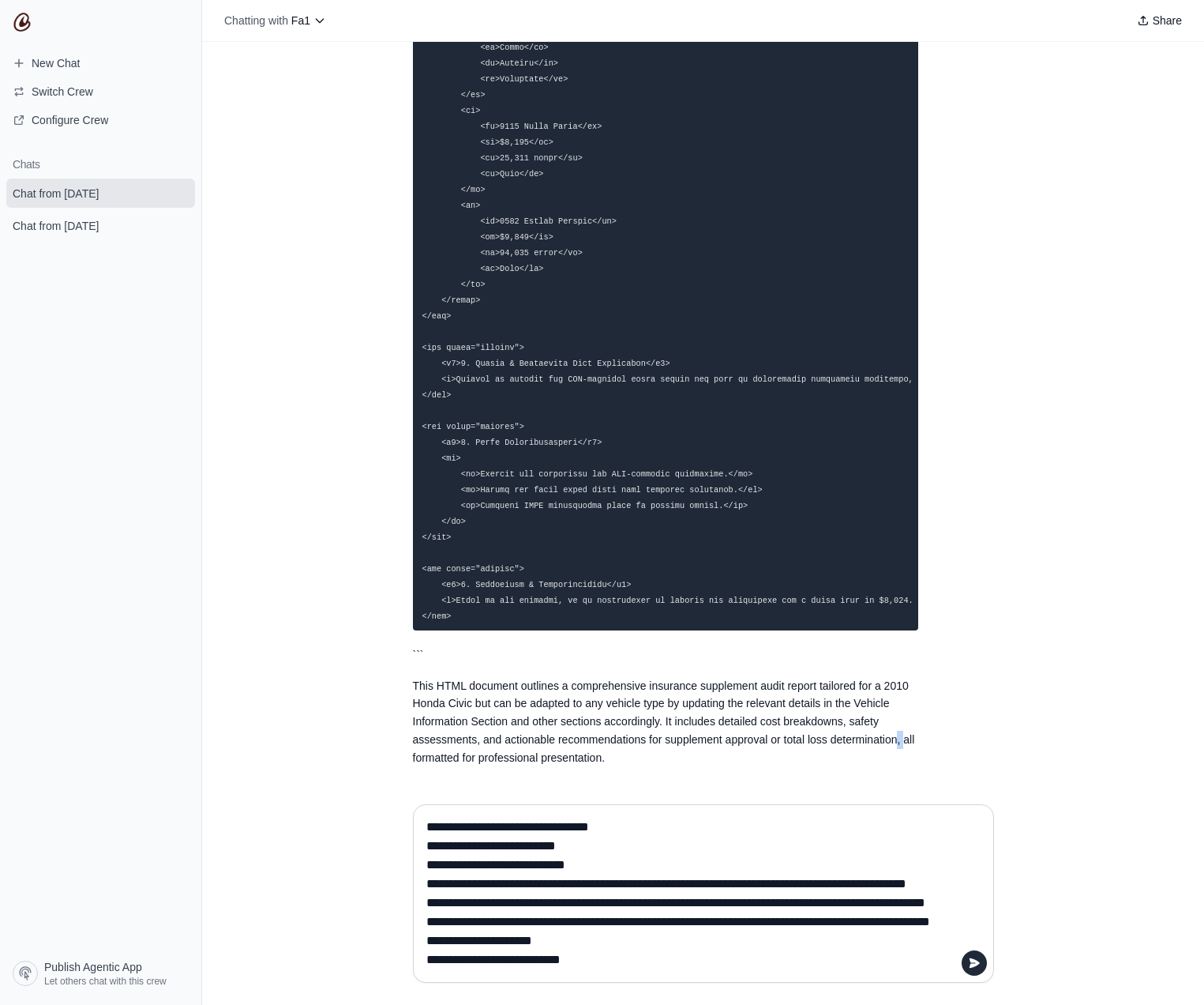
drag, startPoint x: 906, startPoint y: 733, endPoint x: 829, endPoint y: 735, distance: 77.0
click at [893, 734] on p "This HTML document outlines a comprehensive insurance supplement audit report t…" at bounding box center [666, 722] width 505 height 90
drag, startPoint x: 527, startPoint y: 757, endPoint x: 511, endPoint y: 757, distance: 16.0
click at [521, 757] on p "This HTML document outlines a comprehensive insurance supplement audit report t…" at bounding box center [666, 722] width 505 height 90
click at [504, 749] on p "This HTML document outlines a comprehensive insurance supplement audit report t…" at bounding box center [666, 722] width 505 height 90
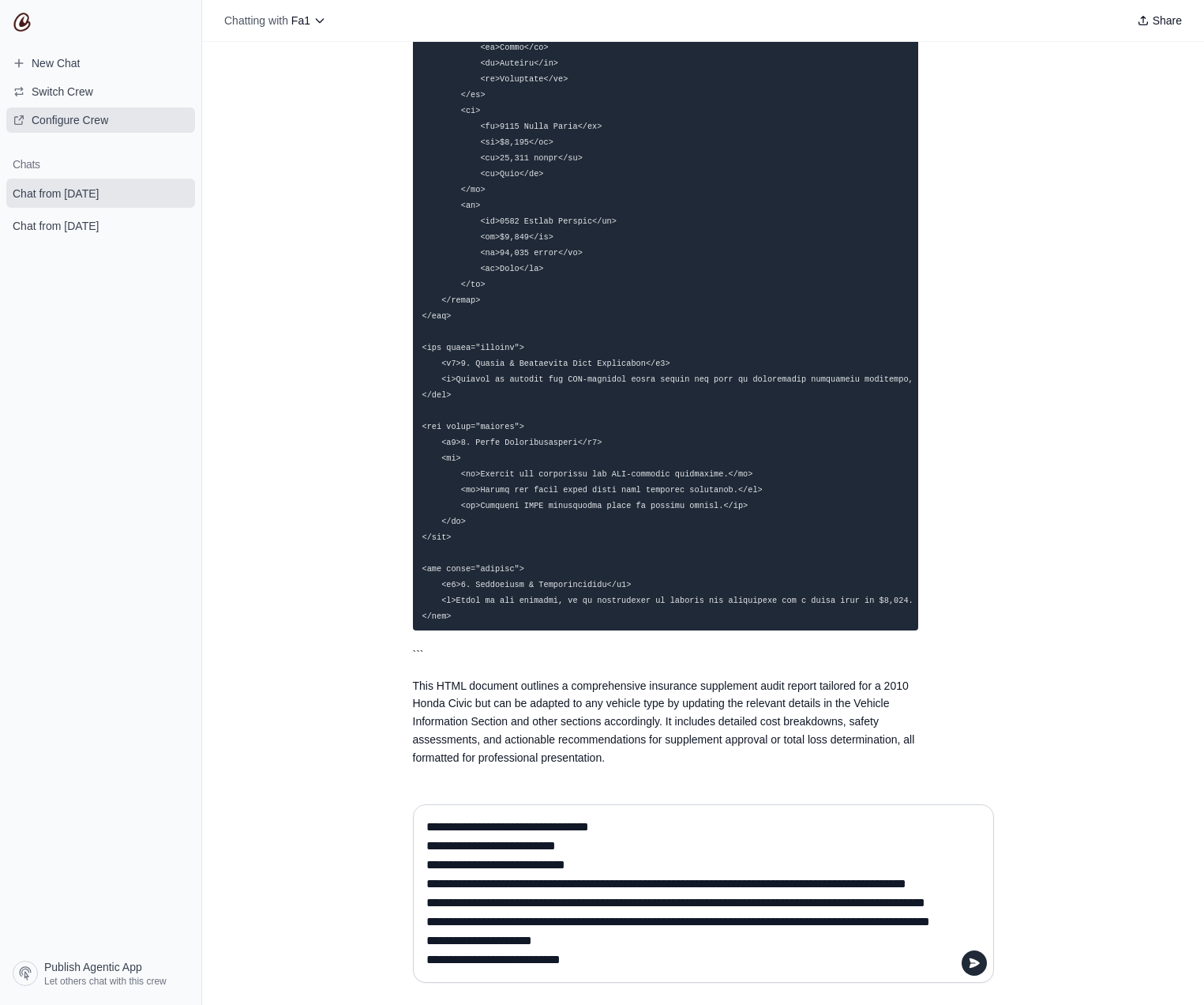
click at [60, 125] on span "Configure Crew" at bounding box center [69, 120] width 77 height 16
click at [472, 872] on textarea at bounding box center [703, 893] width 561 height 158
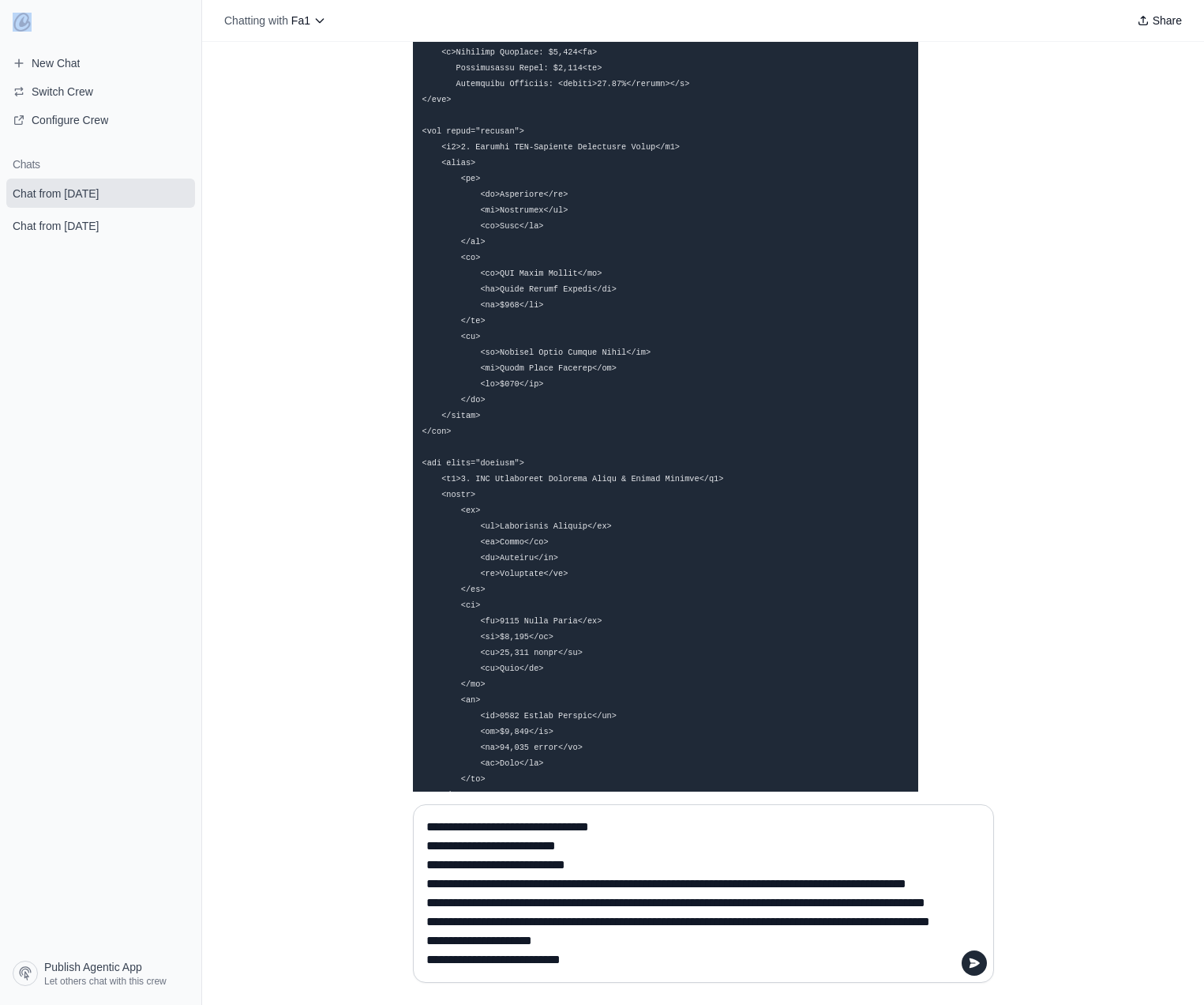
scroll to position [6729, 0]
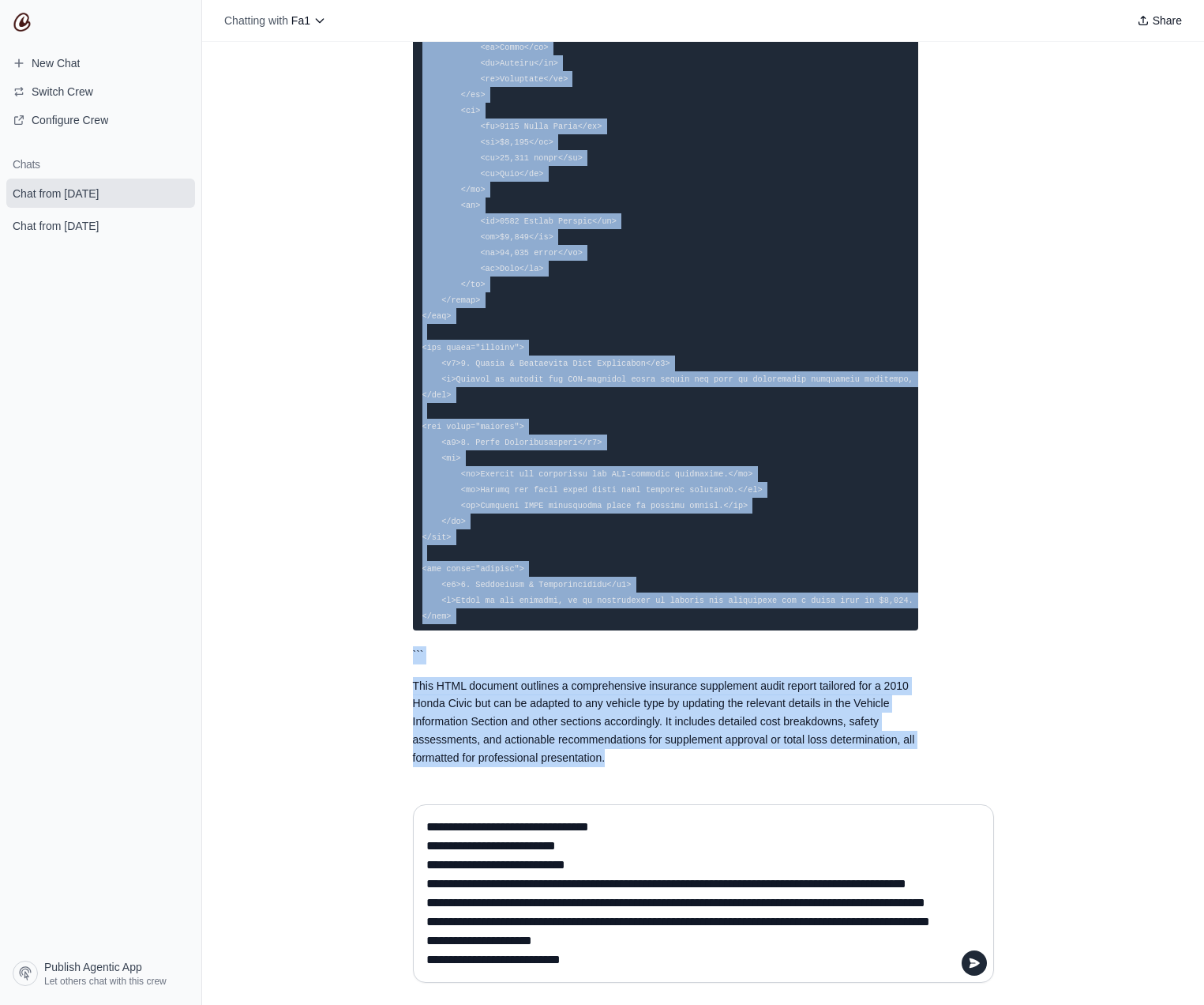
drag, startPoint x: 403, startPoint y: 386, endPoint x: 939, endPoint y: 754, distance: 650.2
copy div "Lor ip – dol sita co ad el! S'do eiu tem inci ut labo et dol magnaal eni admin.…"
